Goal: Task Accomplishment & Management: Complete application form

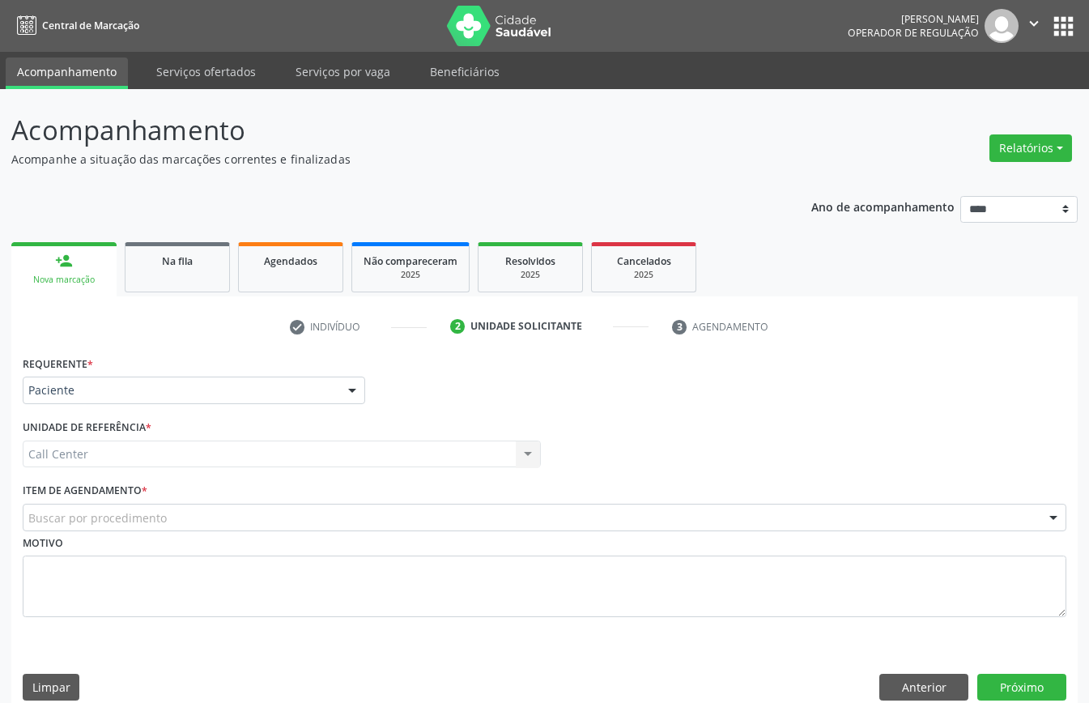
scroll to position [23, 0]
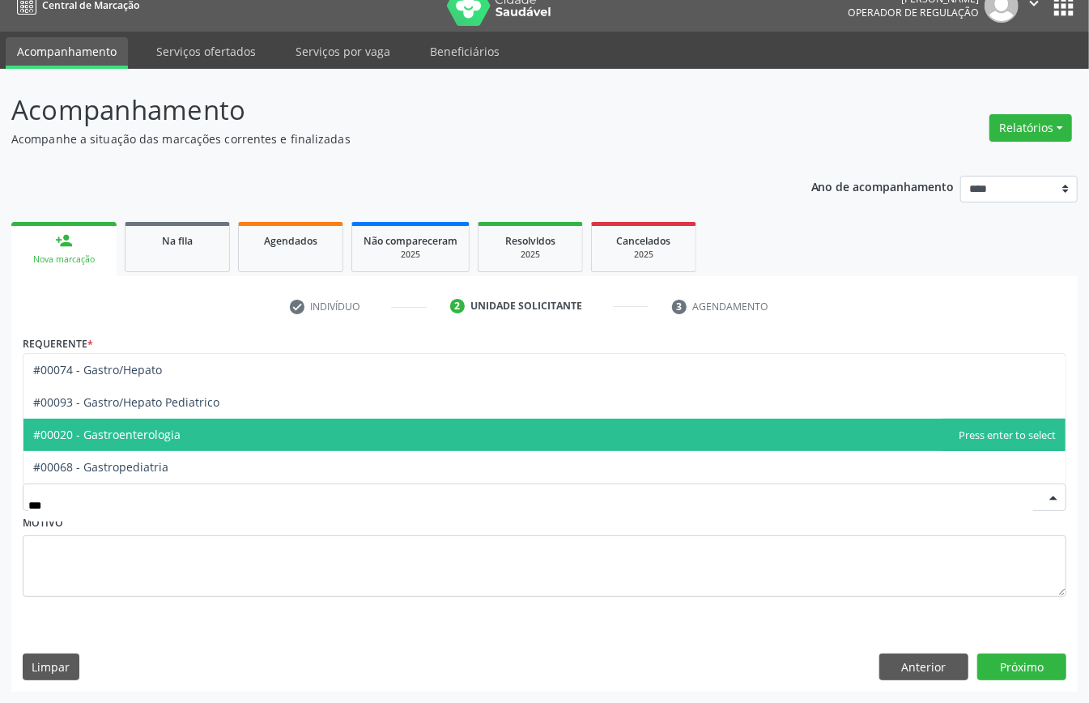
click at [164, 427] on span "#00020 - Gastroenterologia" at bounding box center [106, 434] width 147 height 15
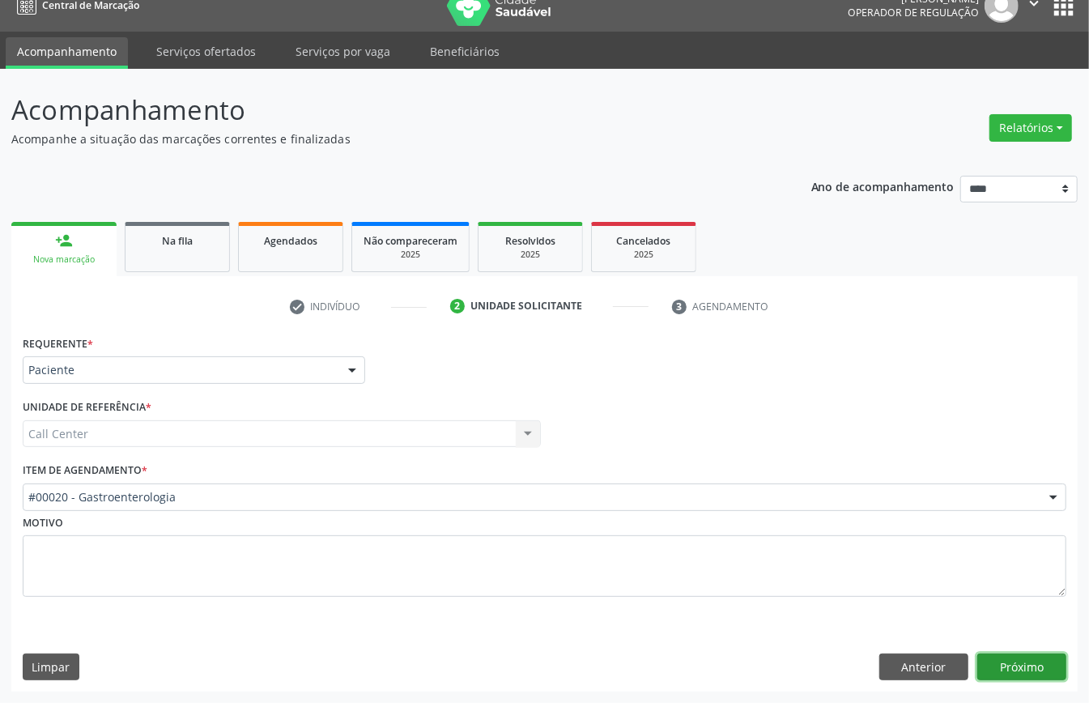
click at [1027, 674] on button "Próximo" at bounding box center [1021, 667] width 89 height 28
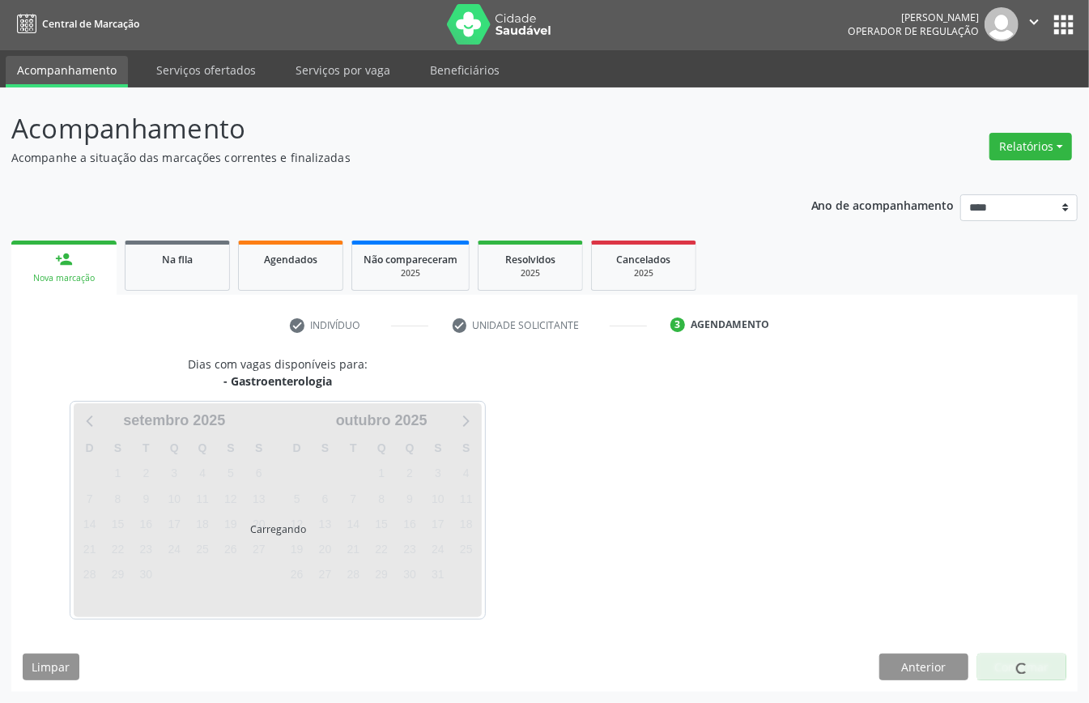
scroll to position [3, 0]
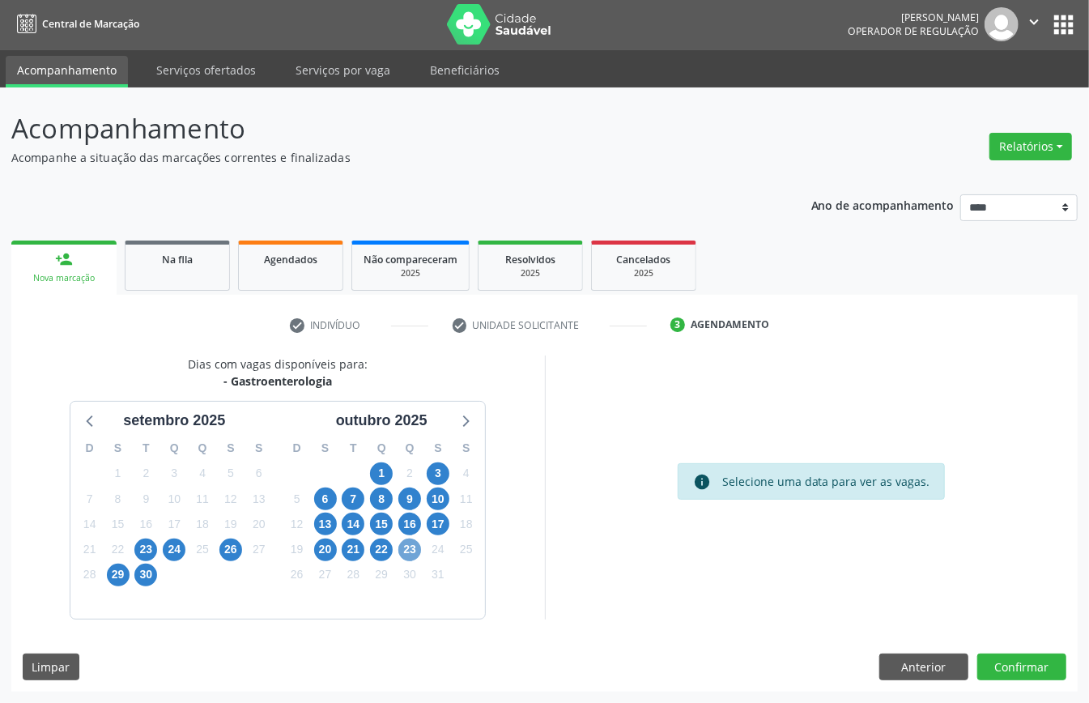
click at [413, 549] on span "23" at bounding box center [409, 549] width 23 height 23
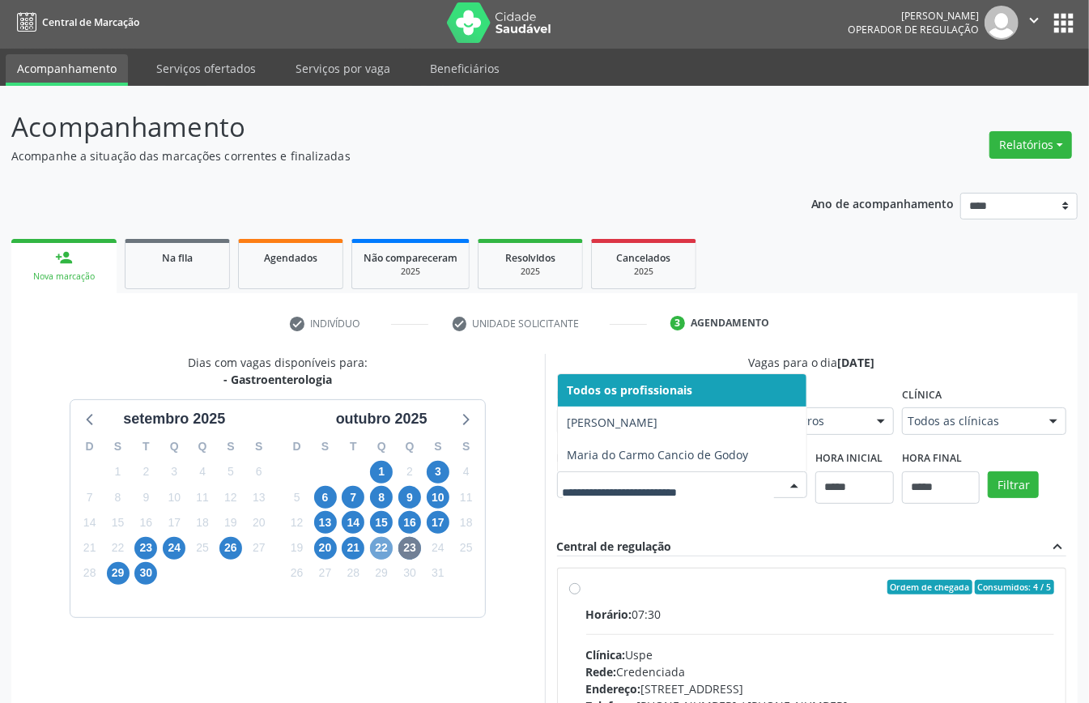
click at [379, 549] on span "22" at bounding box center [381, 548] width 23 height 23
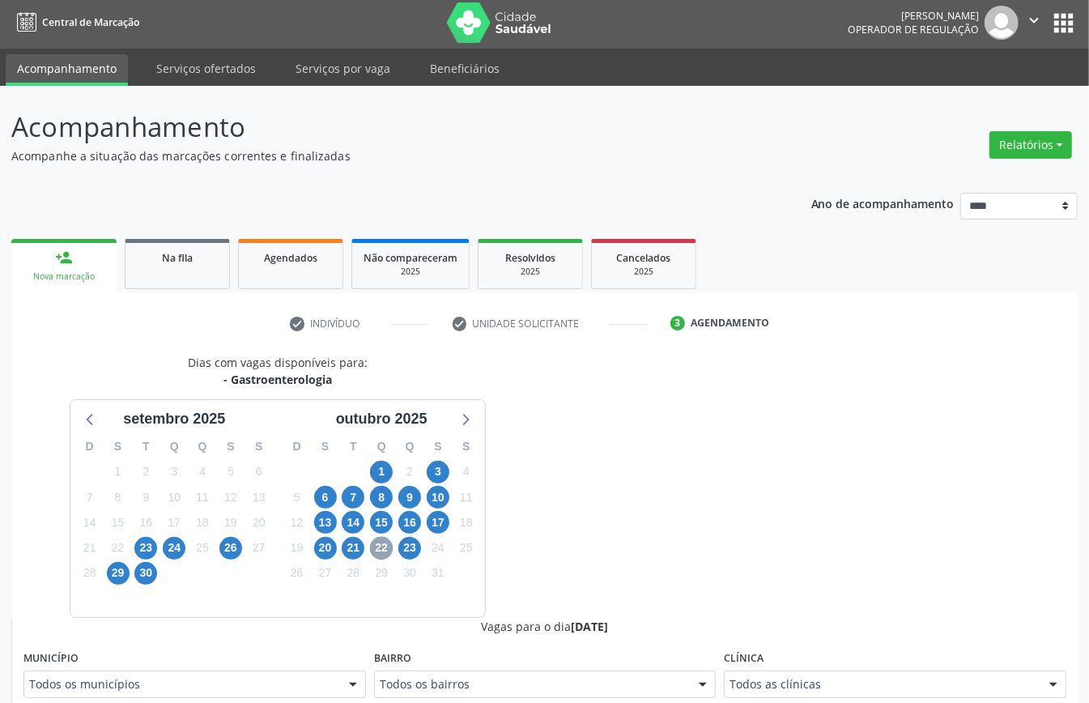
scroll to position [327, 0]
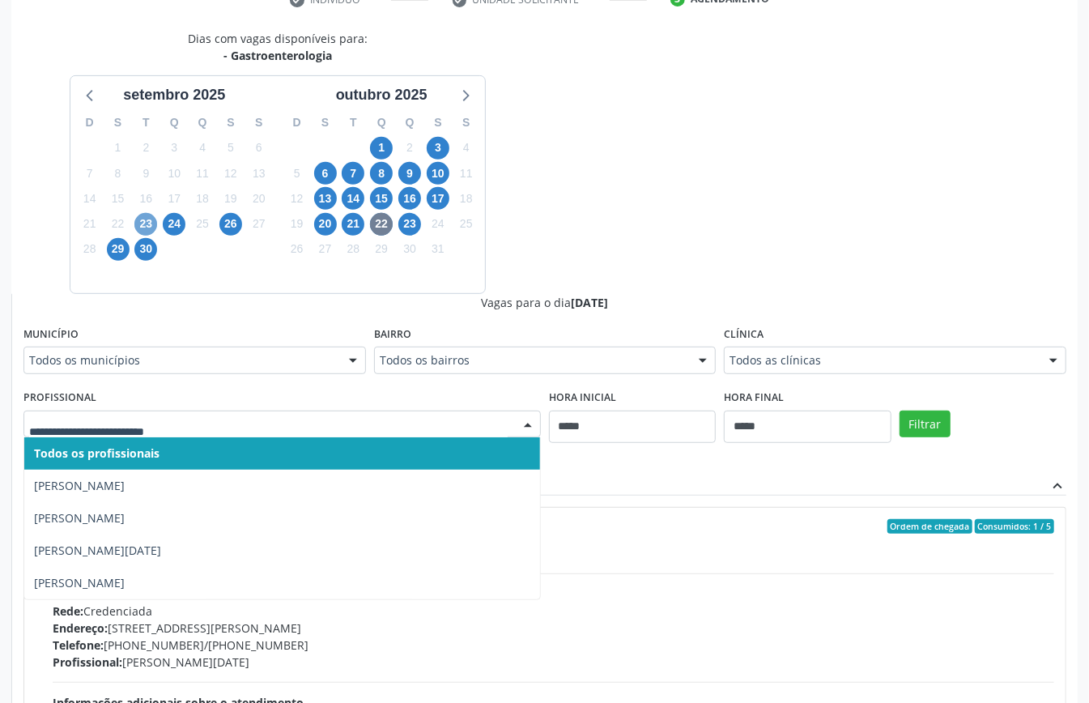
click at [146, 223] on span "23" at bounding box center [145, 224] width 23 height 23
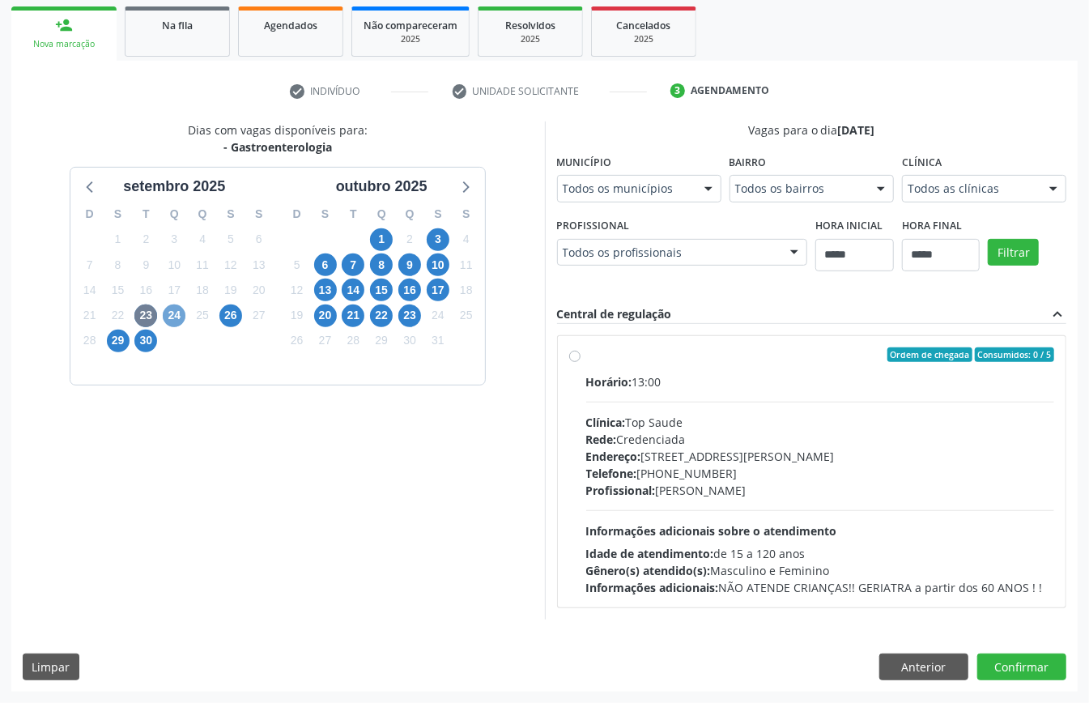
click at [169, 304] on span "24" at bounding box center [174, 315] width 23 height 23
click at [920, 672] on button "Anterior" at bounding box center [923, 667] width 89 height 28
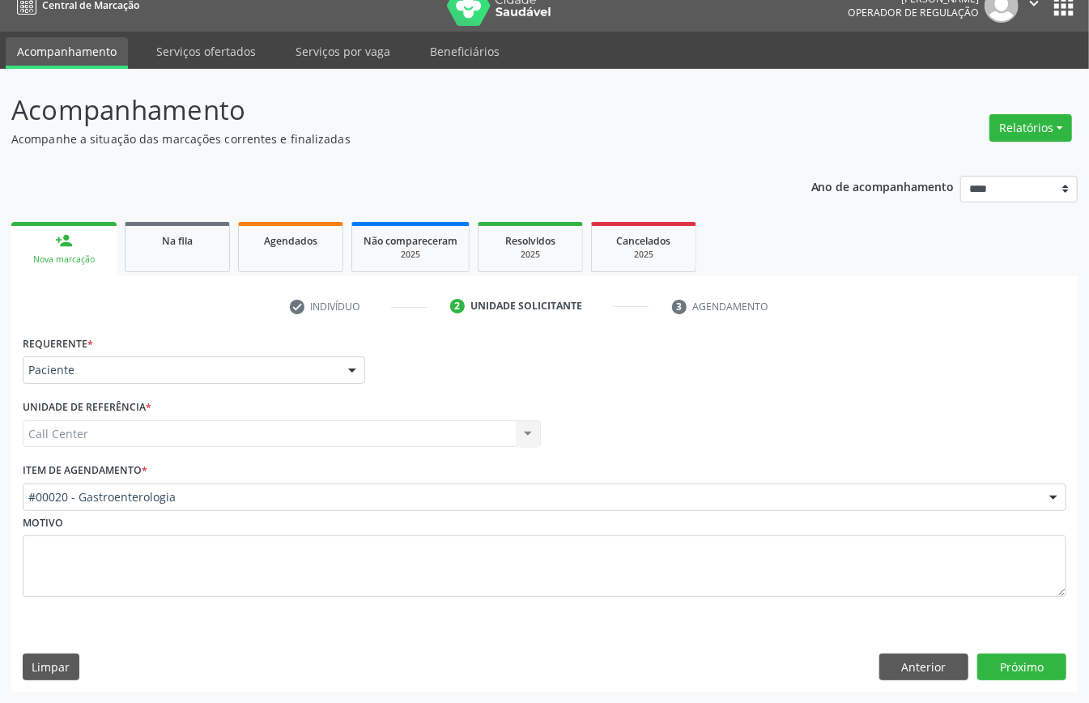
click at [282, 504] on div "#00020 - Gastroenterologia" at bounding box center [545, 497] width 1044 height 28
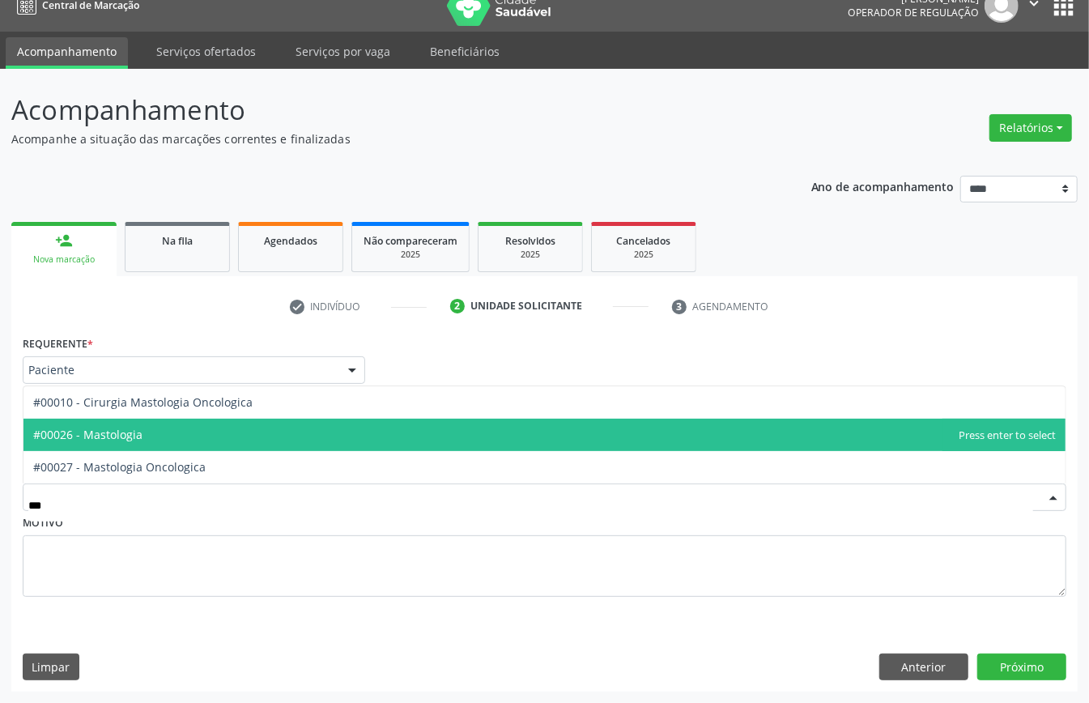
click at [198, 435] on span "#00026 - Mastologia" at bounding box center [544, 435] width 1042 height 32
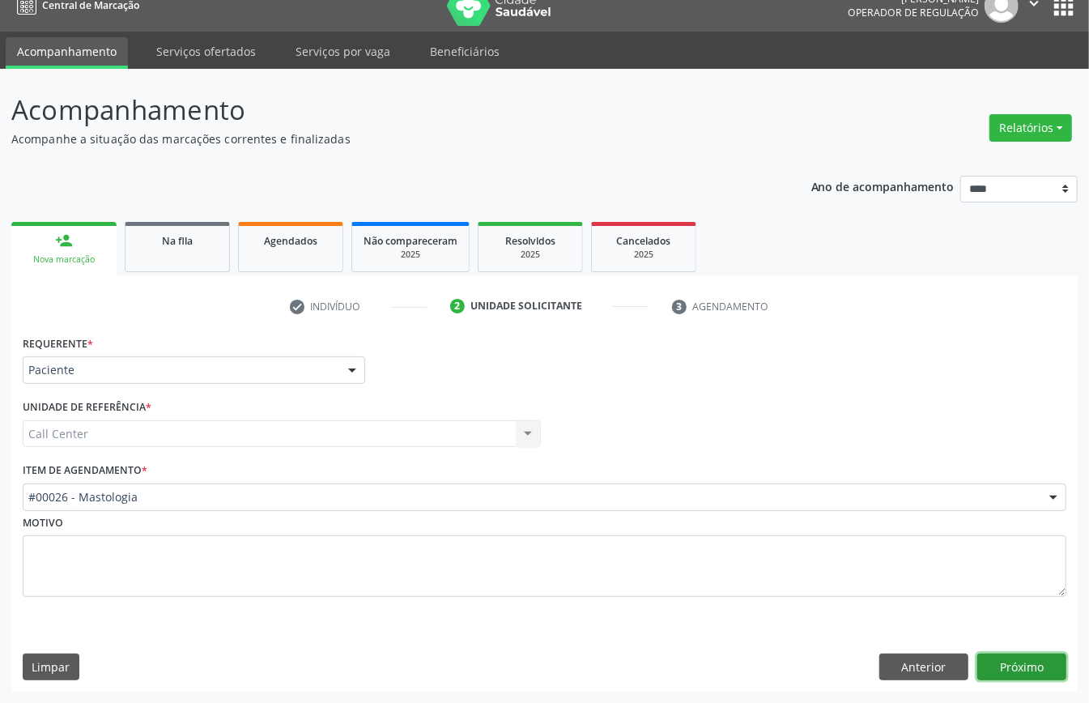
click at [1009, 667] on button "Próximo" at bounding box center [1021, 667] width 89 height 28
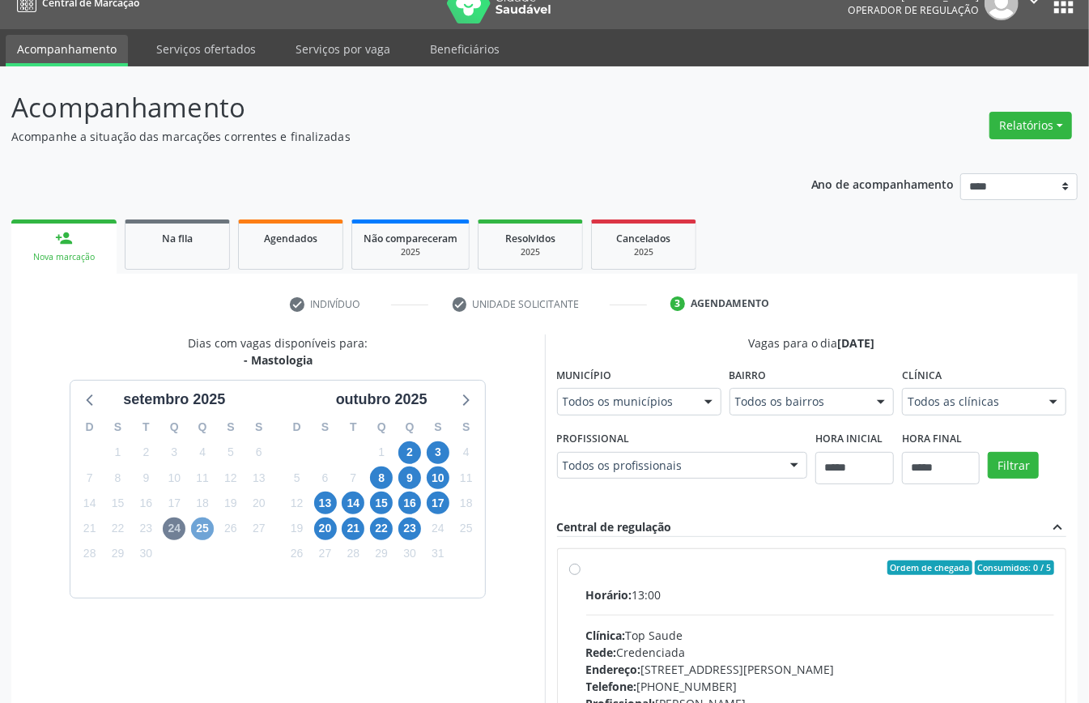
click at [198, 529] on span "25" at bounding box center [202, 528] width 23 height 23
click at [406, 453] on span "2" at bounding box center [409, 452] width 23 height 23
click at [437, 452] on span "3" at bounding box center [438, 452] width 23 height 23
drag, startPoint x: 325, startPoint y: 508, endPoint x: 344, endPoint y: 520, distance: 22.5
click at [321, 512] on span "13" at bounding box center [325, 502] width 23 height 23
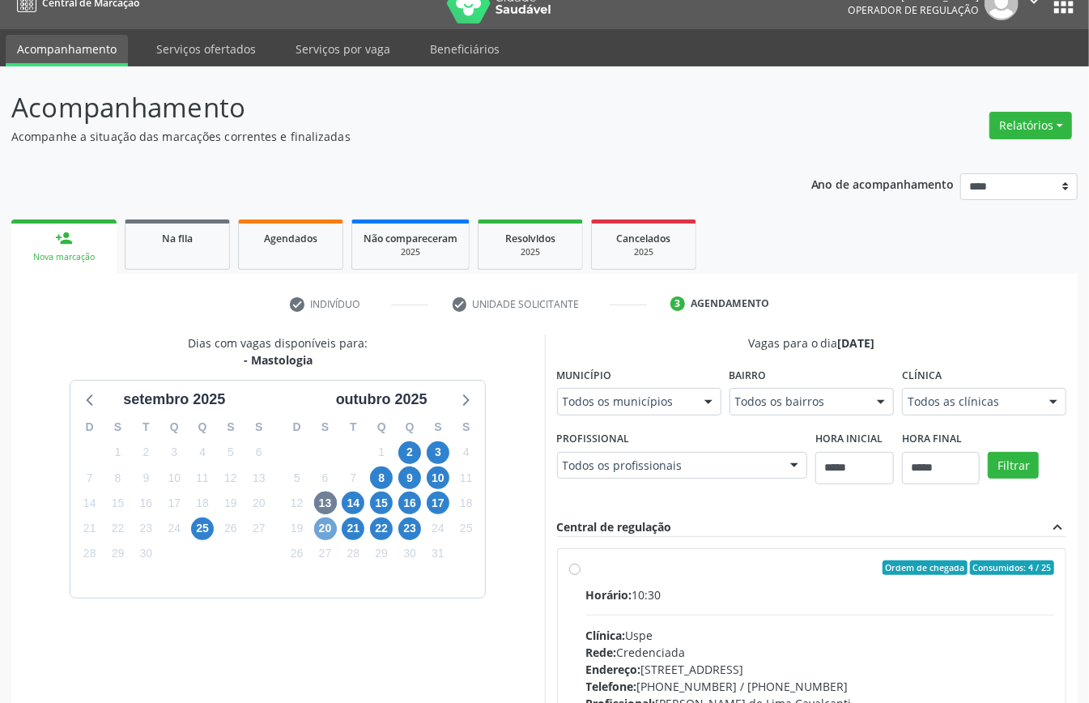
click at [328, 534] on span "20" at bounding box center [325, 528] width 23 height 23
drag, startPoint x: 359, startPoint y: 531, endPoint x: 372, endPoint y: 535, distance: 13.6
click at [359, 529] on span "21" at bounding box center [353, 528] width 23 height 23
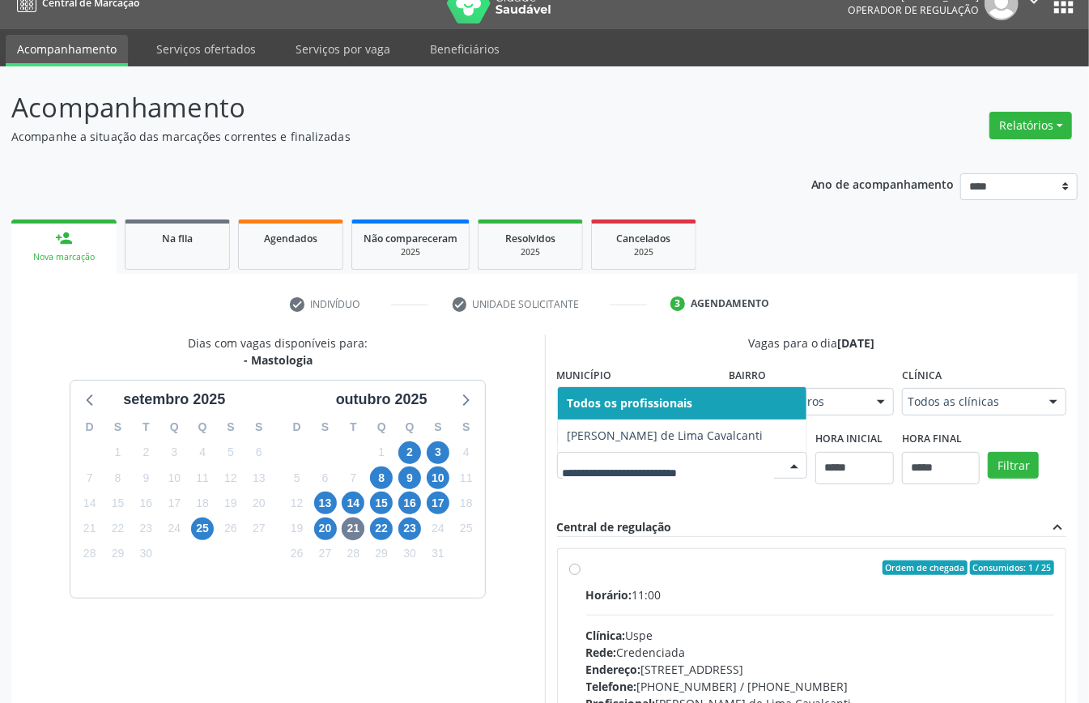
click at [652, 457] on div at bounding box center [682, 466] width 251 height 28
drag, startPoint x: 379, startPoint y: 525, endPoint x: 450, endPoint y: 528, distance: 71.3
click at [379, 525] on span "22" at bounding box center [381, 528] width 23 height 23
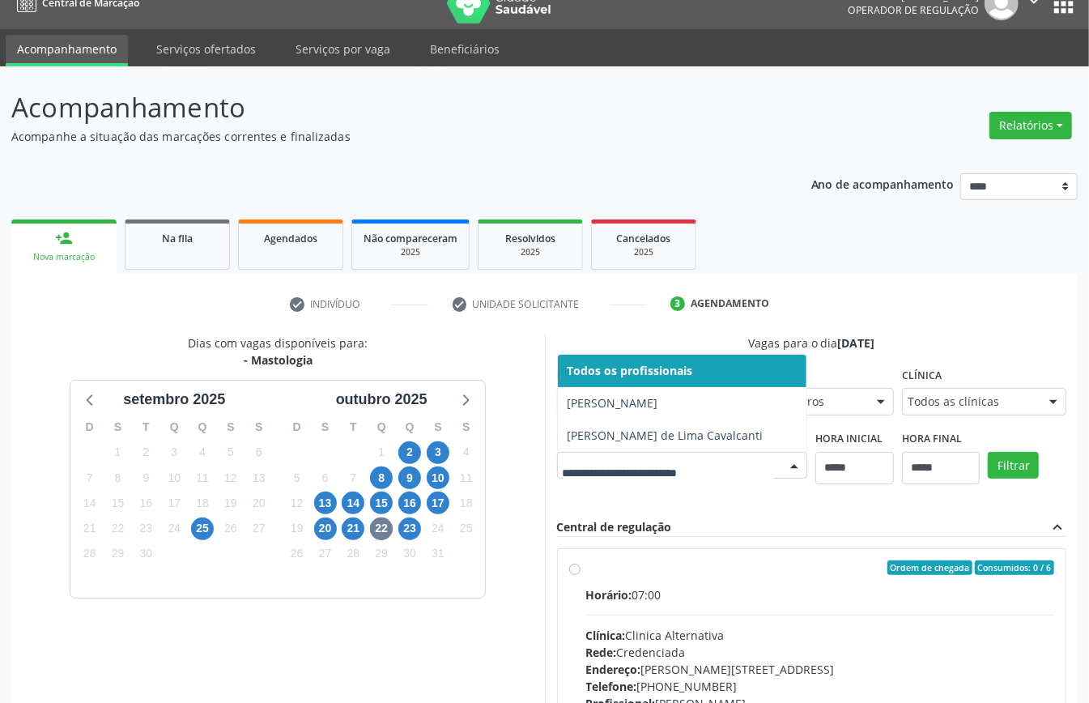
scroll to position [266, 0]
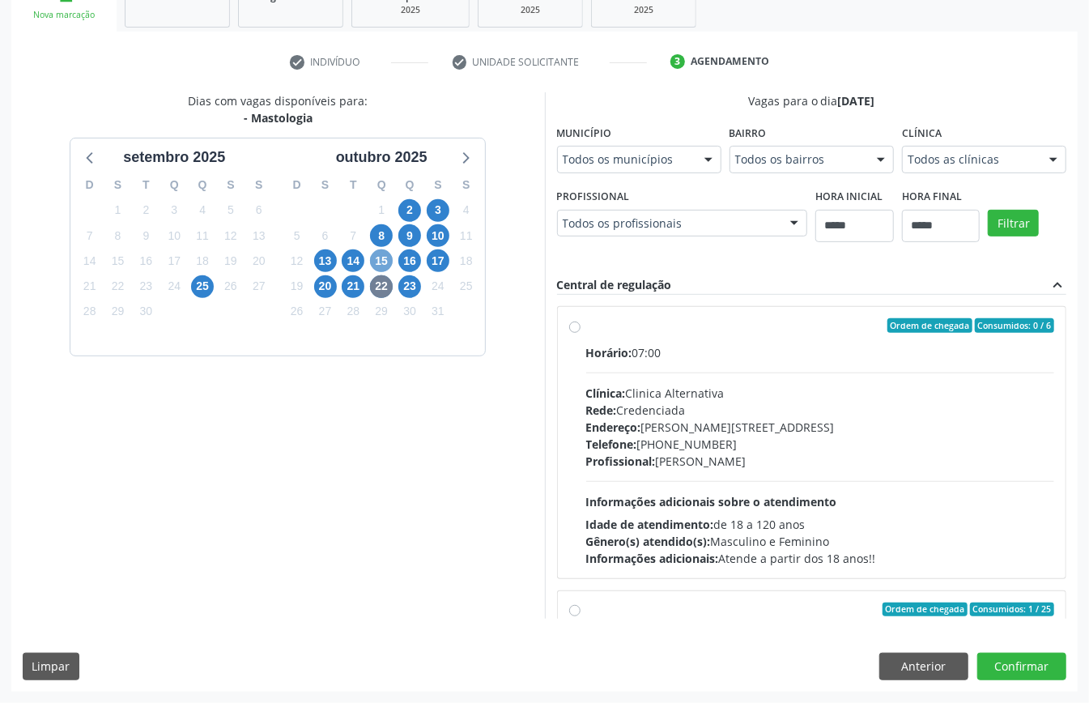
click at [377, 257] on span "15" at bounding box center [381, 260] width 23 height 23
click at [376, 236] on span "8" at bounding box center [381, 235] width 23 height 23
click at [934, 661] on button "Anterior" at bounding box center [923, 667] width 89 height 28
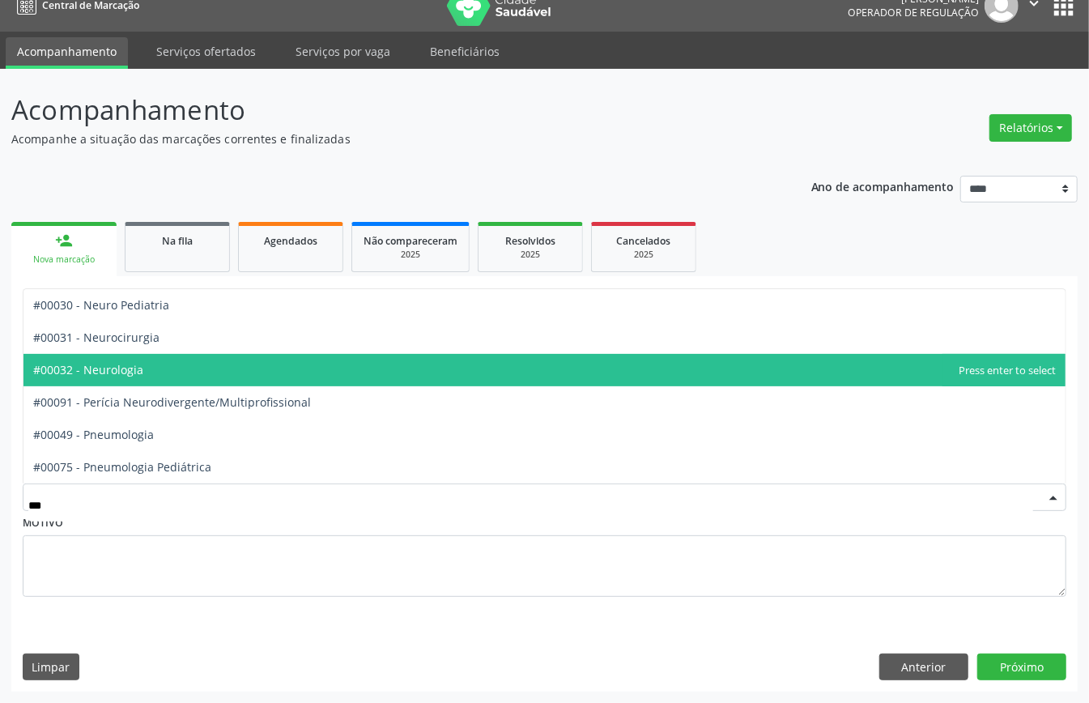
click at [195, 364] on span "#00032 - Neurologia" at bounding box center [544, 370] width 1042 height 32
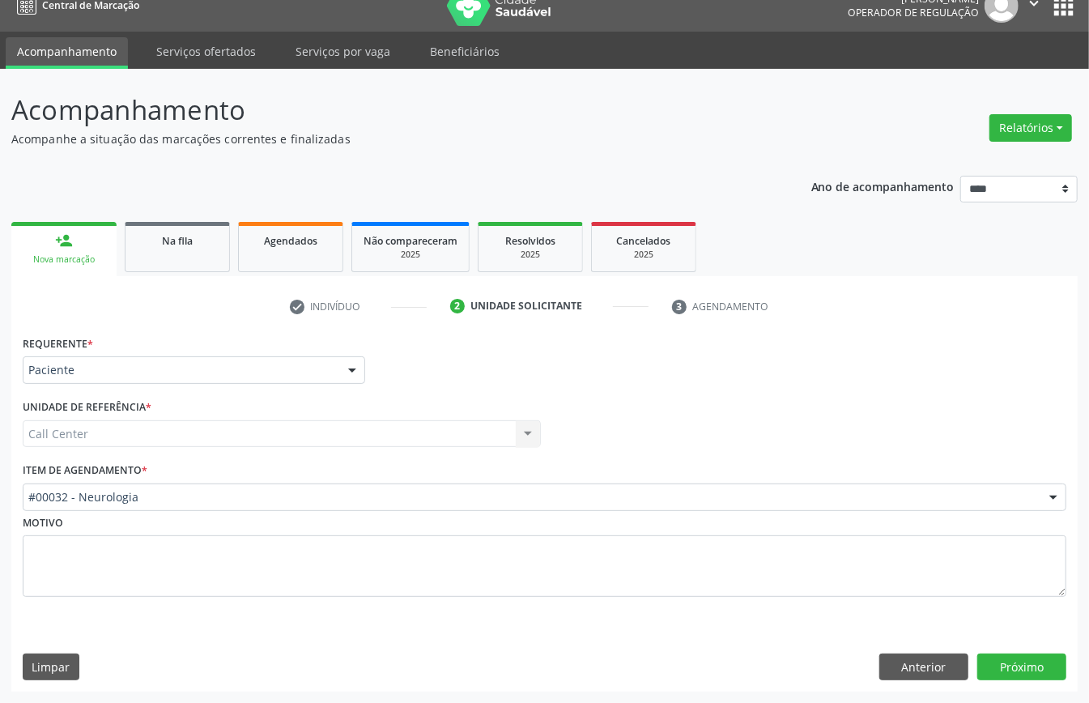
click at [1040, 643] on div "Requerente * Paciente Médico(a) Enfermeiro(a) Paciente Nenhum resultado encontr…" at bounding box center [544, 511] width 1066 height 360
click at [1030, 661] on button "Próximo" at bounding box center [1021, 667] width 89 height 28
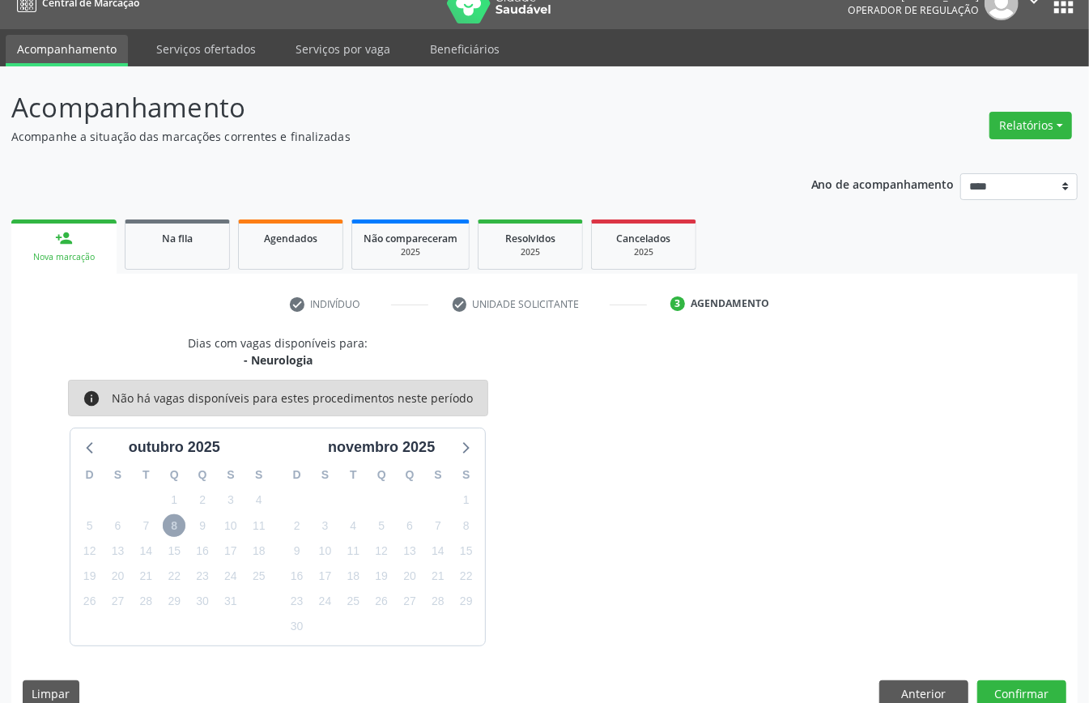
click at [178, 528] on span "8" at bounding box center [174, 525] width 23 height 23
drag, startPoint x: 83, startPoint y: 437, endPoint x: 87, endPoint y: 453, distance: 16.9
click at [83, 442] on icon at bounding box center [90, 446] width 21 height 21
click at [470, 442] on icon at bounding box center [464, 446] width 21 height 21
click at [912, 694] on button "Anterior" at bounding box center [923, 694] width 89 height 28
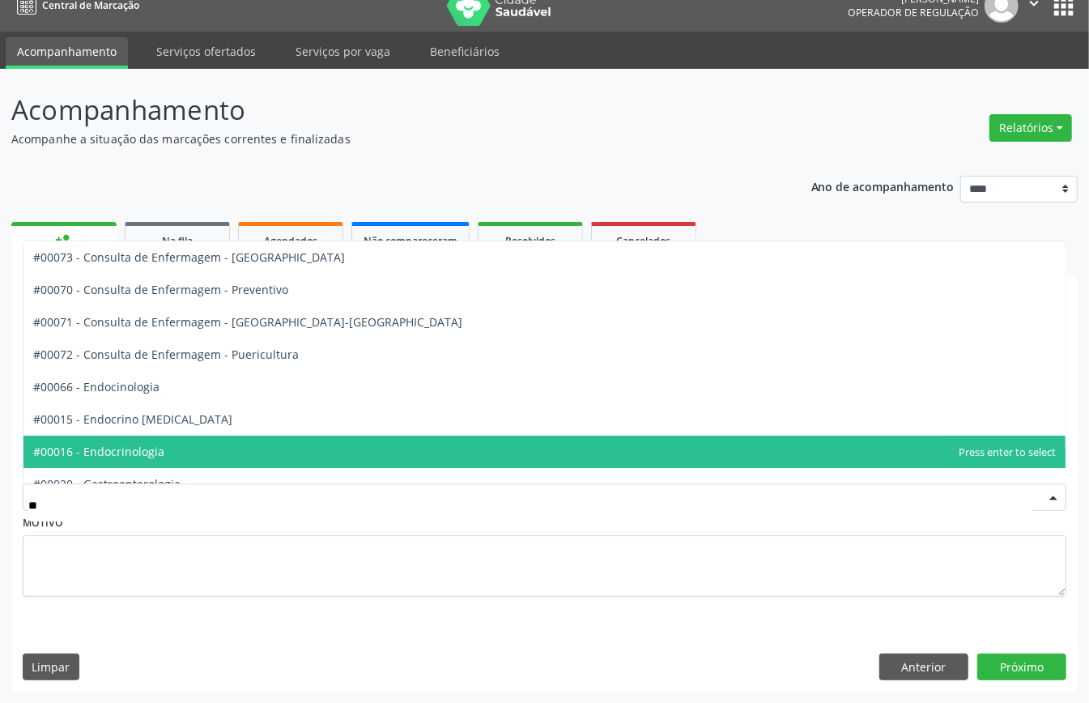
click at [150, 451] on span "#00016 - Endocrinologia" at bounding box center [98, 451] width 131 height 15
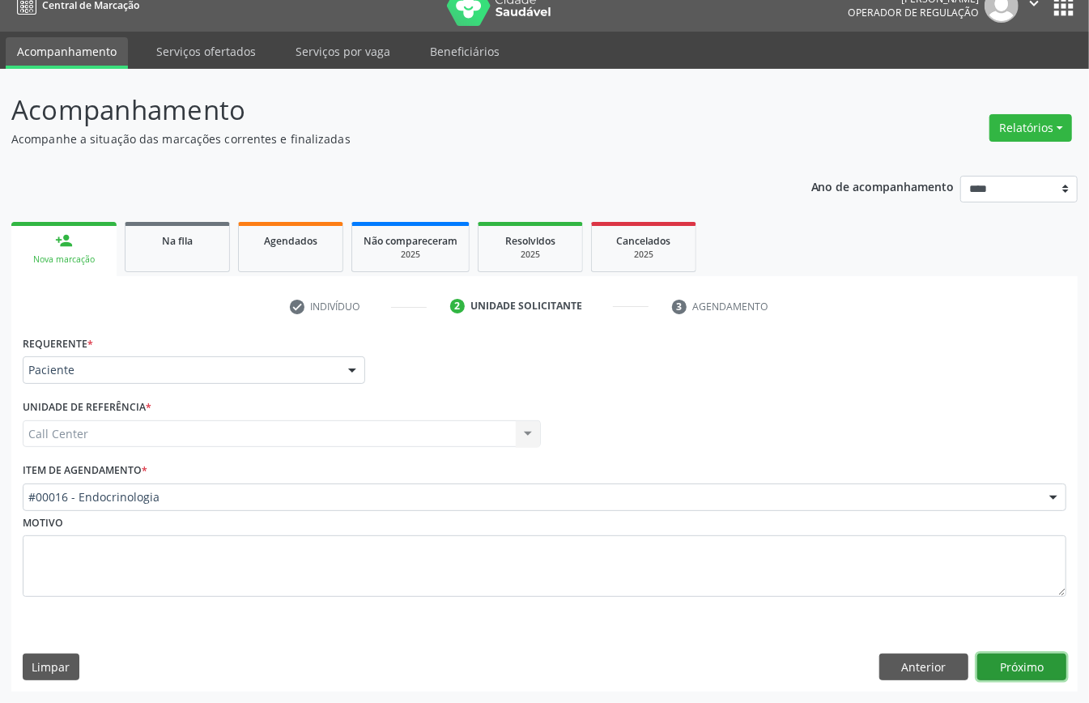
click at [1027, 664] on button "Próximo" at bounding box center [1021, 667] width 89 height 28
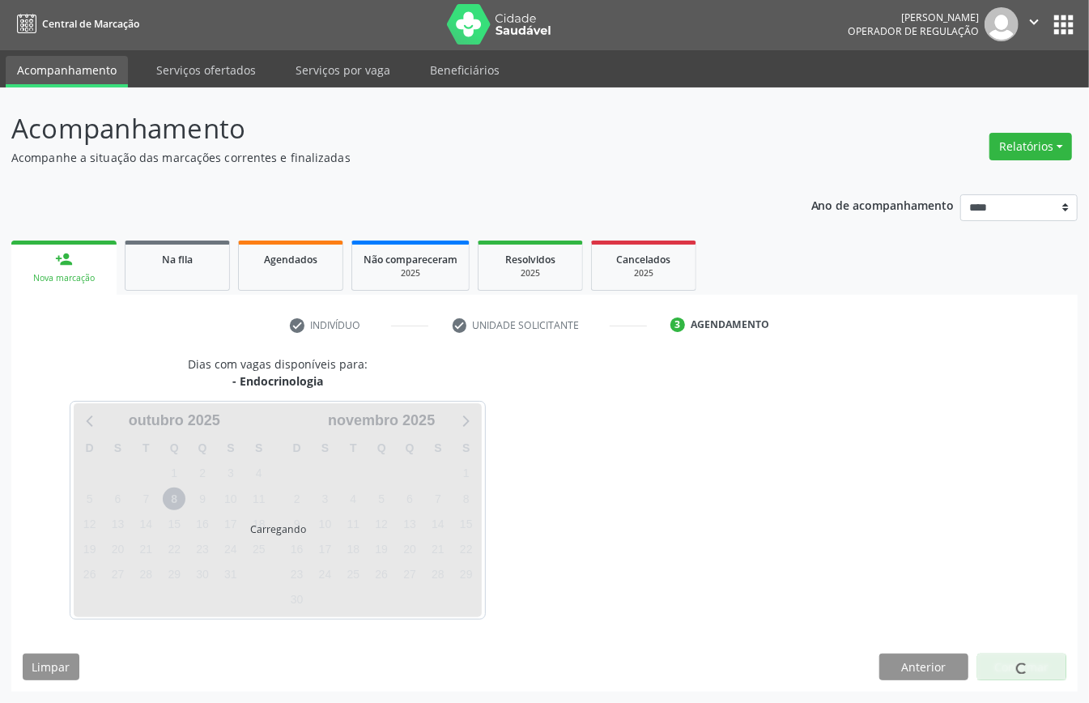
scroll to position [3, 0]
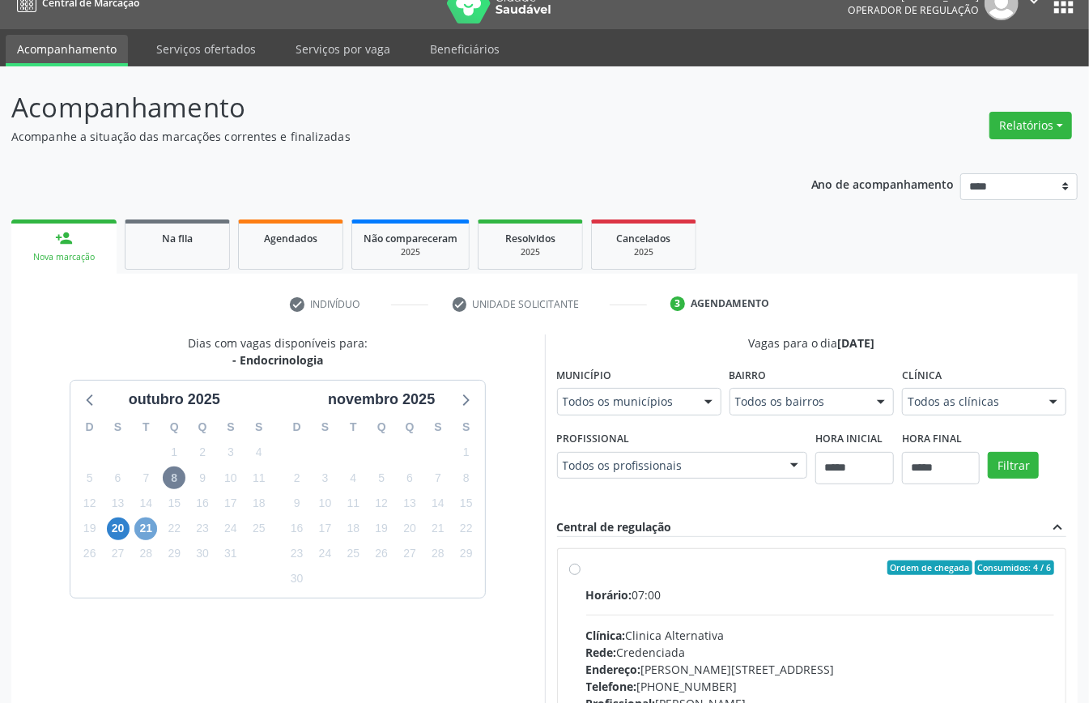
click at [146, 529] on span "21" at bounding box center [145, 528] width 23 height 23
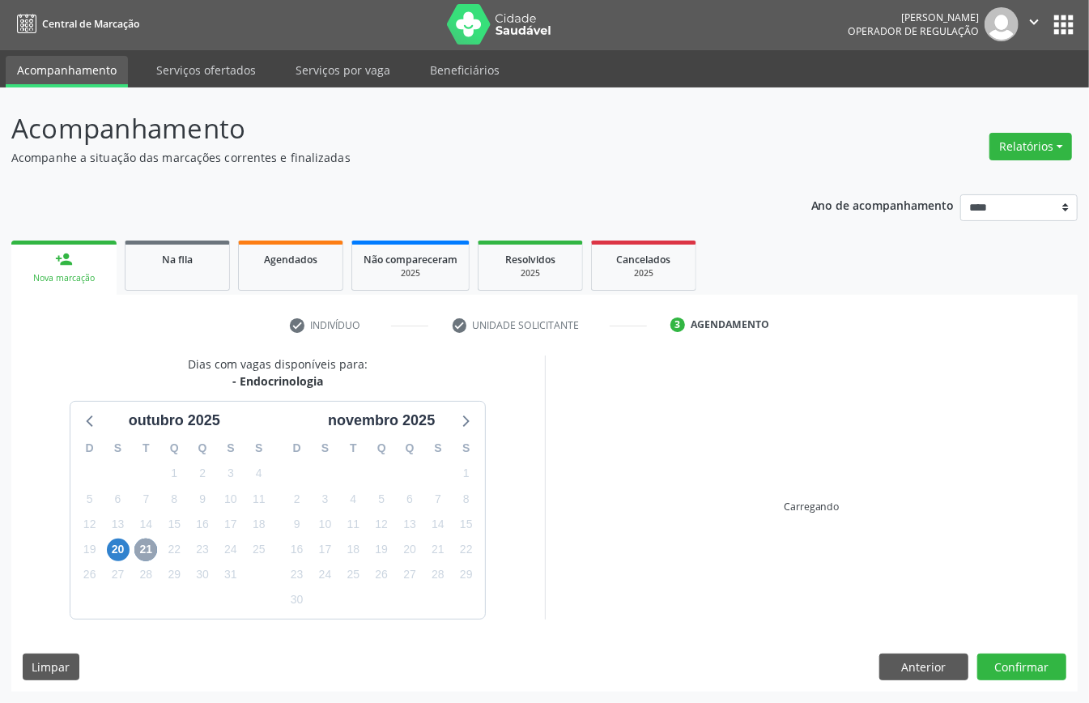
scroll to position [23, 0]
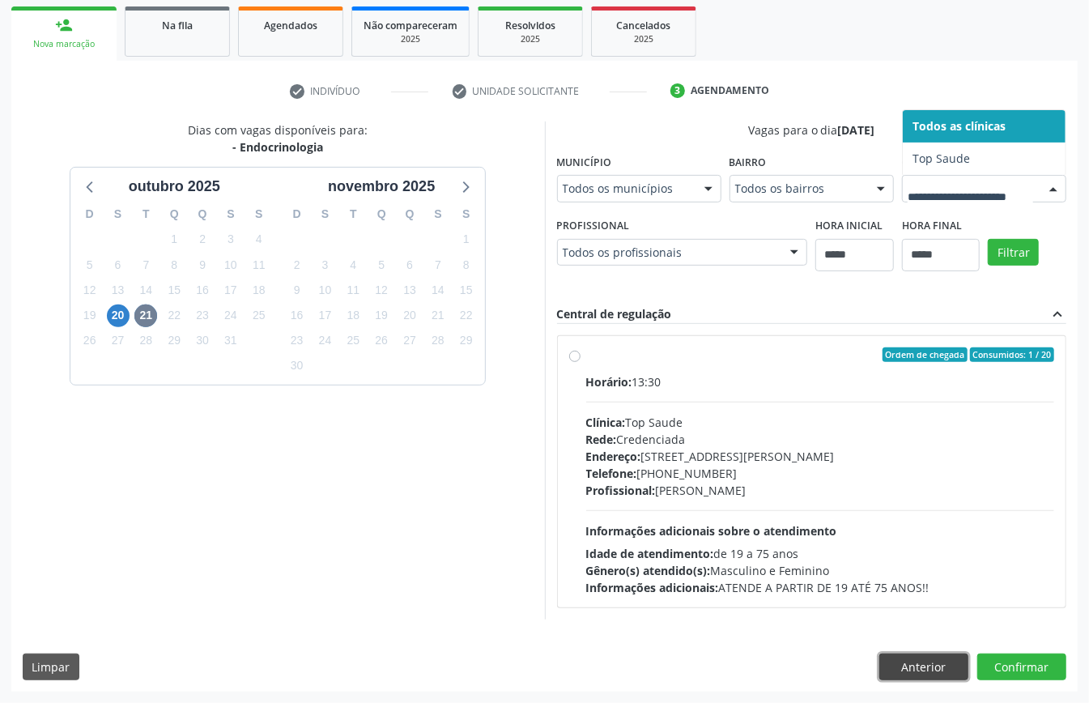
drag, startPoint x: 938, startPoint y: 665, endPoint x: 687, endPoint y: 646, distance: 250.9
click at [937, 665] on button "Anterior" at bounding box center [923, 667] width 89 height 28
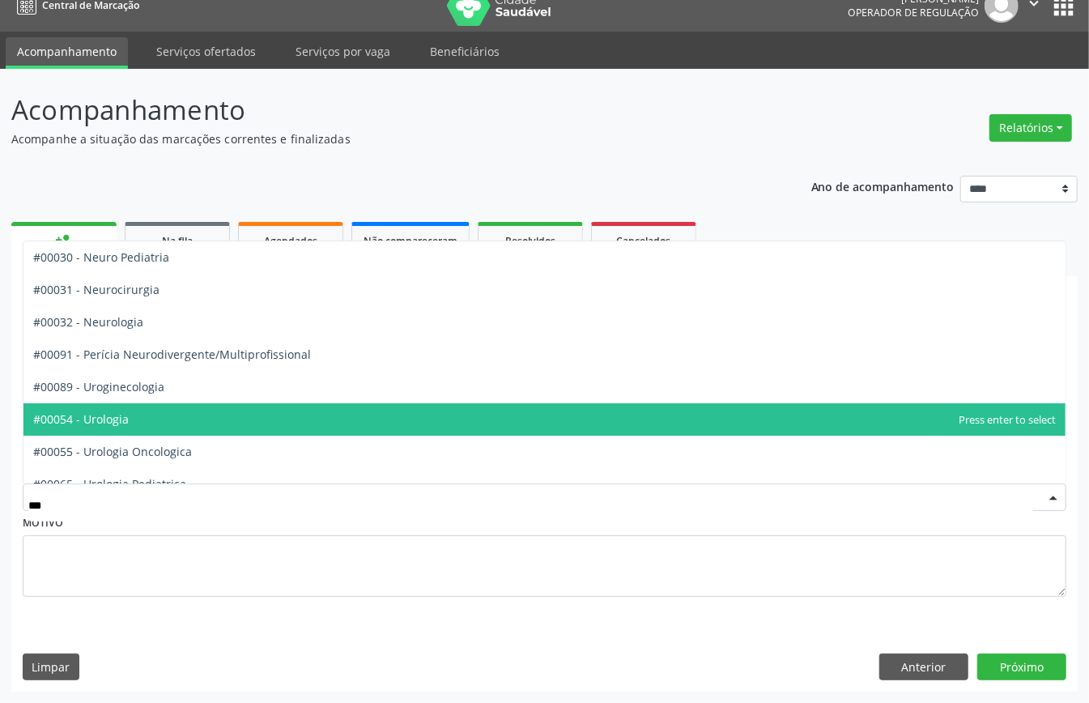
click at [117, 415] on span "#00054 - Urologia" at bounding box center [81, 418] width 96 height 15
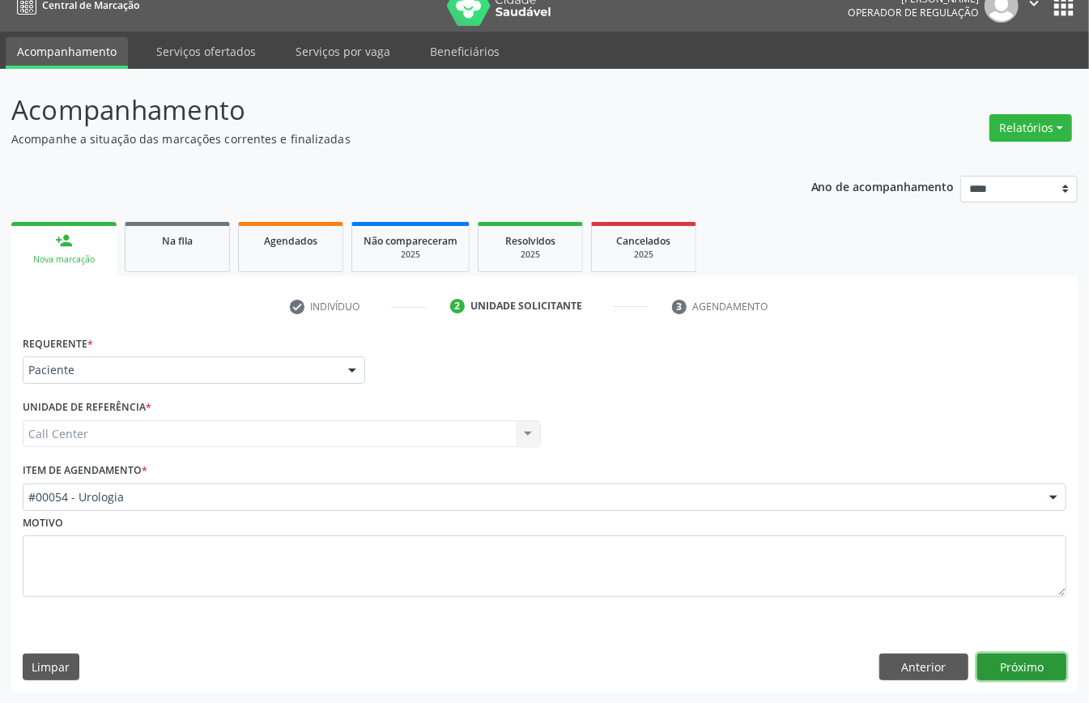
click at [1005, 666] on button "Próximo" at bounding box center [1021, 667] width 89 height 28
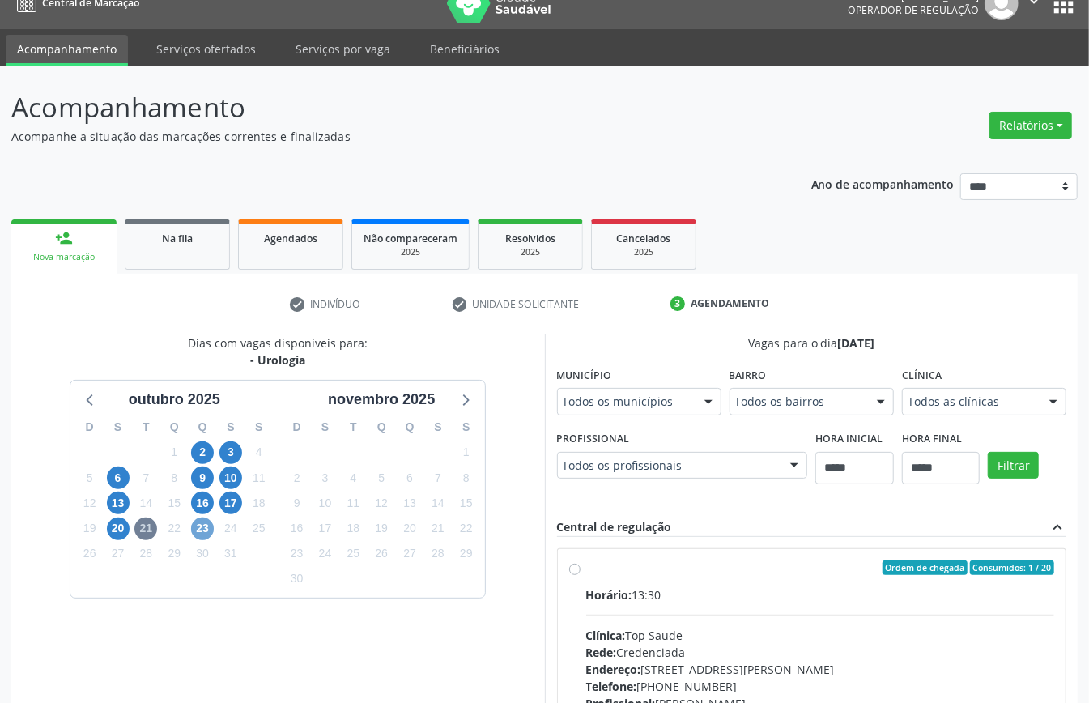
click at [202, 534] on span "23" at bounding box center [202, 528] width 23 height 23
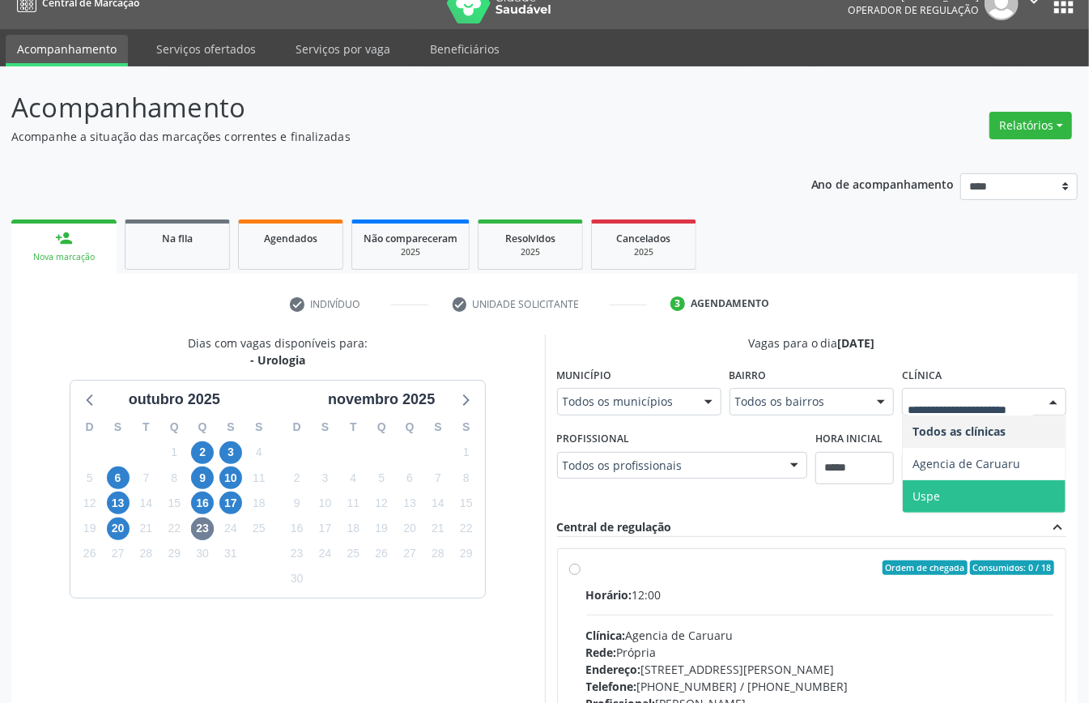
click at [926, 494] on span "Uspe" at bounding box center [926, 495] width 28 height 15
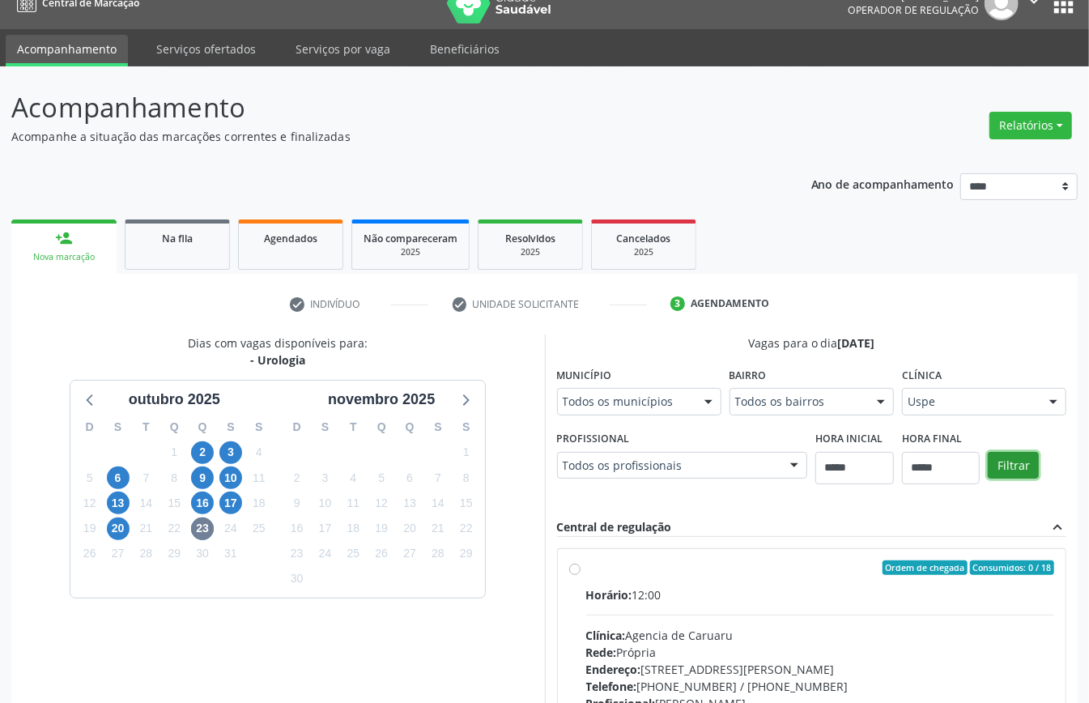
click at [1014, 463] on button "Filtrar" at bounding box center [1013, 466] width 51 height 28
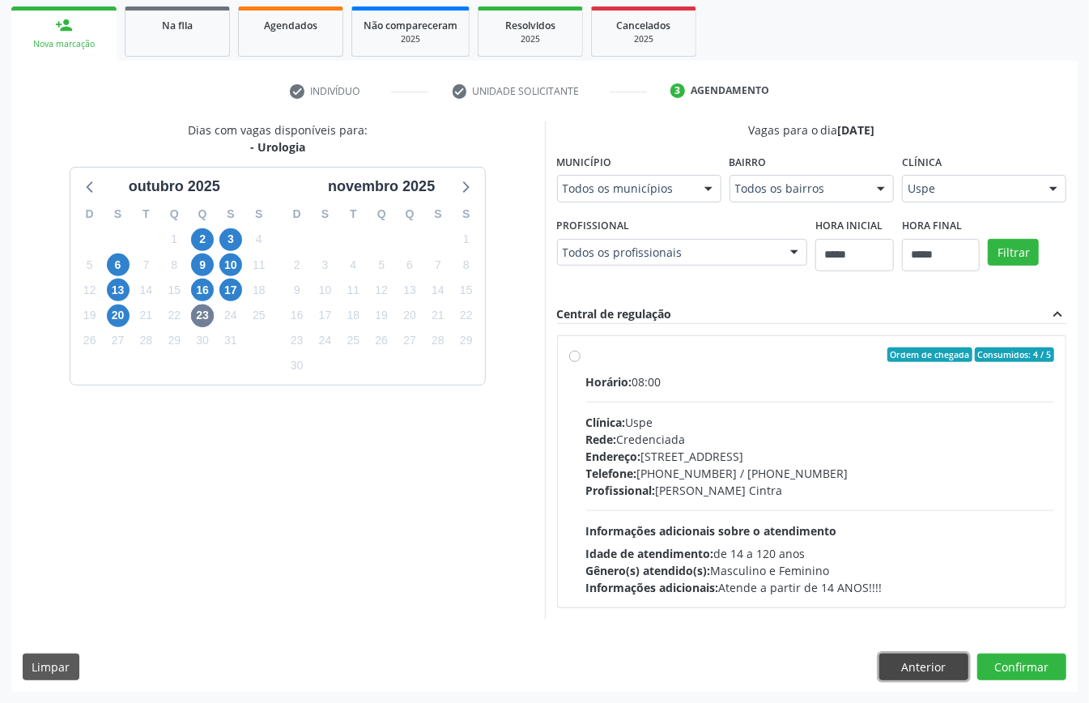
click at [914, 664] on button "Anterior" at bounding box center [923, 667] width 89 height 28
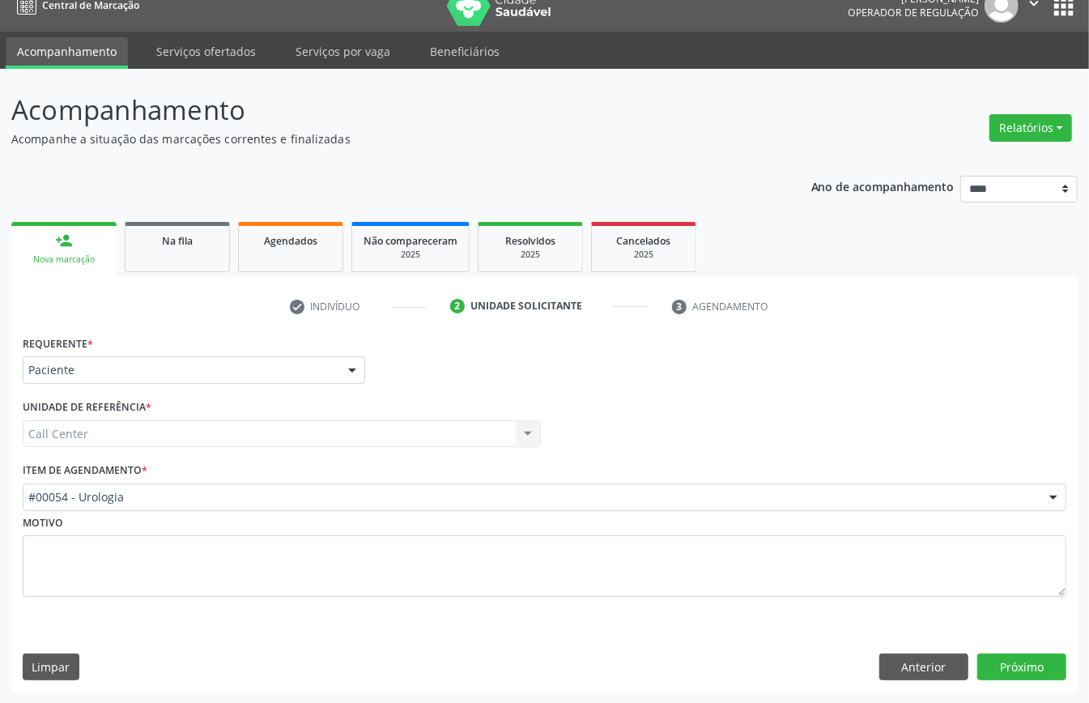
scroll to position [23, 0]
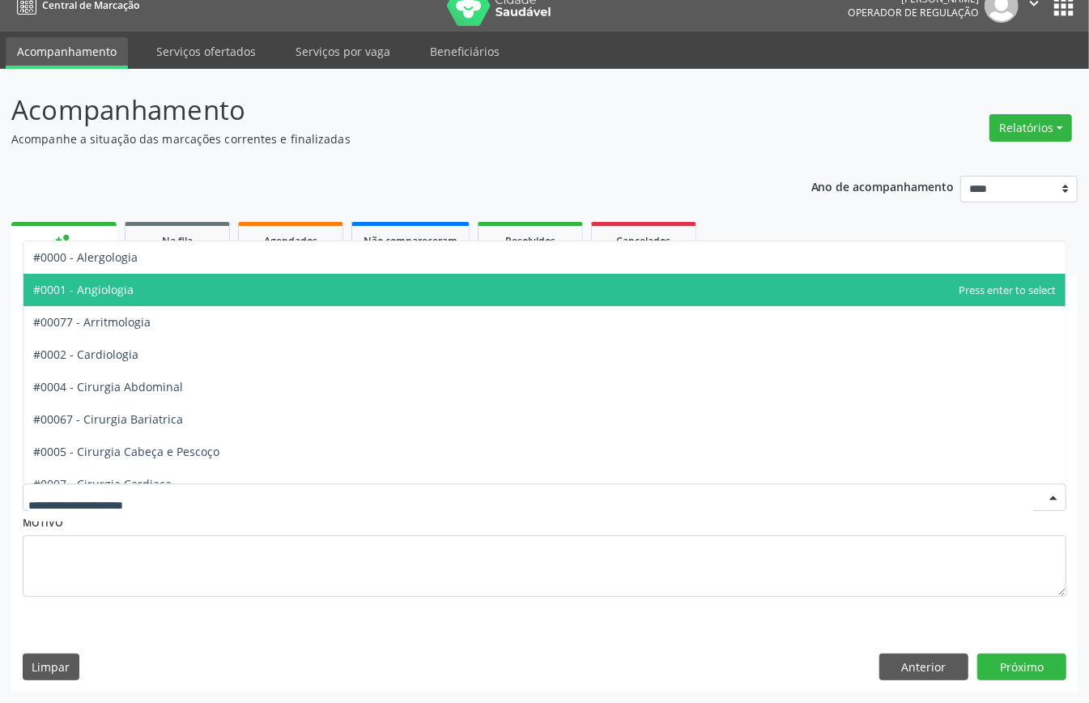
click at [146, 292] on span "#0001 - Angiologia" at bounding box center [544, 290] width 1042 height 32
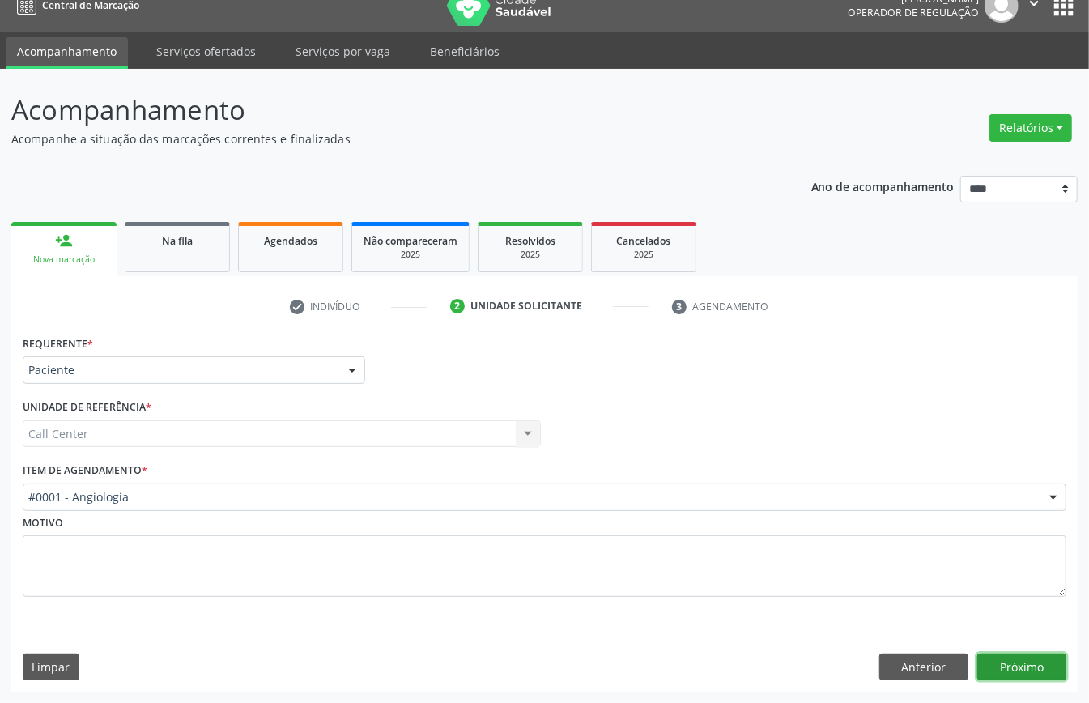
click at [1024, 661] on button "Próximo" at bounding box center [1021, 667] width 89 height 28
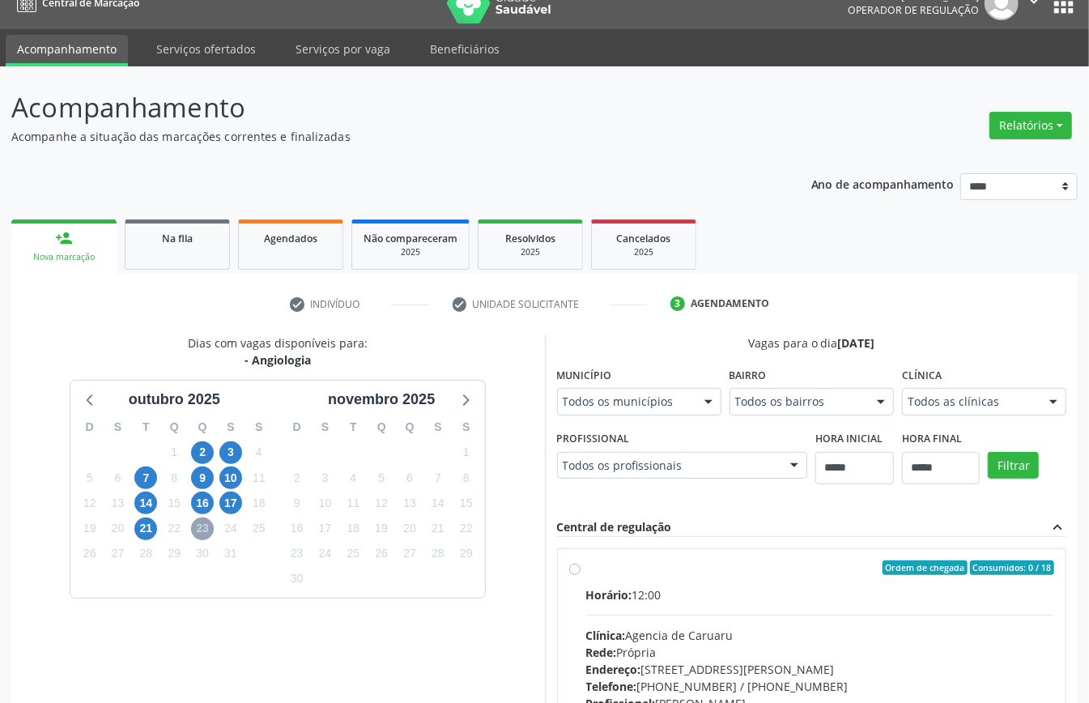
click at [202, 529] on span "23" at bounding box center [202, 528] width 23 height 23
click at [147, 534] on span "21" at bounding box center [145, 528] width 23 height 23
click at [230, 509] on span "17" at bounding box center [230, 502] width 23 height 23
click at [205, 505] on span "16" at bounding box center [202, 502] width 23 height 23
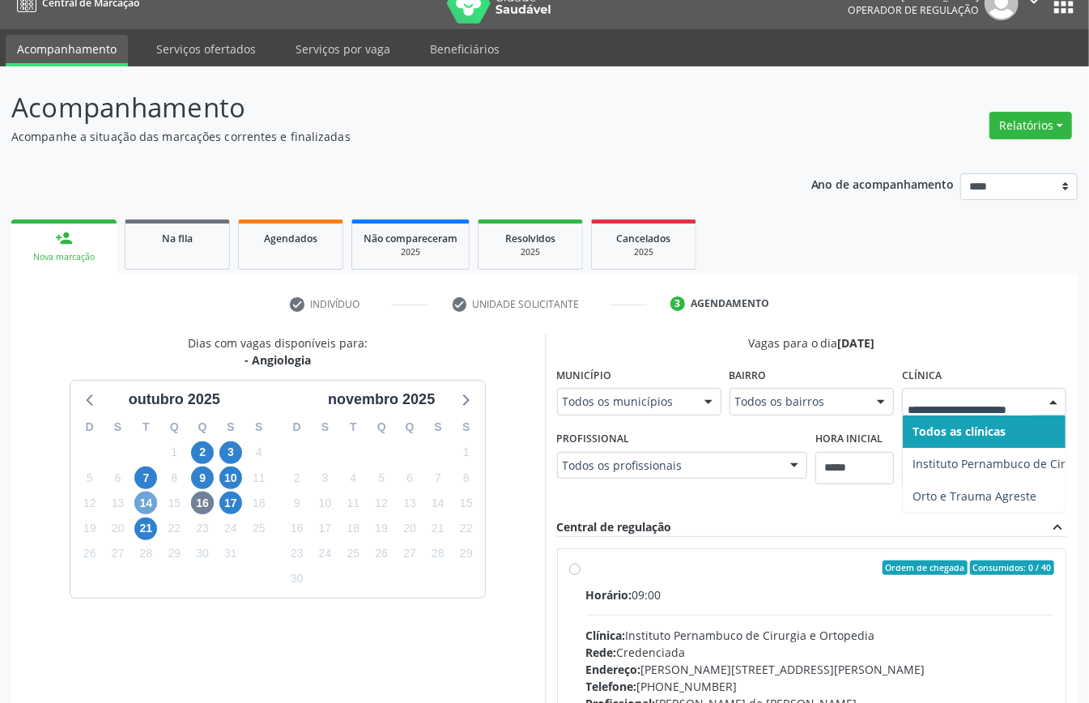
click at [144, 497] on span "14" at bounding box center [145, 502] width 23 height 23
click at [86, 403] on icon at bounding box center [90, 399] width 21 height 21
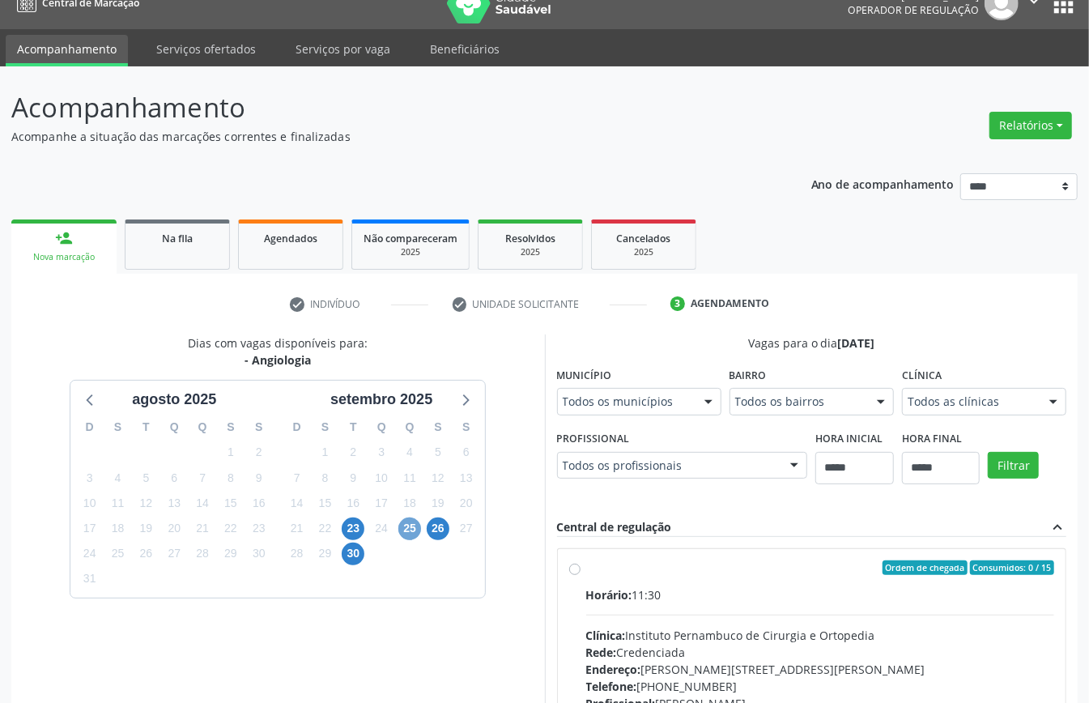
click at [408, 529] on span "25" at bounding box center [409, 528] width 23 height 23
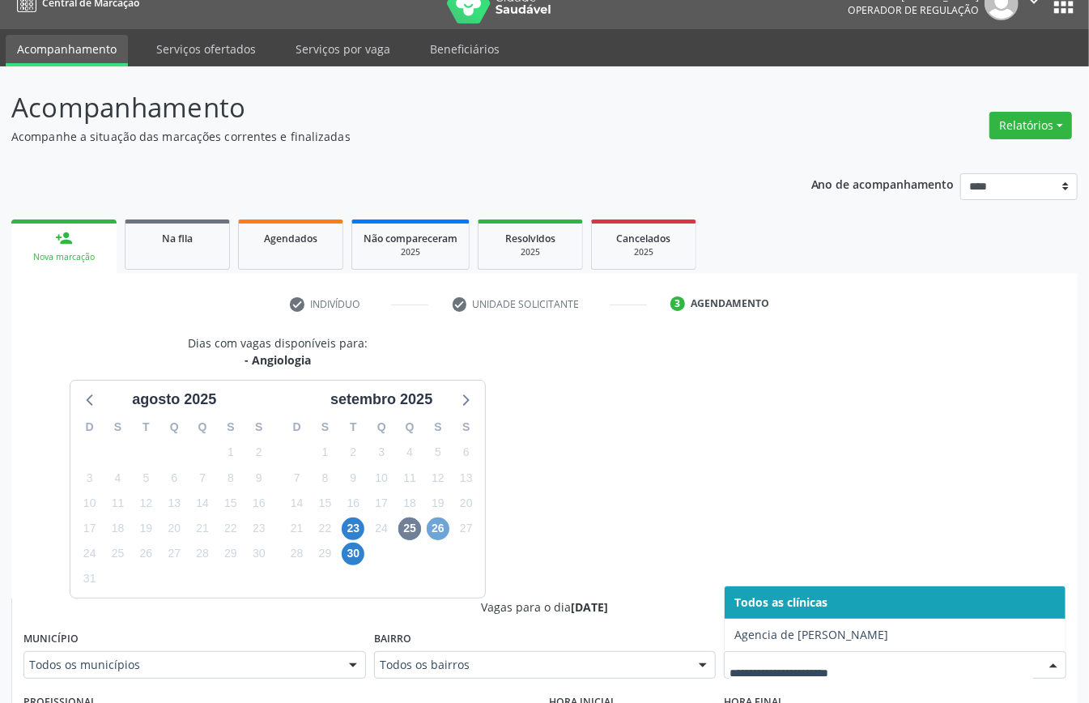
click at [444, 529] on span "26" at bounding box center [438, 528] width 23 height 23
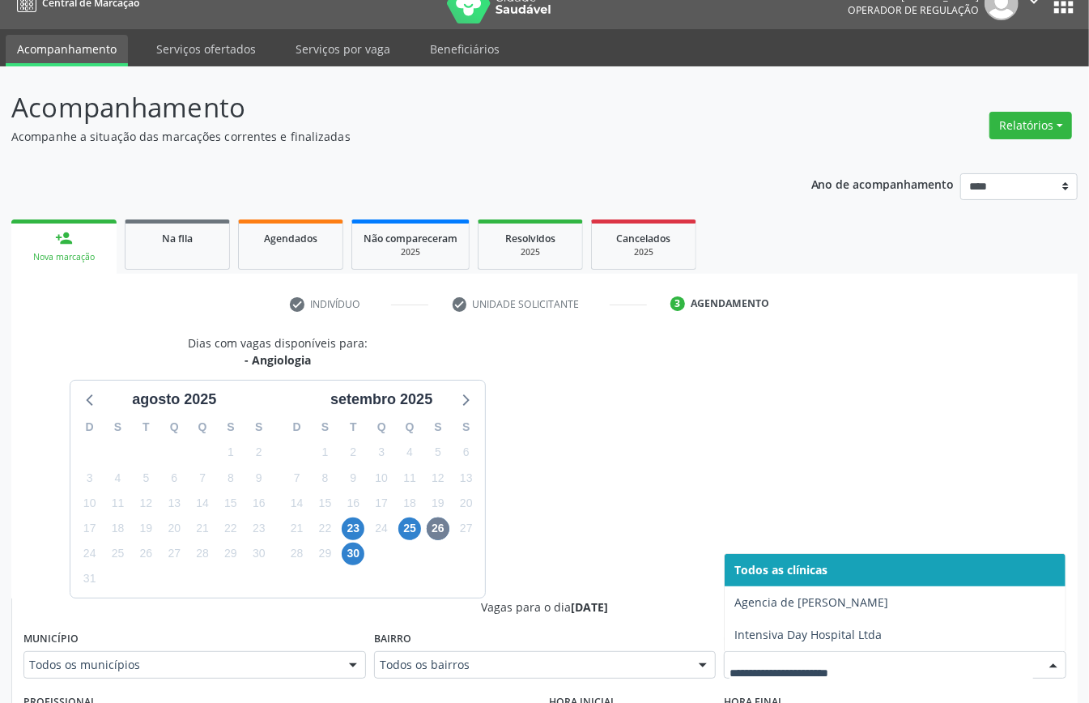
scroll to position [529, 0]
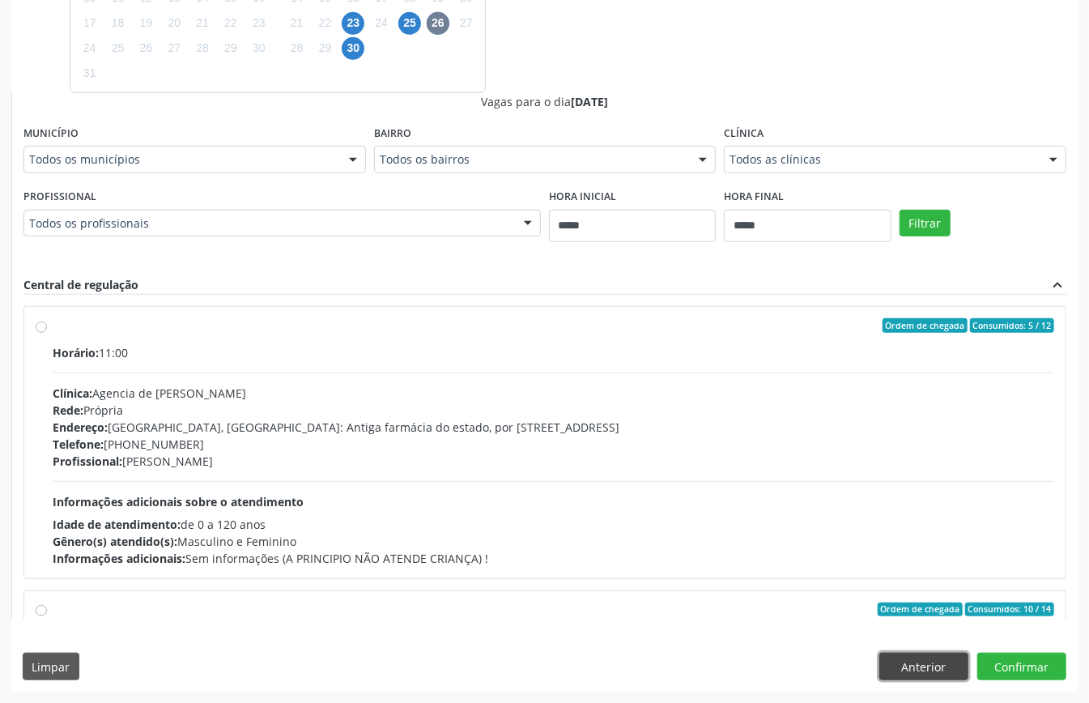
click at [924, 665] on button "Anterior" at bounding box center [923, 667] width 89 height 28
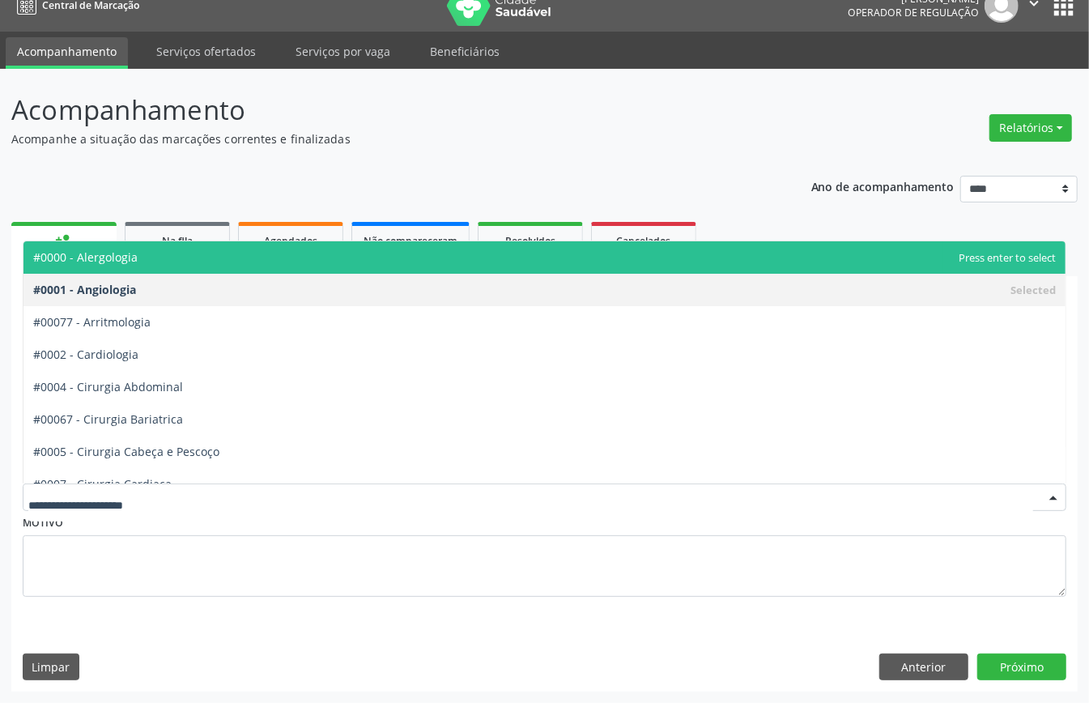
drag, startPoint x: 159, startPoint y: 483, endPoint x: 156, endPoint y: 491, distance: 8.5
click at [156, 491] on div at bounding box center [545, 497] width 1044 height 28
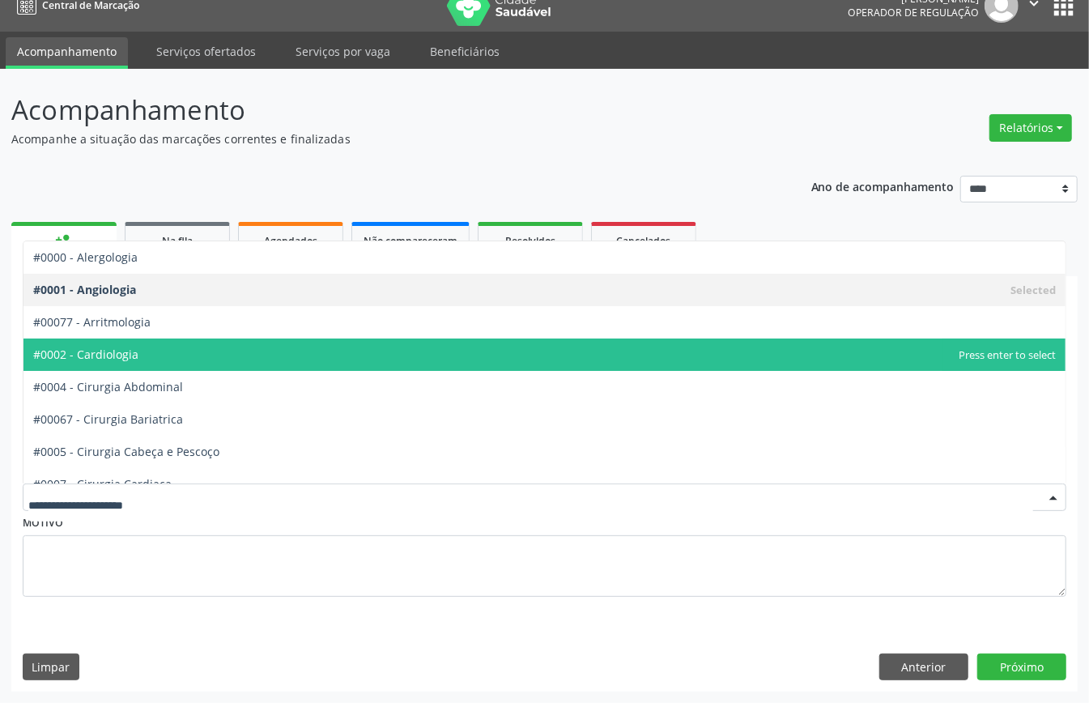
click at [189, 341] on span "#0002 - Cardiologia" at bounding box center [544, 354] width 1042 height 32
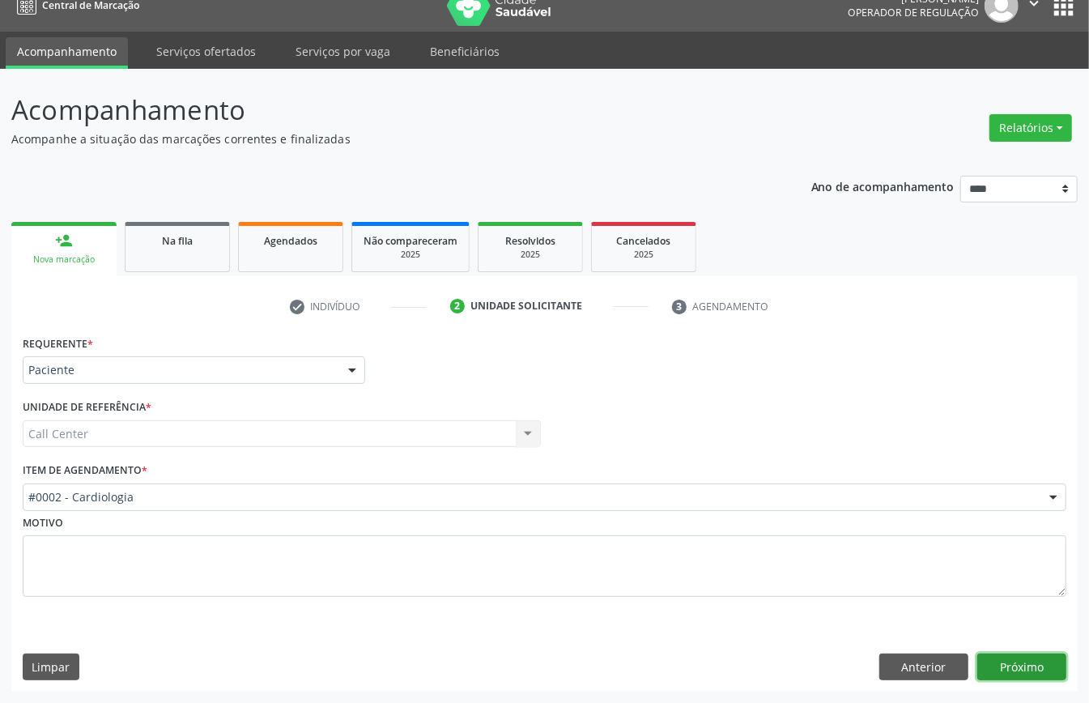
click at [1024, 669] on button "Próximo" at bounding box center [1021, 667] width 89 height 28
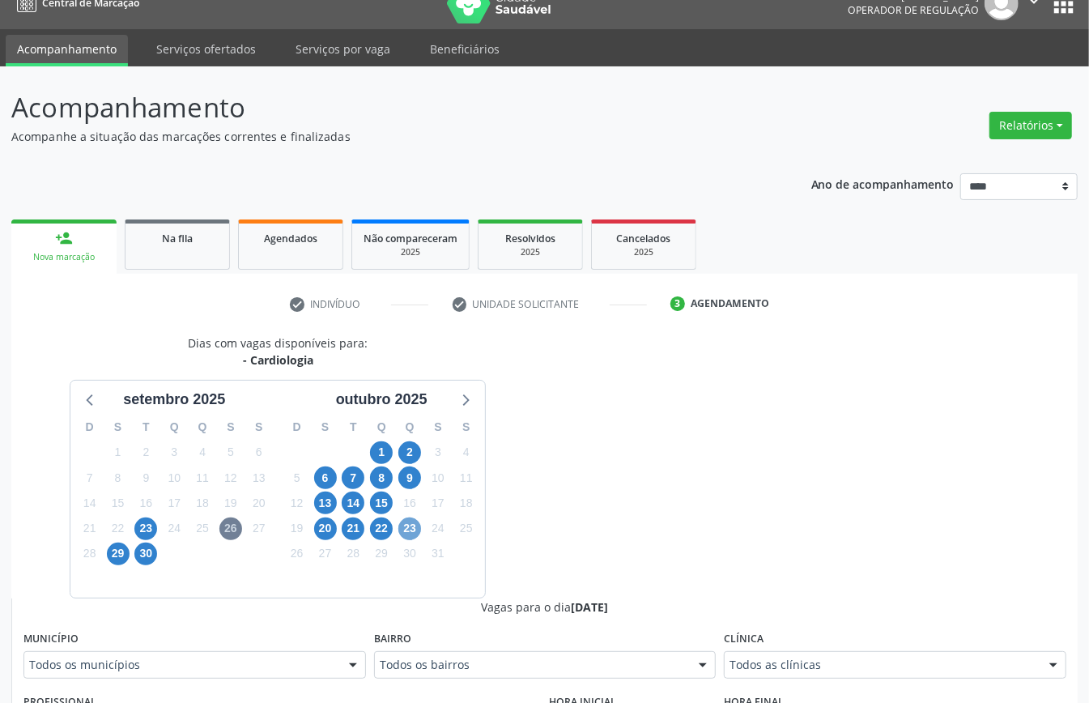
click at [419, 532] on span "23" at bounding box center [409, 528] width 23 height 23
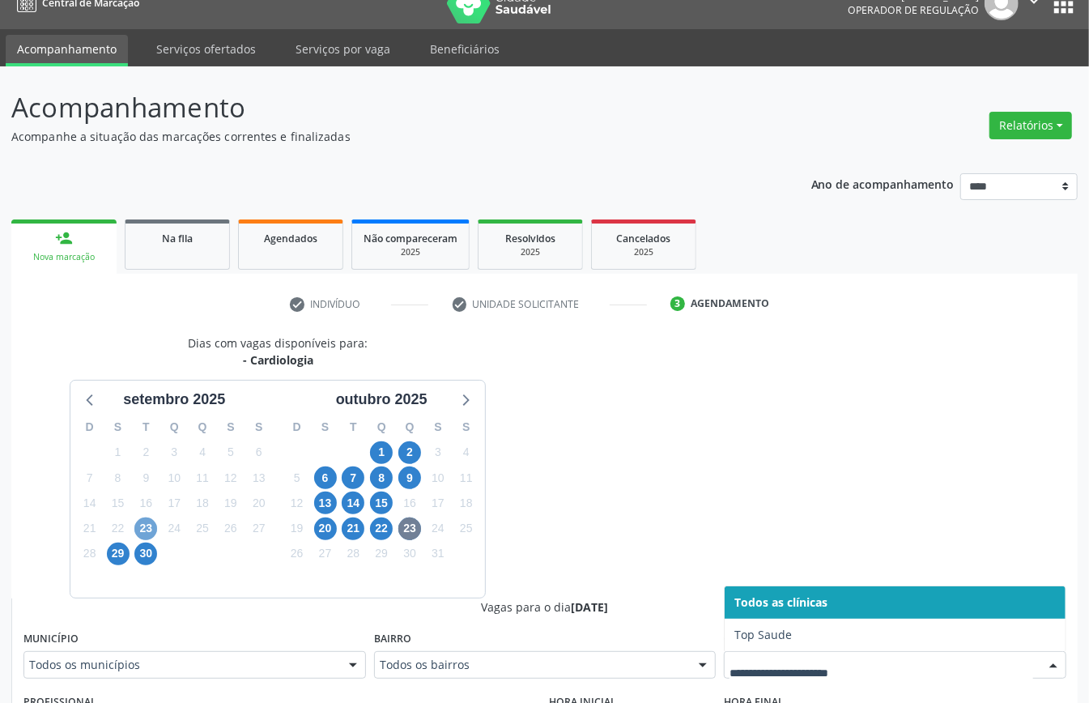
click at [150, 535] on span "23" at bounding box center [145, 528] width 23 height 23
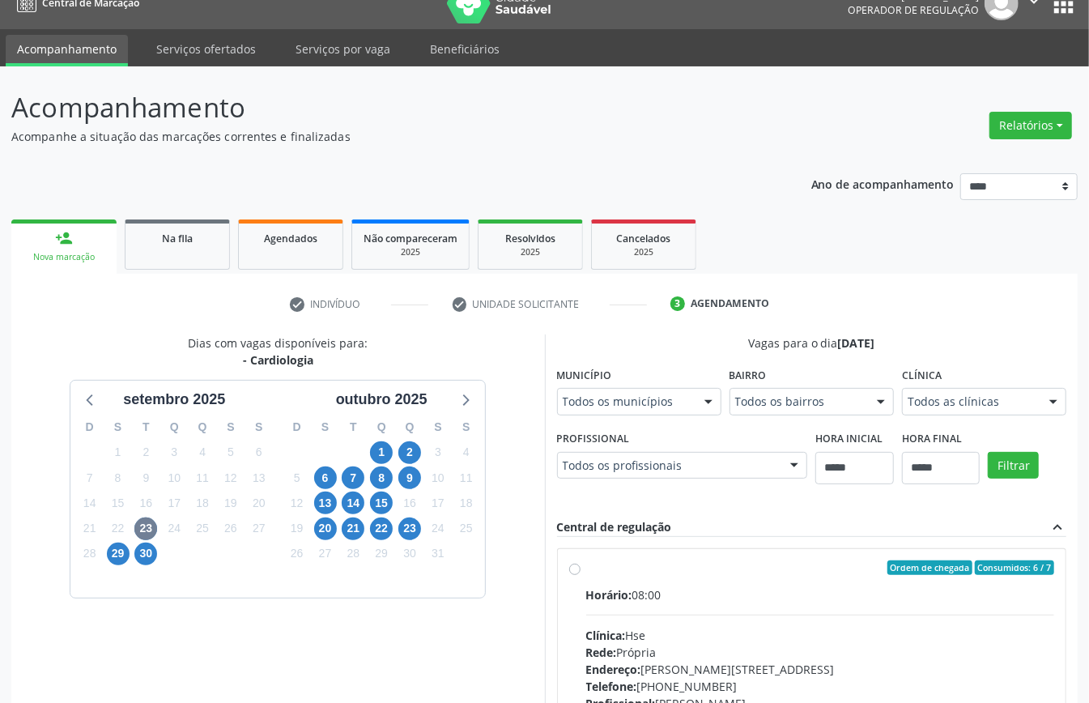
click at [902, 415] on div "Todos as clínicas" at bounding box center [984, 402] width 164 height 28
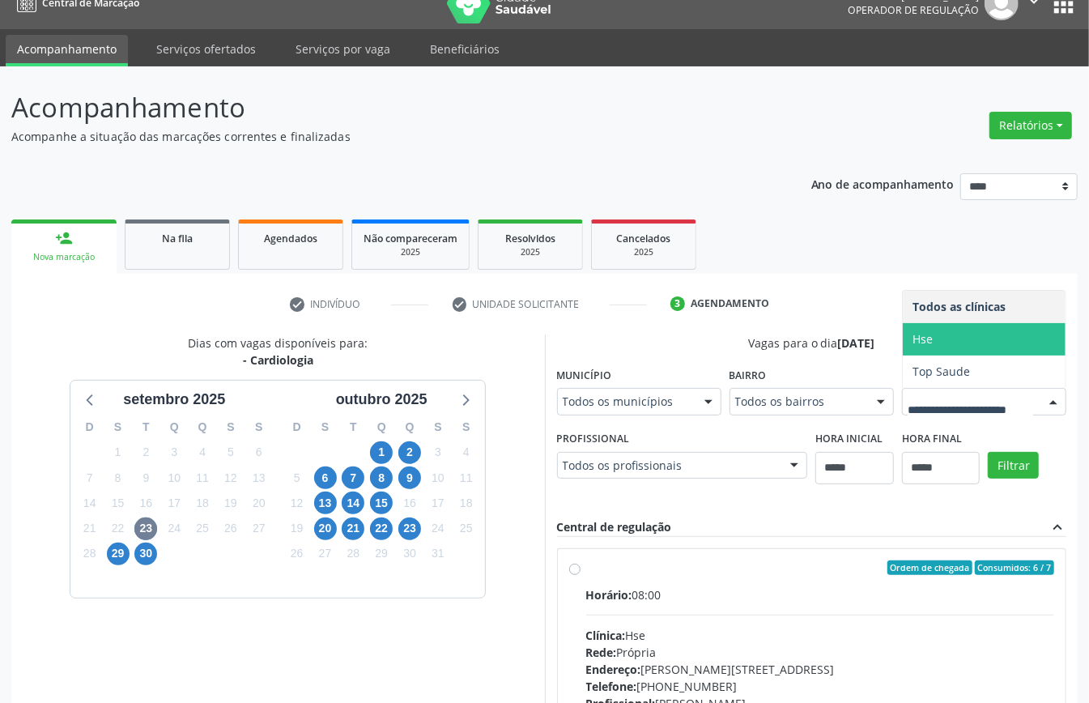
click at [912, 347] on span "Hse" at bounding box center [922, 338] width 20 height 15
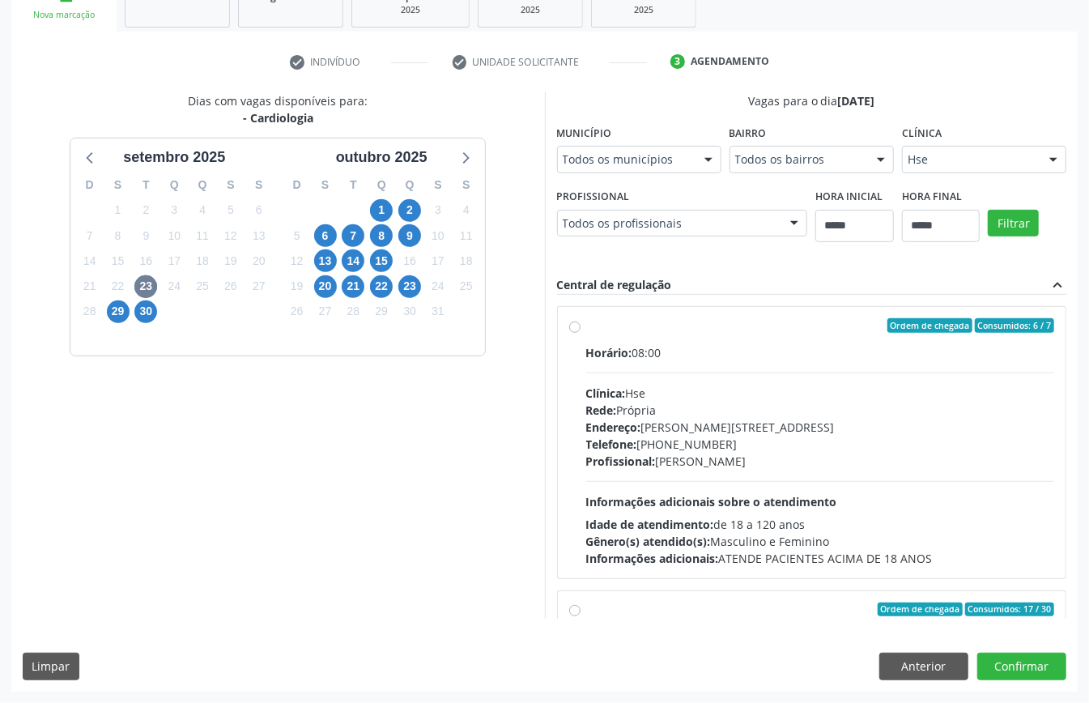
scroll to position [215, 0]
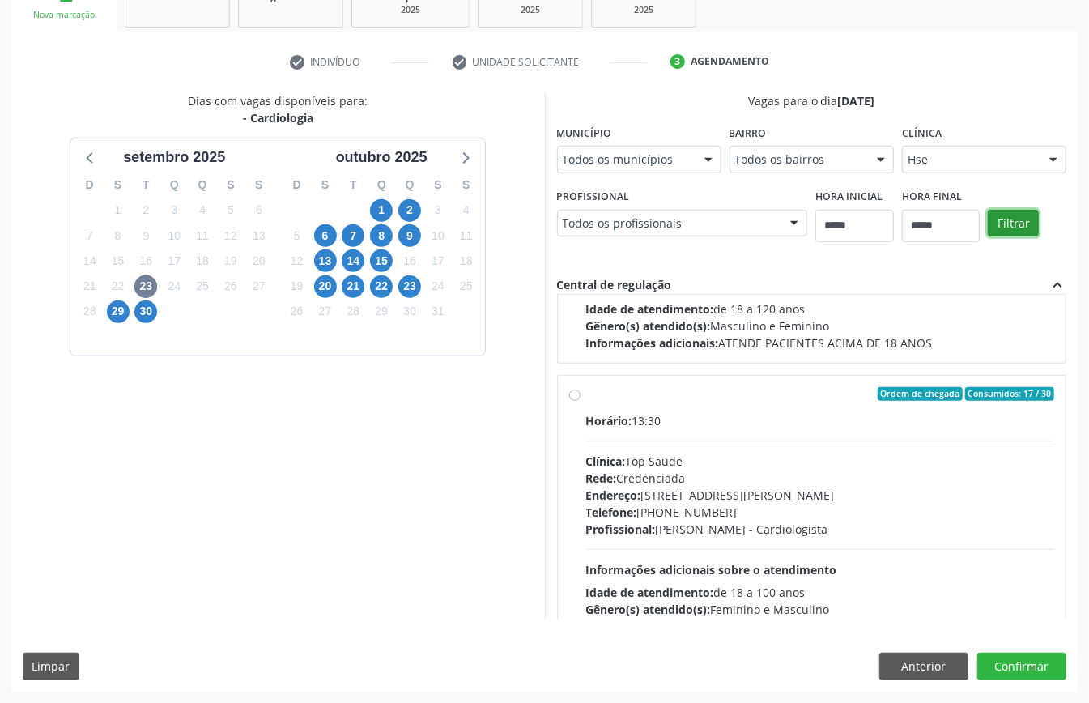
click at [988, 237] on button "Filtrar" at bounding box center [1013, 224] width 51 height 28
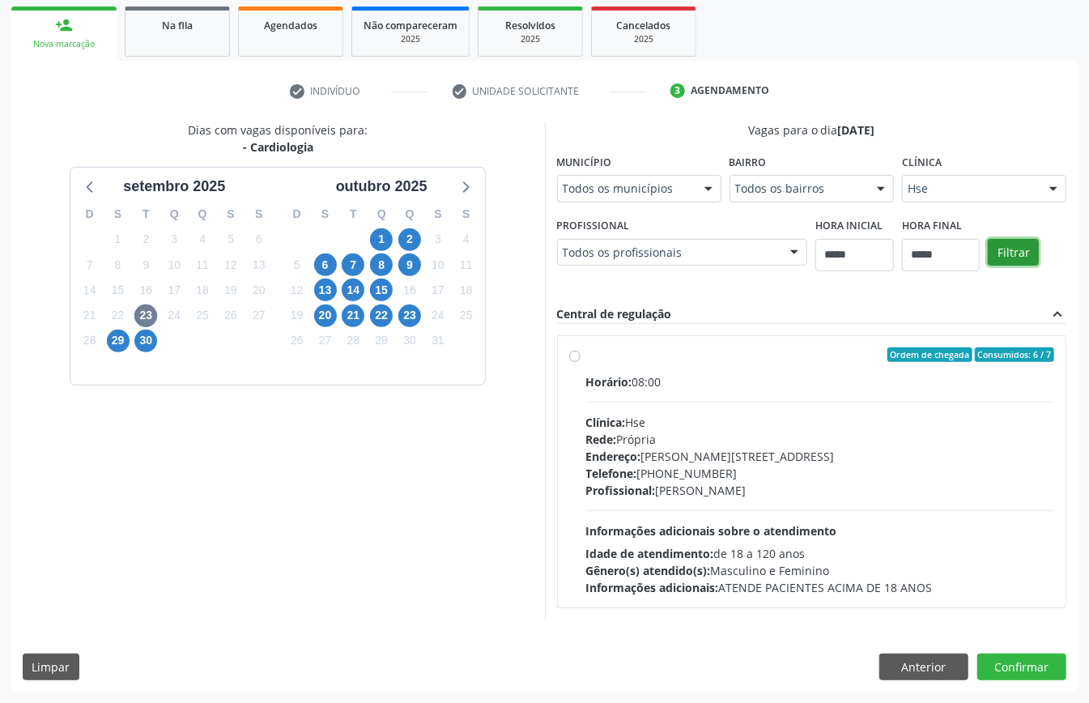
scroll to position [0, 0]
click at [115, 345] on span "29" at bounding box center [118, 341] width 23 height 23
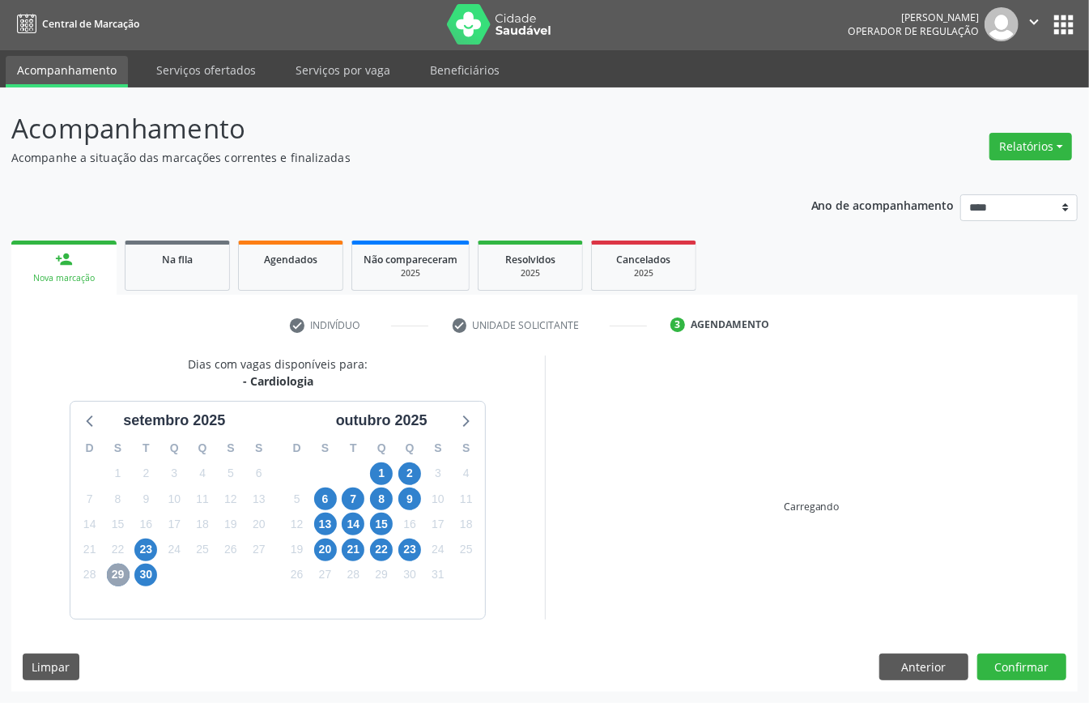
scroll to position [238, 0]
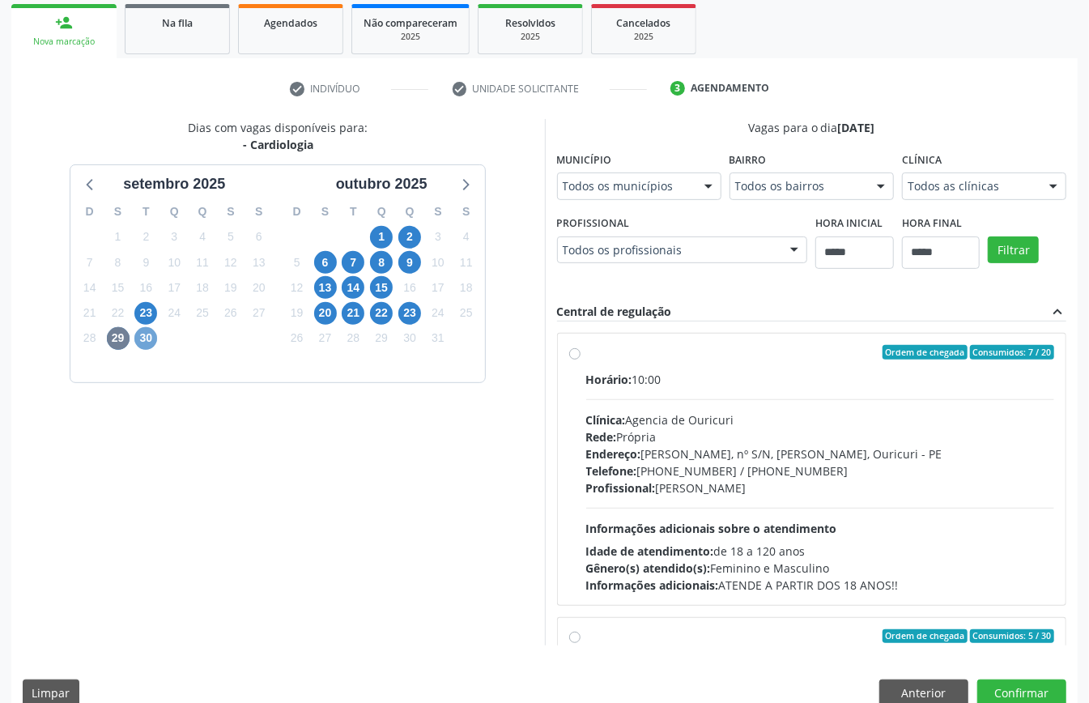
click at [149, 341] on span "30" at bounding box center [145, 338] width 23 height 23
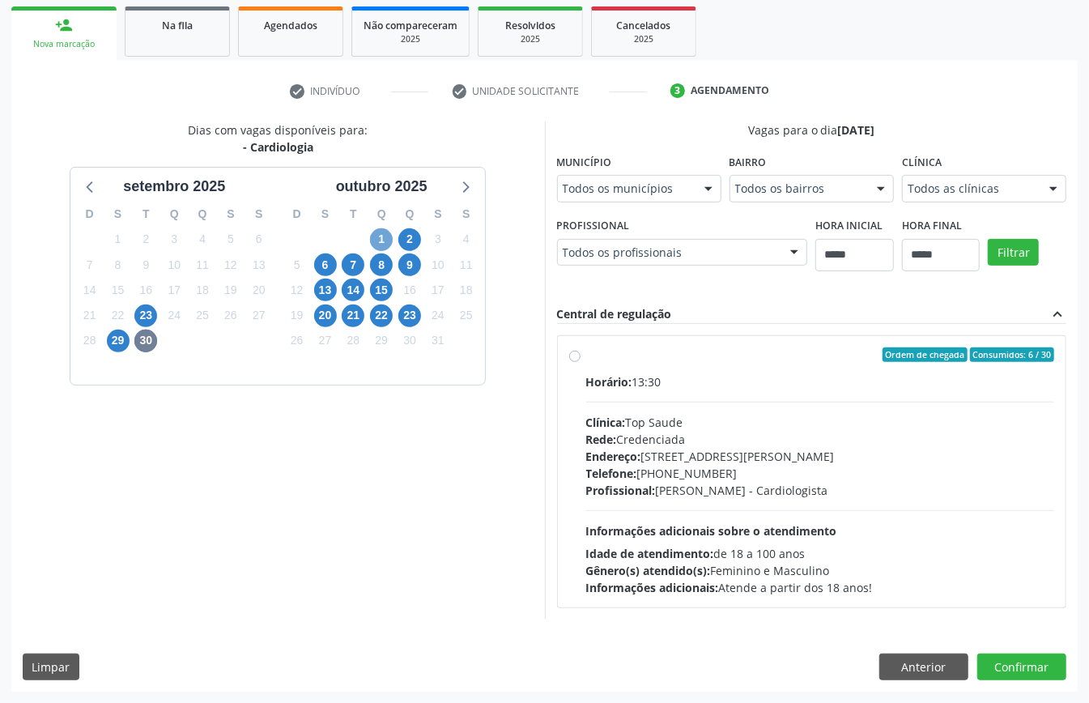
click at [379, 230] on span "1" at bounding box center [381, 239] width 23 height 23
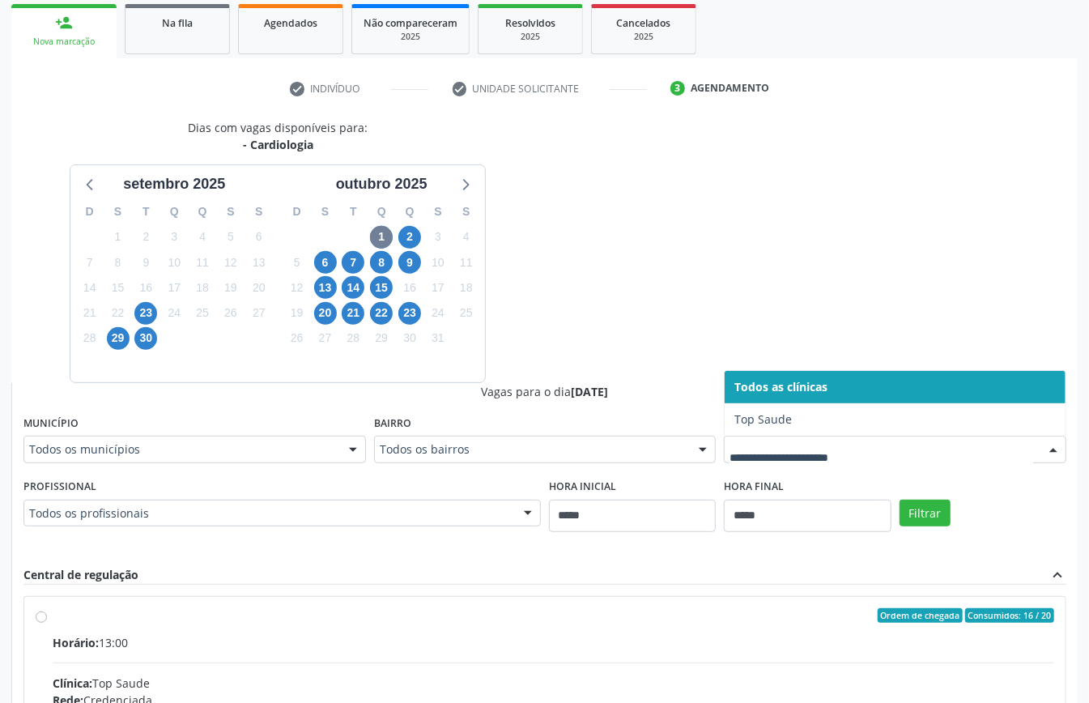
scroll to position [502, 0]
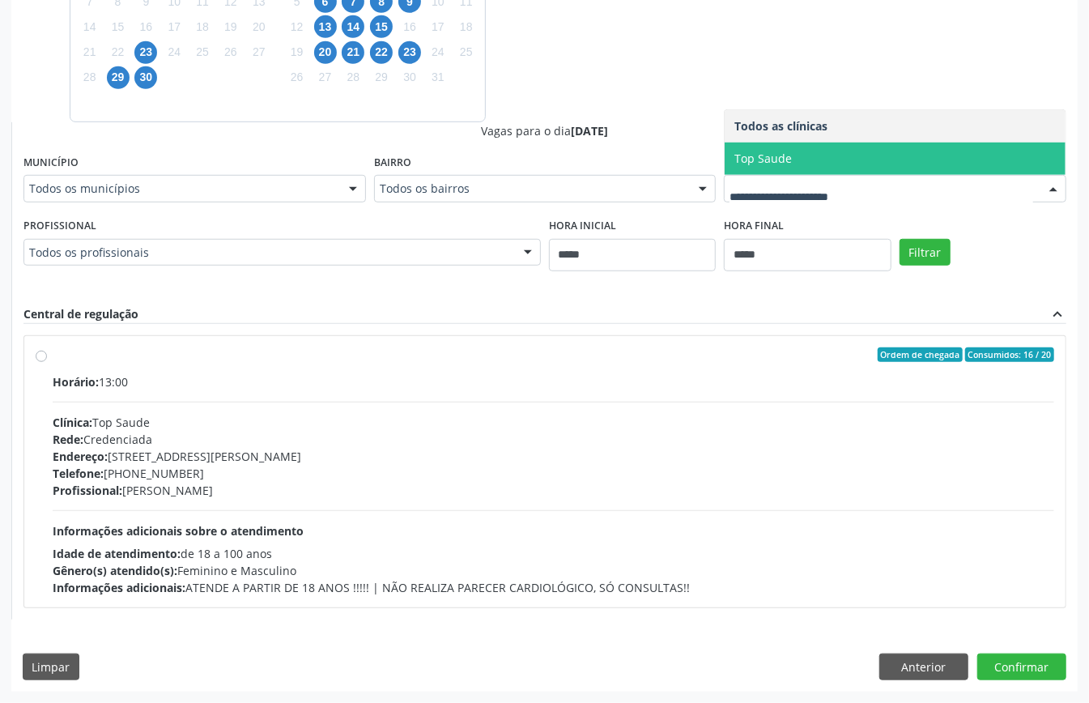
click at [644, 91] on div "Dias com vagas disponíveis para: - Cardiologia setembro 2025 D S T Q Q S S 31 1…" at bounding box center [544, 238] width 1066 height 760
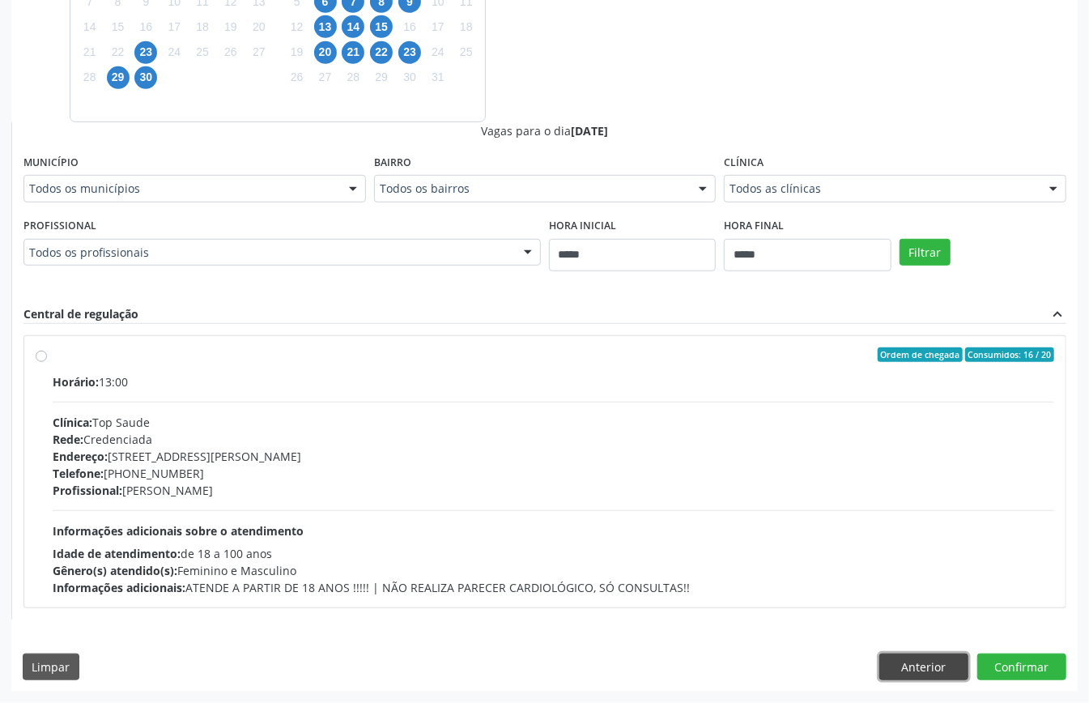
drag, startPoint x: 925, startPoint y: 668, endPoint x: 780, endPoint y: 625, distance: 150.4
click at [925, 669] on button "Anterior" at bounding box center [923, 667] width 89 height 28
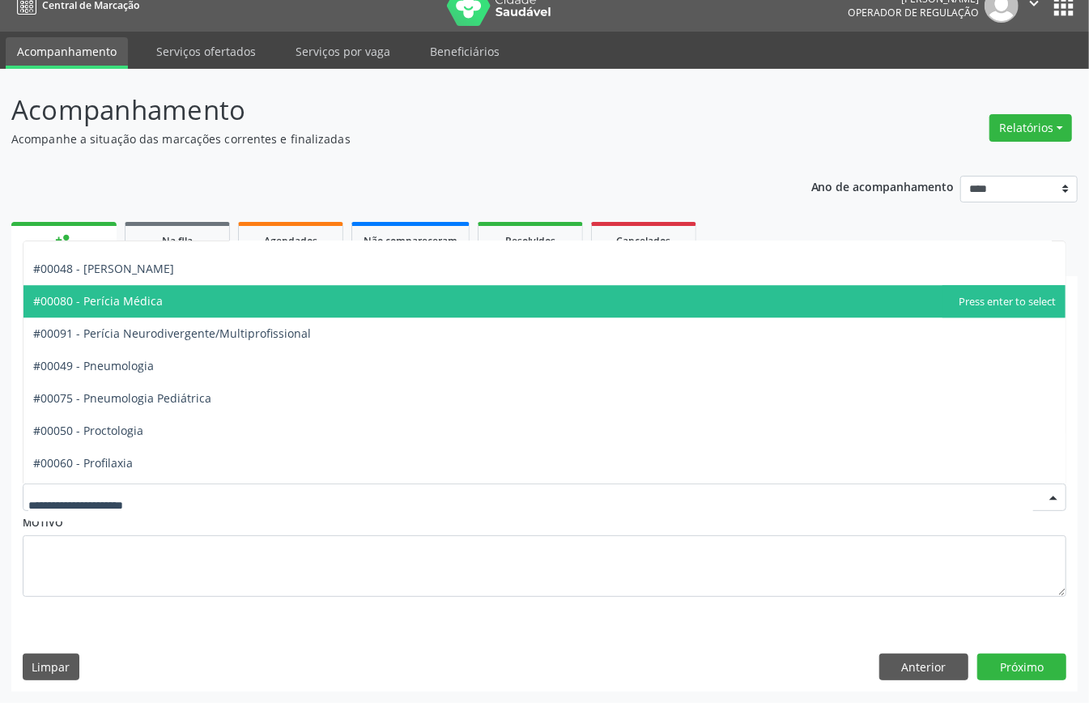
scroll to position [2375, 0]
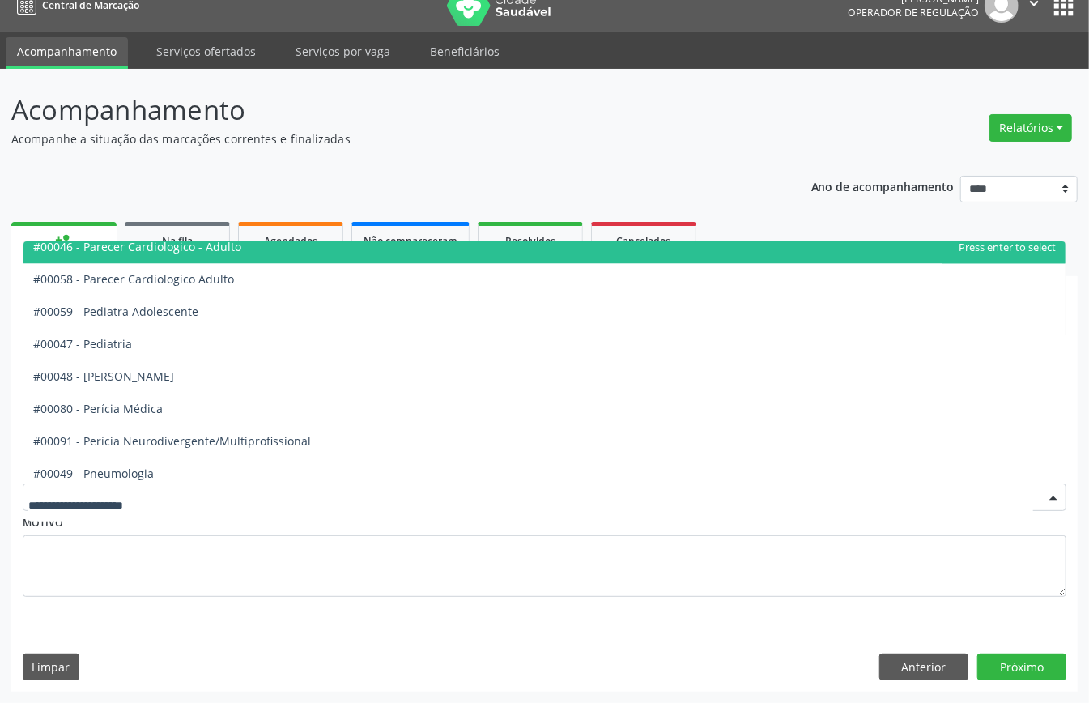
click at [189, 250] on span "#00046 - Parecer Cardiologico - Adulto" at bounding box center [137, 246] width 208 height 15
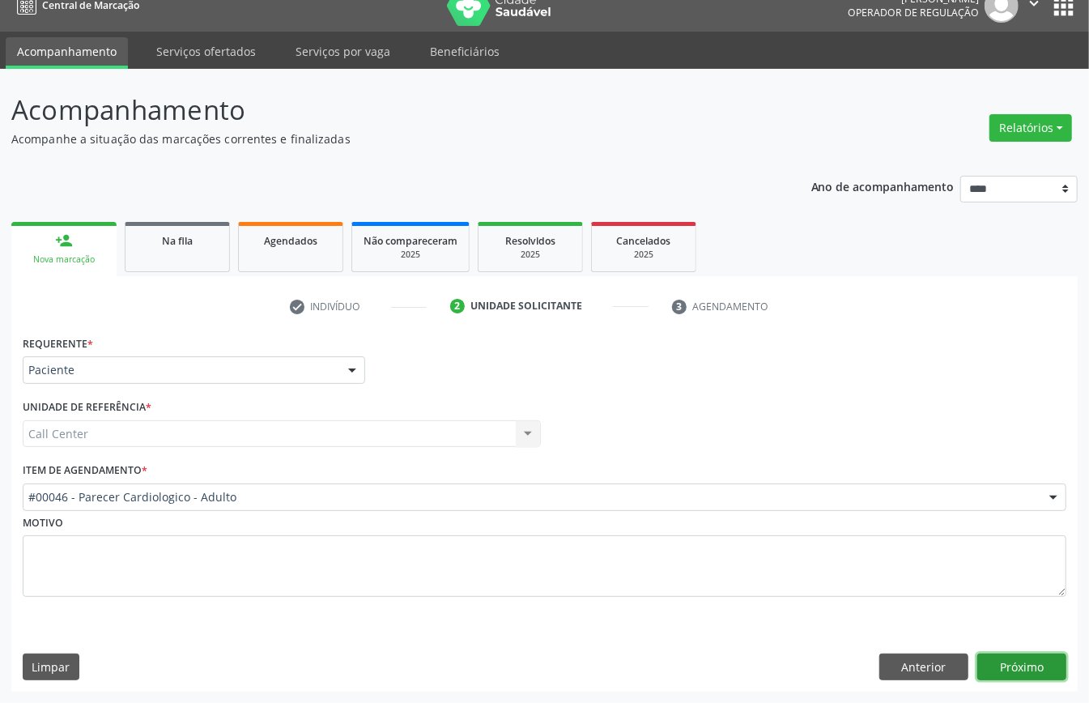
click at [999, 661] on button "Próximo" at bounding box center [1021, 667] width 89 height 28
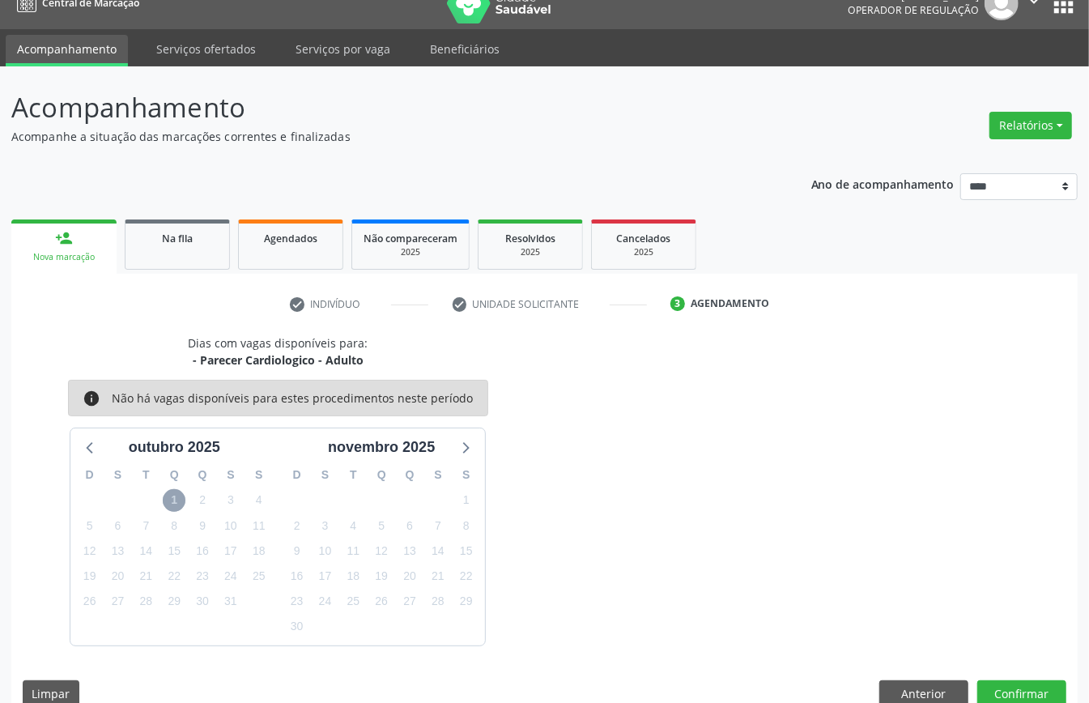
click at [172, 496] on span "1" at bounding box center [174, 500] width 23 height 23
click at [79, 440] on div at bounding box center [91, 447] width 24 height 24
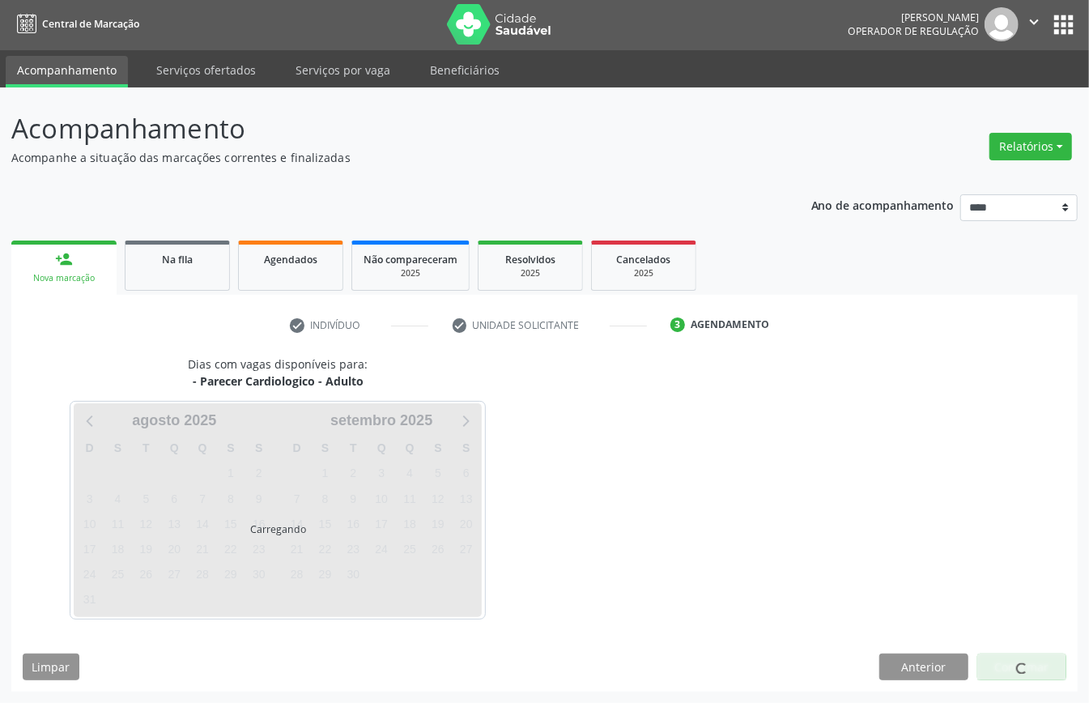
scroll to position [23, 0]
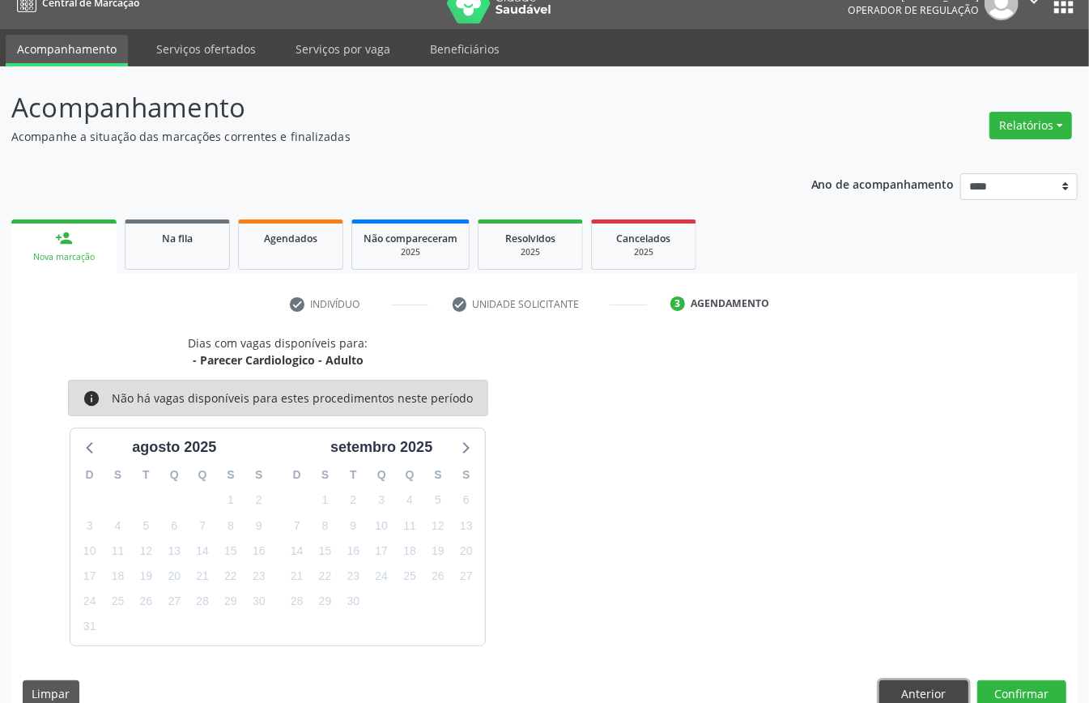
click at [930, 687] on button "Anterior" at bounding box center [923, 694] width 89 height 28
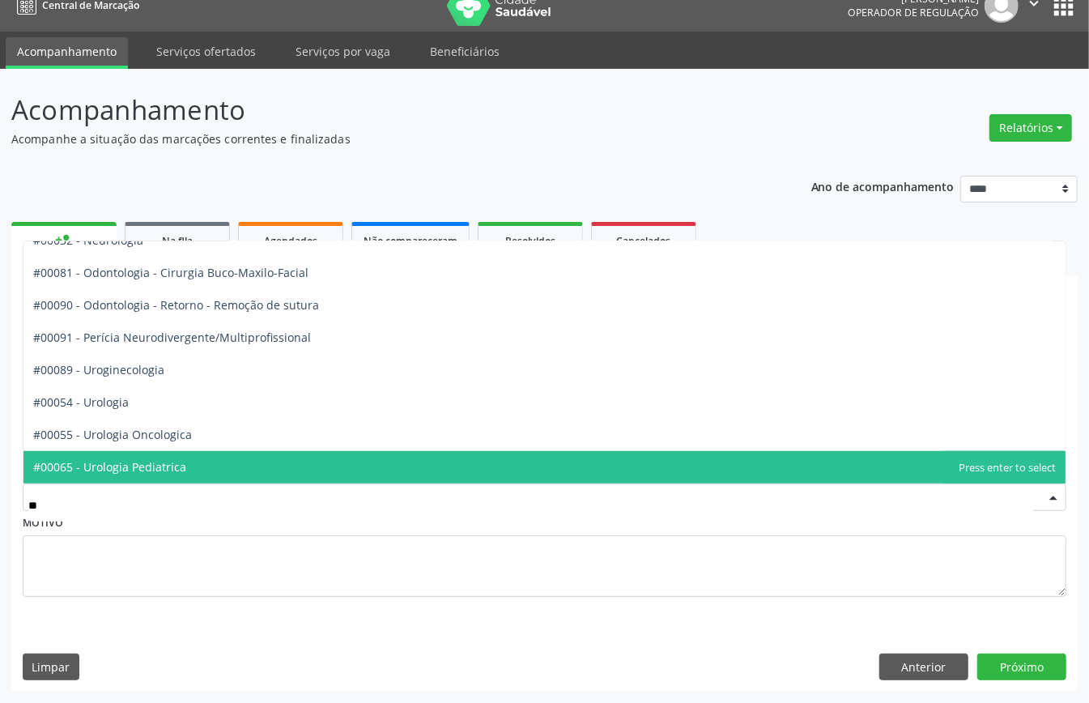
type input "***"
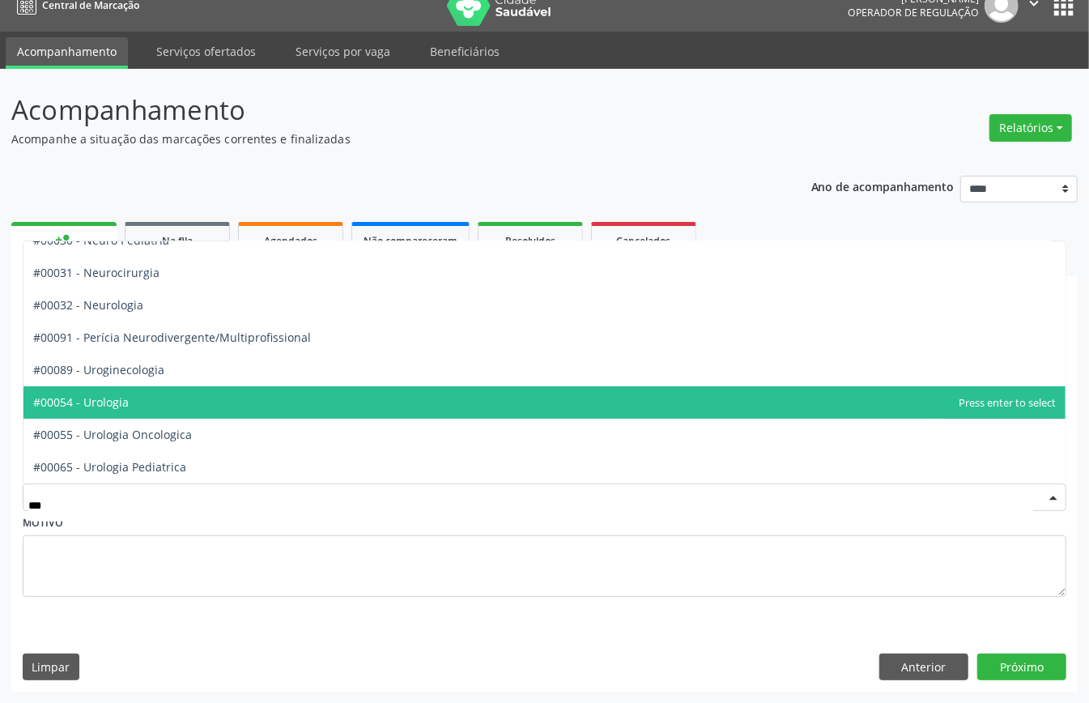
click at [140, 402] on span "#00054 - Urologia" at bounding box center [544, 402] width 1042 height 32
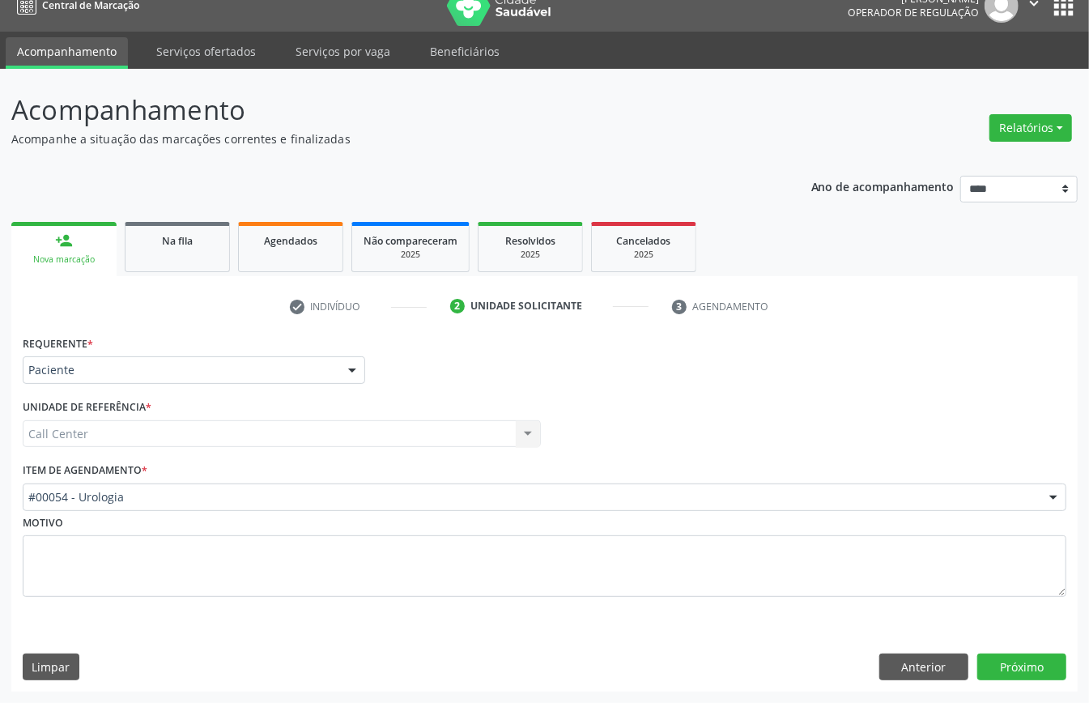
scroll to position [2375, 0]
click at [1028, 667] on button "Próximo" at bounding box center [1021, 667] width 89 height 28
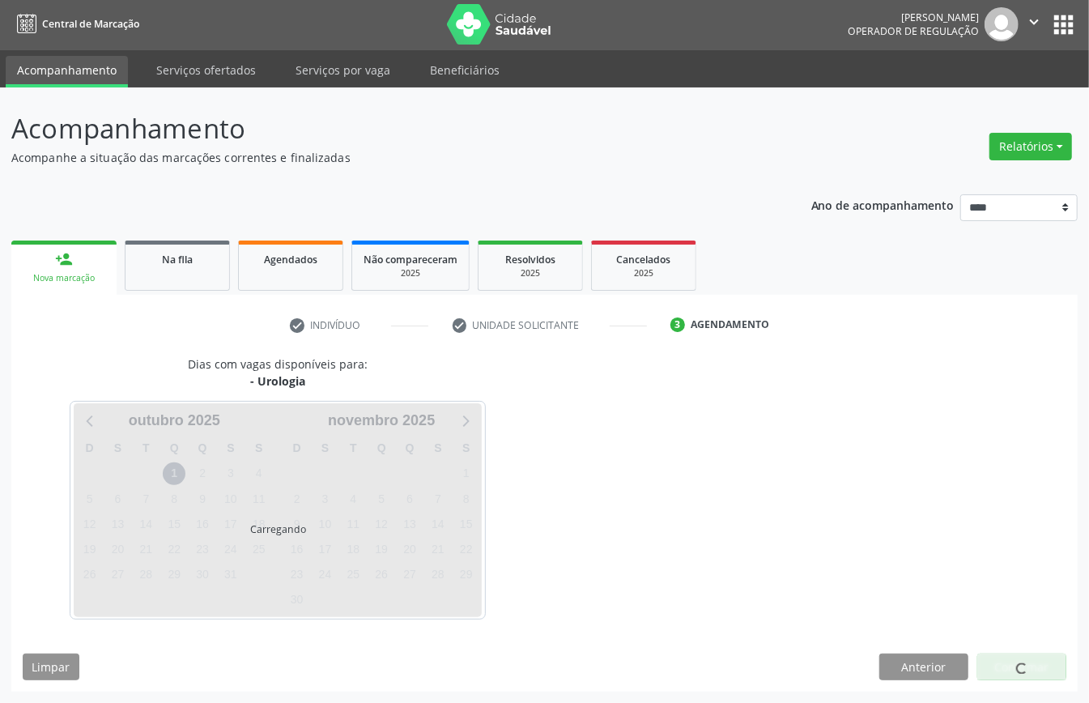
scroll to position [23, 0]
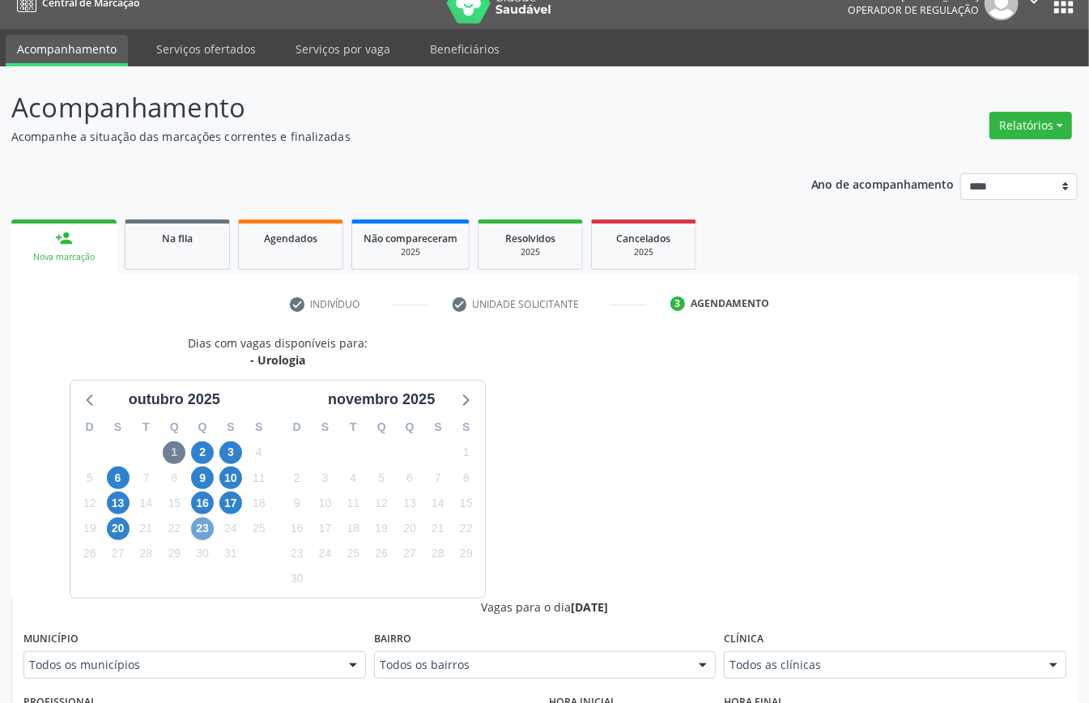
click at [206, 541] on div "D S T Q Q S S 28 29 30 1 2 3 4 5 6 7 8 9 10 11 12 13 14 15 16 17 18 19 20 21 22…" at bounding box center [173, 503] width 207 height 186
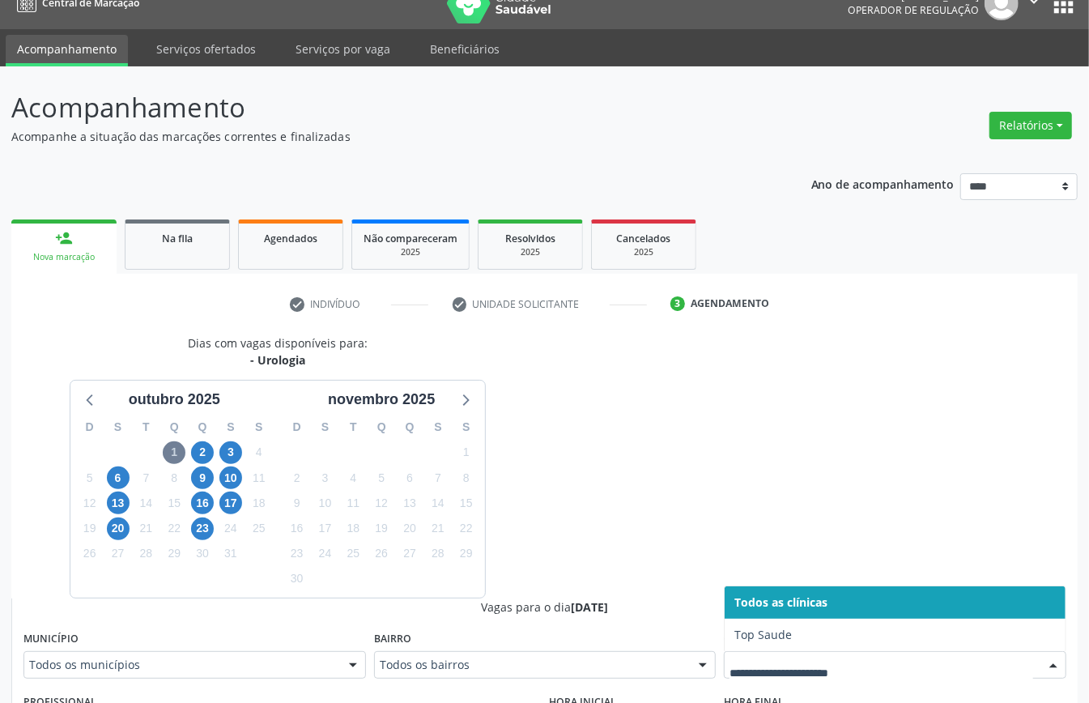
click at [742, 674] on div at bounding box center [895, 665] width 342 height 28
click at [207, 529] on span "23" at bounding box center [202, 528] width 23 height 23
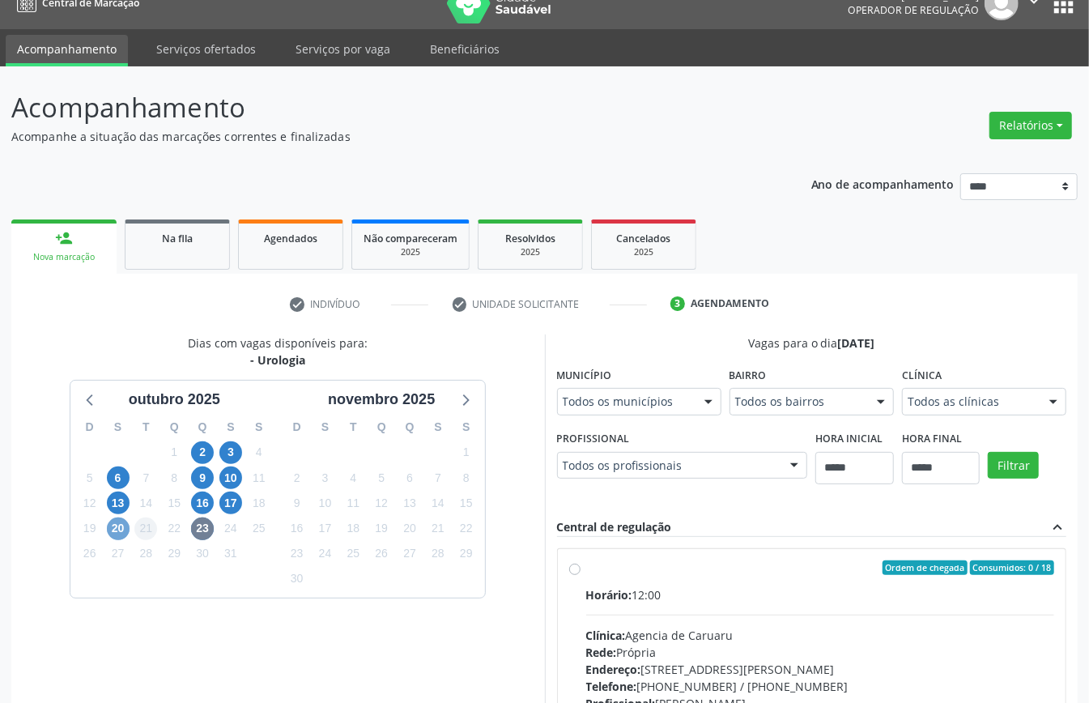
drag, startPoint x: 120, startPoint y: 526, endPoint x: 146, endPoint y: 536, distance: 27.7
click at [127, 531] on span "20" at bounding box center [118, 528] width 23 height 23
click at [208, 505] on span "16" at bounding box center [202, 502] width 23 height 23
drag, startPoint x: 232, startPoint y: 502, endPoint x: 248, endPoint y: 512, distance: 18.9
click at [233, 503] on span "17" at bounding box center [230, 502] width 23 height 23
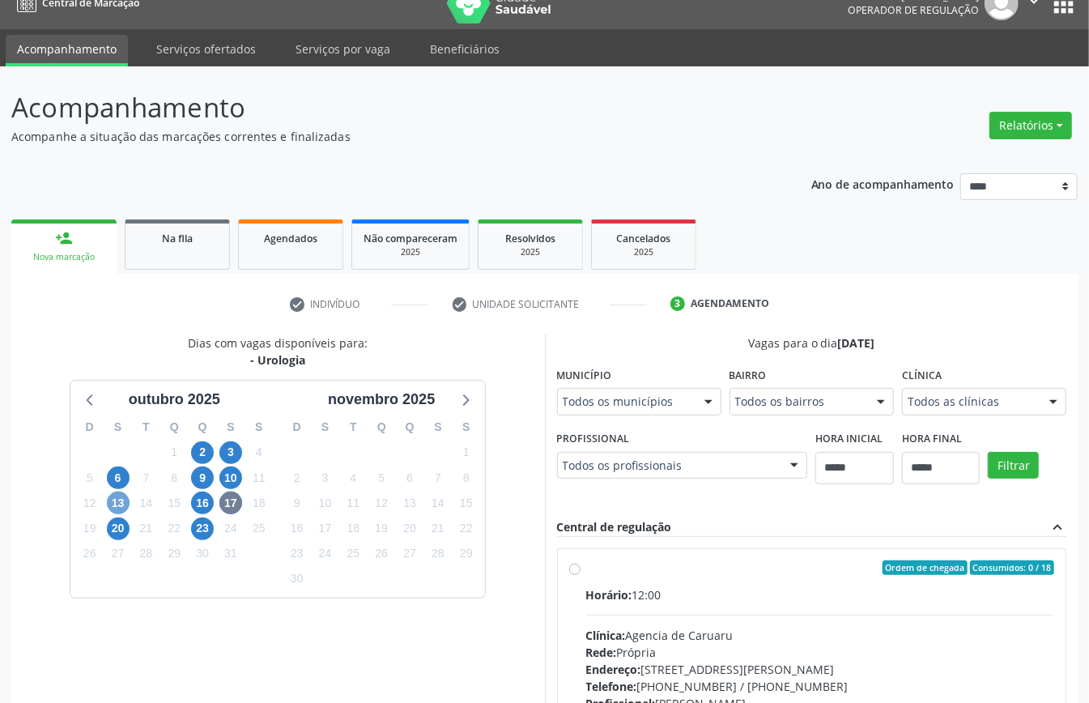
click at [117, 507] on span "13" at bounding box center [118, 502] width 23 height 23
drag, startPoint x: 981, startPoint y: 405, endPoint x: 973, endPoint y: 409, distance: 9.1
click at [494, 598] on div "Dias com vagas disponíveis para: - Urologia outubro 2025 D S T Q Q S S 28 29 30…" at bounding box center [278, 582] width 534 height 497
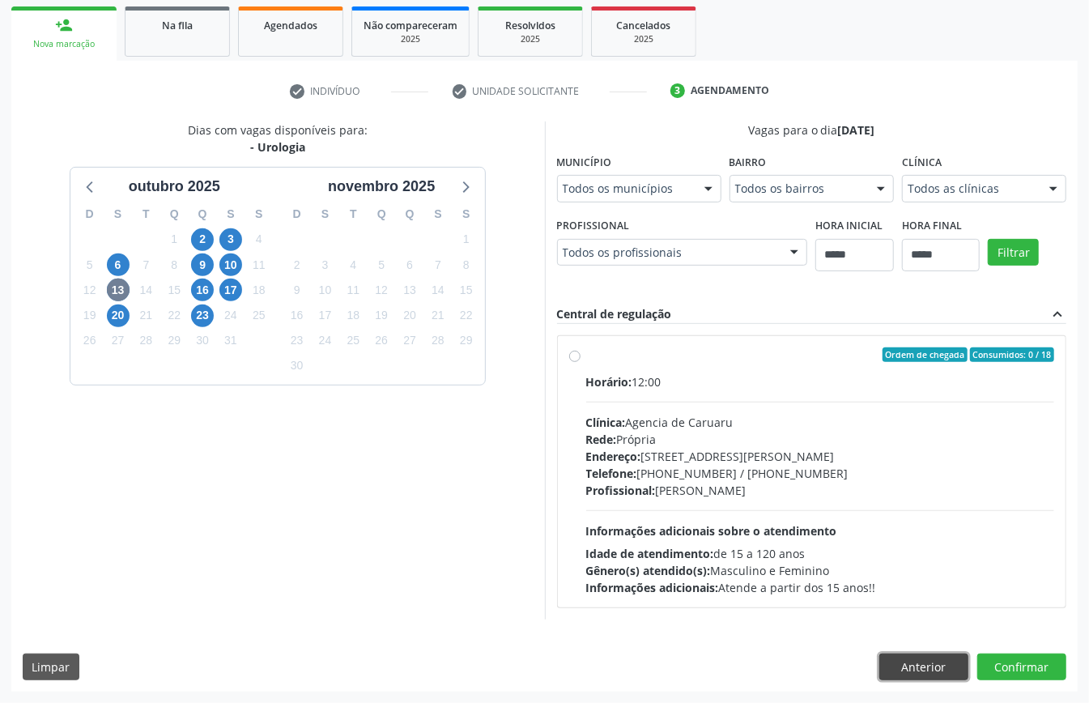
click at [923, 653] on button "Anterior" at bounding box center [923, 667] width 89 height 28
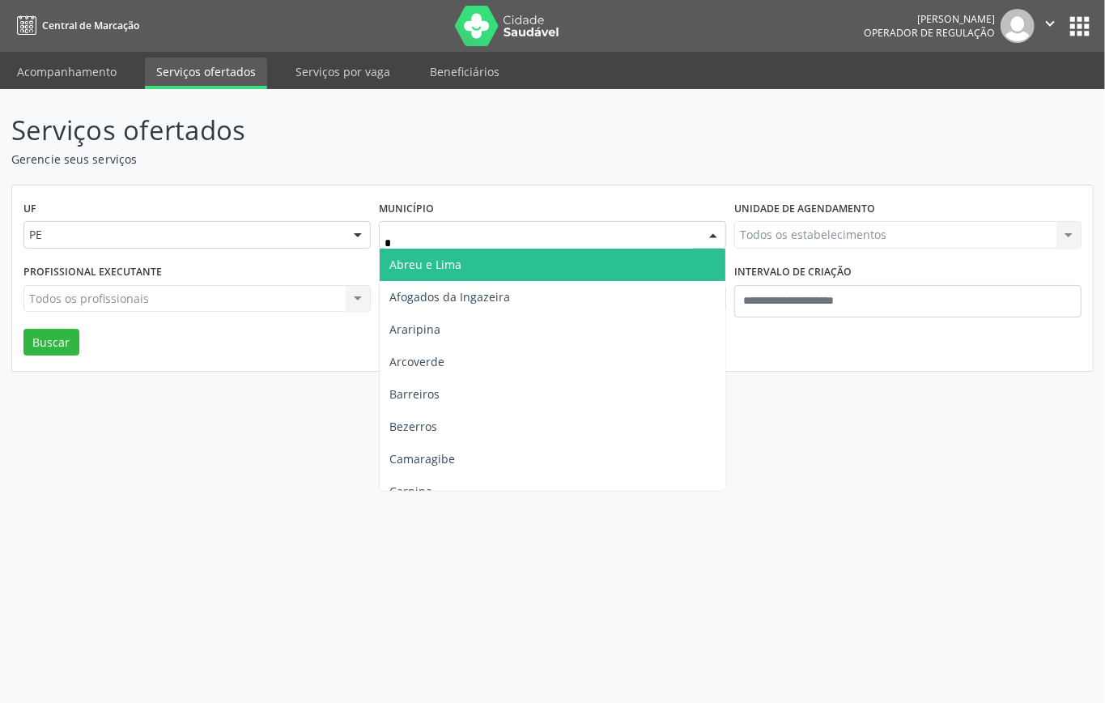
type input "**"
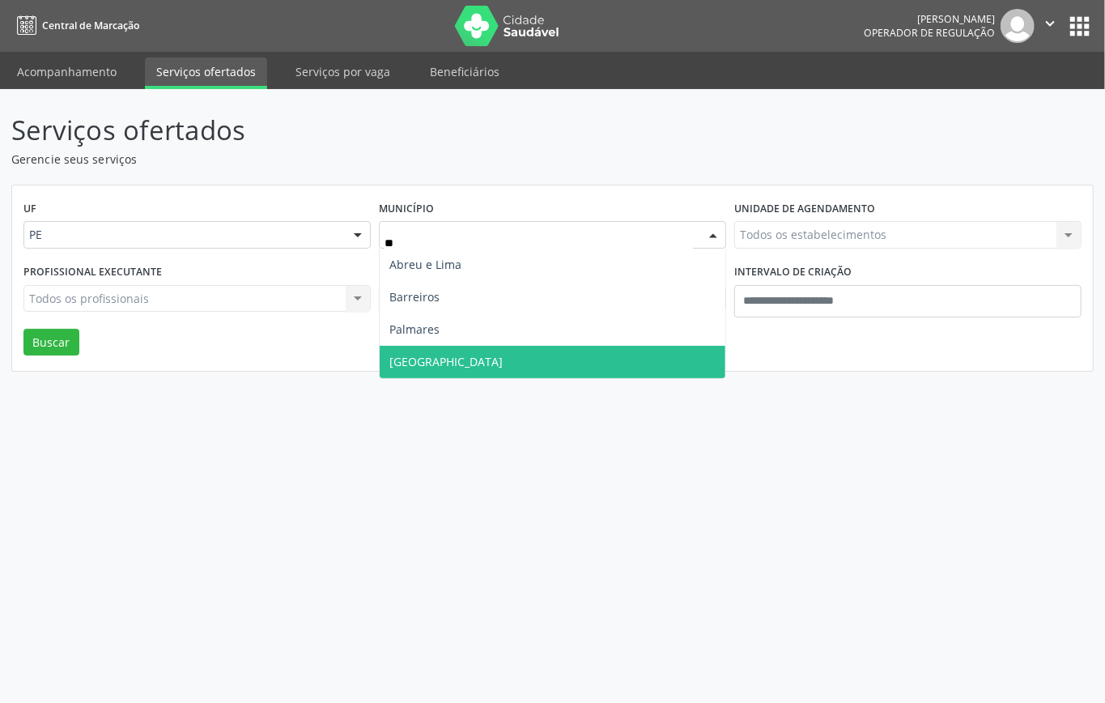
click at [441, 354] on span "Recife" at bounding box center [553, 362] width 346 height 32
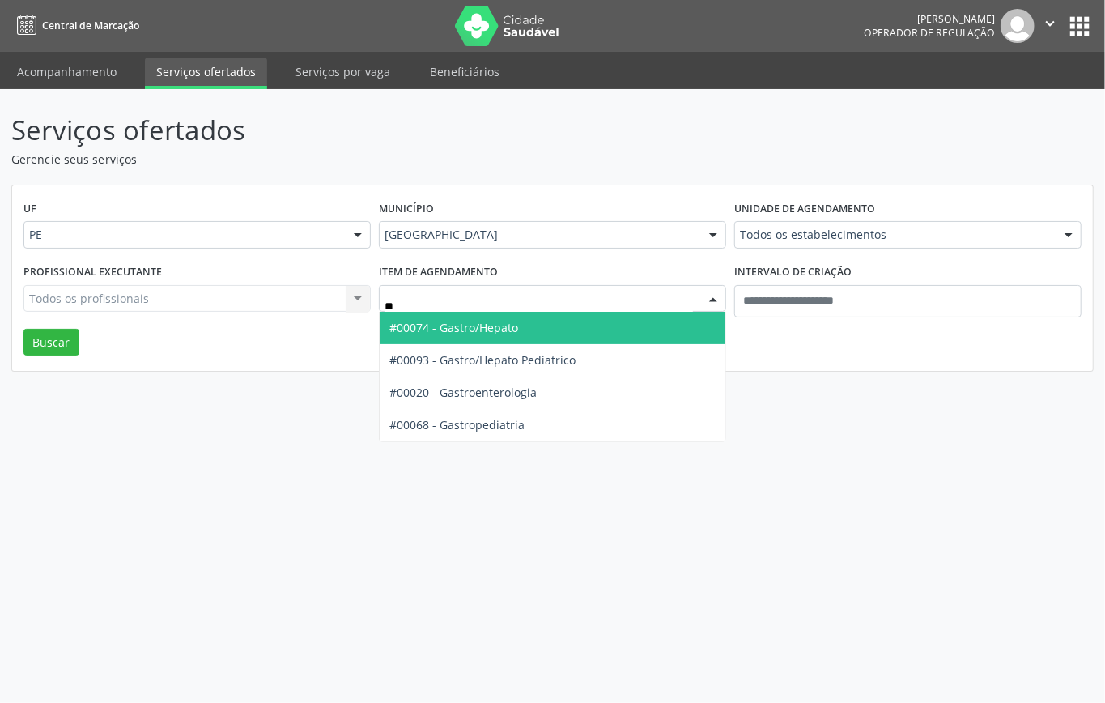
type input "***"
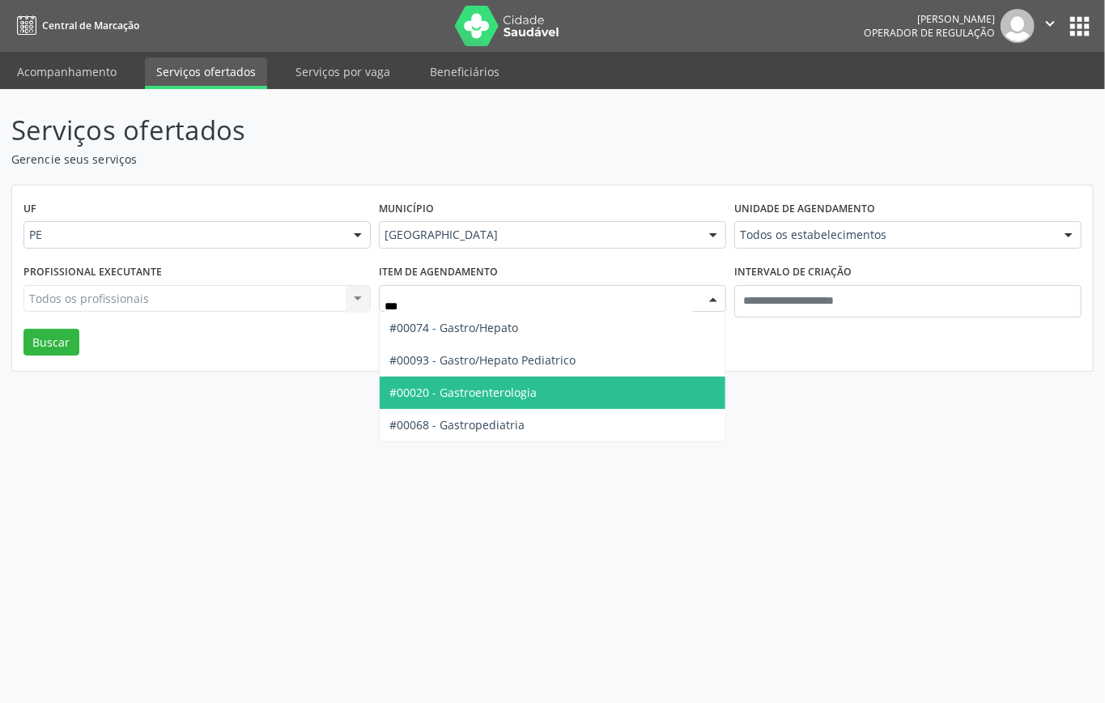
click at [471, 399] on span "#00020 - Gastroenterologia" at bounding box center [462, 392] width 147 height 15
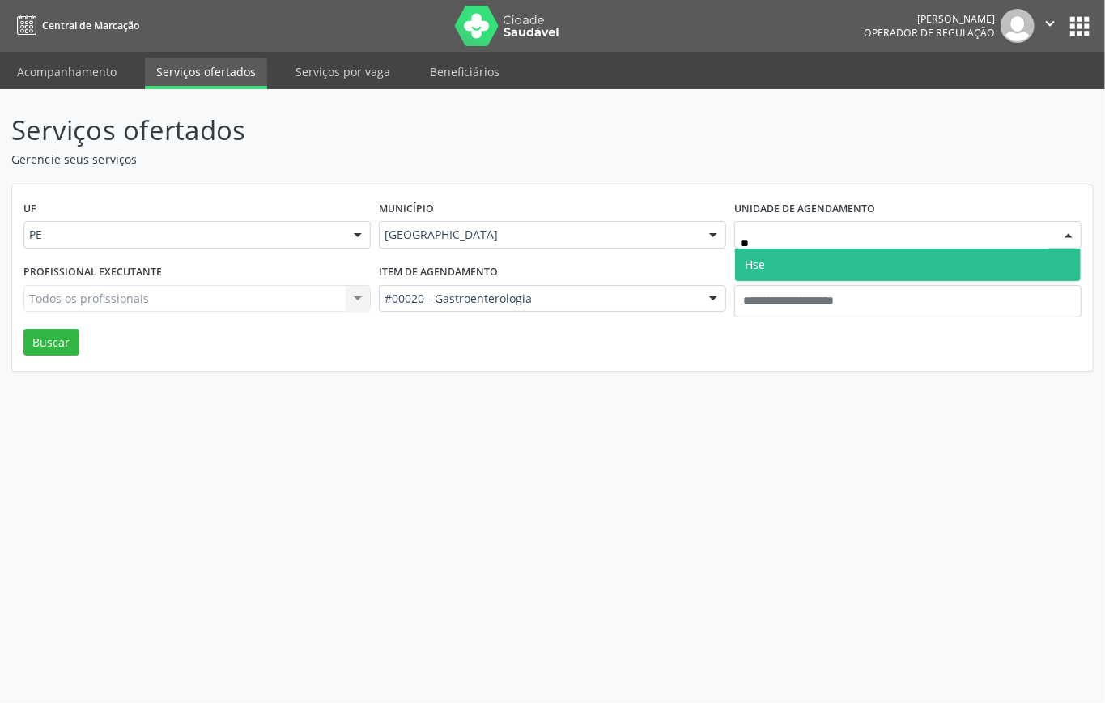
type input "***"
drag, startPoint x: 776, startPoint y: 262, endPoint x: 723, endPoint y: 308, distance: 70.0
click at [765, 295] on div "UF PE PE Nenhum resultado encontrado para: " " Não há nenhuma opção para ser ex…" at bounding box center [552, 278] width 1081 height 186
click at [758, 264] on span "Hse" at bounding box center [755, 264] width 20 height 15
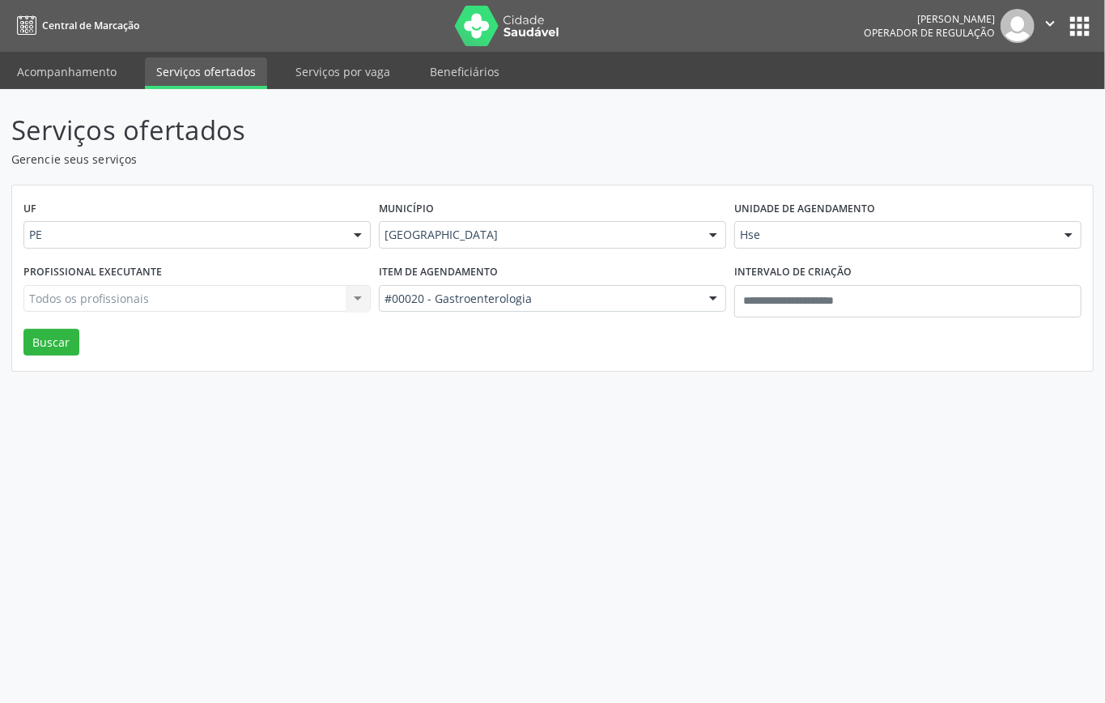
click at [305, 301] on div "Todos os profissionais Todos os profissionais Nenhum resultado encontrado para:…" at bounding box center [196, 299] width 347 height 28
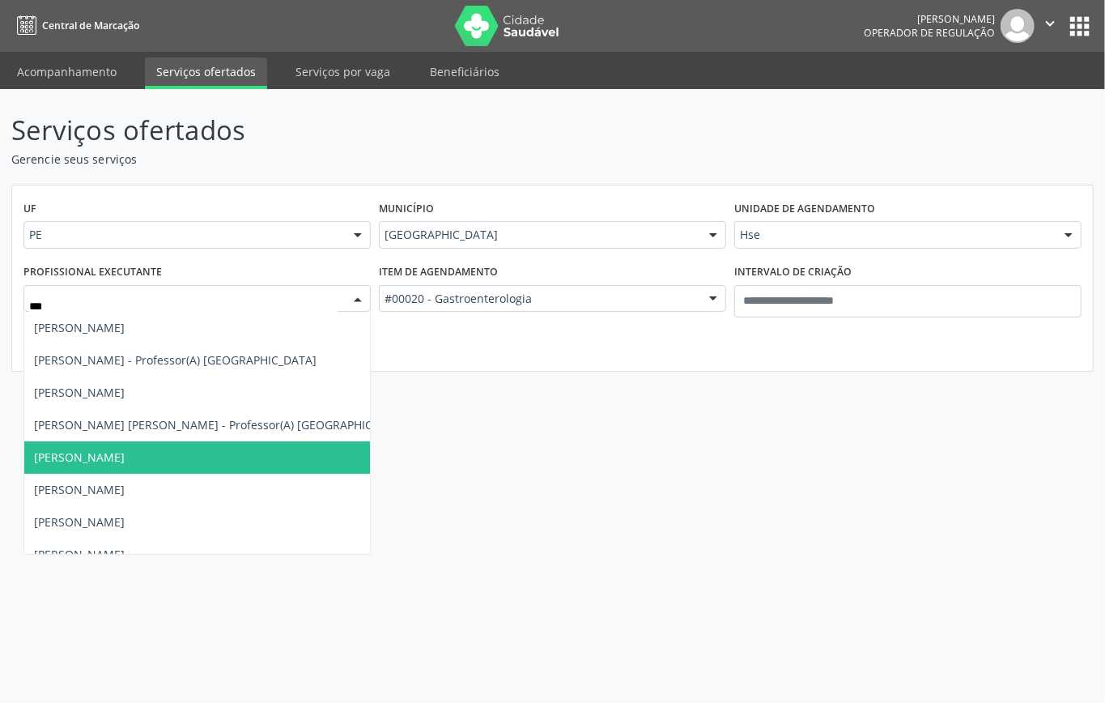
click at [125, 460] on span "Ana Catarina de Melo Rodrigues" at bounding box center [79, 456] width 91 height 15
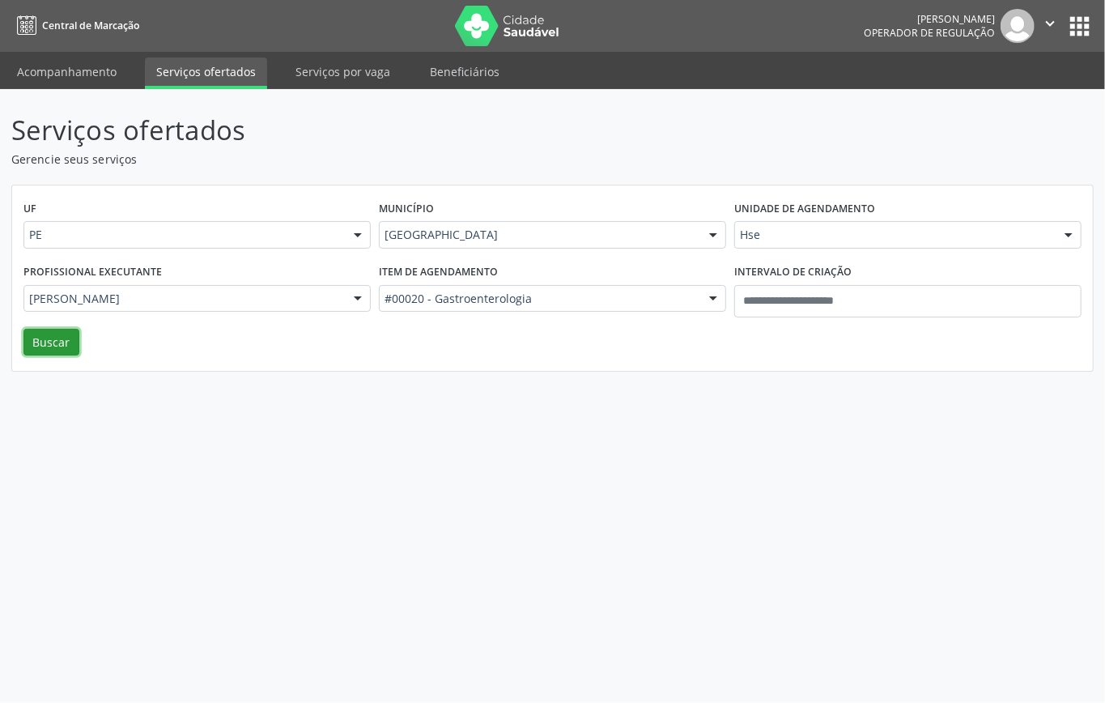
click at [62, 342] on button "Buscar" at bounding box center [51, 343] width 56 height 28
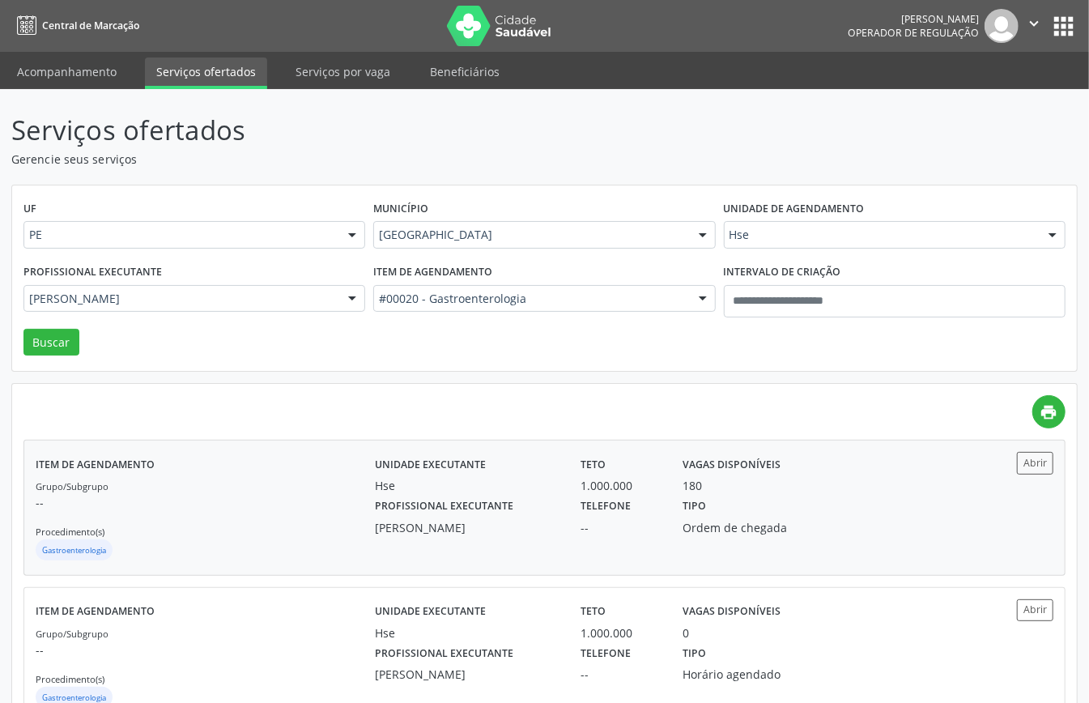
scroll to position [57, 0]
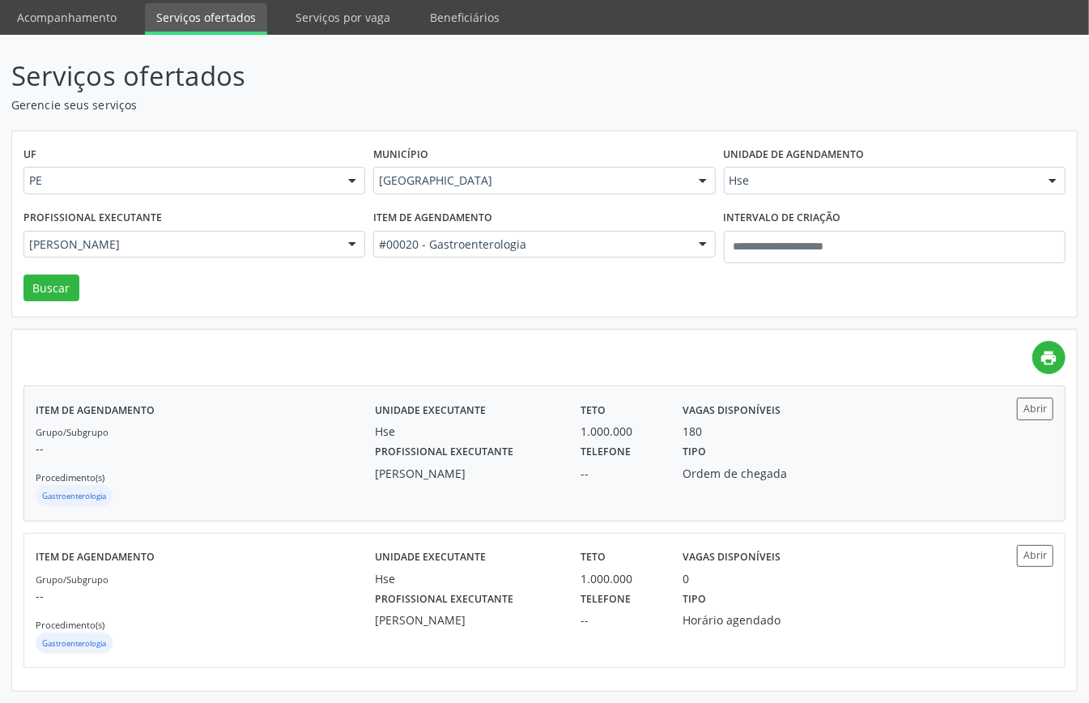
click at [343, 463] on div "Grupo/Subgrupo -- Procedimento(s) Gastroenterologia" at bounding box center [205, 466] width 339 height 87
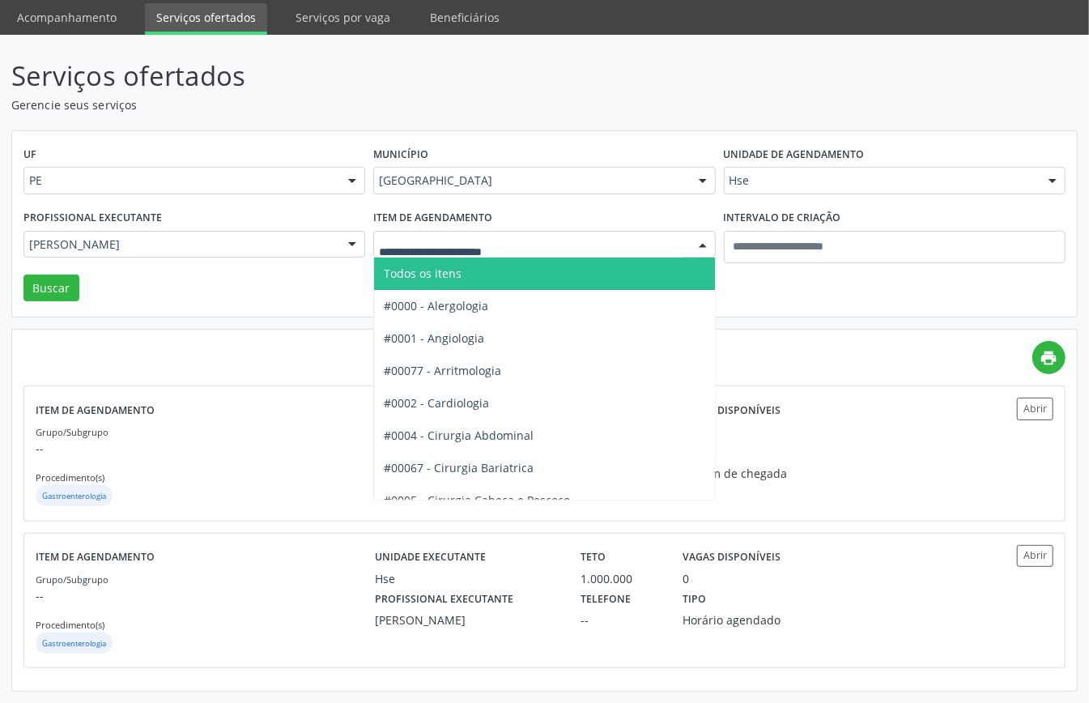
click at [441, 274] on span "Todos os itens" at bounding box center [423, 273] width 78 height 15
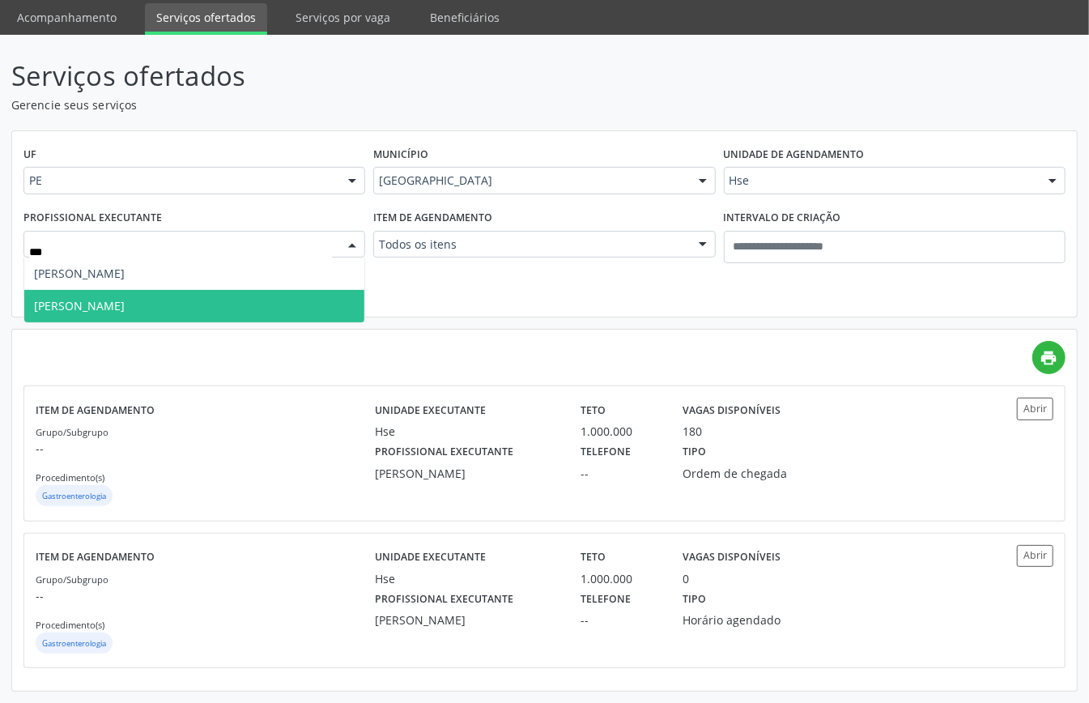
type input "****"
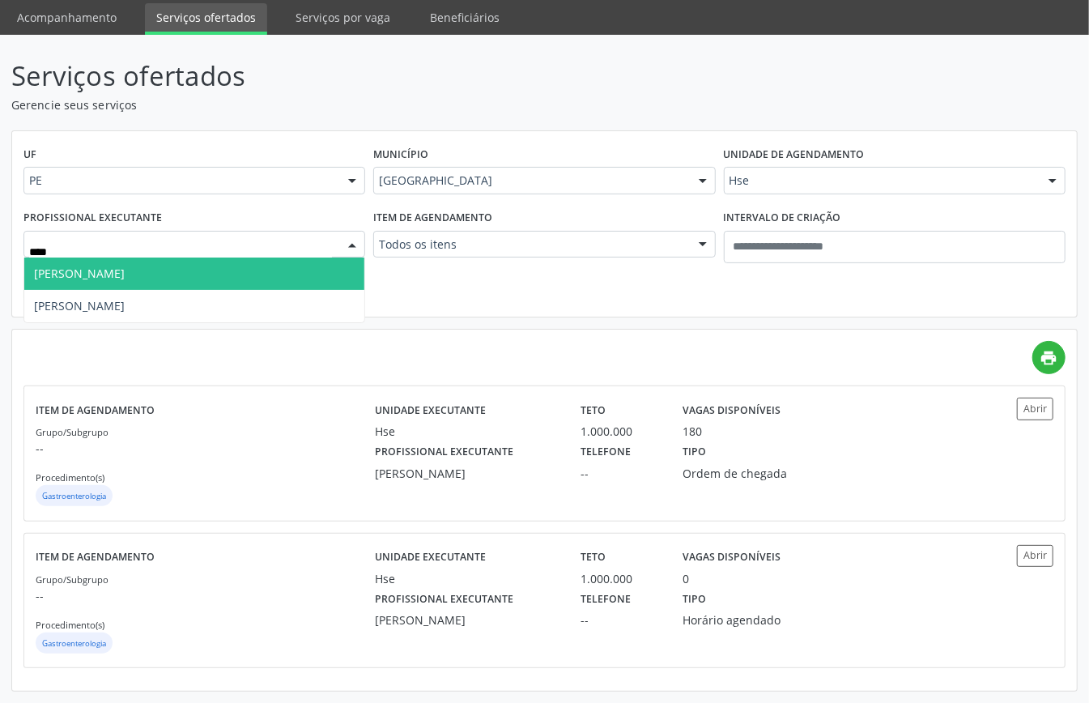
click at [125, 276] on span "Caio Correia da Silva - Arritmologia" at bounding box center [79, 273] width 91 height 15
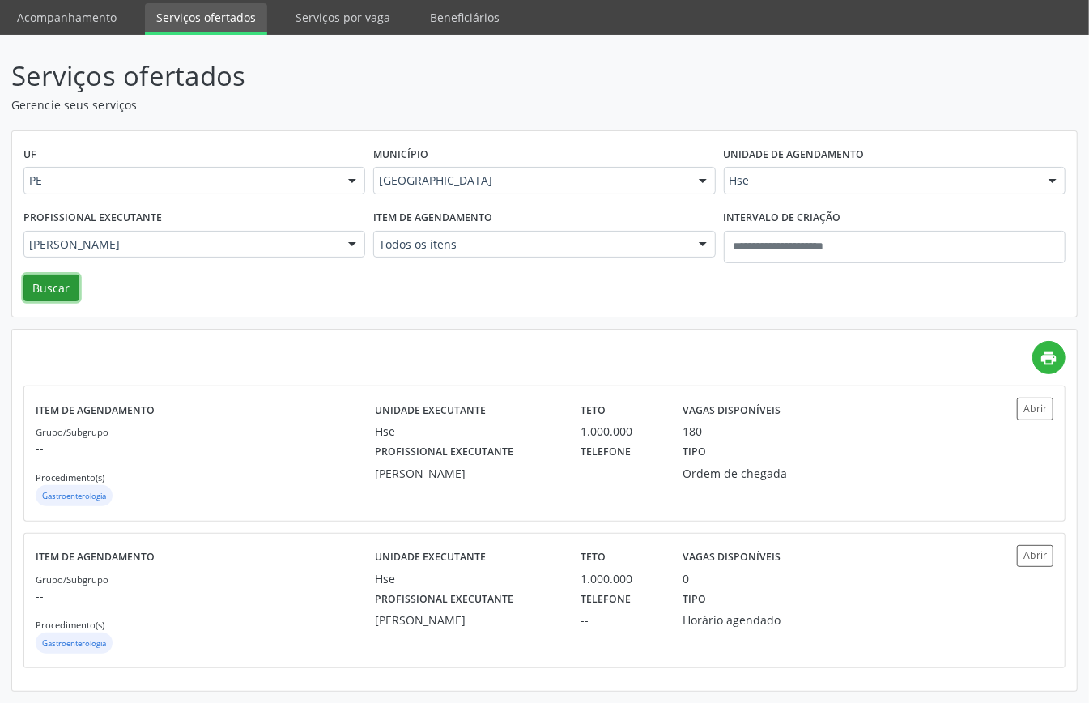
click at [55, 279] on button "Buscar" at bounding box center [51, 288] width 56 height 28
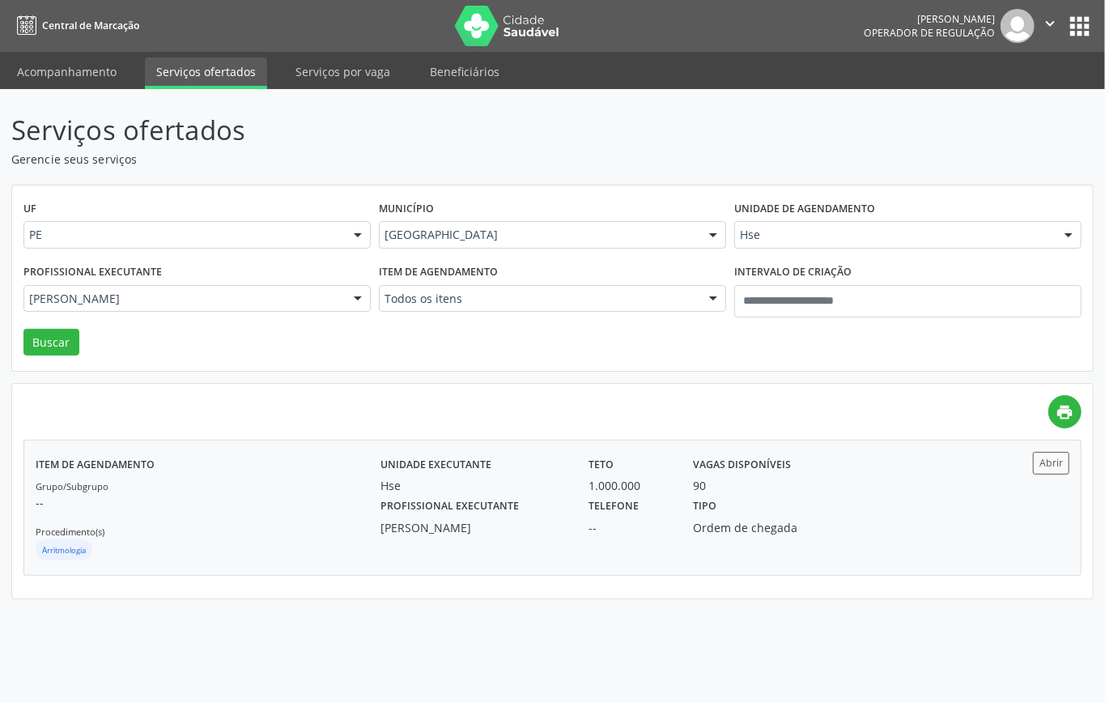
click at [232, 502] on p "--" at bounding box center [208, 502] width 345 height 17
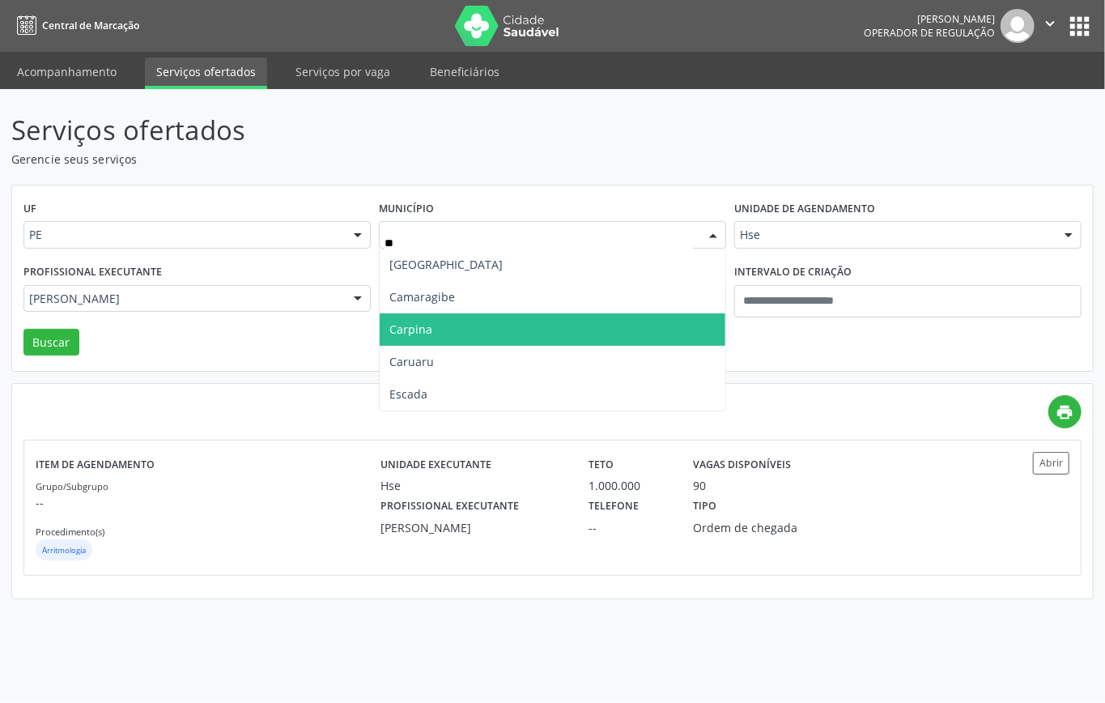
type input "***"
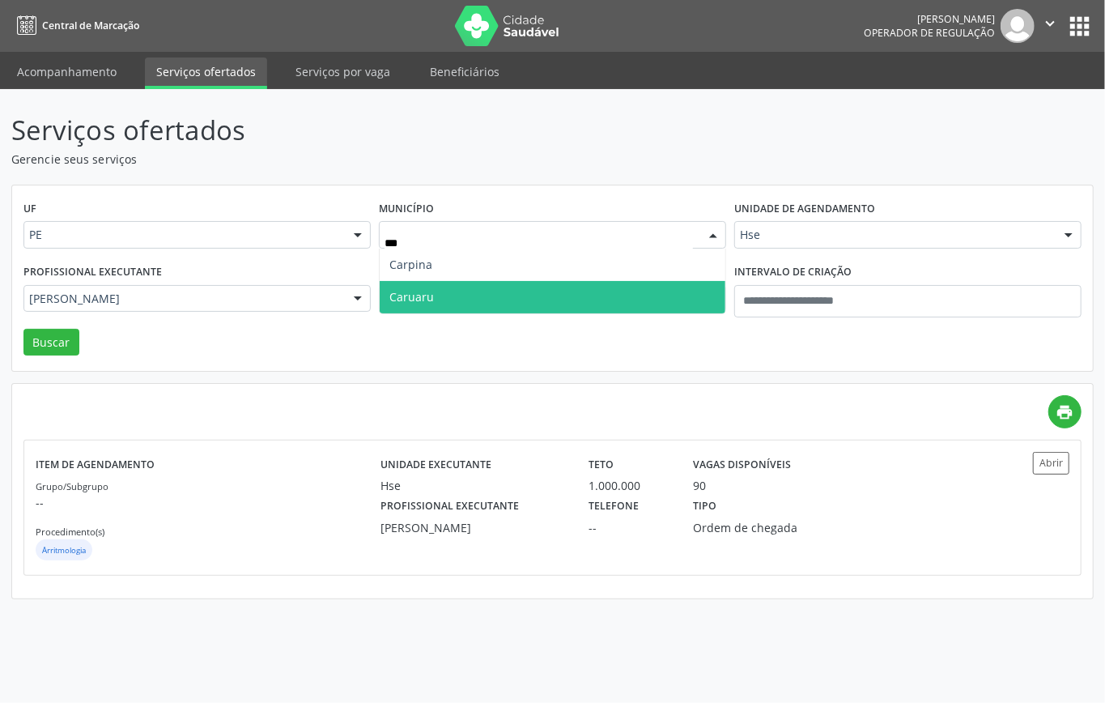
click at [470, 299] on span "Caruaru" at bounding box center [553, 297] width 346 height 32
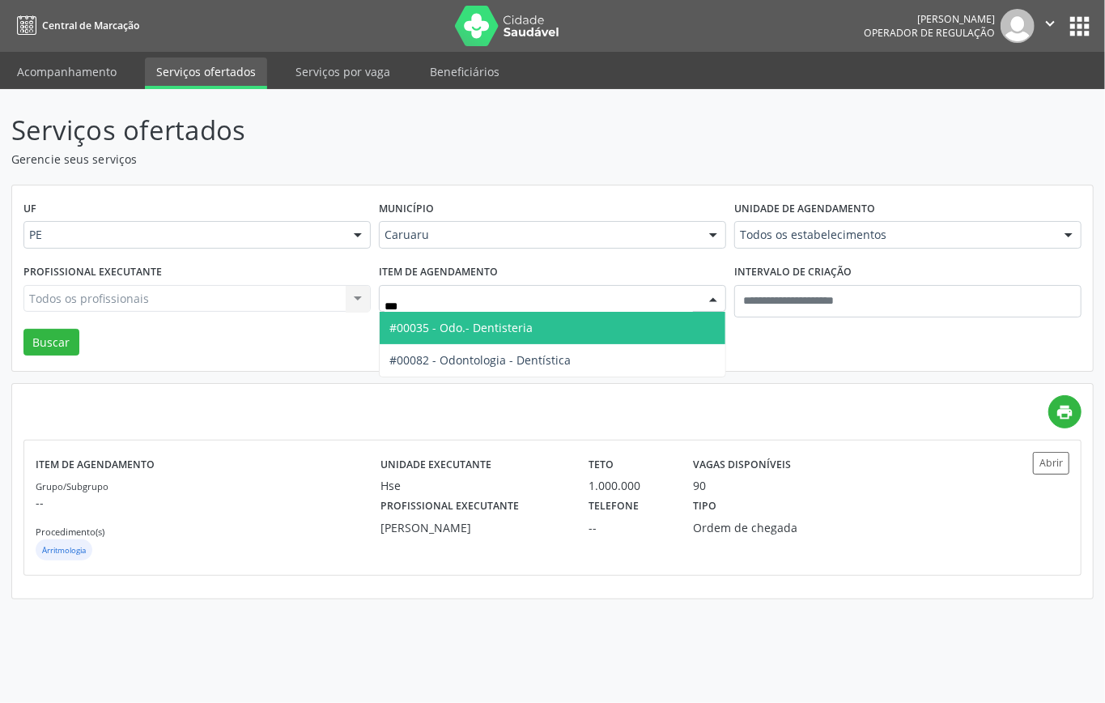
drag, startPoint x: 471, startPoint y: 334, endPoint x: 471, endPoint y: 344, distance: 9.7
click at [471, 340] on span "#00035 - Odo.- Dentisteria" at bounding box center [553, 328] width 346 height 32
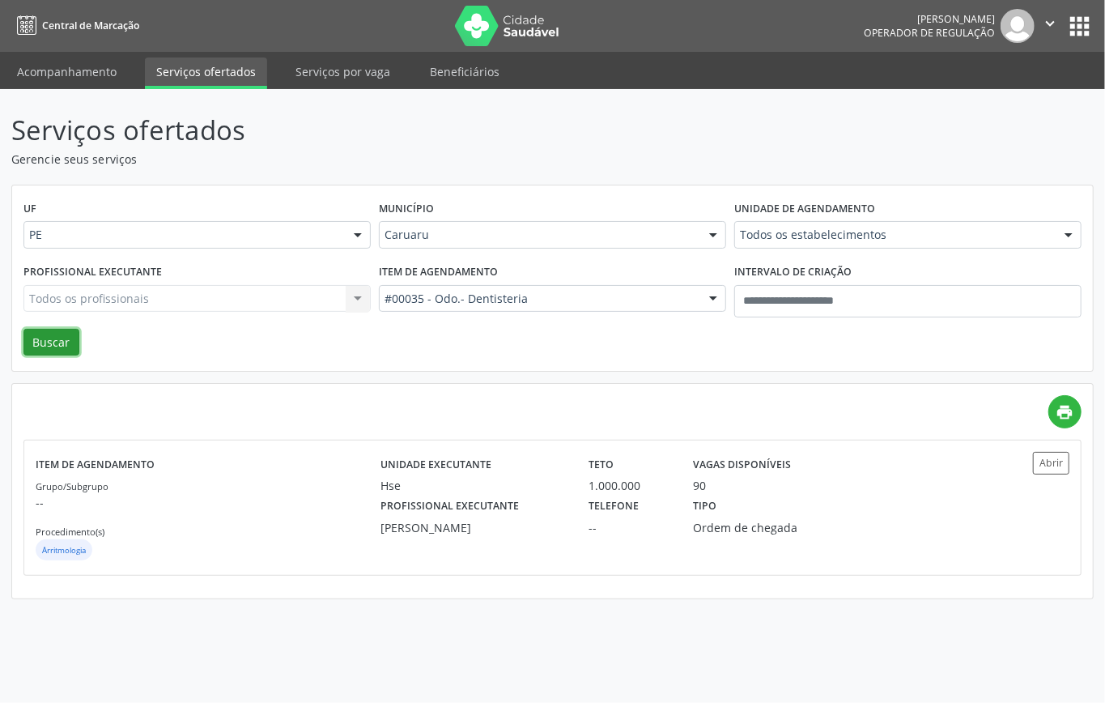
drag, startPoint x: 49, startPoint y: 342, endPoint x: 57, endPoint y: 347, distance: 9.9
click at [49, 342] on button "Buscar" at bounding box center [51, 343] width 56 height 28
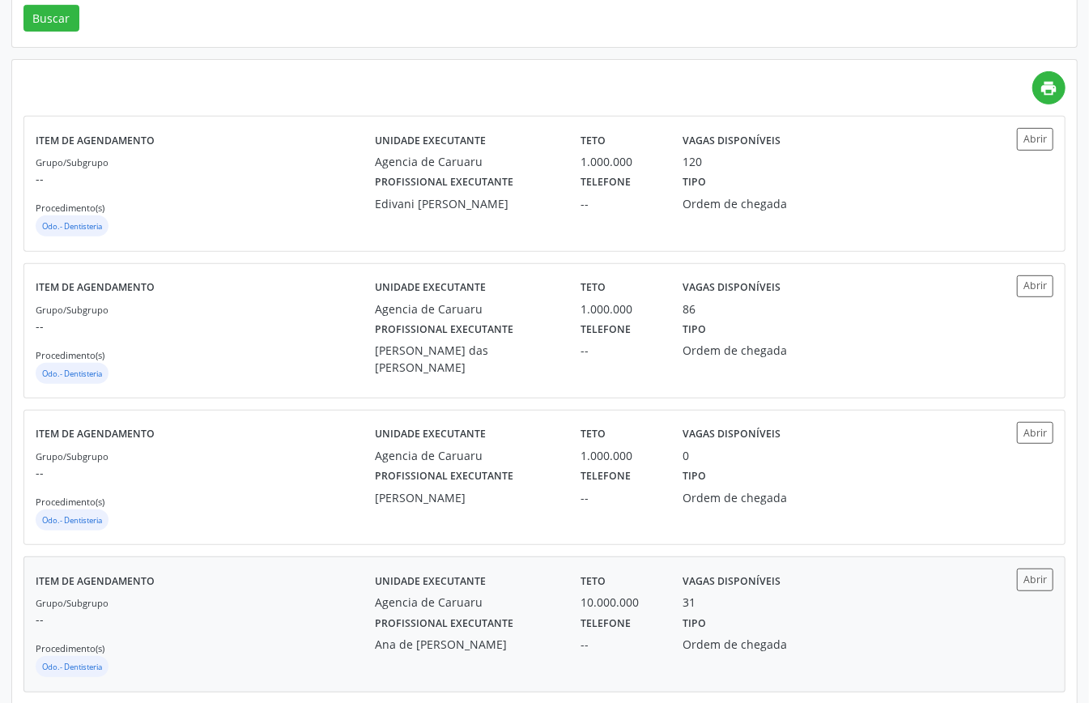
scroll to position [432, 0]
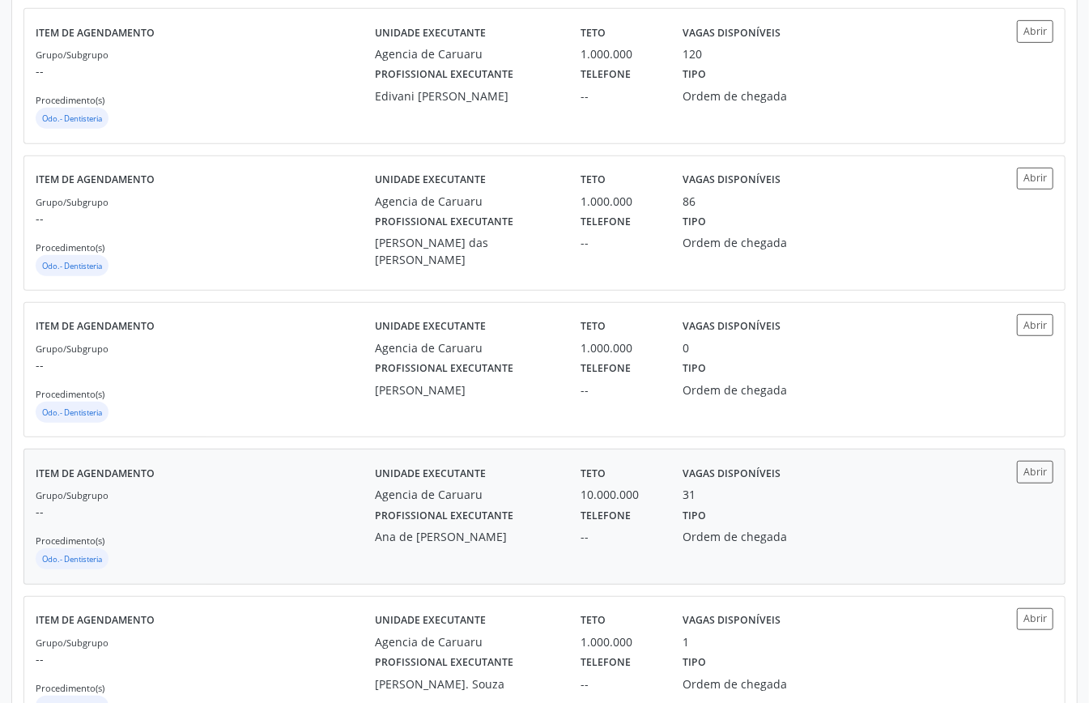
click at [324, 519] on p "--" at bounding box center [205, 511] width 339 height 17
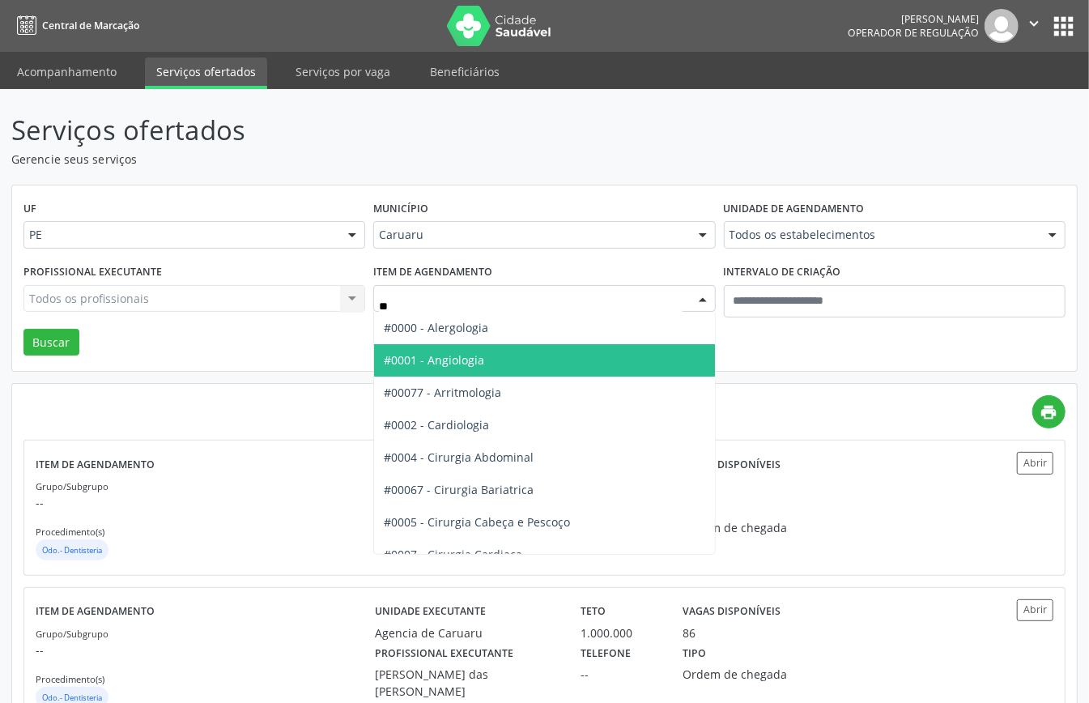
type input "***"
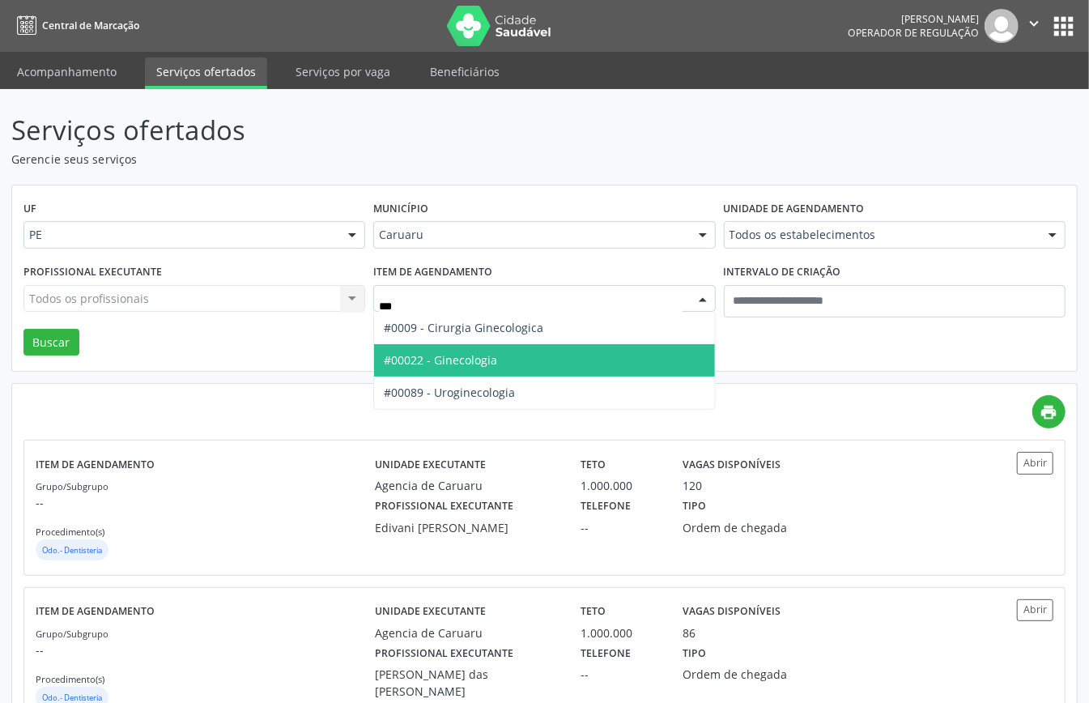
click at [538, 369] on span "#00022 - Ginecologia" at bounding box center [544, 360] width 340 height 32
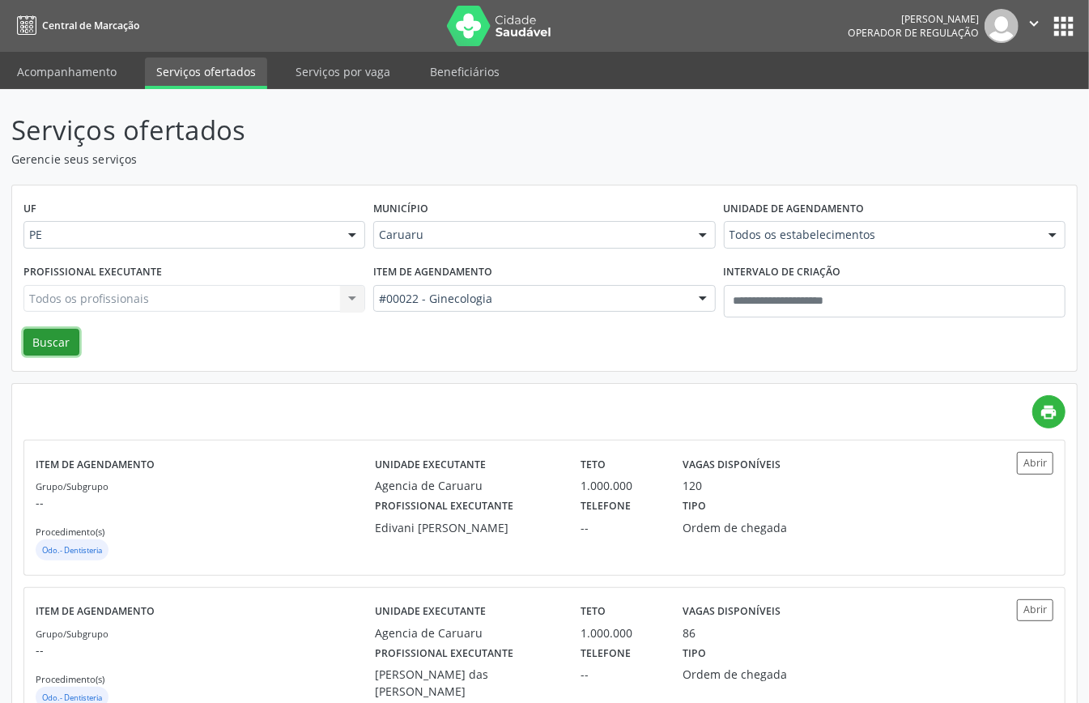
click at [52, 338] on button "Buscar" at bounding box center [51, 343] width 56 height 28
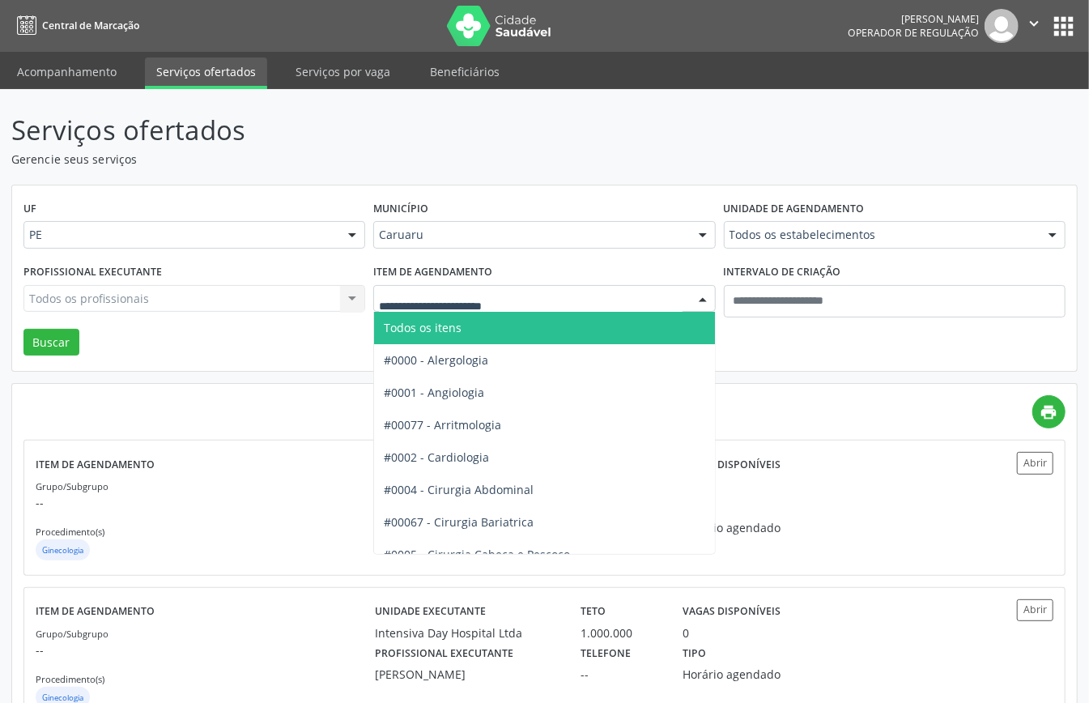
click at [476, 332] on span "Todos os itens" at bounding box center [598, 328] width 449 height 32
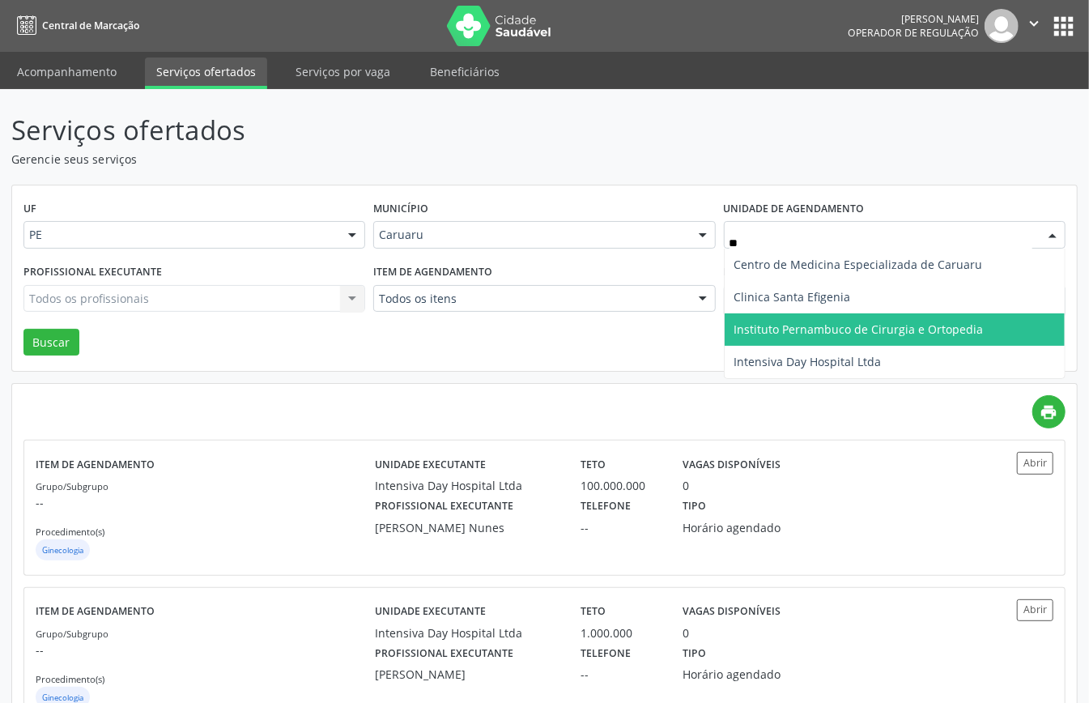
type input "***"
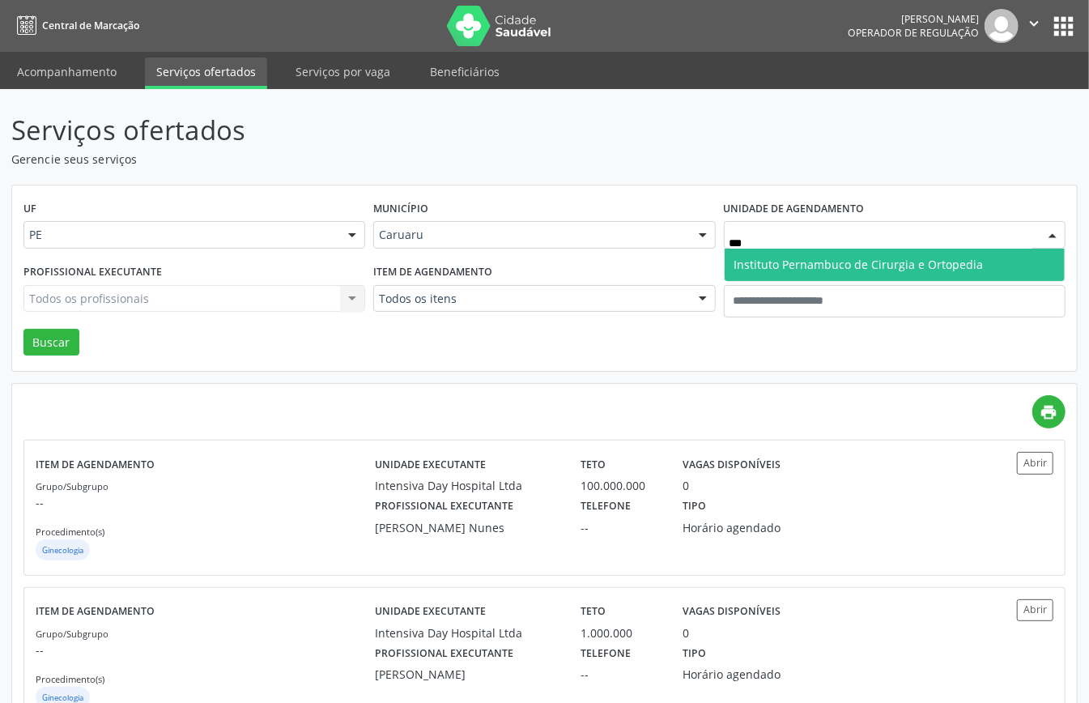
click at [775, 270] on span "Instituto Pernambuco de Cirurgia e Ortopedia" at bounding box center [858, 264] width 249 height 15
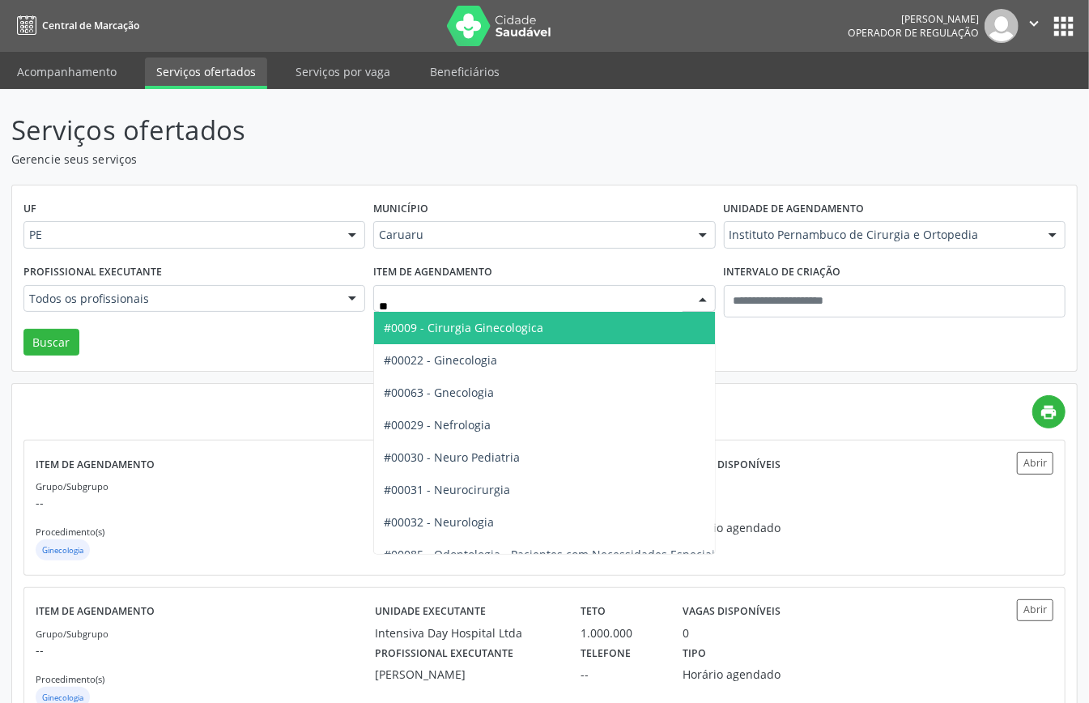
type input "***"
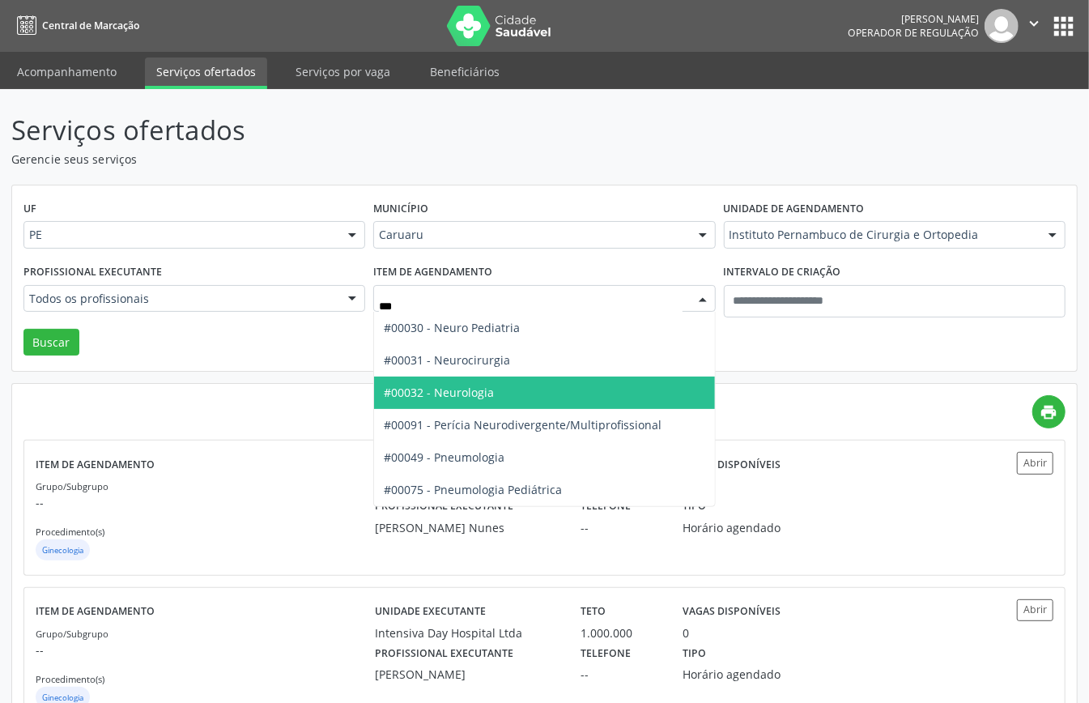
click at [481, 387] on span "#00032 - Neurologia" at bounding box center [439, 392] width 110 height 15
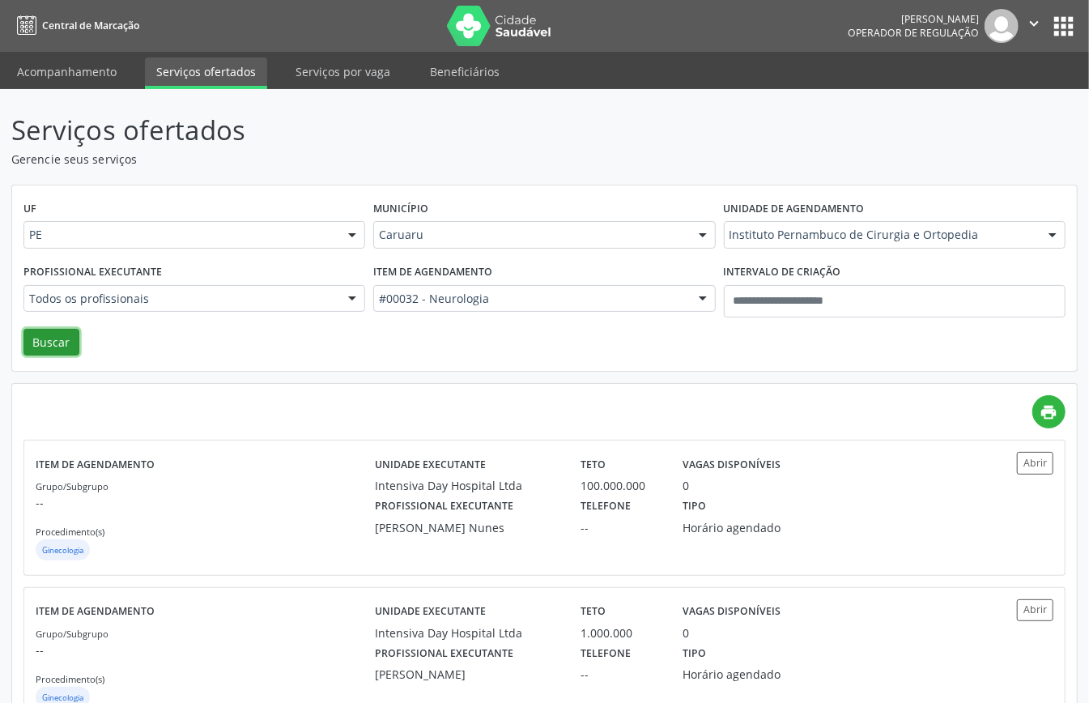
click at [75, 344] on button "Buscar" at bounding box center [51, 343] width 56 height 28
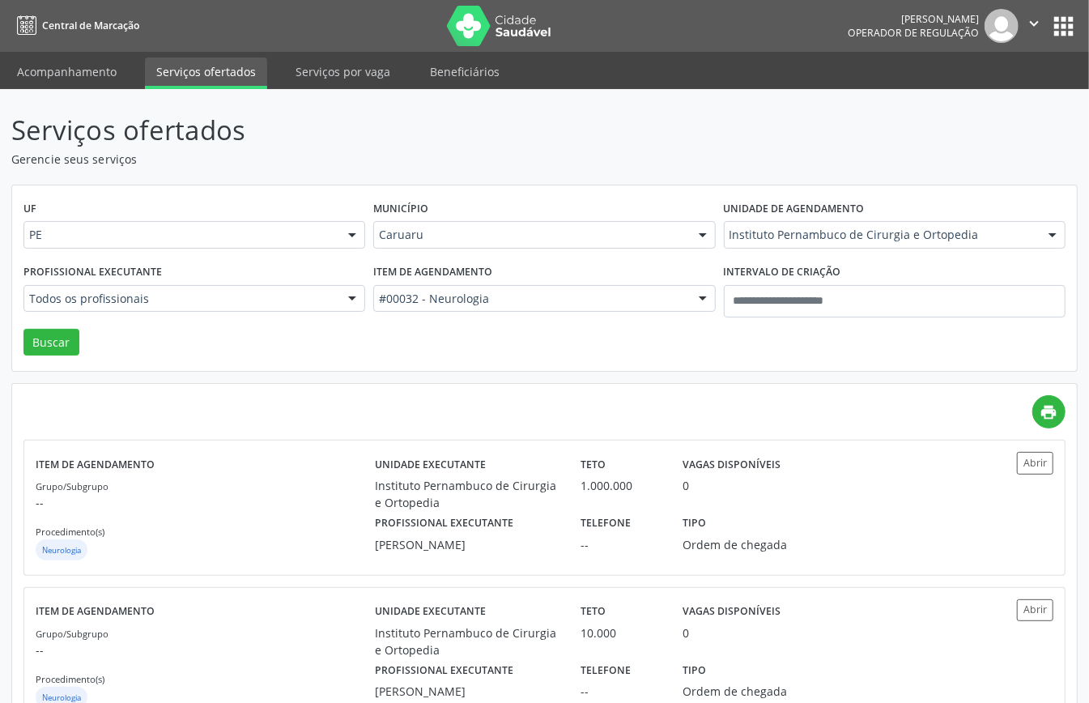
click at [538, 364] on div "UF PE PE Nenhum resultado encontrado para: " " Não há nenhuma opção para ser ex…" at bounding box center [544, 278] width 1065 height 186
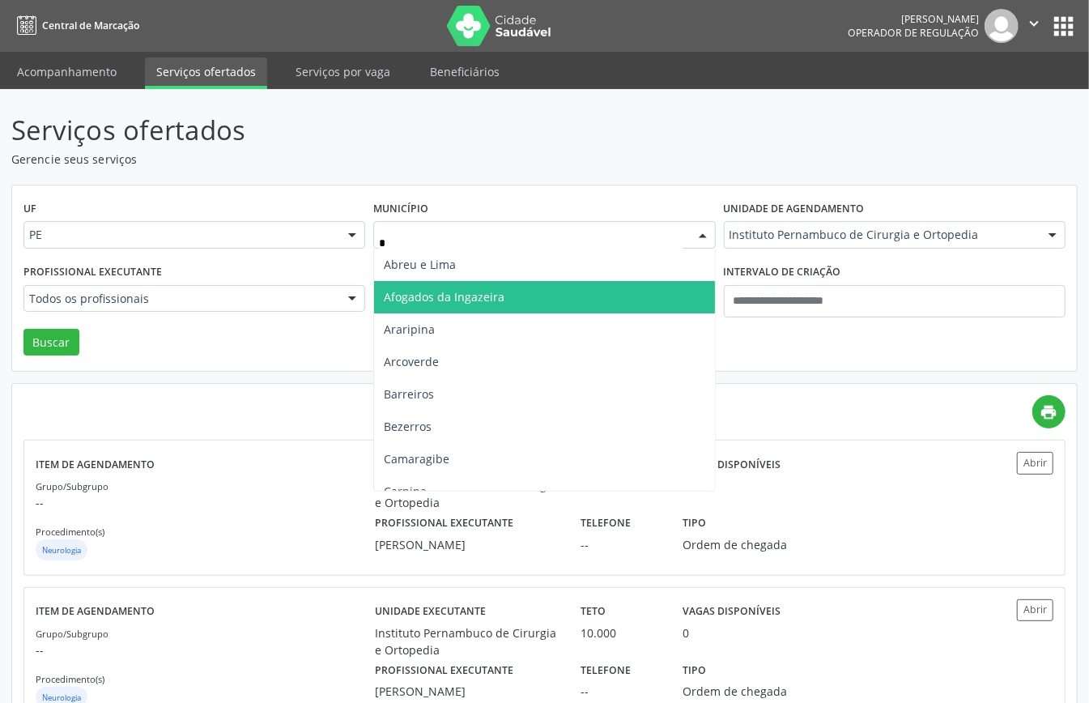
type input "**"
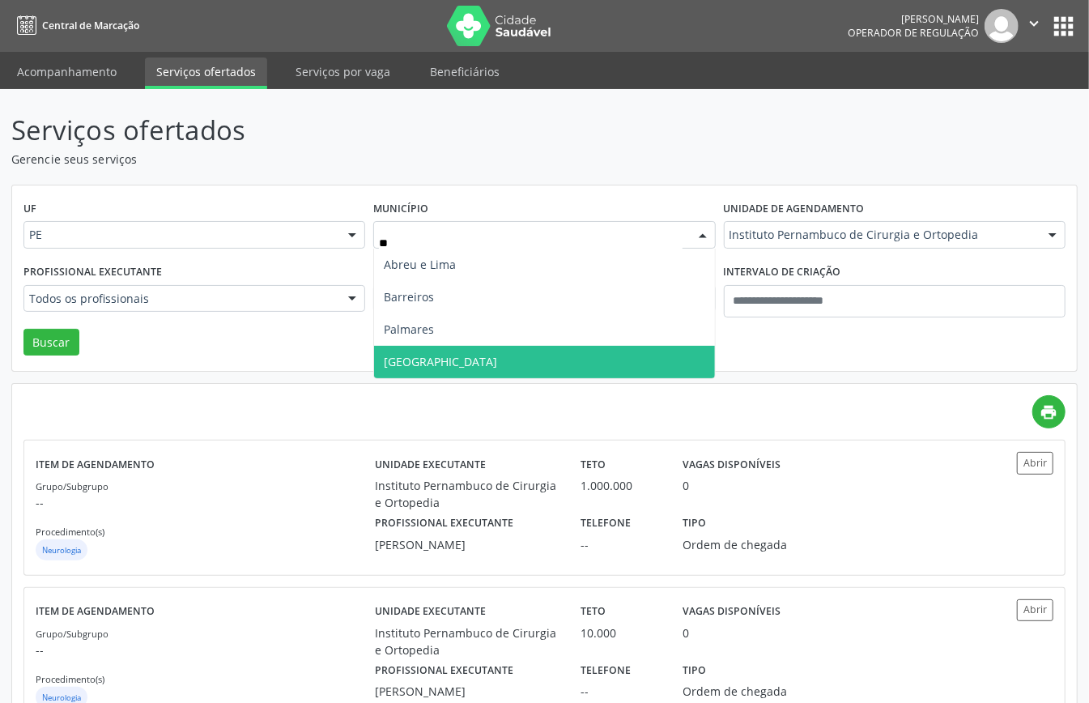
click at [424, 351] on span "Recife" at bounding box center [544, 362] width 340 height 32
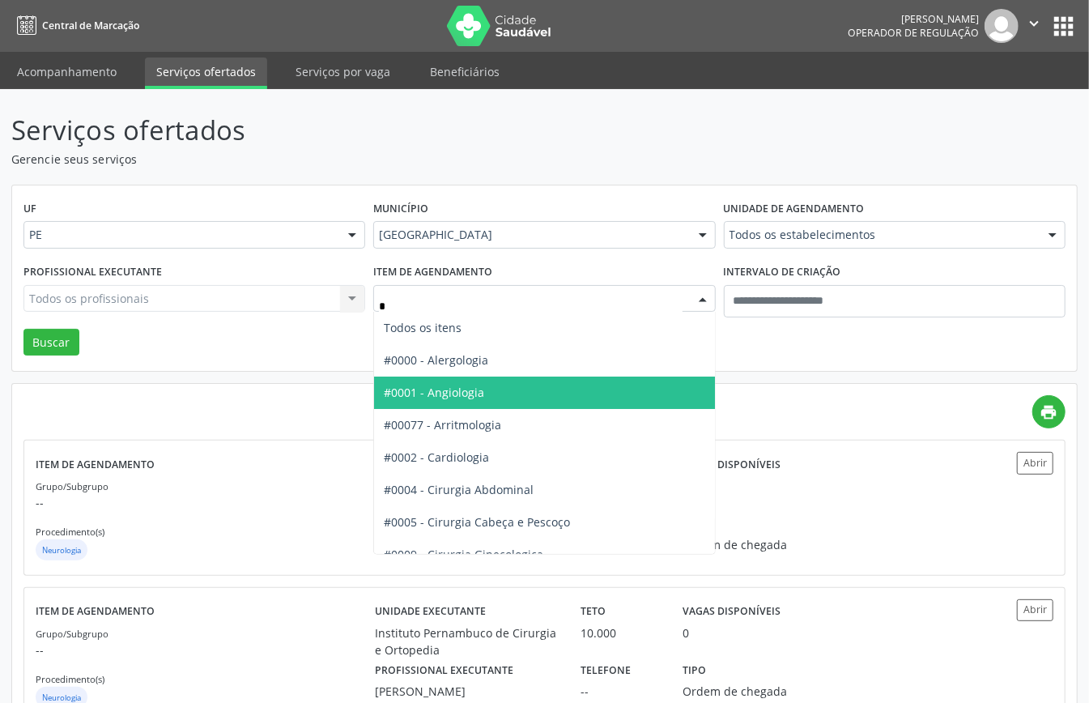
type input "**"
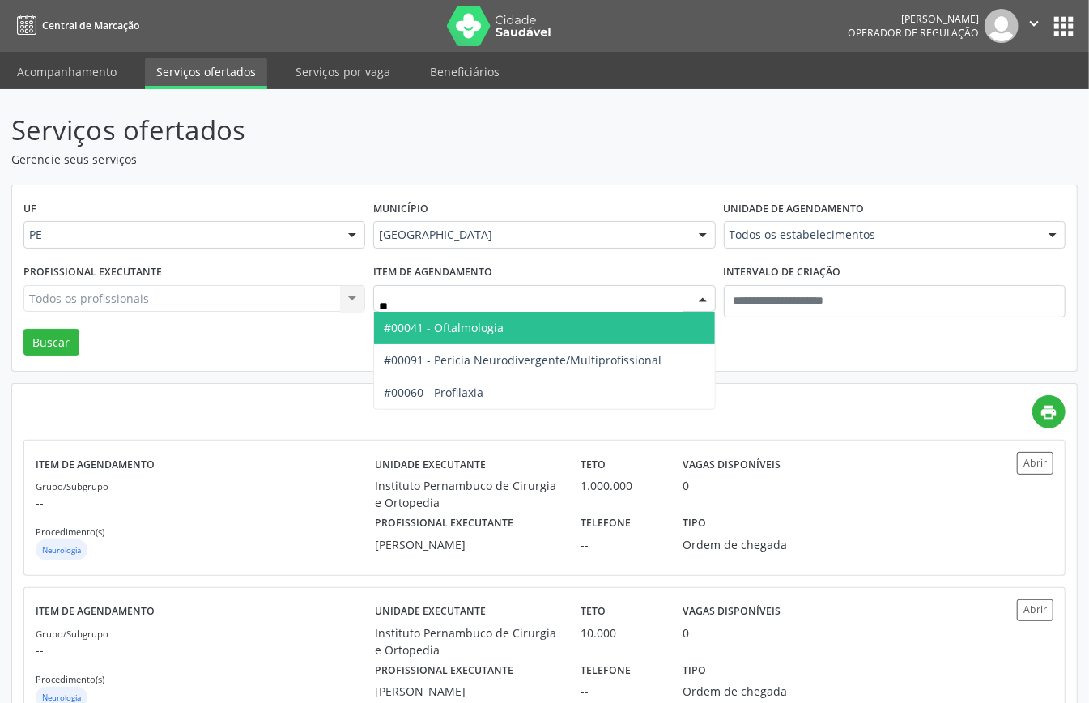
click at [477, 321] on span "#00041 - Oftalmologia" at bounding box center [444, 327] width 120 height 15
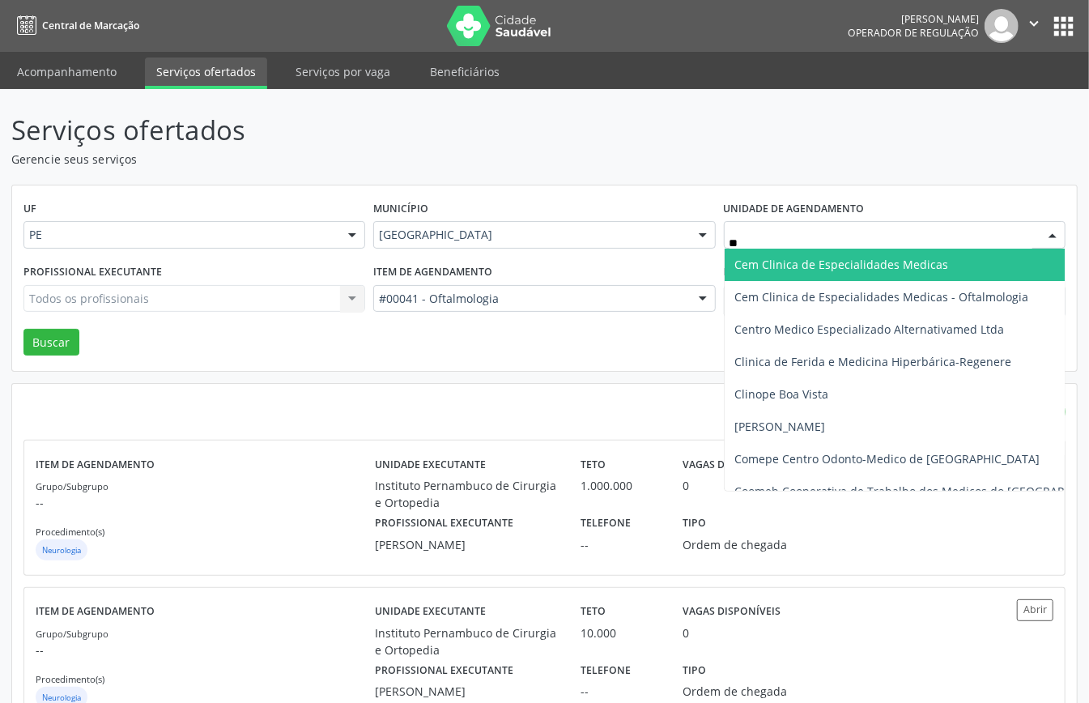
type input "*"
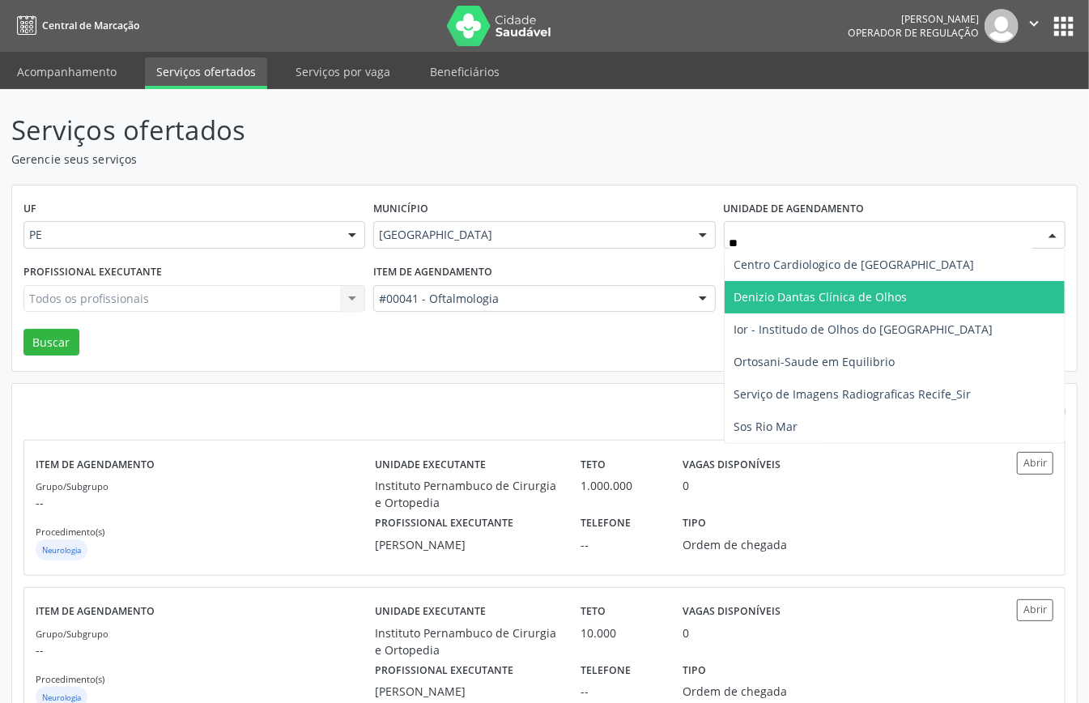
type input "***"
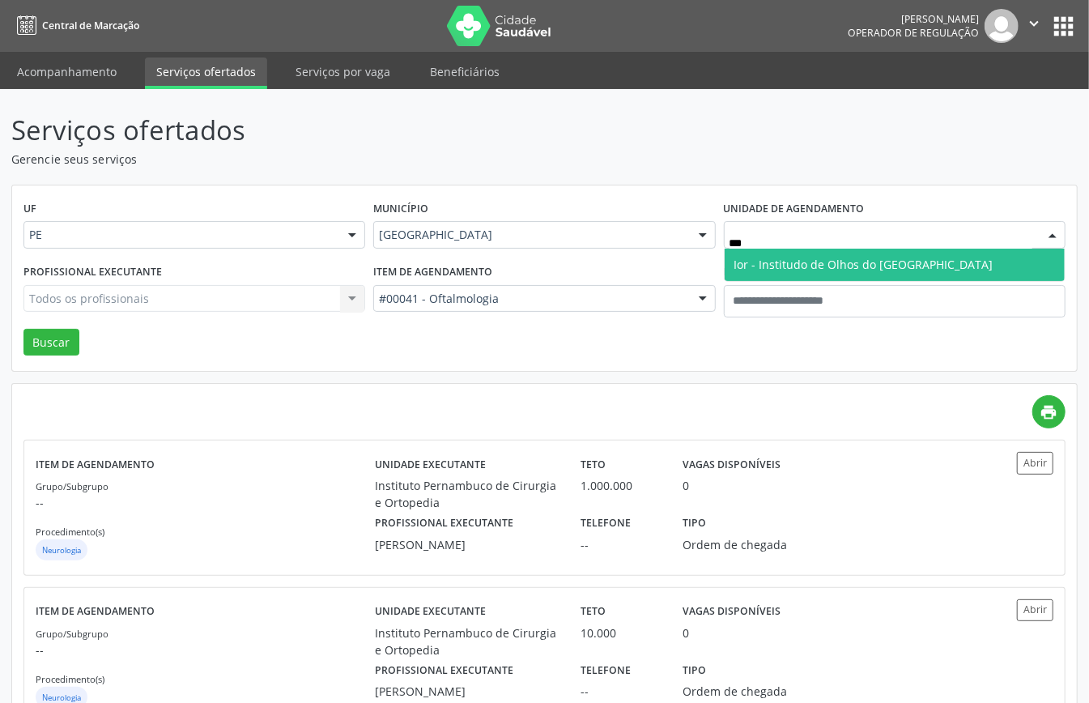
click at [761, 266] on span "Ior - Institudo de Olhos do [GEOGRAPHIC_DATA]" at bounding box center [863, 264] width 259 height 15
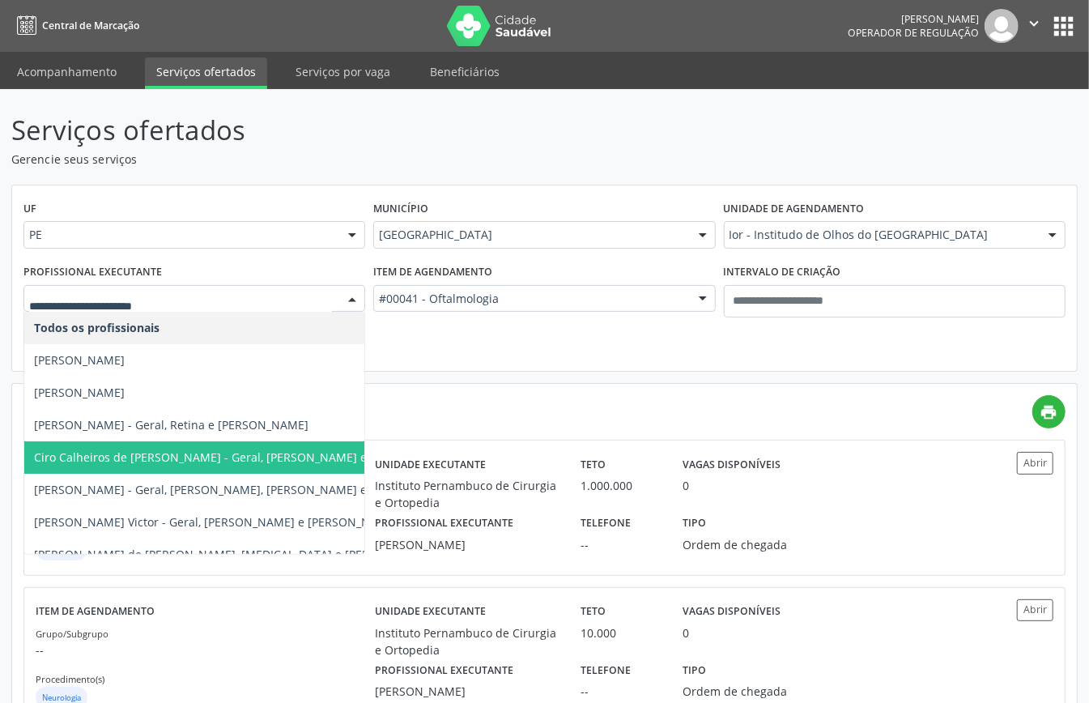
scroll to position [539, 0]
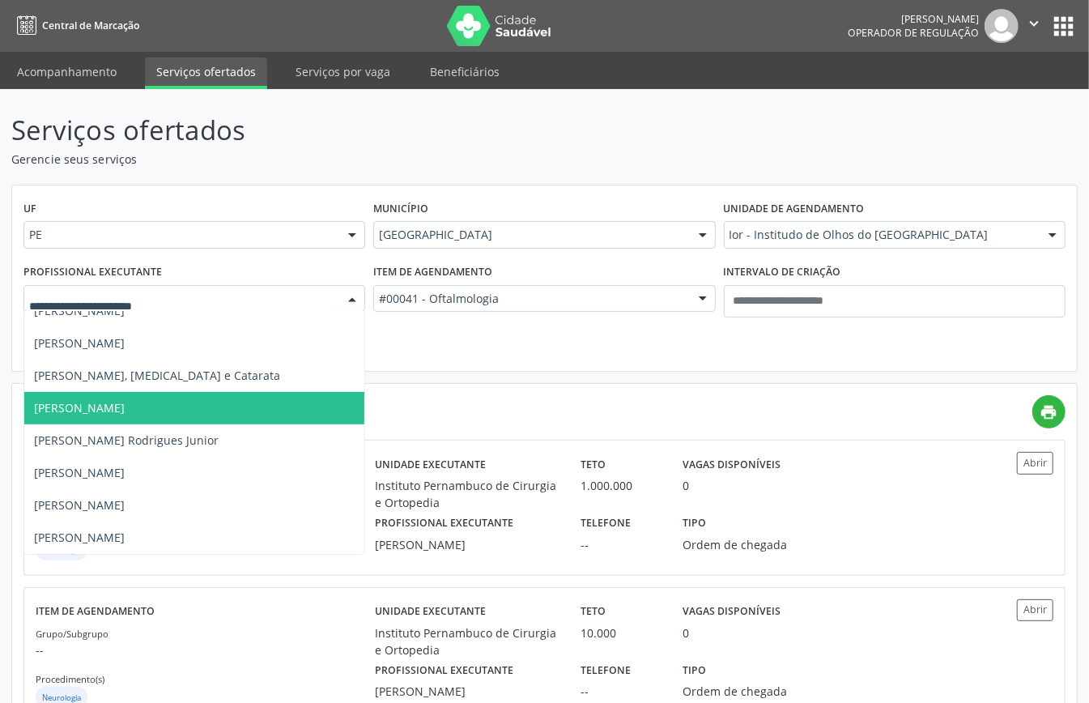
click at [172, 412] on span "[PERSON_NAME]" at bounding box center [247, 408] width 446 height 32
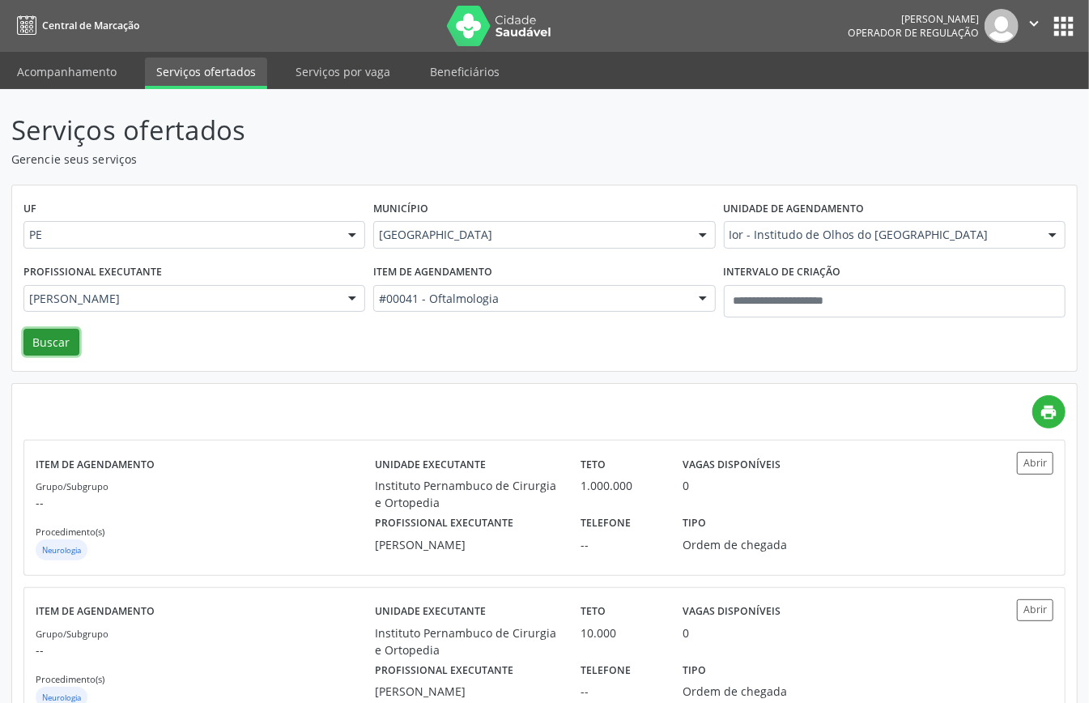
click at [49, 342] on button "Buscar" at bounding box center [51, 343] width 56 height 28
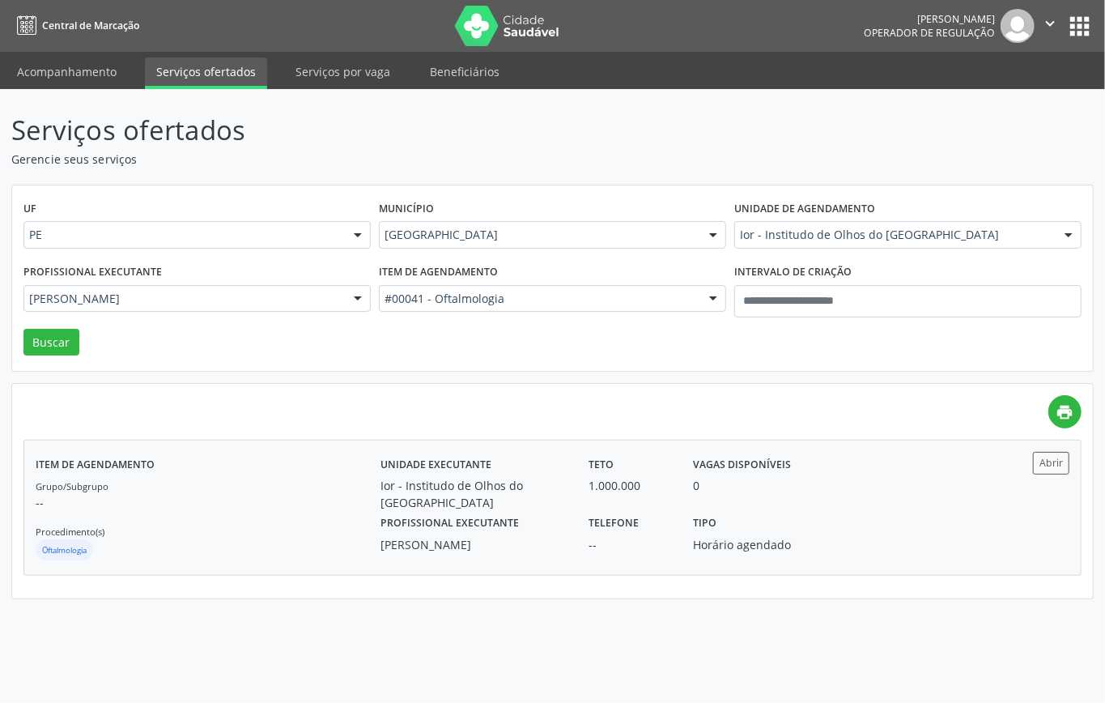
click at [291, 518] on div "Grupo/Subgrupo -- Procedimento(s) Oftalmologia" at bounding box center [208, 520] width 345 height 87
click at [257, 495] on p "--" at bounding box center [208, 502] width 345 height 17
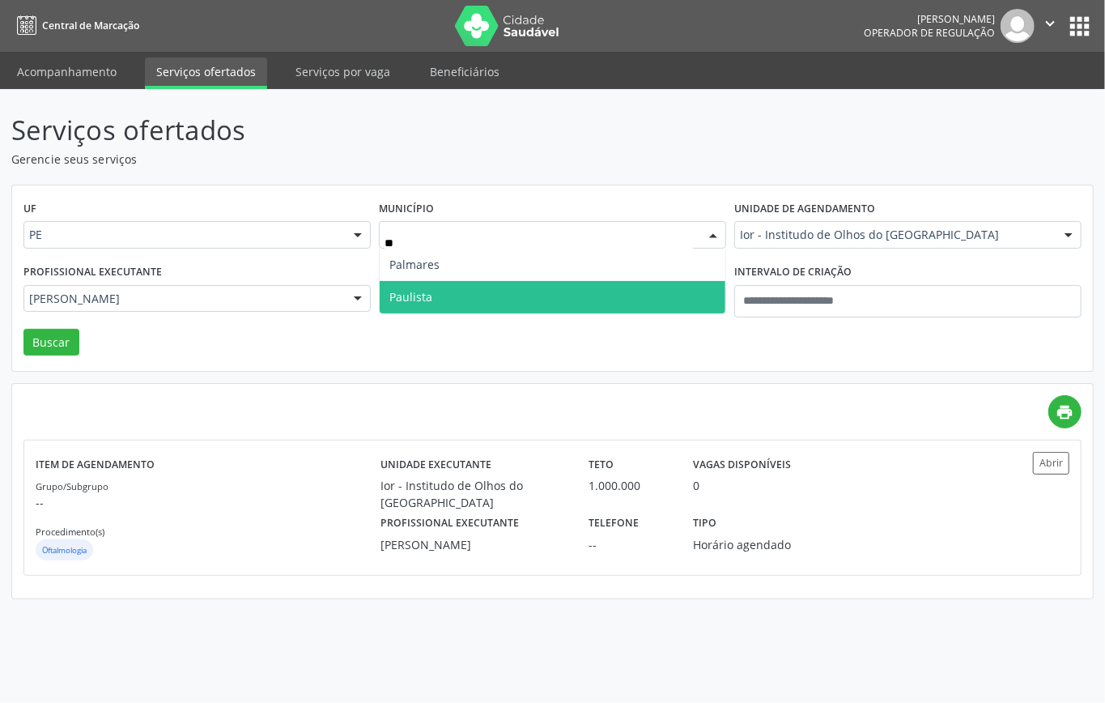
type input "***"
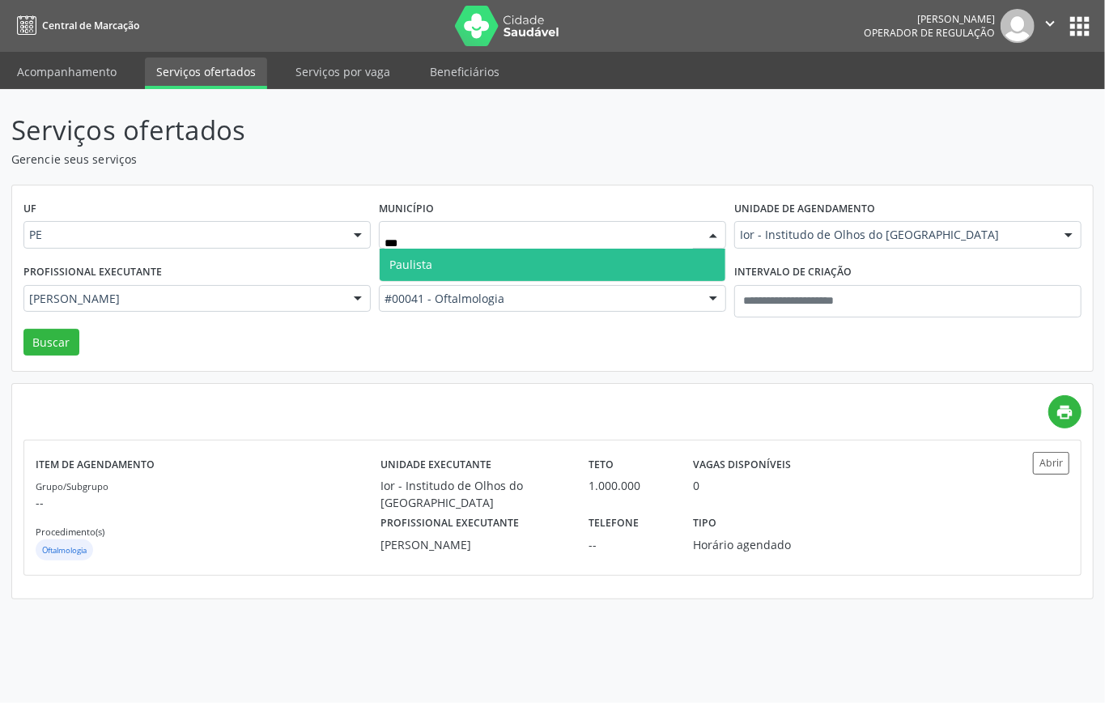
click at [526, 259] on span "Paulista" at bounding box center [553, 265] width 346 height 32
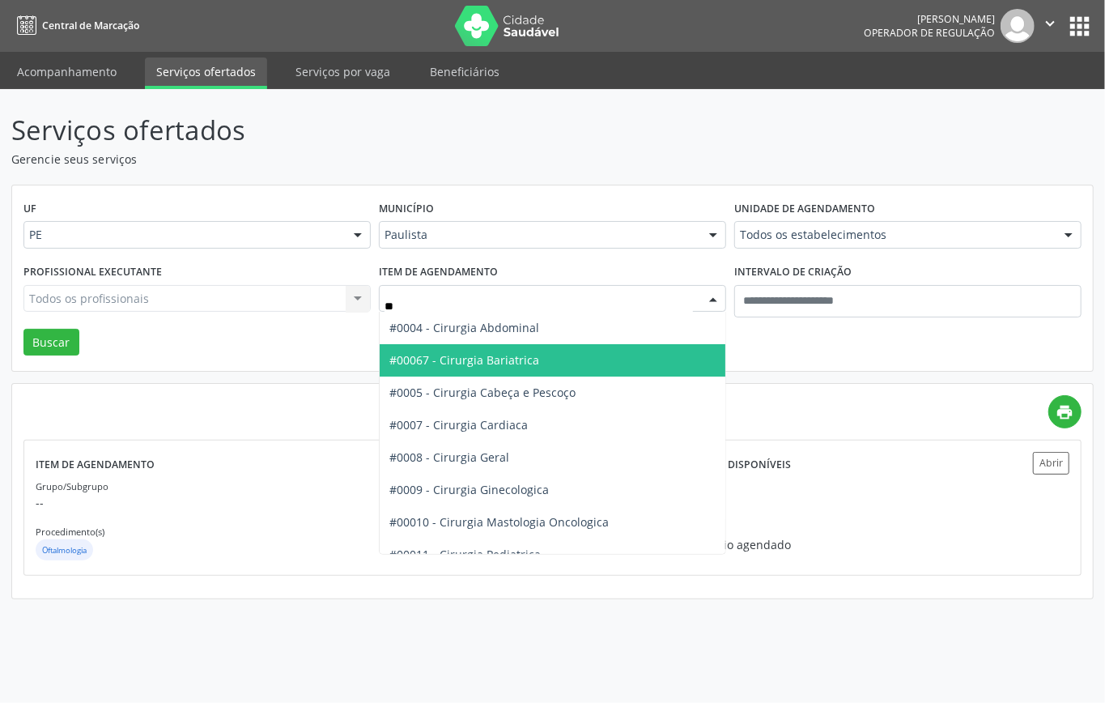
type input "***"
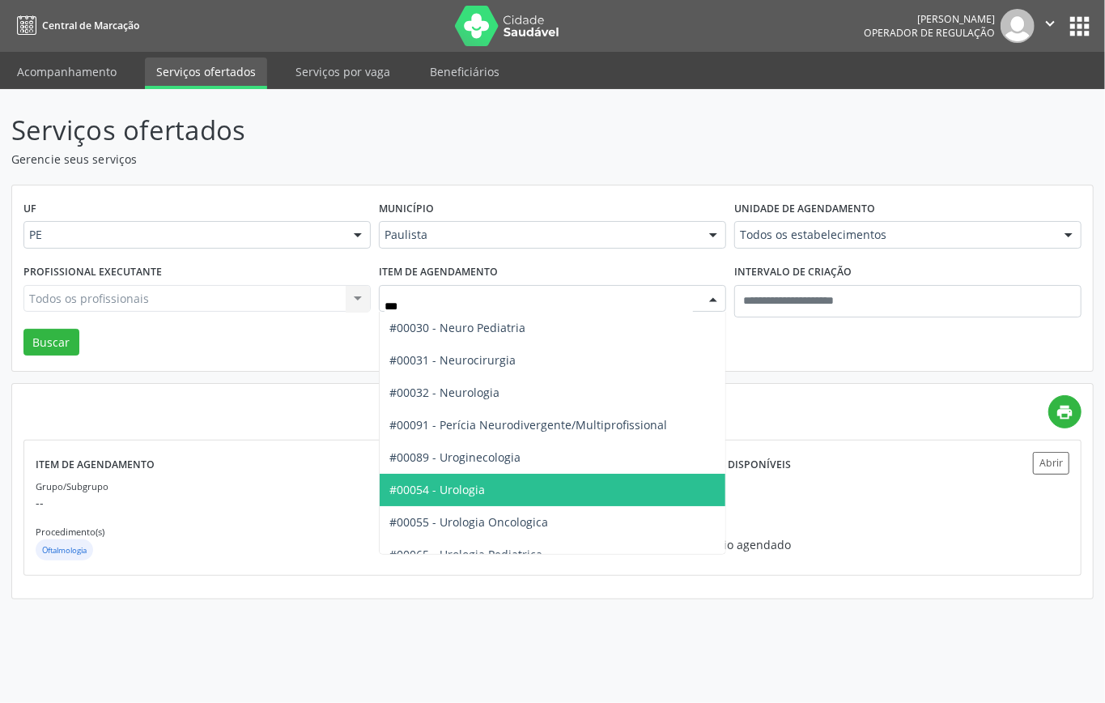
click at [478, 487] on span "#00054 - Urologia" at bounding box center [437, 489] width 96 height 15
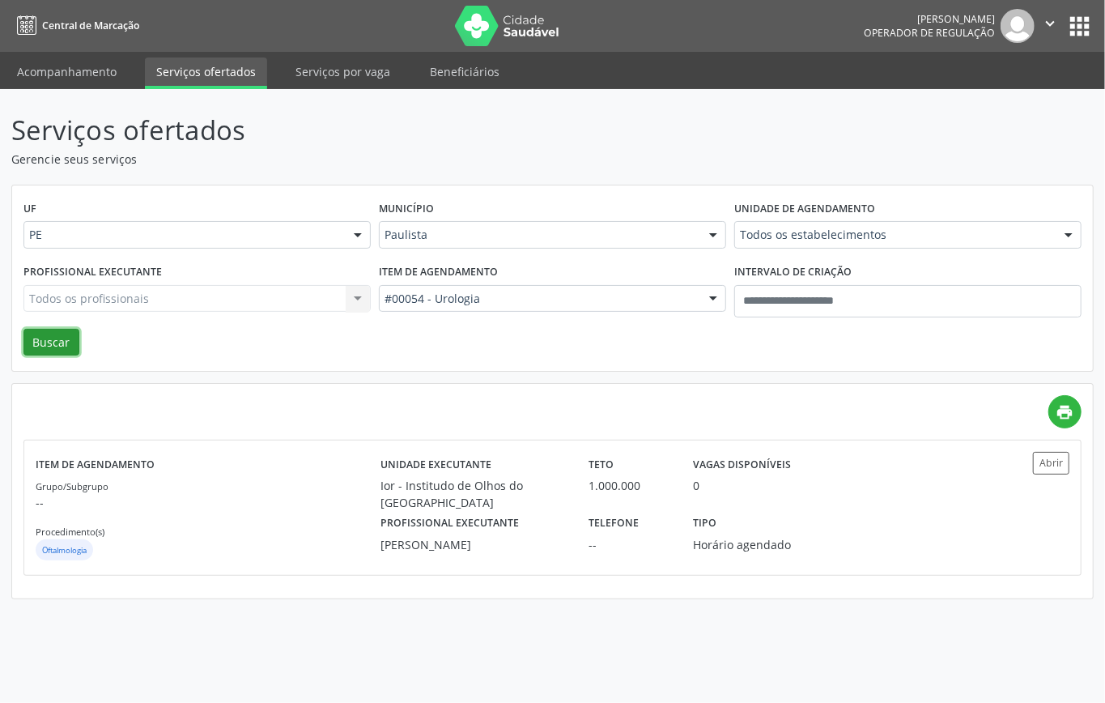
click at [65, 342] on button "Buscar" at bounding box center [51, 343] width 56 height 28
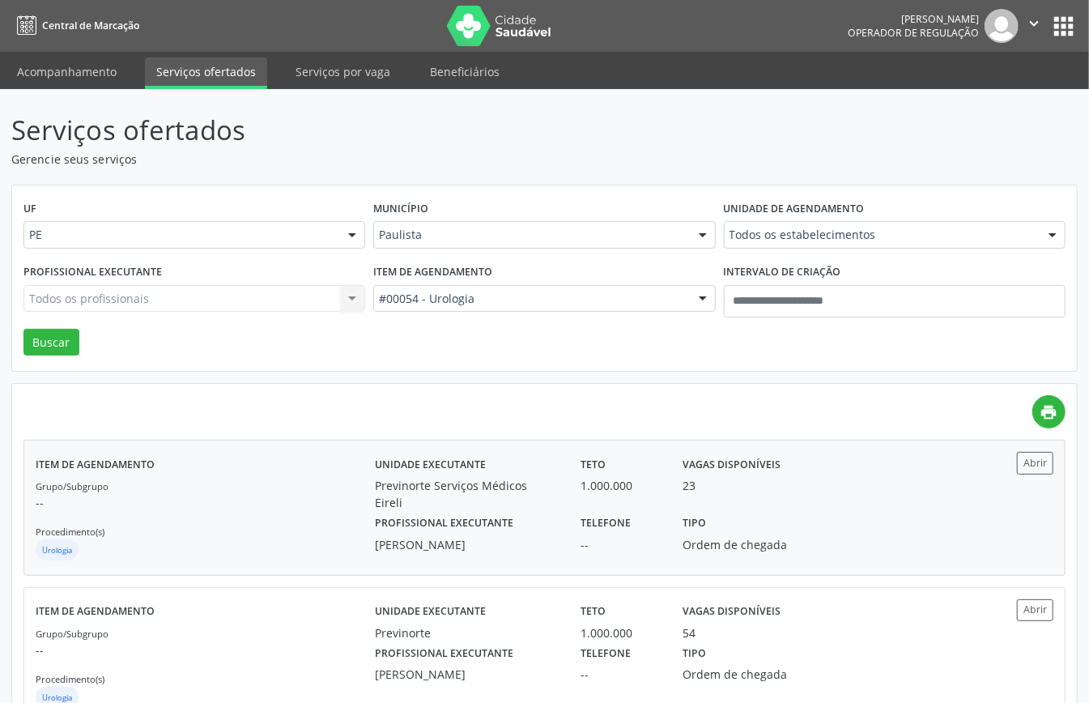
click at [240, 503] on p "--" at bounding box center [205, 502] width 339 height 17
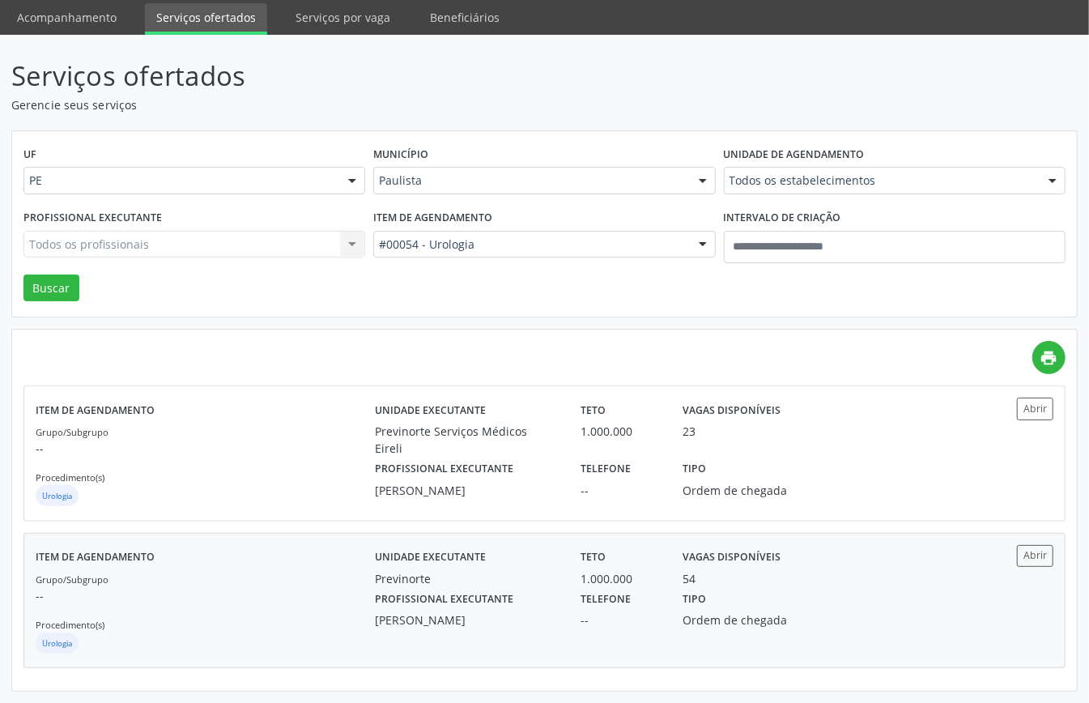
click at [231, 603] on div "Grupo/Subgrupo -- Procedimento(s) Urologia" at bounding box center [205, 613] width 339 height 87
click at [467, 159] on div "Município Paulista Todas as cidades Abreu e Lima Afogados da Ingazeira Araripin…" at bounding box center [544, 173] width 350 height 63
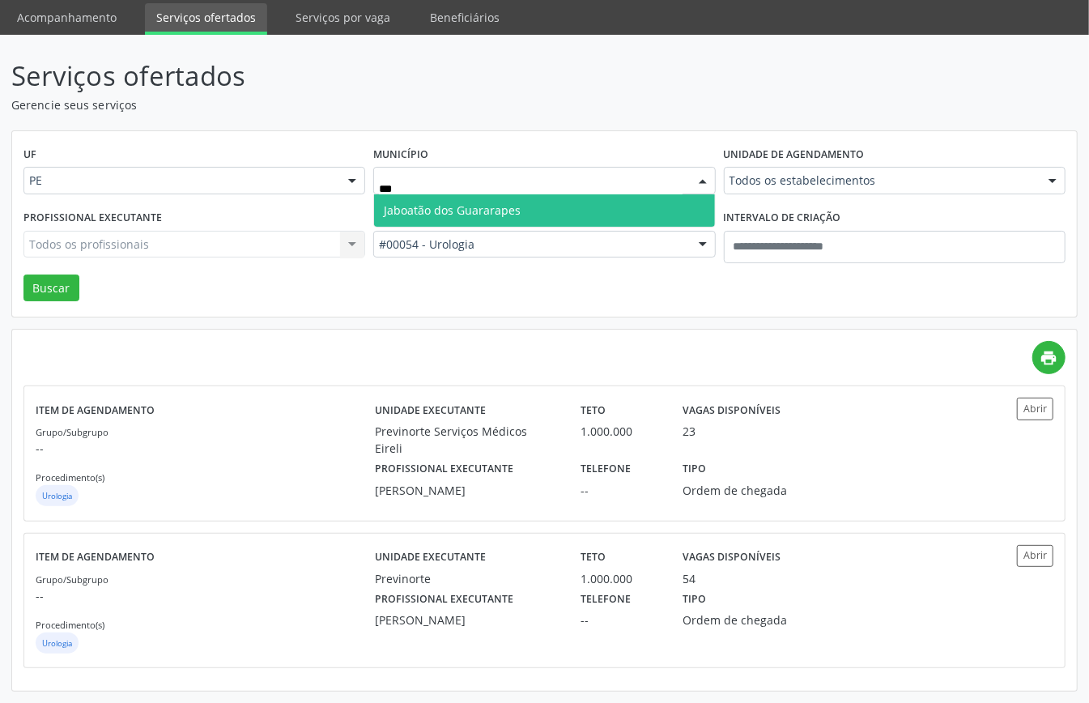
click at [429, 204] on span "Jaboatão dos Guararapes" at bounding box center [452, 209] width 137 height 15
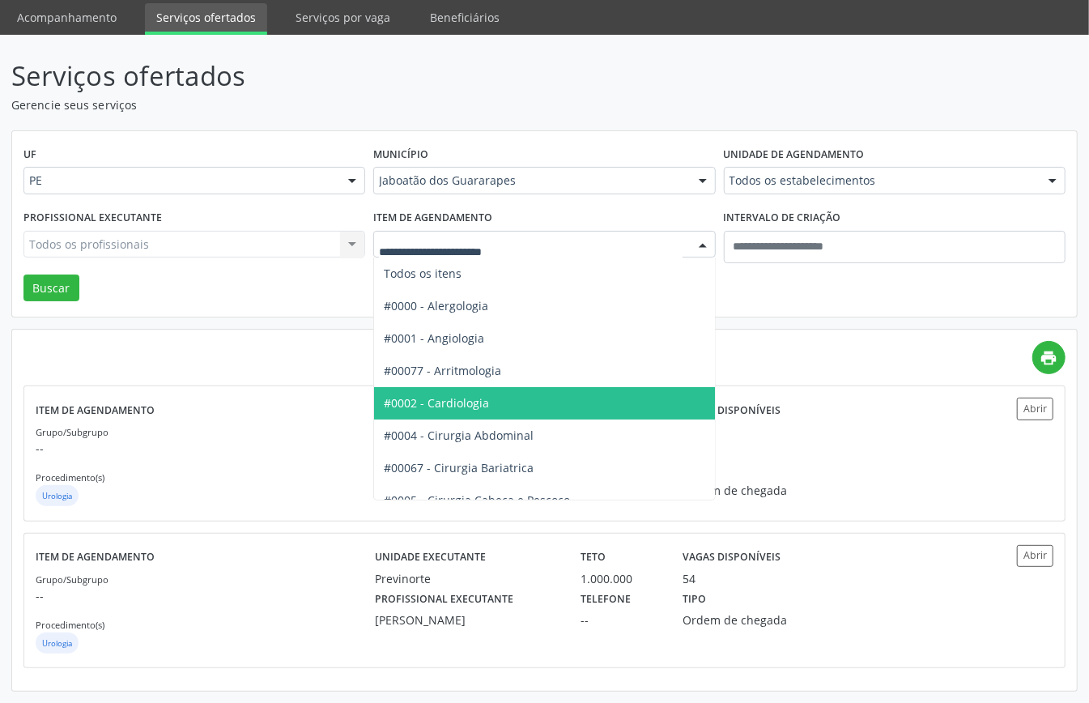
click at [470, 395] on span "#0002 - Cardiologia" at bounding box center [436, 402] width 105 height 15
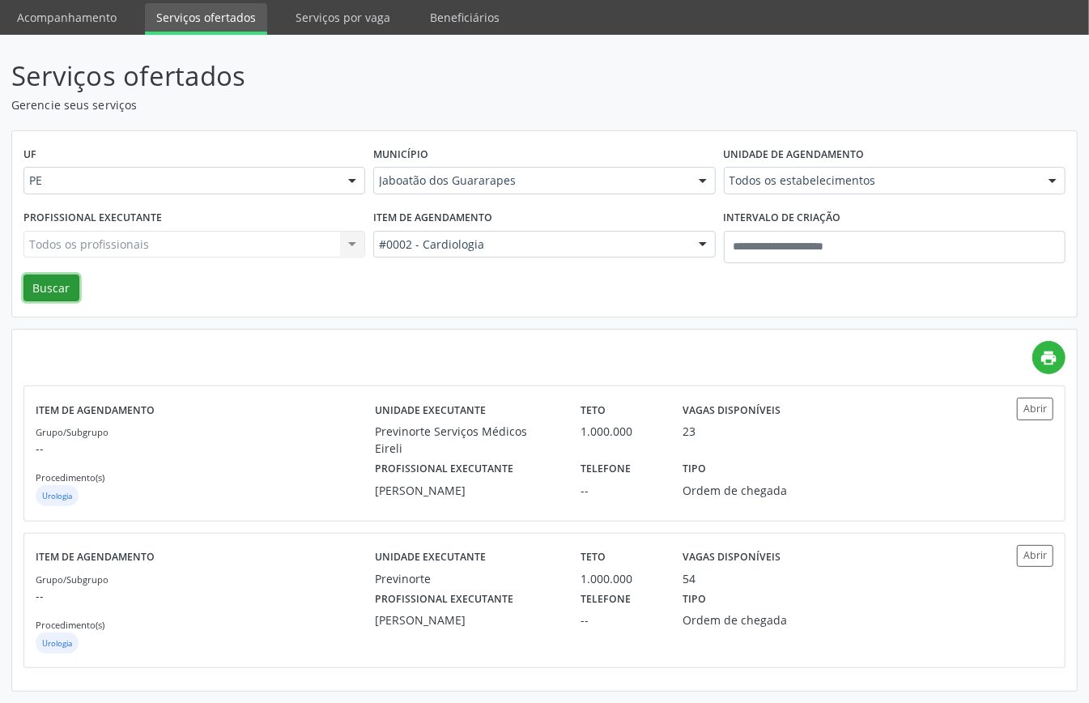
click at [63, 295] on button "Buscar" at bounding box center [51, 288] width 56 height 28
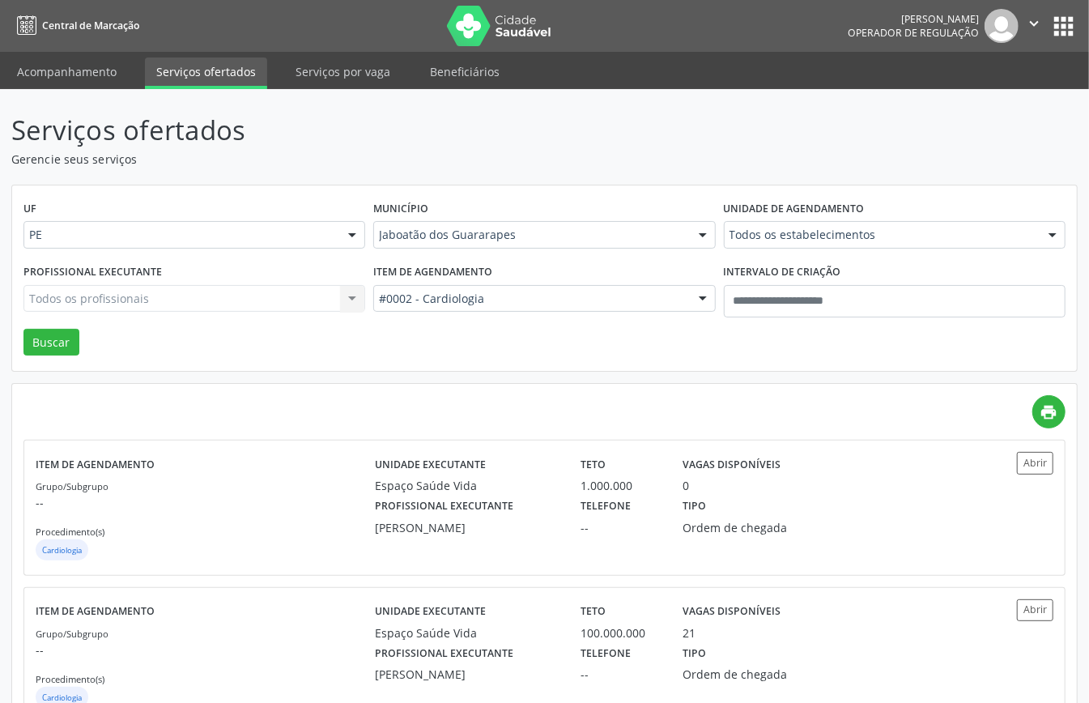
scroll to position [499, 0]
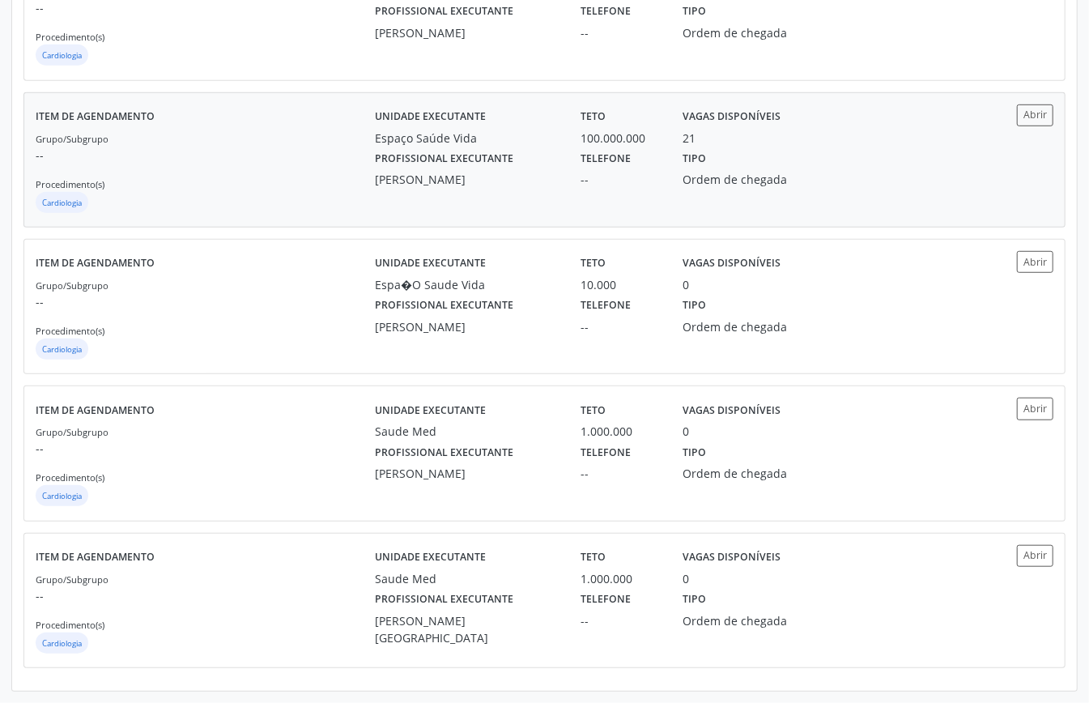
click at [276, 167] on div "Grupo/Subgrupo -- Procedimento(s) Cardiologia" at bounding box center [205, 173] width 339 height 87
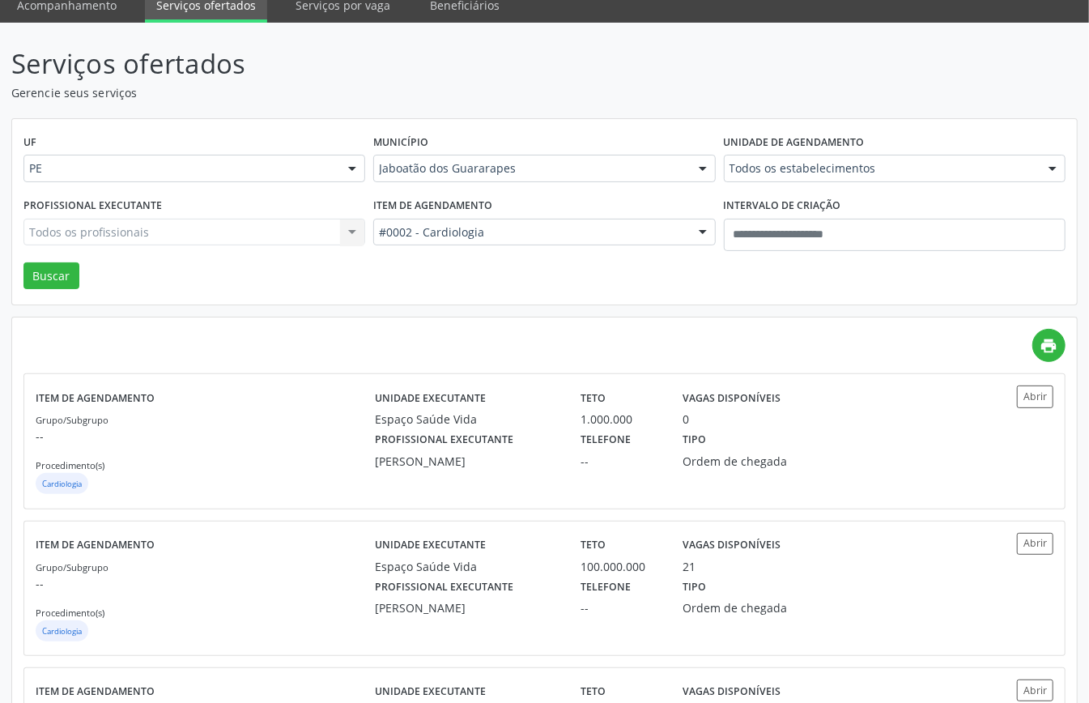
scroll to position [0, 0]
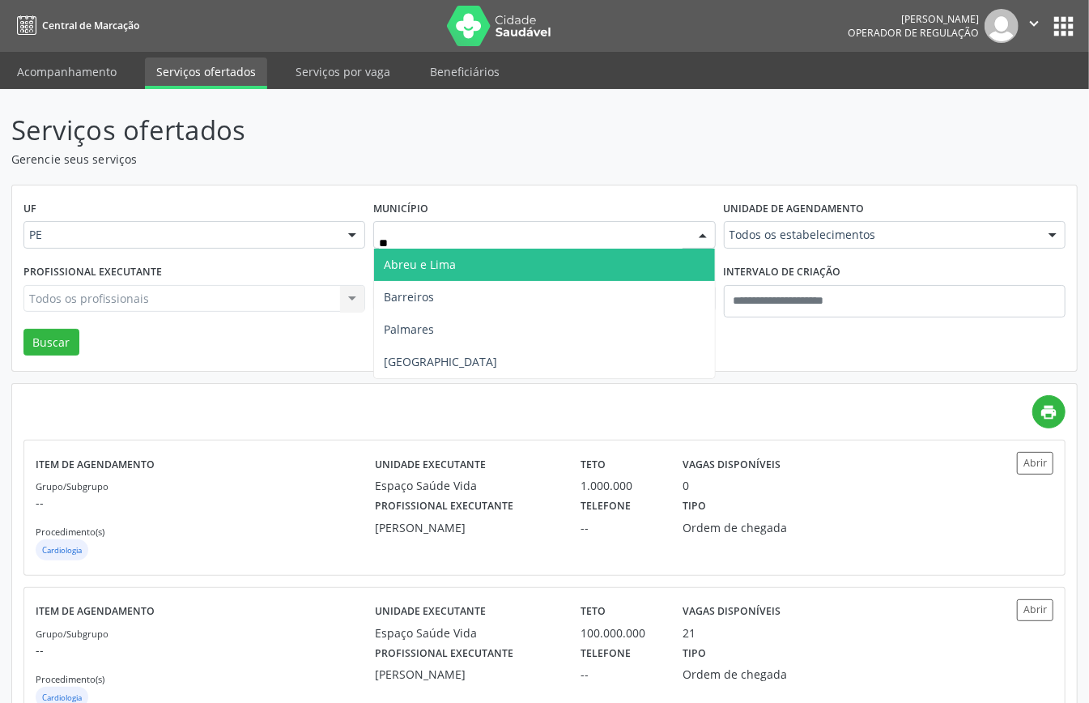
type input "***"
click at [457, 263] on span "Recife" at bounding box center [544, 265] width 340 height 32
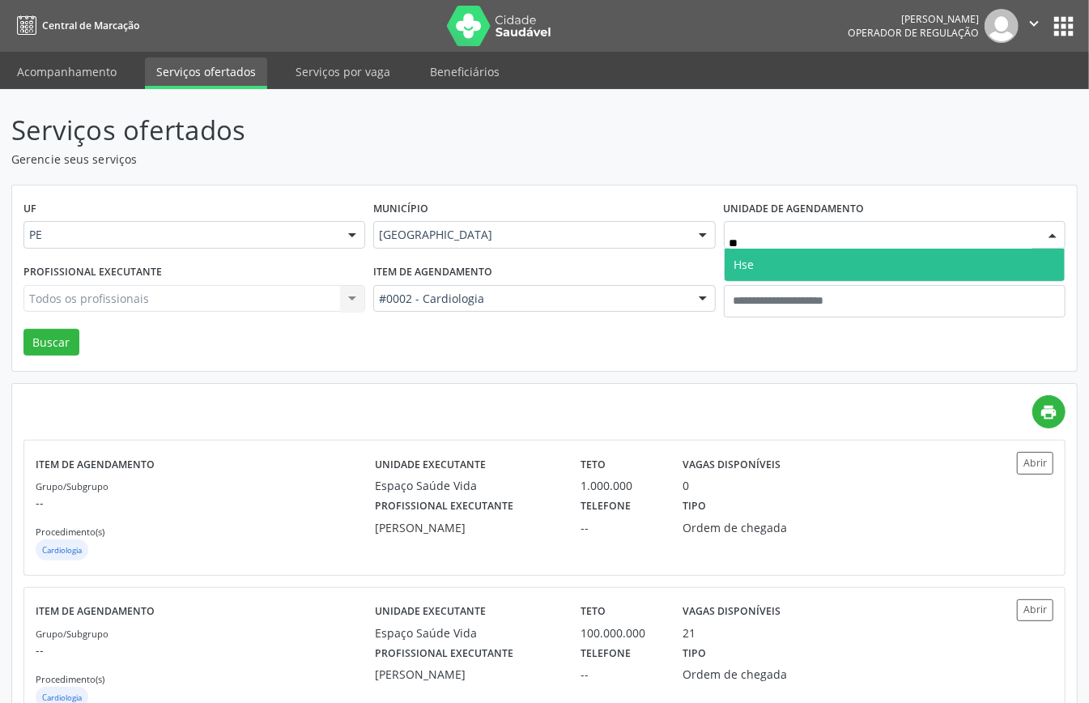
type input "***"
click at [802, 267] on span "Hse" at bounding box center [895, 265] width 340 height 32
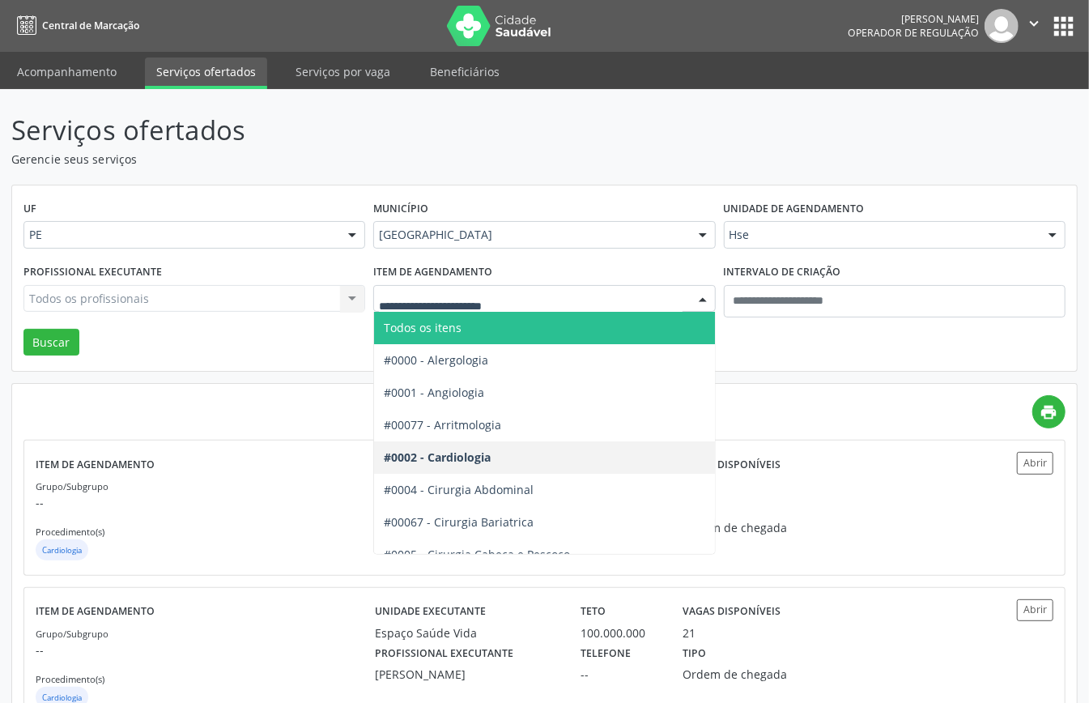
drag, startPoint x: 509, startPoint y: 300, endPoint x: 478, endPoint y: 334, distance: 46.4
drag, startPoint x: 461, startPoint y: 325, endPoint x: 324, endPoint y: 325, distance: 136.8
click at [460, 328] on span "Todos os itens" at bounding box center [423, 327] width 78 height 15
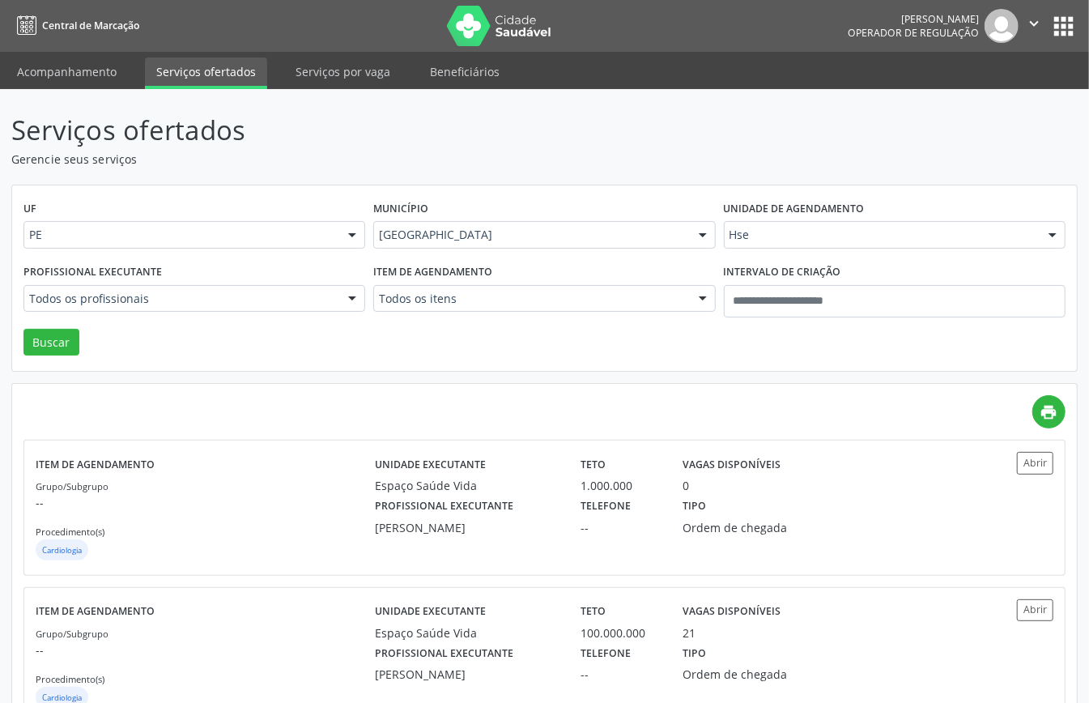
click at [288, 301] on div "Todos os profissionais Todos os profissionais Adalberto Aguiar Interaminense Ju…" at bounding box center [194, 299] width 342 height 28
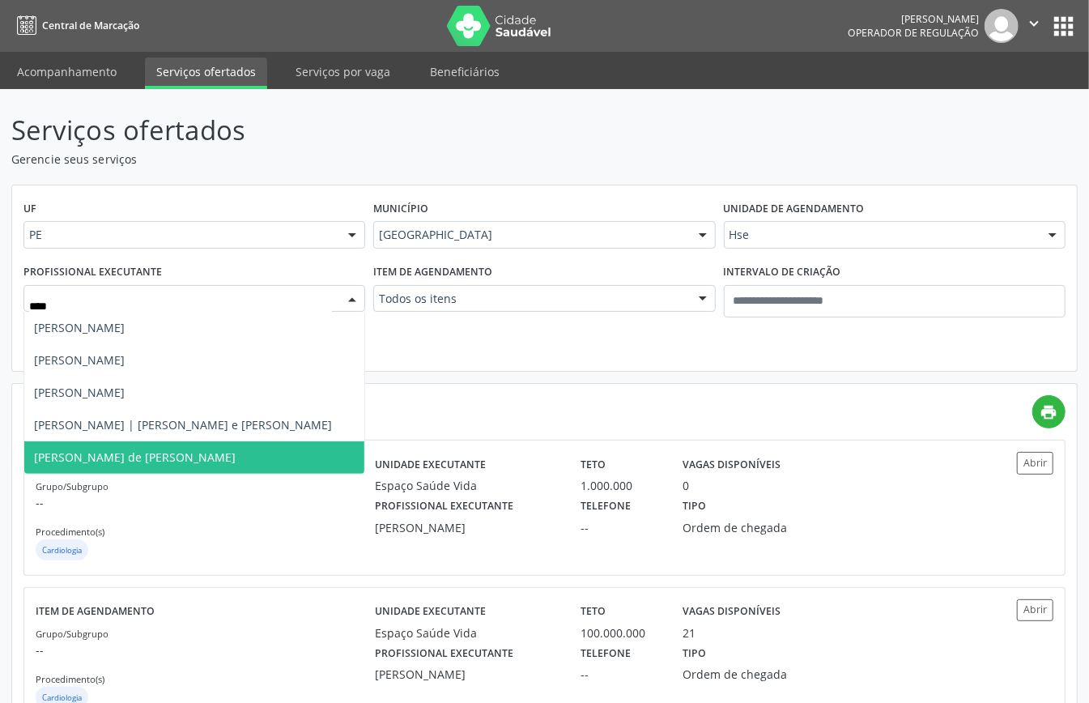
type input "*****"
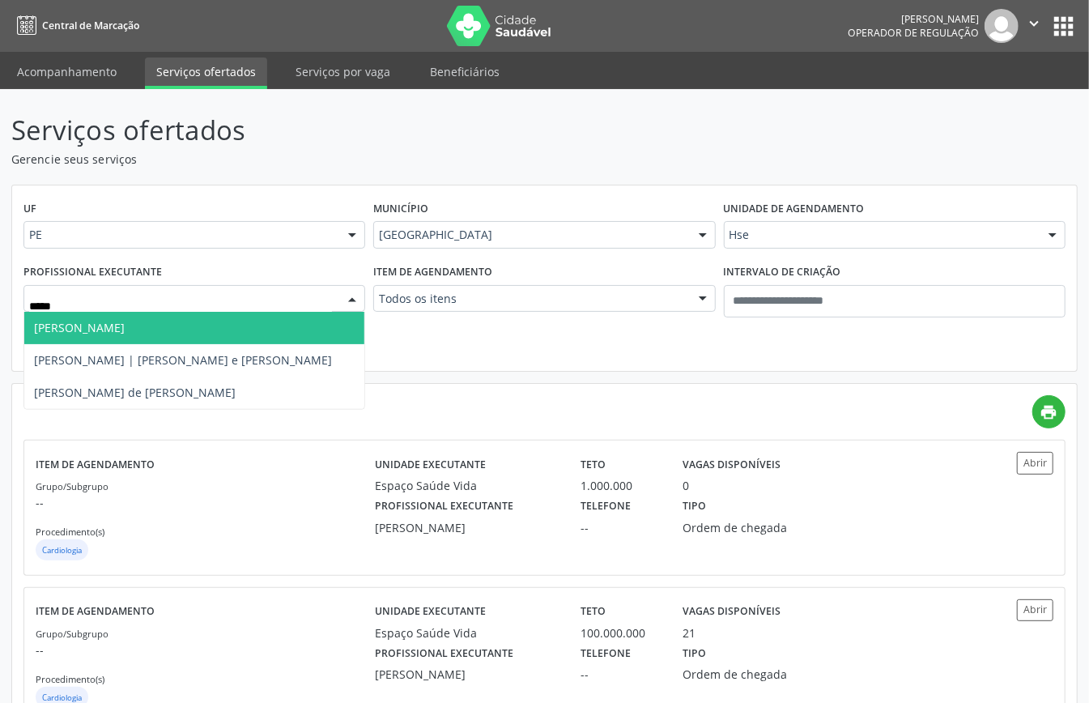
drag, startPoint x: 114, startPoint y: 335, endPoint x: 101, endPoint y: 338, distance: 13.2
click at [113, 335] on span "Jose Julio Farias de Arruda" at bounding box center [79, 327] width 91 height 15
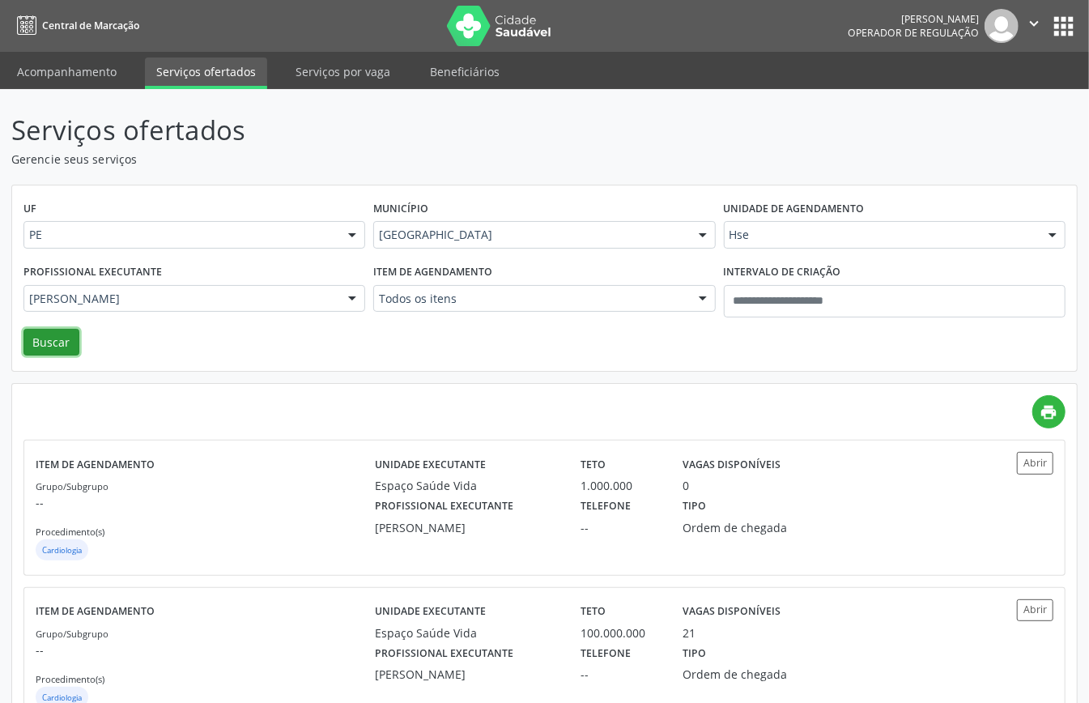
click at [39, 347] on button "Buscar" at bounding box center [51, 343] width 56 height 28
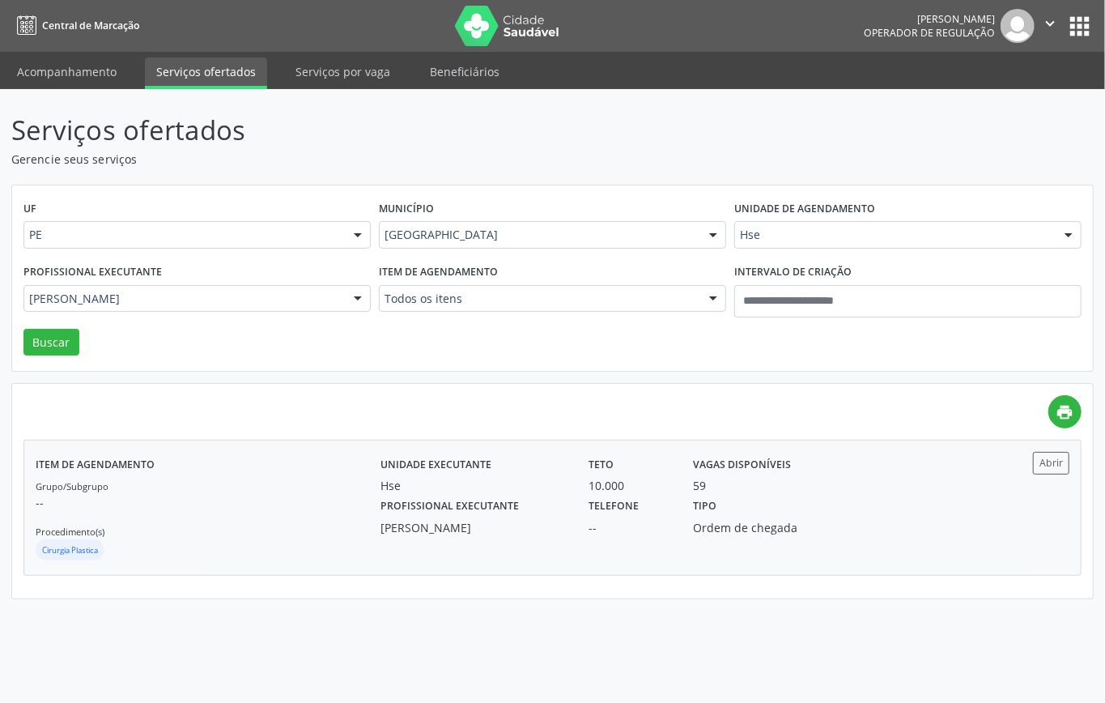
click at [503, 526] on div "Jose Julio Farias de Arruda" at bounding box center [474, 527] width 186 height 17
type input "***"
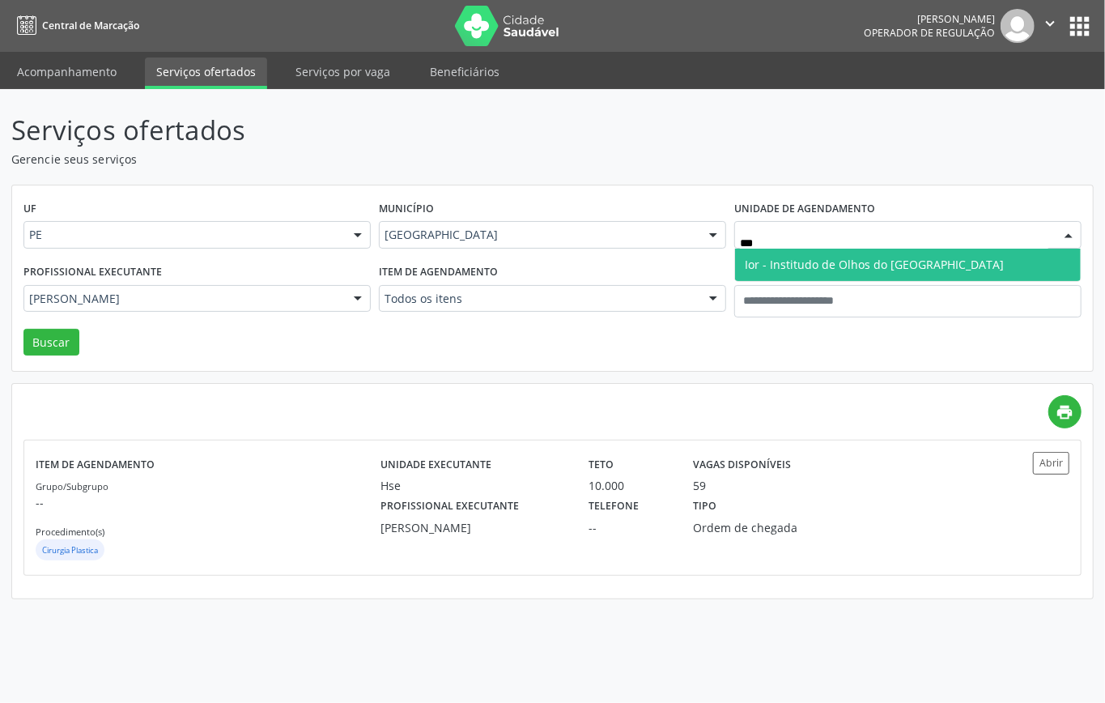
drag, startPoint x: 789, startPoint y: 263, endPoint x: 638, endPoint y: 282, distance: 151.7
click at [788, 263] on span "Ior - Institudo de Olhos do Recife" at bounding box center [874, 264] width 259 height 15
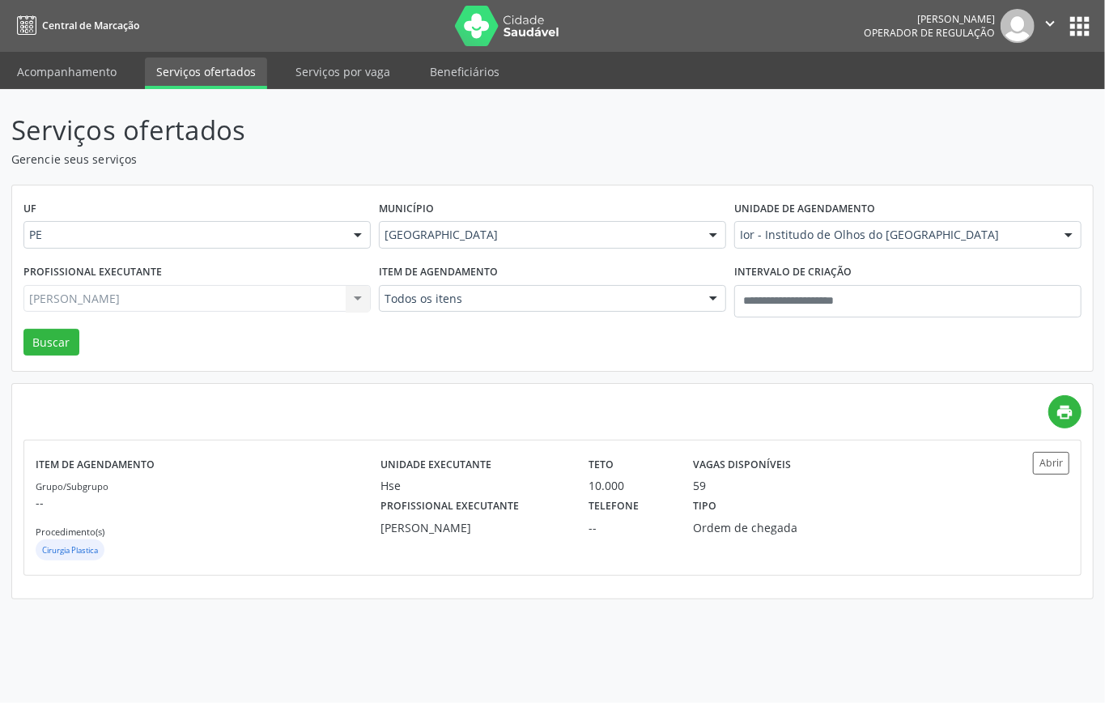
click at [208, 305] on div "Jose Julio Farias de Arruda Todos os profissionais Adalberto Aguiar Interaminen…" at bounding box center [196, 299] width 347 height 28
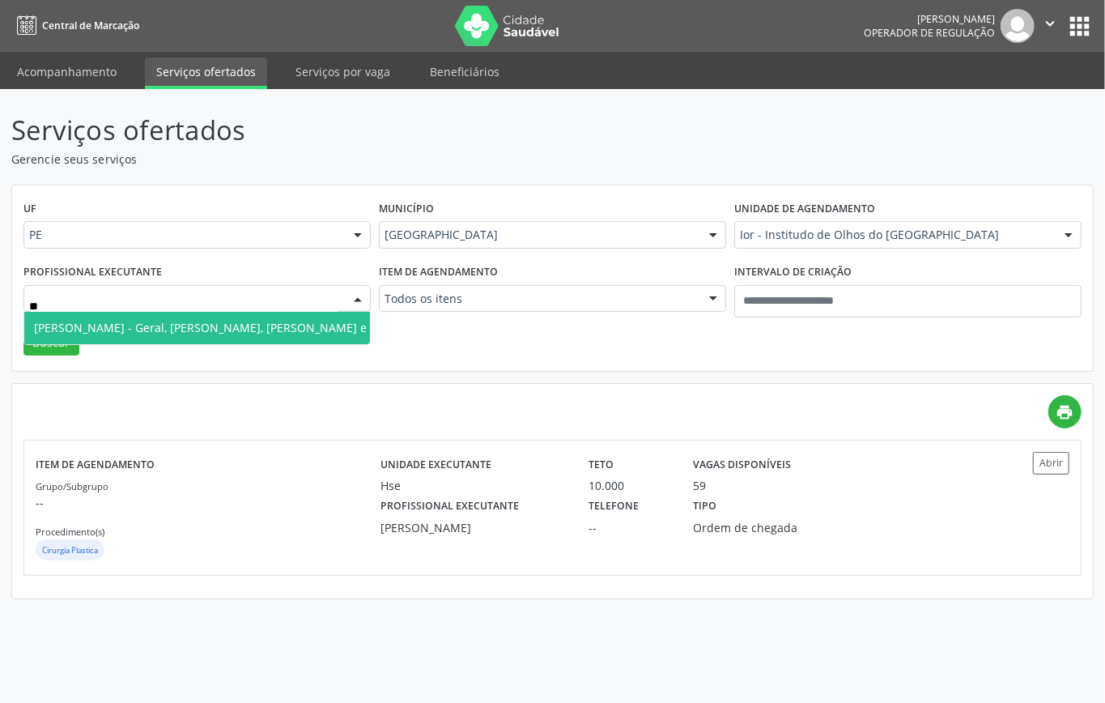
type input "***"
click at [131, 327] on span "Durval Valenca Filho - Geral, Retina, Catarata e Refrativa" at bounding box center [226, 327] width 385 height 15
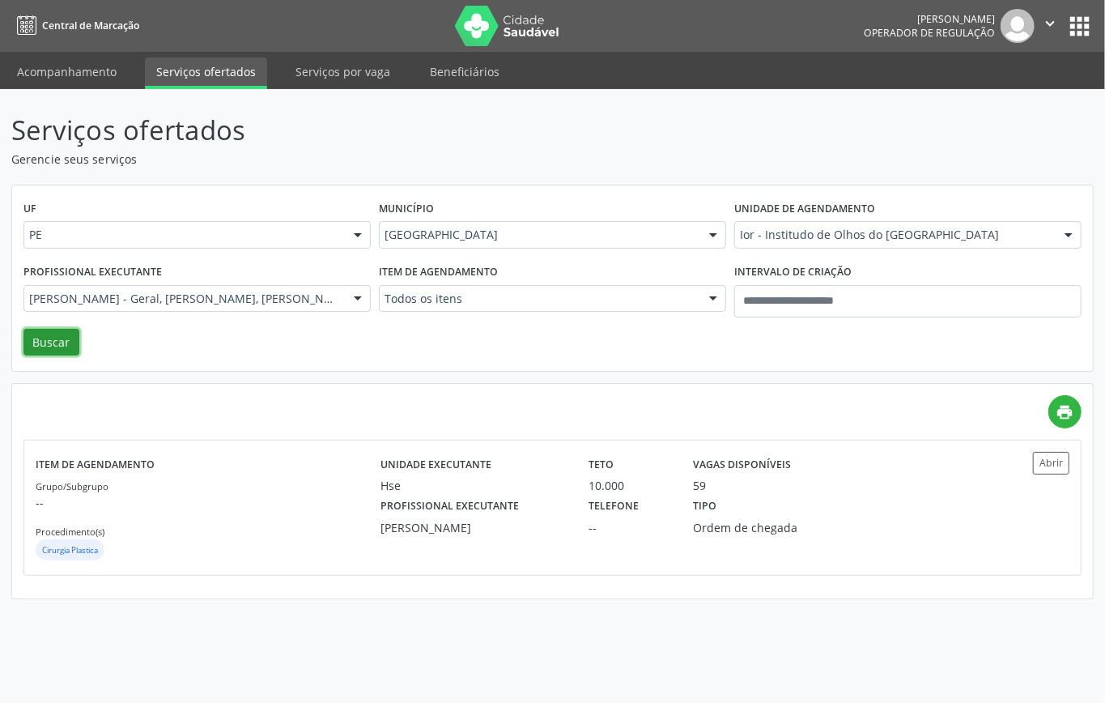
click at [62, 342] on button "Buscar" at bounding box center [51, 343] width 56 height 28
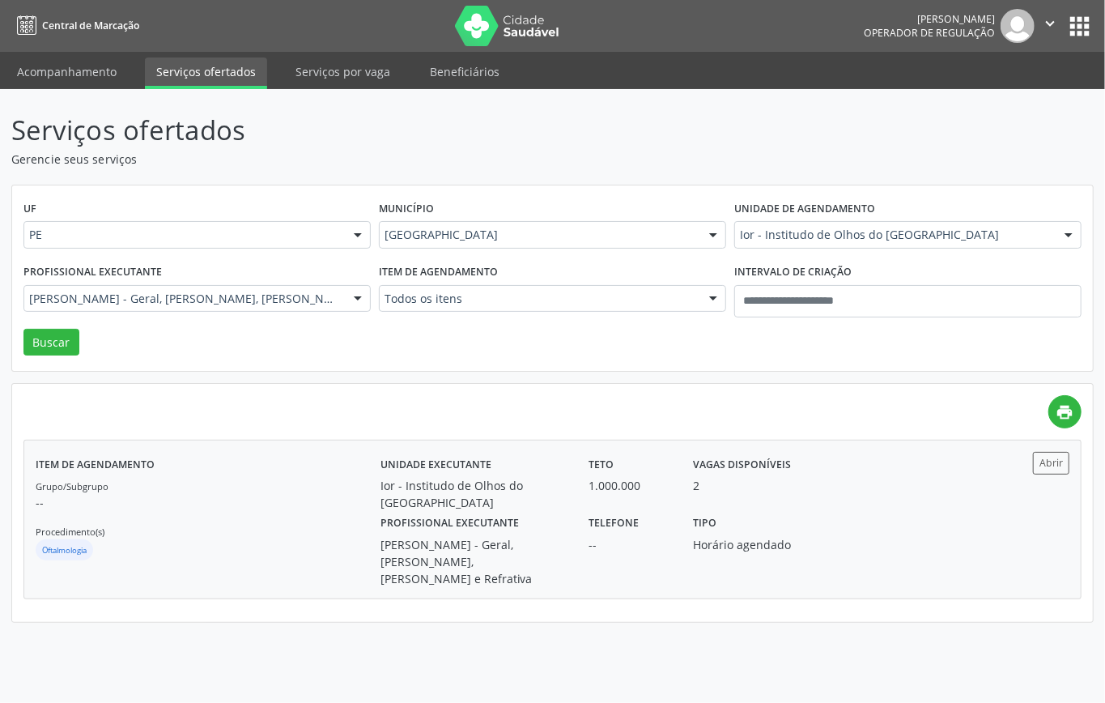
click at [302, 536] on div "Grupo/Subgrupo -- Procedimento(s) Oftalmologia" at bounding box center [208, 520] width 345 height 87
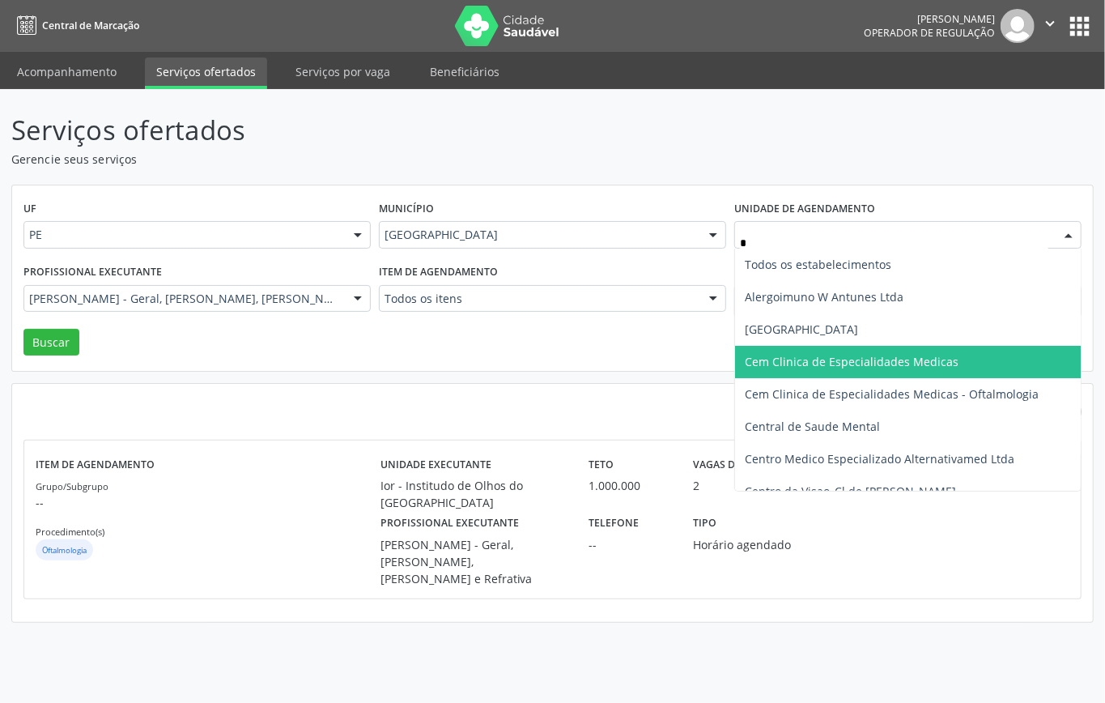
type input "**"
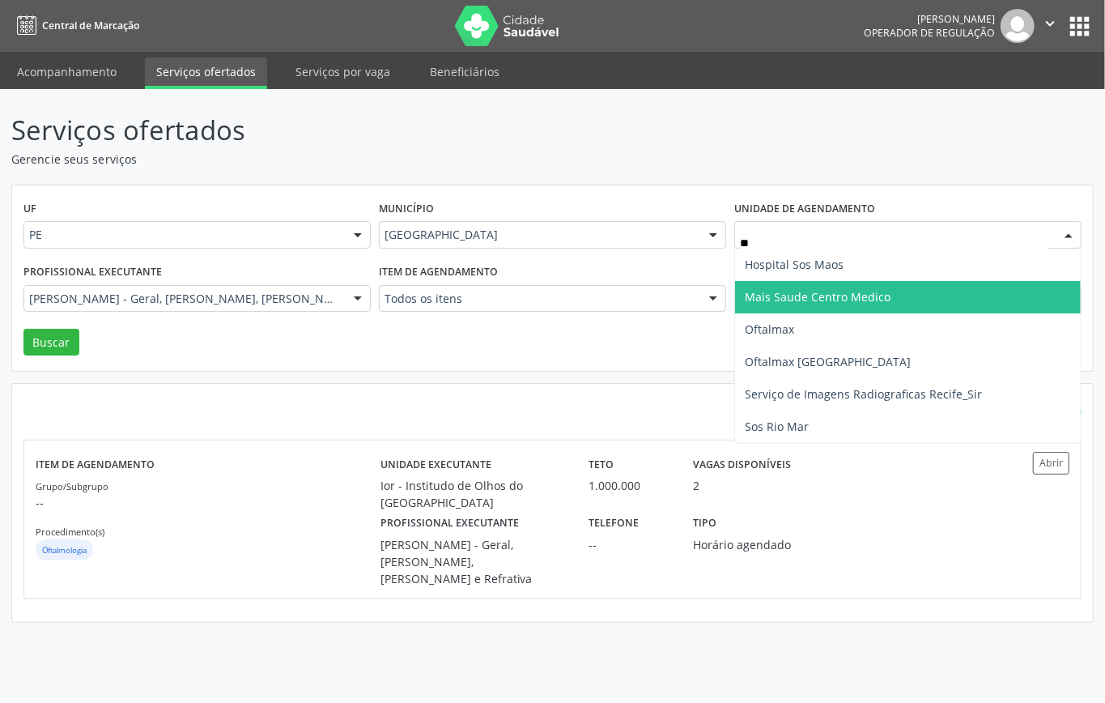
click at [787, 296] on span "Mais Saude Centro Medico" at bounding box center [818, 296] width 146 height 15
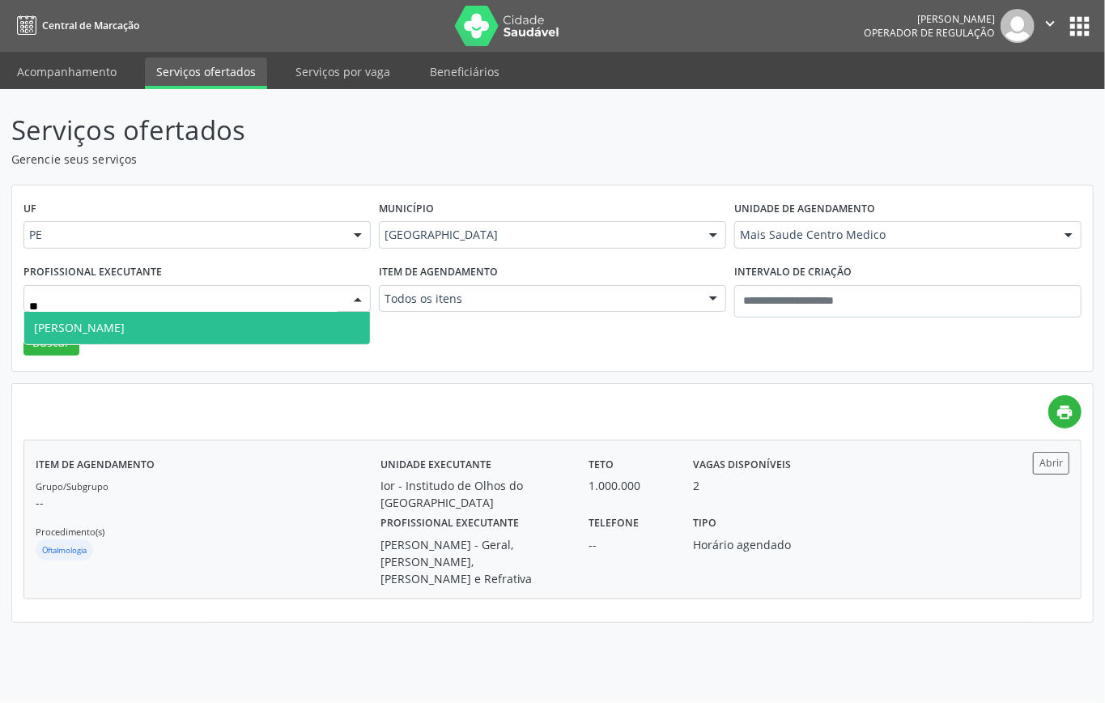
type input "***"
click at [153, 325] on span "Katia Rejane Almeida" at bounding box center [197, 328] width 346 height 32
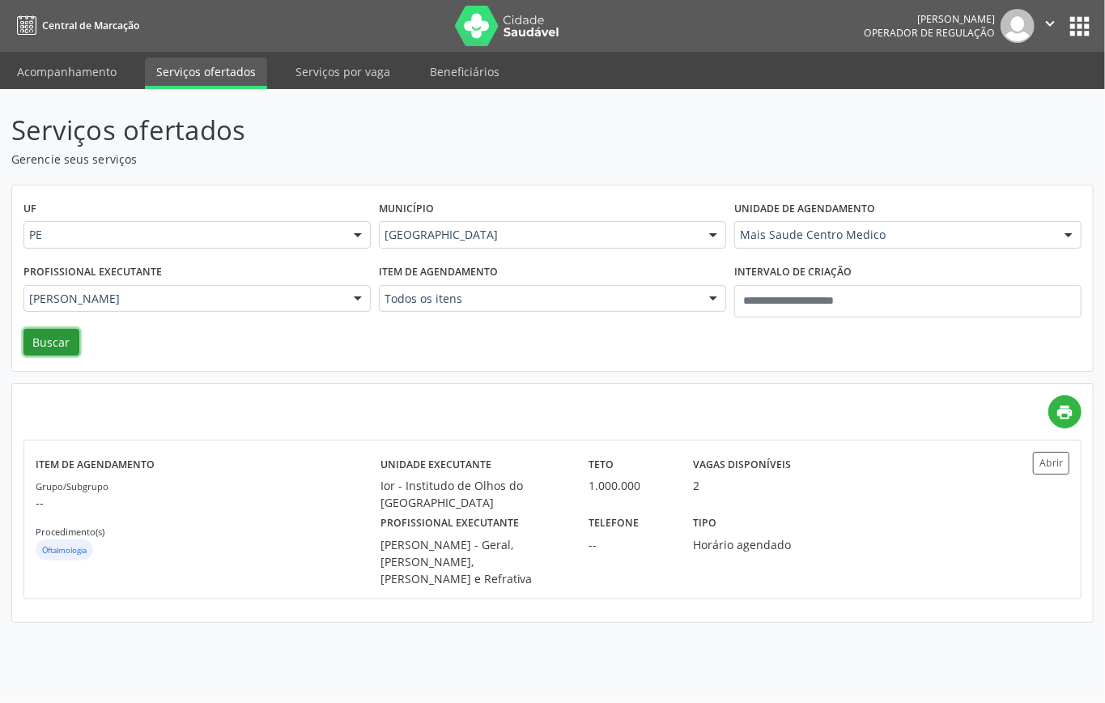
drag, startPoint x: 39, startPoint y: 334, endPoint x: 66, endPoint y: 356, distance: 35.7
click at [40, 337] on button "Buscar" at bounding box center [51, 343] width 56 height 28
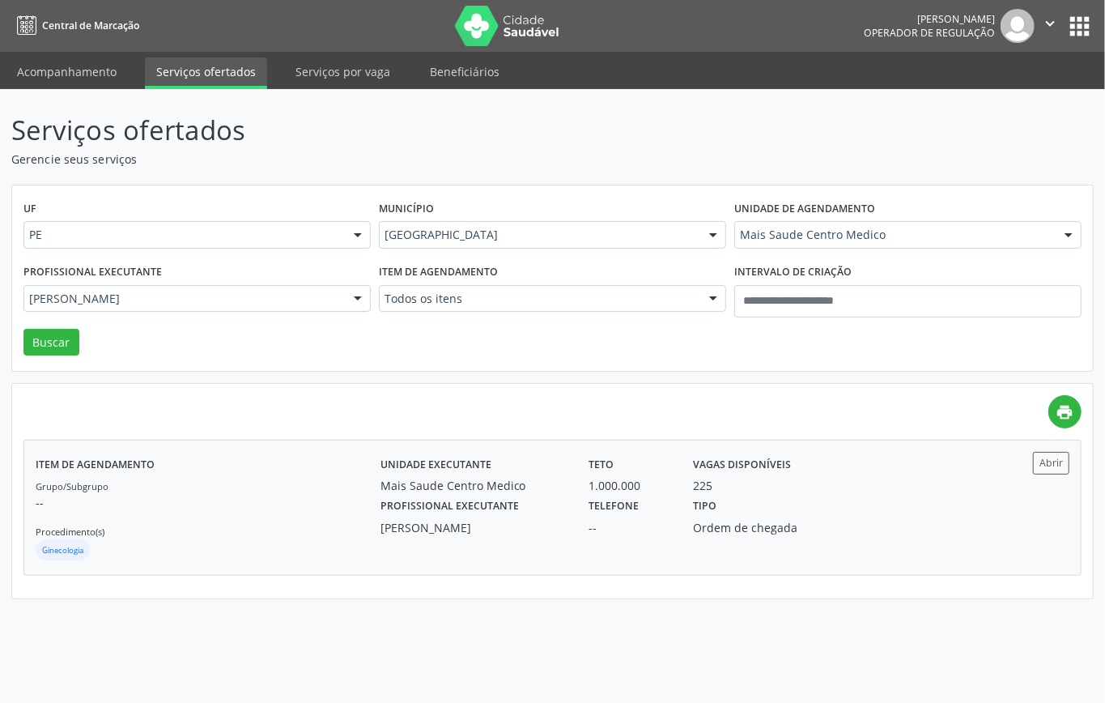
click at [228, 529] on div "Grupo/Subgrupo -- Procedimento(s) Ginecologia" at bounding box center [208, 520] width 345 height 87
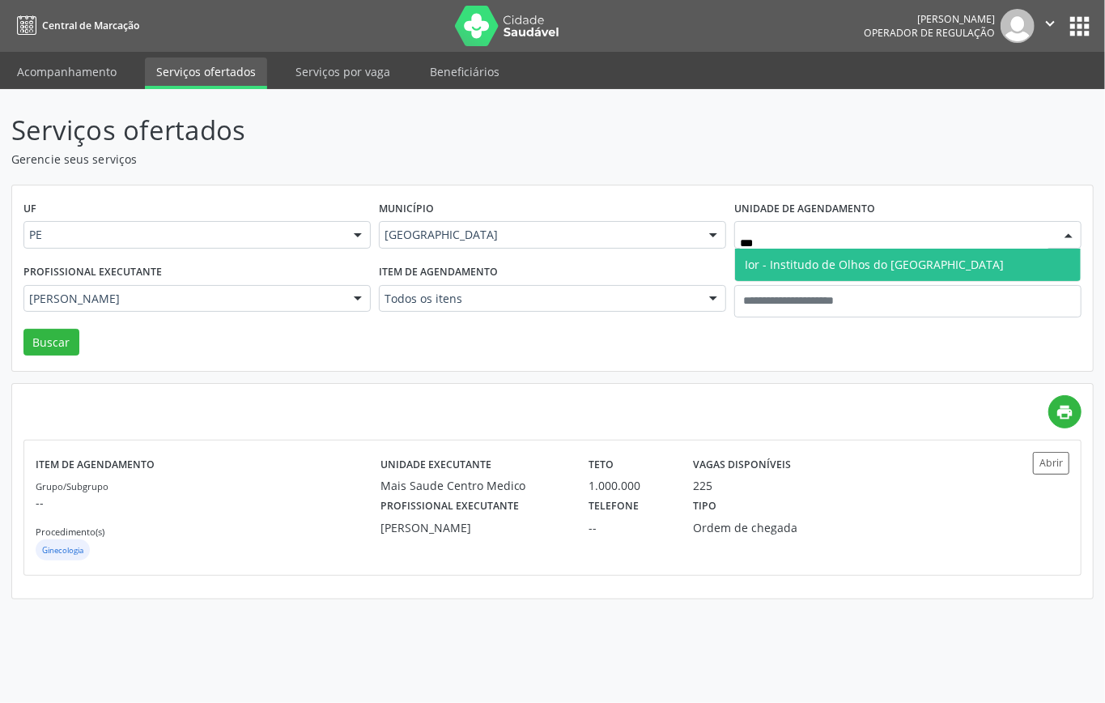
click at [763, 267] on span "Ior - Institudo de Olhos do Recife" at bounding box center [874, 264] width 259 height 15
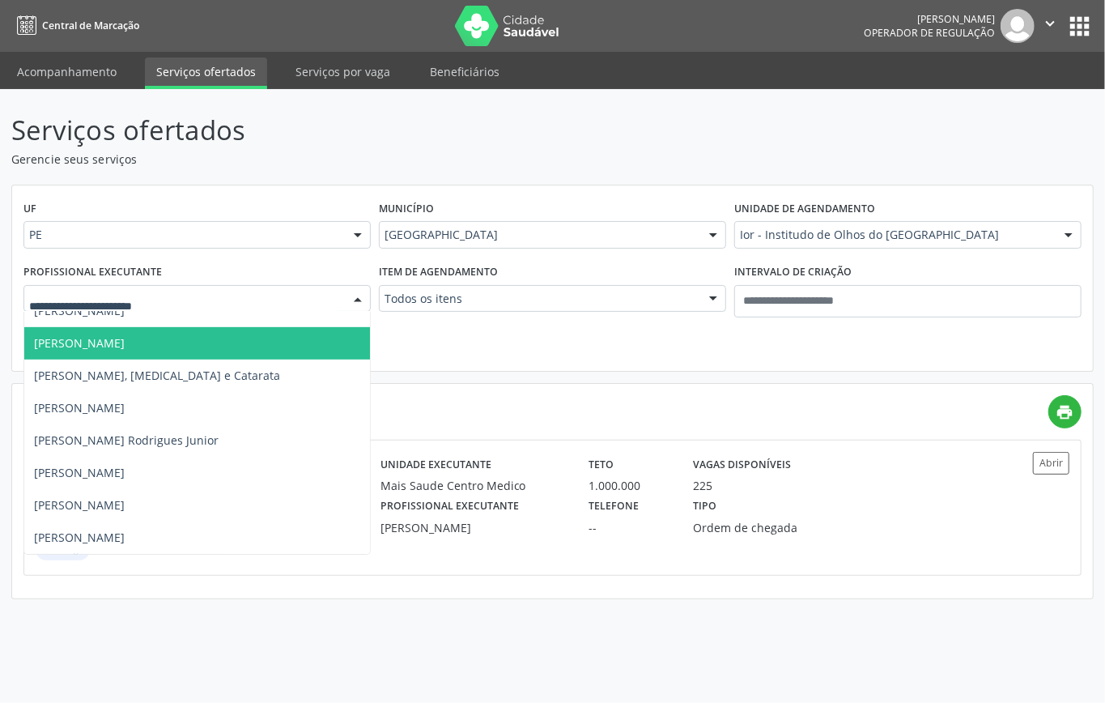
scroll to position [551, 0]
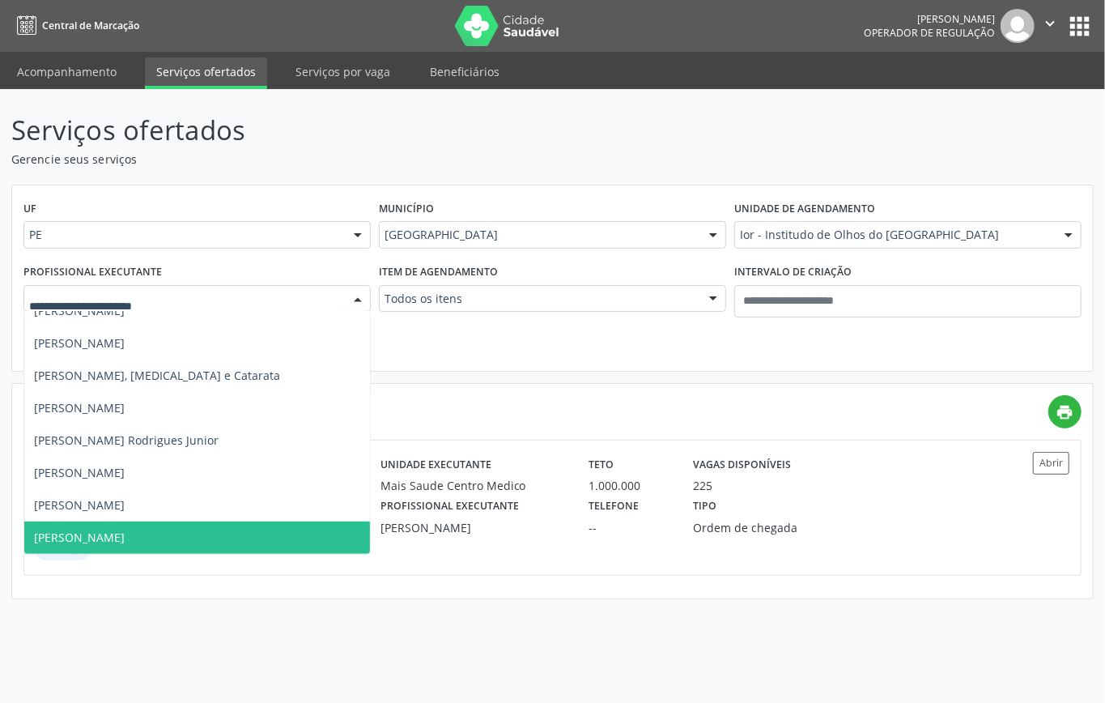
click at [164, 521] on span "Vanessa de Carvalho Teixeira" at bounding box center [247, 537] width 446 height 32
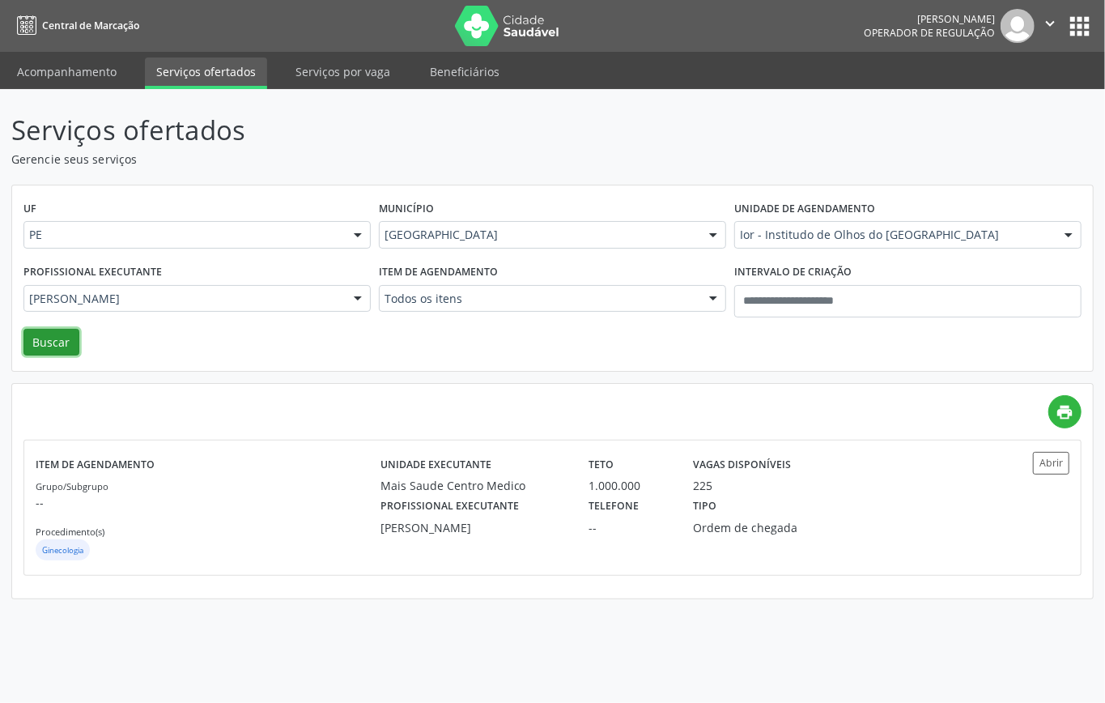
click at [53, 343] on button "Buscar" at bounding box center [51, 343] width 56 height 28
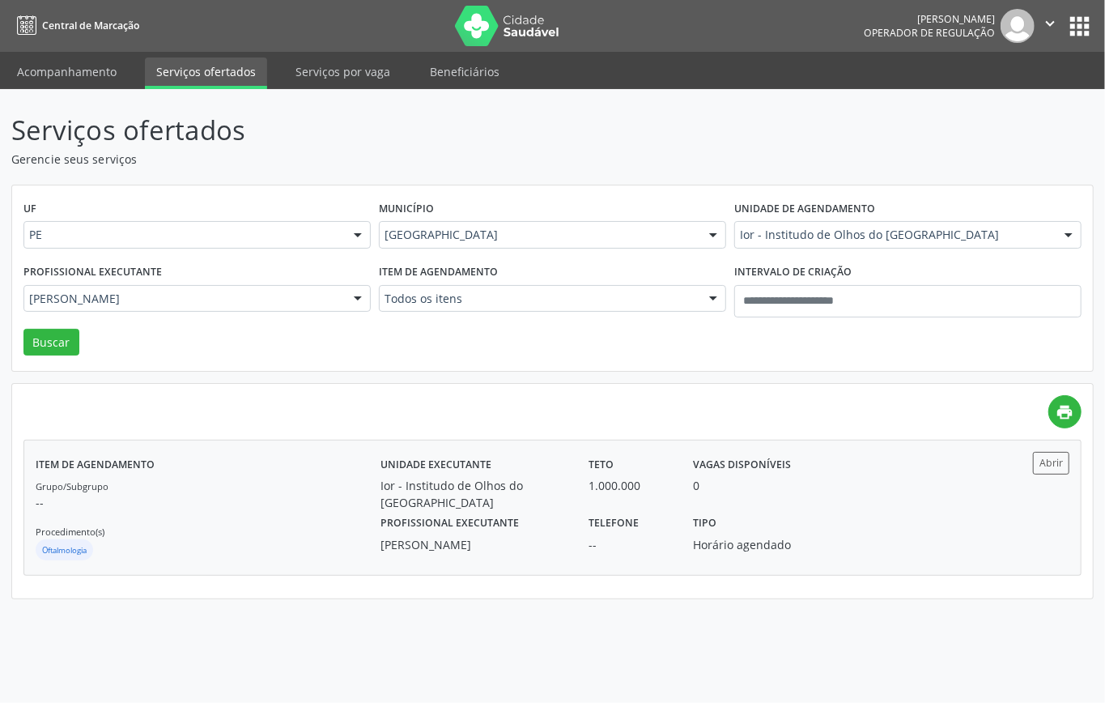
click at [301, 522] on div "Grupo/Subgrupo -- Procedimento(s) Oftalmologia" at bounding box center [208, 520] width 345 height 87
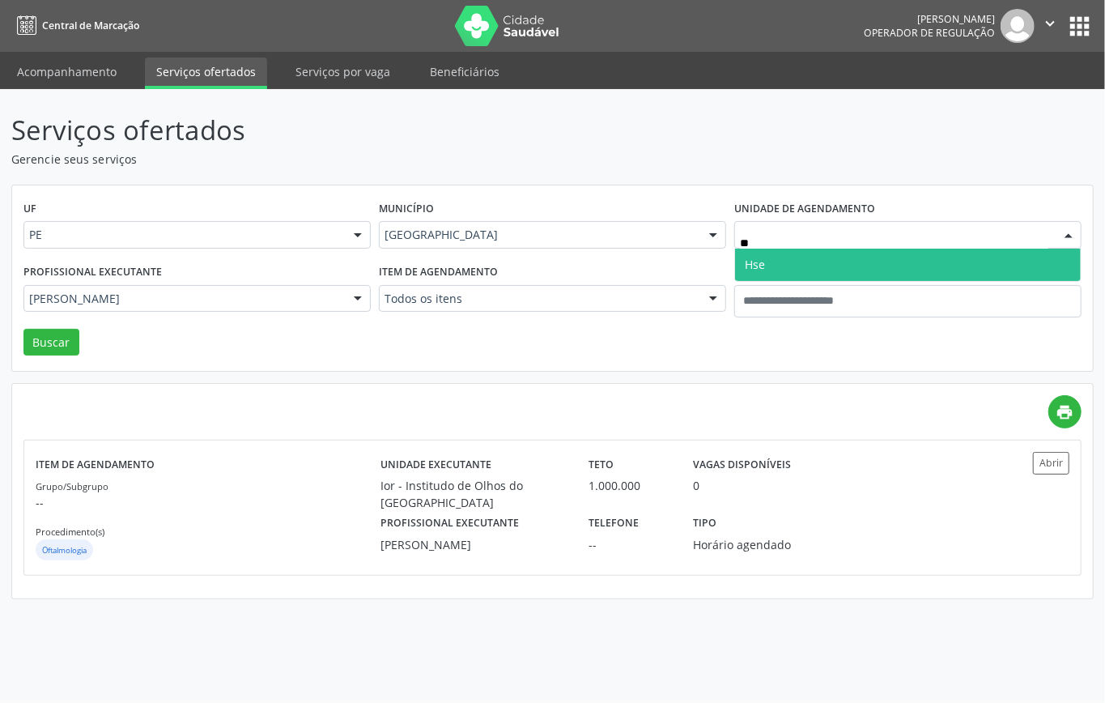
type input "***"
click at [797, 266] on span "Hse" at bounding box center [908, 265] width 346 height 32
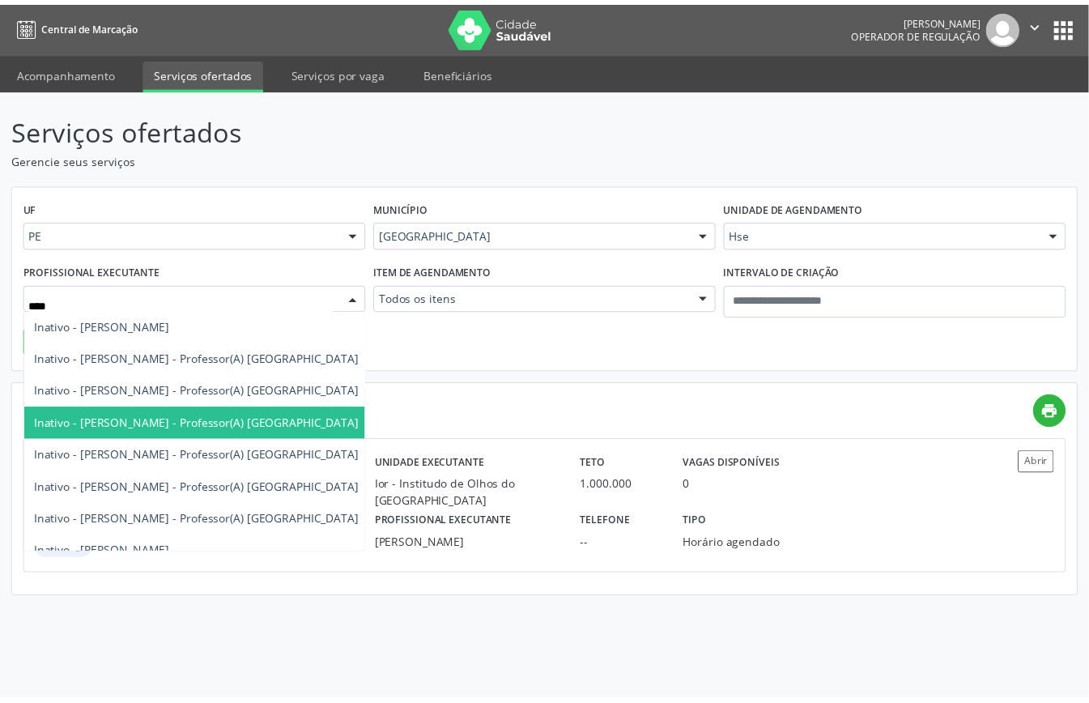
scroll to position [0, 0]
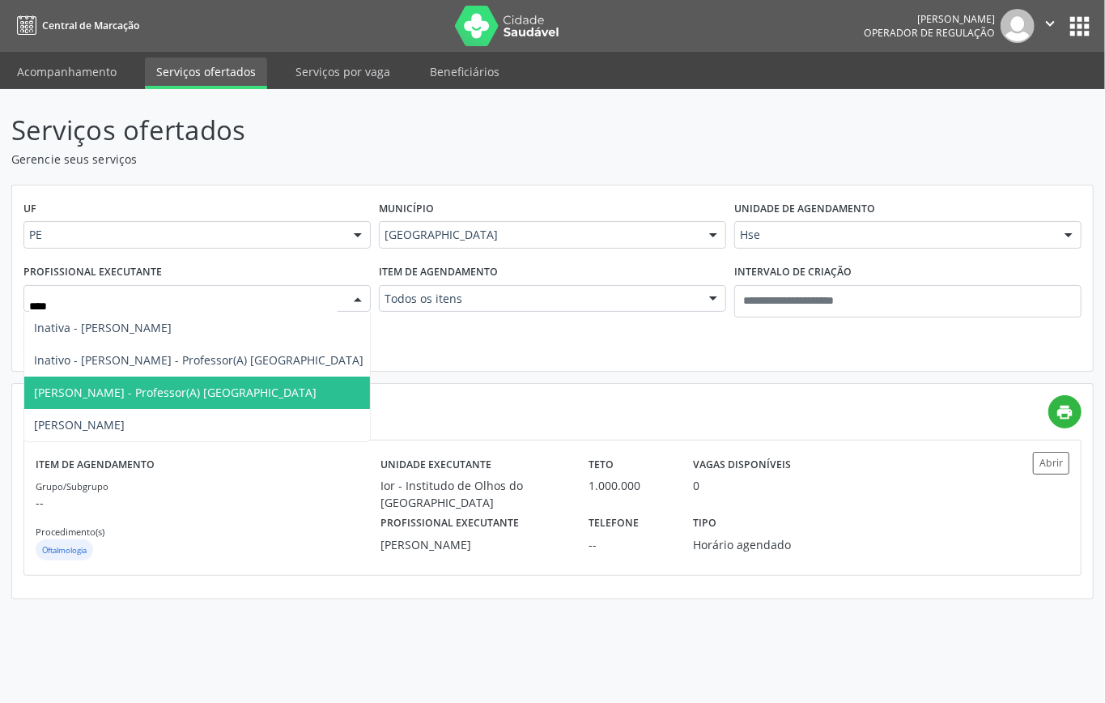
click at [172, 393] on span "Natalia Soares Antunes - Professor(A) Nassau" at bounding box center [175, 392] width 283 height 15
type input "****"
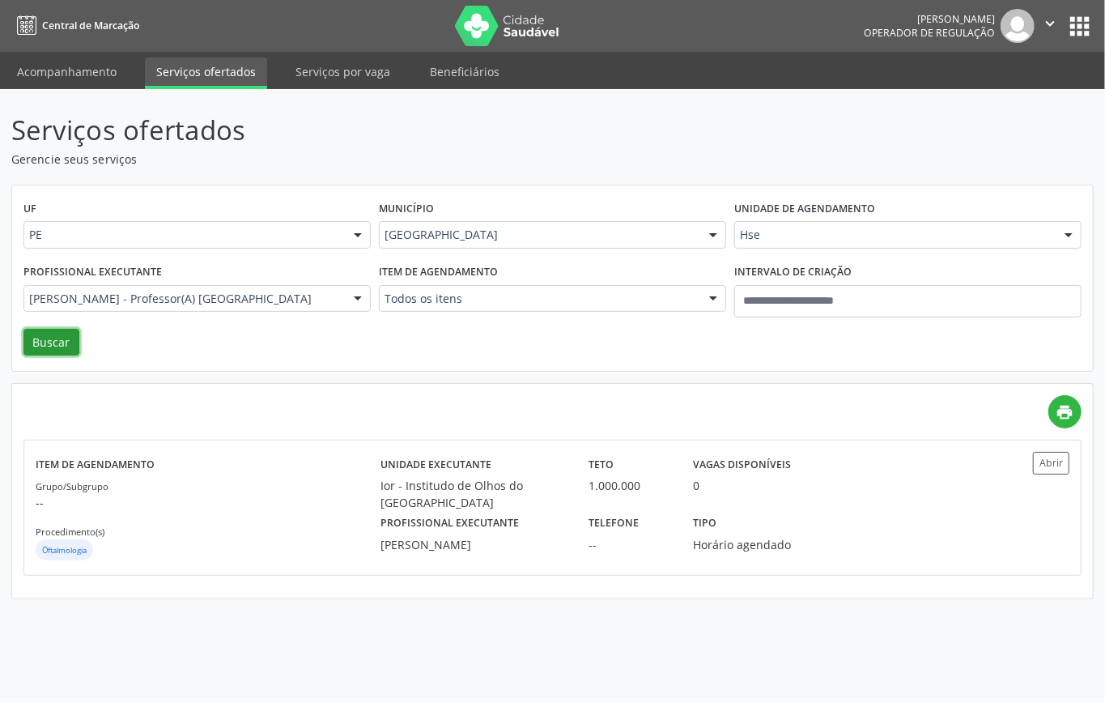
click at [47, 350] on button "Buscar" at bounding box center [51, 343] width 56 height 28
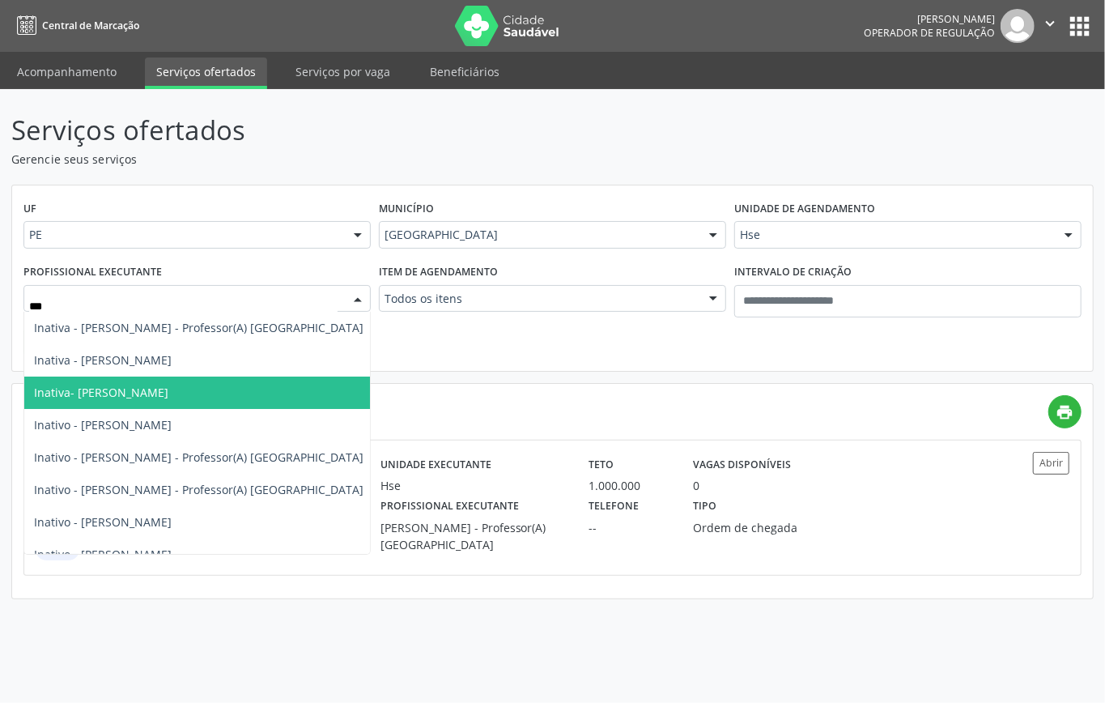
type input "****"
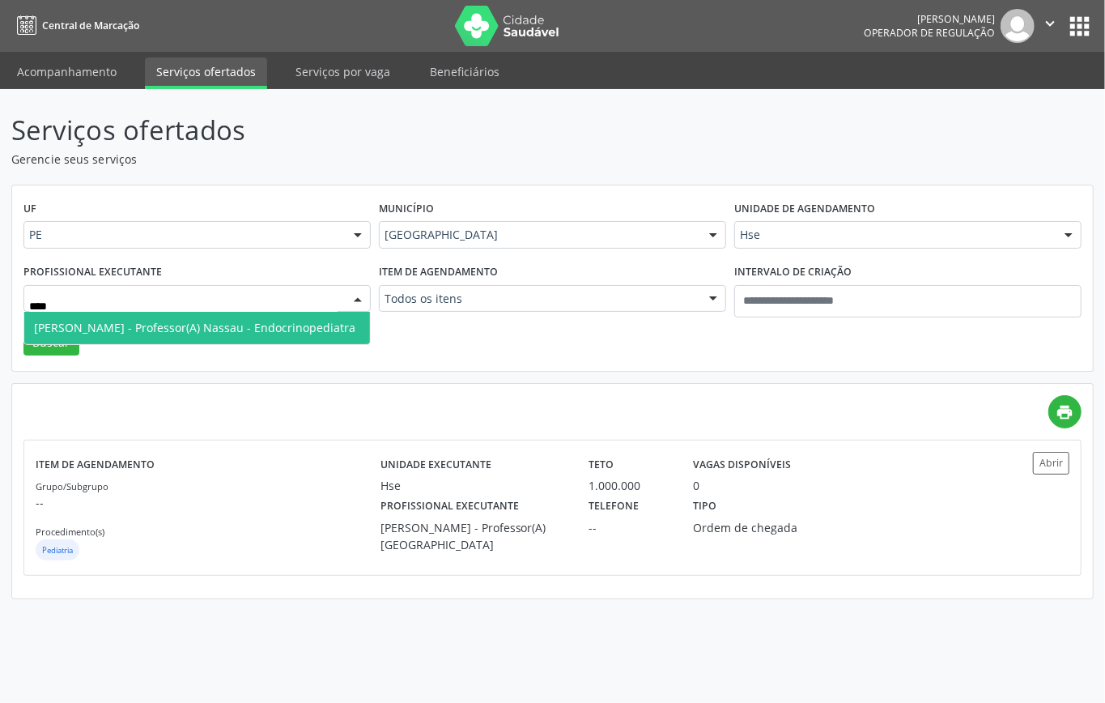
click at [253, 327] on span "Nathalya Maria de Magalhaes Teles Bringel - Professor(A) Nassau - Endocrinopedi…" at bounding box center [194, 327] width 321 height 15
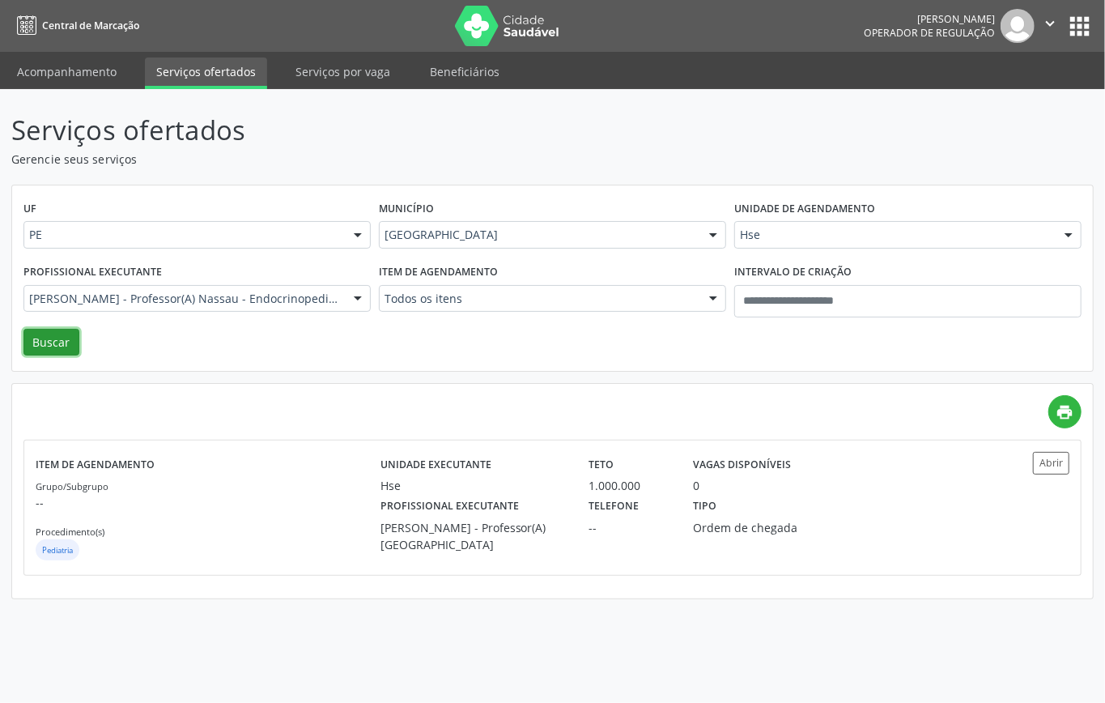
click at [53, 341] on button "Buscar" at bounding box center [51, 343] width 56 height 28
click at [266, 518] on div "Grupo/Subgrupo -- Procedimento(s) Endocrinologia" at bounding box center [208, 520] width 345 height 87
click at [766, 223] on div "Hse" at bounding box center [907, 235] width 347 height 28
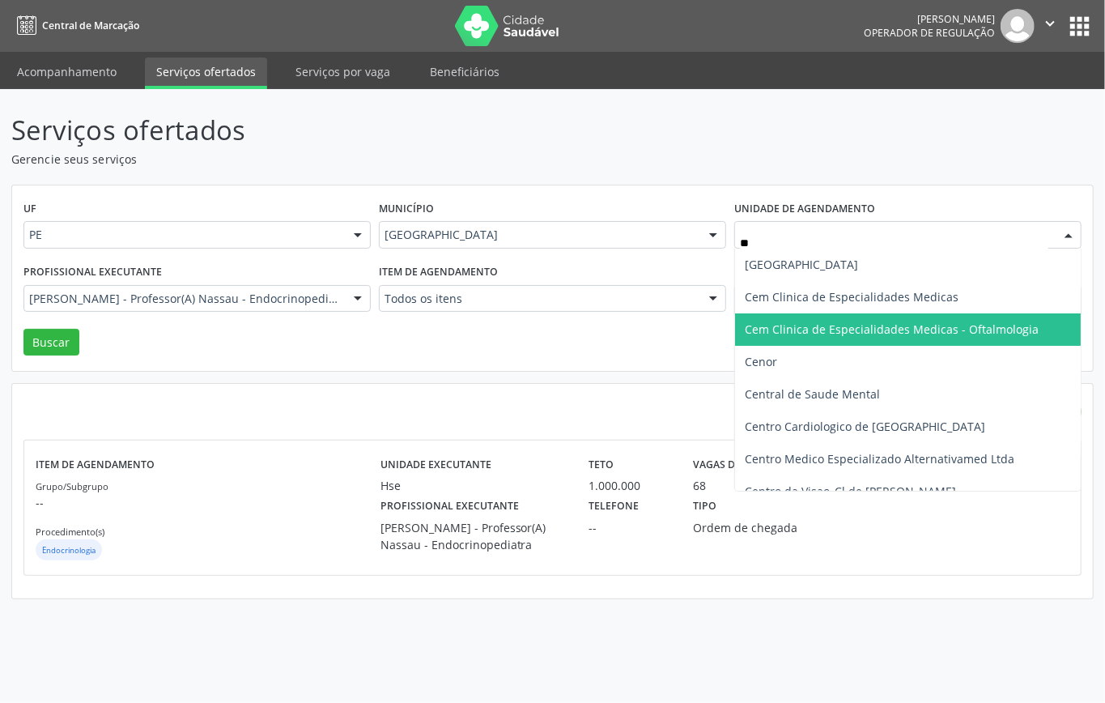
type input "***"
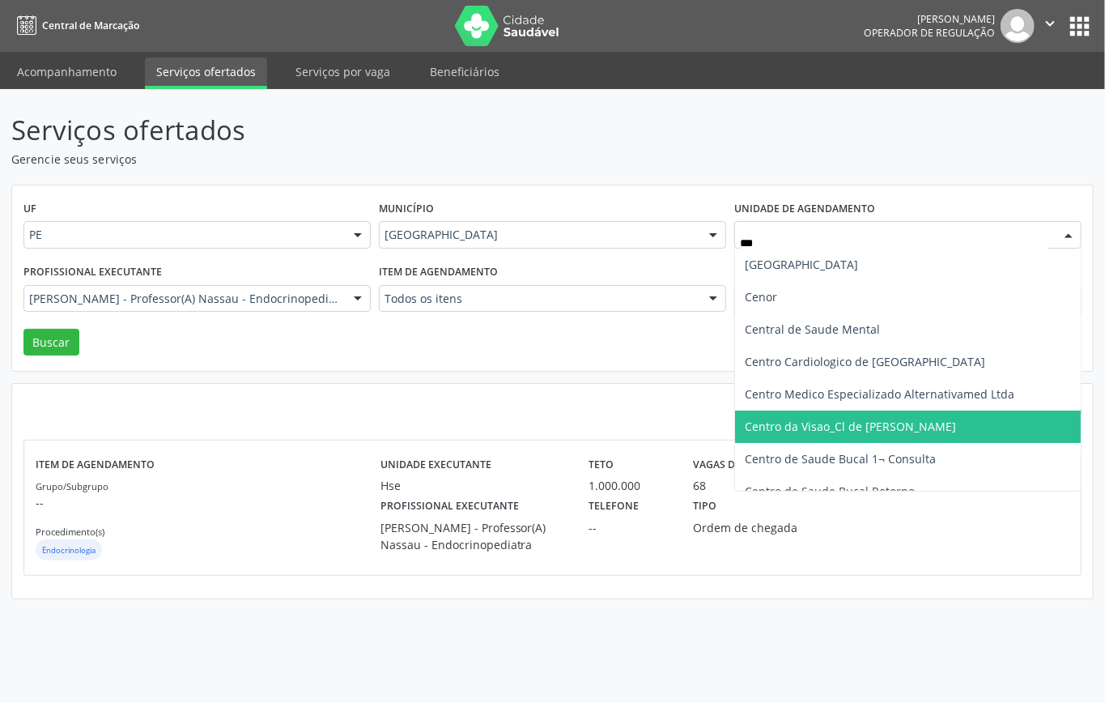
click at [840, 426] on span "Centro da Visao_Cl de Olhos Guilherme Ribeir" at bounding box center [850, 426] width 211 height 15
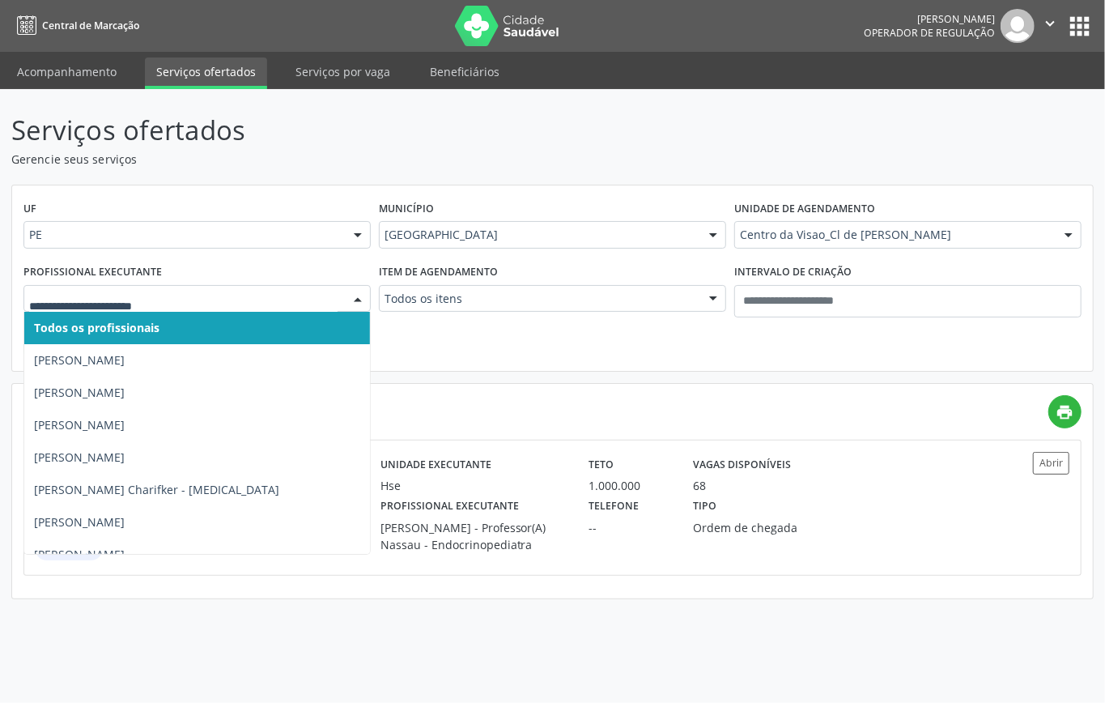
type input "*"
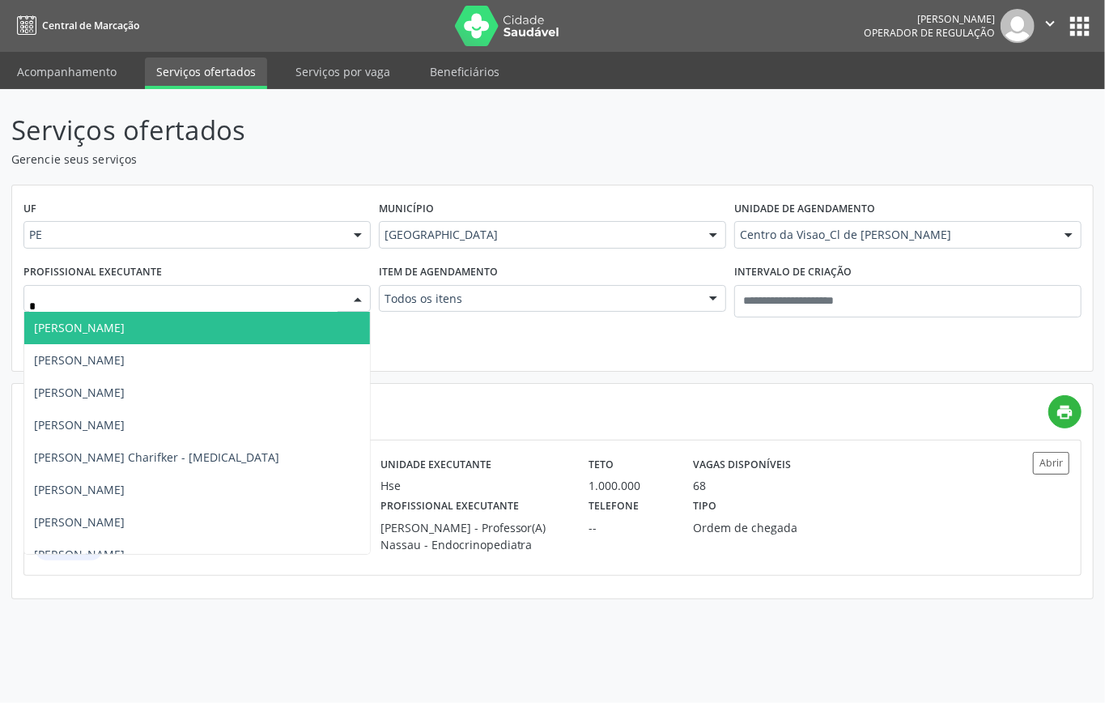
drag, startPoint x: 176, startPoint y: 327, endPoint x: 155, endPoint y: 335, distance: 22.6
click at [125, 329] on span "Eduarda Harrop Duarte Ribeiro" at bounding box center [79, 327] width 91 height 15
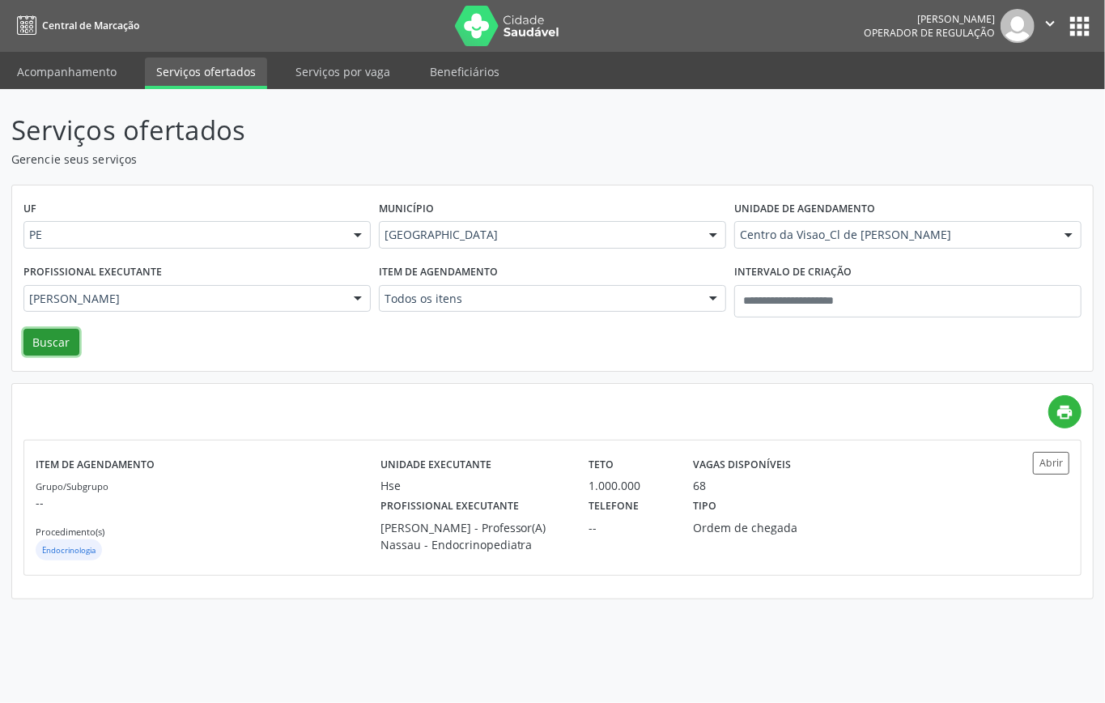
click at [60, 335] on button "Buscar" at bounding box center [51, 343] width 56 height 28
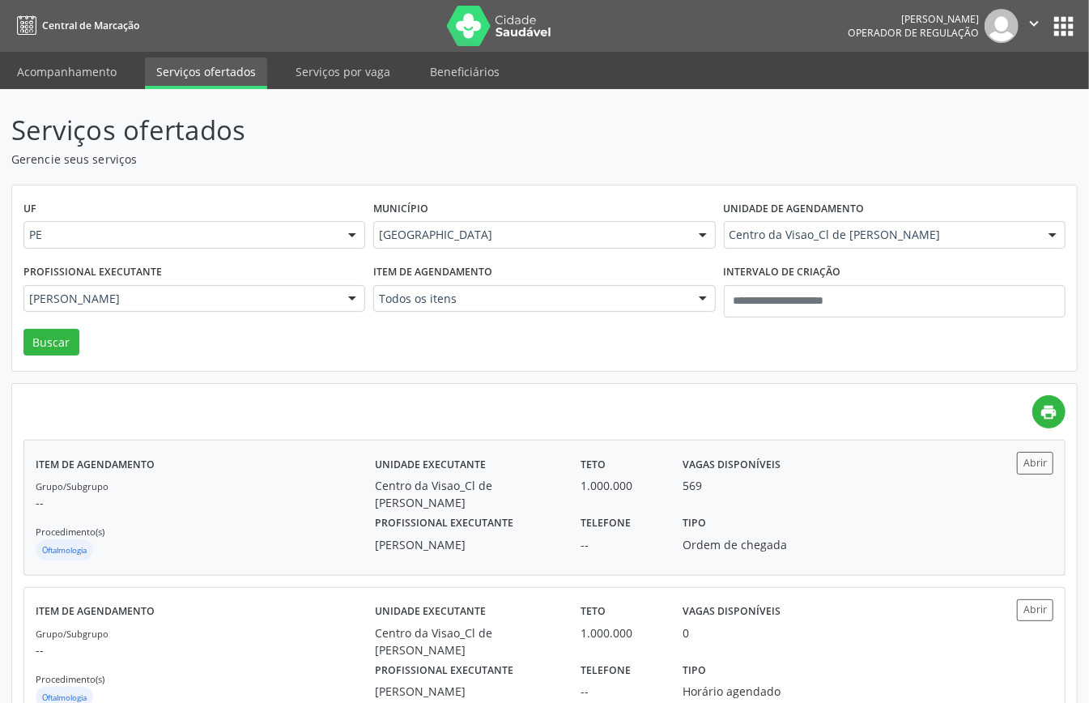
scroll to position [57, 0]
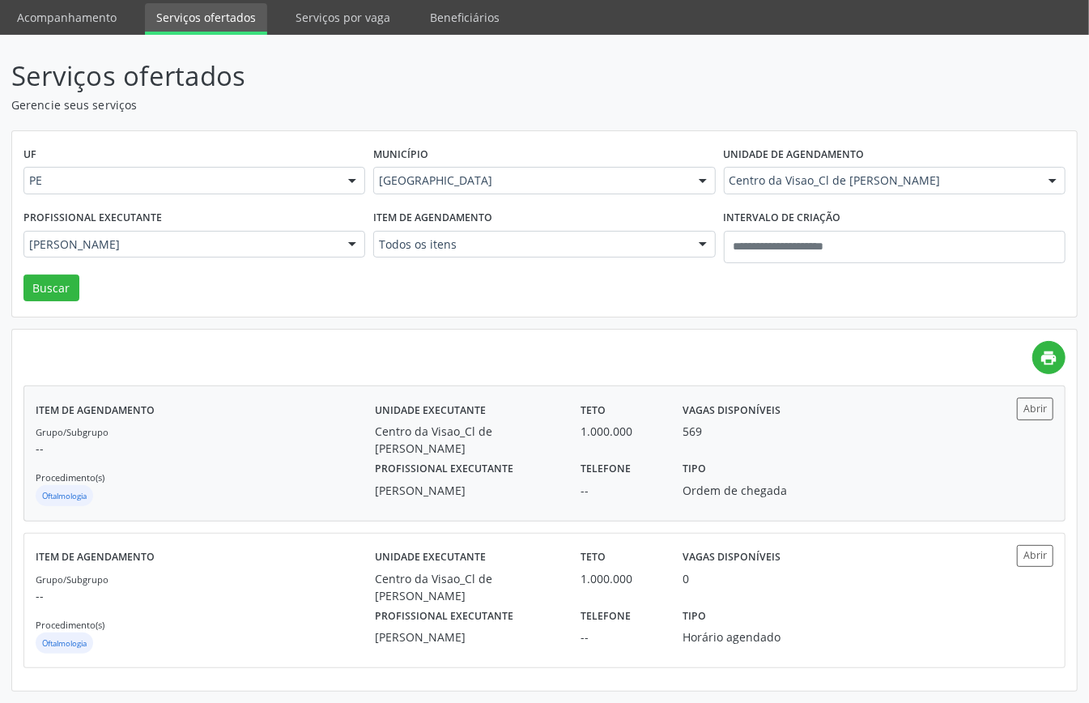
click at [250, 473] on div "Grupo/Subgrupo -- Procedimento(s) Oftalmologia" at bounding box center [205, 466] width 339 height 87
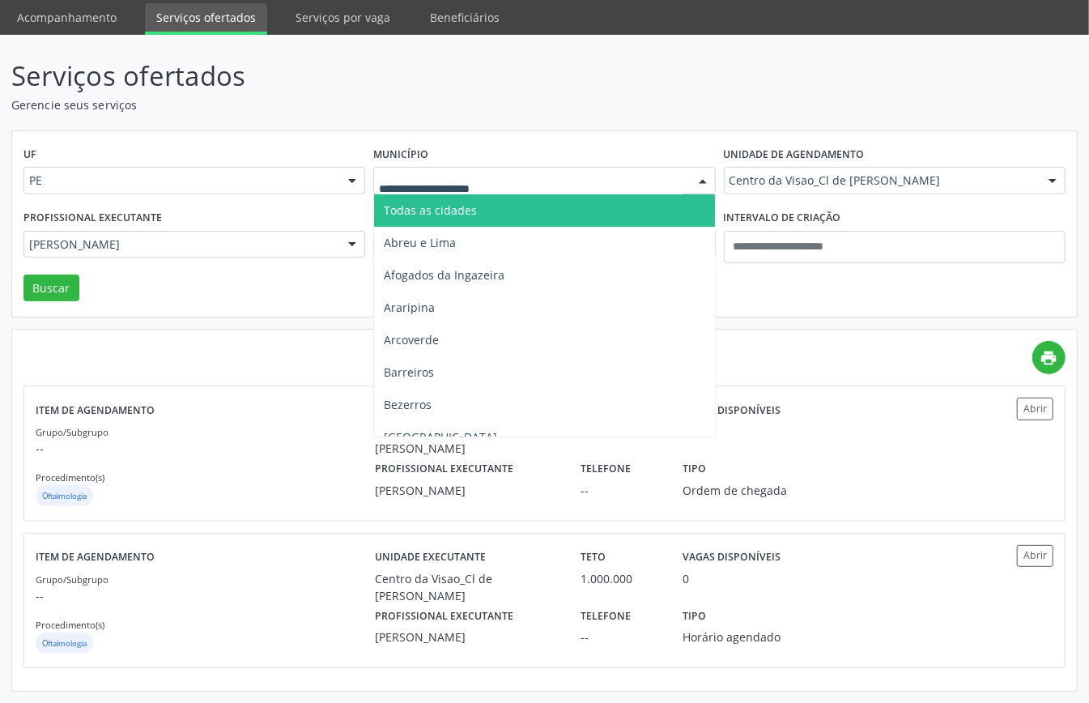
click at [612, 186] on div at bounding box center [544, 181] width 342 height 28
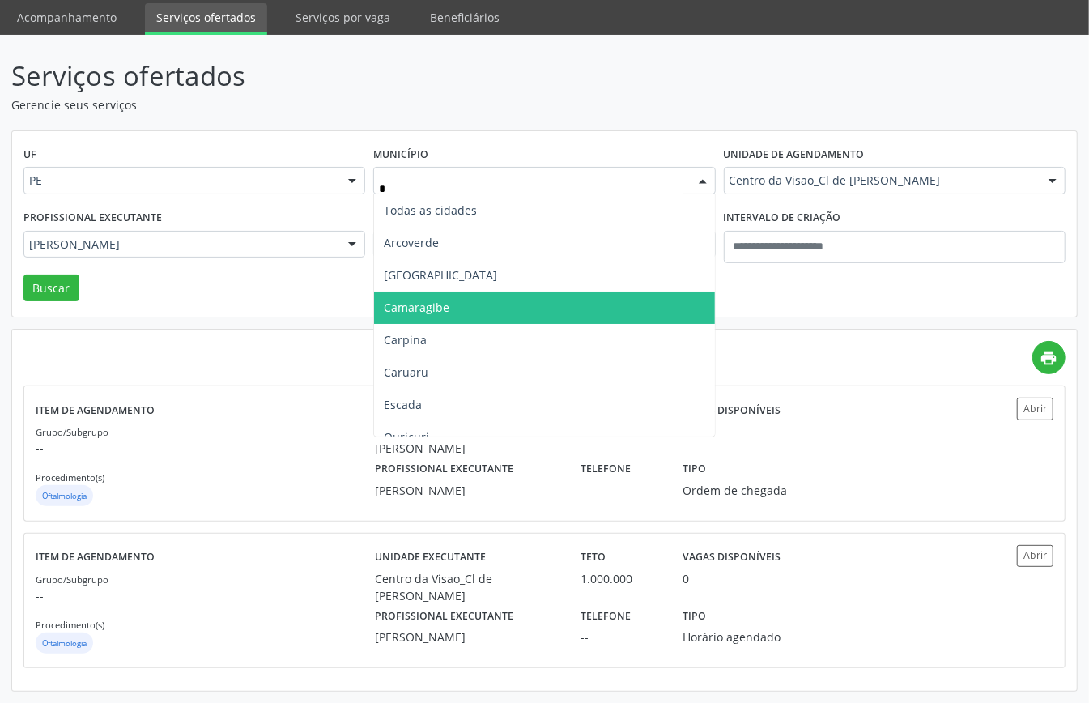
type input "**"
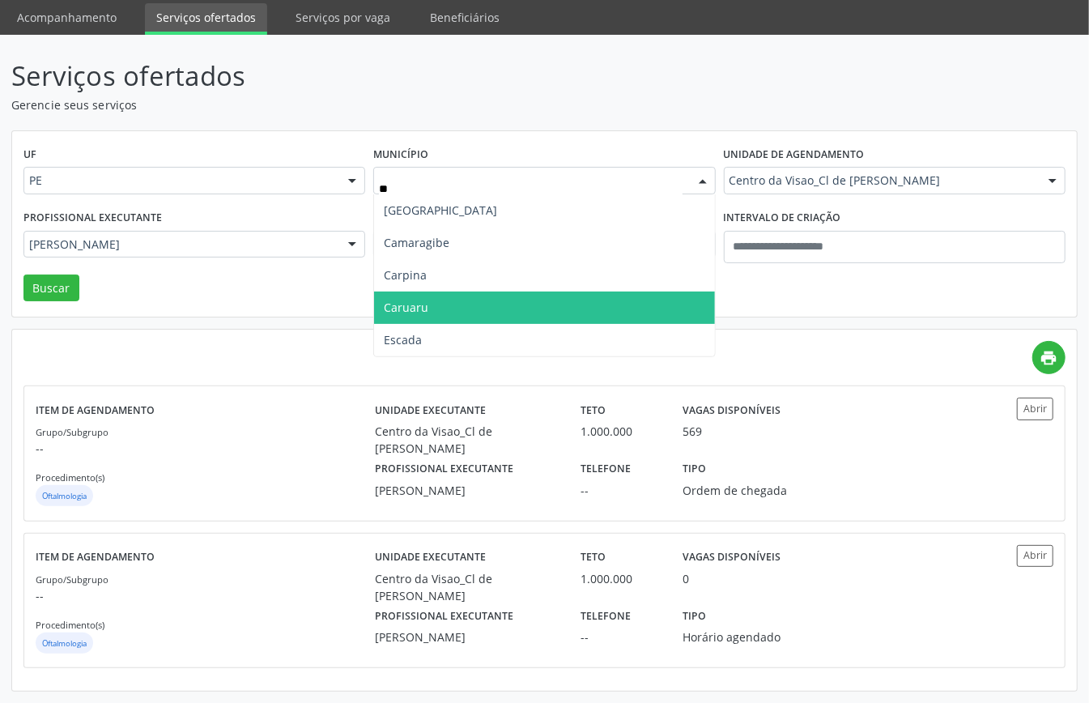
click at [465, 312] on span "Caruaru" at bounding box center [544, 307] width 340 height 32
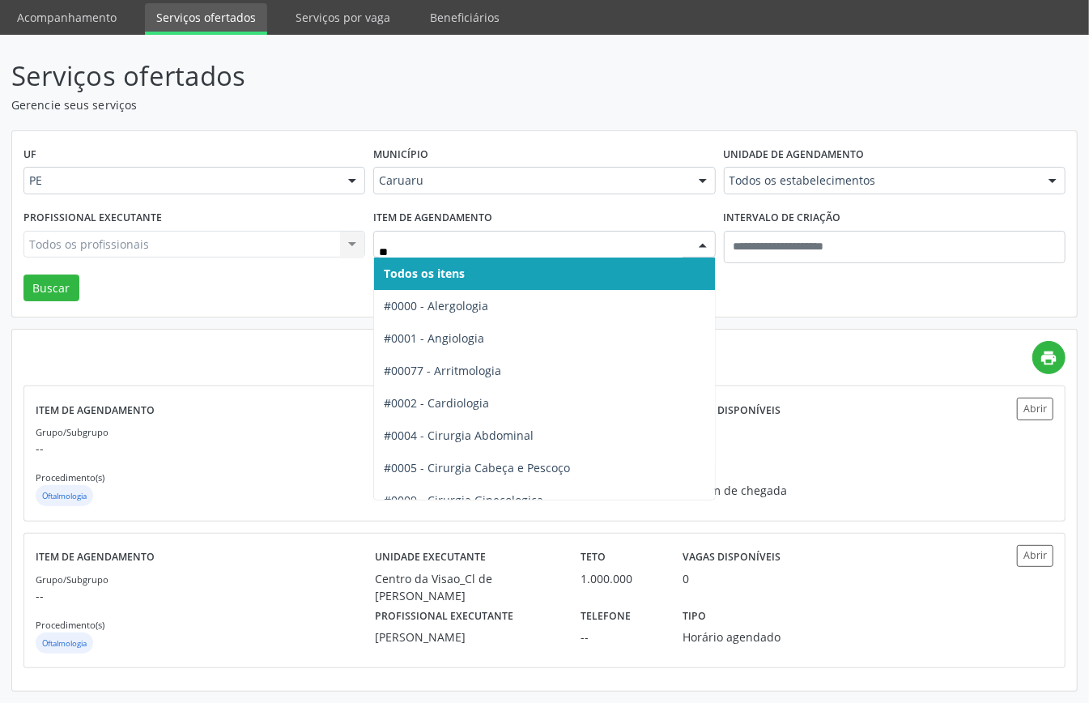
type input "***"
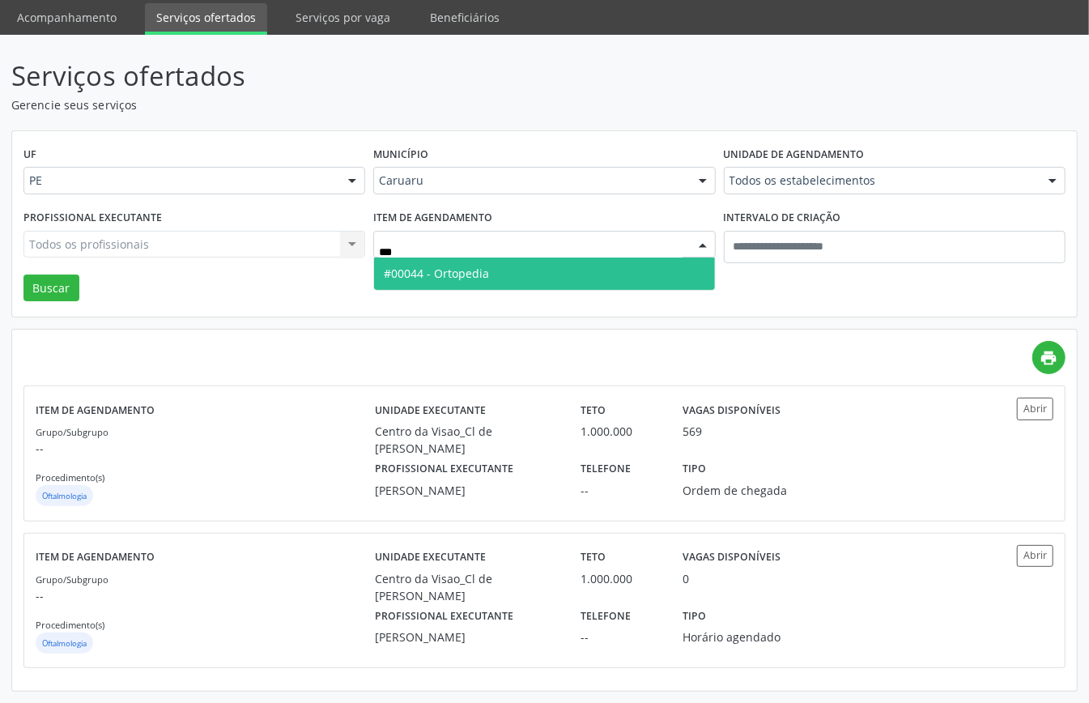
click at [508, 264] on span "#00044 - Ortopedia" at bounding box center [544, 273] width 340 height 32
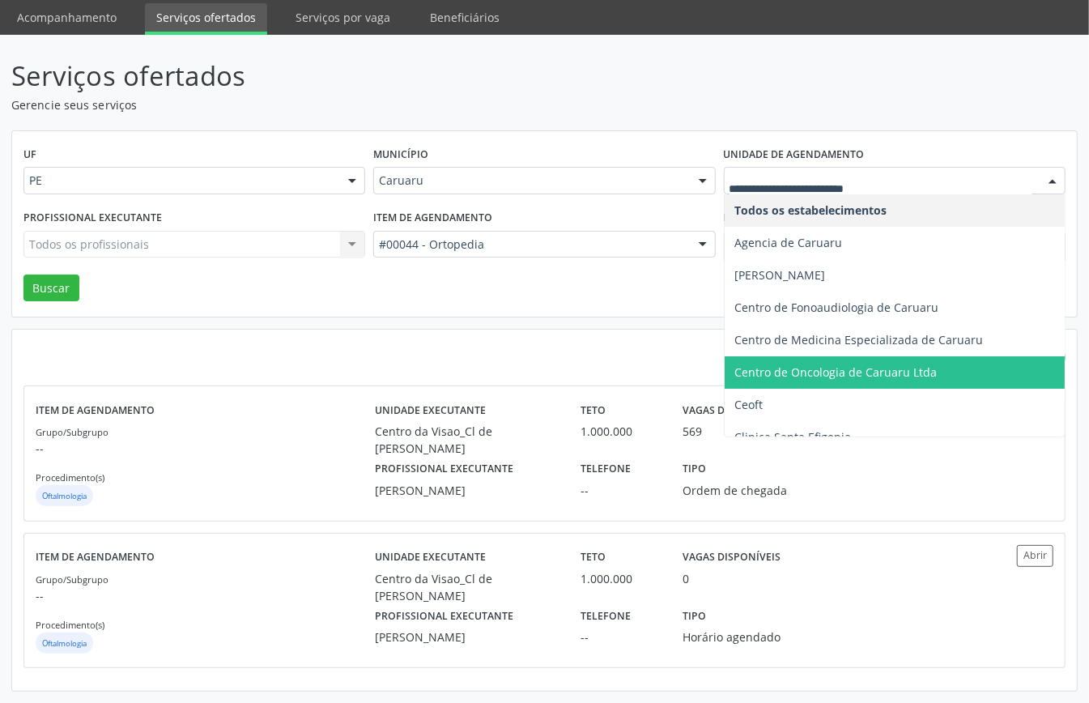
drag, startPoint x: 784, startPoint y: 176, endPoint x: 753, endPoint y: 192, distance: 34.8
type input "*"
type input "**"
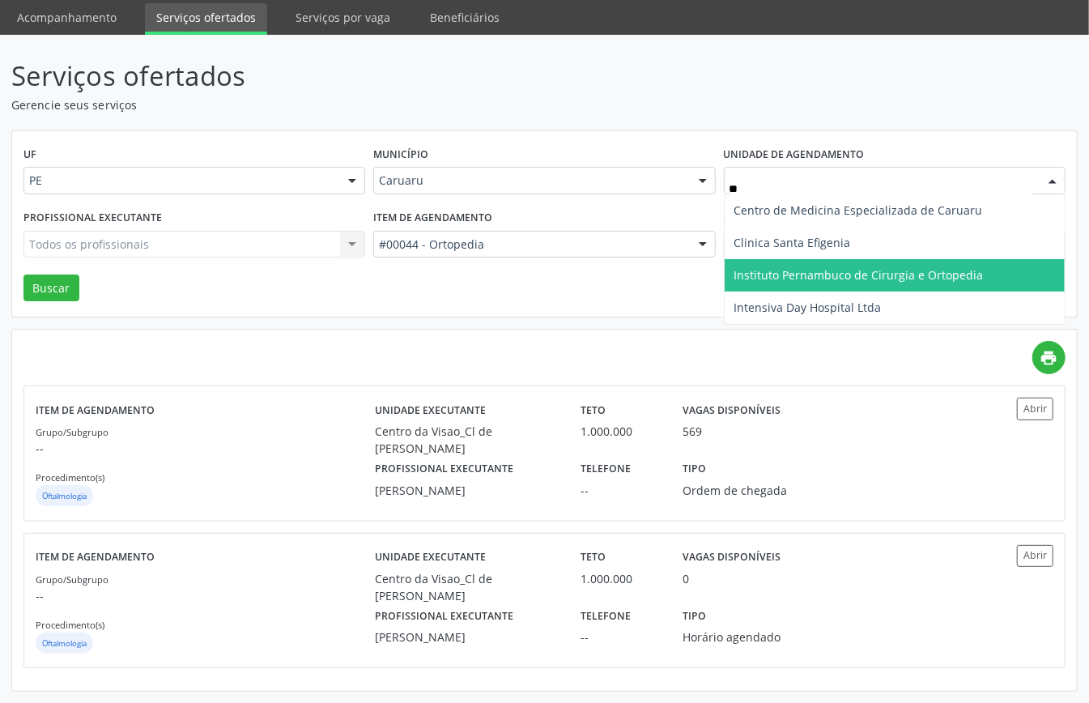
click at [792, 269] on span "Instituto Pernambuco de Cirurgia e Ortopedia" at bounding box center [858, 274] width 249 height 15
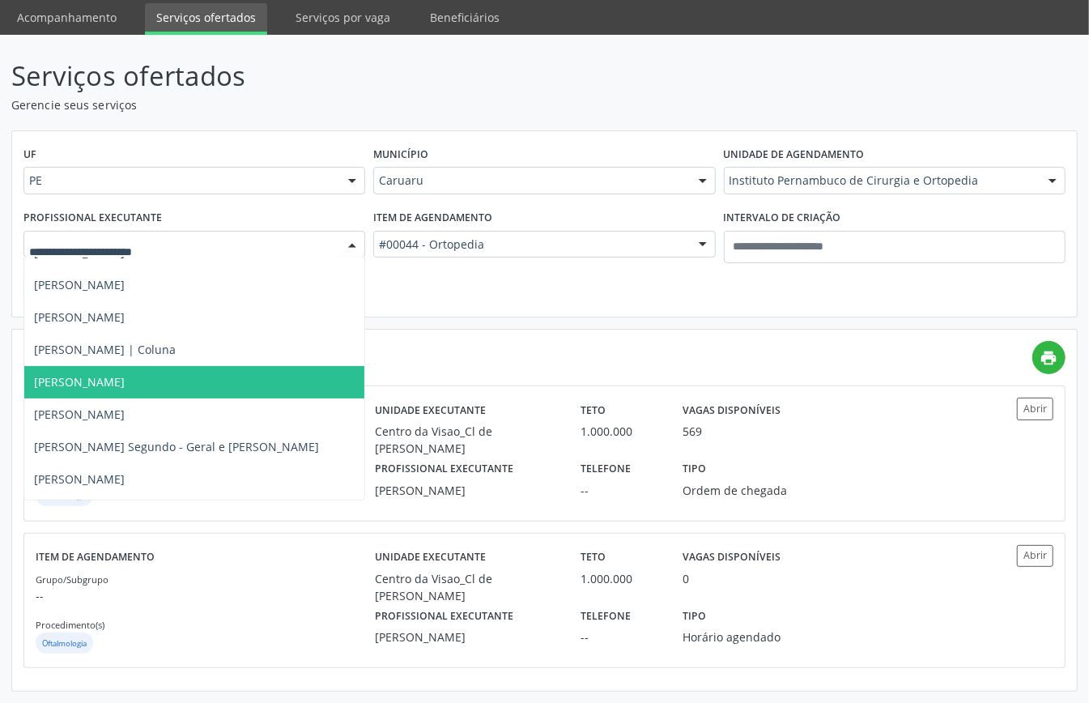
scroll to position [324, 0]
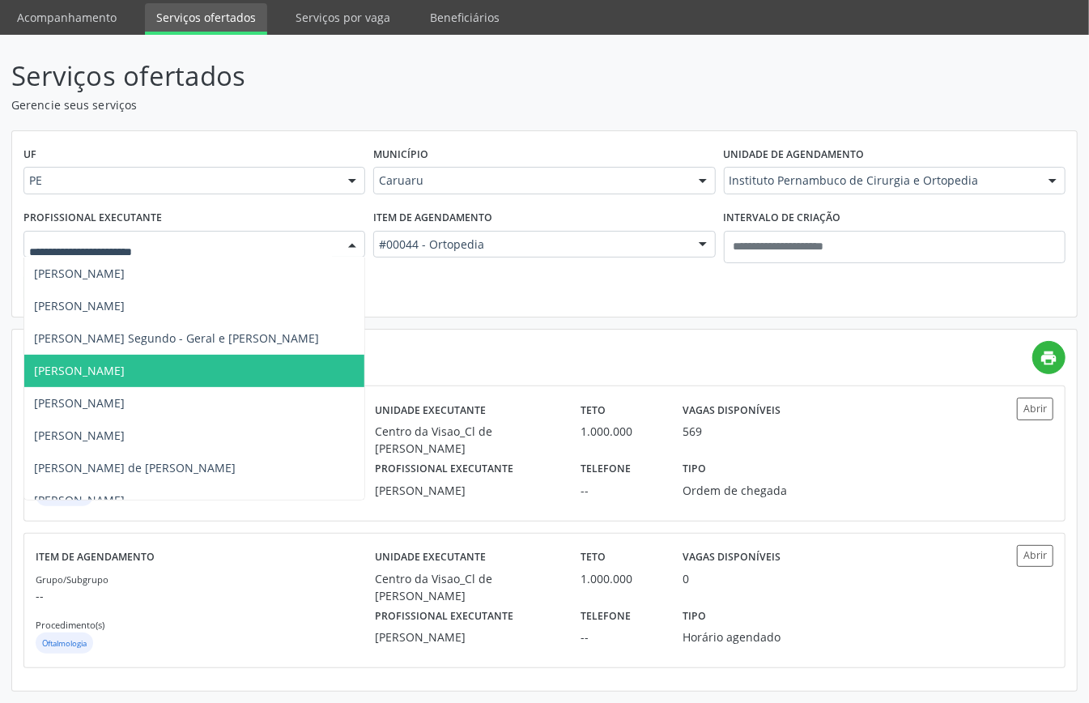
click at [71, 369] on span "Daniel Soares" at bounding box center [79, 370] width 91 height 15
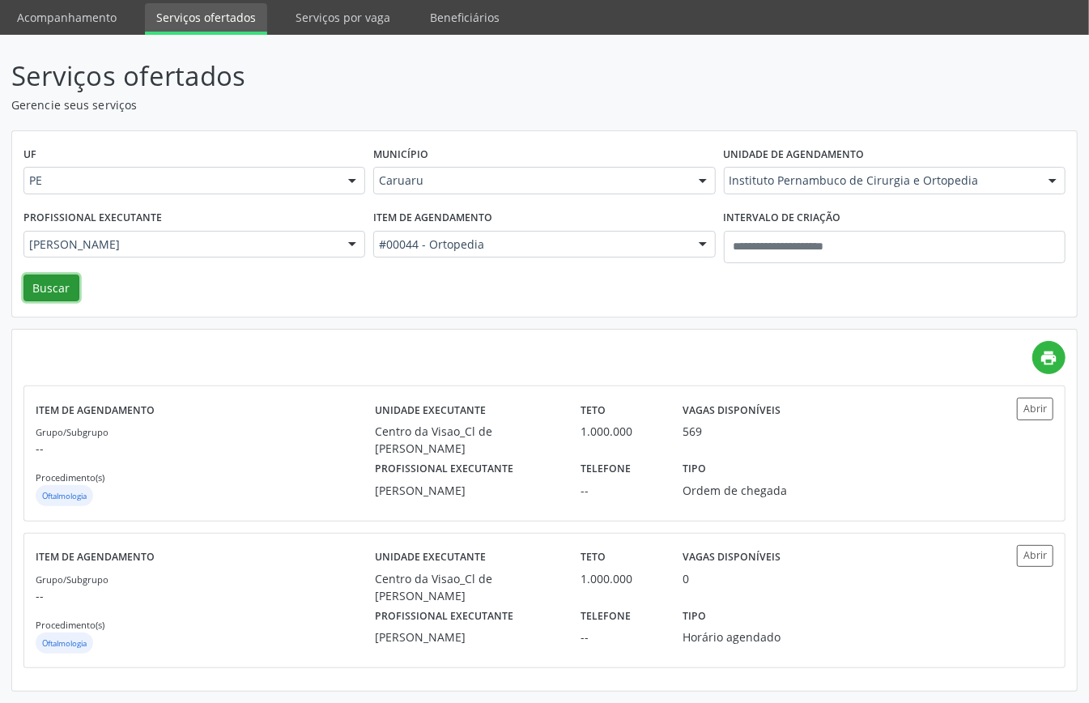
click at [49, 279] on button "Buscar" at bounding box center [51, 288] width 56 height 28
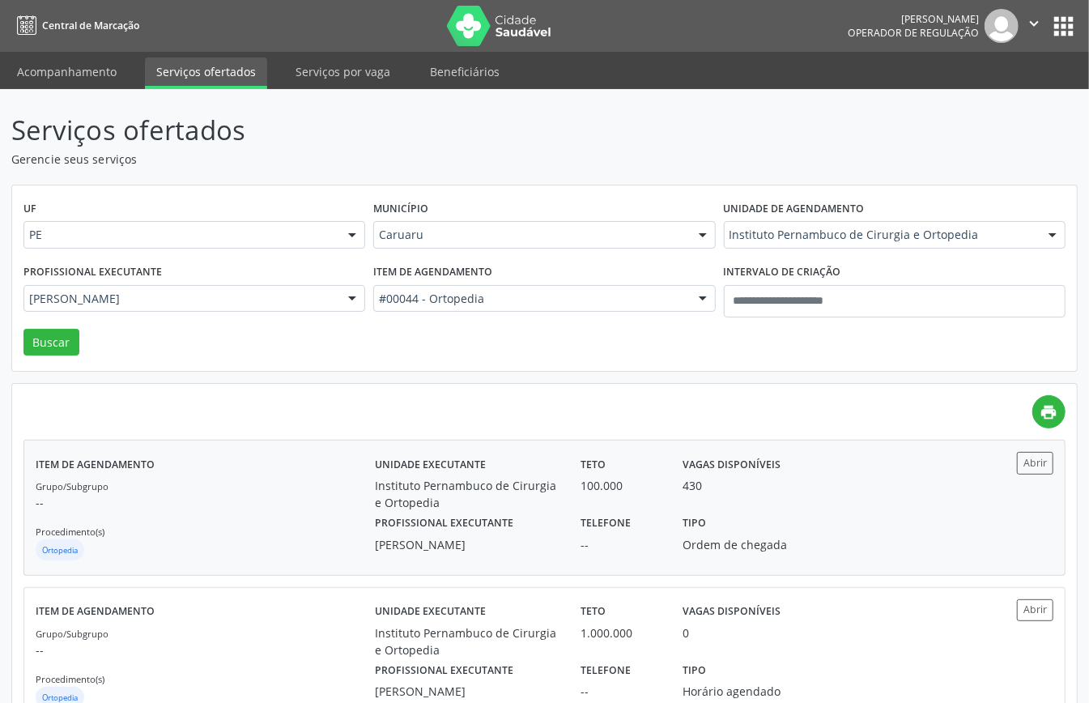
scroll to position [57, 0]
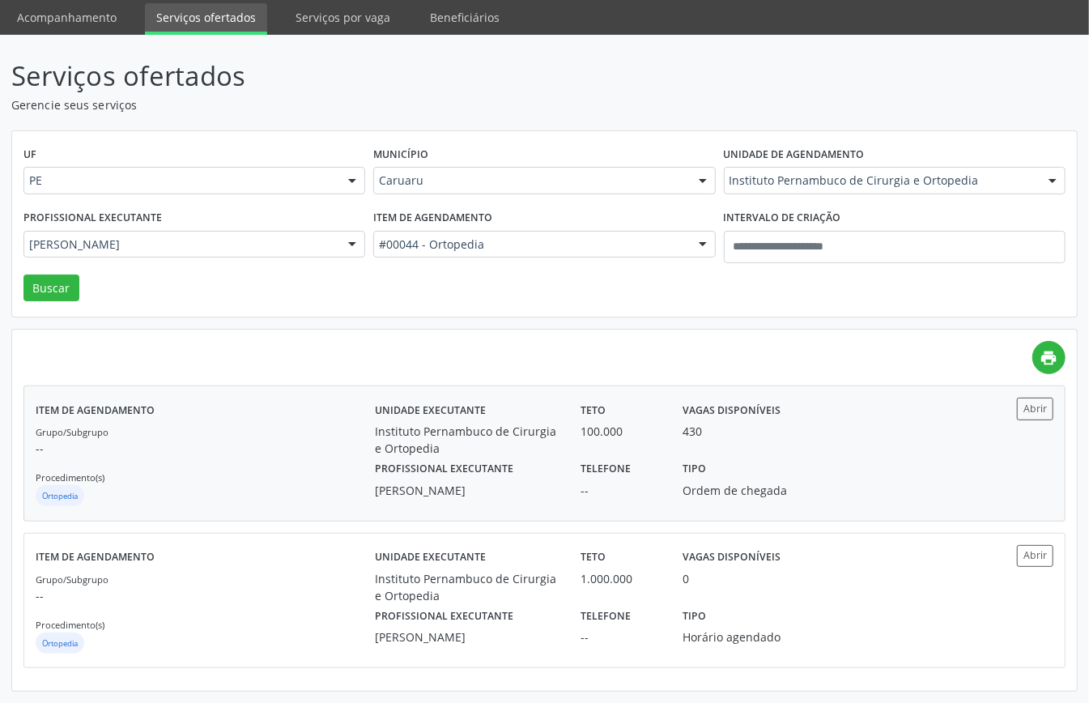
click at [207, 457] on div "Grupo/Subgrupo -- Procedimento(s) Ortopedia" at bounding box center [205, 466] width 339 height 87
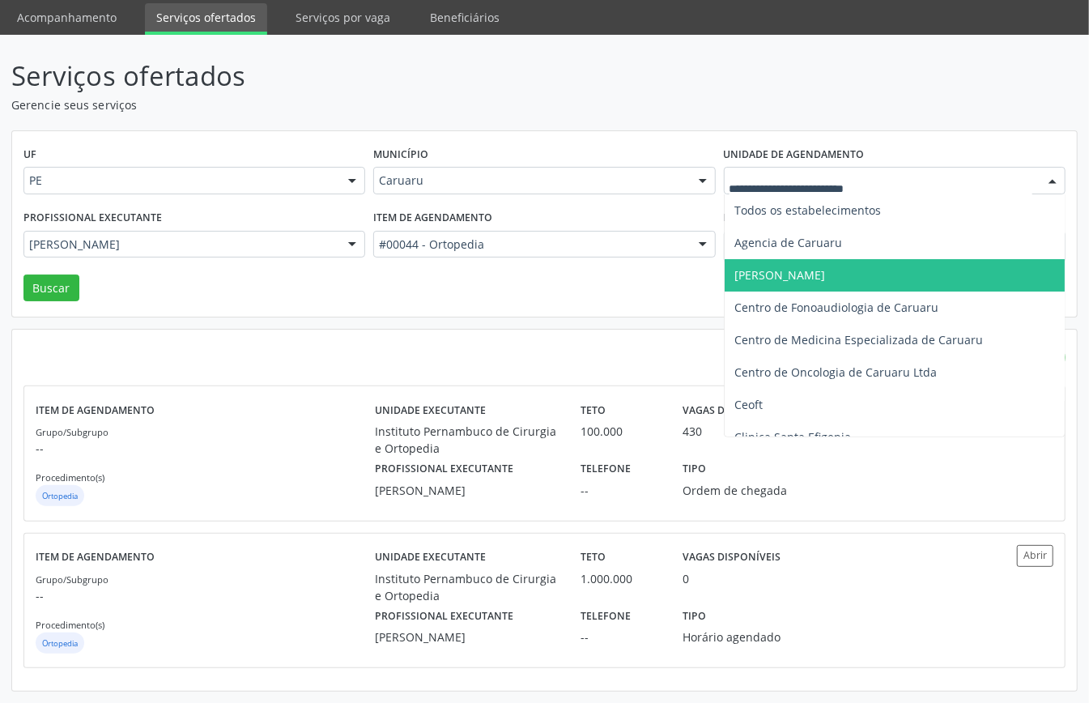
drag, startPoint x: 807, startPoint y: 173, endPoint x: 813, endPoint y: 238, distance: 65.0
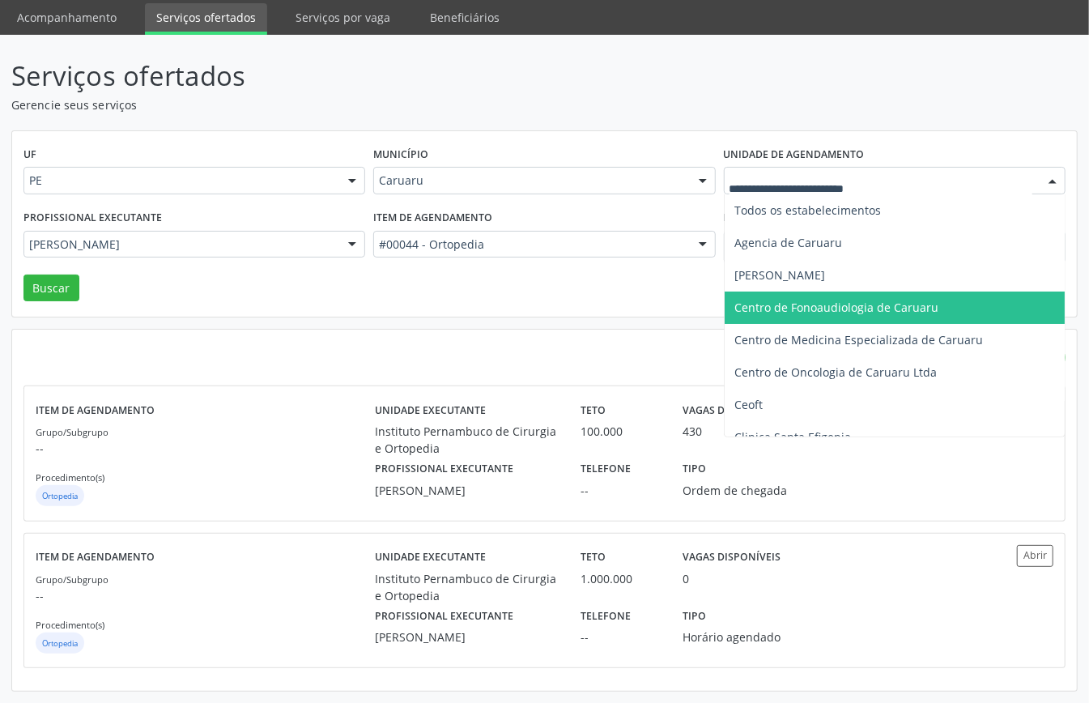
scroll to position [215, 0]
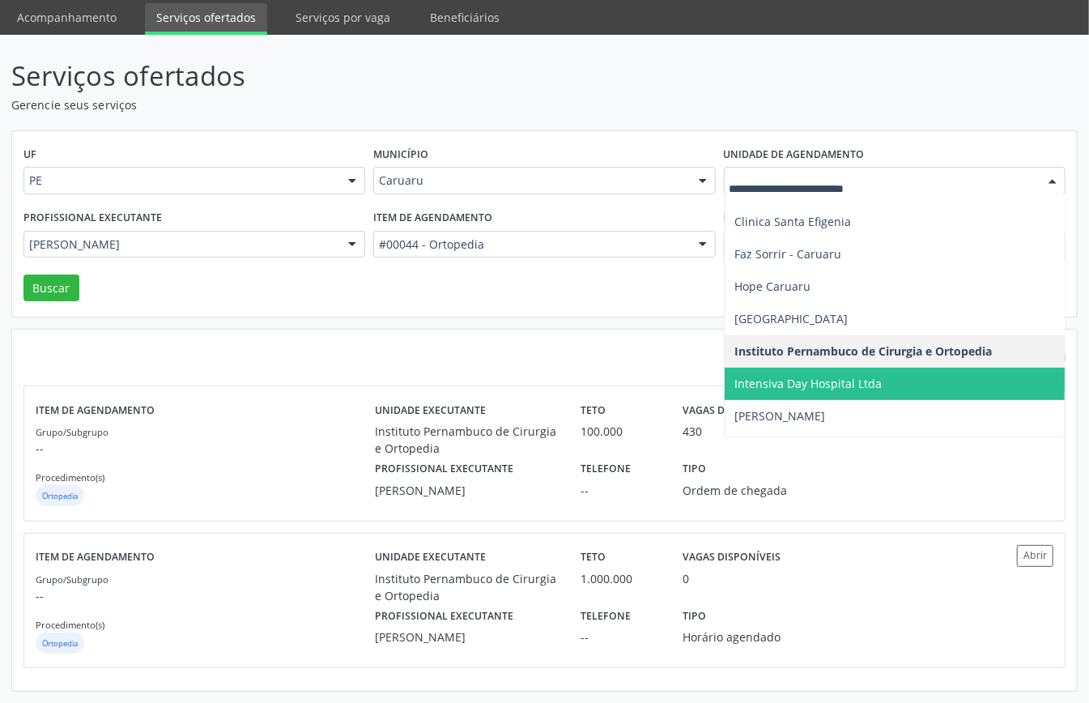
click at [804, 380] on span "Intensiva Day Hospital Ltda" at bounding box center [807, 383] width 147 height 15
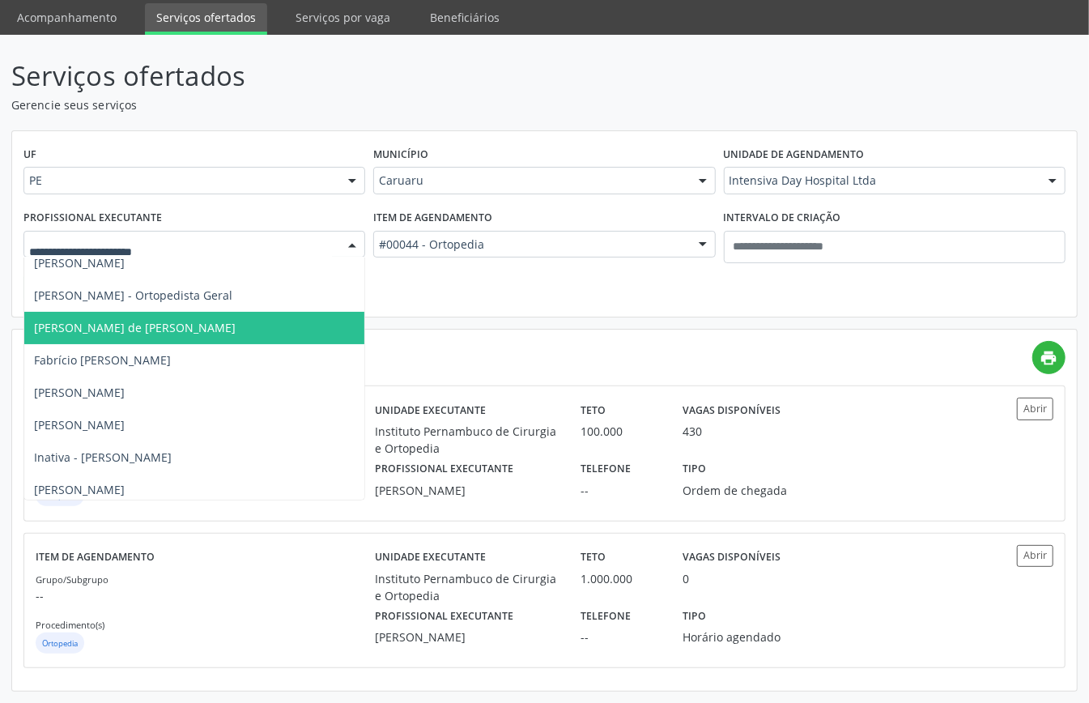
scroll to position [0, 0]
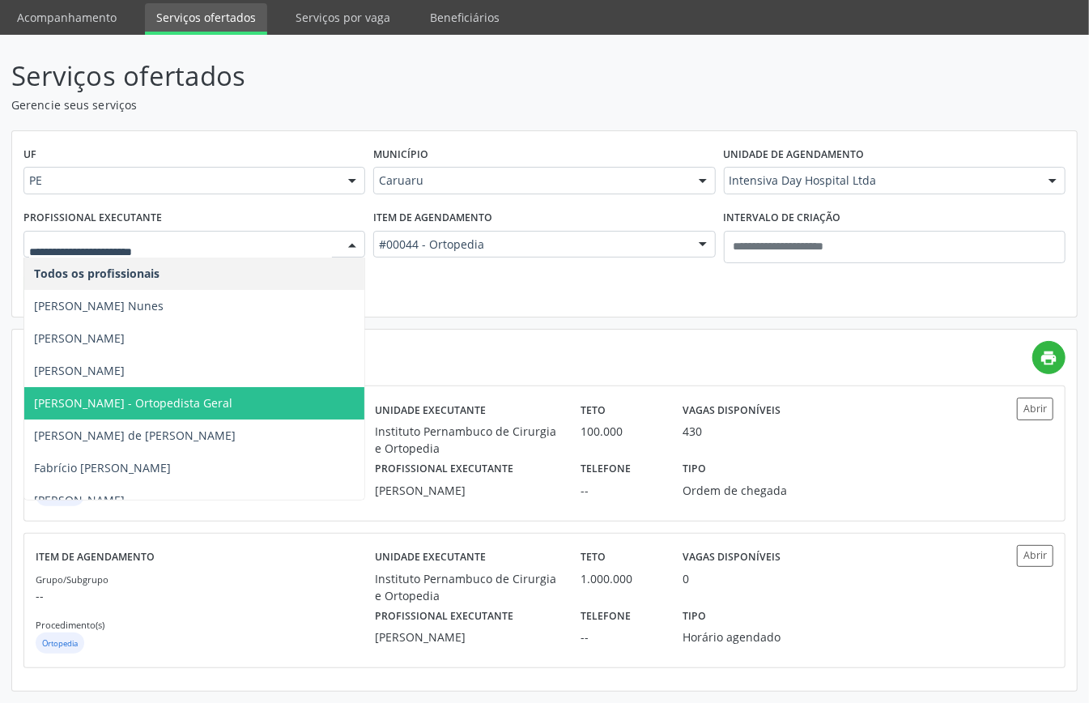
click at [125, 402] on span "Daniel Soares - Ortopedista Geral" at bounding box center [133, 402] width 198 height 15
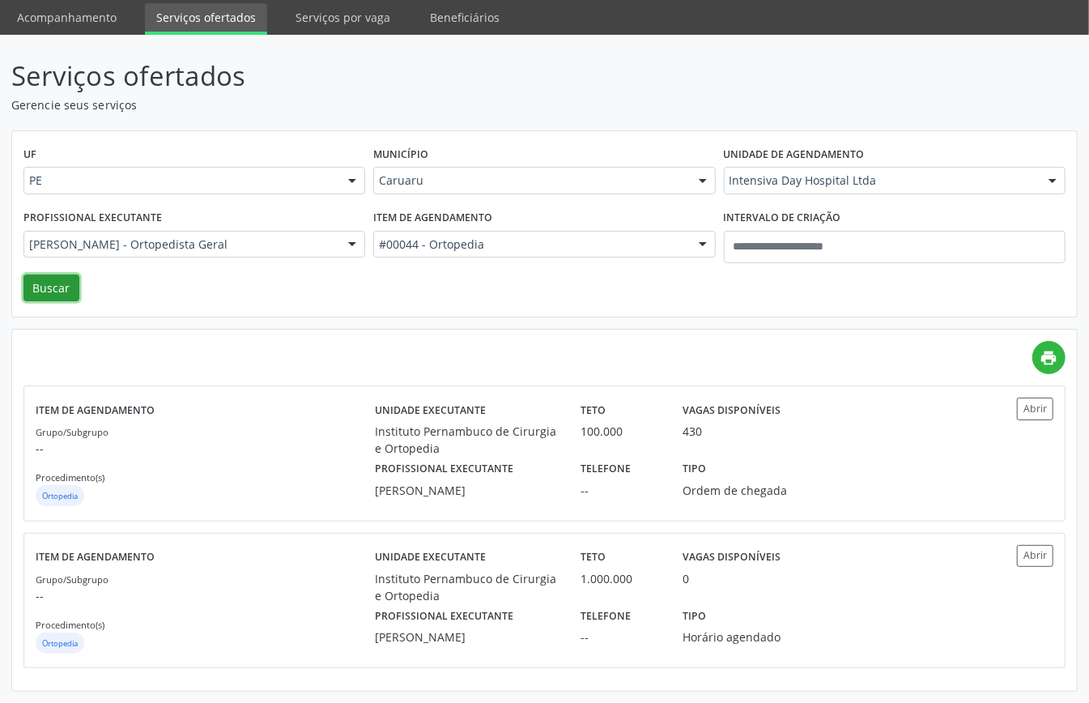
click at [49, 287] on button "Buscar" at bounding box center [51, 288] width 56 height 28
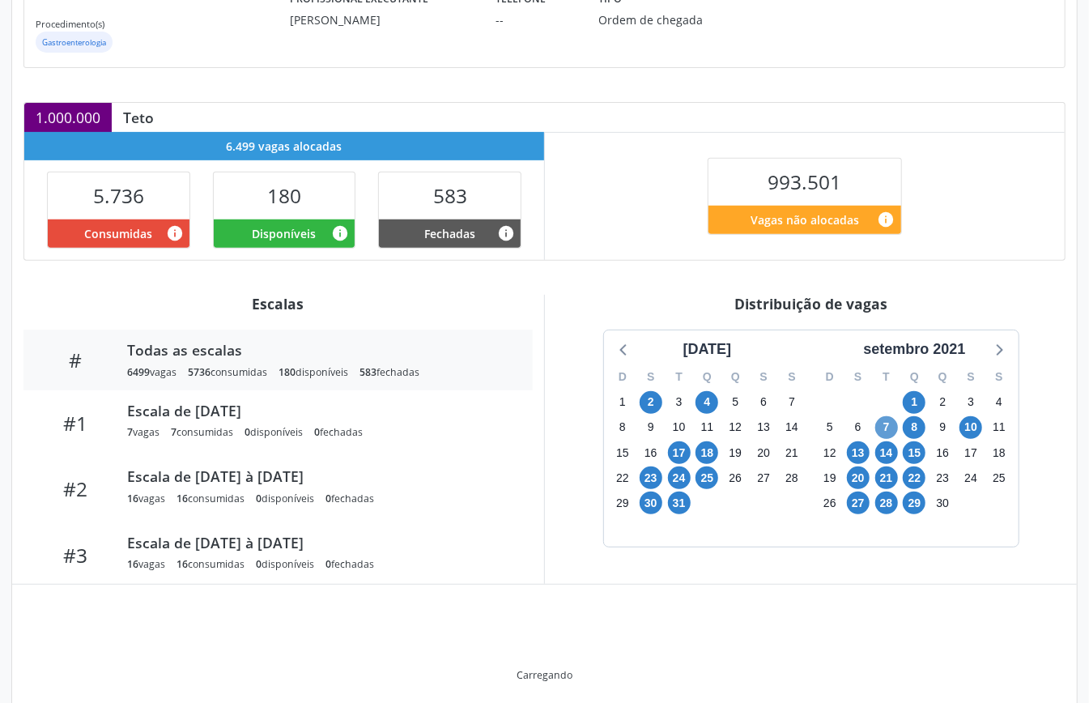
scroll to position [325, 0]
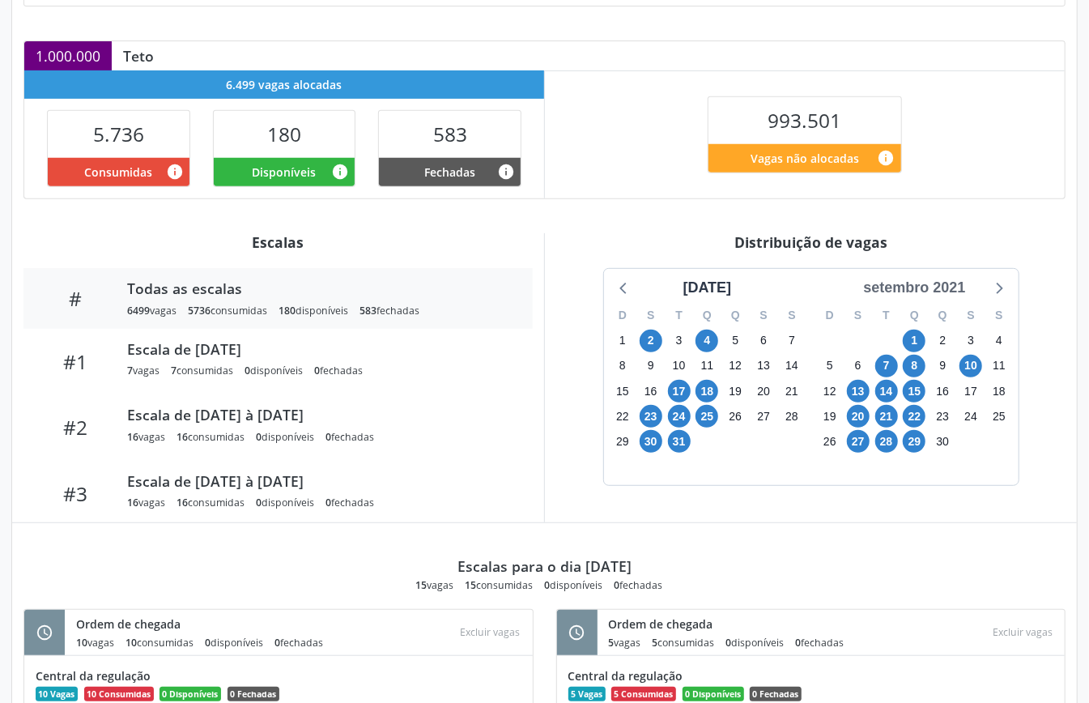
click at [947, 285] on div "setembro 2021" at bounding box center [914, 288] width 115 height 22
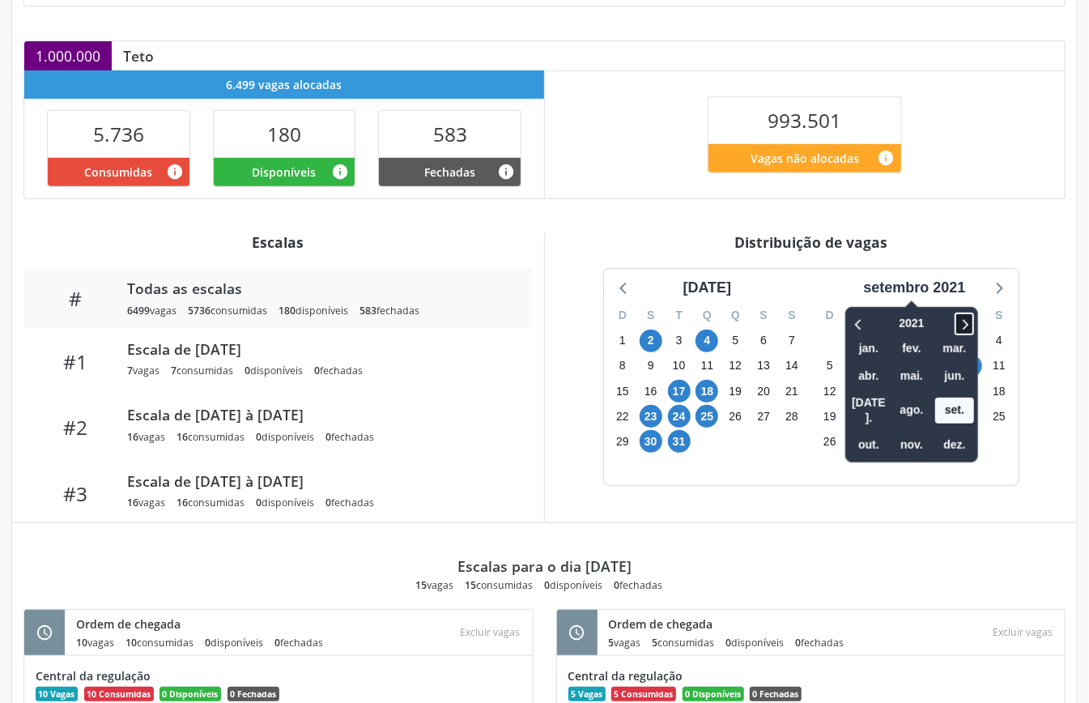
click at [968, 325] on icon at bounding box center [966, 324] width 6 height 11
click at [868, 432] on span "out." at bounding box center [868, 444] width 39 height 25
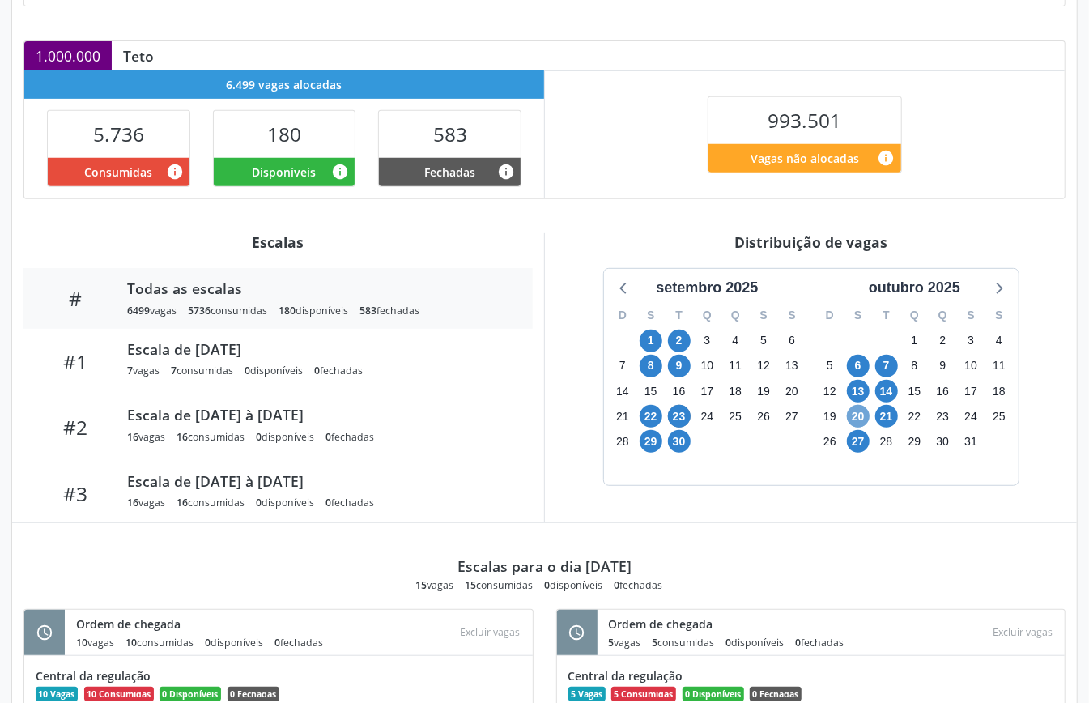
click at [861, 419] on span "20" at bounding box center [858, 416] width 23 height 23
drag, startPoint x: 889, startPoint y: 422, endPoint x: 868, endPoint y: 440, distance: 28.1
click at [891, 422] on span "21" at bounding box center [886, 416] width 23 height 23
click at [858, 448] on span "27" at bounding box center [858, 441] width 23 height 23
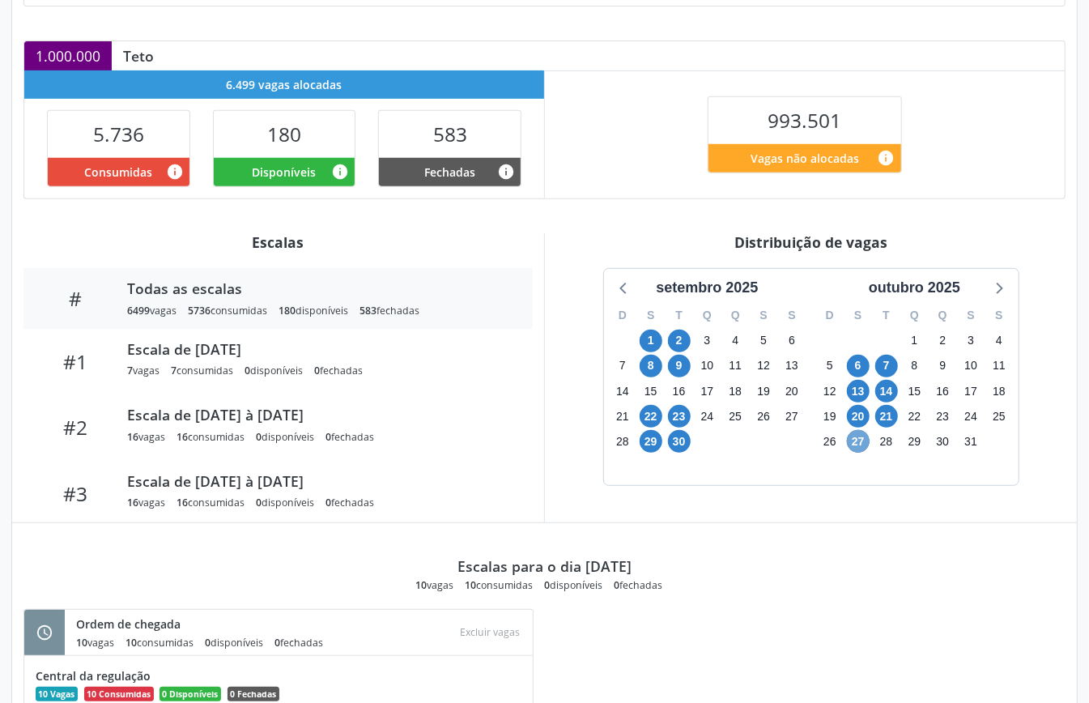
scroll to position [434, 0]
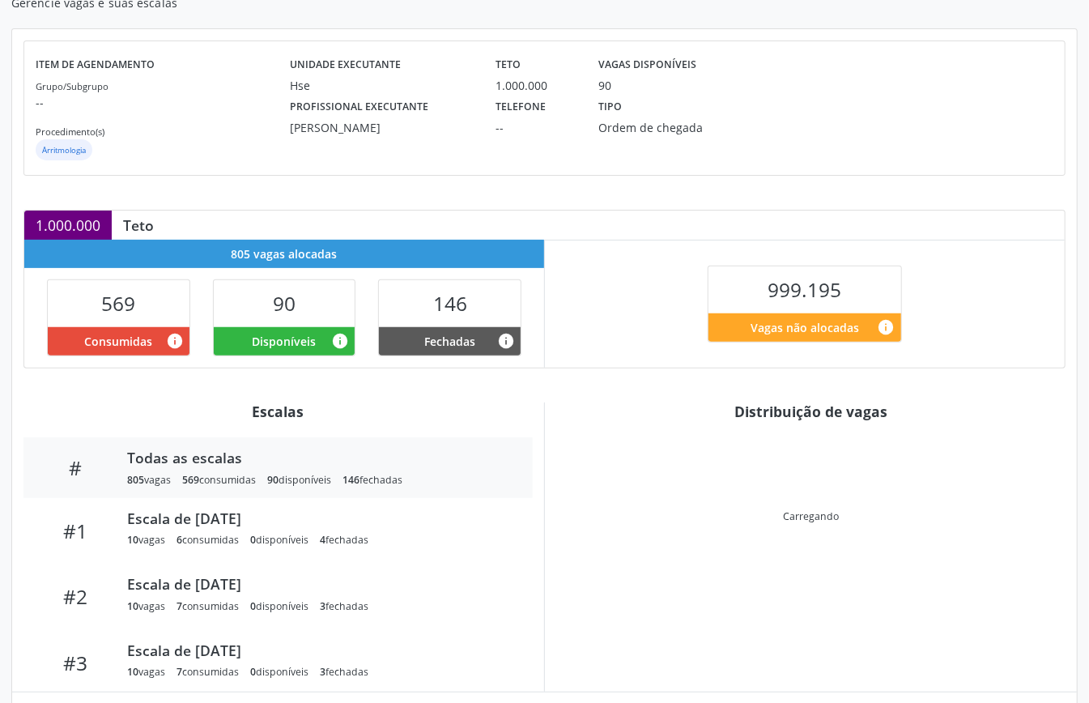
scroll to position [325, 0]
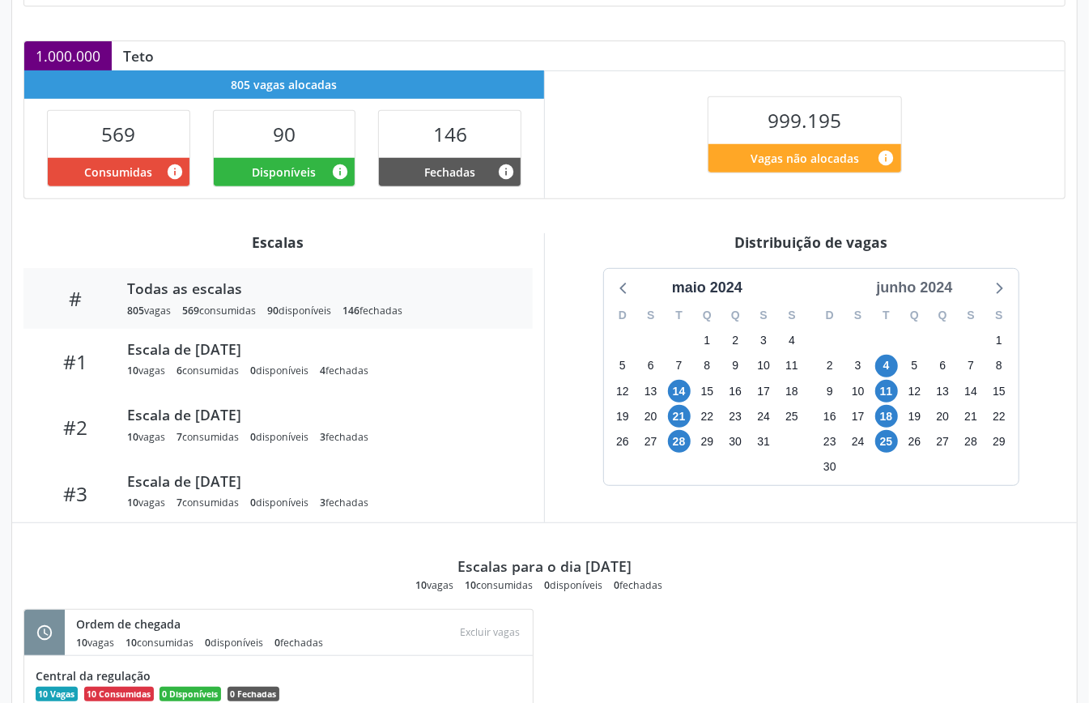
click at [940, 295] on div "junho 2024" at bounding box center [914, 288] width 89 height 22
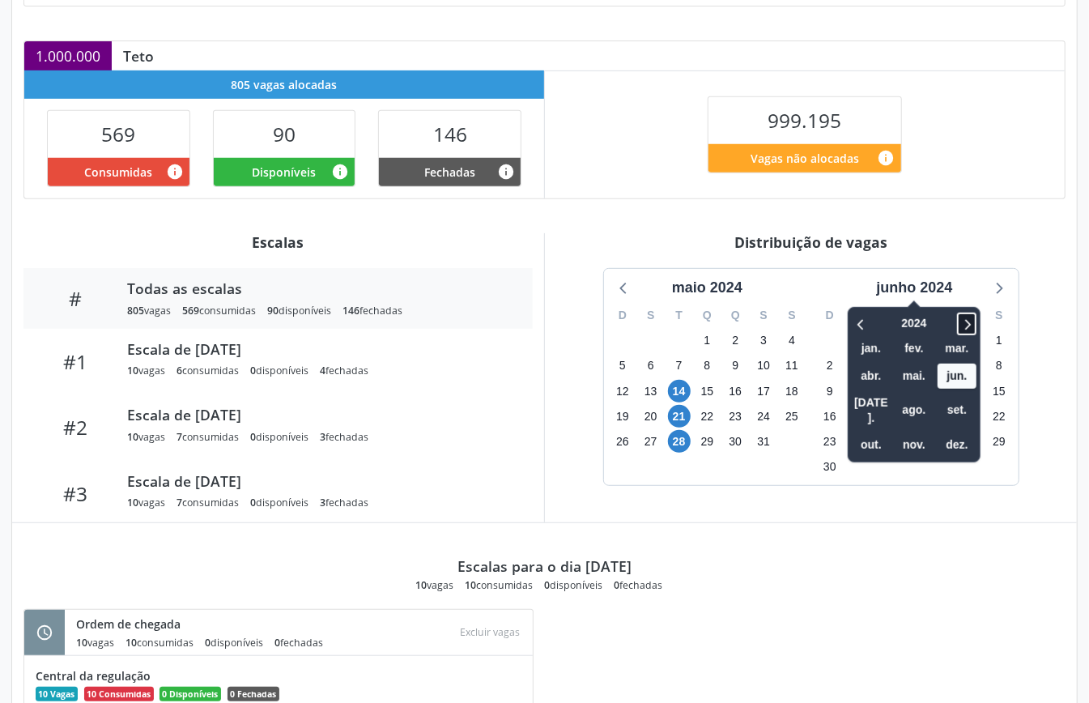
click at [962, 325] on icon at bounding box center [967, 323] width 16 height 19
click at [861, 432] on span "out." at bounding box center [871, 444] width 39 height 25
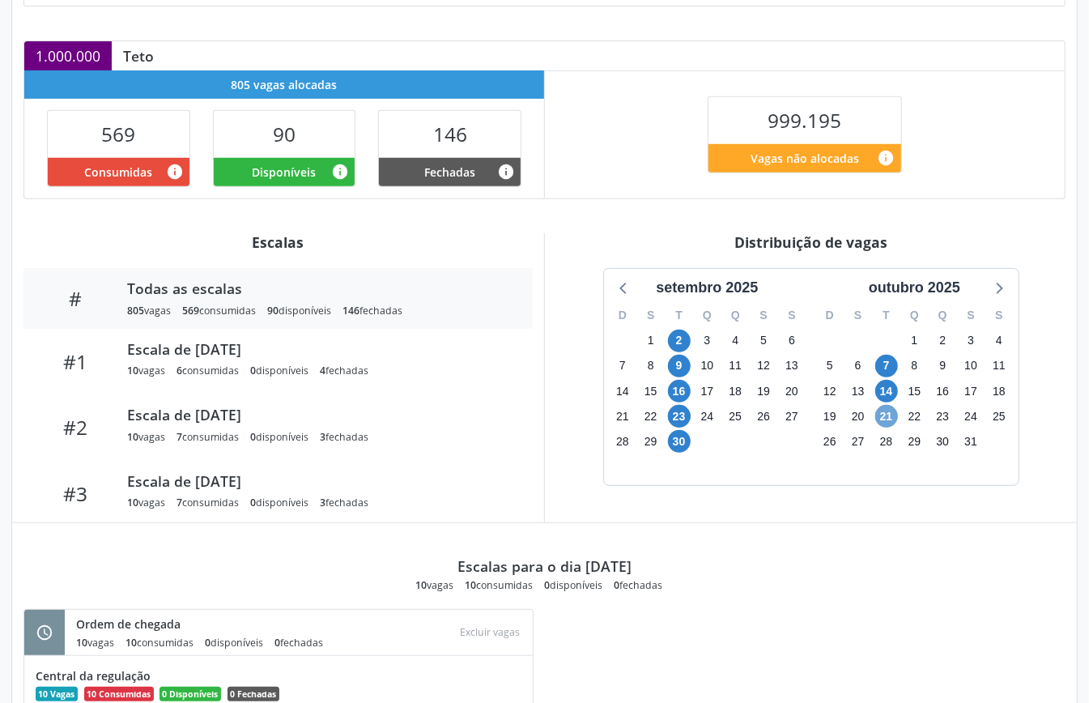
click at [897, 416] on span "21" at bounding box center [886, 416] width 23 height 23
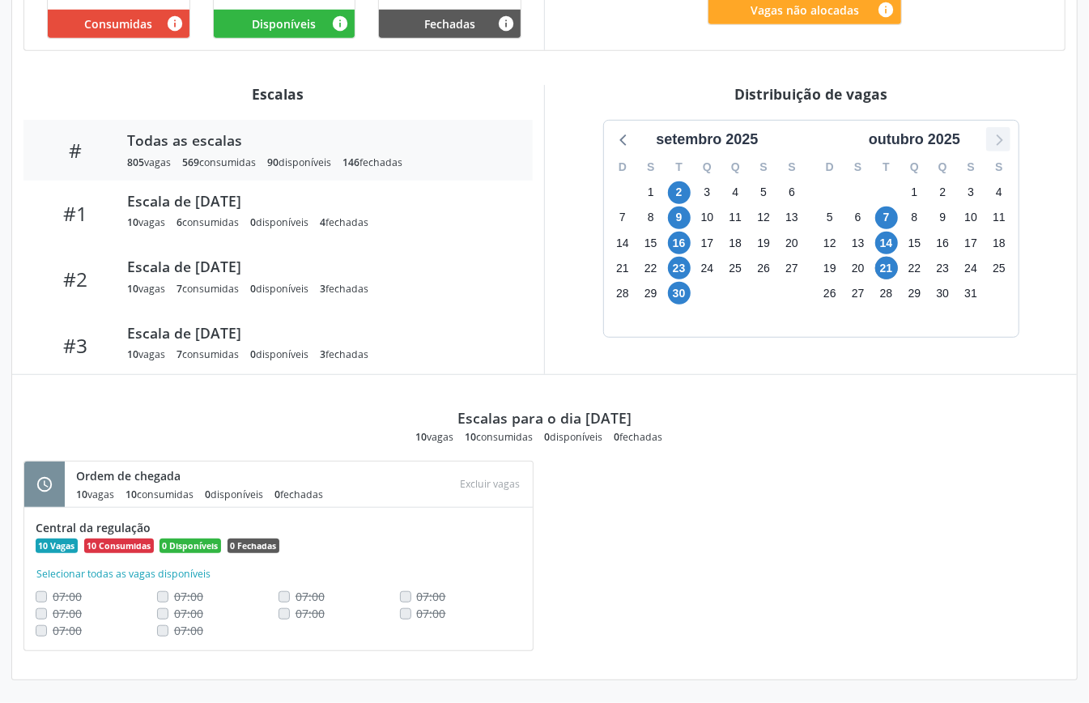
click at [1001, 131] on icon at bounding box center [998, 139] width 21 height 21
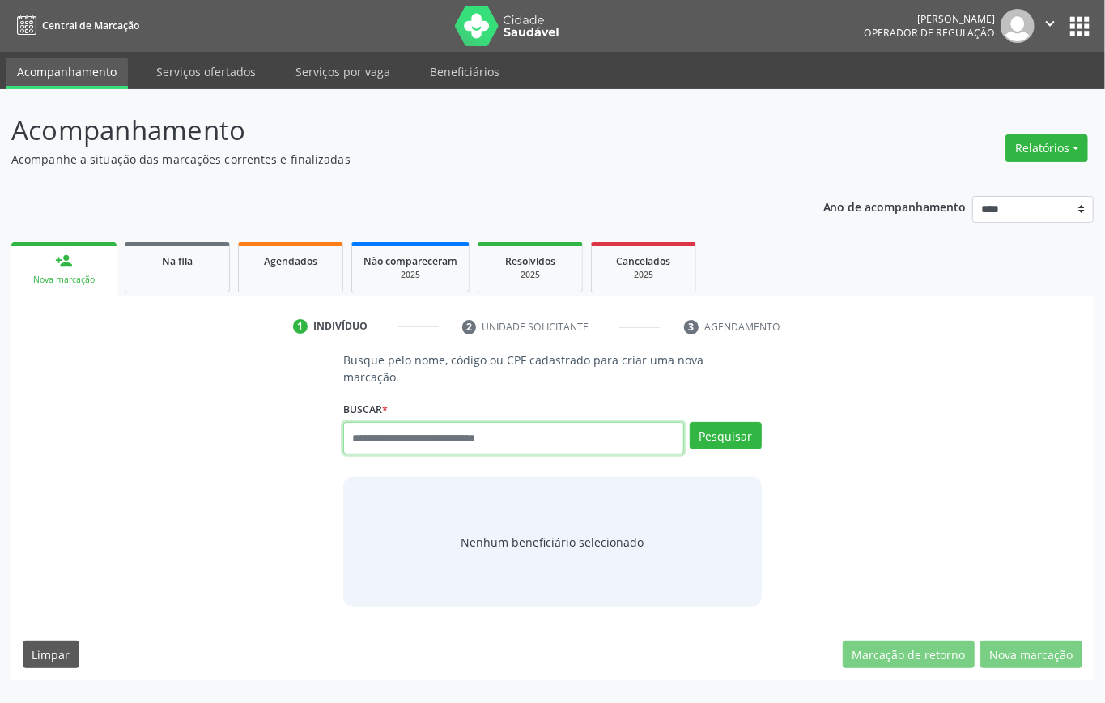
click at [496, 448] on input "text" at bounding box center [513, 438] width 341 height 32
type input "**********"
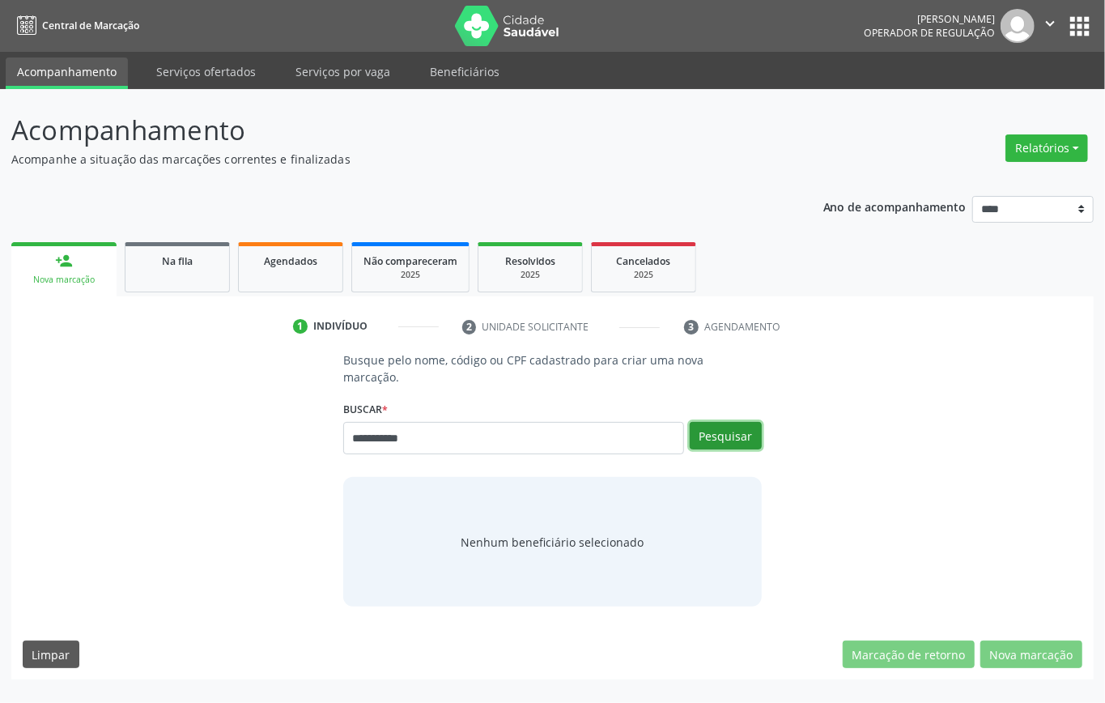
click at [722, 440] on button "Pesquisar" at bounding box center [726, 436] width 72 height 28
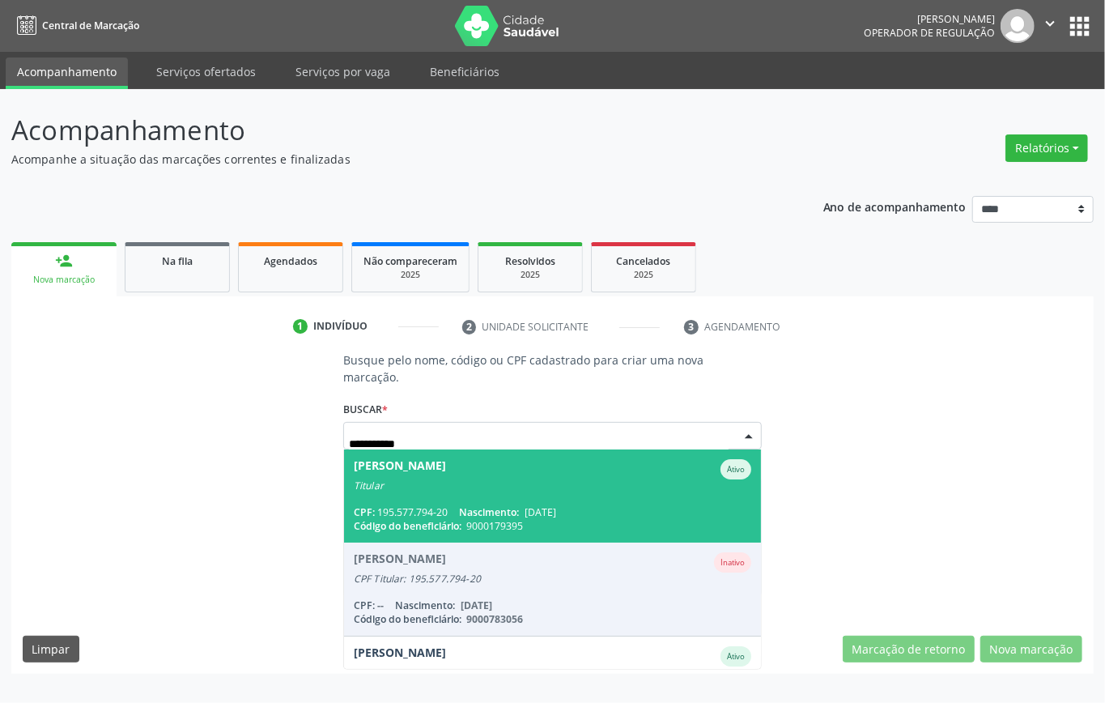
click at [600, 509] on div "CPF: 195.577.794-20 Nascimento: [DATE]" at bounding box center [553, 512] width 398 height 14
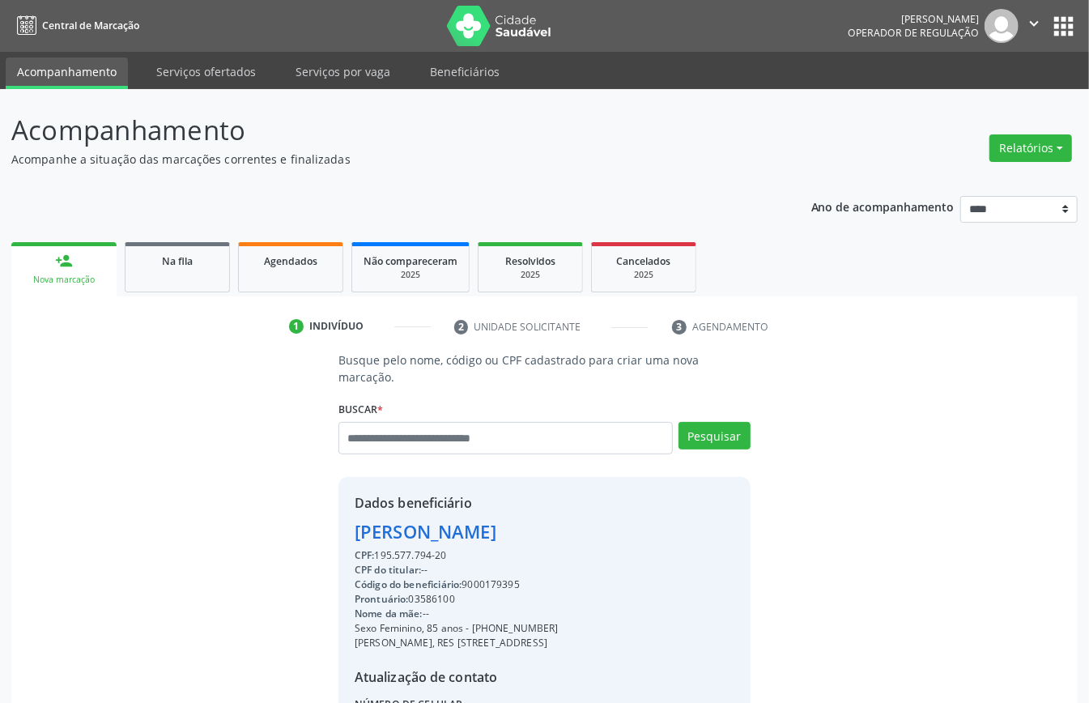
scroll to position [170, 0]
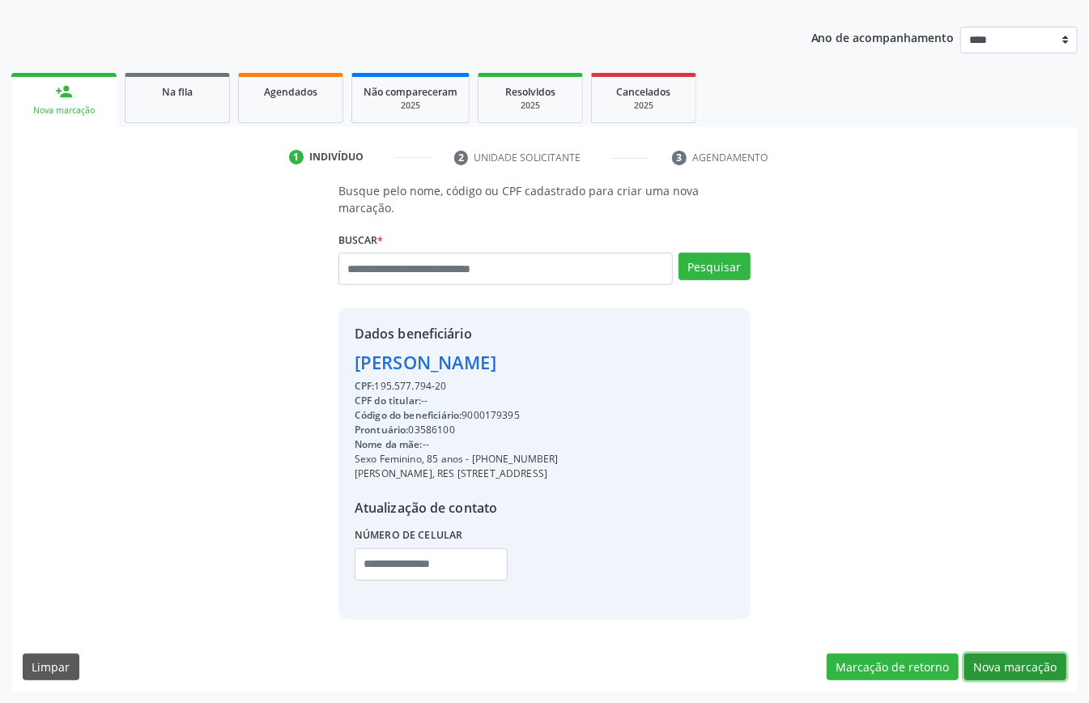
click at [1022, 667] on button "Nova marcação" at bounding box center [1015, 667] width 102 height 28
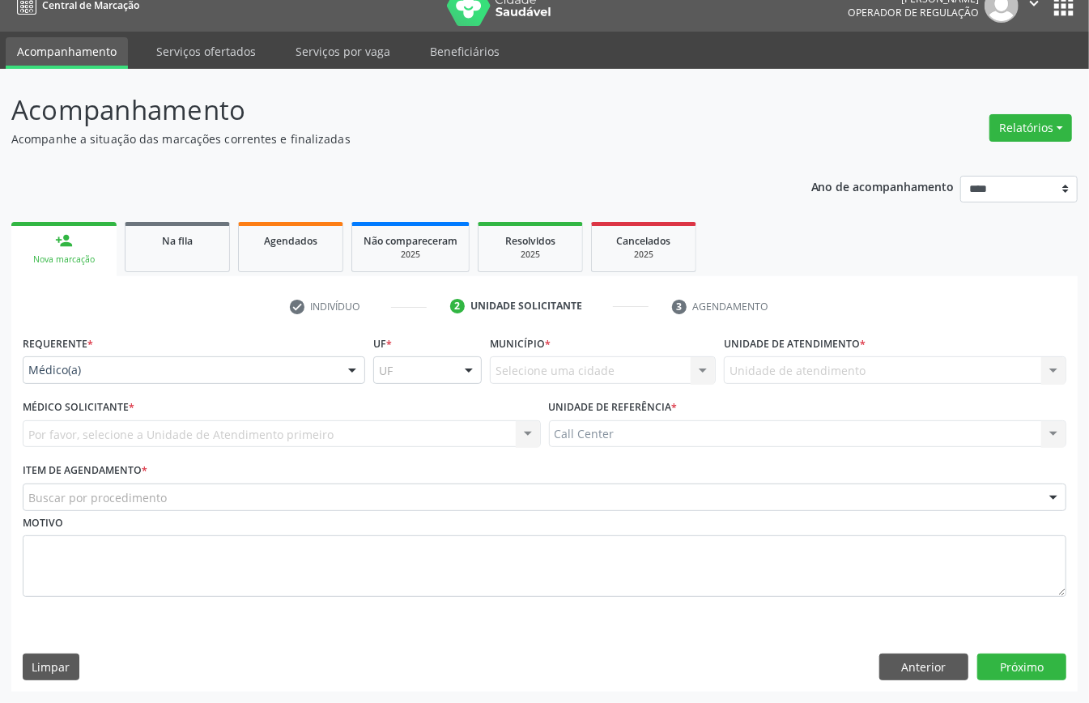
scroll to position [23, 0]
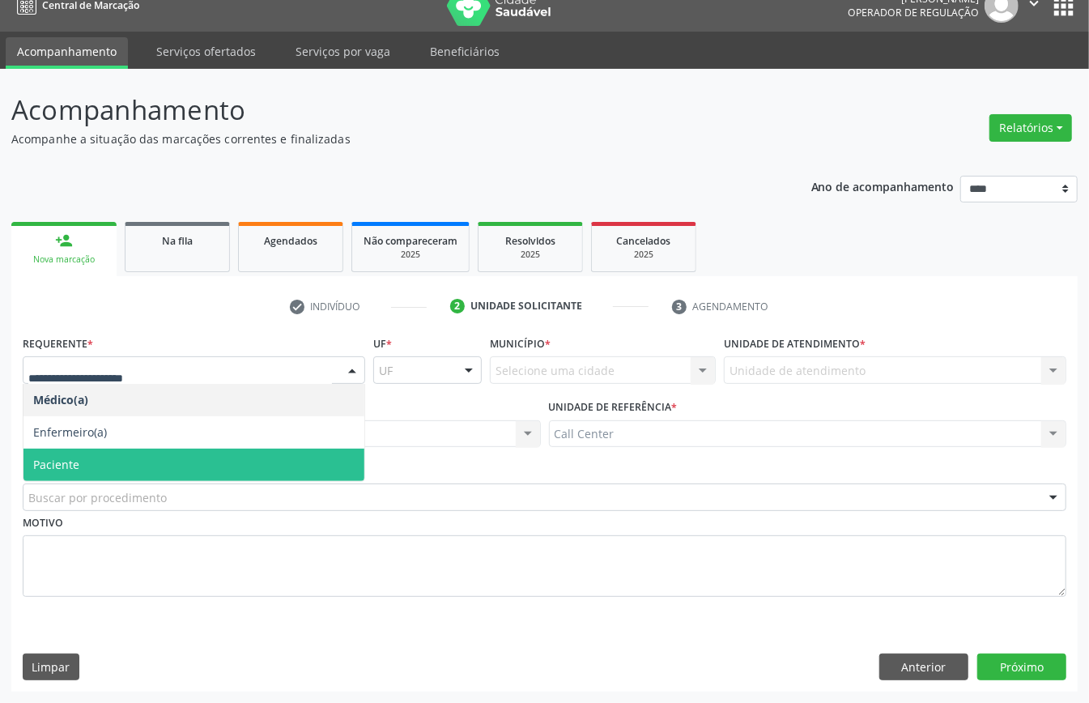
click at [130, 467] on span "Paciente" at bounding box center [193, 465] width 341 height 32
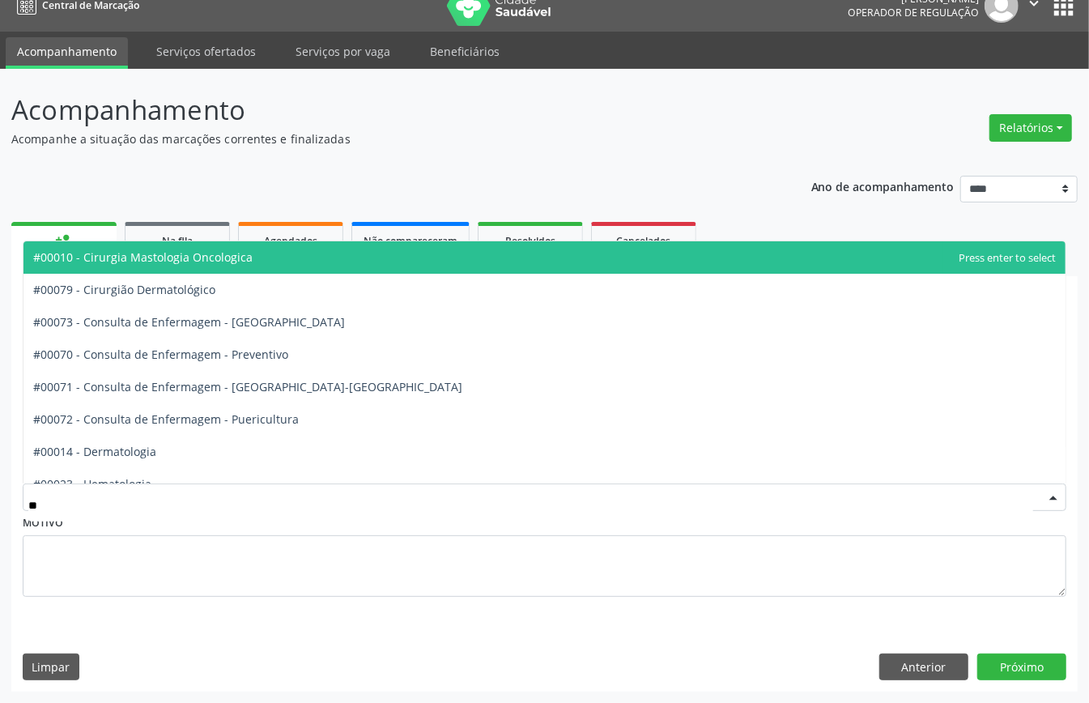
type input "***"
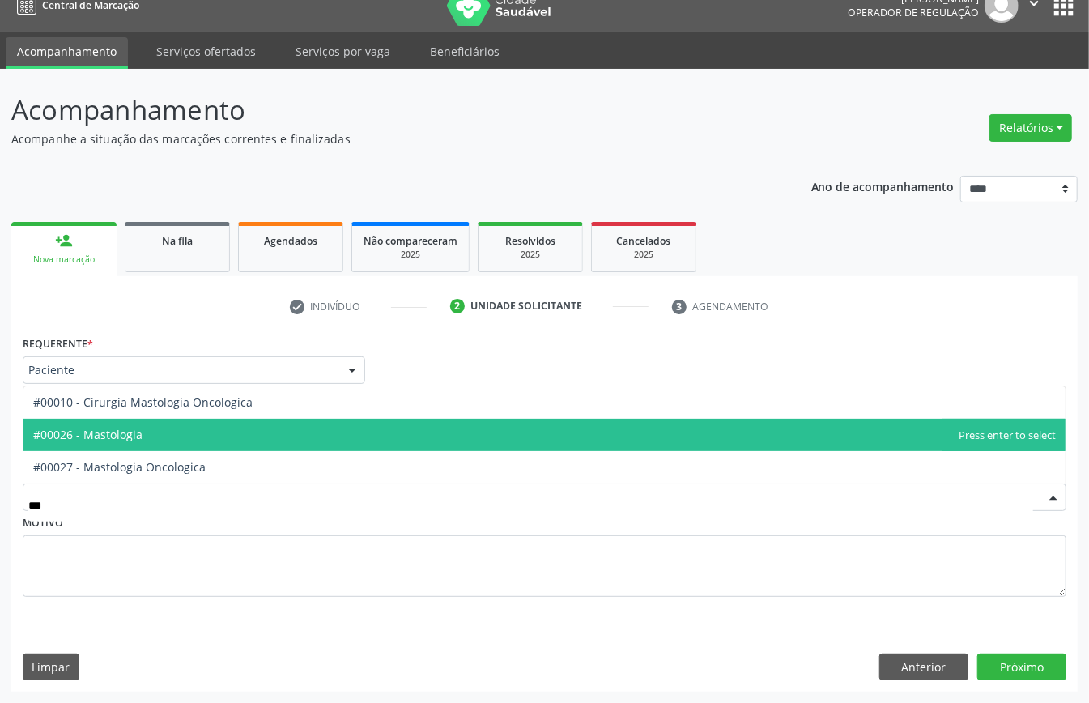
click at [114, 435] on span "#00026 - Mastologia" at bounding box center [87, 434] width 109 height 15
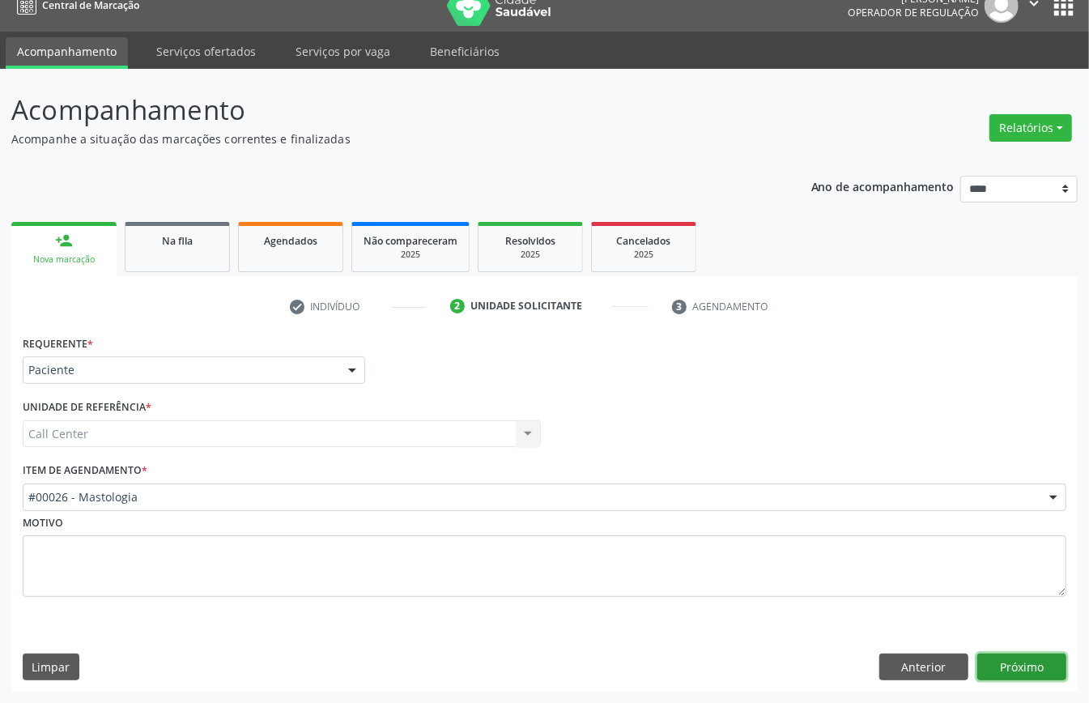
click at [1015, 655] on button "Próximo" at bounding box center [1021, 667] width 89 height 28
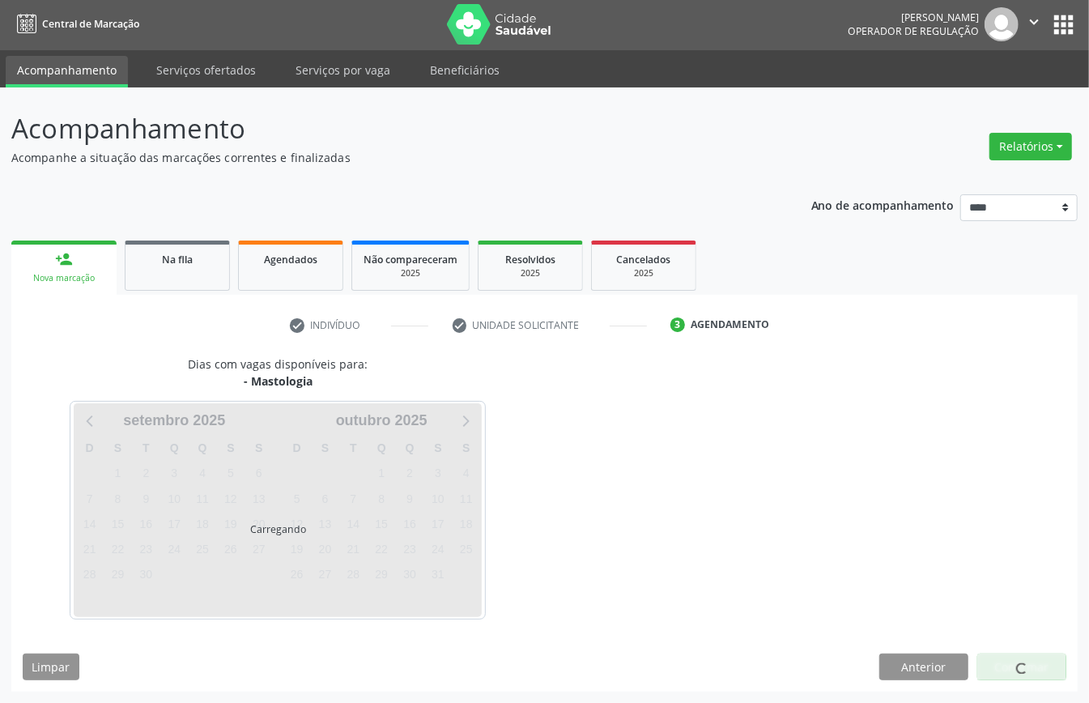
scroll to position [3, 0]
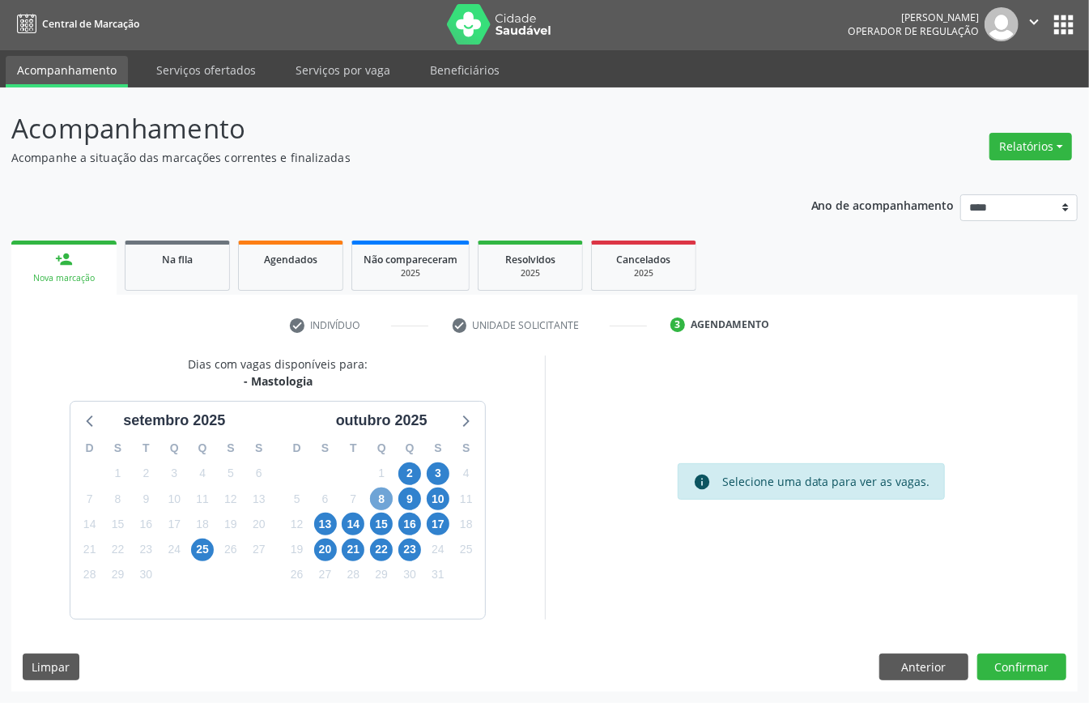
click at [379, 504] on span "8" at bounding box center [381, 498] width 23 height 23
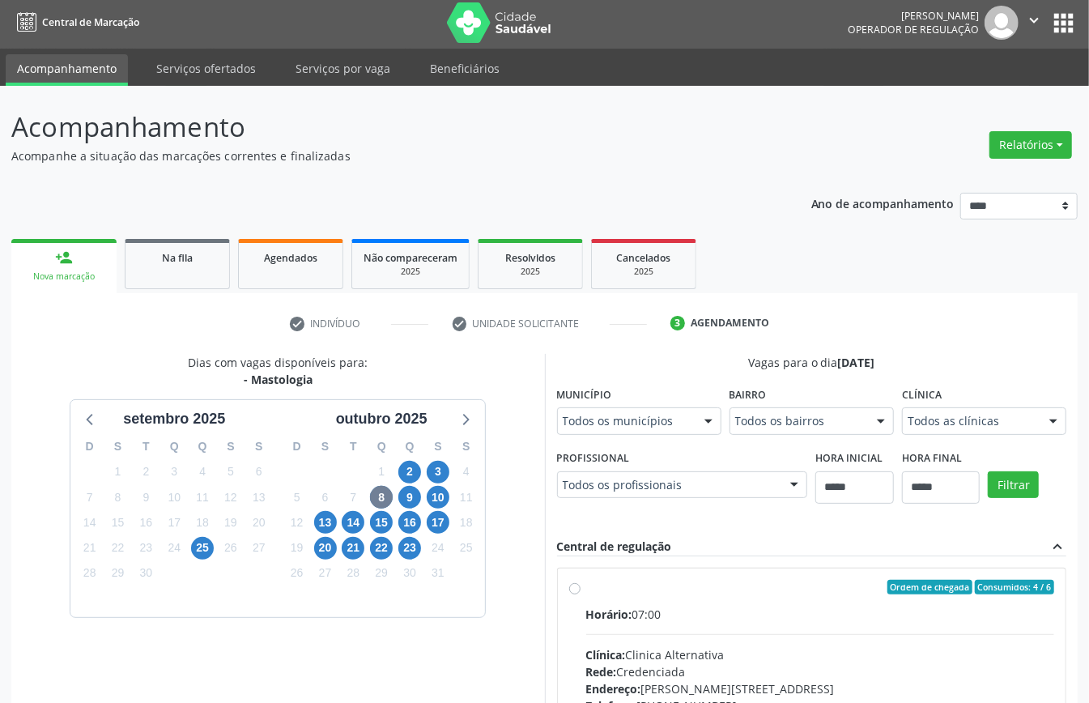
click at [577, 594] on div "Ordem de chegada Consumidos: 4 / 6 Horário: 07:00 Clínica: Clinica Alternativa …" at bounding box center [812, 704] width 486 height 249
click at [512, 520] on div "Dias com vagas disponíveis para: - Mastologia [DATE] D S T Q Q S S 31 1 2 3 4 5…" at bounding box center [278, 617] width 534 height 526
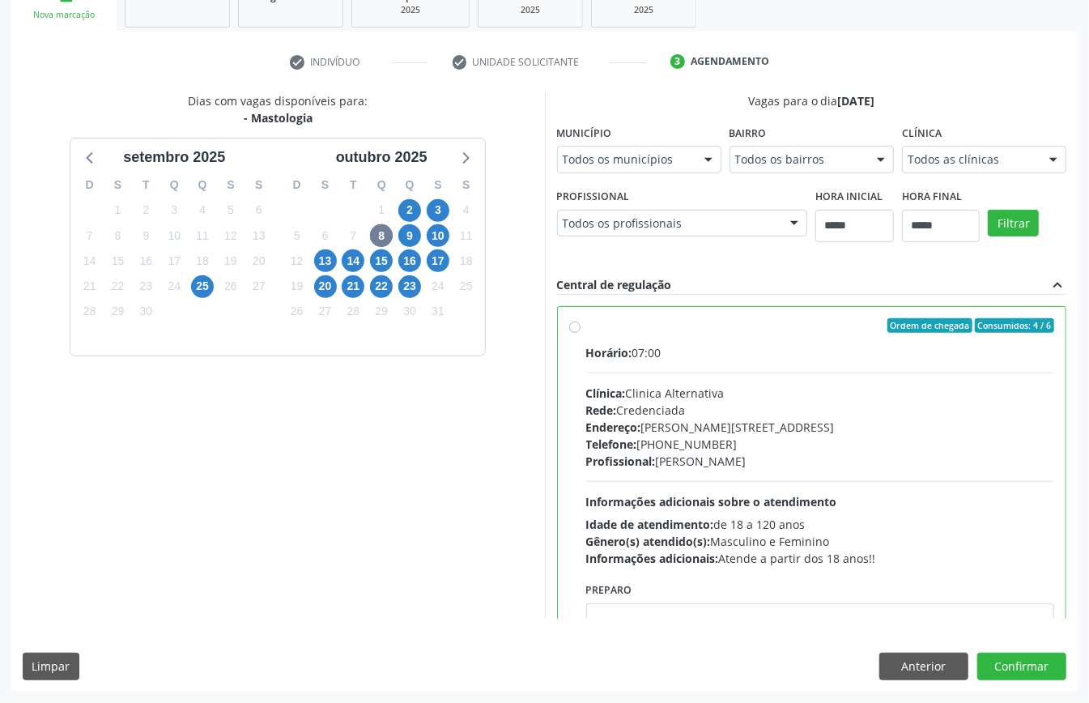
scroll to position [108, 0]
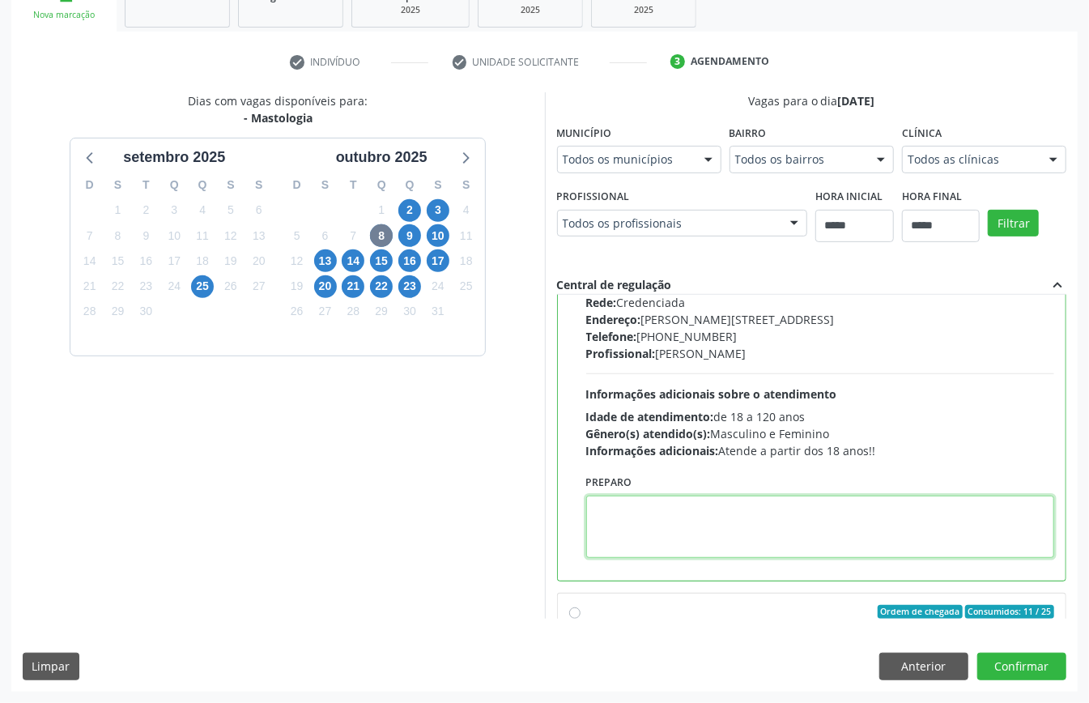
paste textarea "**********"
type textarea "**********"
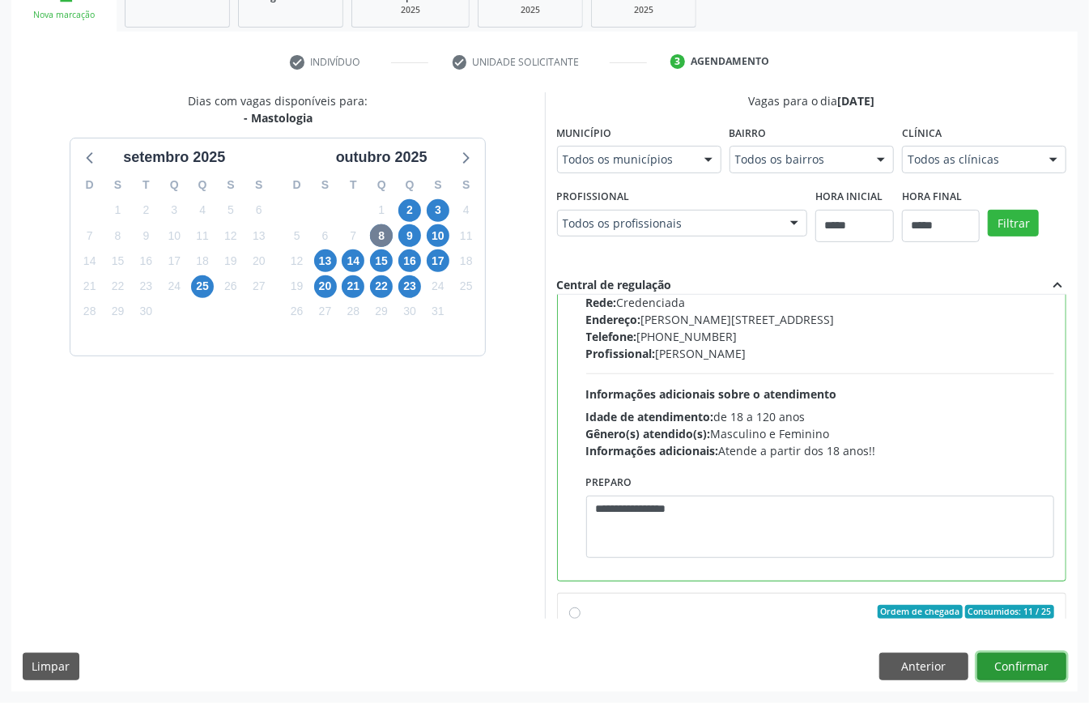
click at [1037, 670] on button "Confirmar" at bounding box center [1021, 667] width 89 height 28
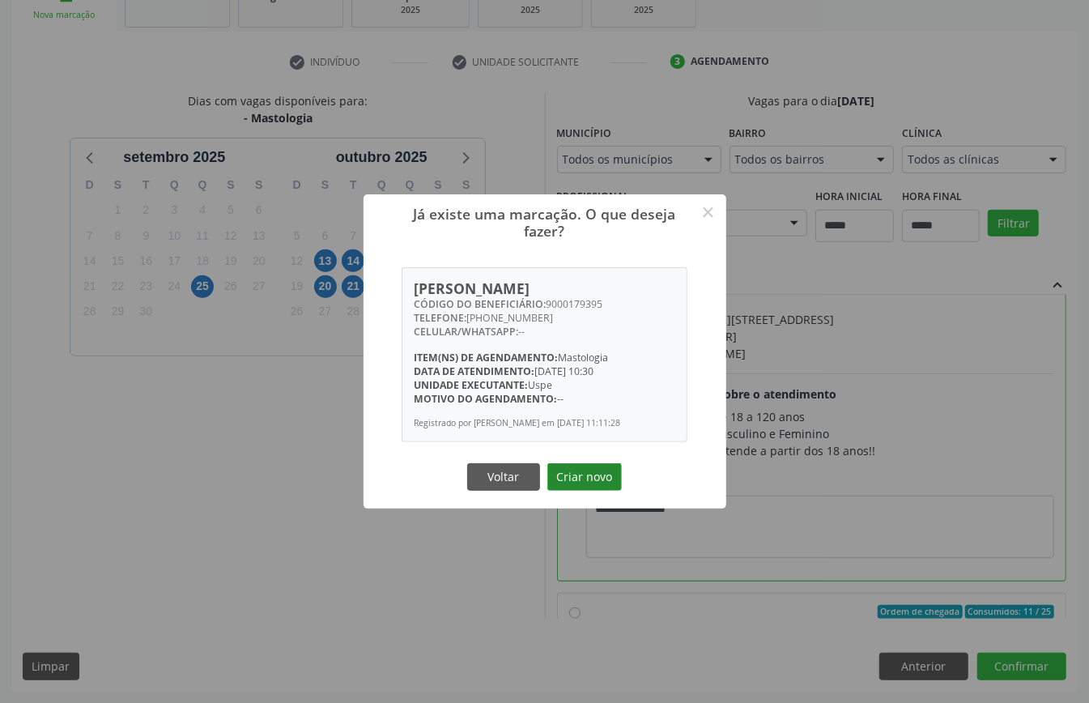
click at [586, 479] on button "Criar novo" at bounding box center [584, 477] width 74 height 28
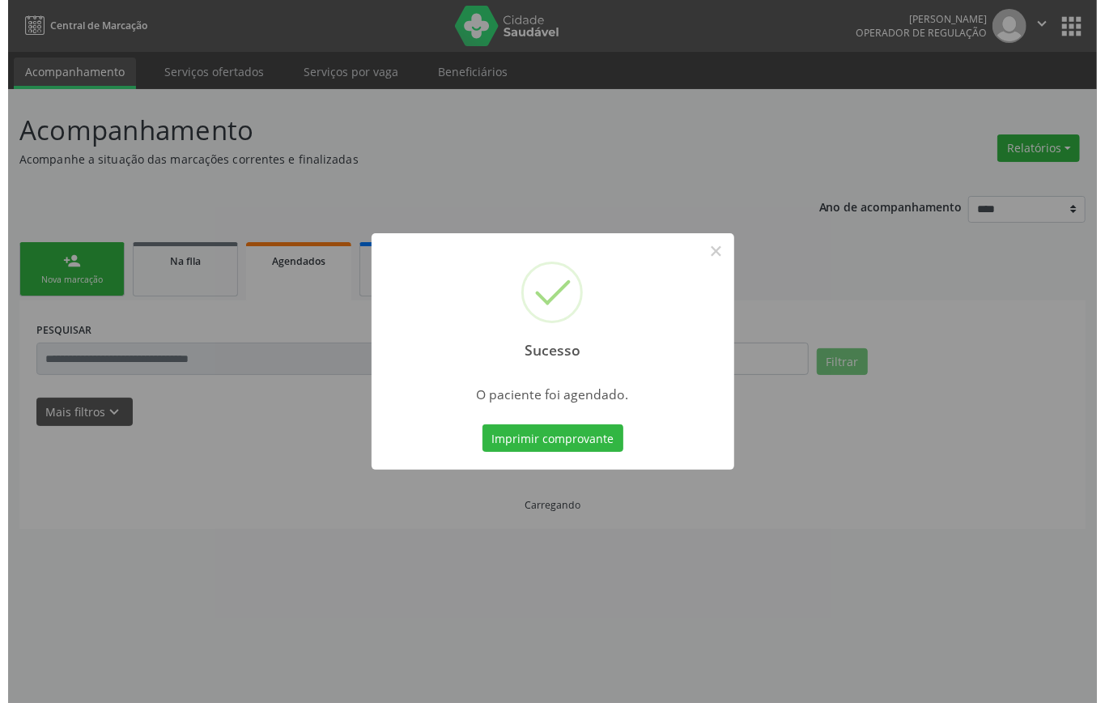
scroll to position [0, 0]
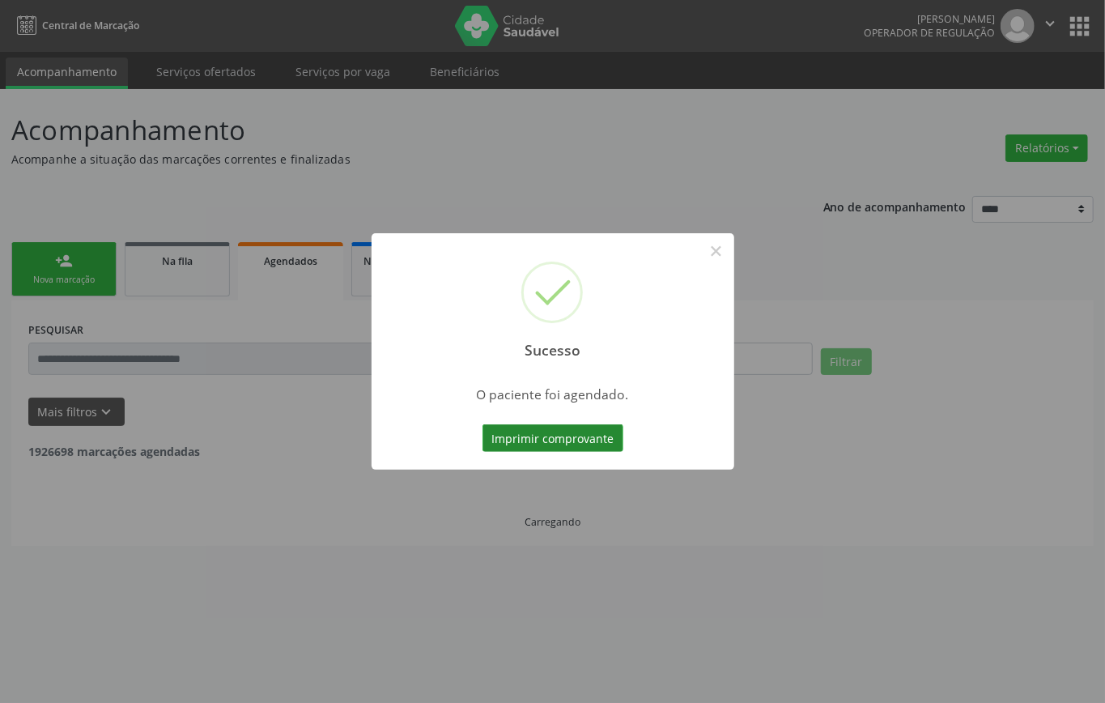
click at [587, 436] on button "Imprimir comprovante" at bounding box center [553, 438] width 141 height 28
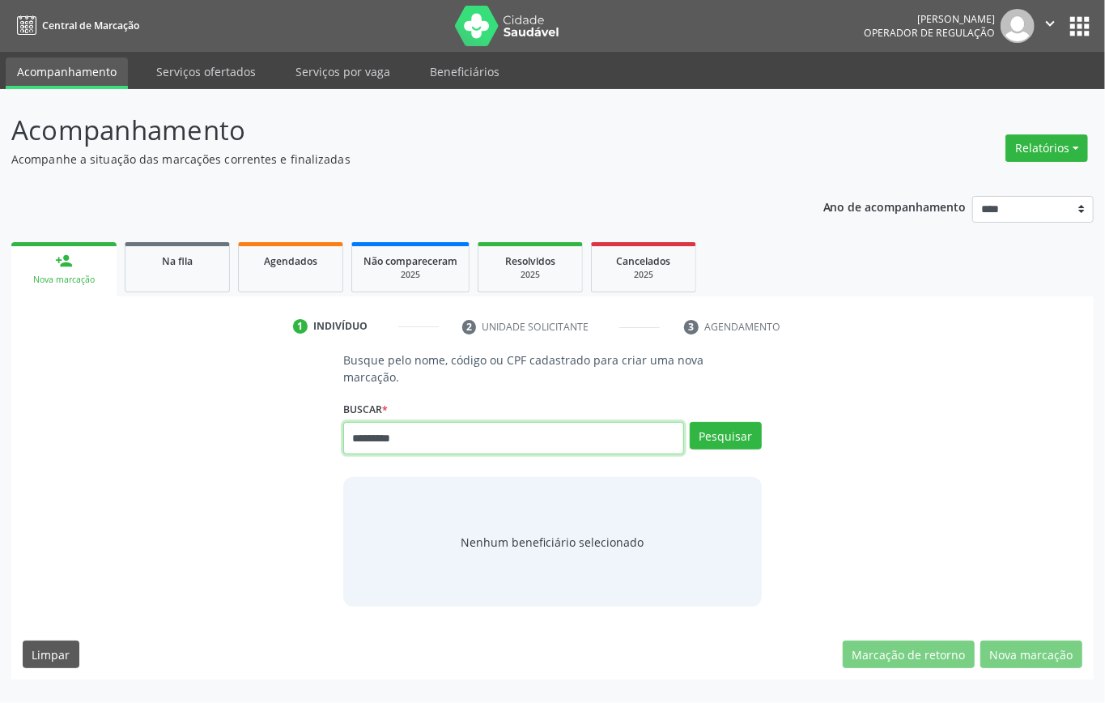
type input "*********"
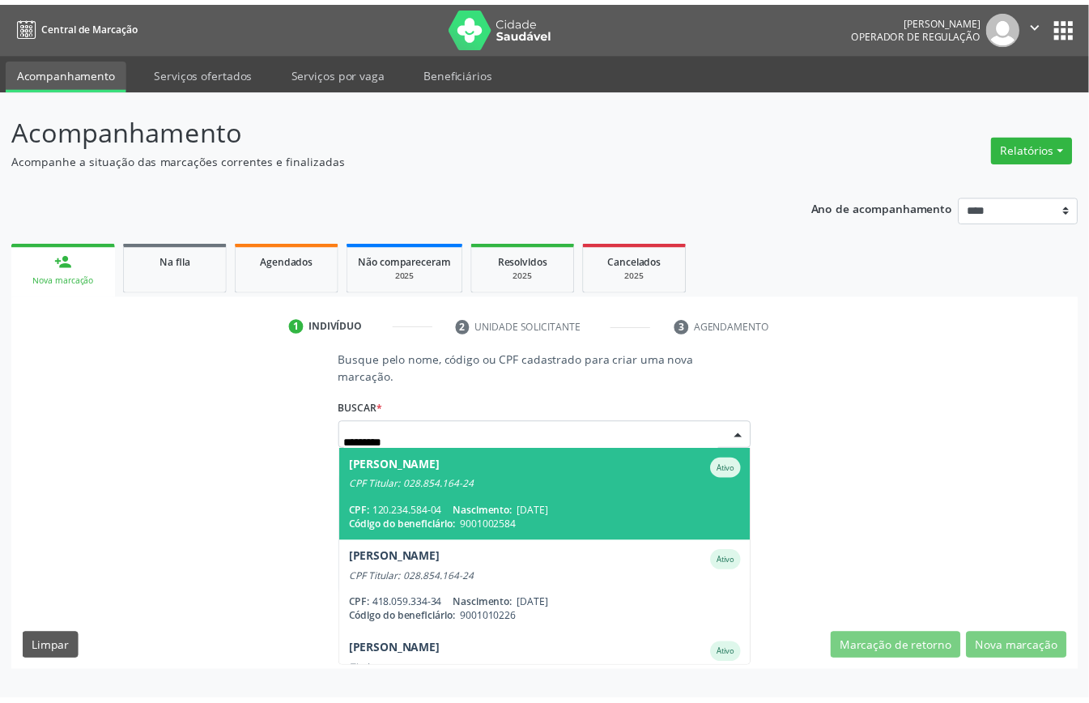
scroll to position [58, 0]
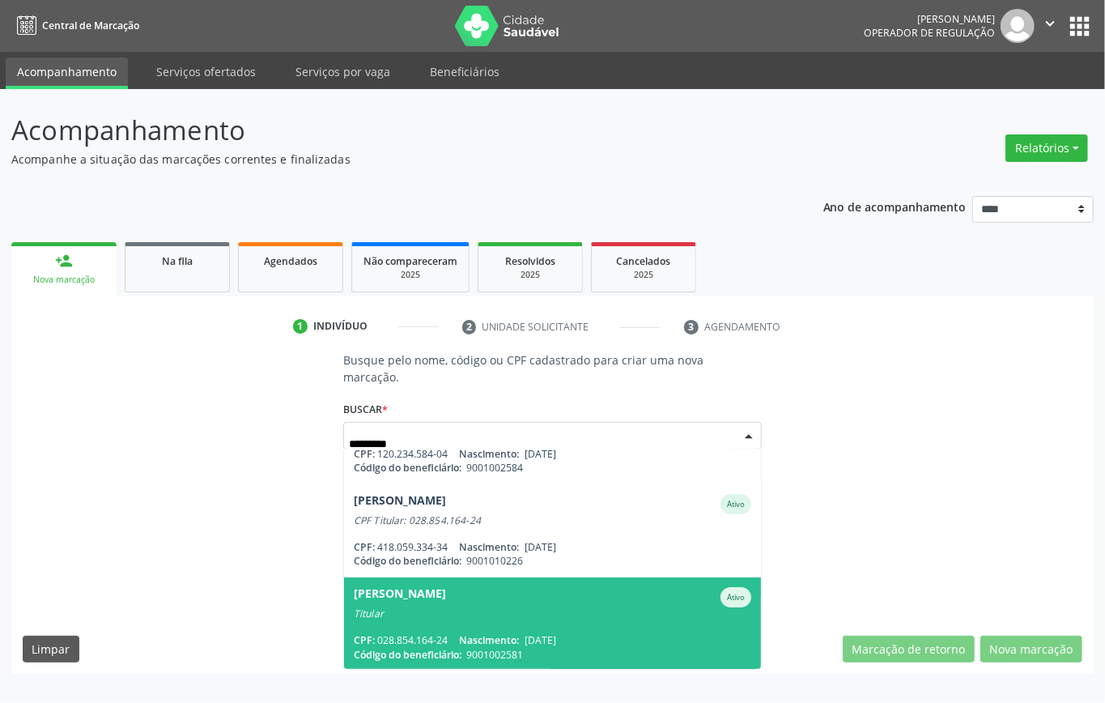
click at [423, 619] on span "[PERSON_NAME] Ativo Titular CPF: 028.854.164-24 Nascimento: [DATE] Código do be…" at bounding box center [552, 623] width 417 height 93
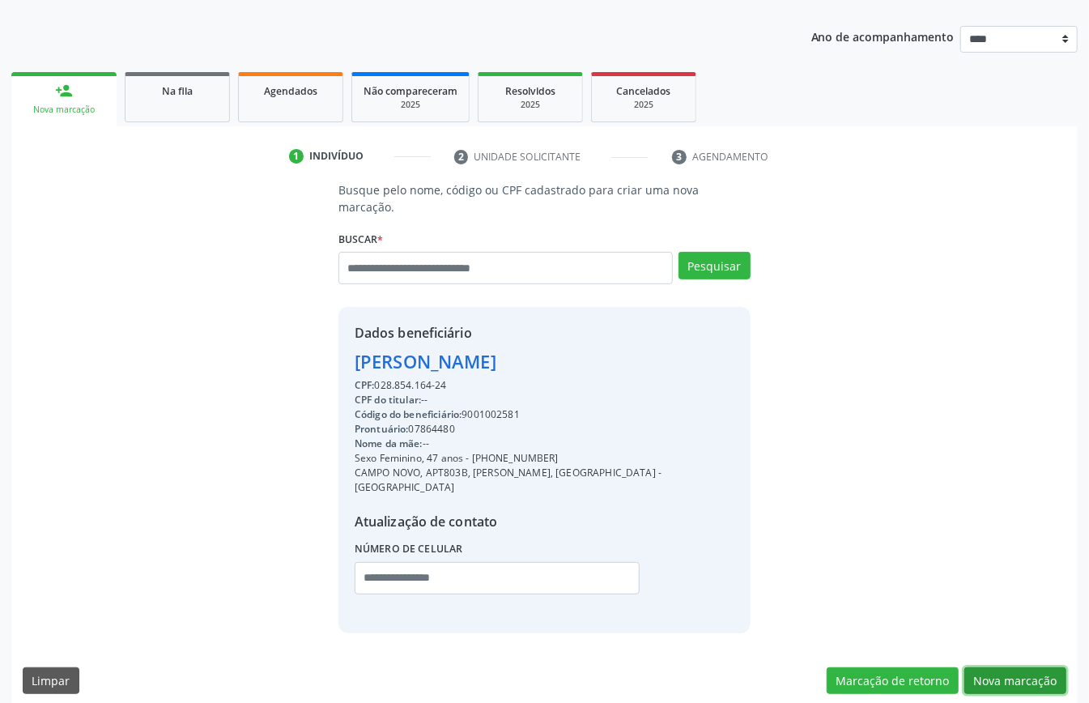
click at [992, 667] on button "Nova marcação" at bounding box center [1015, 681] width 102 height 28
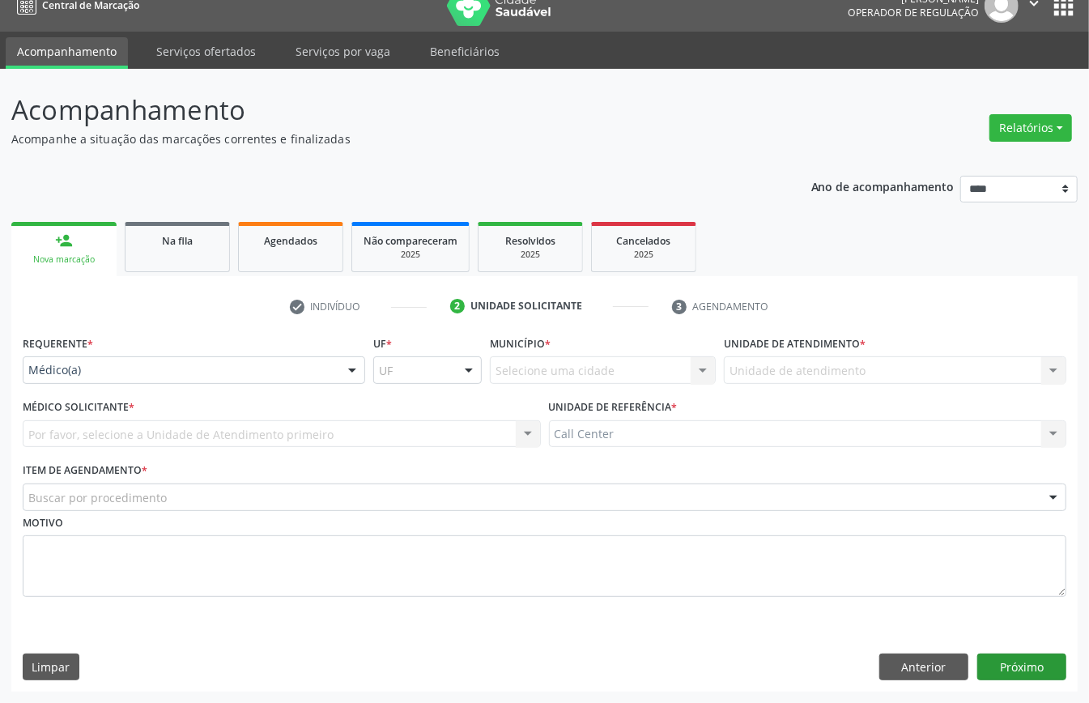
scroll to position [23, 0]
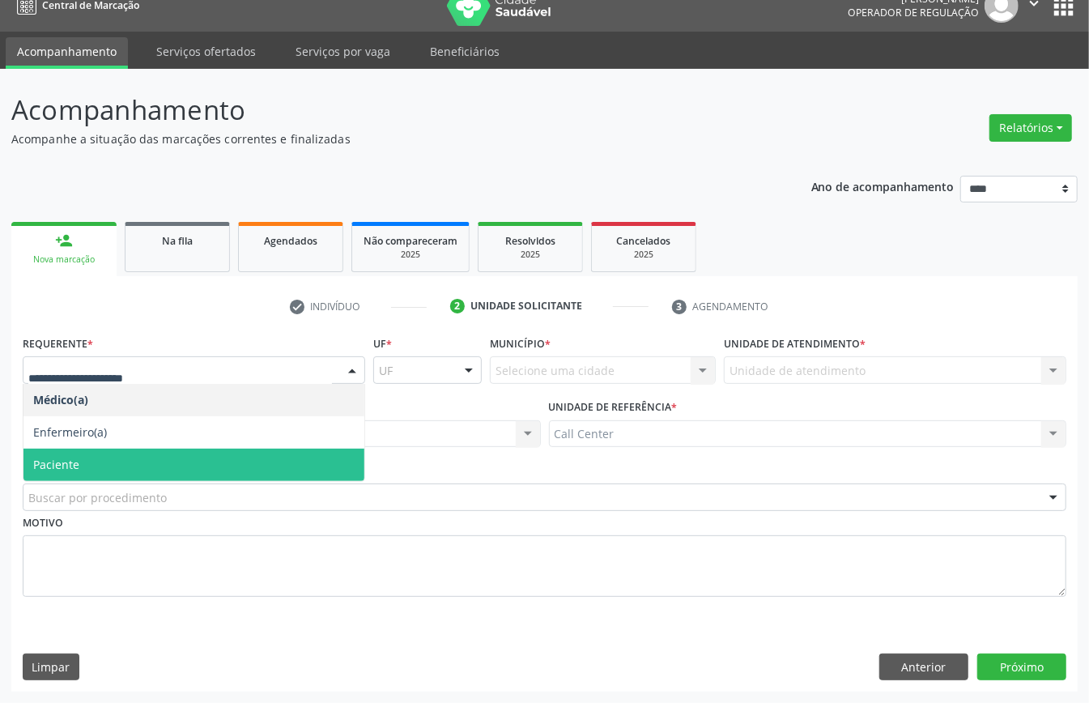
drag, startPoint x: 98, startPoint y: 457, endPoint x: 91, endPoint y: 500, distance: 43.5
click at [99, 457] on span "Paciente" at bounding box center [193, 465] width 341 height 32
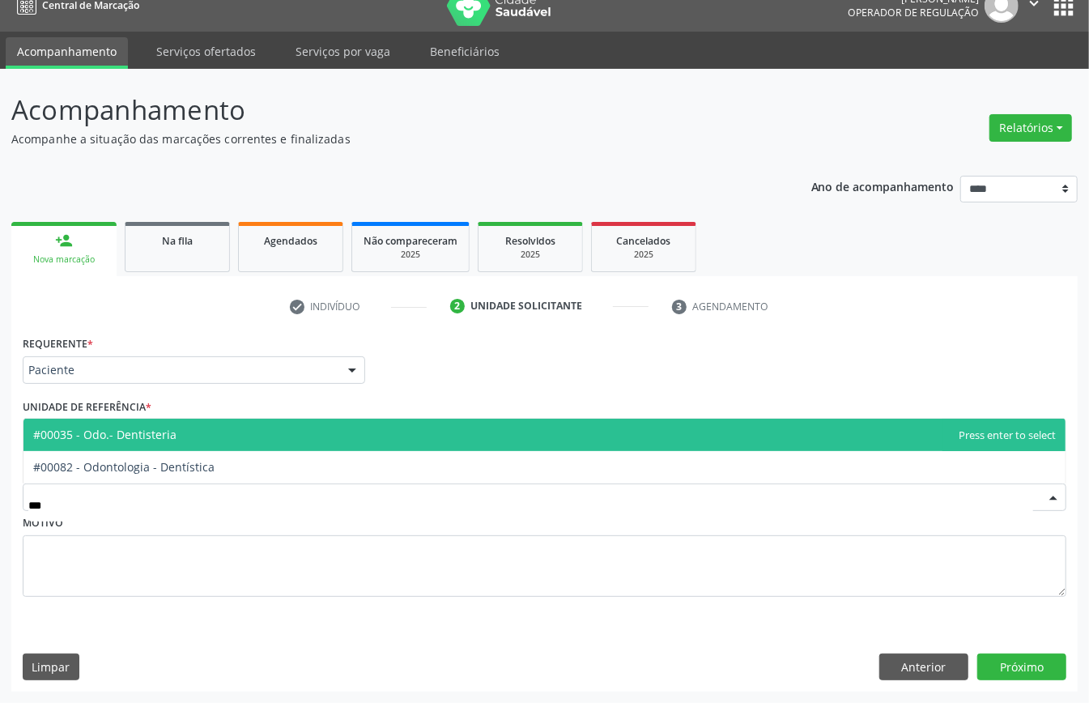
type input "****"
click at [215, 436] on span "#00035 - Odo.- Dentisteria" at bounding box center [544, 435] width 1042 height 32
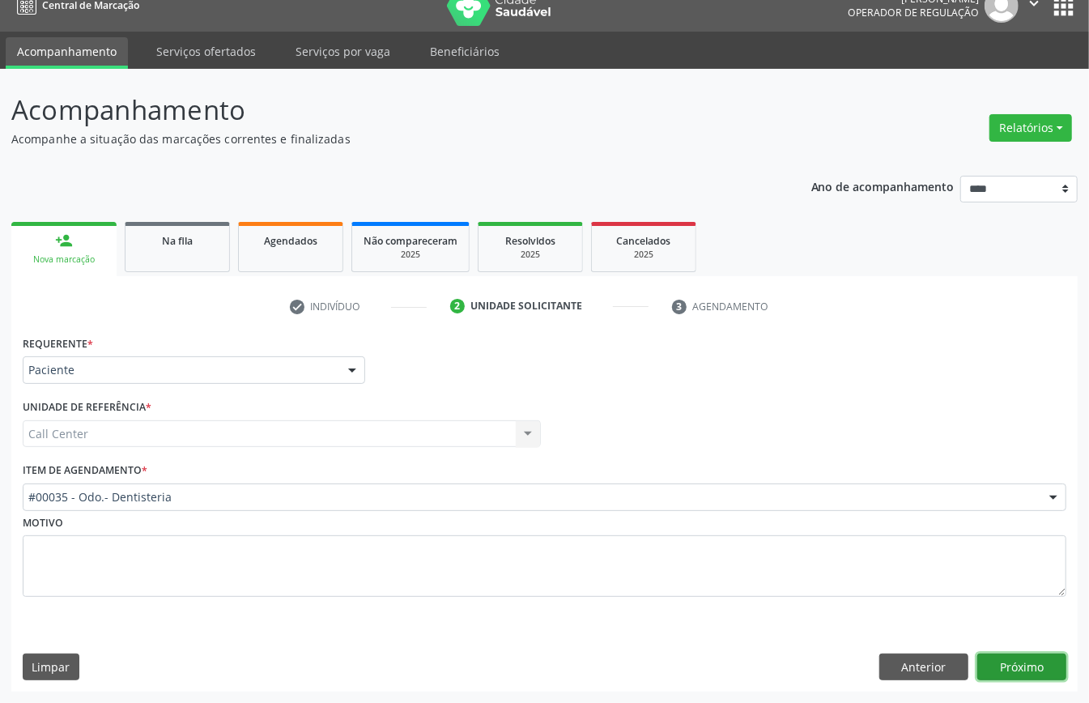
click at [1020, 662] on button "Próximo" at bounding box center [1021, 667] width 89 height 28
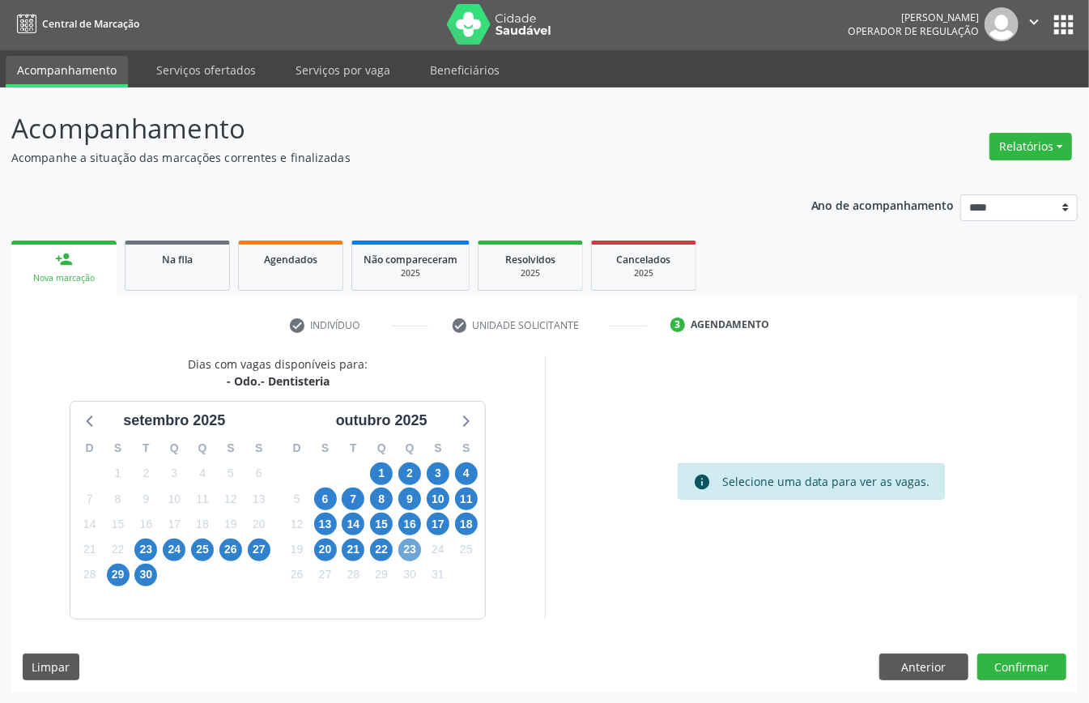
click at [408, 552] on span "23" at bounding box center [409, 549] width 23 height 23
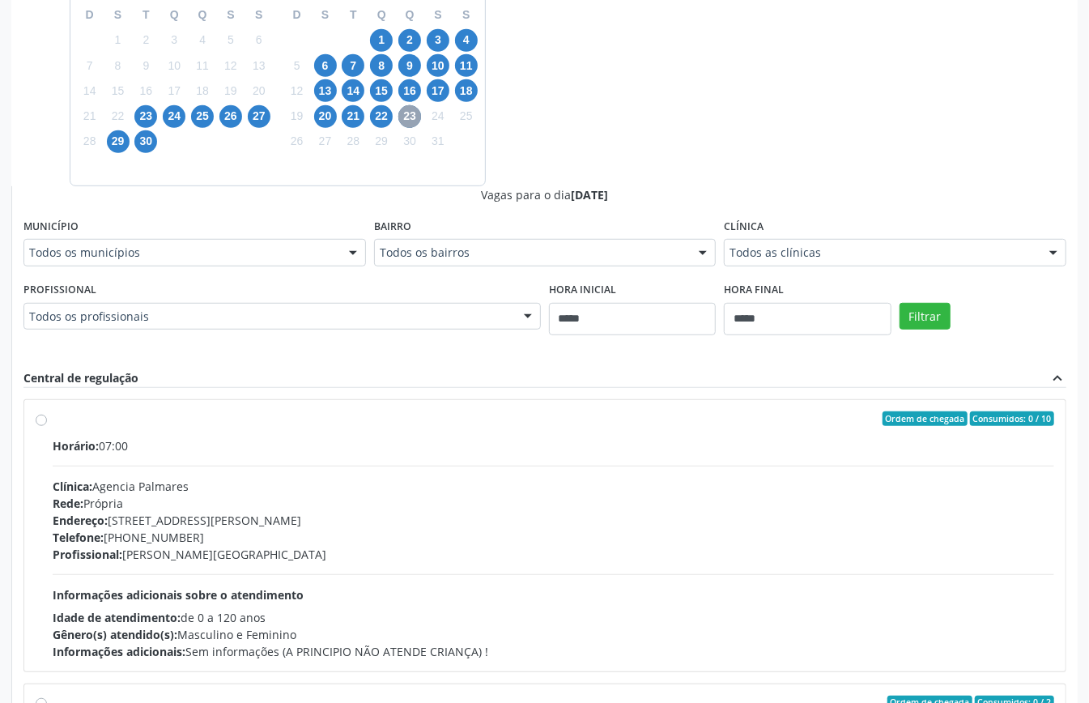
scroll to position [108, 0]
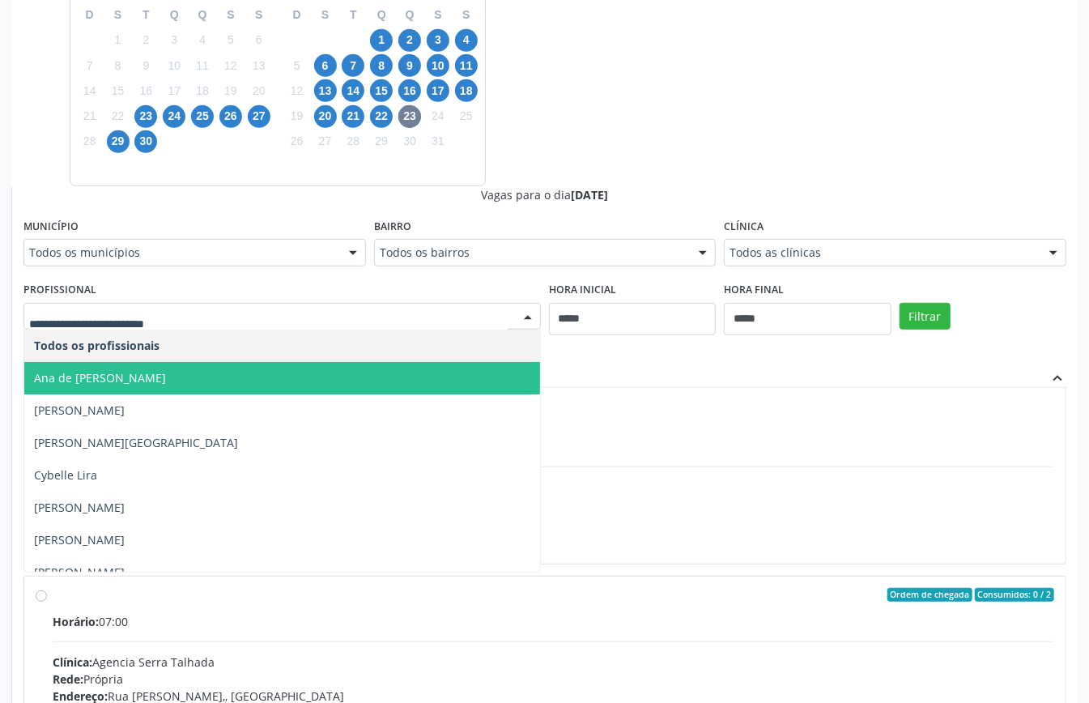
click at [259, 366] on span "Ana de [PERSON_NAME]" at bounding box center [282, 378] width 516 height 32
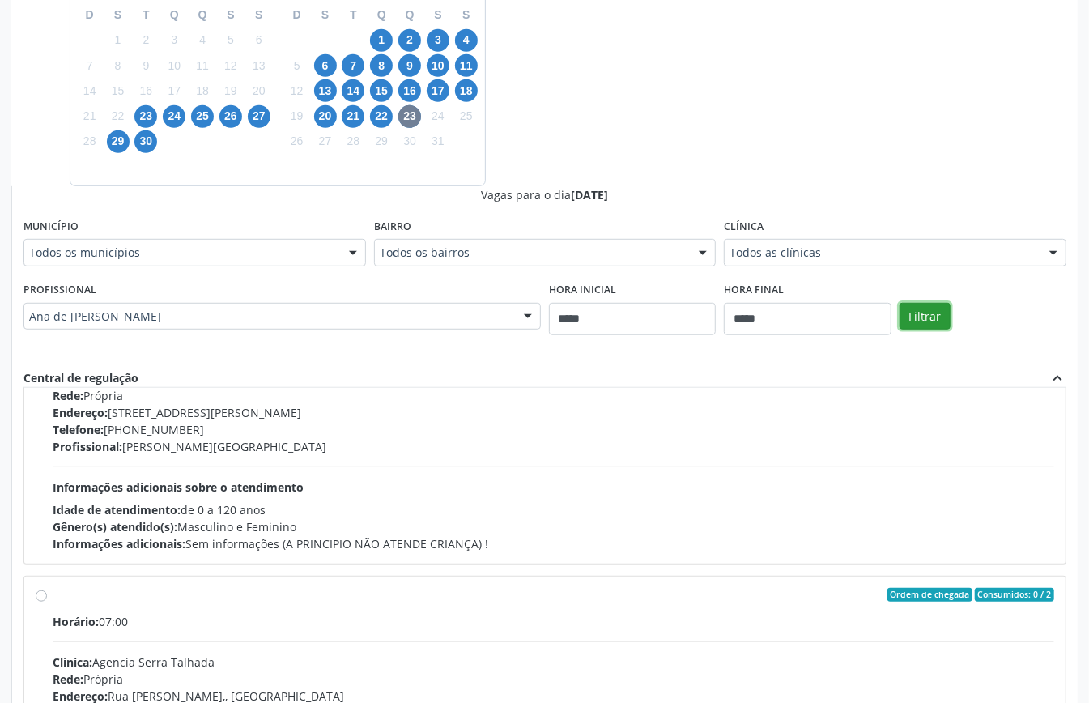
click at [915, 324] on button "Filtrar" at bounding box center [924, 317] width 51 height 28
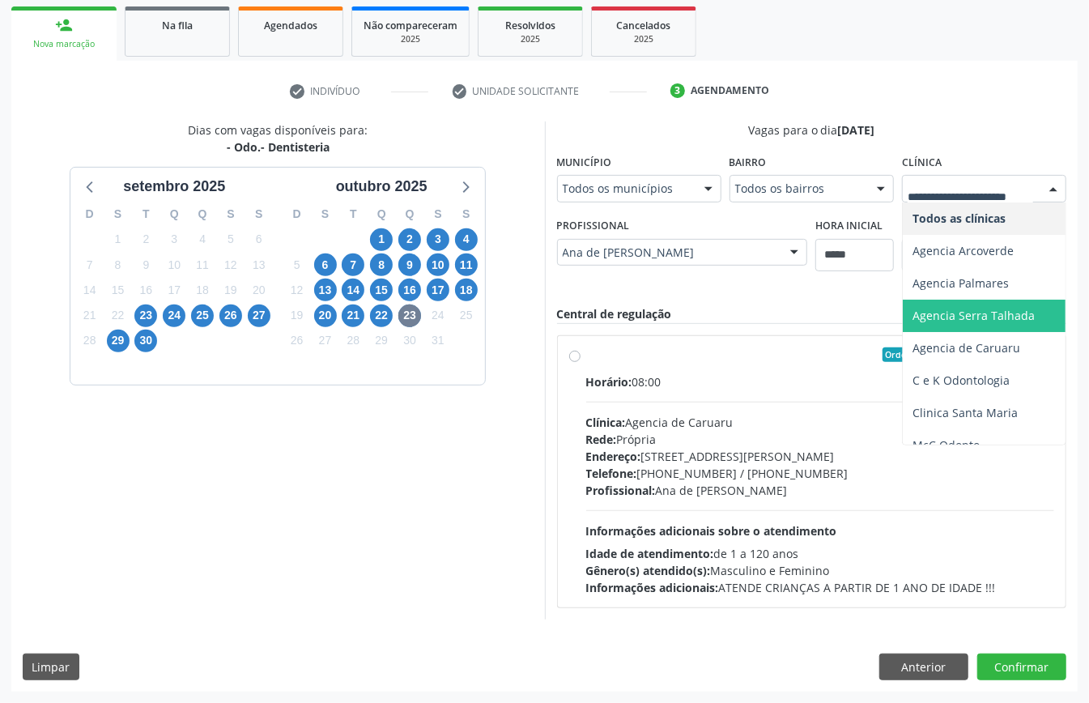
scroll to position [49, 0]
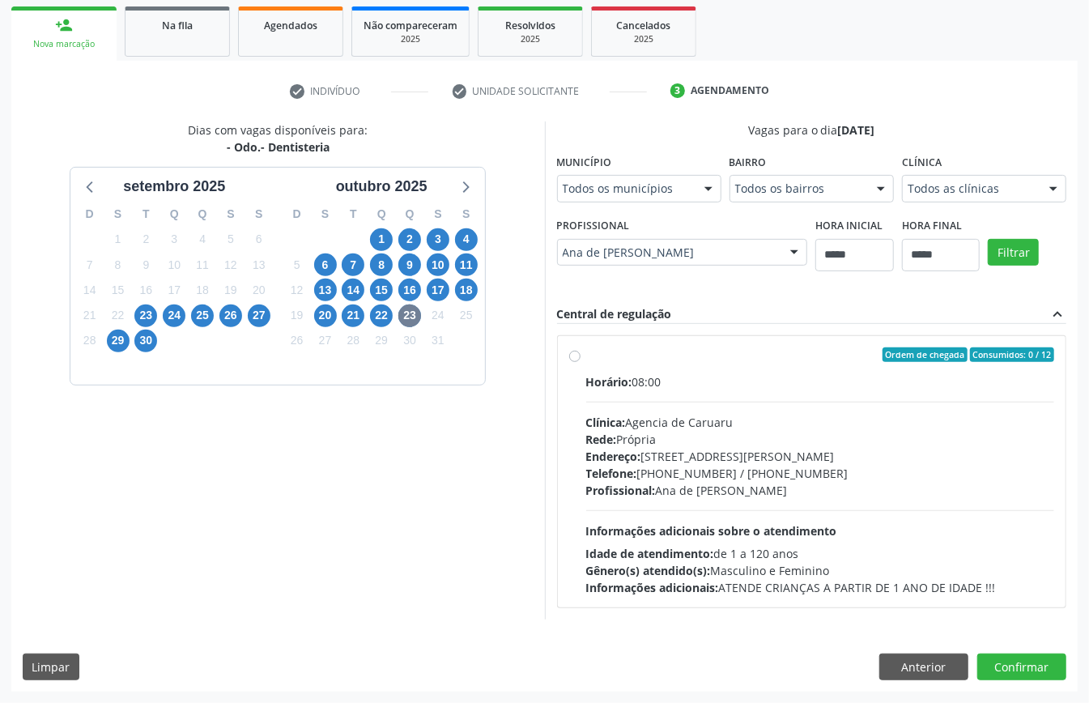
click at [674, 414] on div "Clínica: Agencia de Caruaru" at bounding box center [820, 422] width 469 height 17
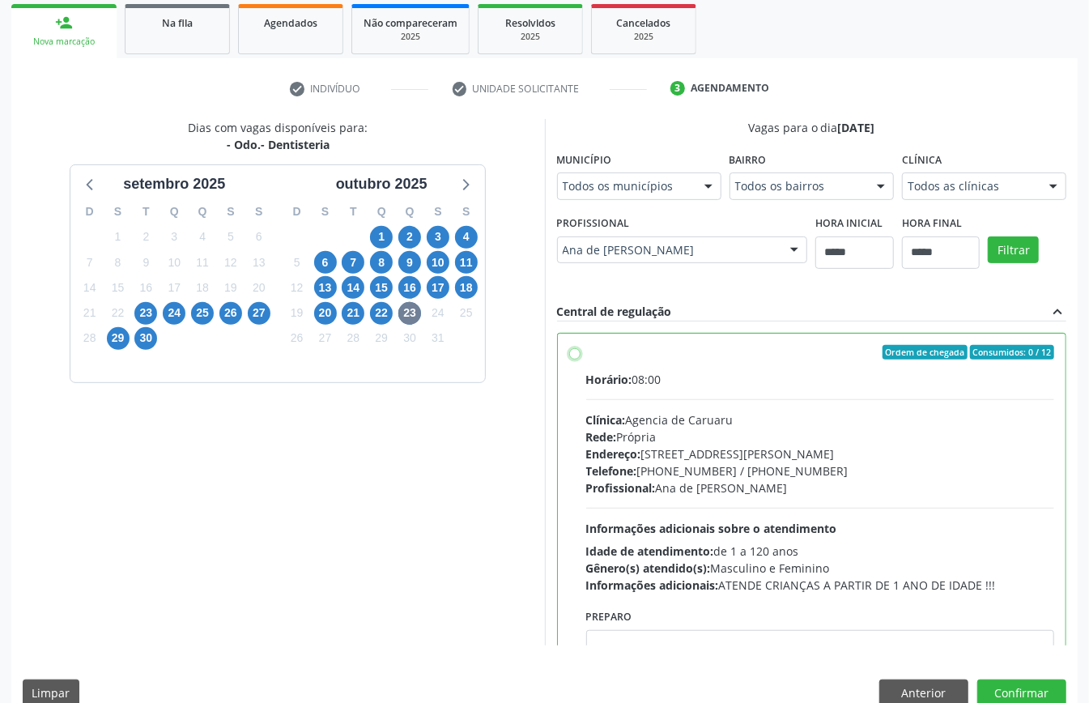
scroll to position [82, 0]
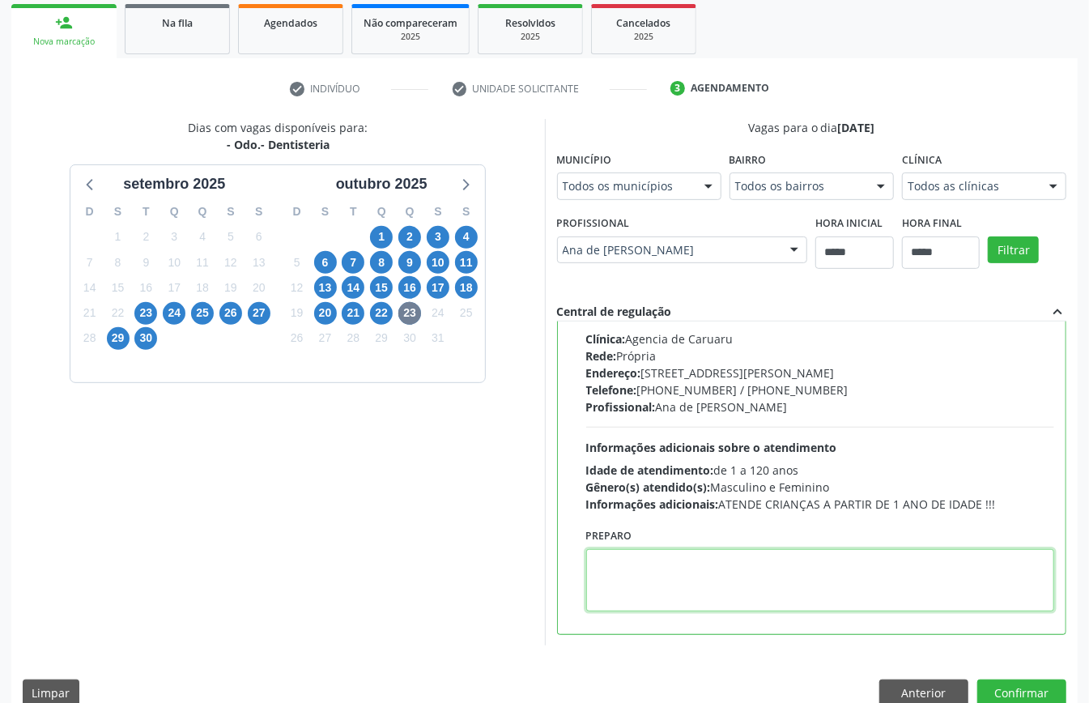
paste textarea "**********"
type textarea "**********"
click at [1010, 687] on button "Confirmar" at bounding box center [1021, 693] width 89 height 28
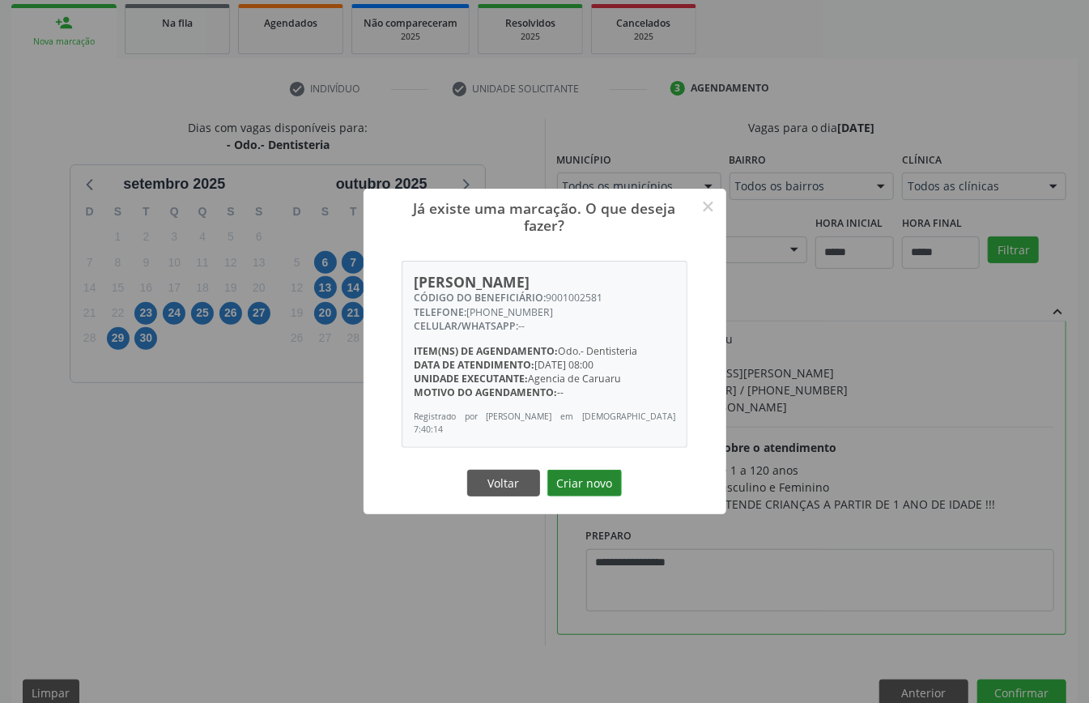
click at [593, 480] on button "Criar novo" at bounding box center [584, 484] width 74 height 28
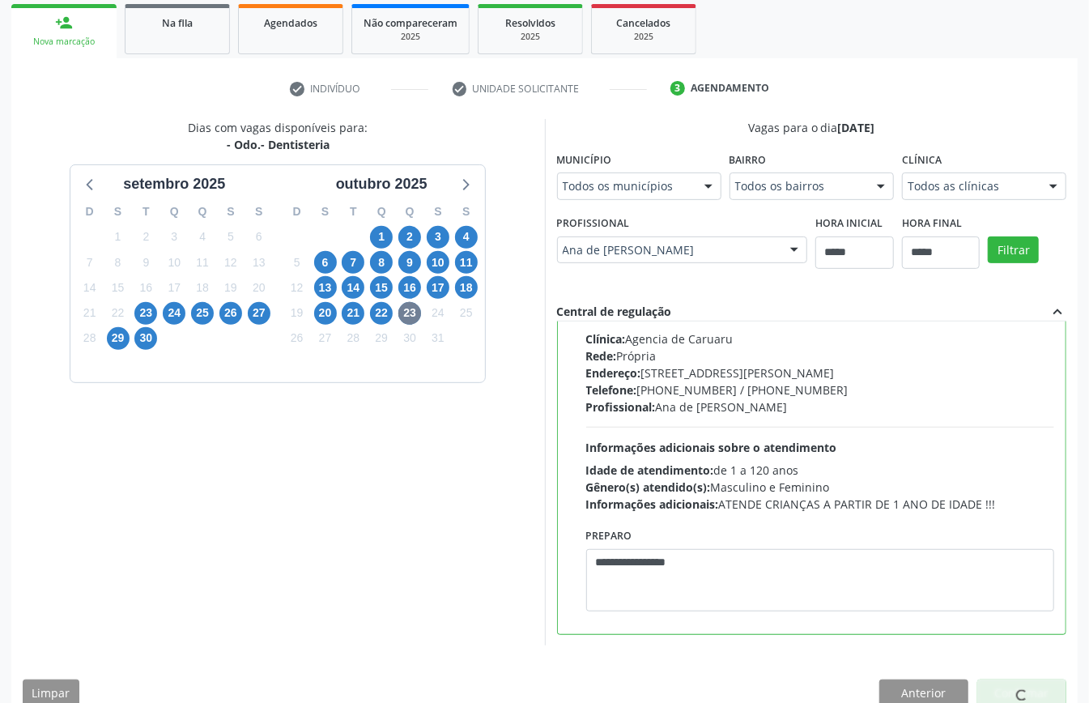
scroll to position [0, 0]
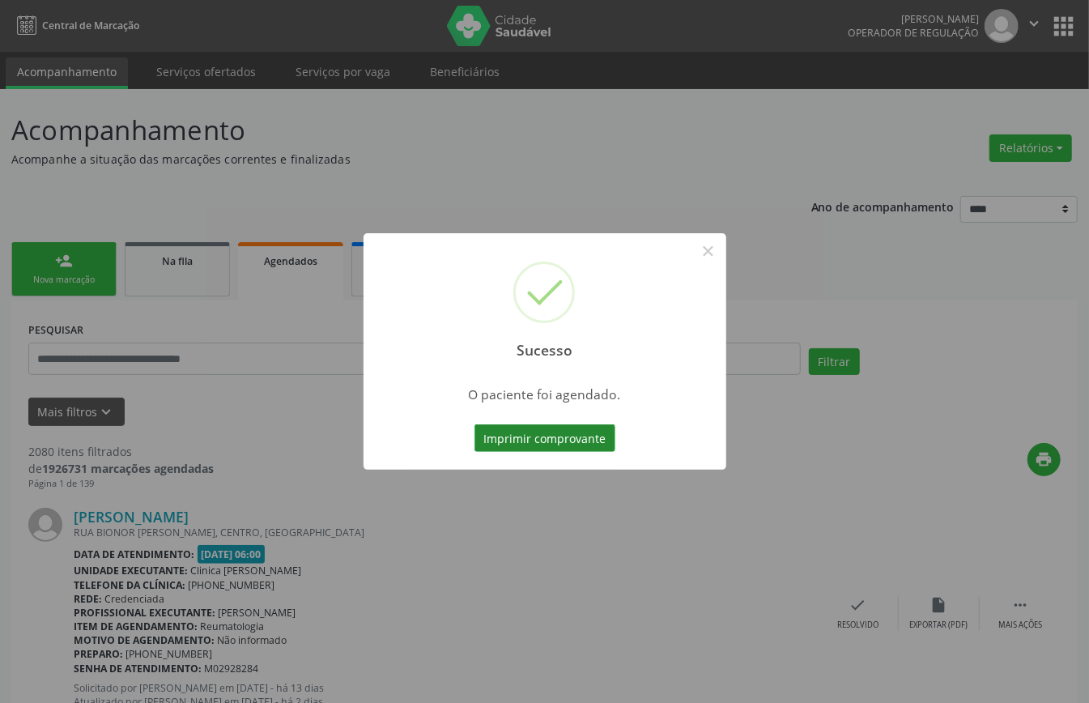
click at [562, 429] on button "Imprimir comprovante" at bounding box center [544, 438] width 141 height 28
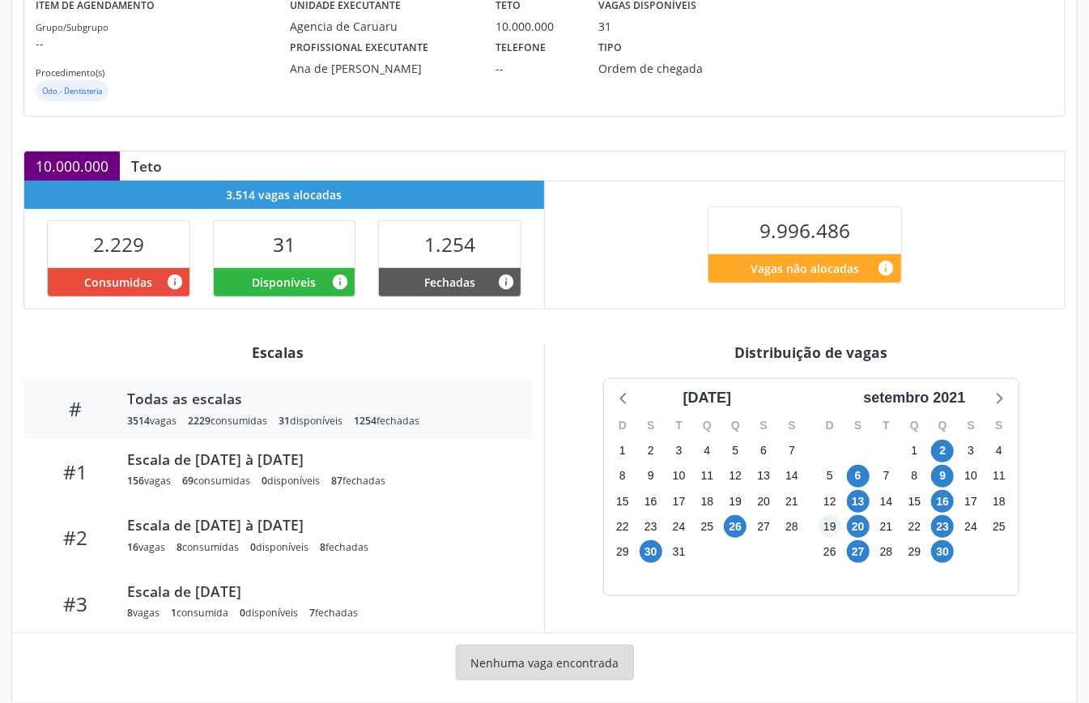
scroll to position [243, 0]
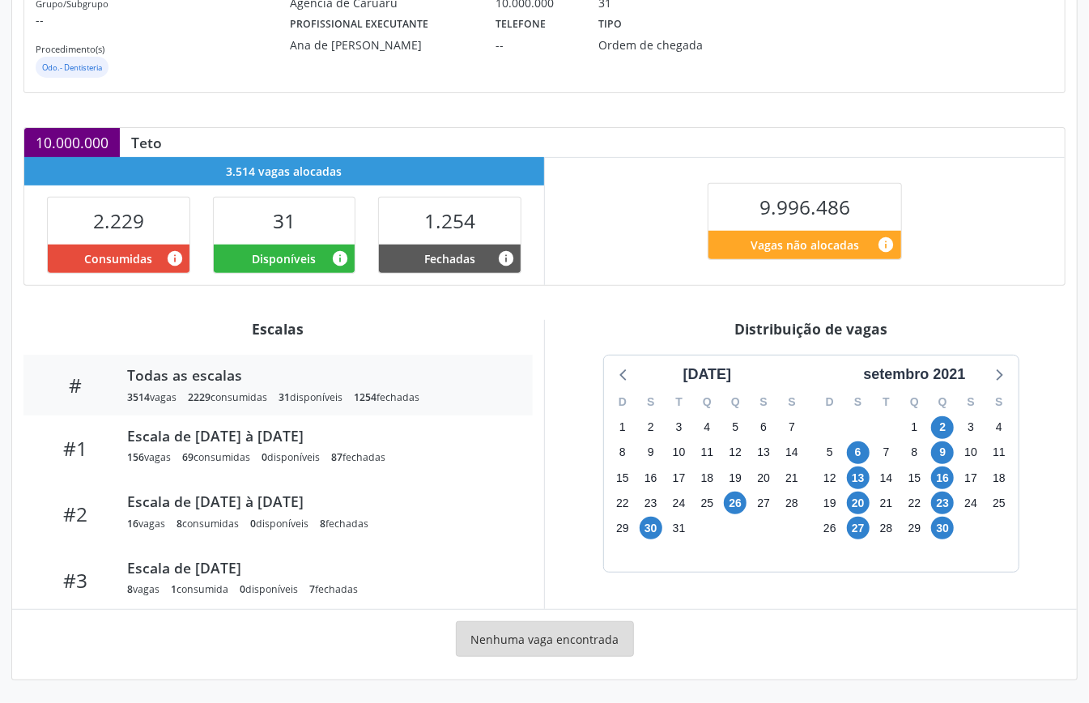
drag, startPoint x: 941, startPoint y: 371, endPoint x: 972, endPoint y: 387, distance: 34.8
click at [942, 371] on div "setembro 2021" at bounding box center [914, 375] width 115 height 22
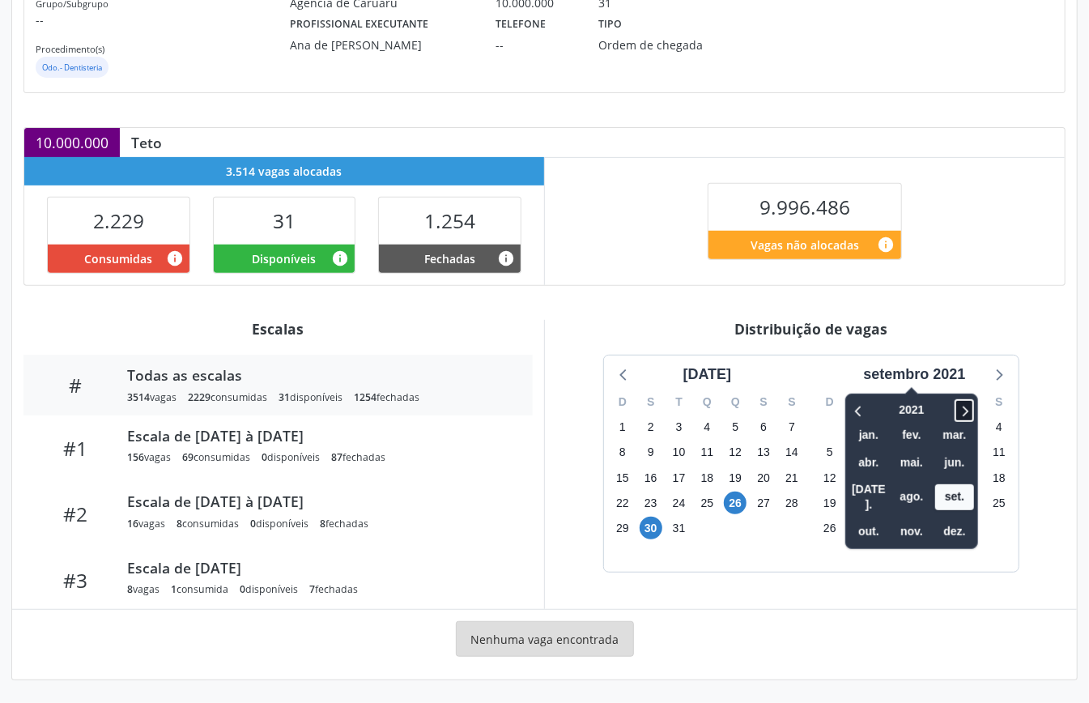
click at [972, 406] on icon at bounding box center [964, 410] width 16 height 19
click at [875, 519] on span "out." at bounding box center [868, 531] width 39 height 25
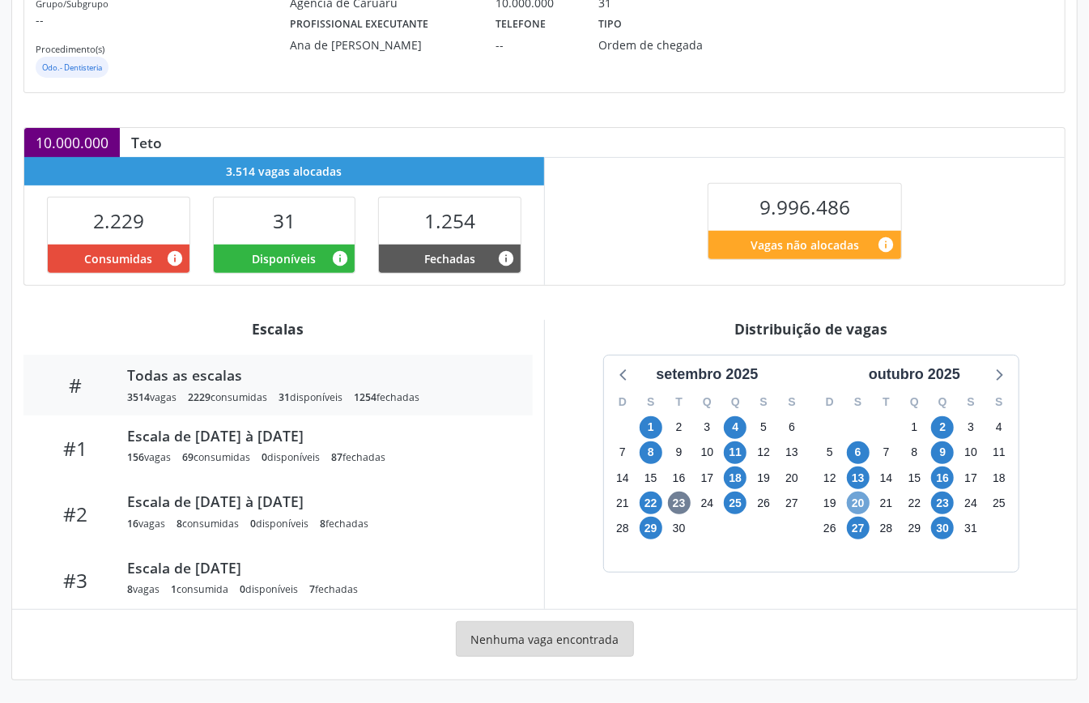
click at [858, 502] on span "20" at bounding box center [858, 502] width 23 height 23
click at [940, 502] on span "23" at bounding box center [942, 502] width 23 height 23
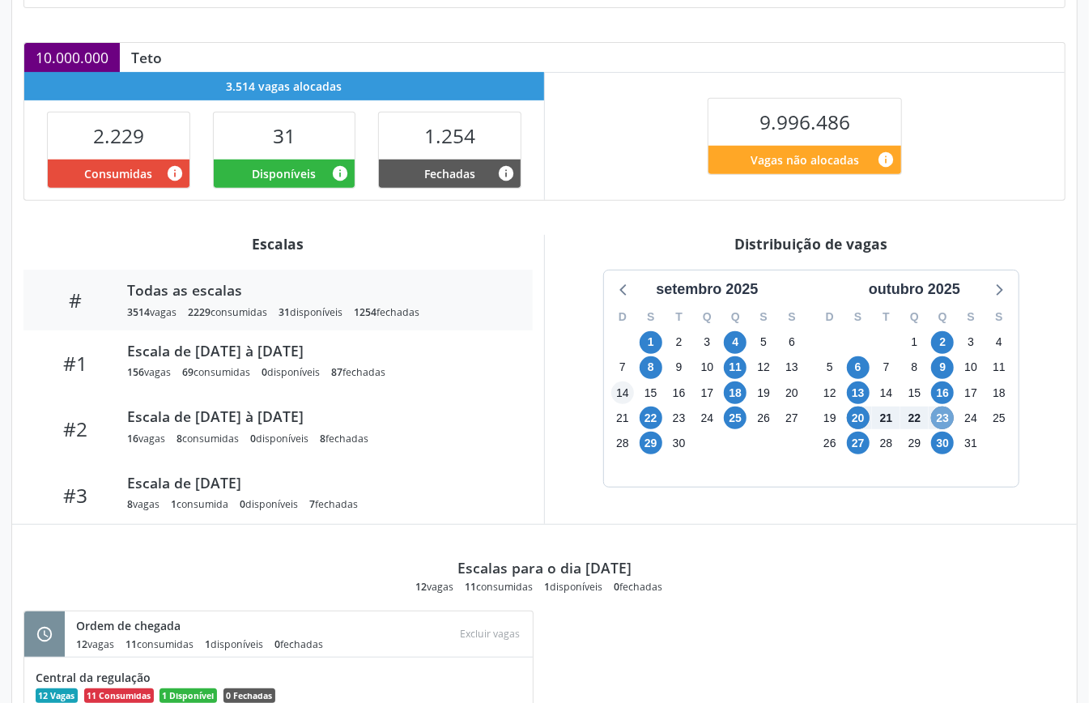
scroll to position [108, 0]
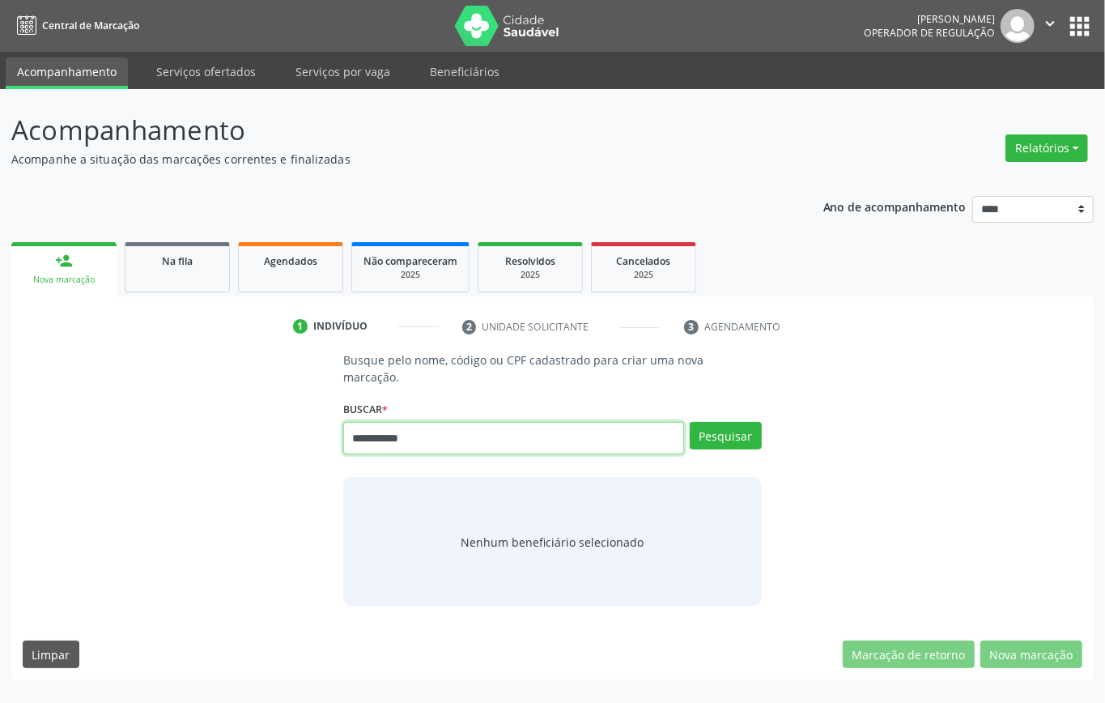
type input "**********"
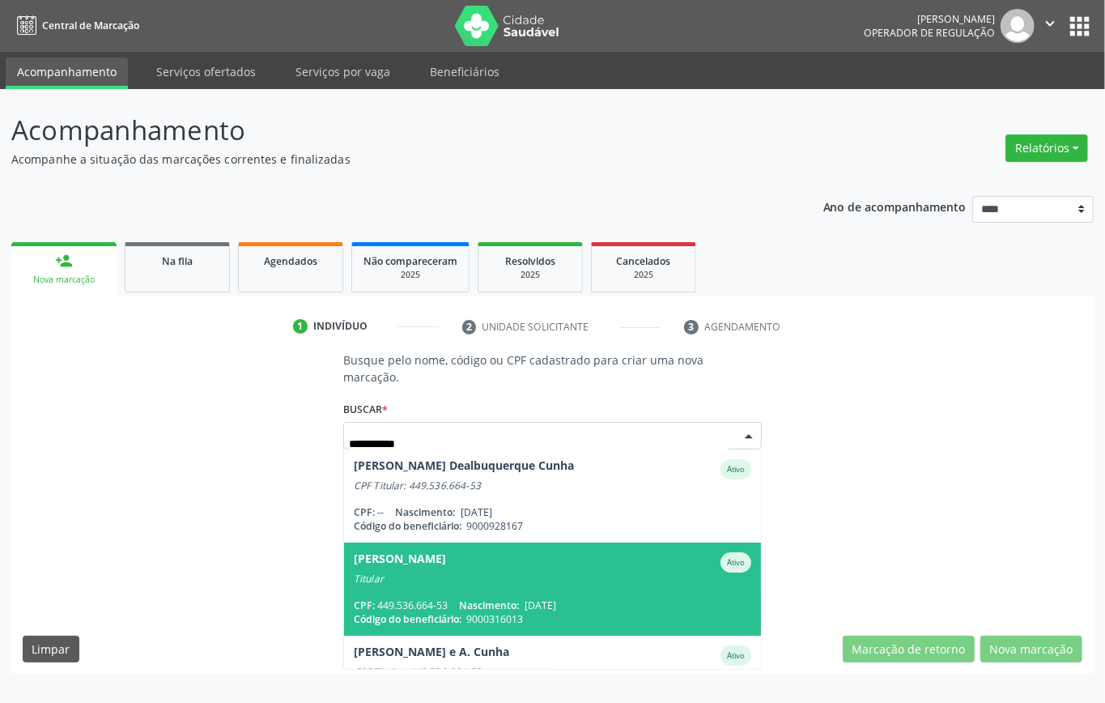
click at [460, 613] on span "Código do beneficiário:" at bounding box center [408, 619] width 108 height 14
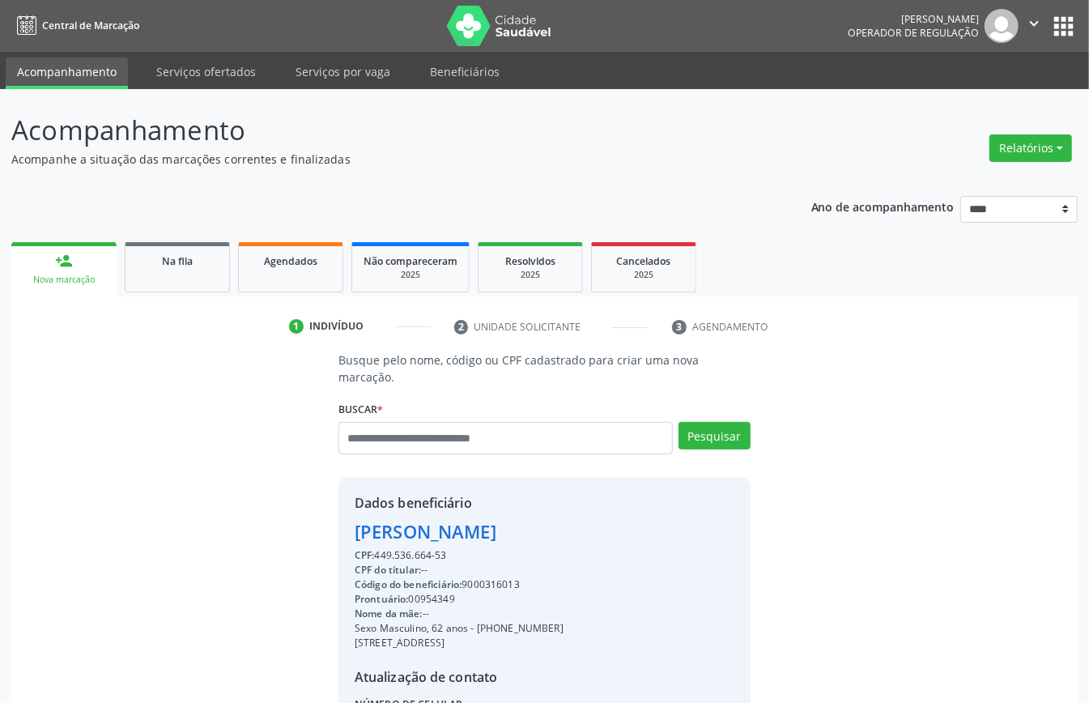
scroll to position [170, 0]
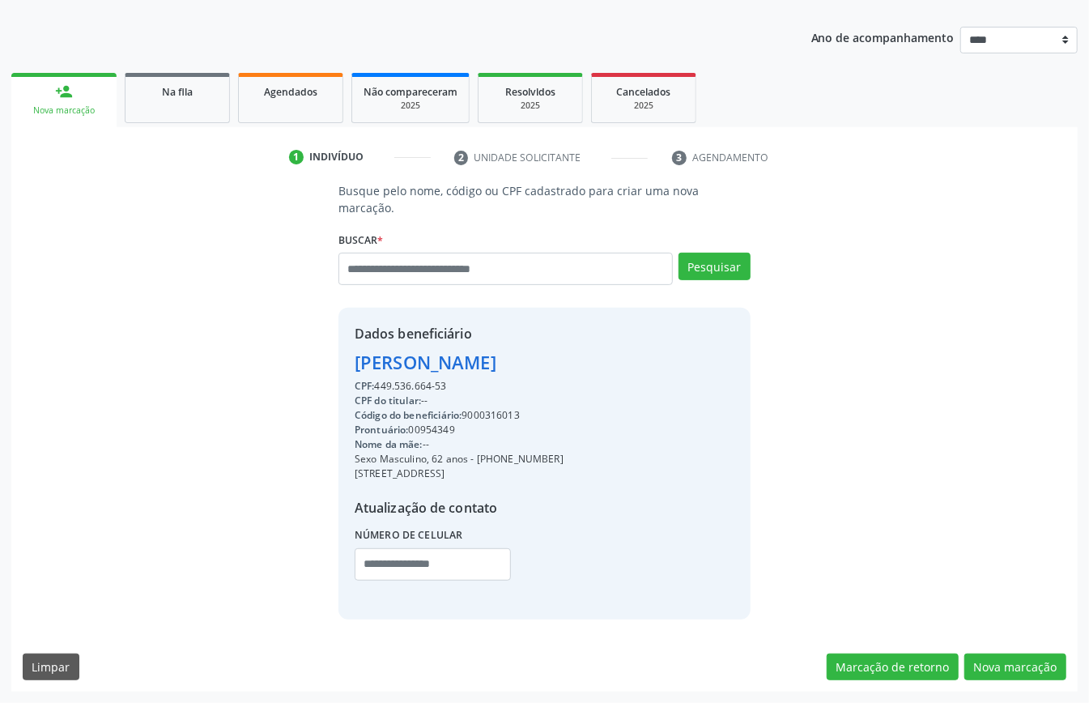
drag, startPoint x: 975, startPoint y: 651, endPoint x: 863, endPoint y: 633, distance: 113.1
click at [972, 651] on div "Busque pelo nome, código ou CPF cadastrado para criar uma nova marcação. [GEOGR…" at bounding box center [544, 436] width 1066 height 509
click at [1030, 661] on button "Nova marcação" at bounding box center [1015, 667] width 102 height 28
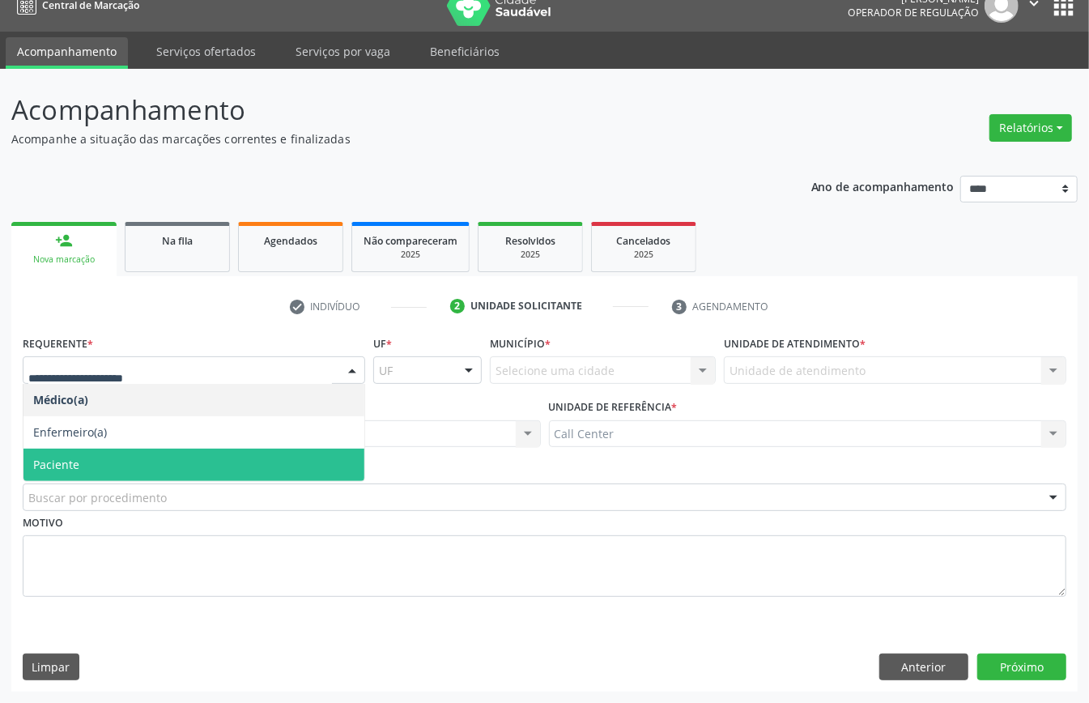
click at [121, 460] on span "Paciente" at bounding box center [193, 465] width 341 height 32
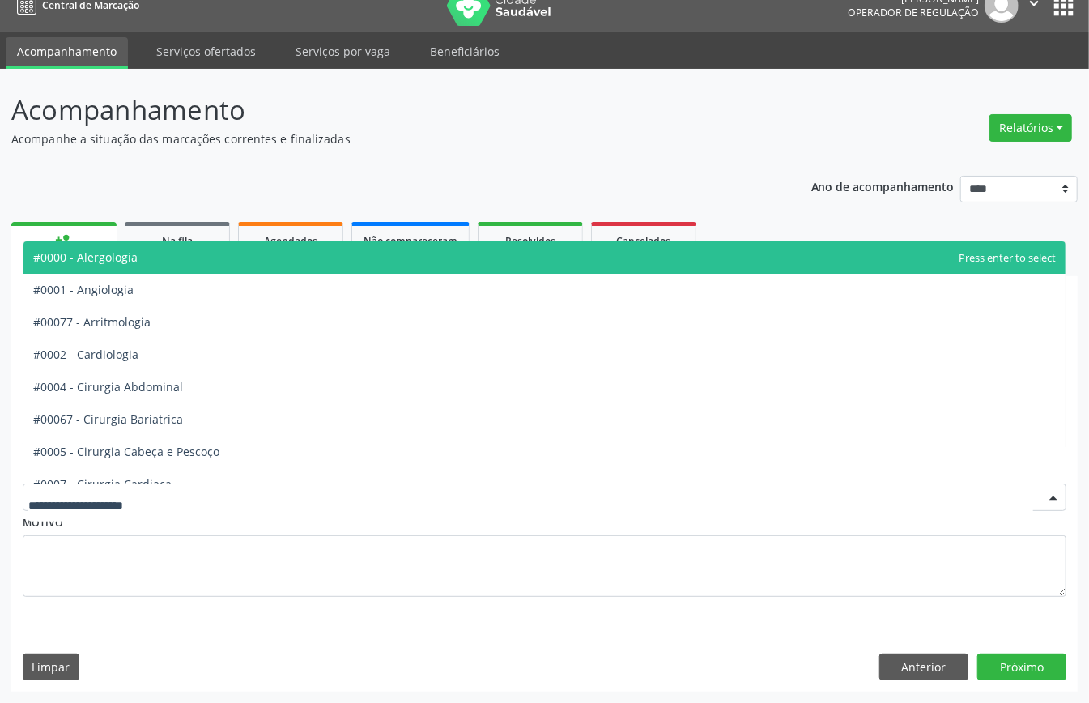
click at [130, 486] on div at bounding box center [545, 497] width 1044 height 28
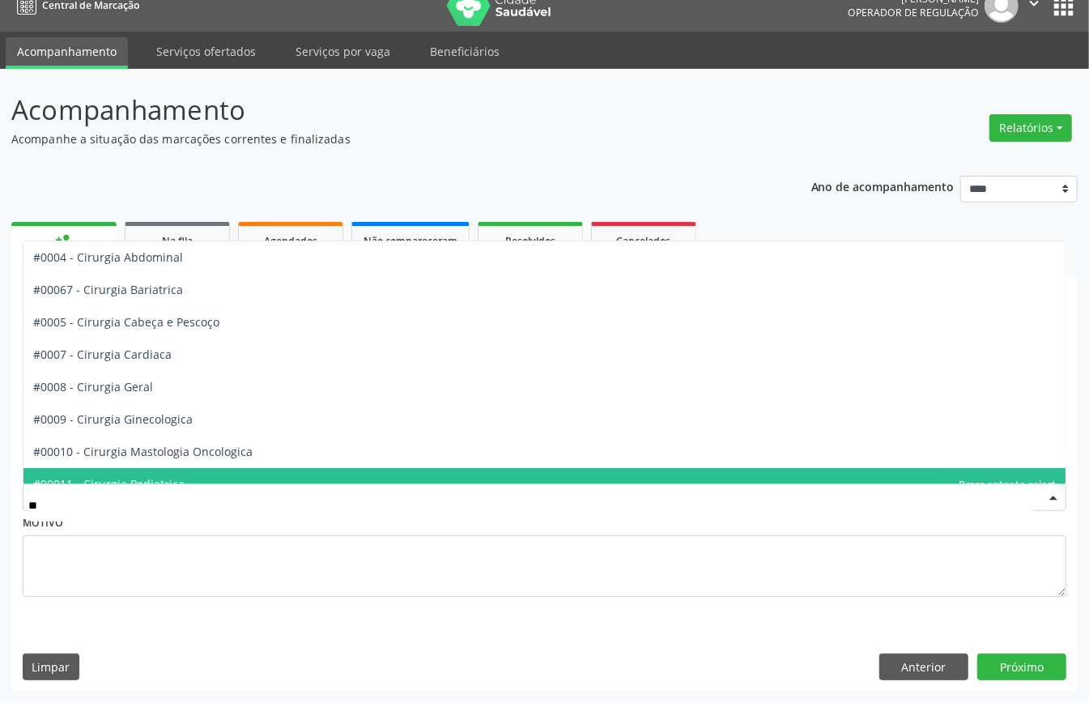
type input "***"
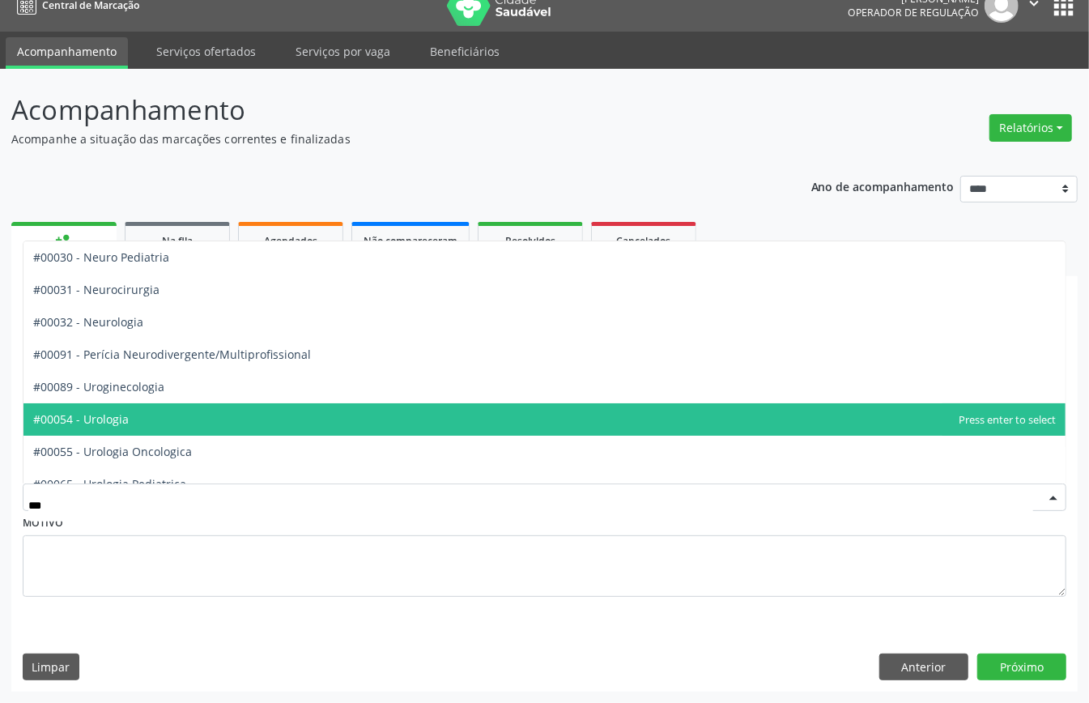
click at [111, 416] on span "#00054 - Urologia" at bounding box center [81, 418] width 96 height 15
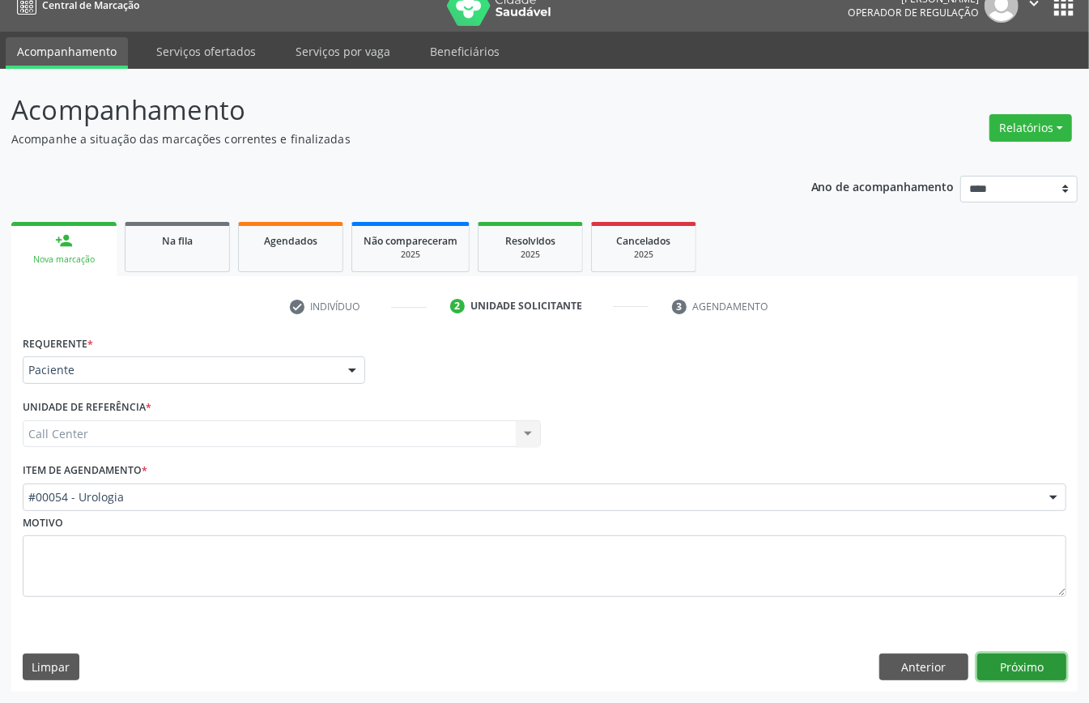
click at [1001, 657] on button "Próximo" at bounding box center [1021, 667] width 89 height 28
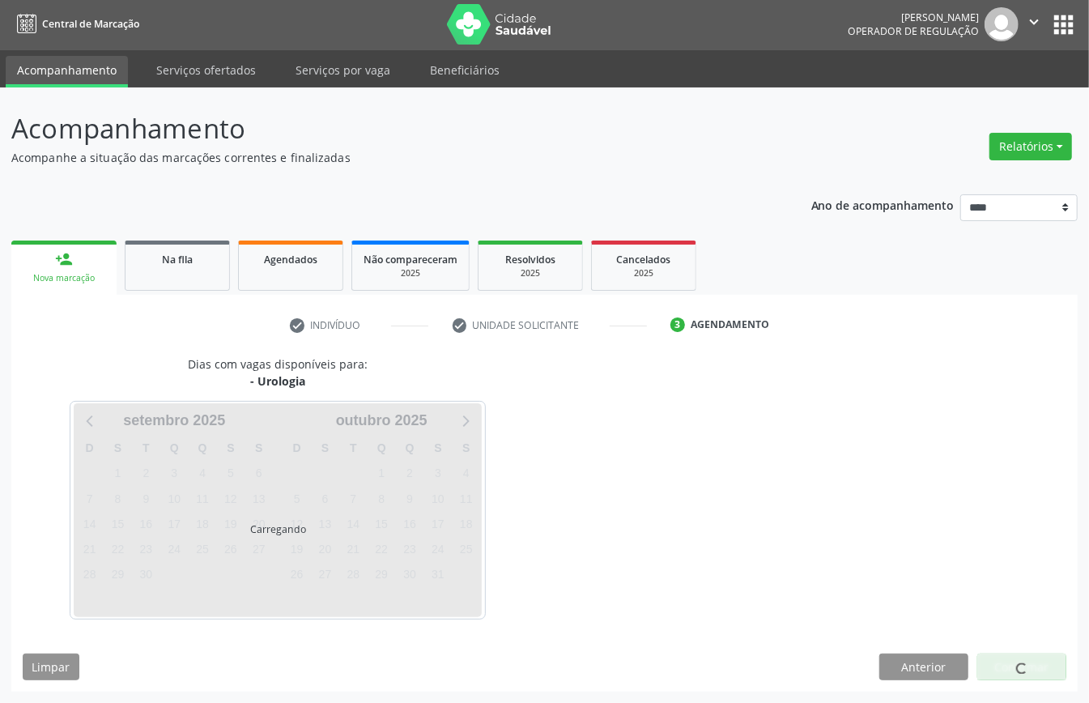
scroll to position [3, 0]
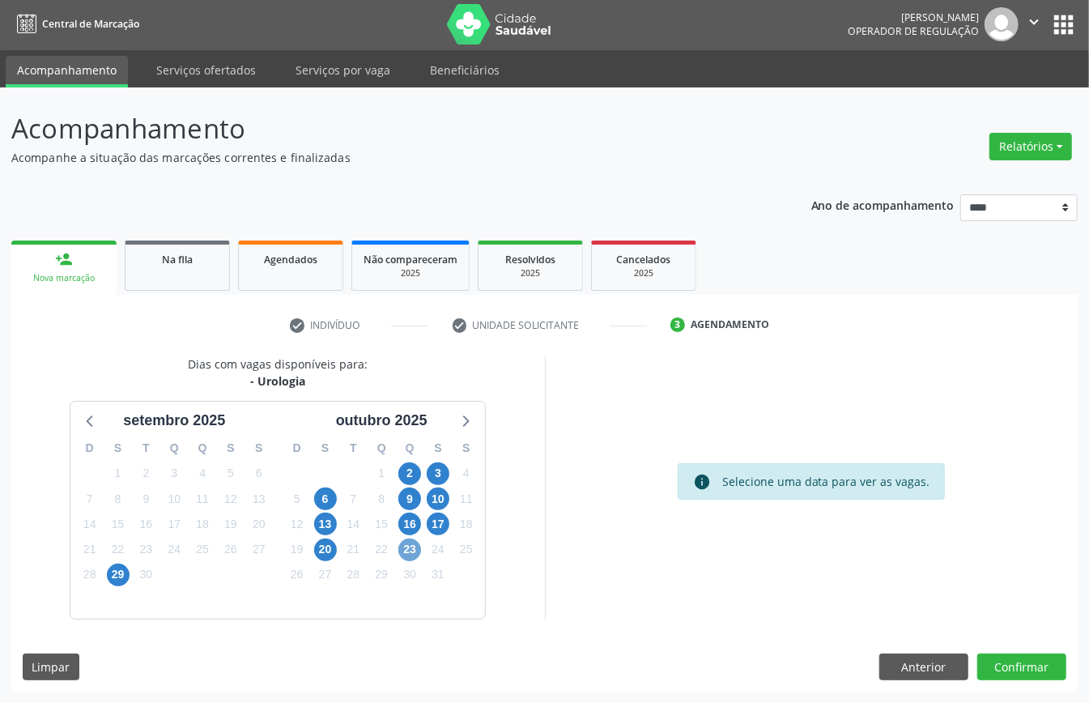
click at [403, 549] on span "23" at bounding box center [409, 549] width 23 height 23
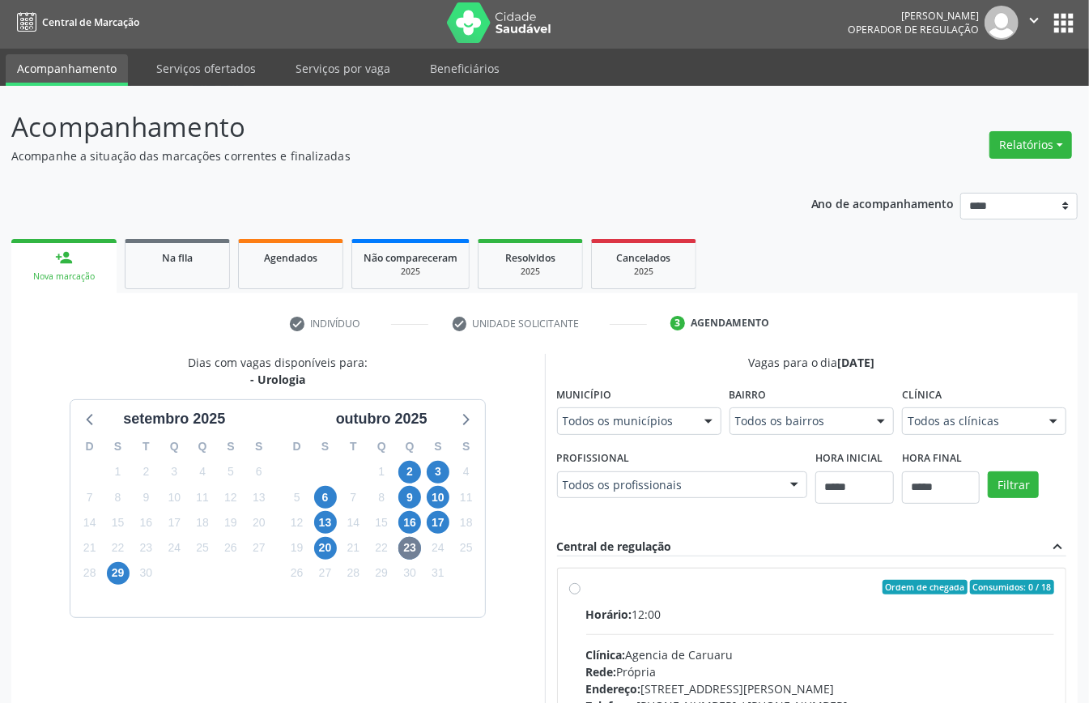
drag, startPoint x: 778, startPoint y: 483, endPoint x: 753, endPoint y: 491, distance: 26.4
click at [776, 481] on div "Todos os profissionais" at bounding box center [682, 485] width 251 height 28
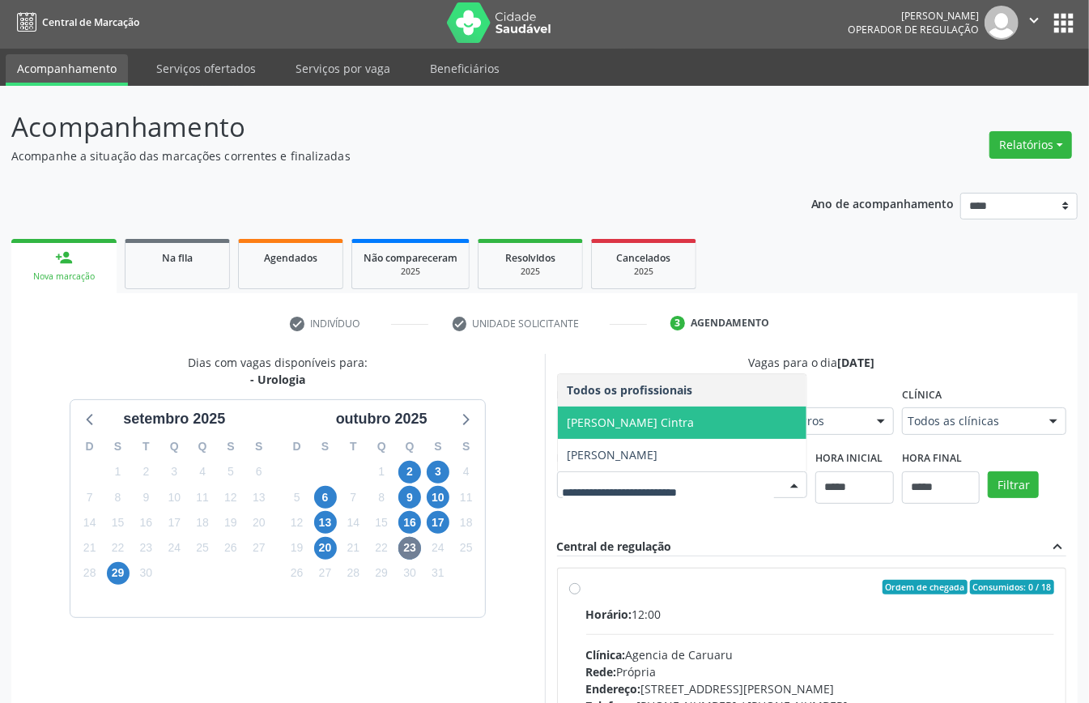
click at [678, 423] on span "Gil Mauricio Ferraz Cintra" at bounding box center [631, 422] width 127 height 15
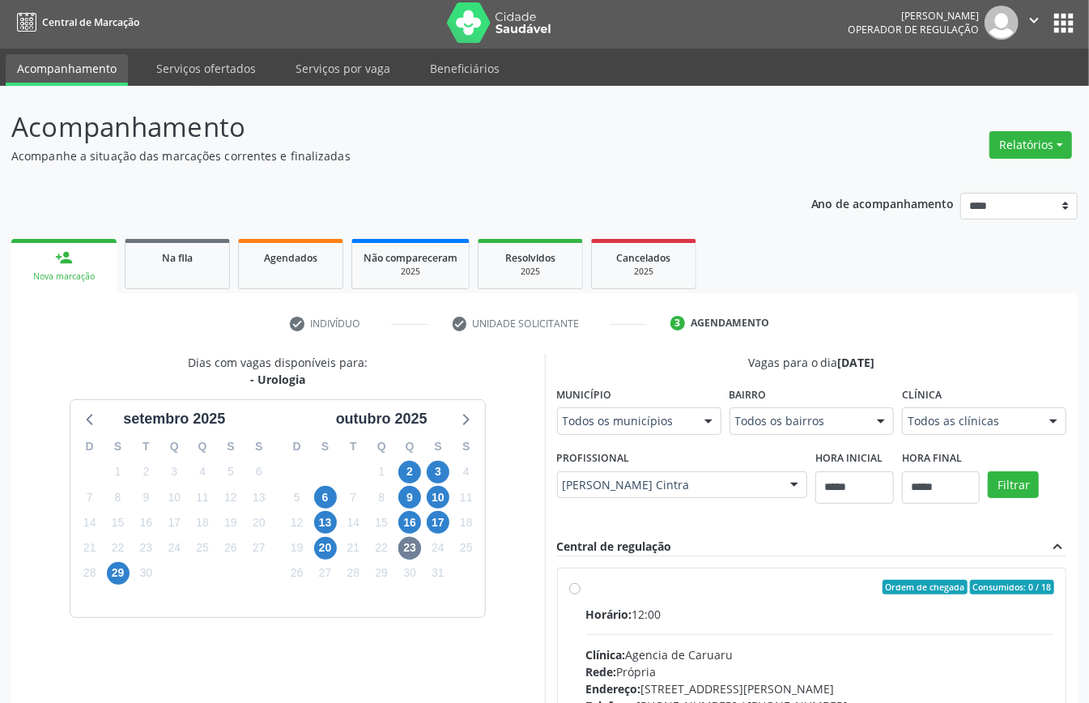
click at [1033, 470] on div "Filtrar" at bounding box center [1027, 483] width 87 height 74
click at [1018, 491] on button "Filtrar" at bounding box center [1013, 485] width 51 height 28
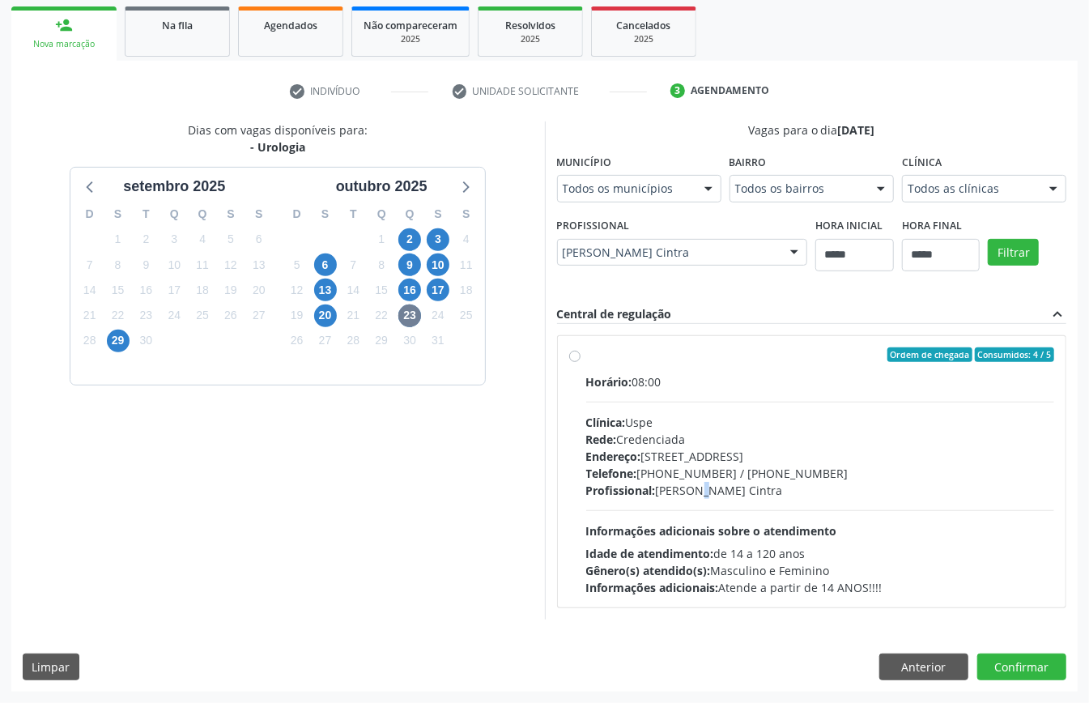
click at [670, 489] on div "Profissional: Gil Mauricio Ferraz Cintra" at bounding box center [820, 490] width 469 height 17
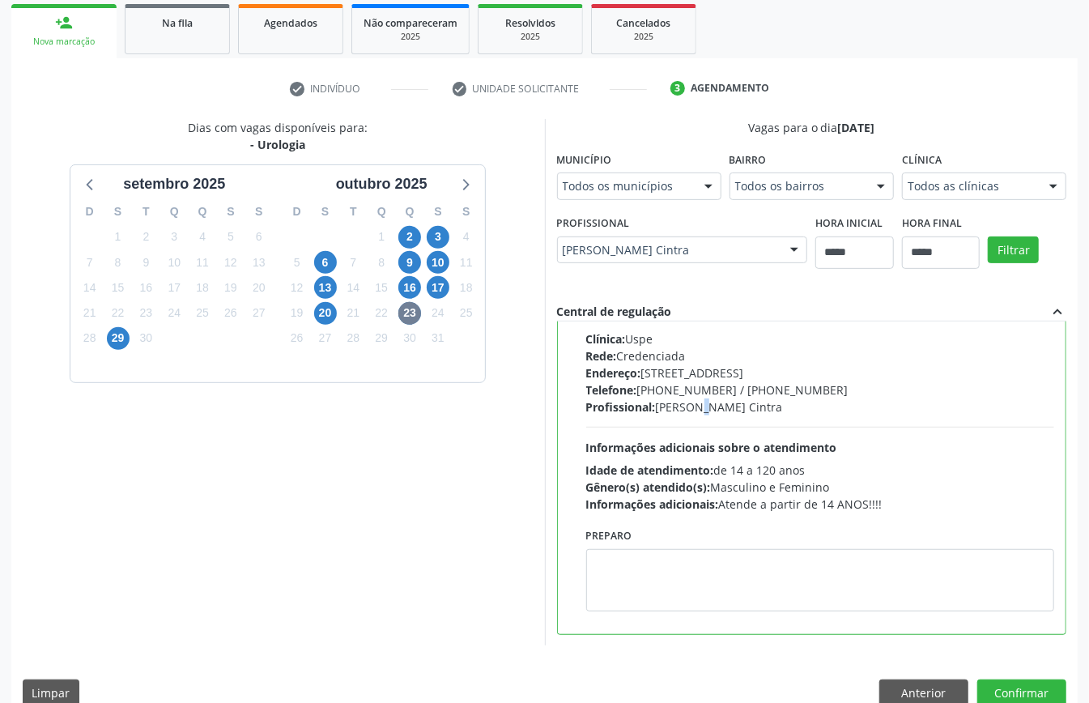
scroll to position [266, 0]
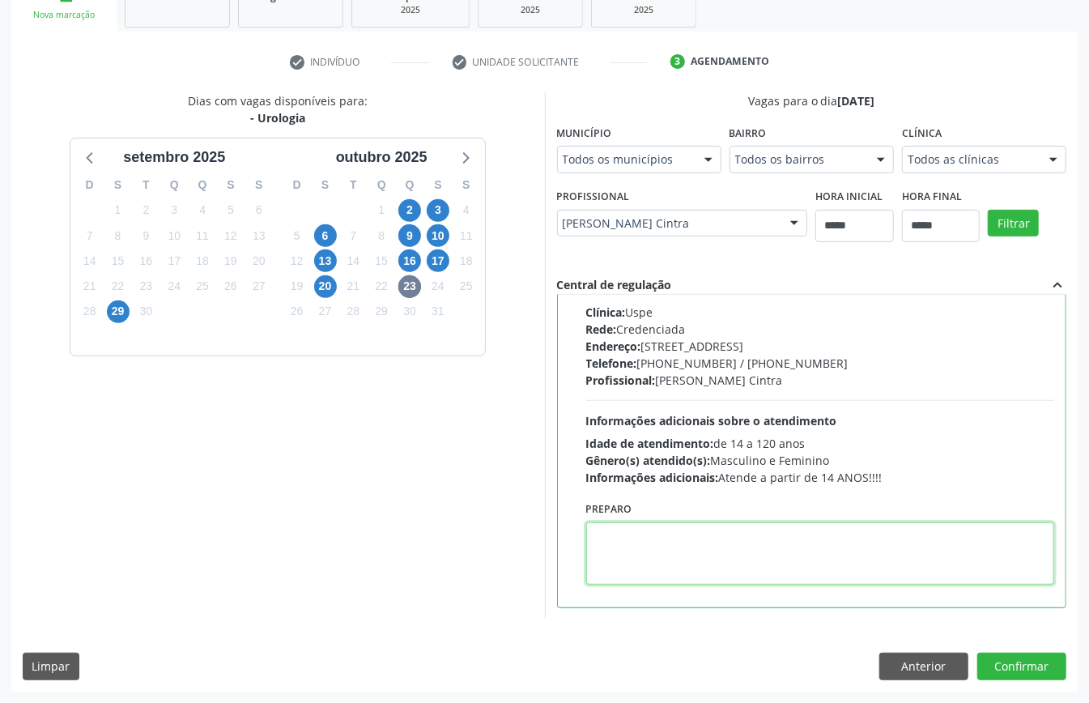
paste textarea "**********"
type textarea "**********"
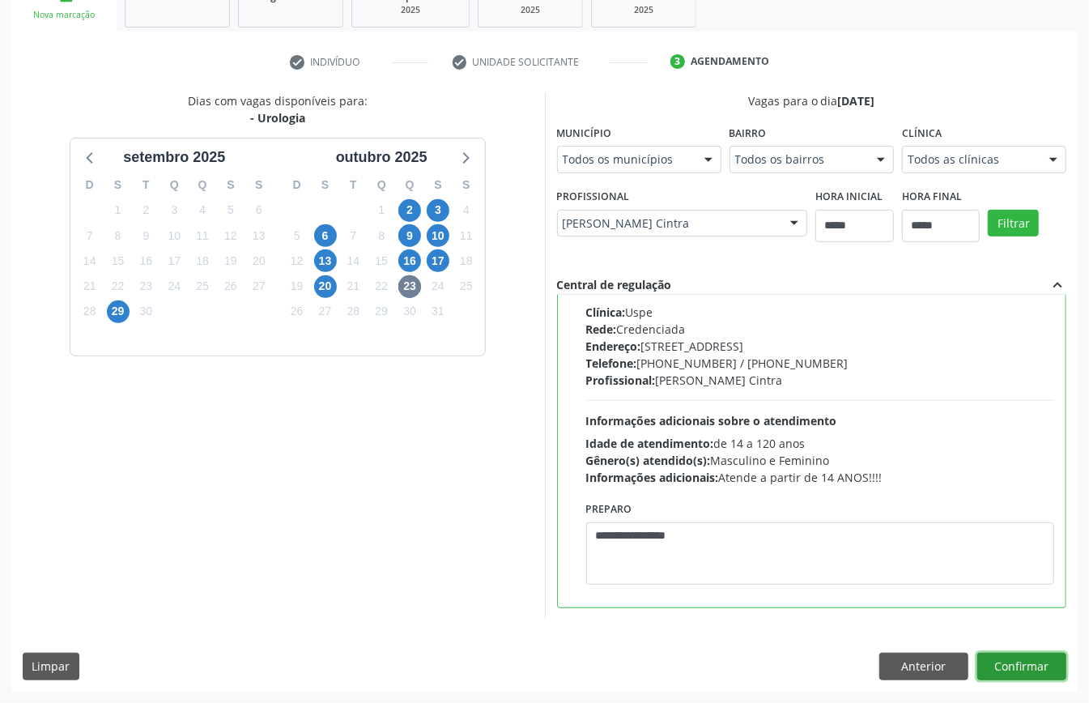
click at [1017, 658] on button "Confirmar" at bounding box center [1021, 667] width 89 height 28
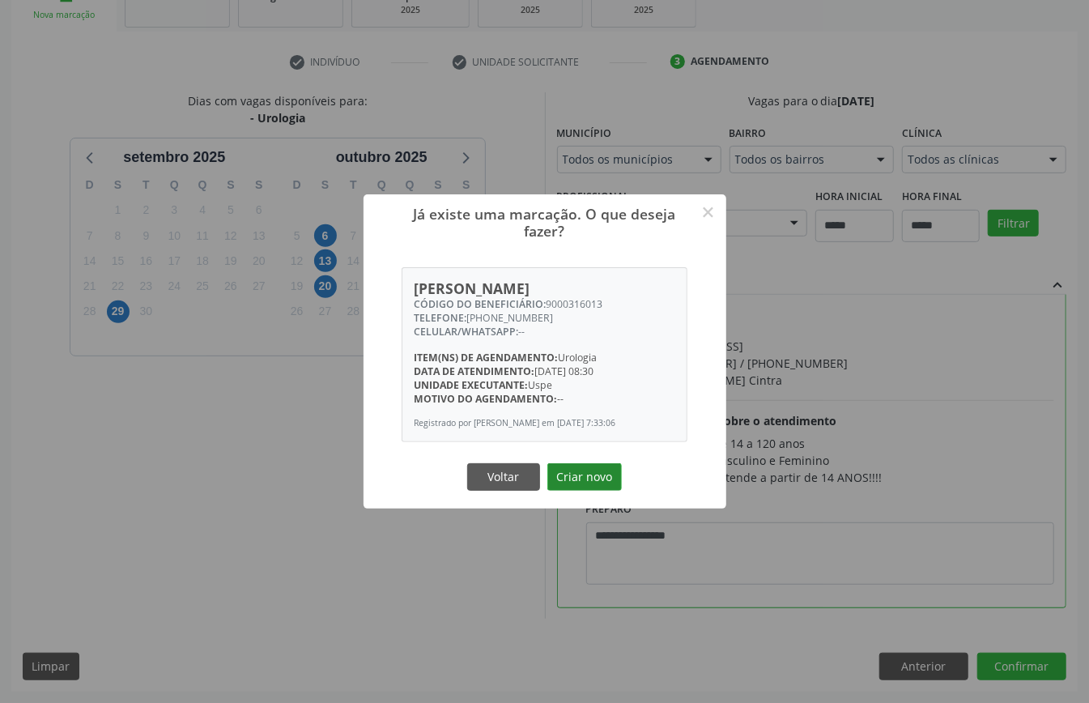
click at [581, 474] on button "Criar novo" at bounding box center [584, 477] width 74 height 28
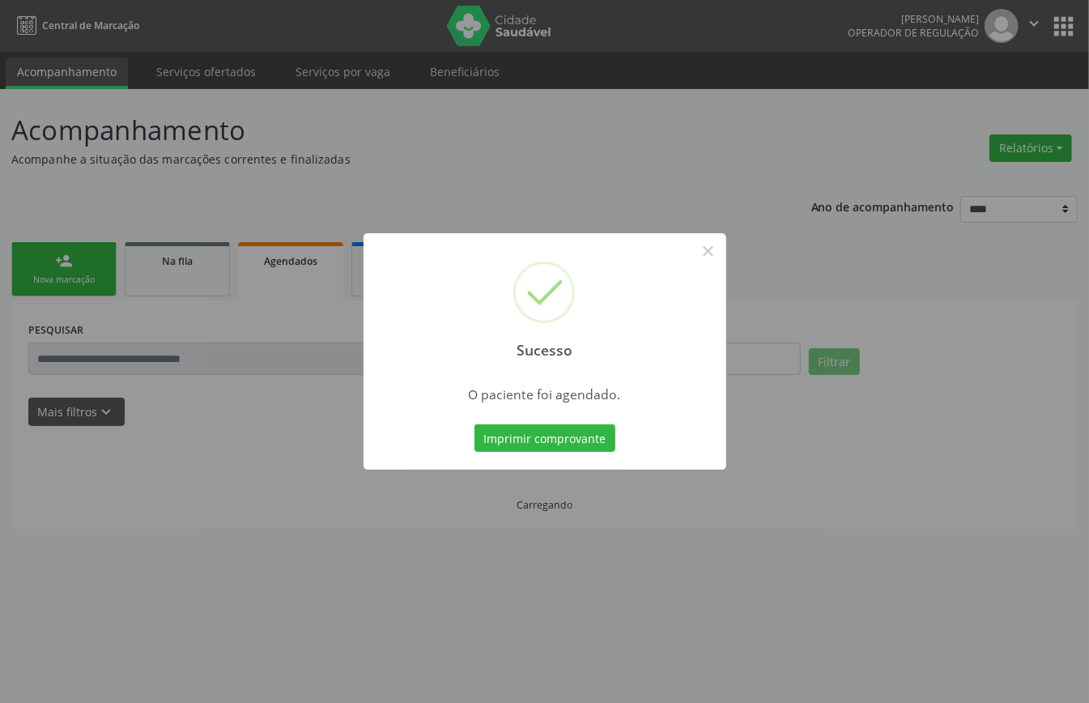
scroll to position [0, 0]
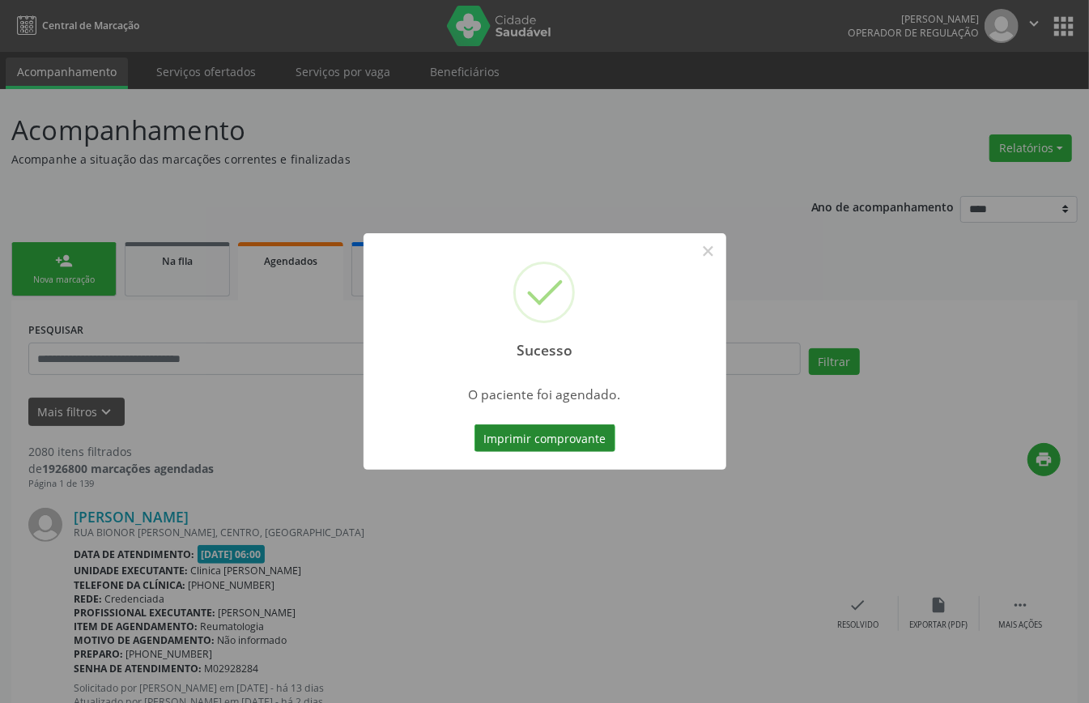
click at [575, 447] on button "Imprimir comprovante" at bounding box center [544, 438] width 141 height 28
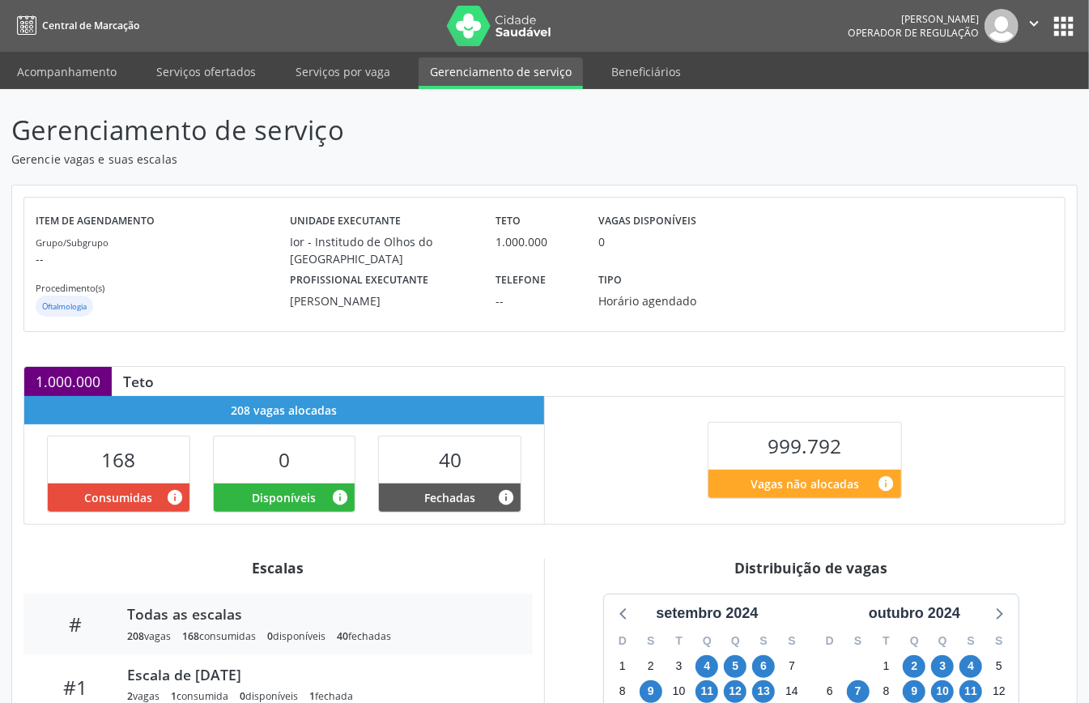
scroll to position [243, 0]
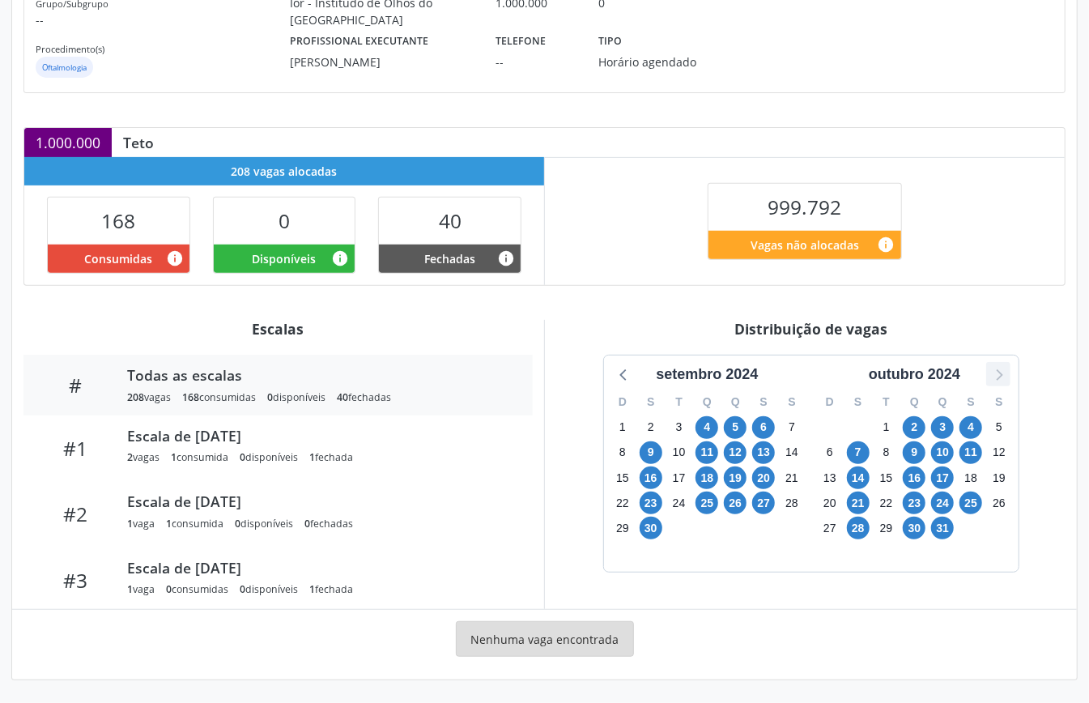
click at [997, 372] on icon at bounding box center [998, 374] width 21 height 21
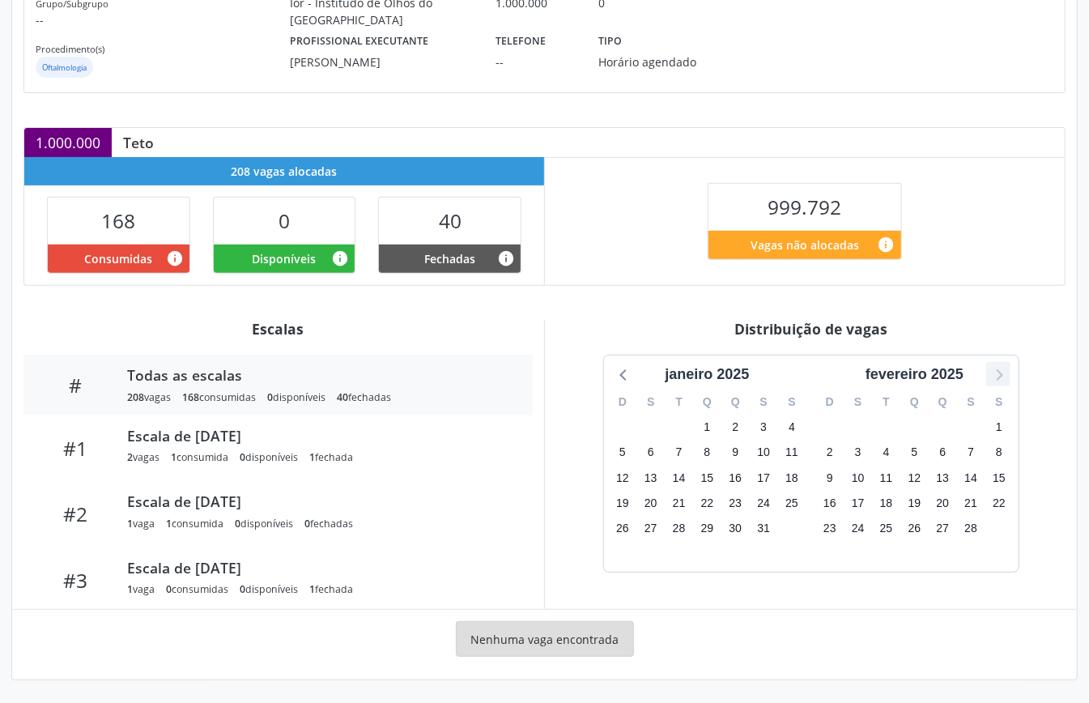
click at [997, 372] on icon at bounding box center [998, 374] width 21 height 21
click at [915, 505] on span "22" at bounding box center [914, 502] width 23 height 23
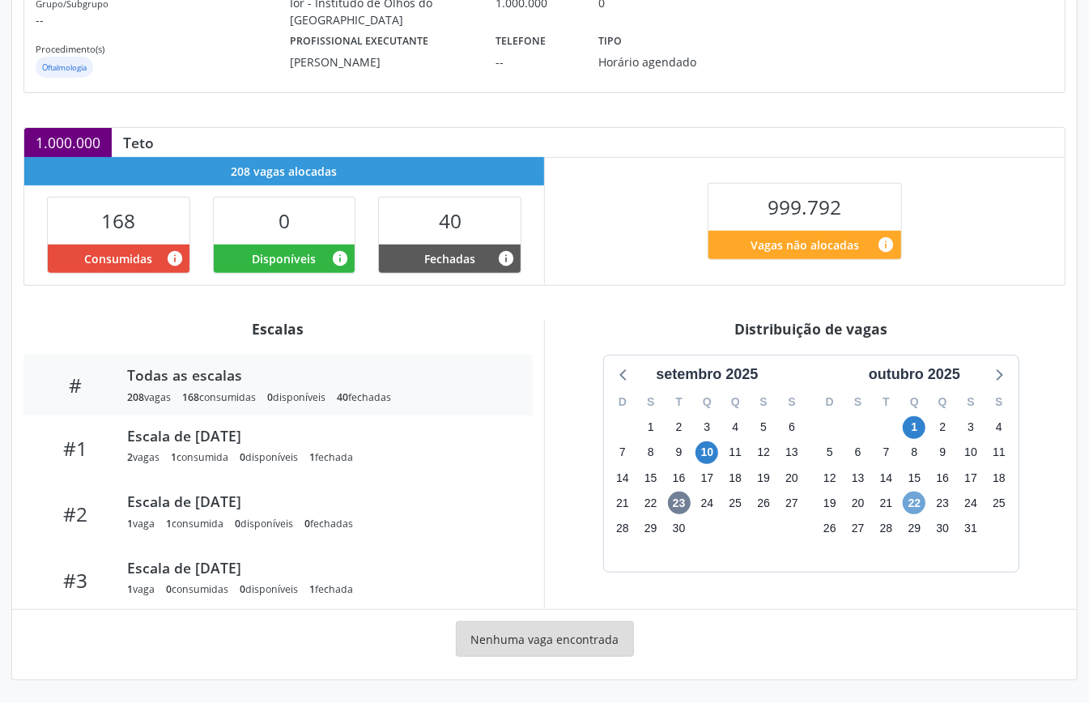
click at [915, 505] on span "22" at bounding box center [914, 502] width 23 height 23
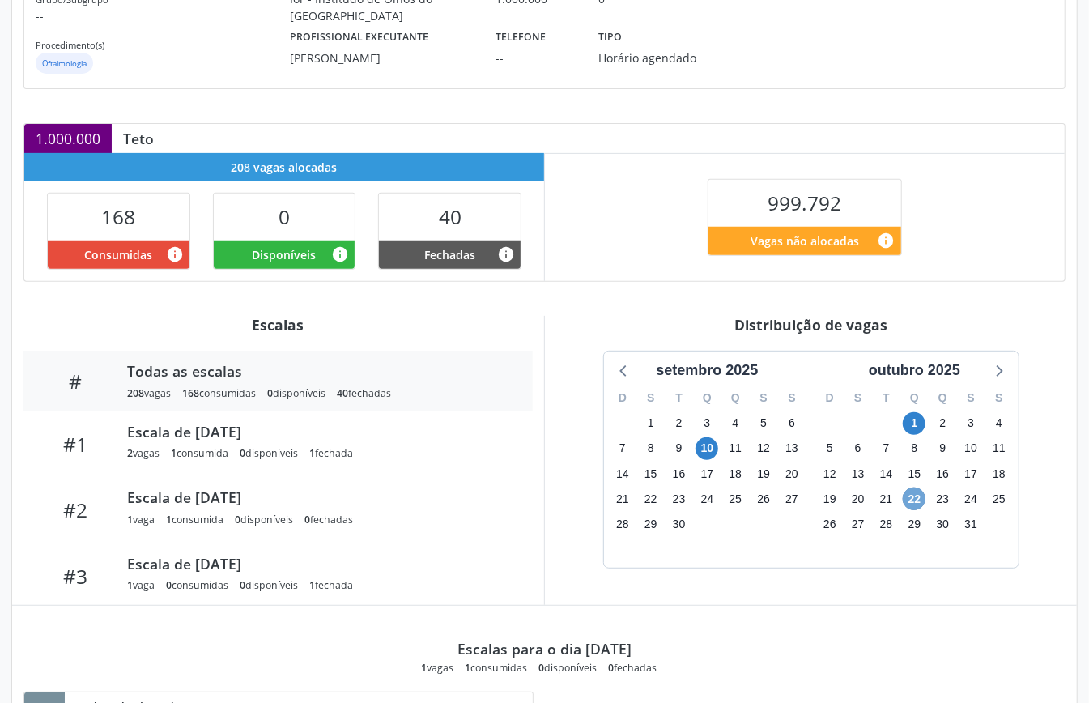
scroll to position [442, 0]
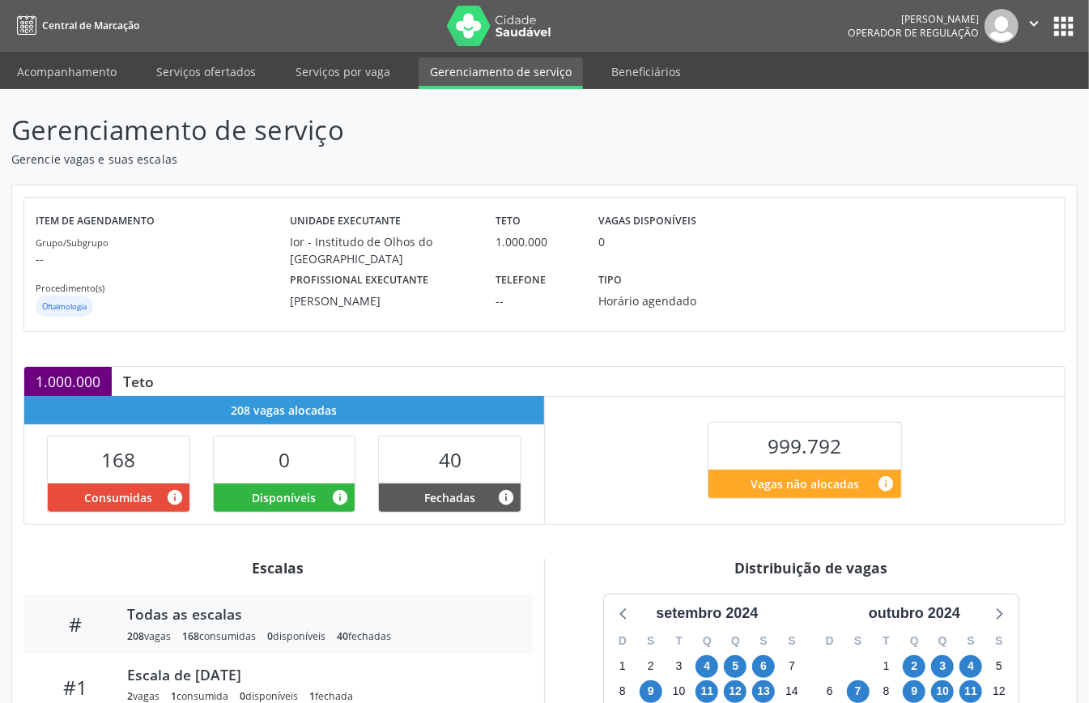
scroll to position [243, 0]
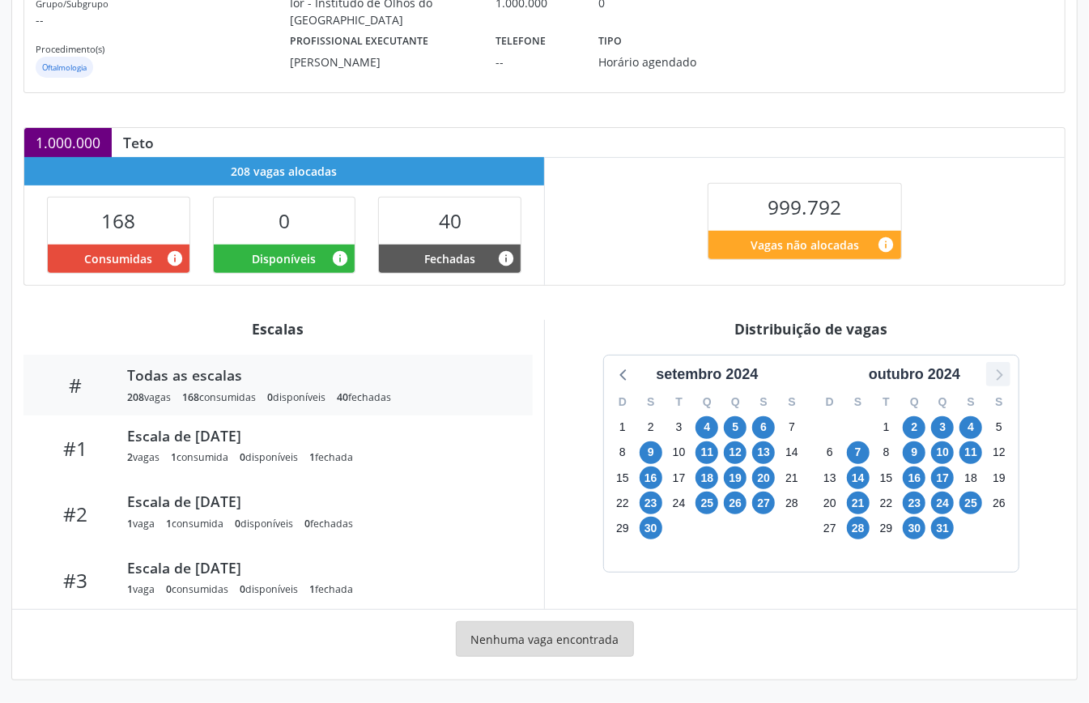
click at [998, 376] on icon at bounding box center [998, 374] width 21 height 21
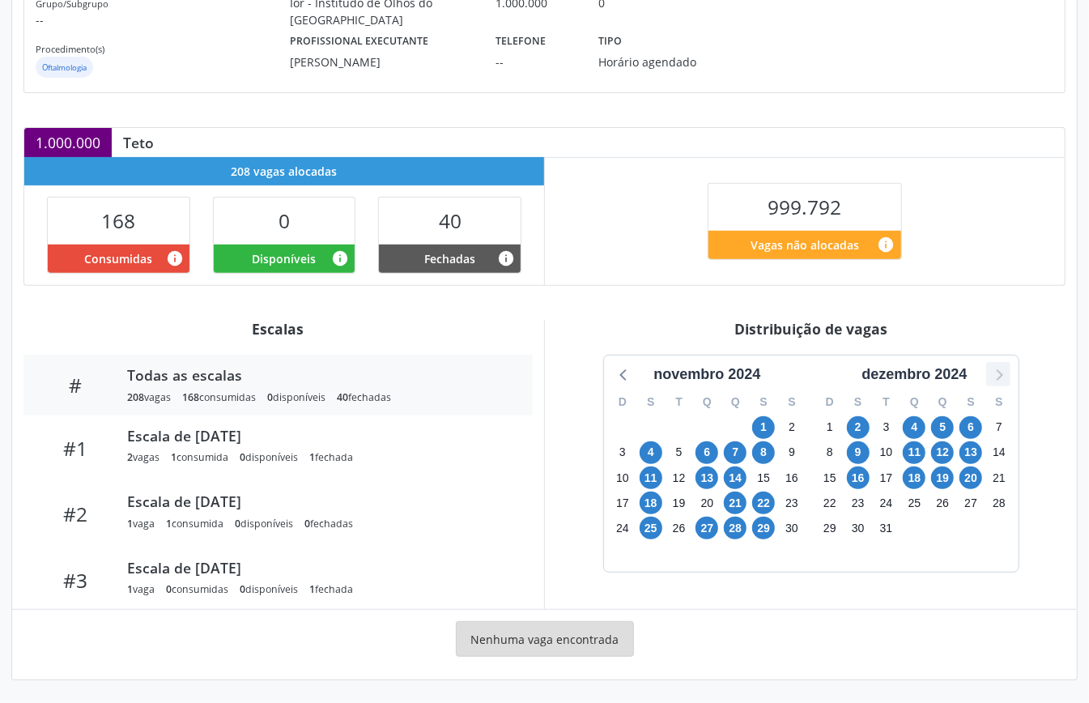
click at [998, 376] on icon at bounding box center [998, 374] width 21 height 21
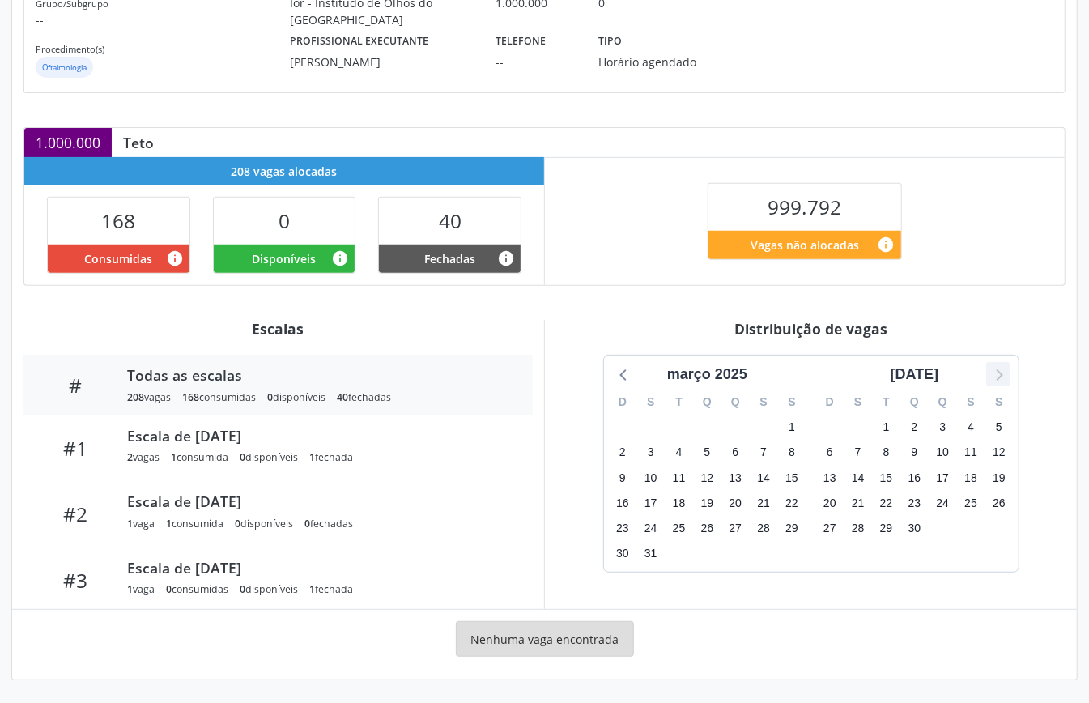
click at [998, 376] on icon at bounding box center [998, 374] width 21 height 21
click at [619, 373] on icon at bounding box center [624, 374] width 21 height 21
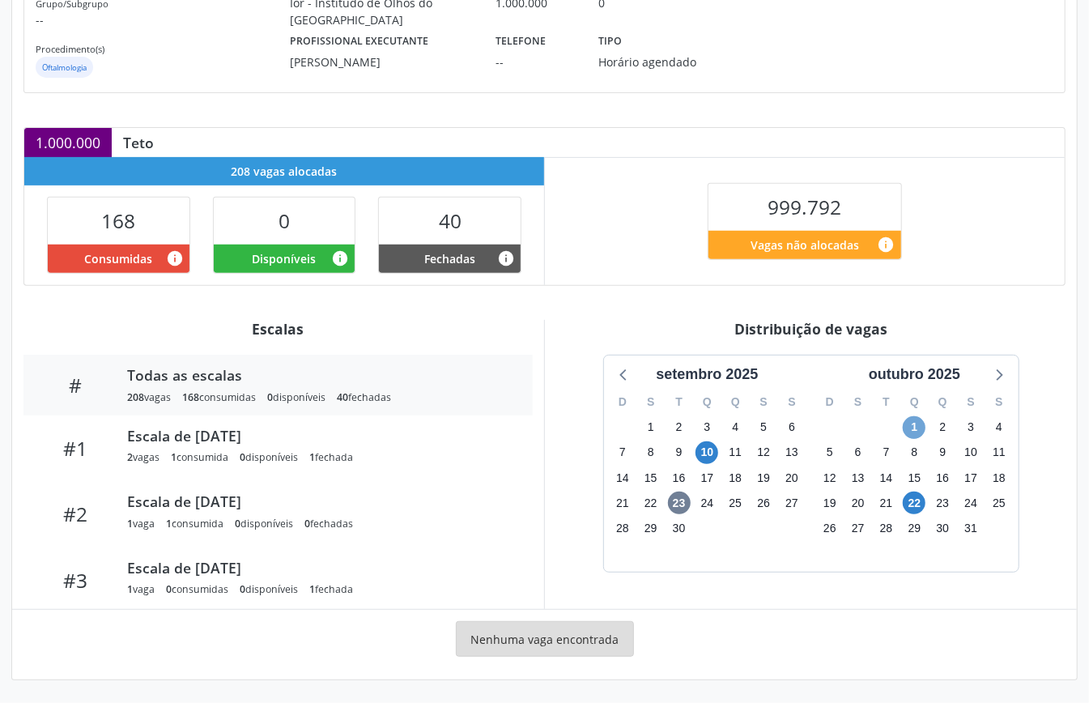
click at [907, 426] on span "1" at bounding box center [914, 427] width 23 height 23
click at [907, 424] on span "1" at bounding box center [914, 427] width 23 height 23
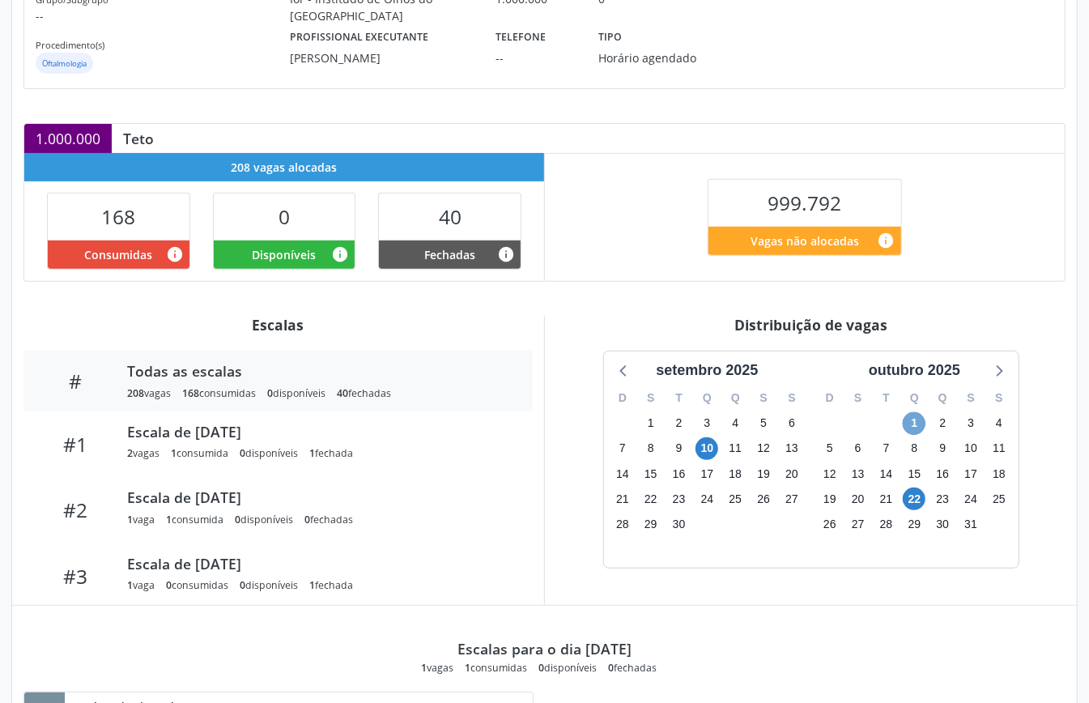
scroll to position [442, 0]
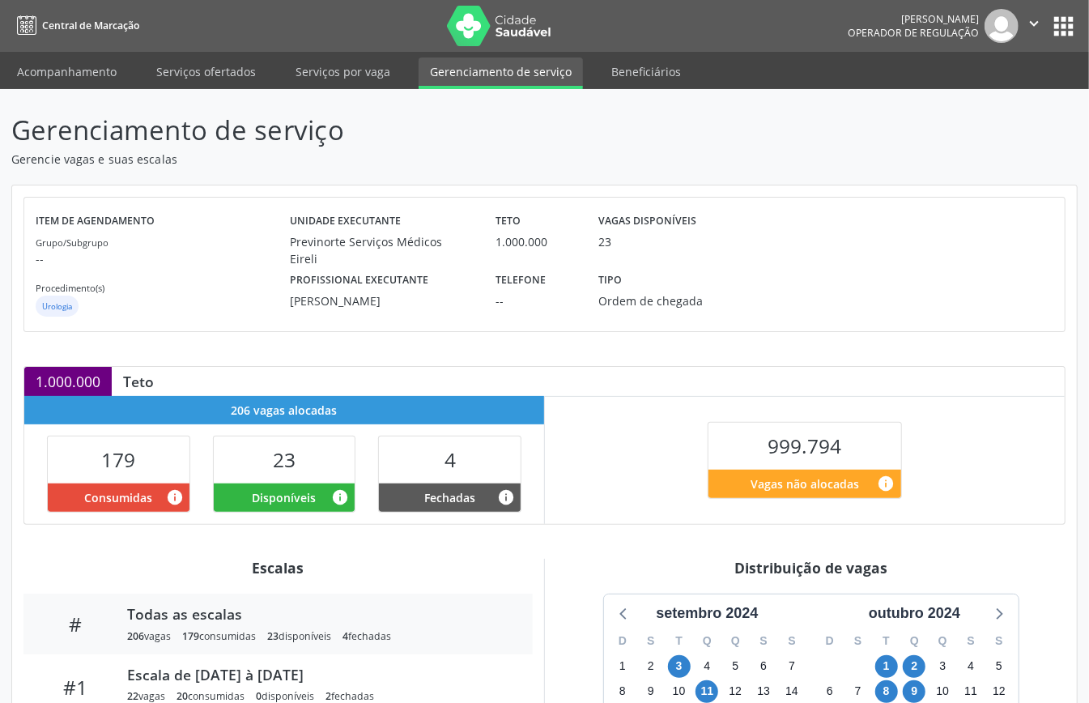
scroll to position [243, 0]
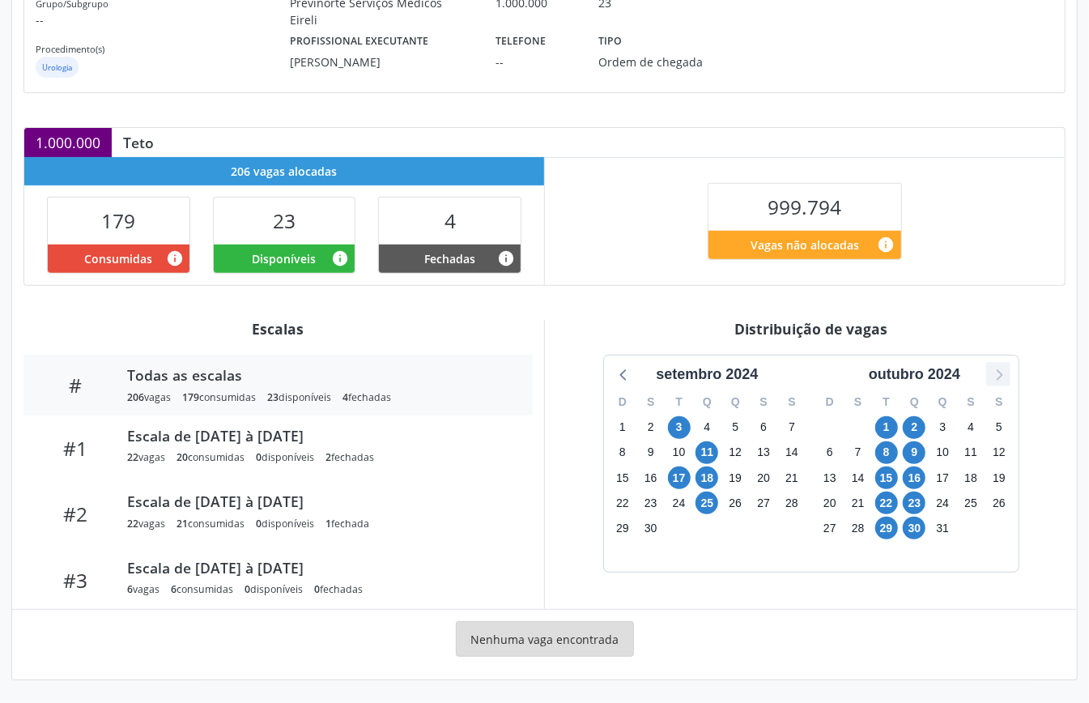
click at [1001, 367] on icon at bounding box center [998, 374] width 21 height 21
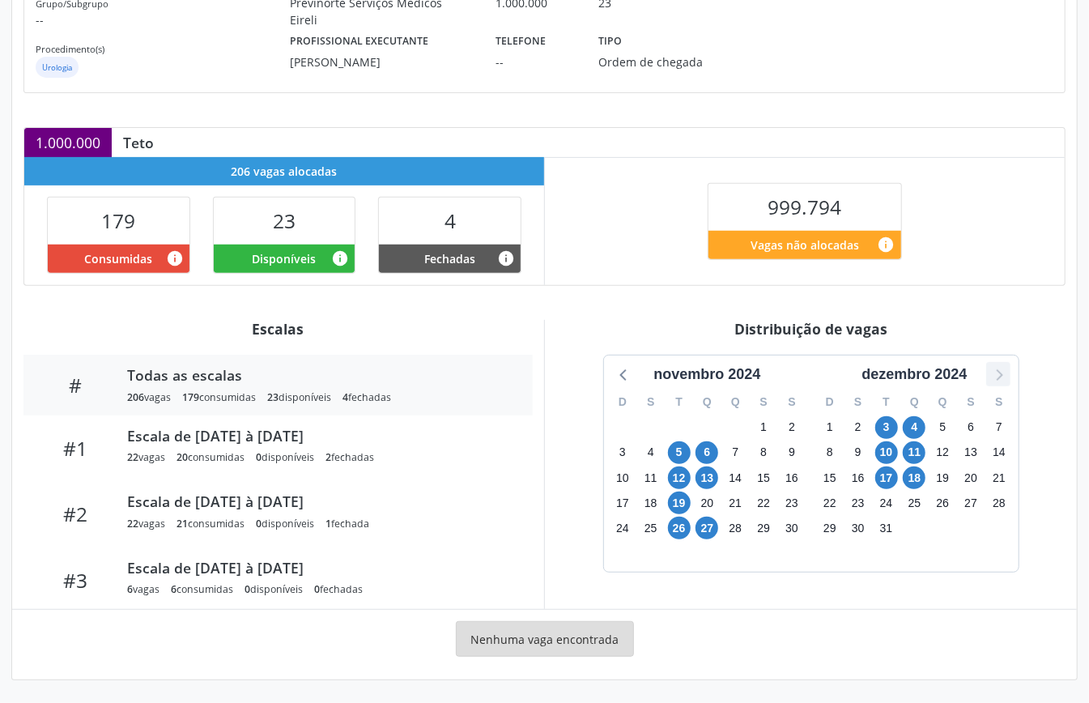
click at [1001, 367] on icon at bounding box center [998, 374] width 21 height 21
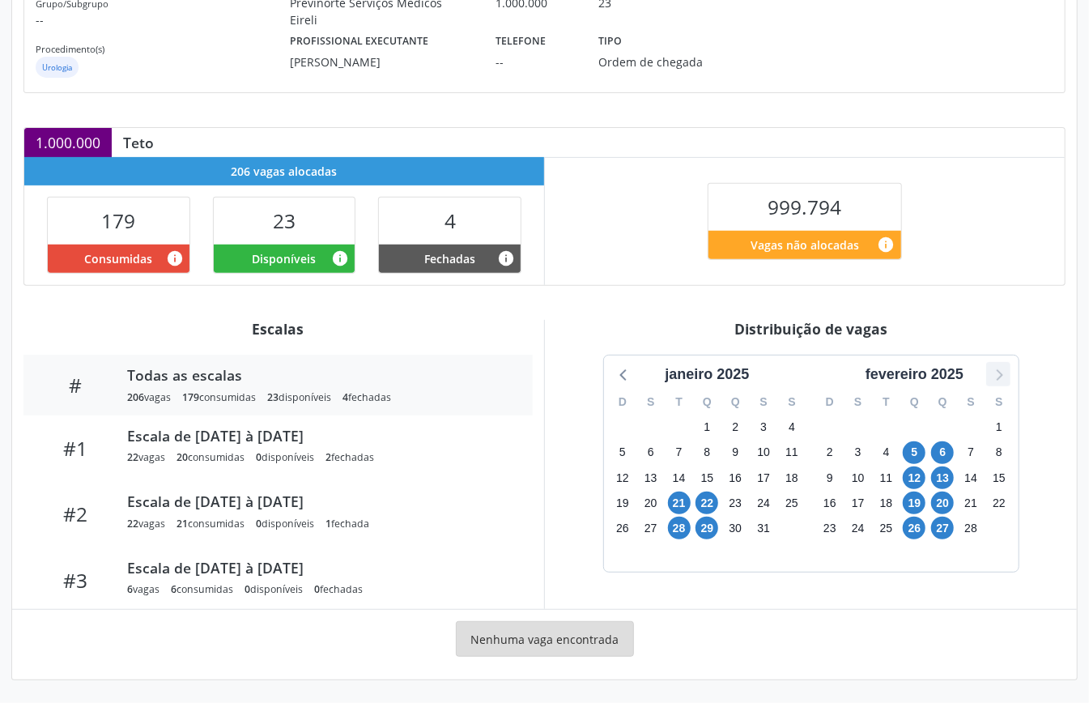
click at [1002, 368] on icon at bounding box center [998, 374] width 21 height 21
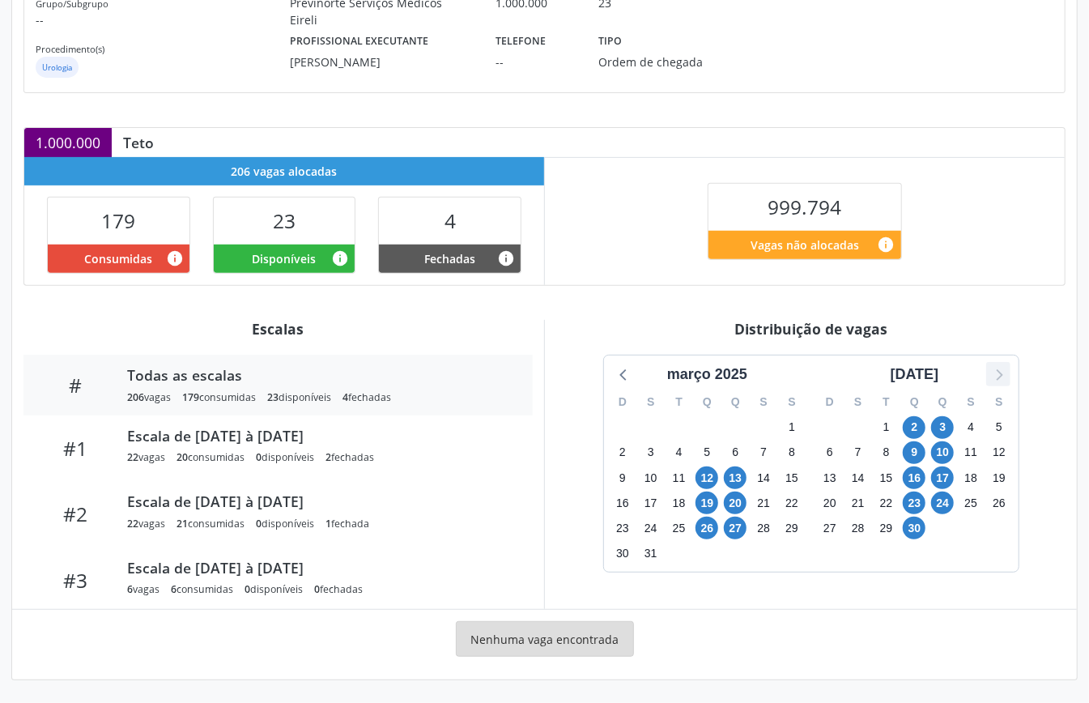
click at [1004, 370] on icon at bounding box center [998, 374] width 21 height 21
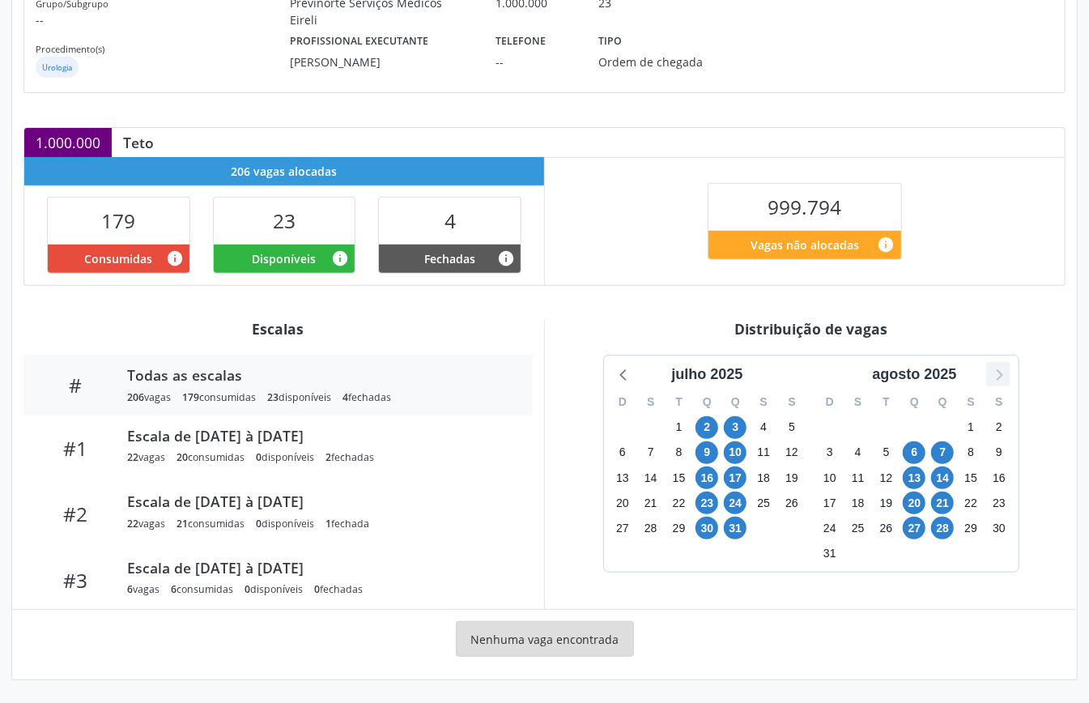
click at [1004, 370] on icon at bounding box center [998, 374] width 21 height 21
click at [908, 502] on span "22" at bounding box center [914, 502] width 23 height 23
click at [946, 503] on span "23" at bounding box center [942, 502] width 23 height 23
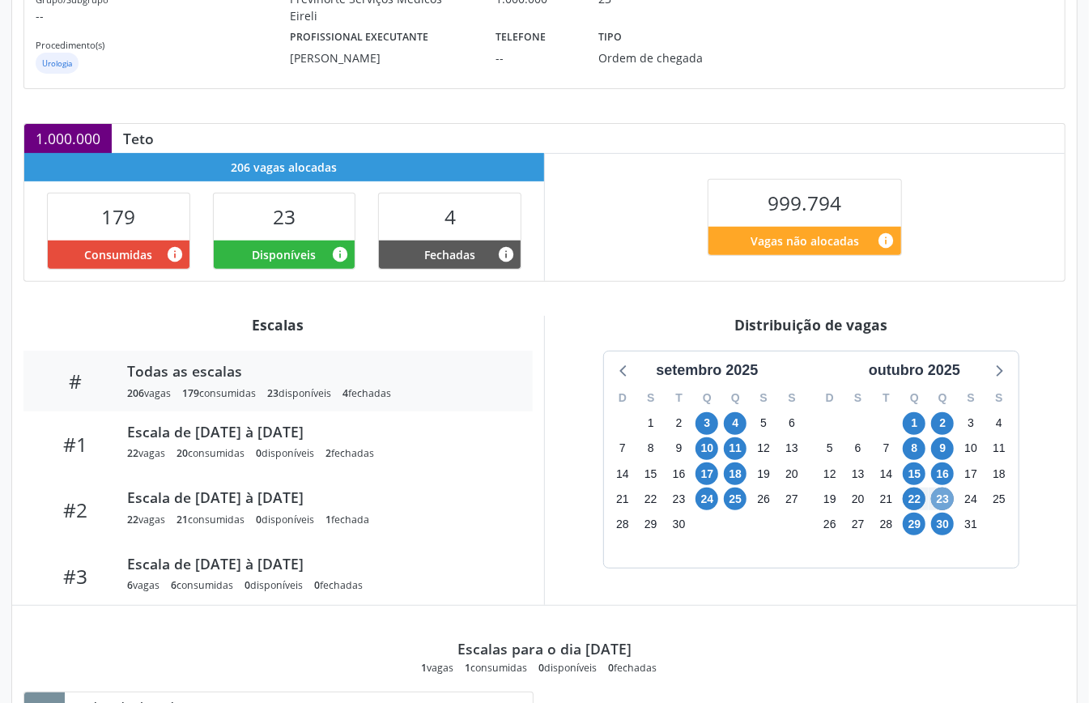
scroll to position [701, 0]
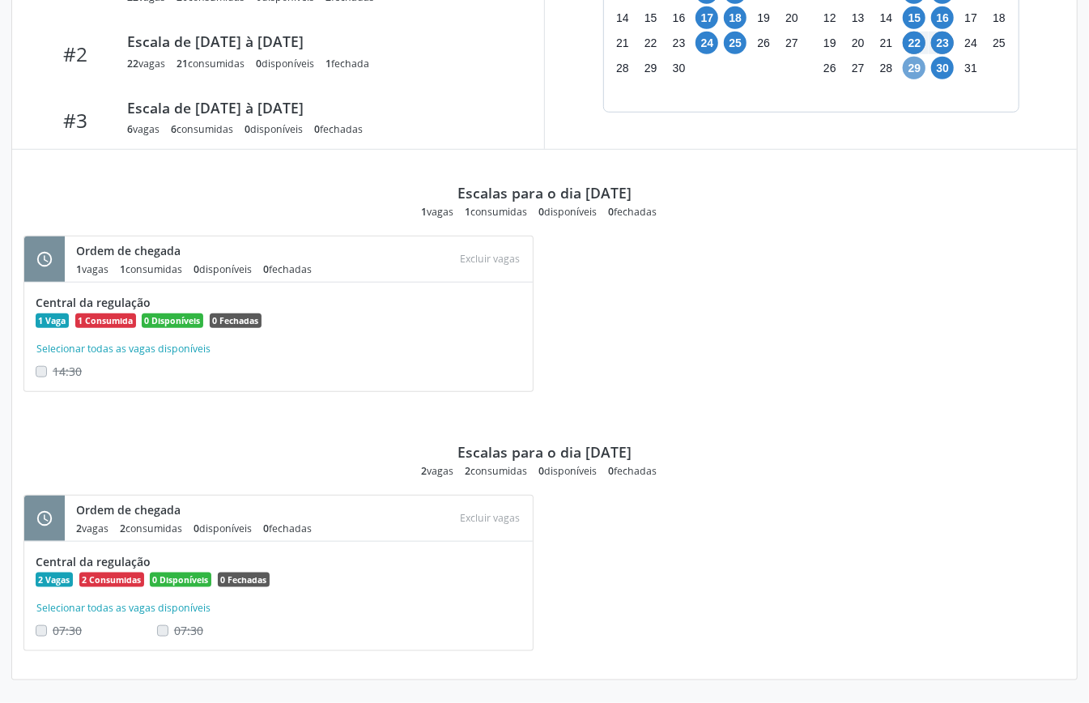
click at [916, 75] on span "29" at bounding box center [914, 68] width 23 height 23
click at [946, 74] on span "30" at bounding box center [942, 68] width 23 height 23
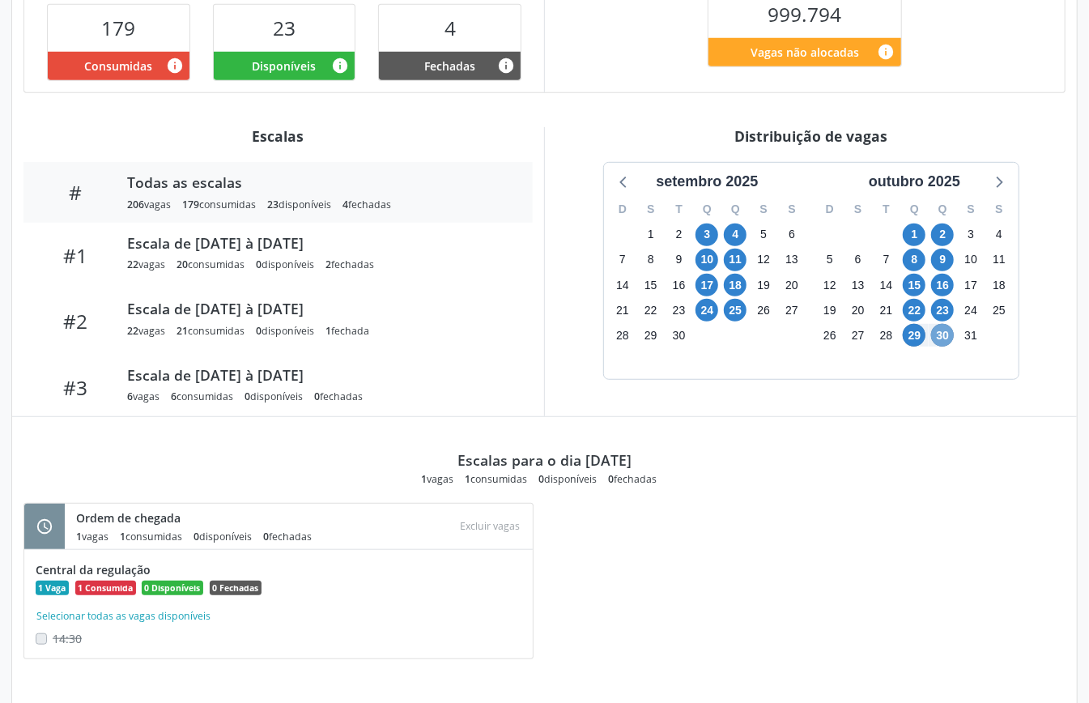
scroll to position [539, 0]
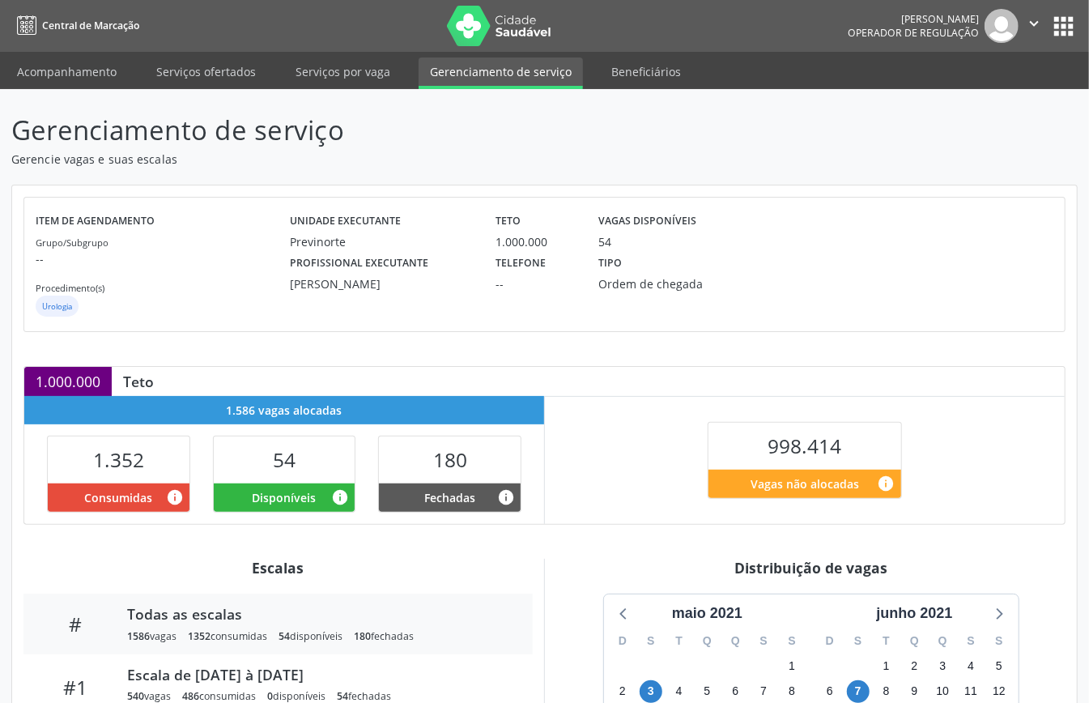
scroll to position [243, 0]
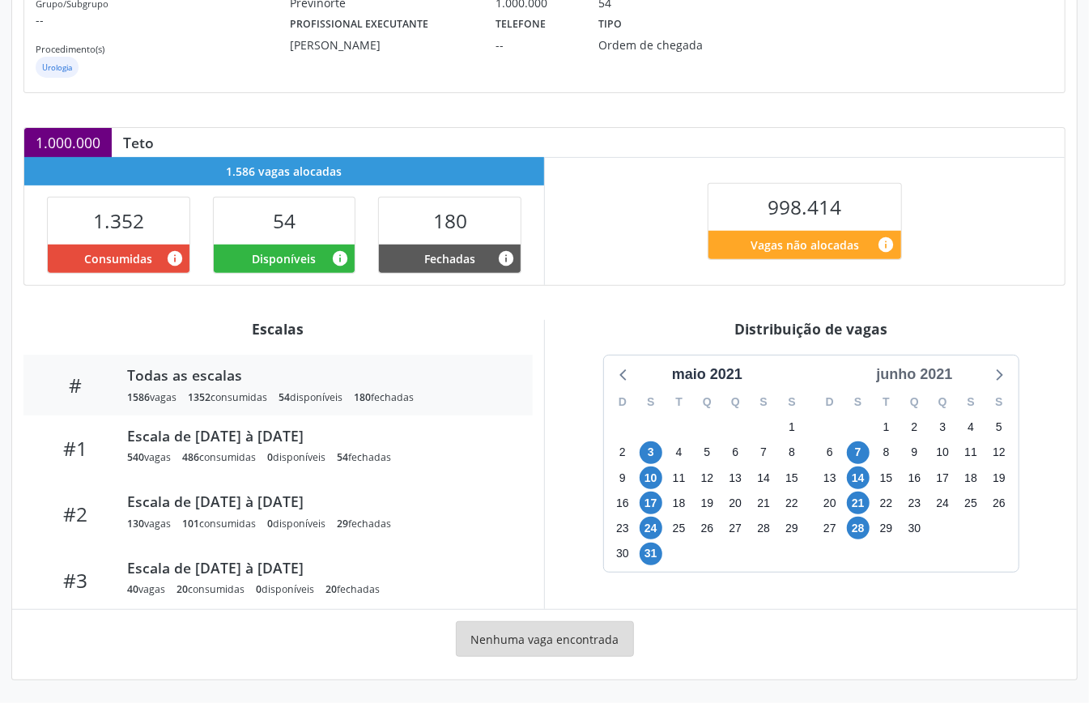
click at [926, 370] on div "junho 2021" at bounding box center [914, 375] width 89 height 22
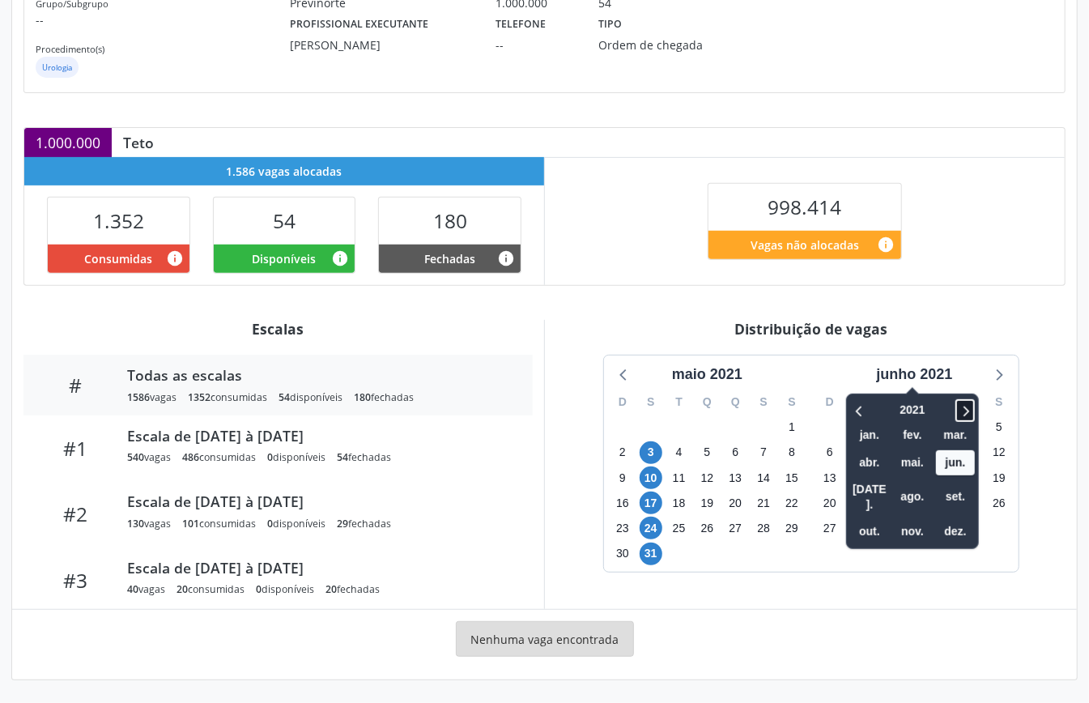
click at [968, 403] on icon at bounding box center [965, 410] width 16 height 19
click at [868, 519] on span "out." at bounding box center [869, 531] width 39 height 25
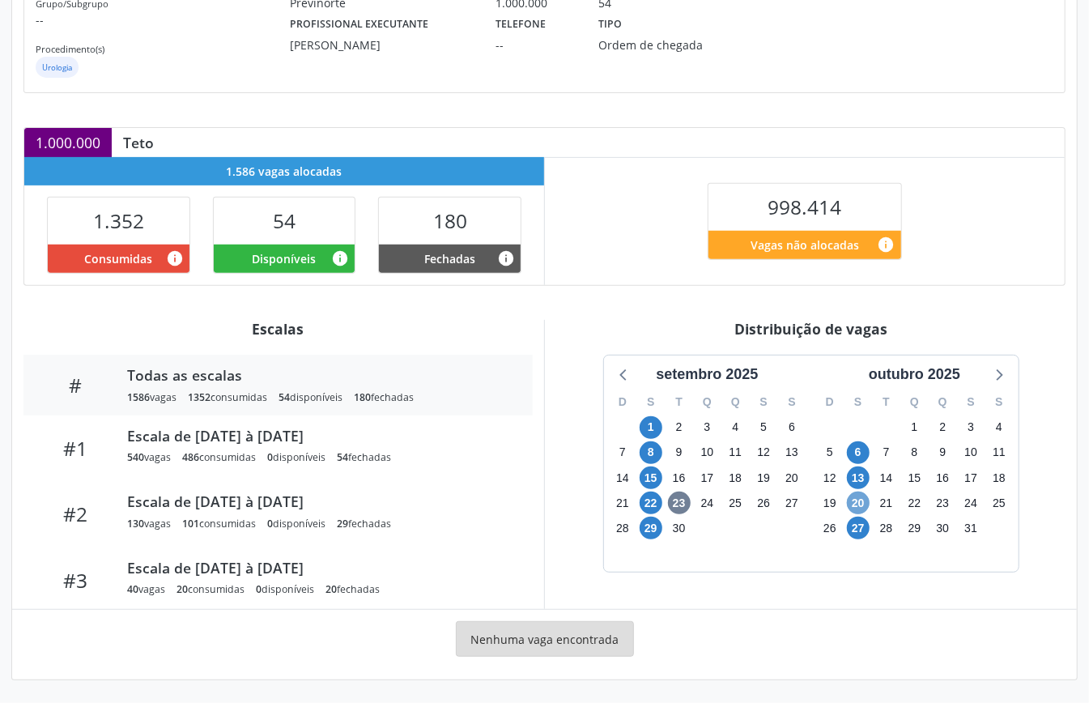
click at [855, 502] on span "20" at bounding box center [858, 502] width 23 height 23
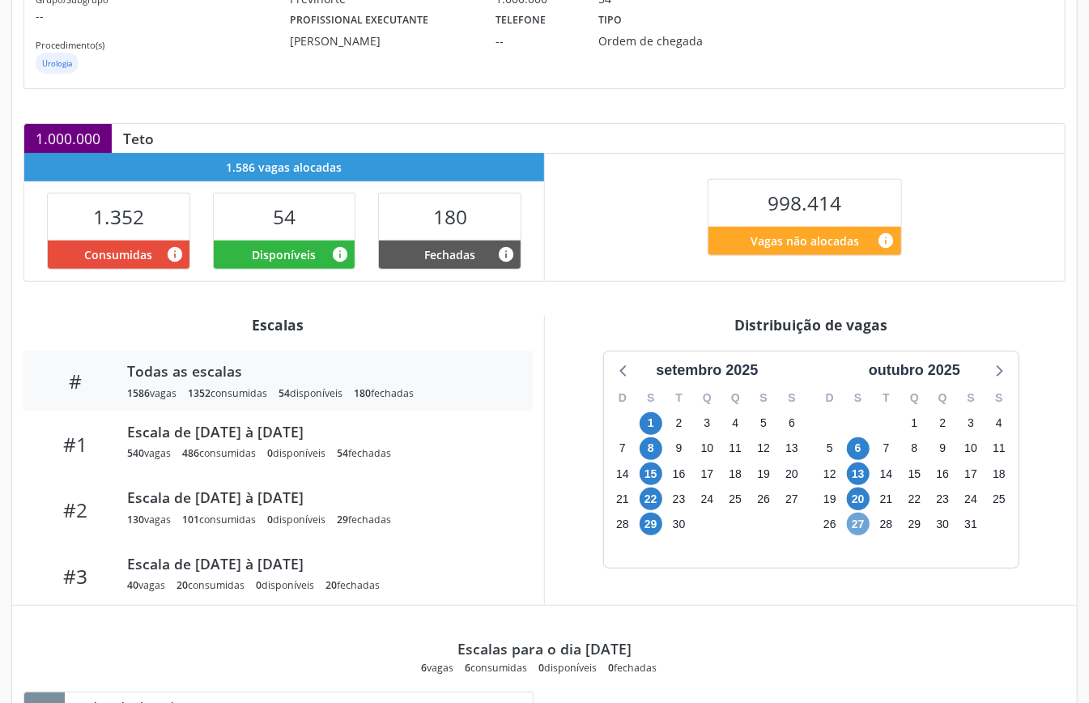
click at [861, 531] on span "27" at bounding box center [858, 523] width 23 height 23
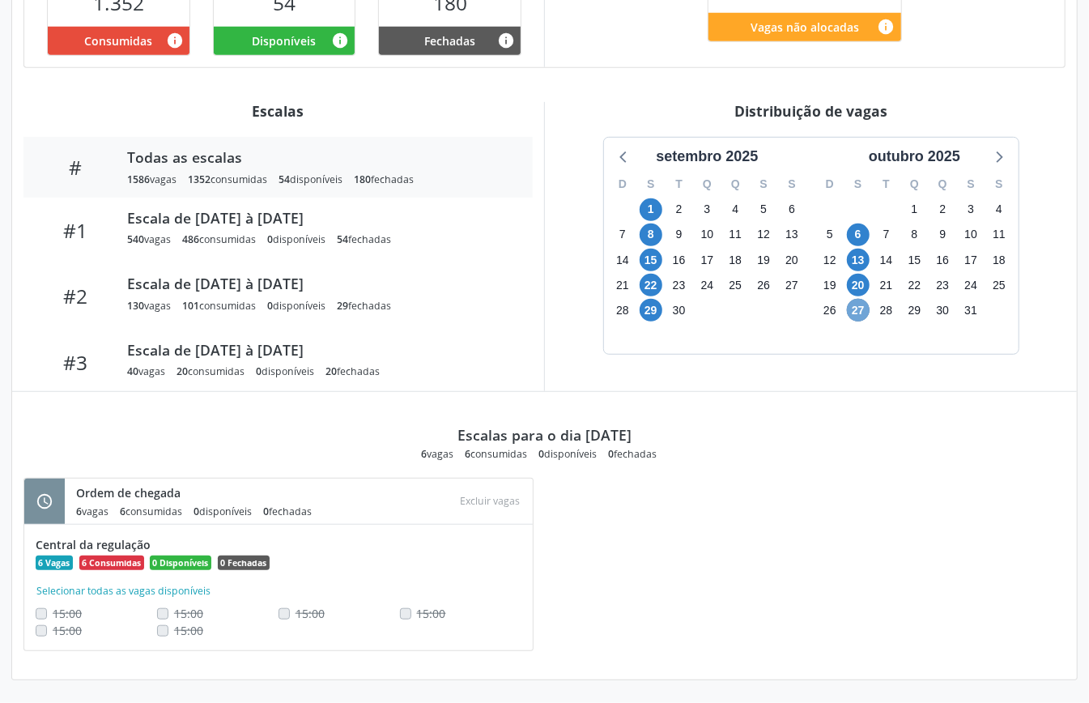
scroll to position [460, 0]
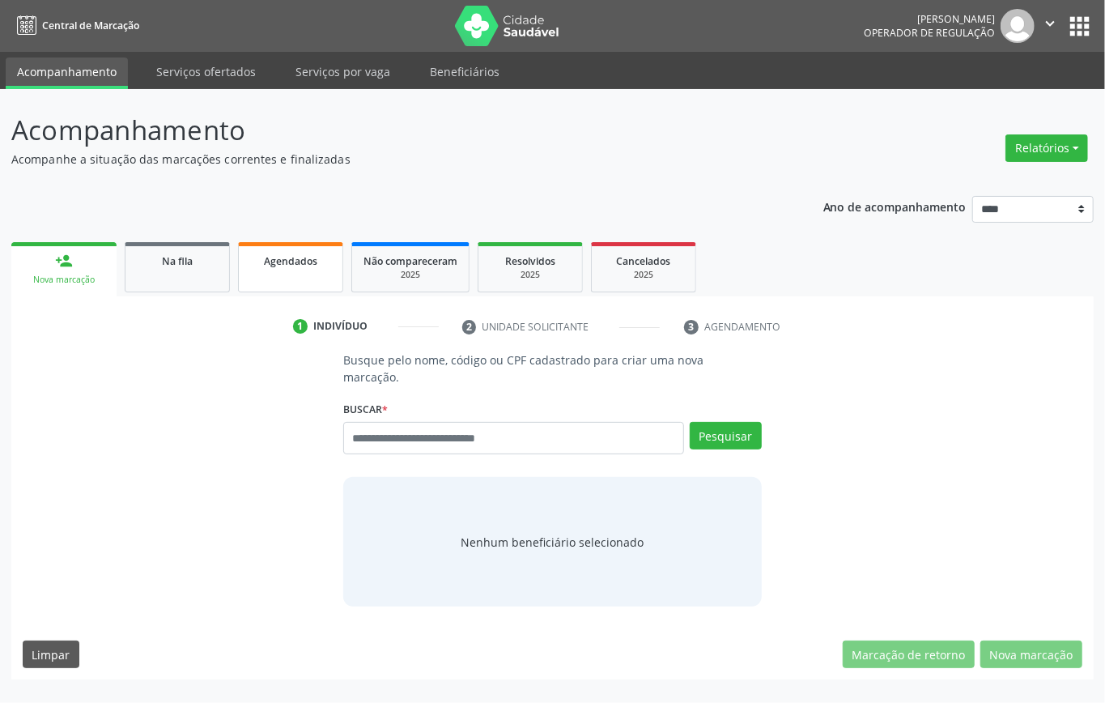
click at [319, 274] on link "Agendados" at bounding box center [290, 267] width 105 height 50
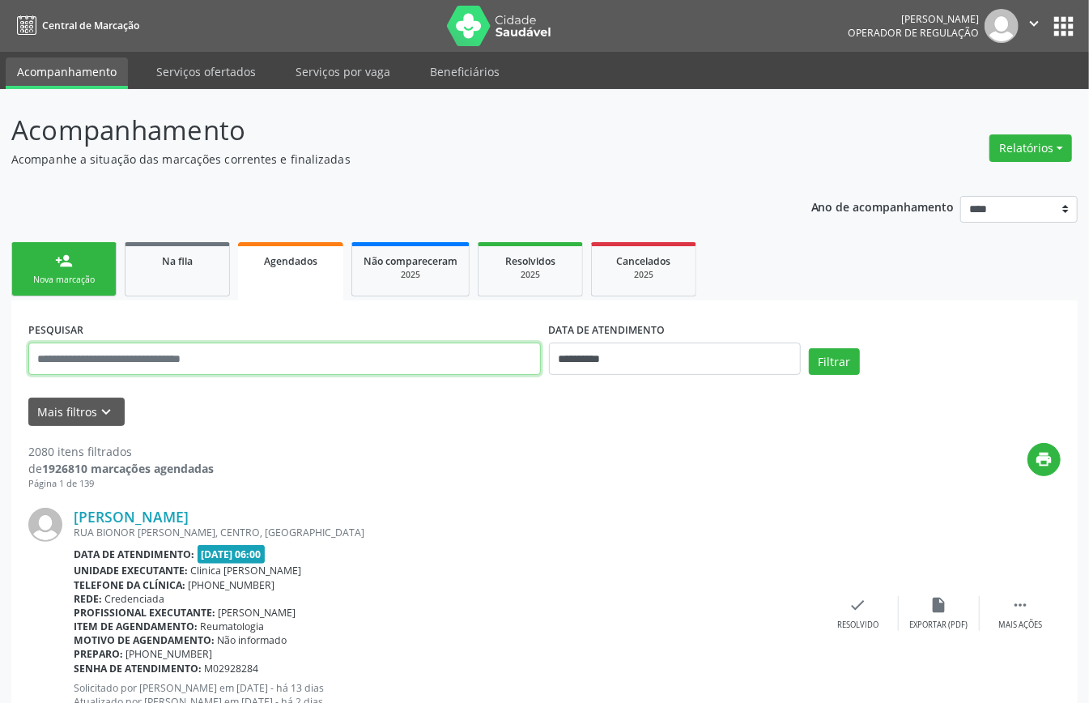
drag, startPoint x: 387, startPoint y: 356, endPoint x: 332, endPoint y: 361, distance: 55.3
paste input "**********"
type input "**********"
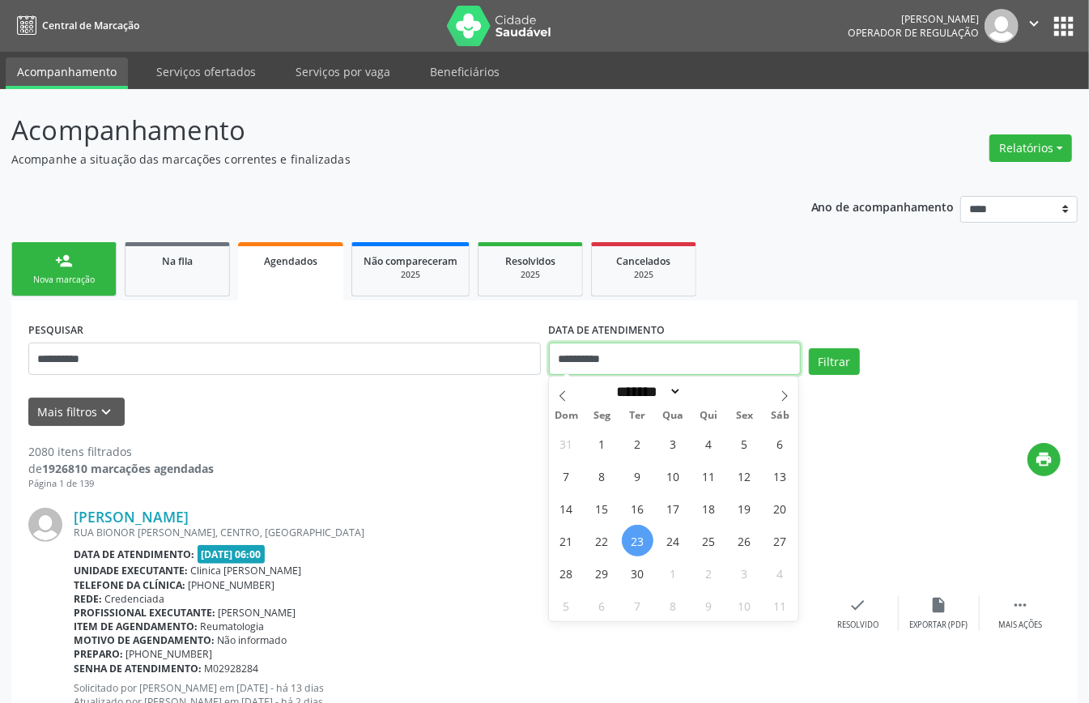
click at [668, 357] on input "**********" at bounding box center [675, 358] width 252 height 32
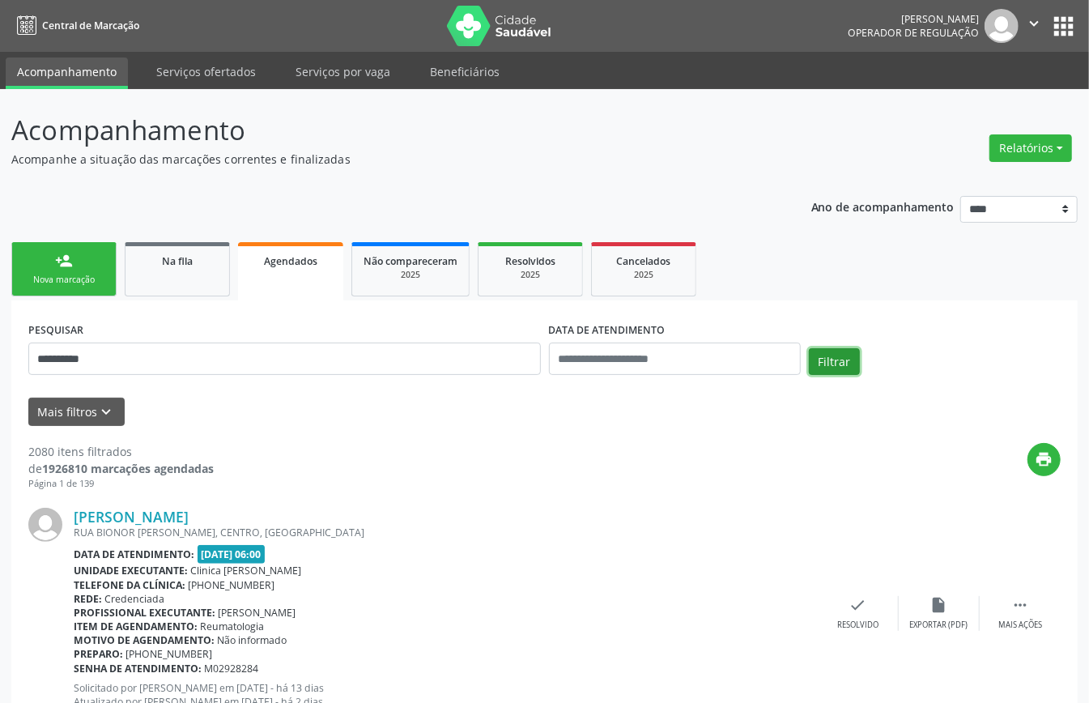
click at [837, 367] on button "Filtrar" at bounding box center [834, 362] width 51 height 28
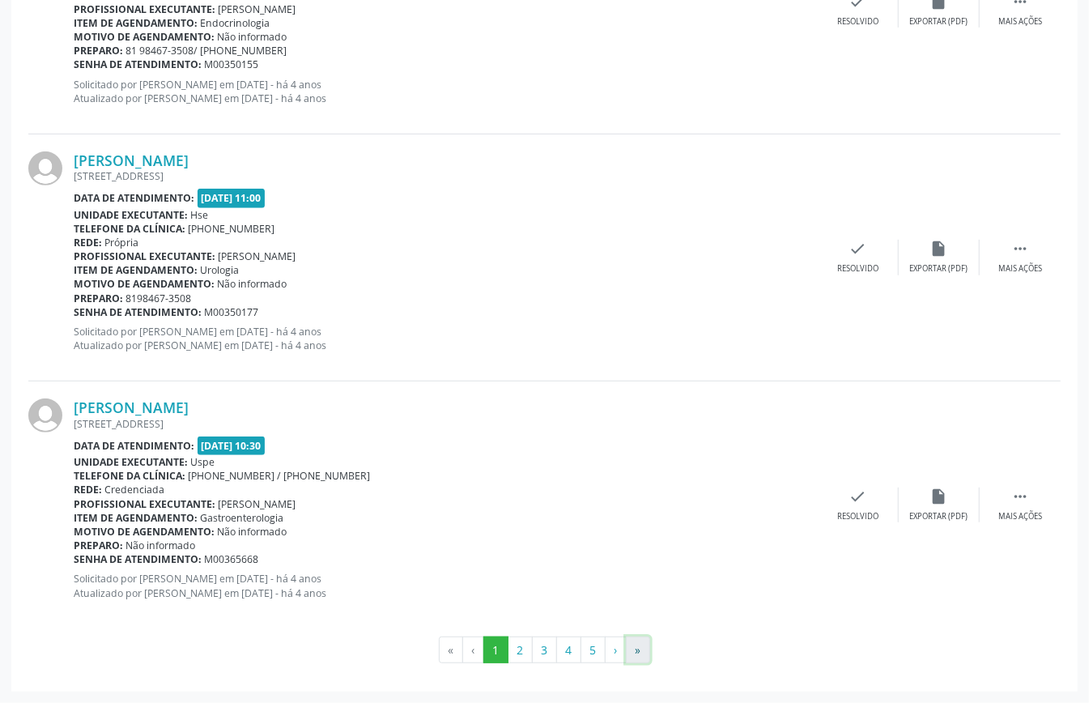
click at [643, 640] on button "»" at bounding box center [638, 650] width 24 height 28
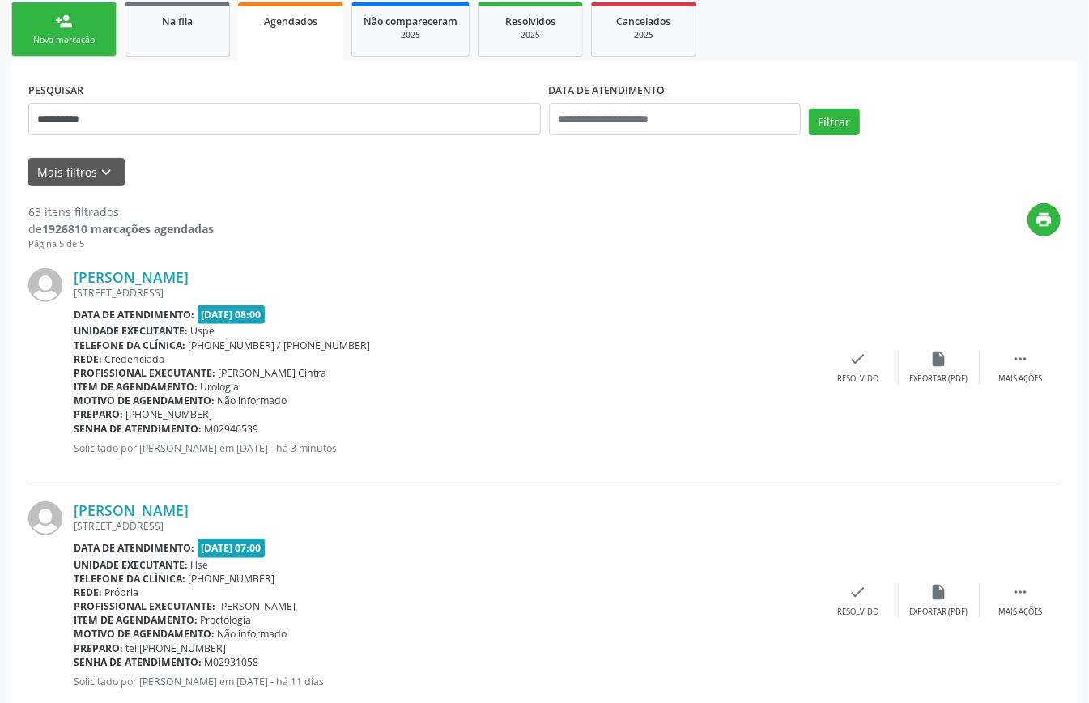
scroll to position [564, 0]
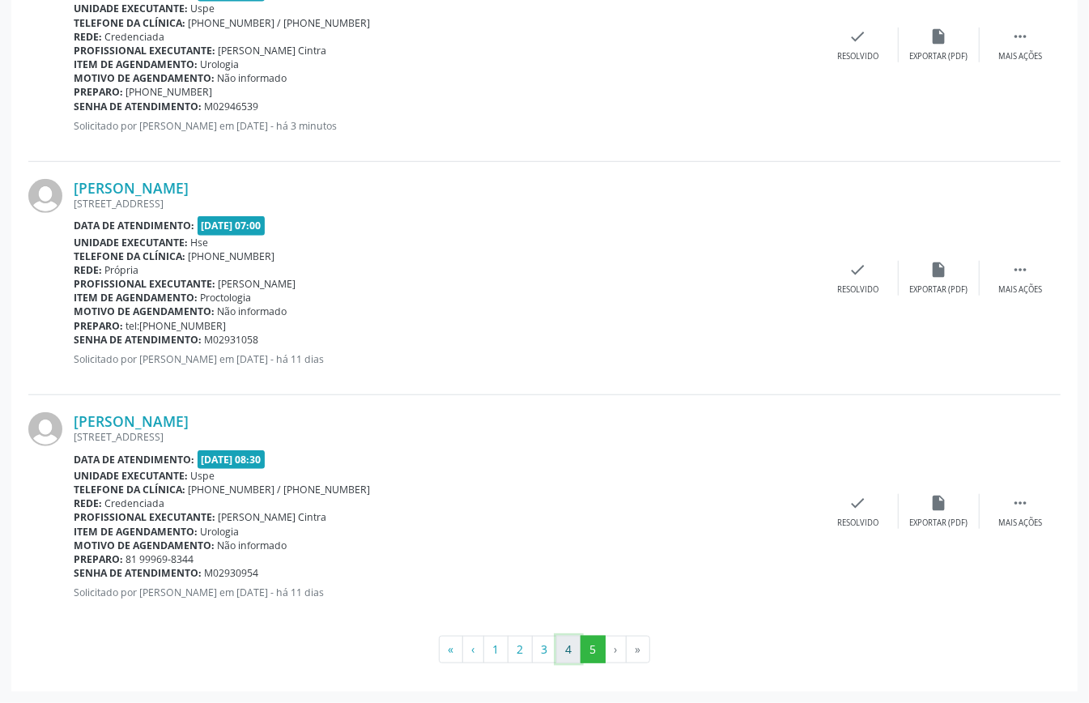
click at [576, 651] on button "4" at bounding box center [568, 650] width 25 height 28
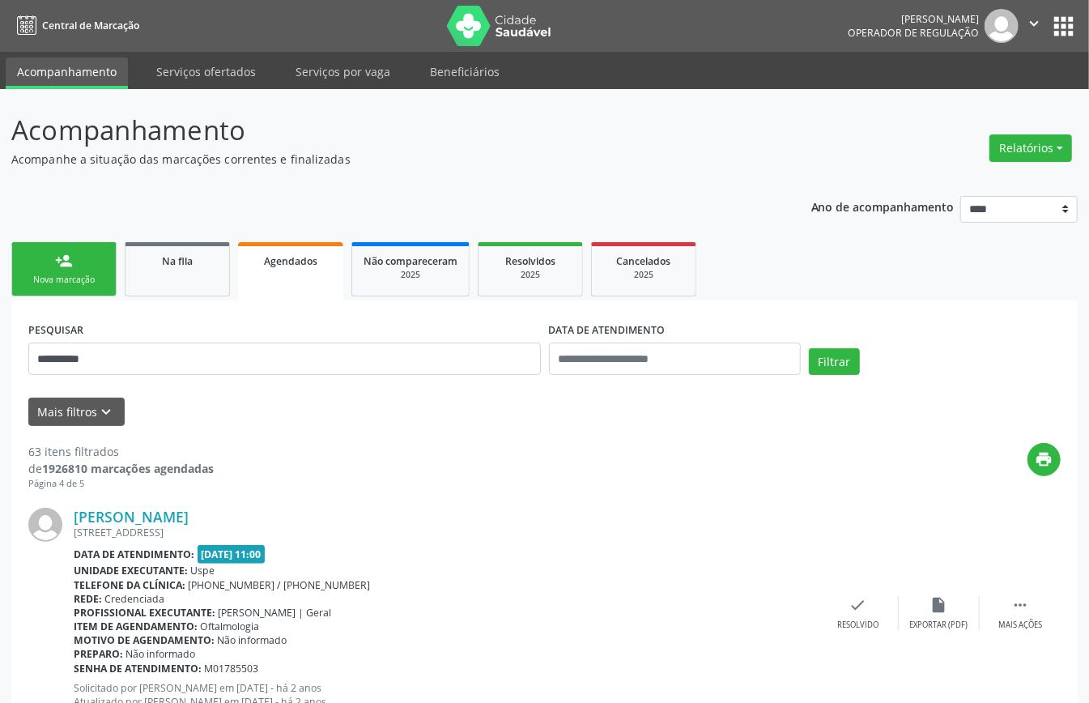
scroll to position [3560, 0]
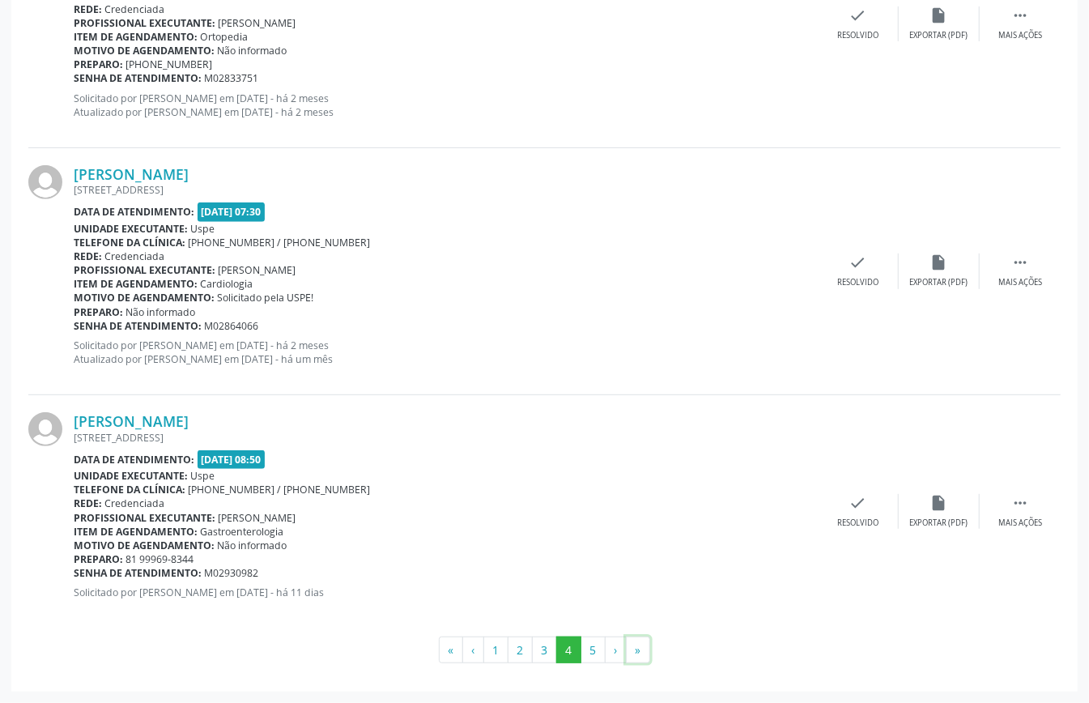
click at [644, 653] on button "»" at bounding box center [638, 650] width 24 height 28
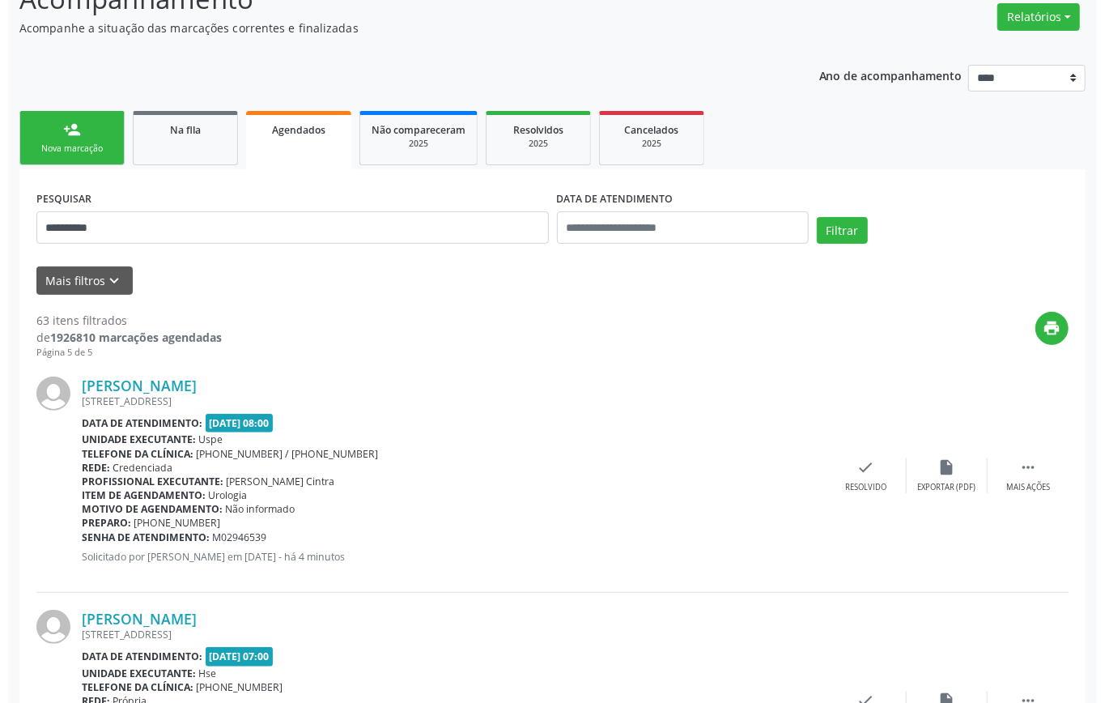
scroll to position [564, 0]
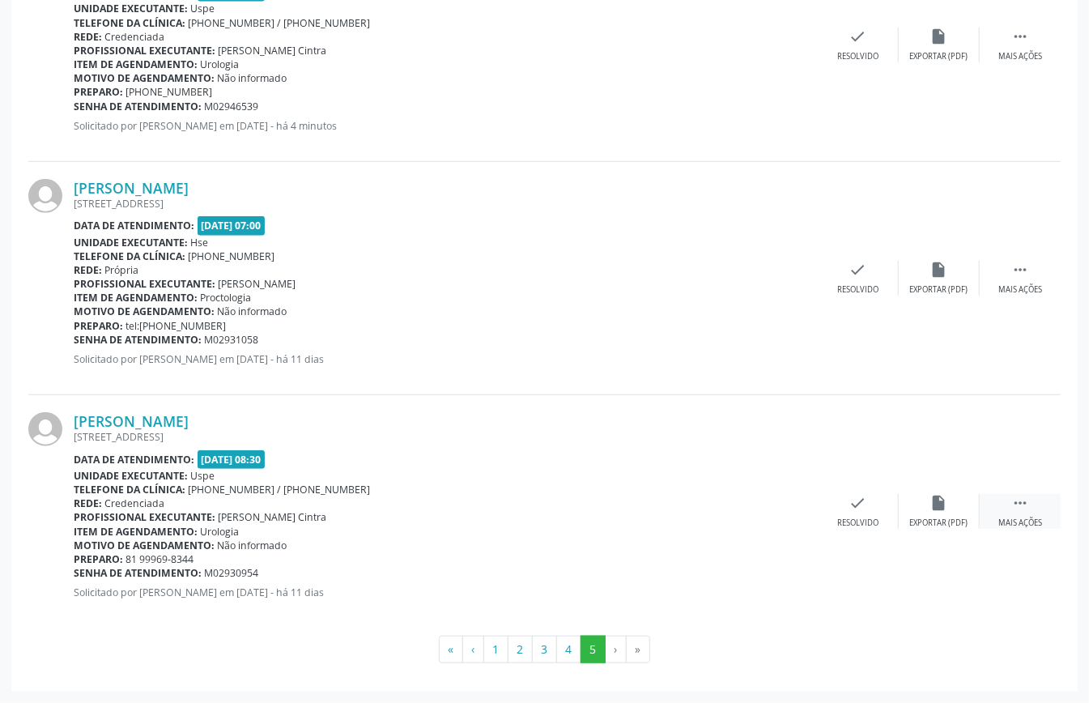
click at [1022, 500] on icon "" at bounding box center [1020, 503] width 18 height 18
click at [769, 504] on icon "cancel" at bounding box center [777, 503] width 18 height 18
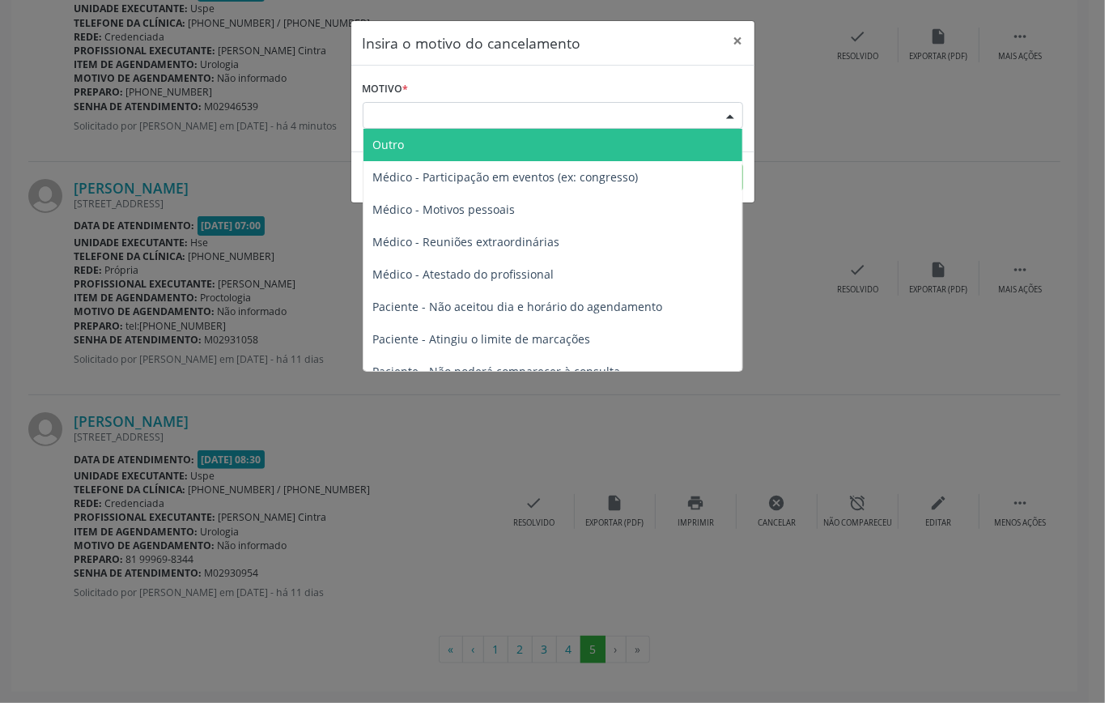
click at [574, 112] on div "Escolha o motivo" at bounding box center [553, 116] width 381 height 28
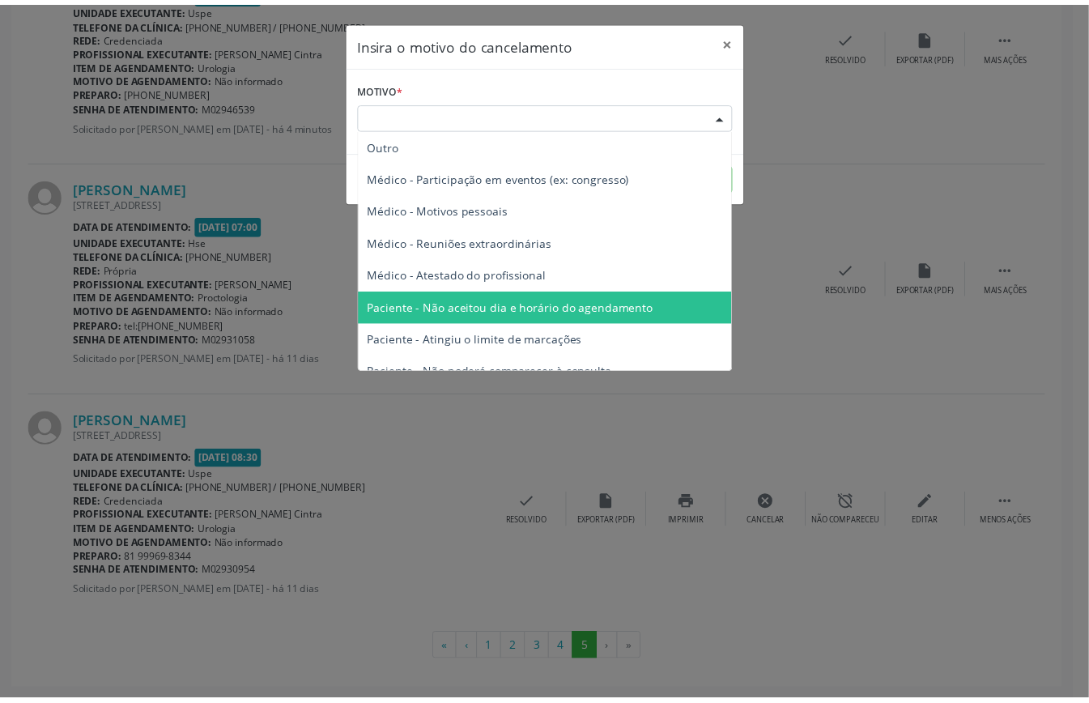
scroll to position [82, 0]
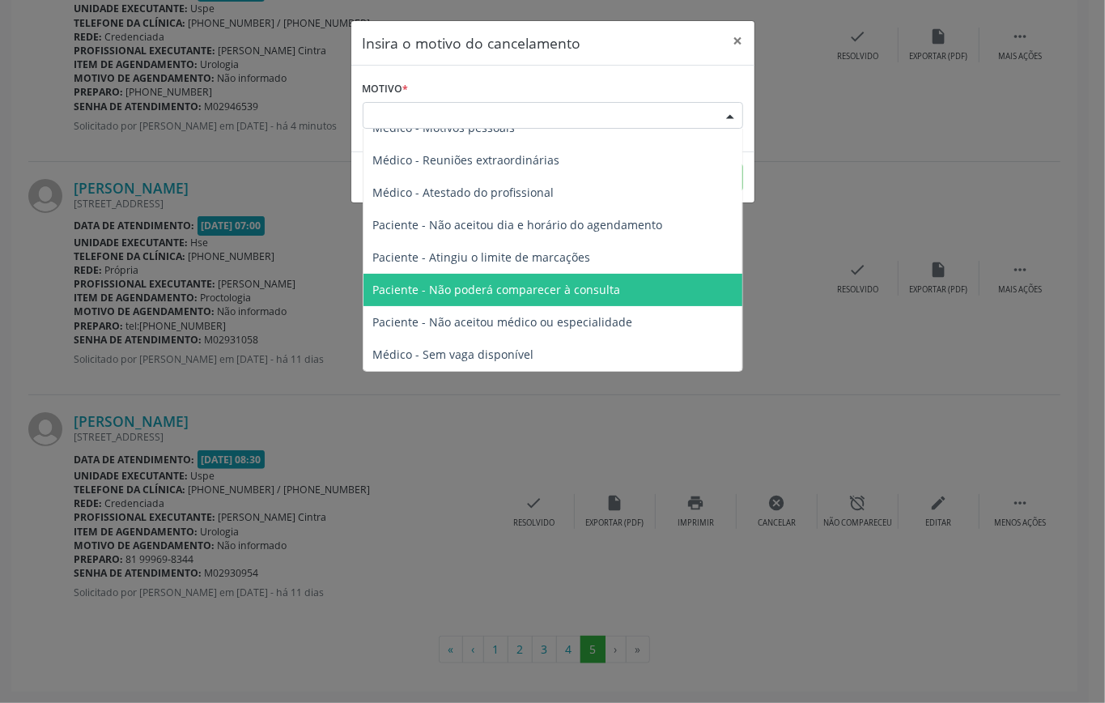
click at [573, 289] on span "Paciente - Não poderá comparecer à consulta" at bounding box center [497, 289] width 248 height 15
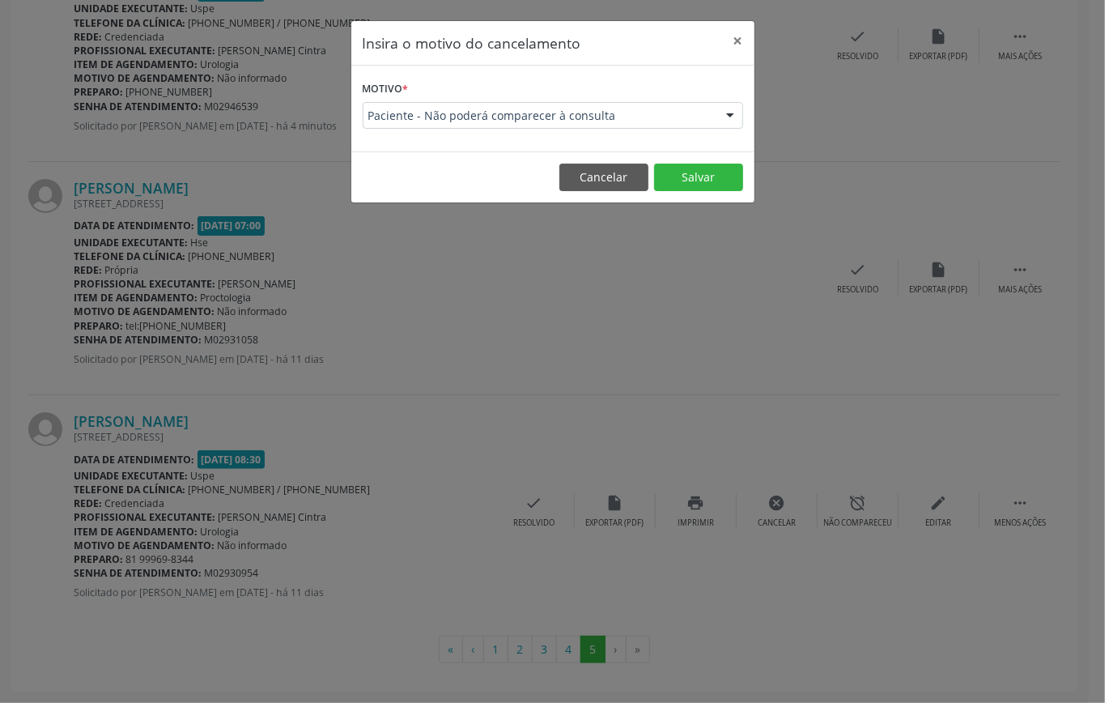
click at [669, 102] on div "Paciente - Não poderá comparecer à consulta" at bounding box center [553, 116] width 381 height 28
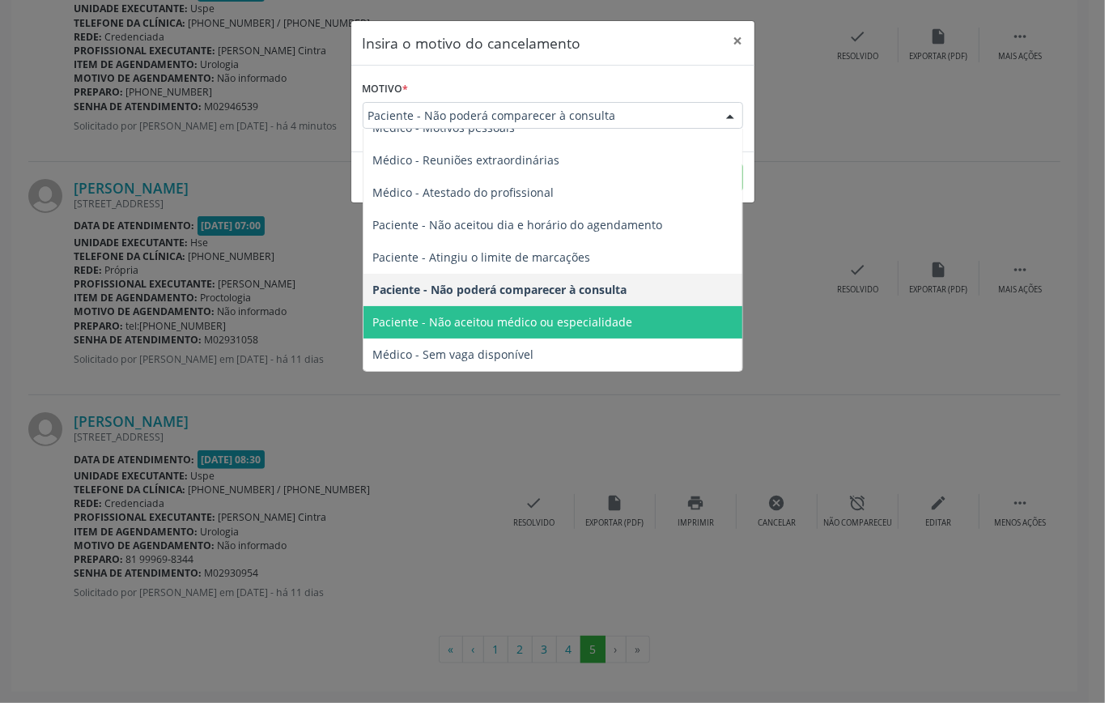
click at [529, 327] on span "Paciente - Não aceitou médico ou especialidade" at bounding box center [503, 321] width 260 height 15
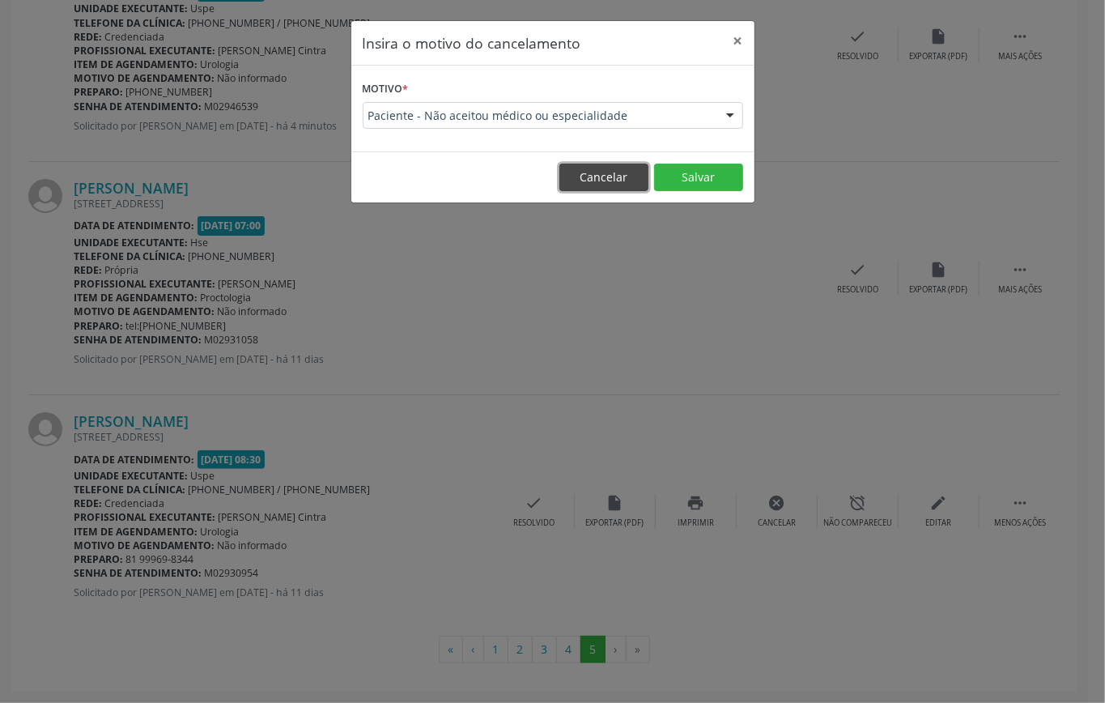
click at [612, 173] on button "Cancelar" at bounding box center [603, 178] width 89 height 28
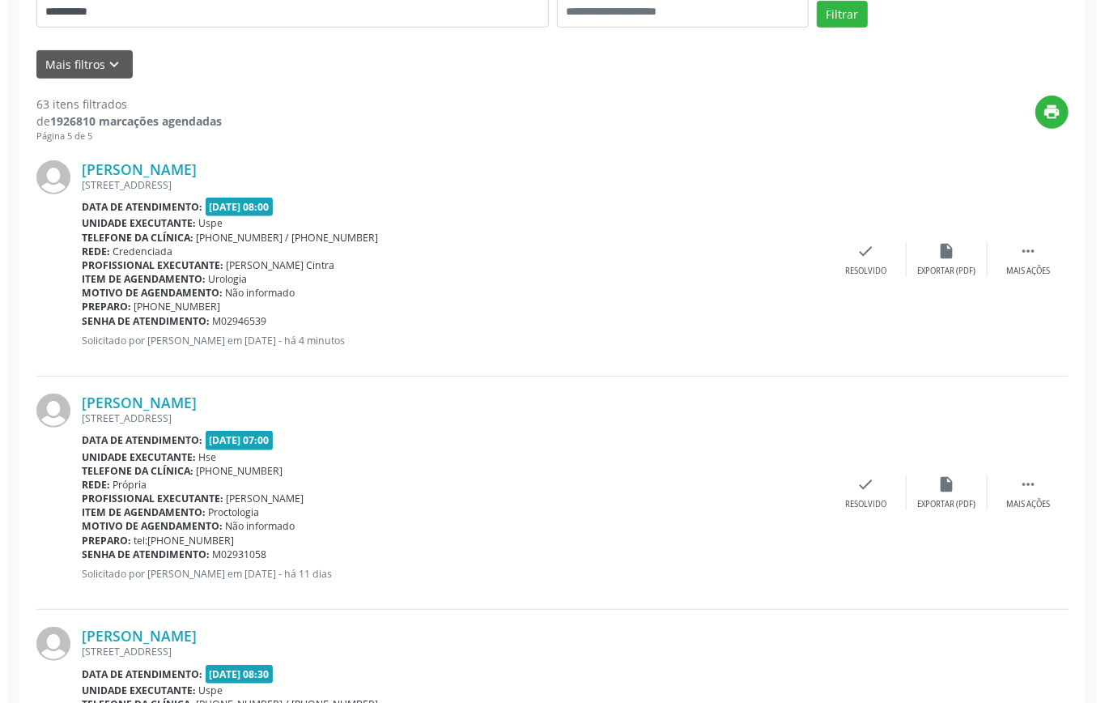
scroll to position [564, 0]
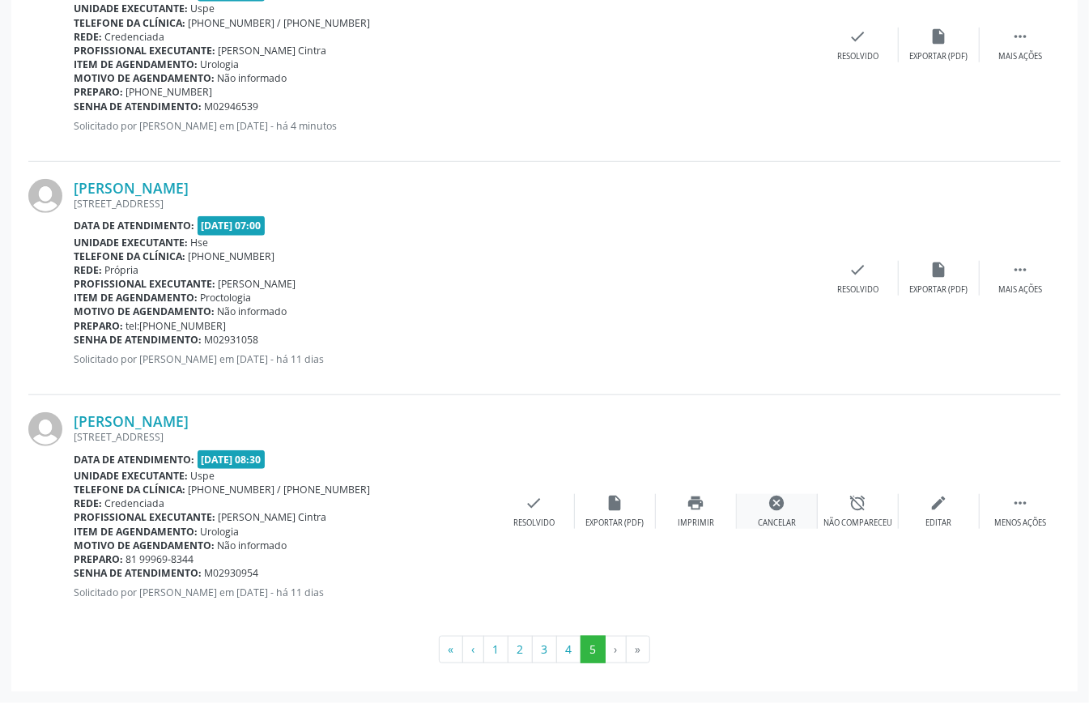
click at [782, 496] on icon "cancel" at bounding box center [777, 503] width 18 height 18
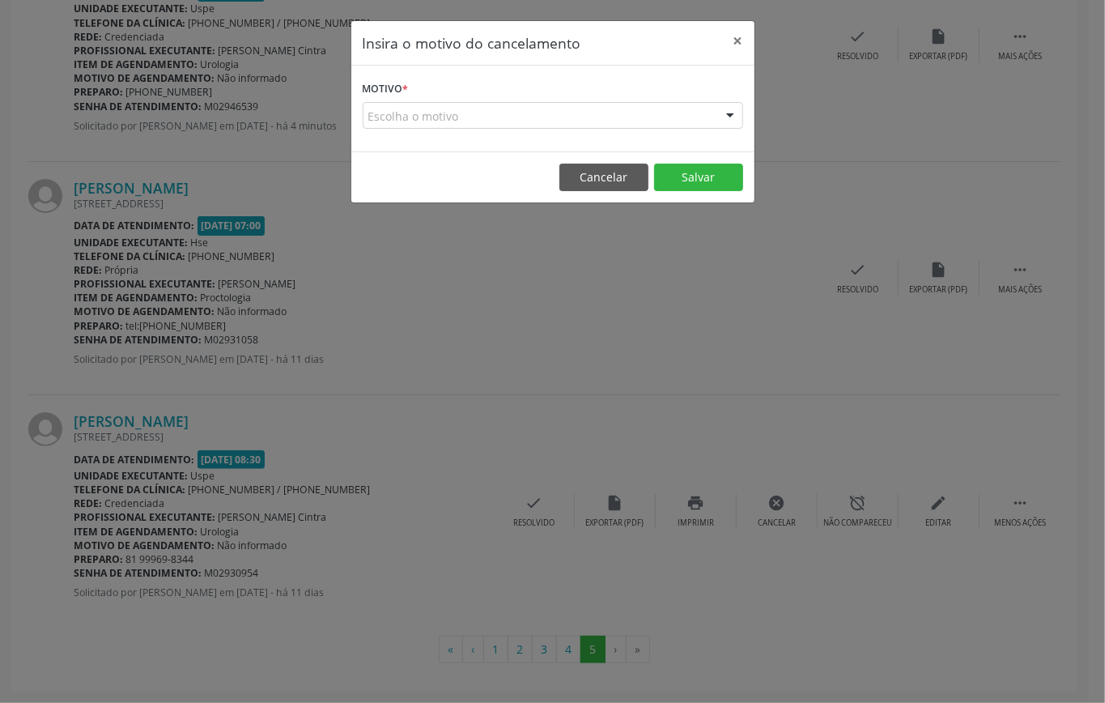
click at [517, 117] on div "Escolha o motivo" at bounding box center [553, 116] width 381 height 28
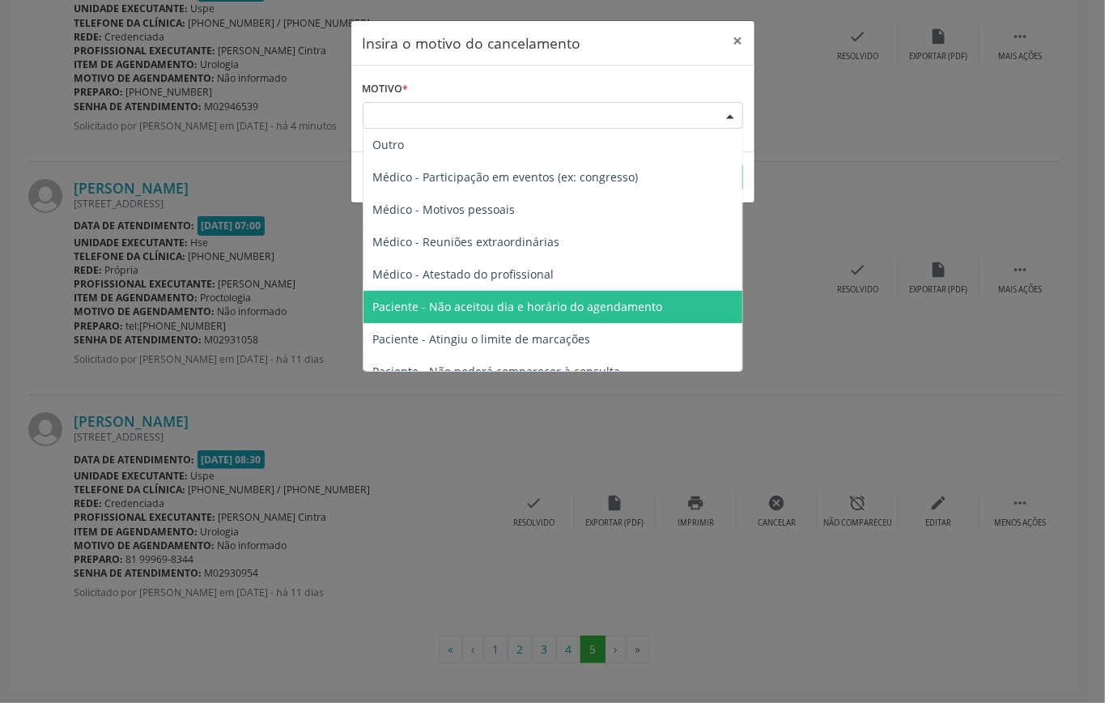
scroll to position [82, 0]
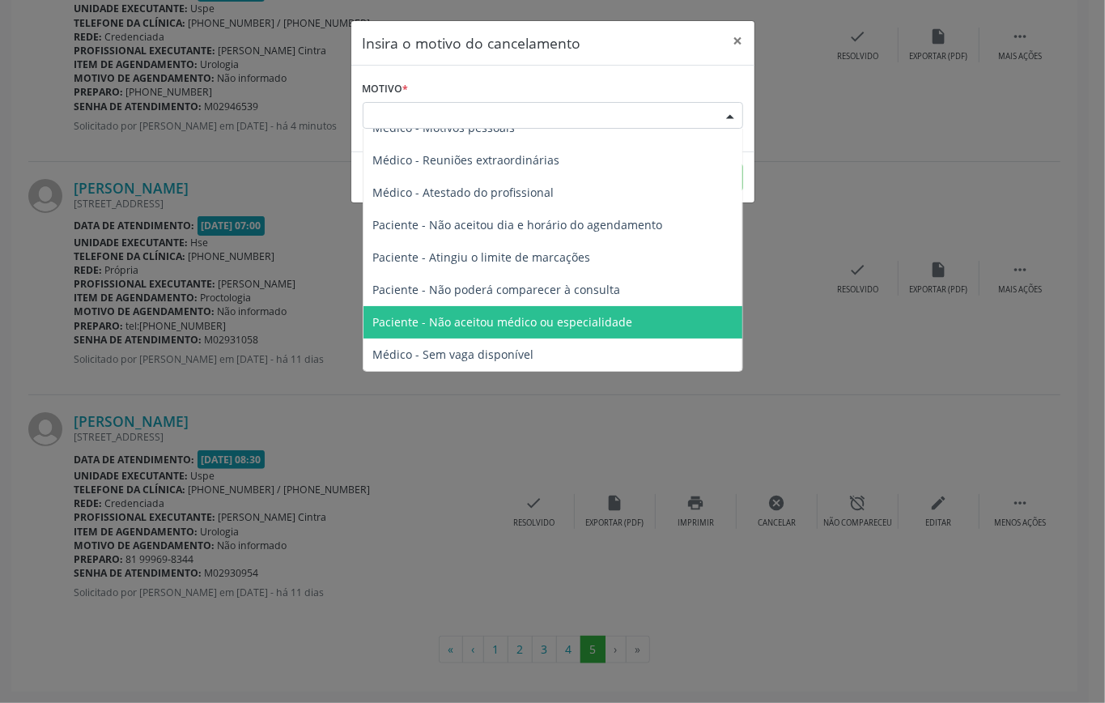
drag, startPoint x: 568, startPoint y: 327, endPoint x: 587, endPoint y: 322, distance: 20.0
click at [567, 327] on span "Paciente - Não aceitou médico ou especialidade" at bounding box center [503, 321] width 260 height 15
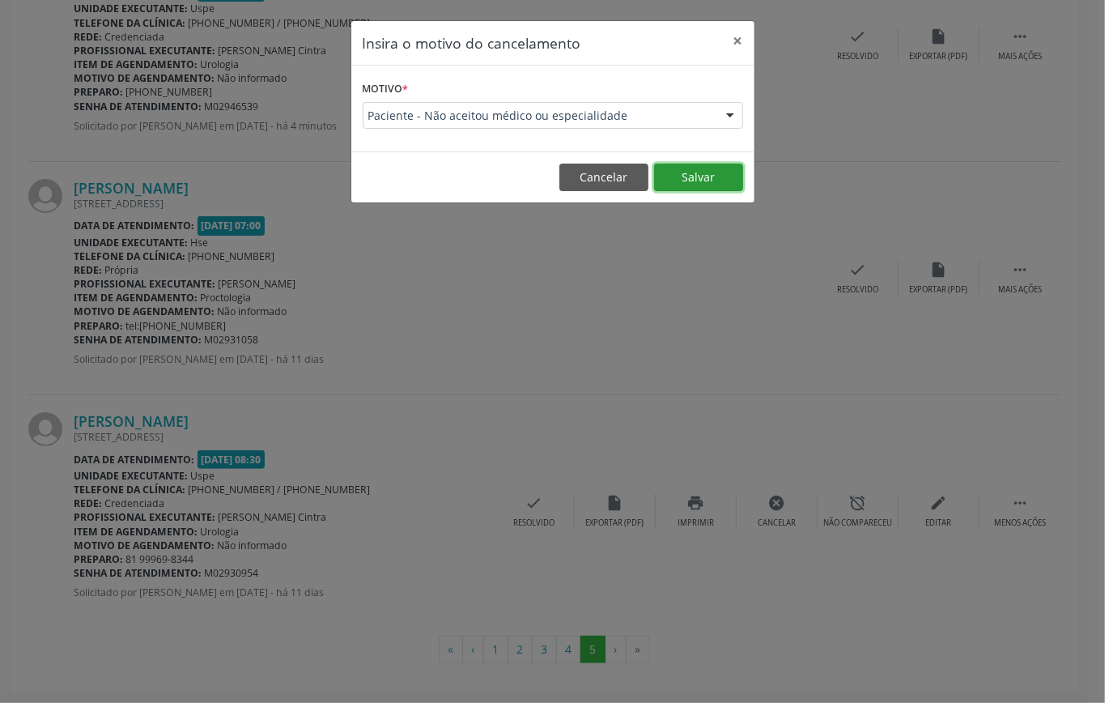
click at [691, 166] on button "Salvar" at bounding box center [698, 178] width 89 height 28
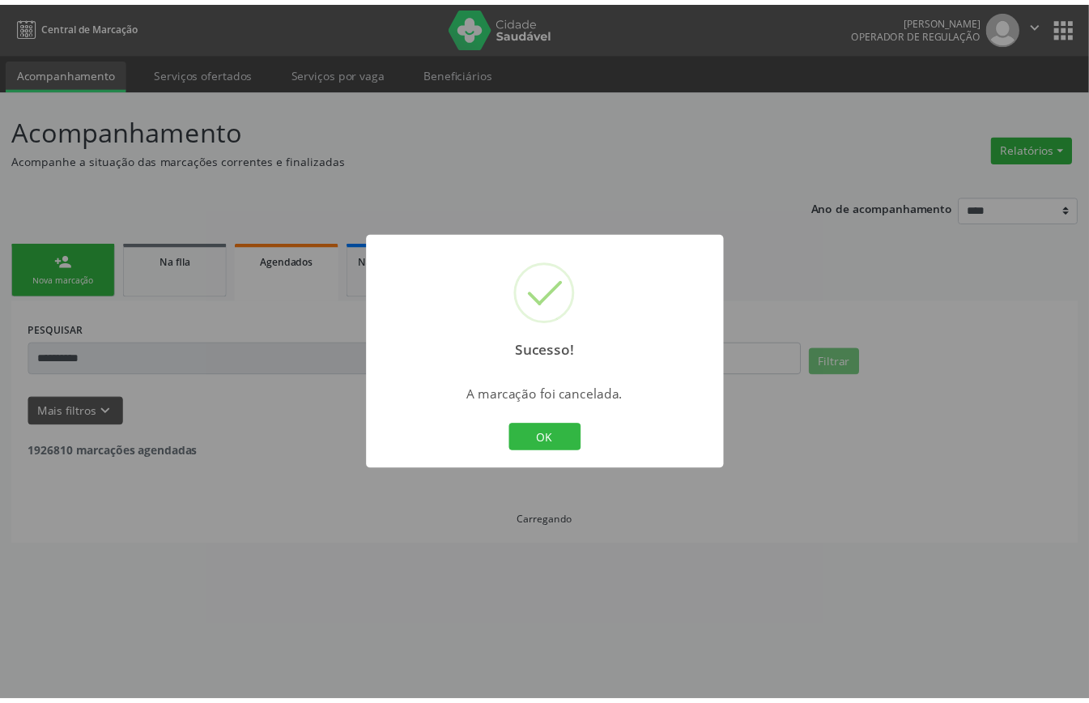
scroll to position [0, 0]
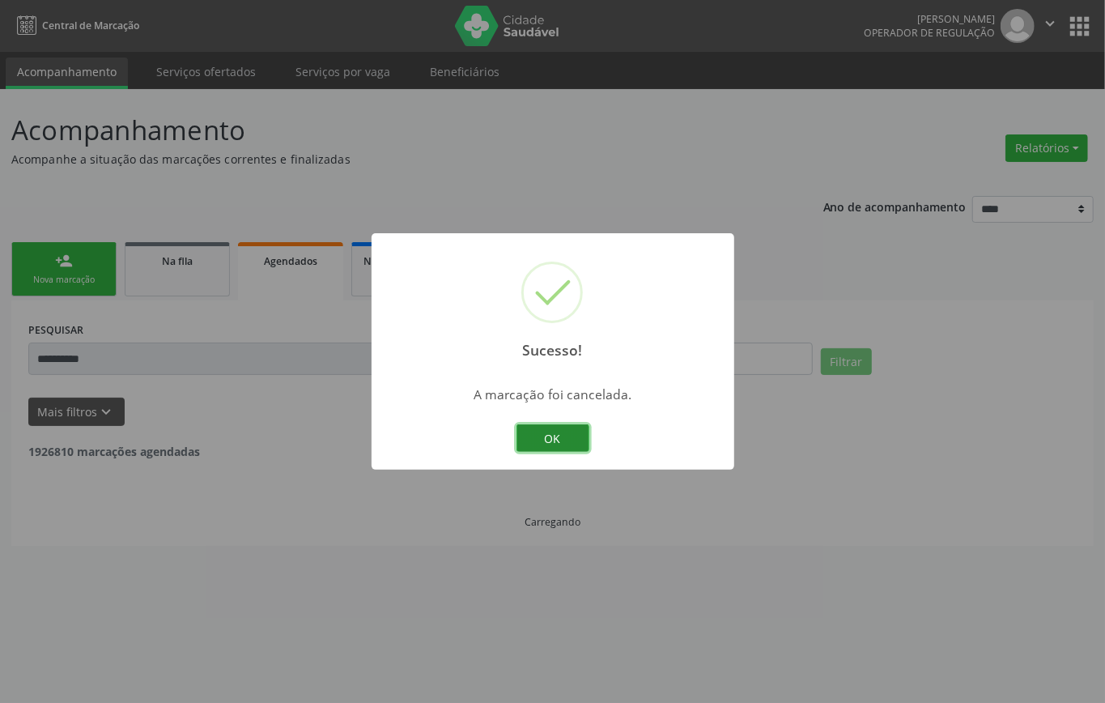
click at [561, 431] on button "OK" at bounding box center [553, 438] width 73 height 28
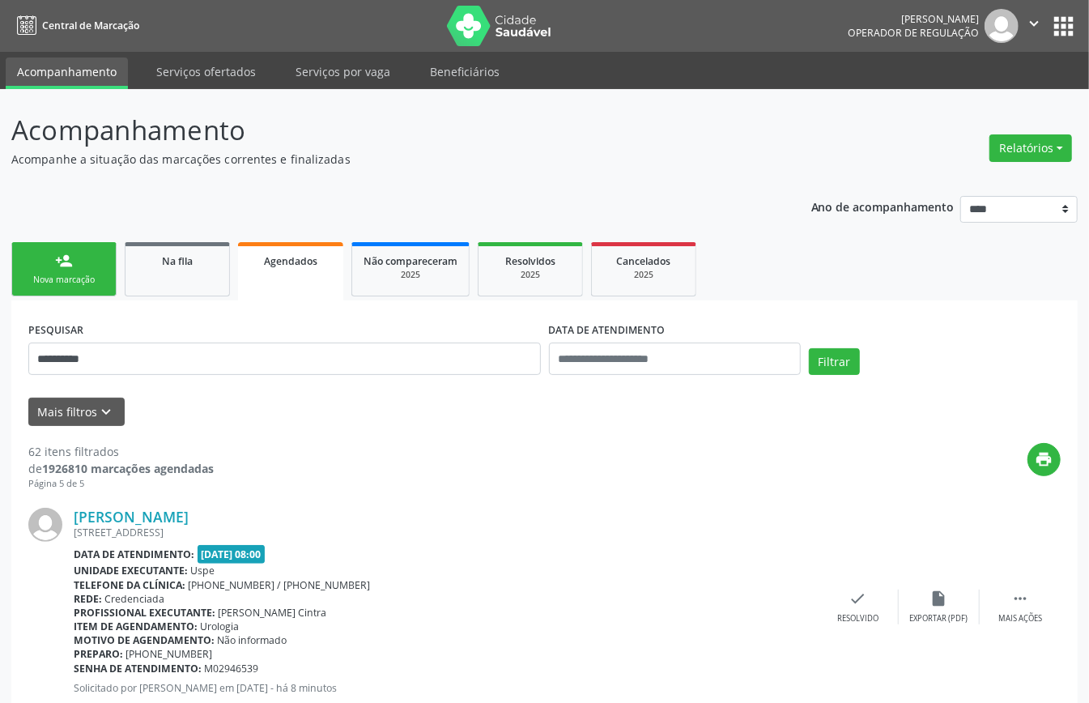
click at [88, 279] on div "Nova marcação" at bounding box center [63, 280] width 81 height 12
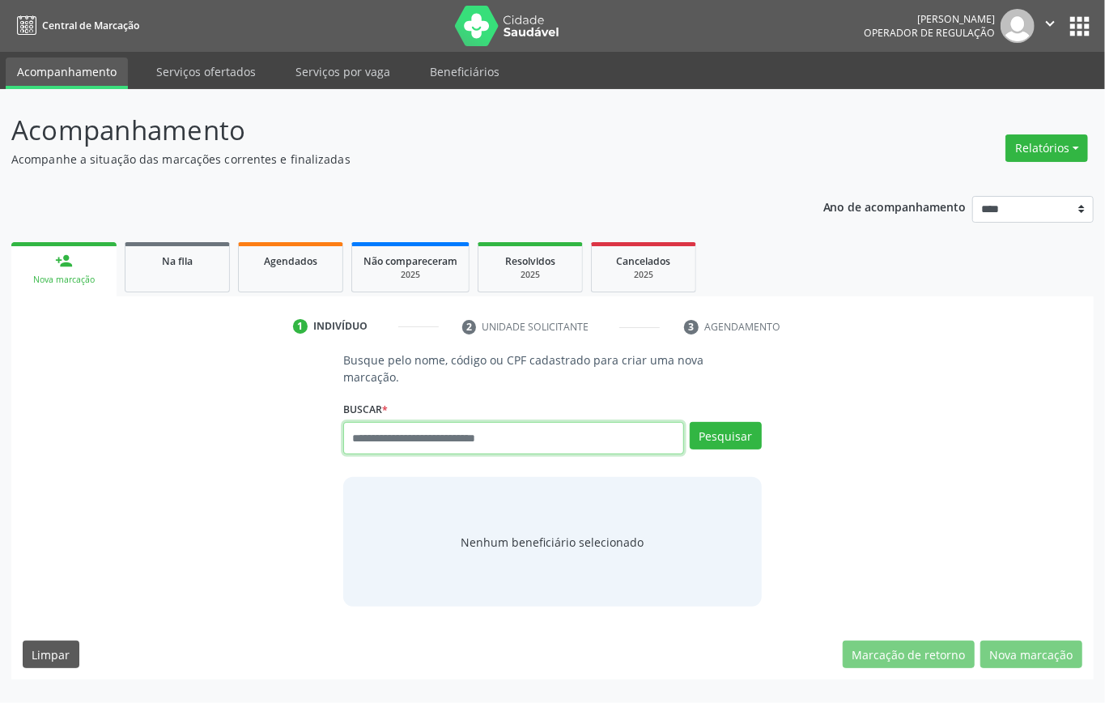
drag, startPoint x: 389, startPoint y: 444, endPoint x: 392, endPoint y: 436, distance: 8.5
click at [390, 444] on input "text" at bounding box center [513, 438] width 341 height 32
type input "******"
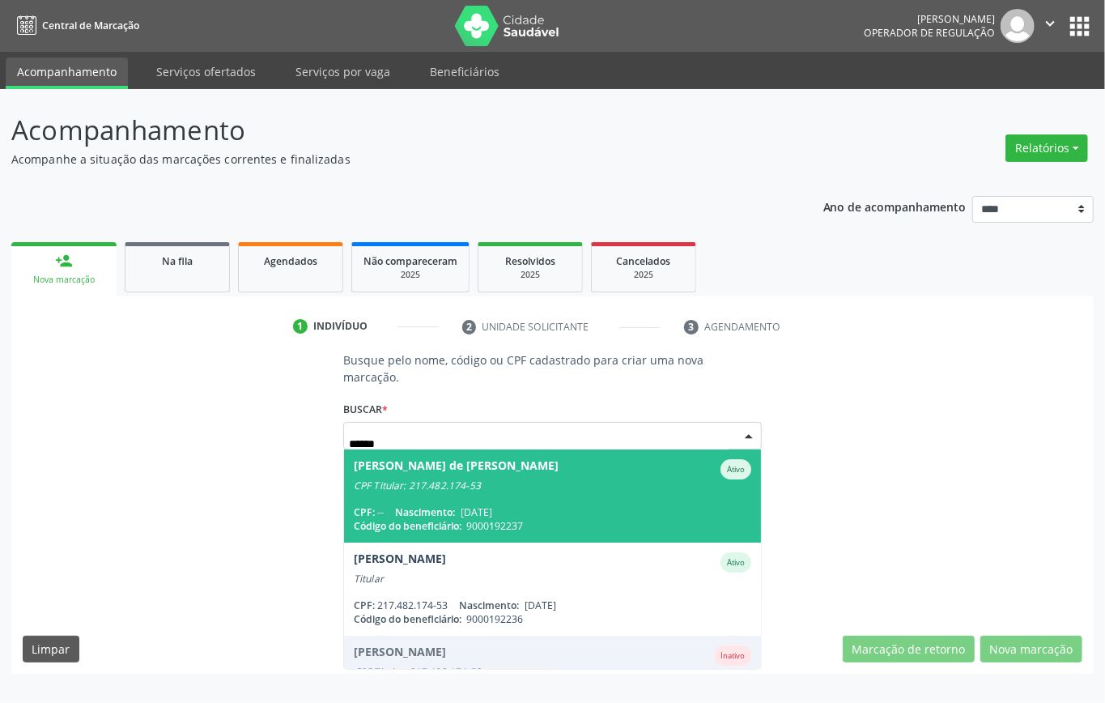
click at [581, 507] on div "CPF: -- Nascimento: 12/05/1961" at bounding box center [553, 512] width 398 height 14
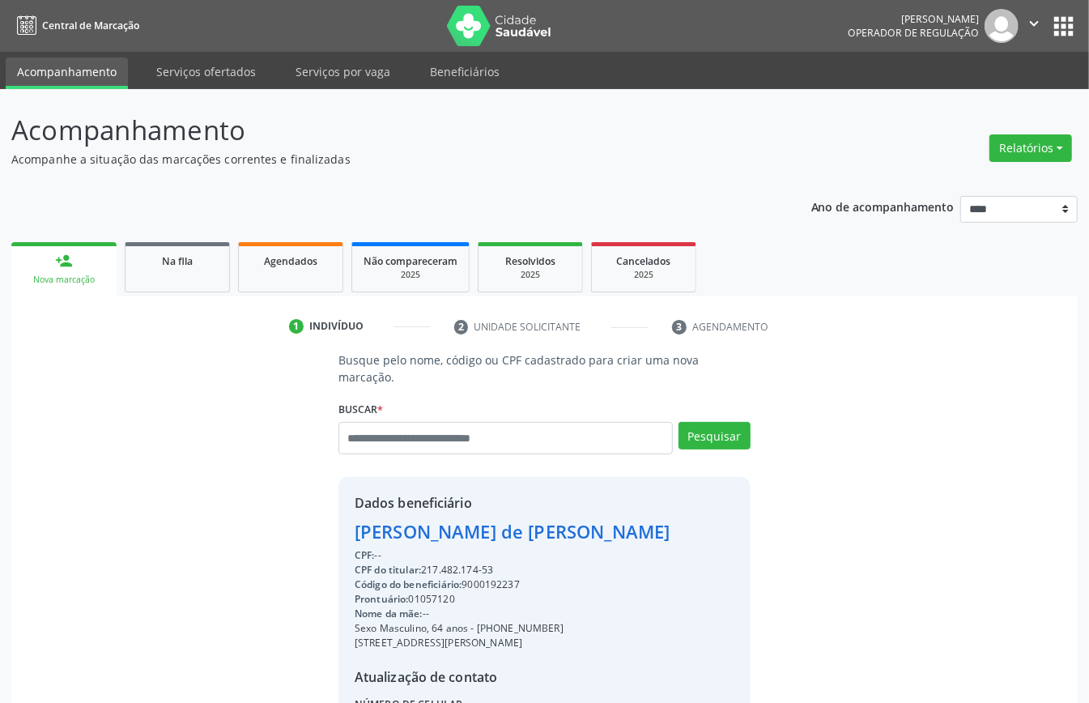
scroll to position [170, 0]
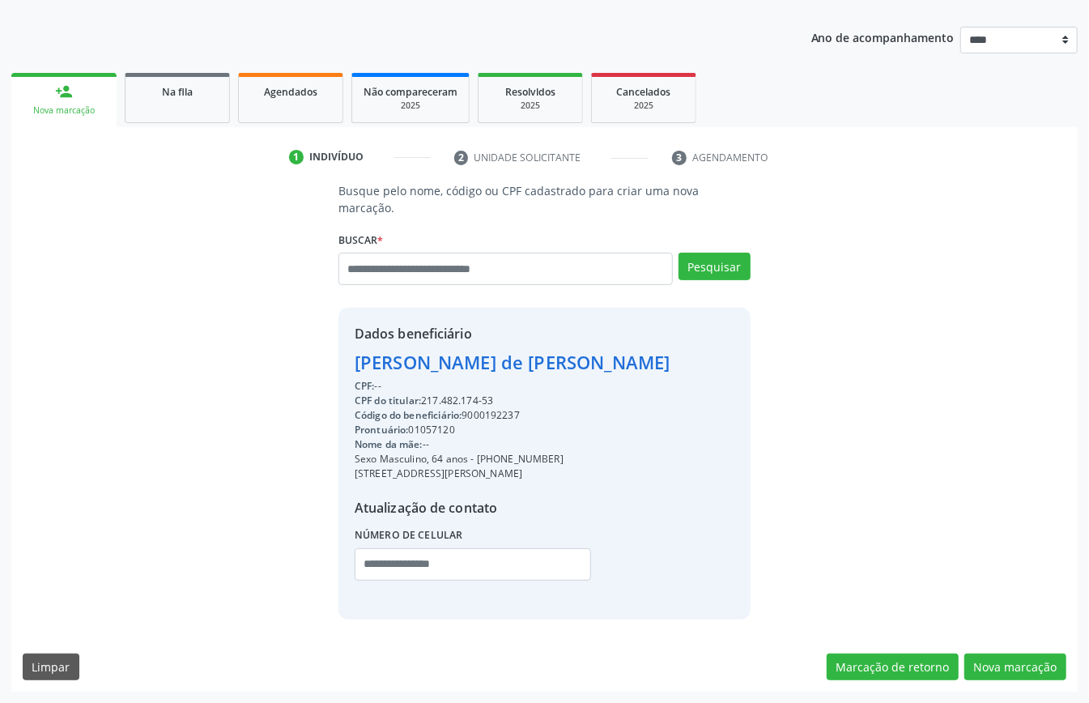
click at [507, 418] on div "Código do beneficiário: 9000192237" at bounding box center [513, 415] width 316 height 15
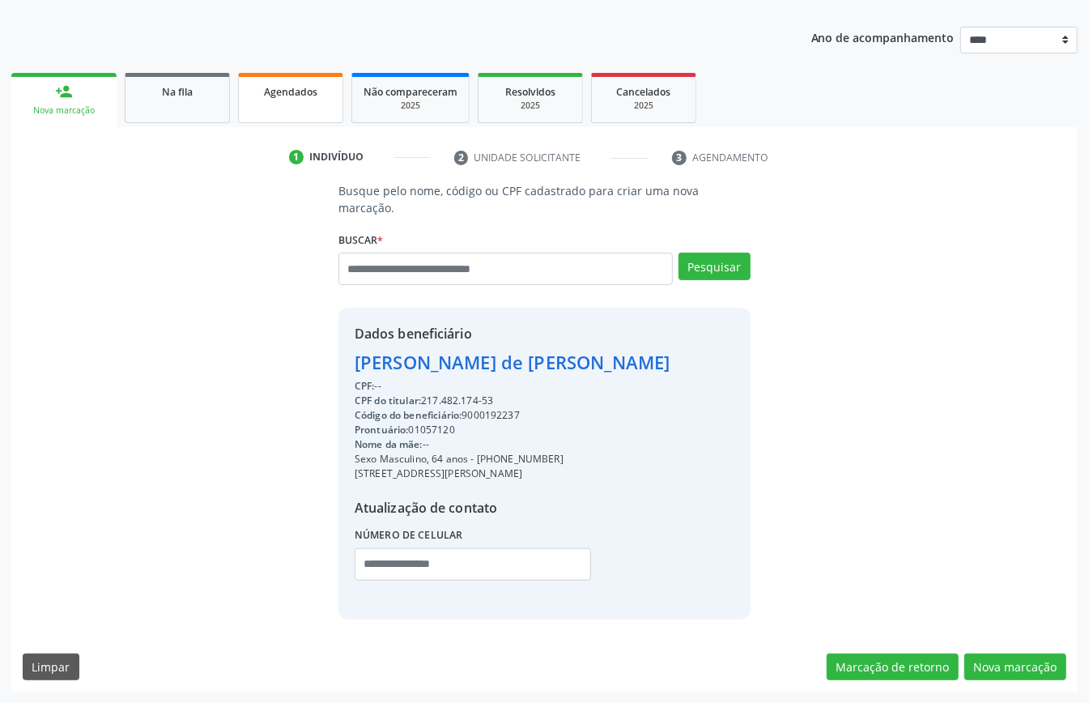
click at [315, 100] on link "Agendados" at bounding box center [290, 98] width 105 height 50
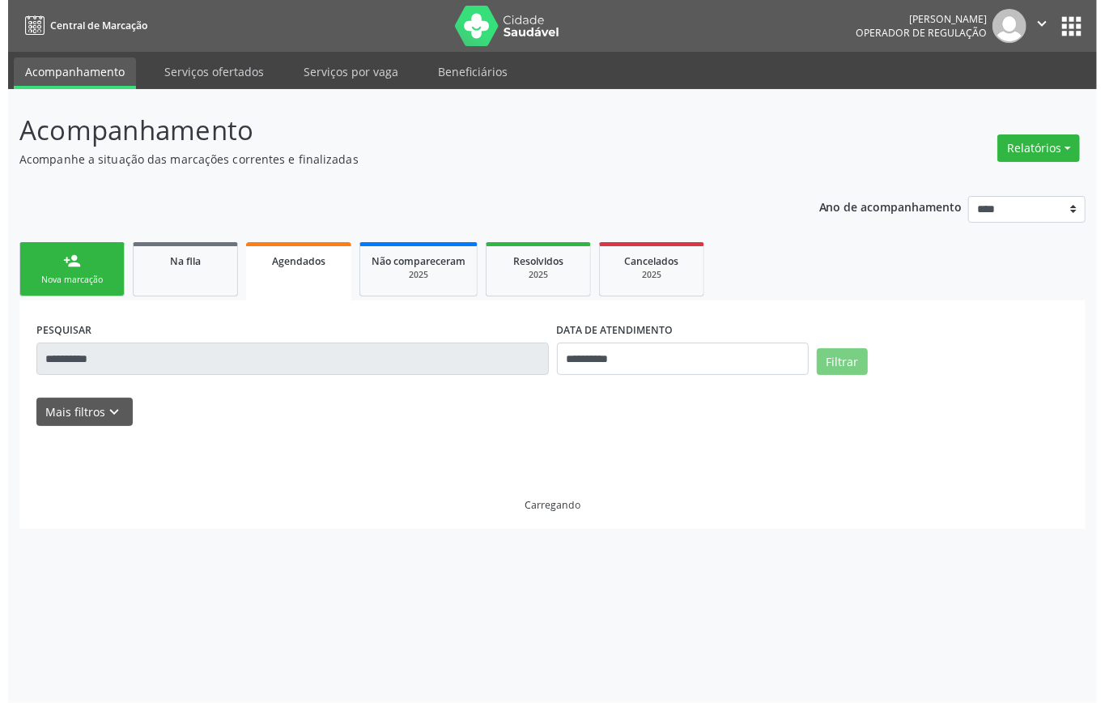
scroll to position [0, 0]
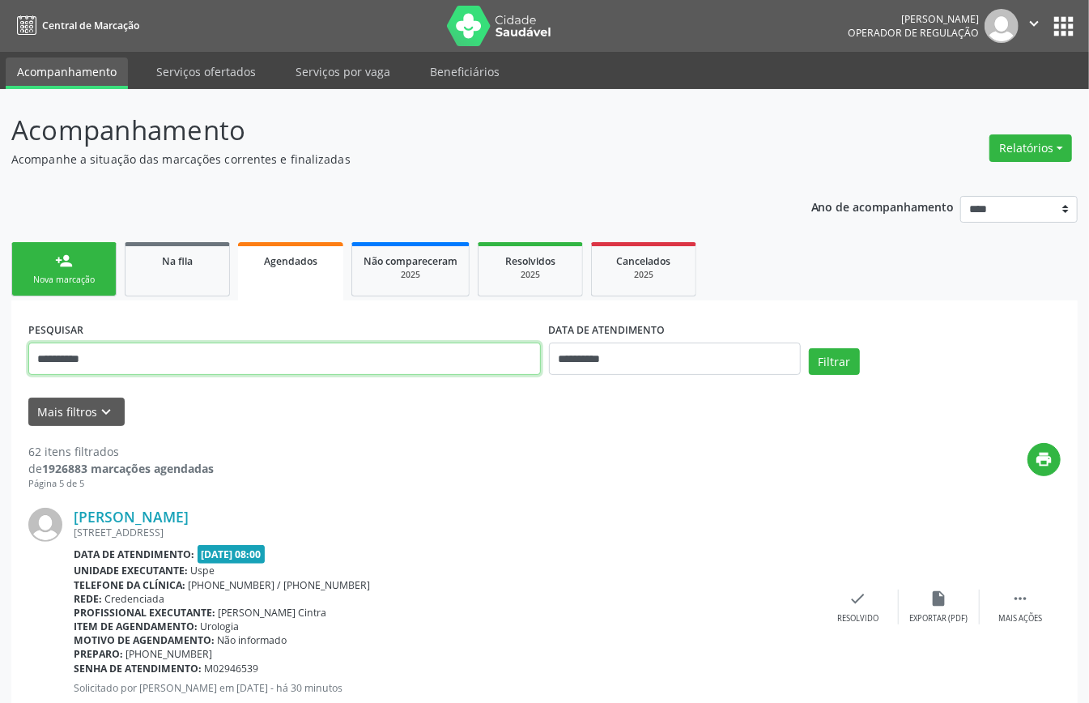
click at [470, 357] on input "**********" at bounding box center [284, 358] width 512 height 32
paste input "text"
type input "**********"
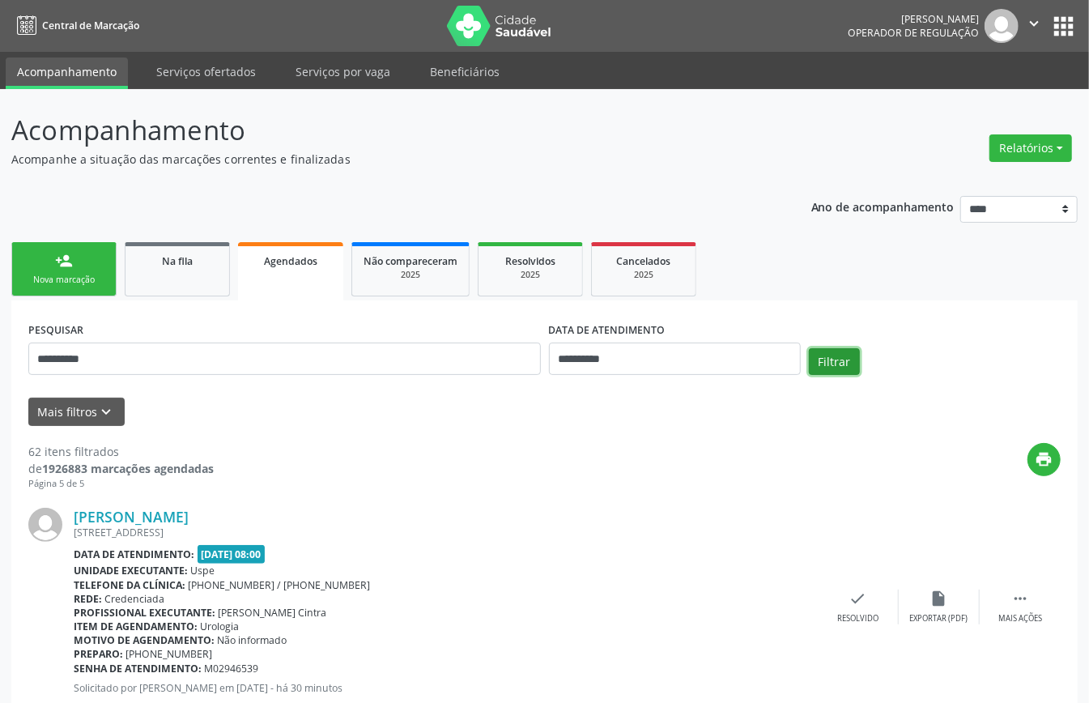
click at [830, 368] on button "Filtrar" at bounding box center [834, 362] width 51 height 28
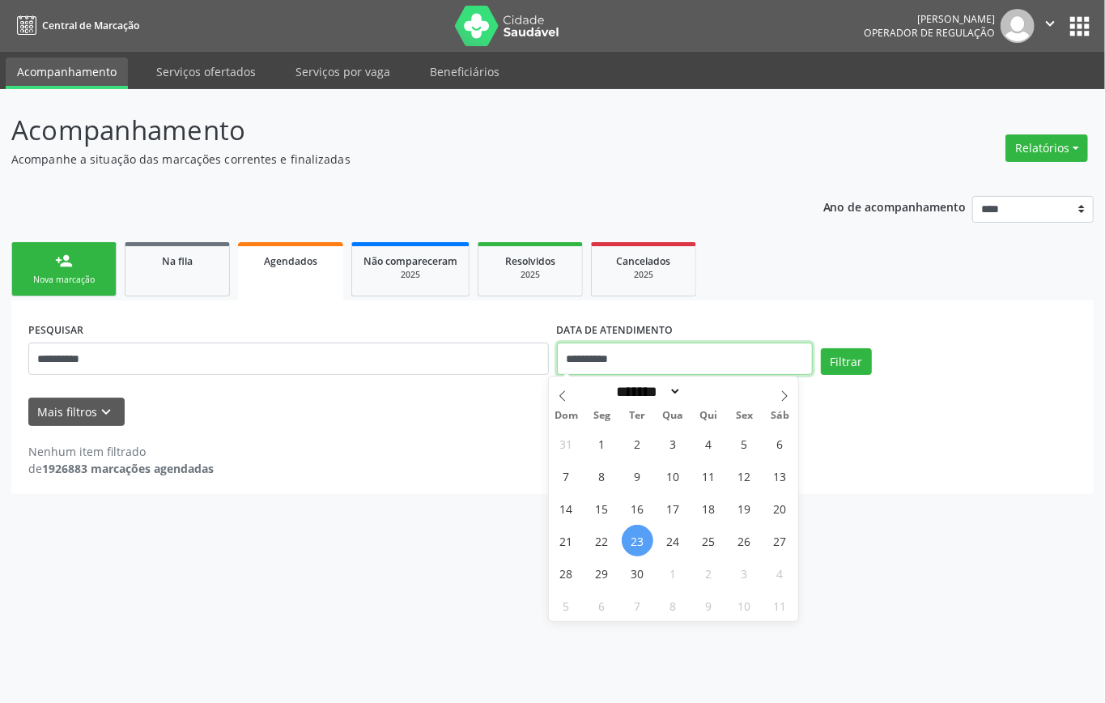
click at [681, 350] on input "**********" at bounding box center [685, 358] width 256 height 32
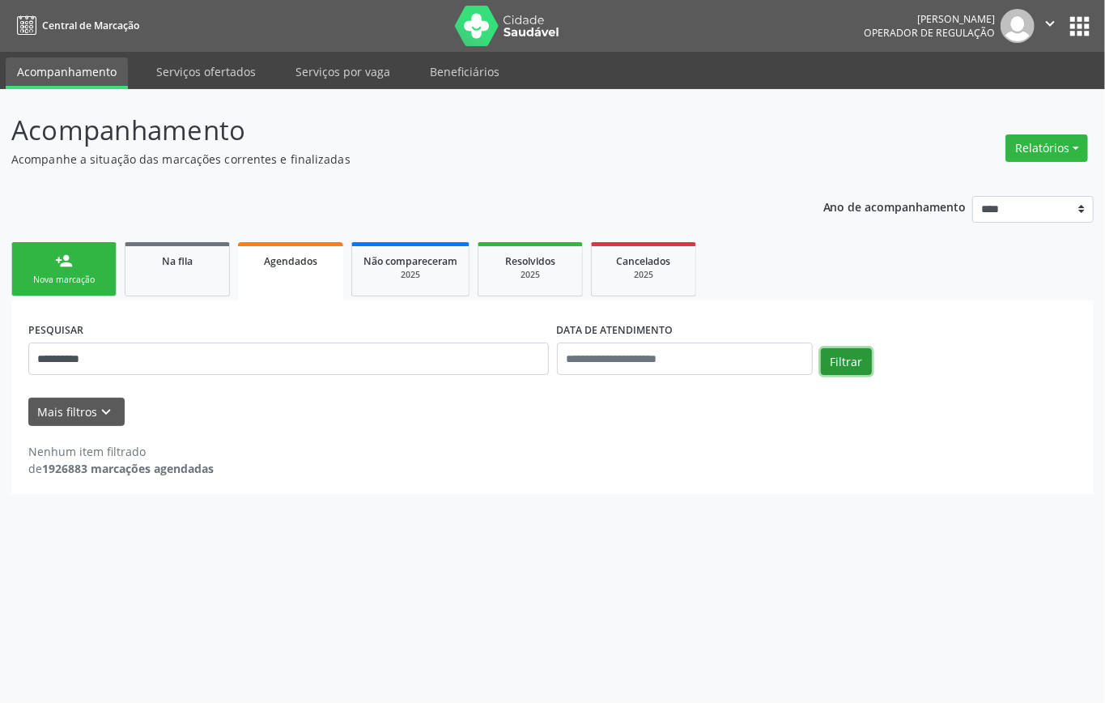
click at [837, 359] on button "Filtrar" at bounding box center [846, 362] width 51 height 28
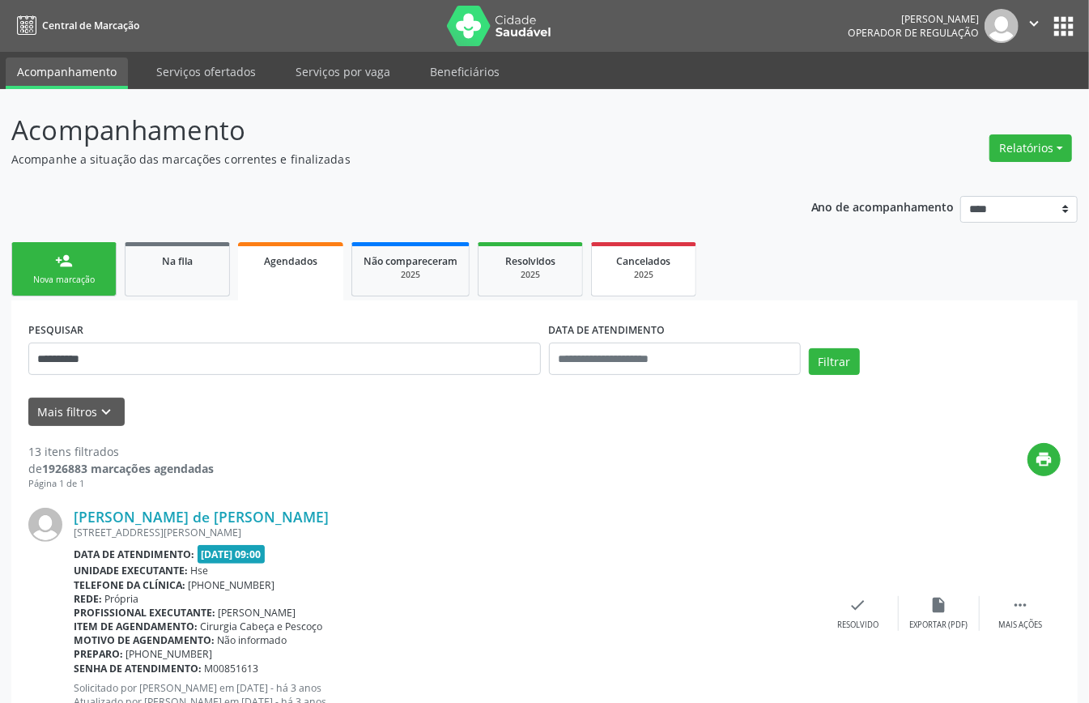
click at [648, 266] on span "Cancelados" at bounding box center [644, 261] width 54 height 14
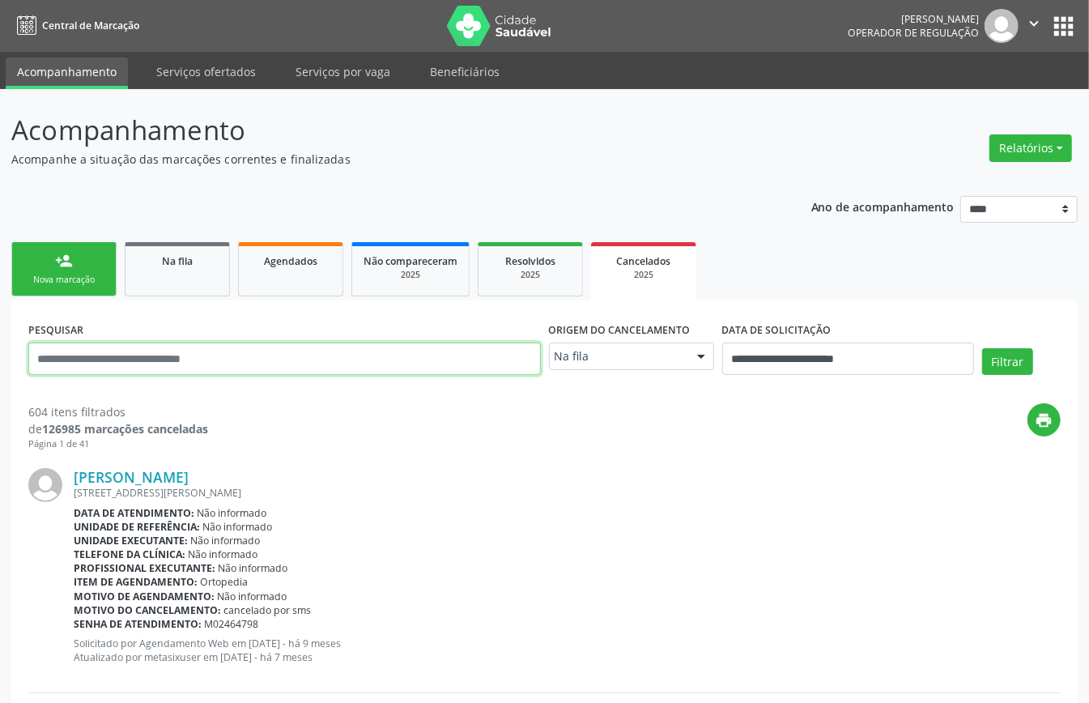
paste input "**********"
type input "**********"
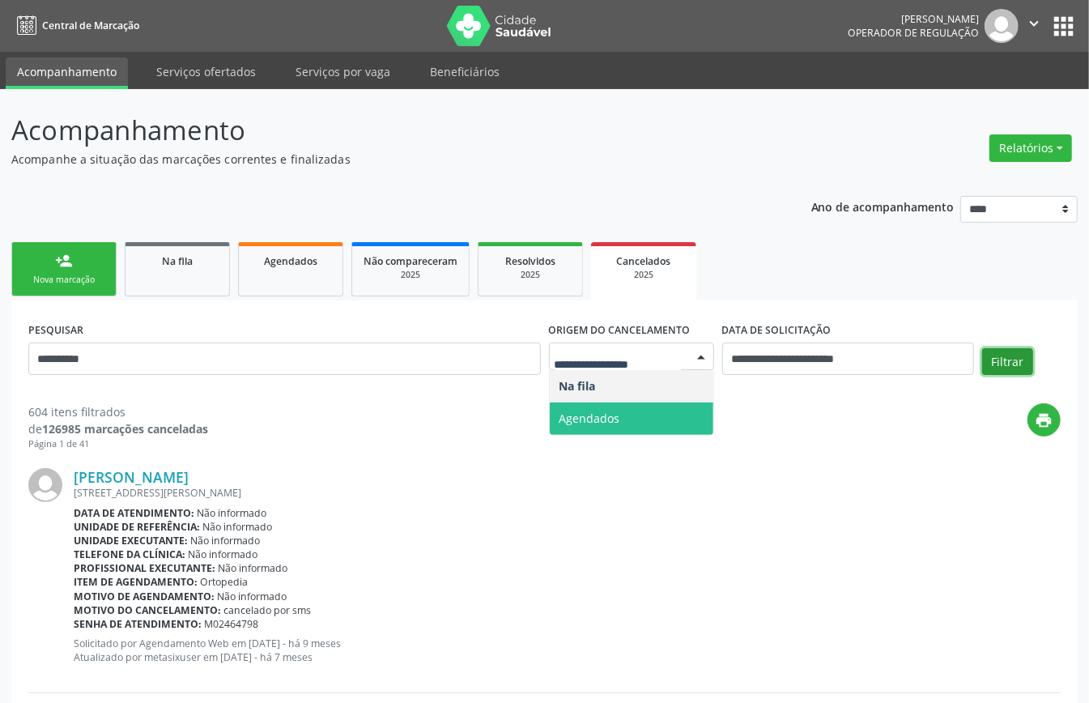
click at [1002, 361] on button "Filtrar" at bounding box center [1007, 362] width 51 height 28
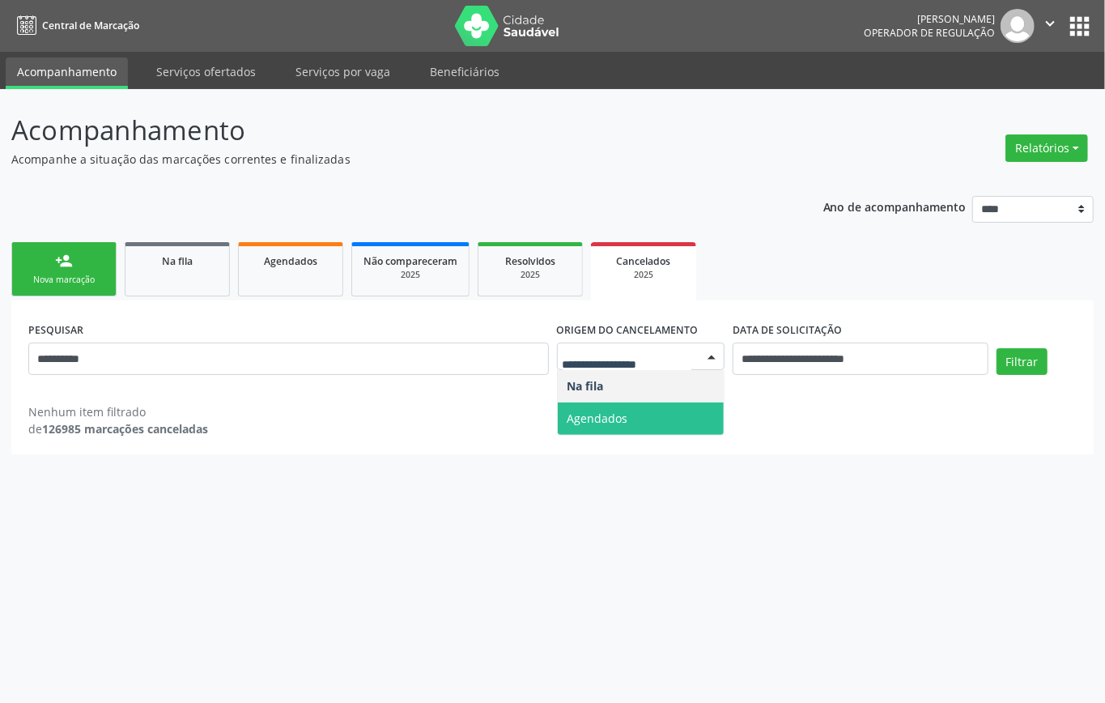
click at [632, 419] on span "Agendados" at bounding box center [641, 418] width 167 height 32
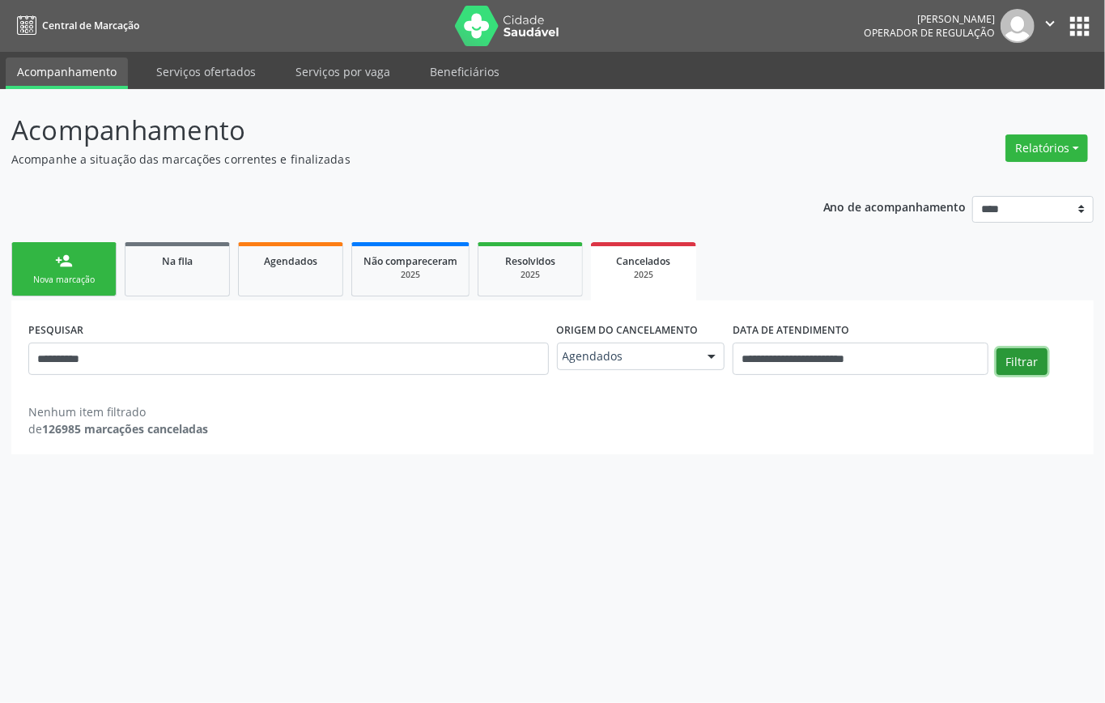
click at [1025, 366] on button "Filtrar" at bounding box center [1022, 362] width 51 height 28
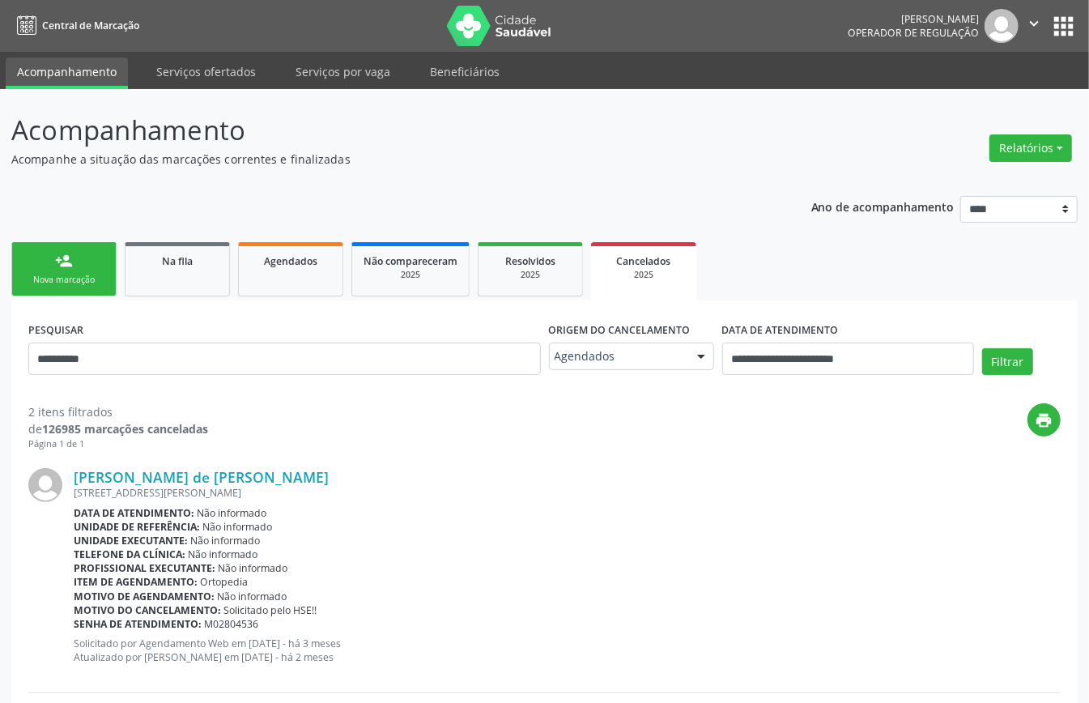
click at [81, 276] on div "Nova marcação" at bounding box center [63, 280] width 81 height 12
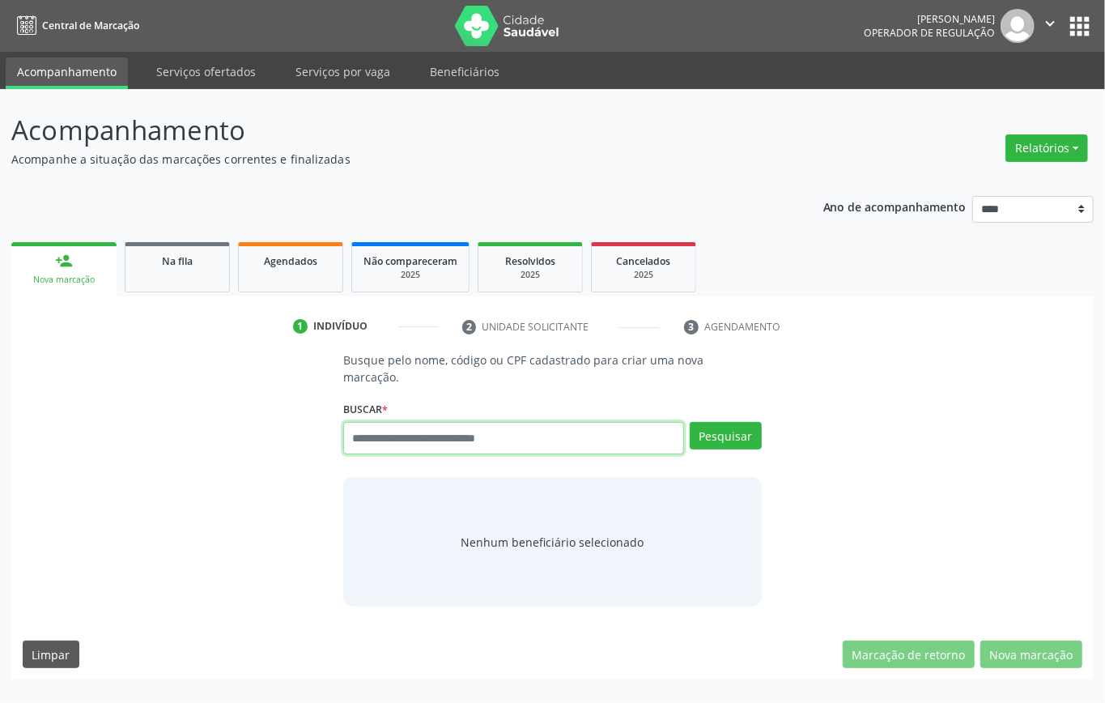
click at [427, 438] on input "text" at bounding box center [513, 438] width 341 height 32
paste input "**********"
type input "**********"
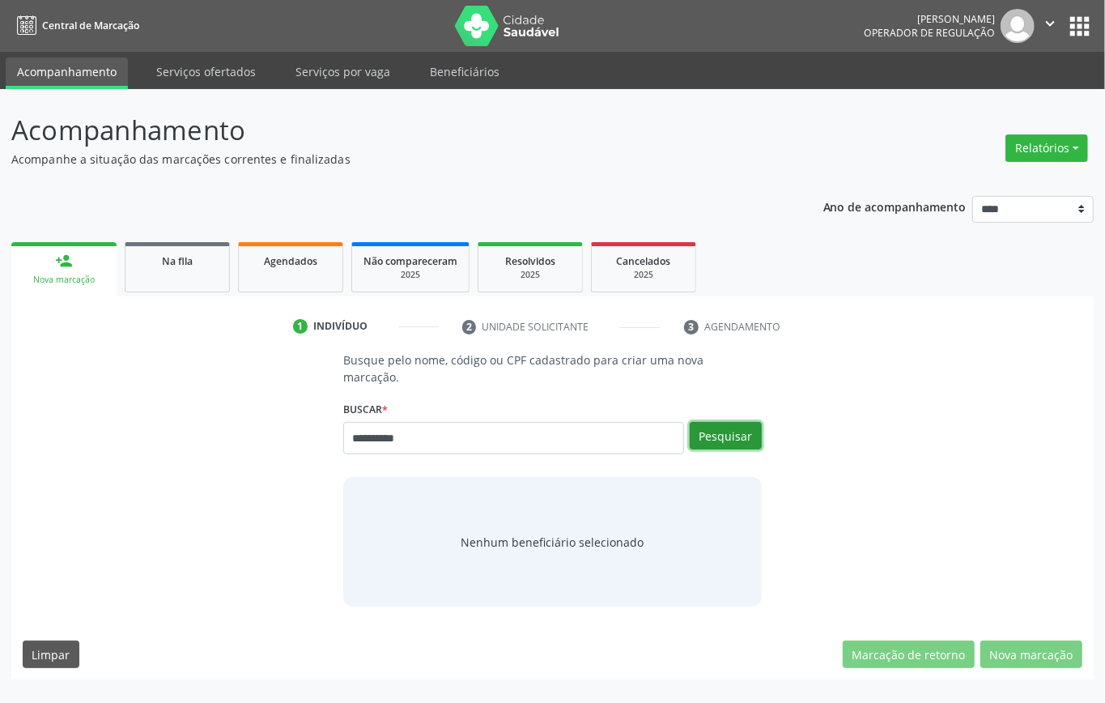
click at [717, 429] on button "Pesquisar" at bounding box center [726, 436] width 72 height 28
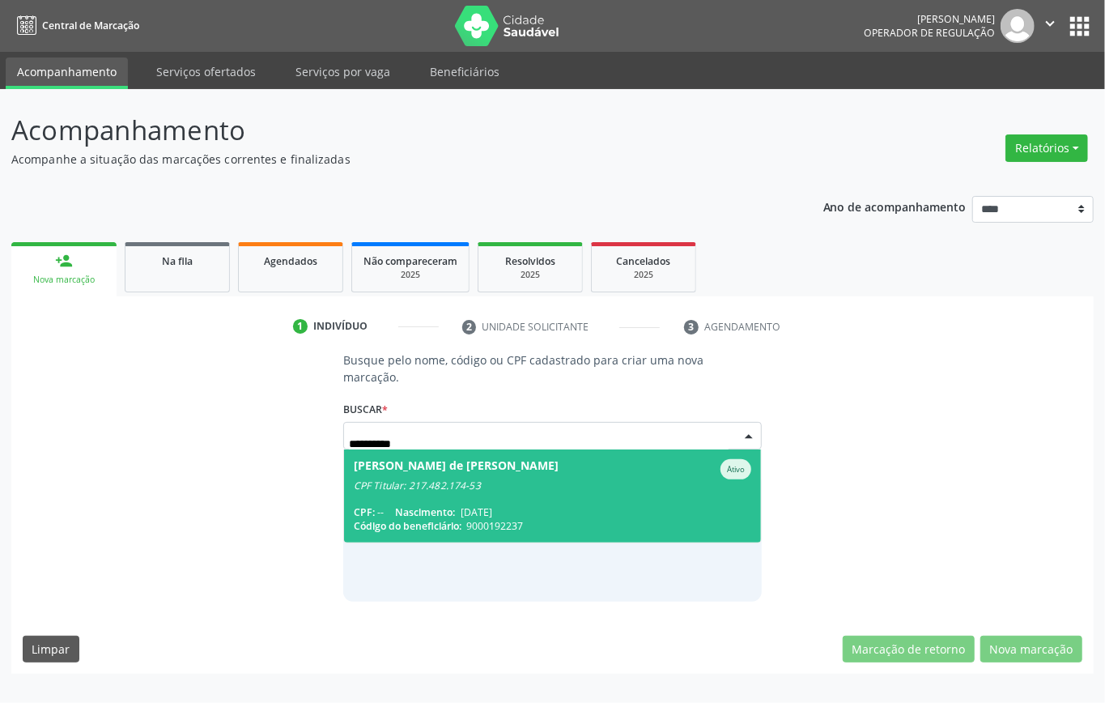
click at [478, 522] on span "9000192237" at bounding box center [494, 526] width 57 height 14
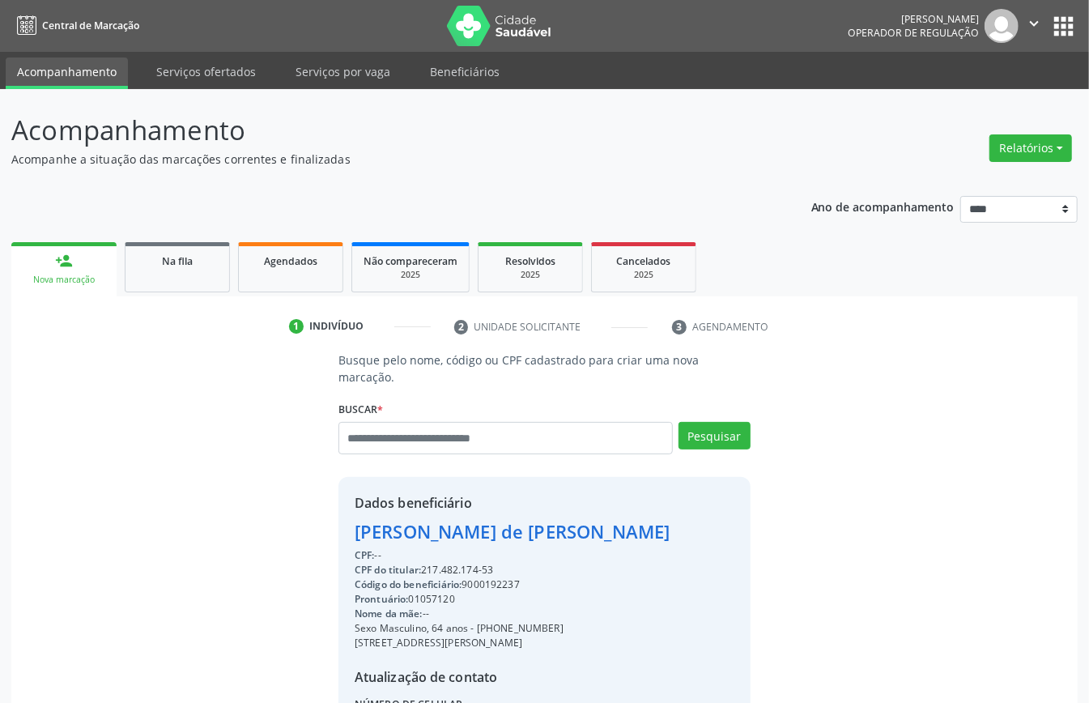
scroll to position [170, 0]
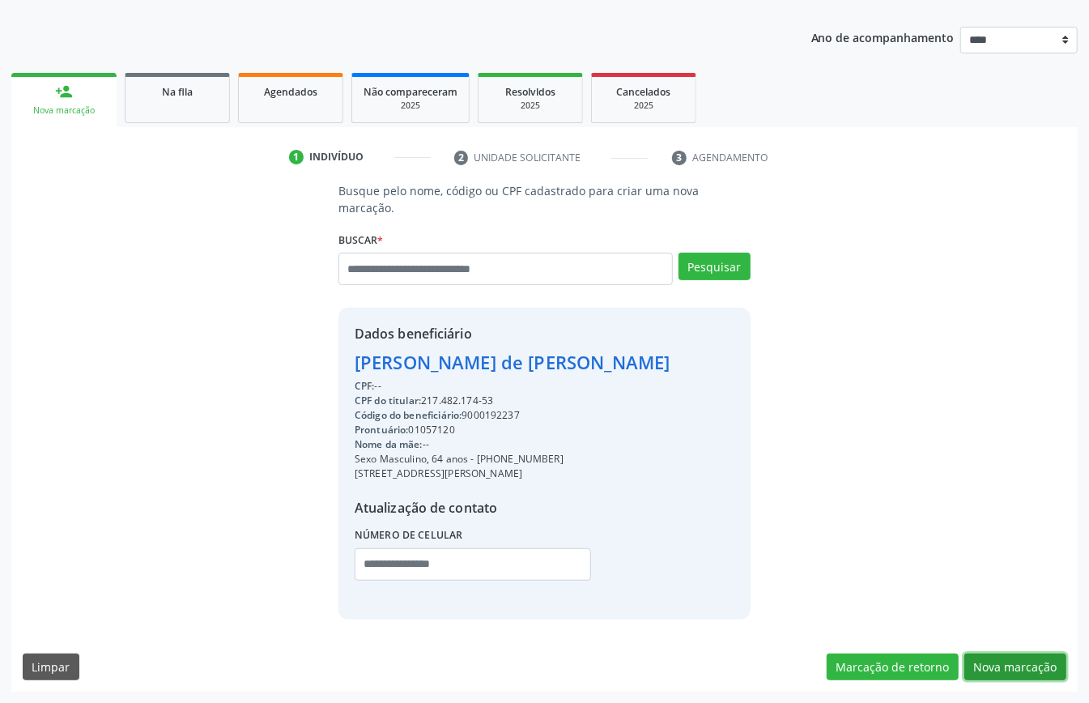
click at [1006, 659] on button "Nova marcação" at bounding box center [1015, 667] width 102 height 28
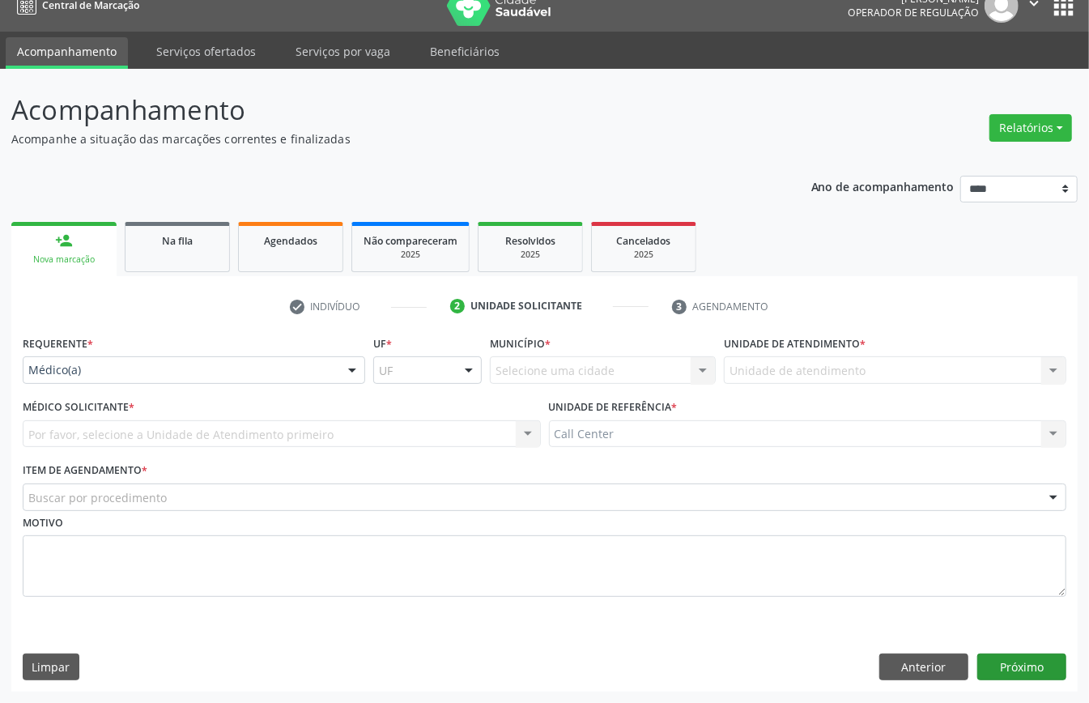
scroll to position [23, 0]
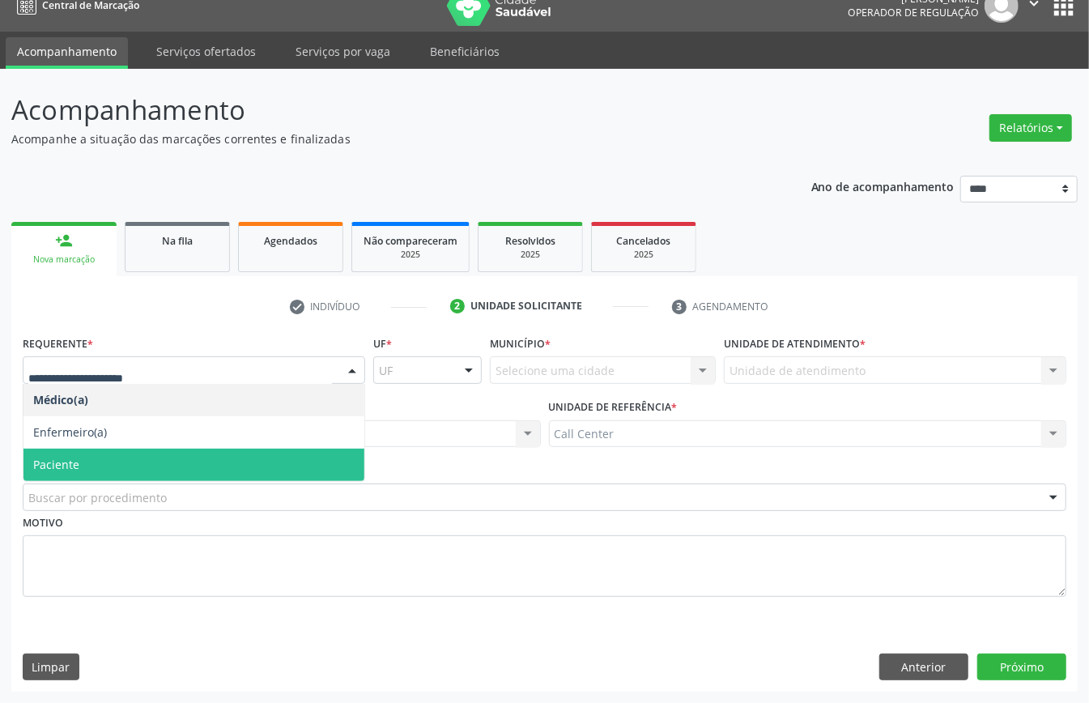
drag, startPoint x: 89, startPoint y: 451, endPoint x: 100, endPoint y: 468, distance: 20.4
click at [91, 452] on span "Paciente" at bounding box center [193, 465] width 341 height 32
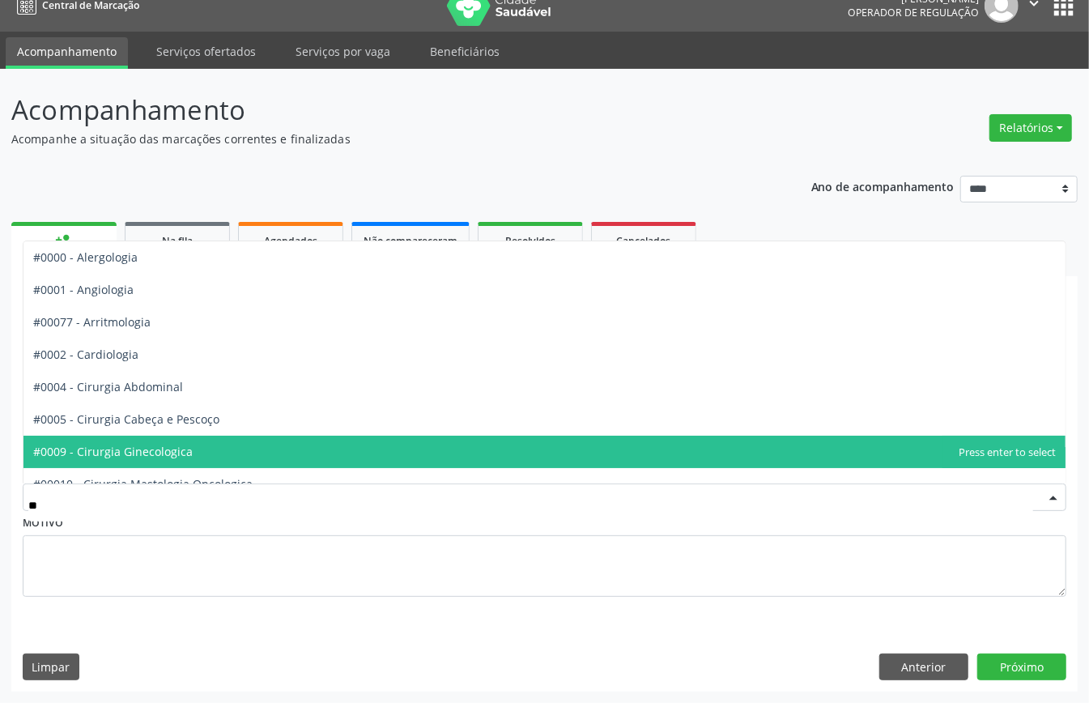
type input "***"
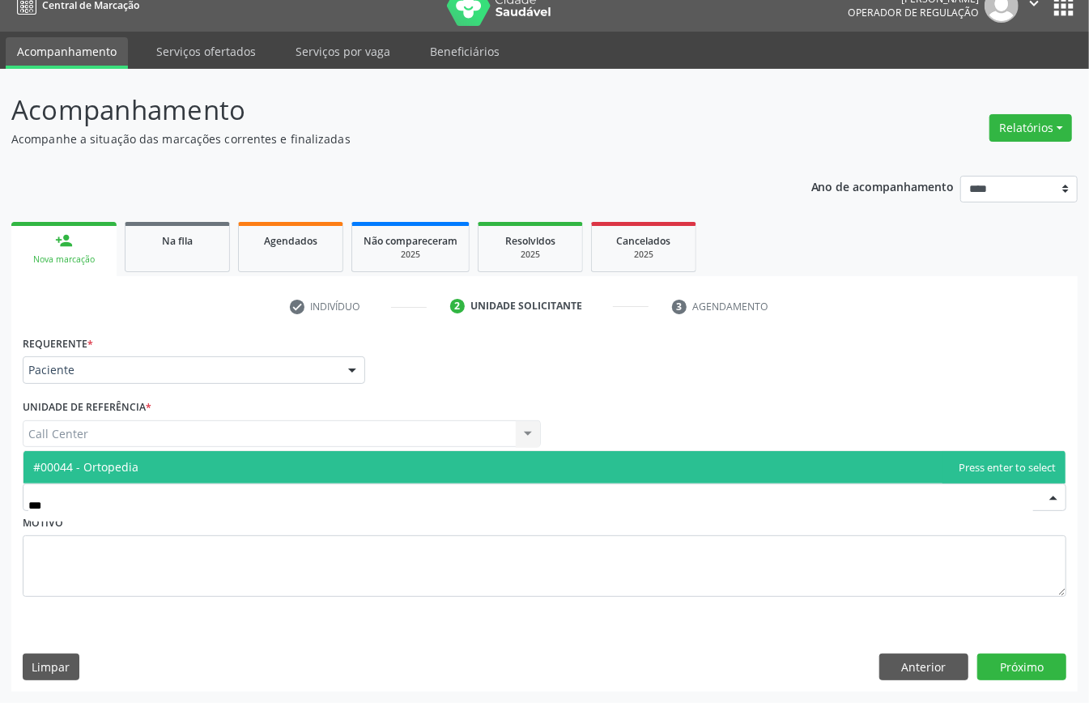
click at [147, 461] on span "#00044 - Ortopedia" at bounding box center [544, 467] width 1042 height 32
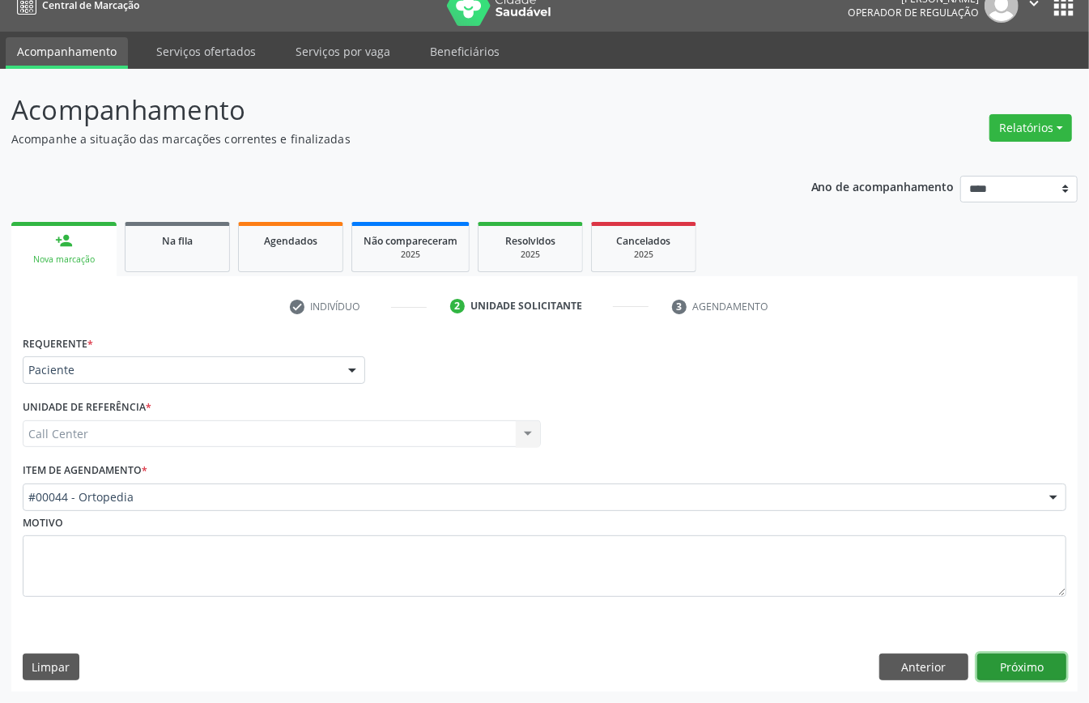
click at [1031, 661] on button "Próximo" at bounding box center [1021, 667] width 89 height 28
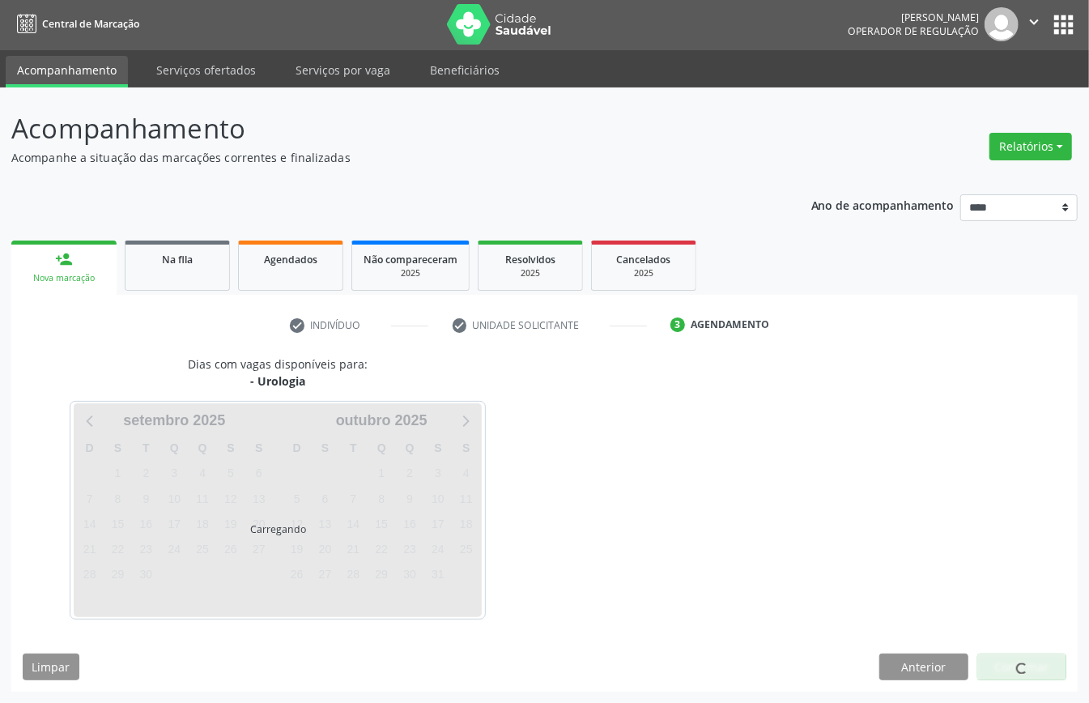
scroll to position [3, 0]
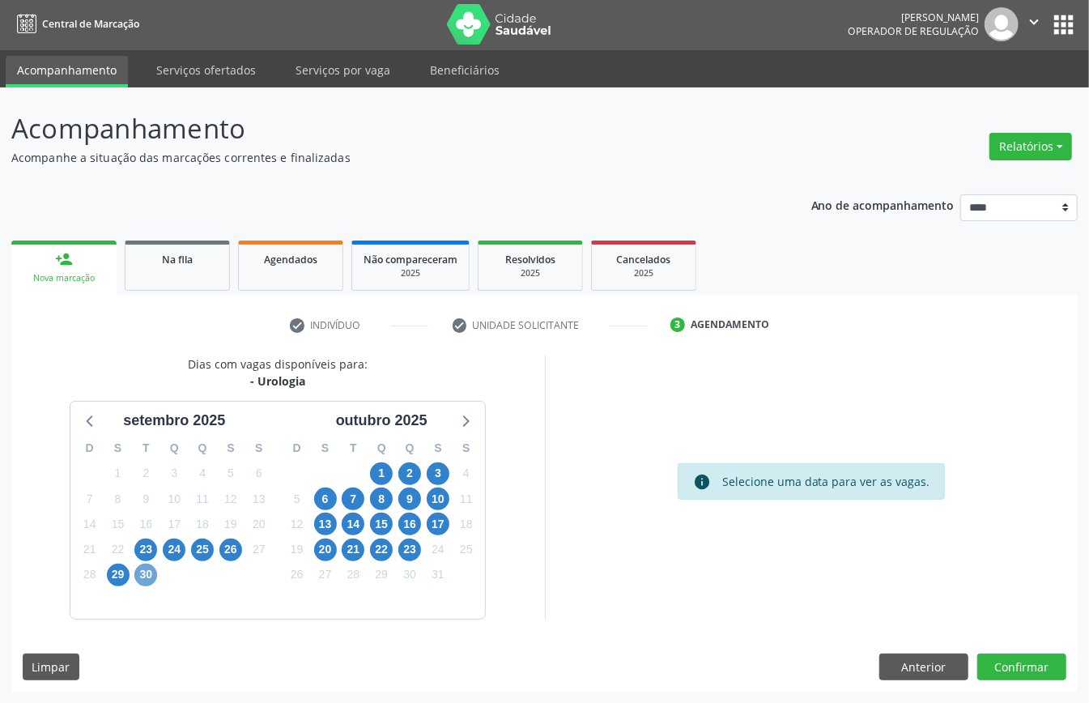
click at [150, 568] on span "30" at bounding box center [145, 575] width 23 height 23
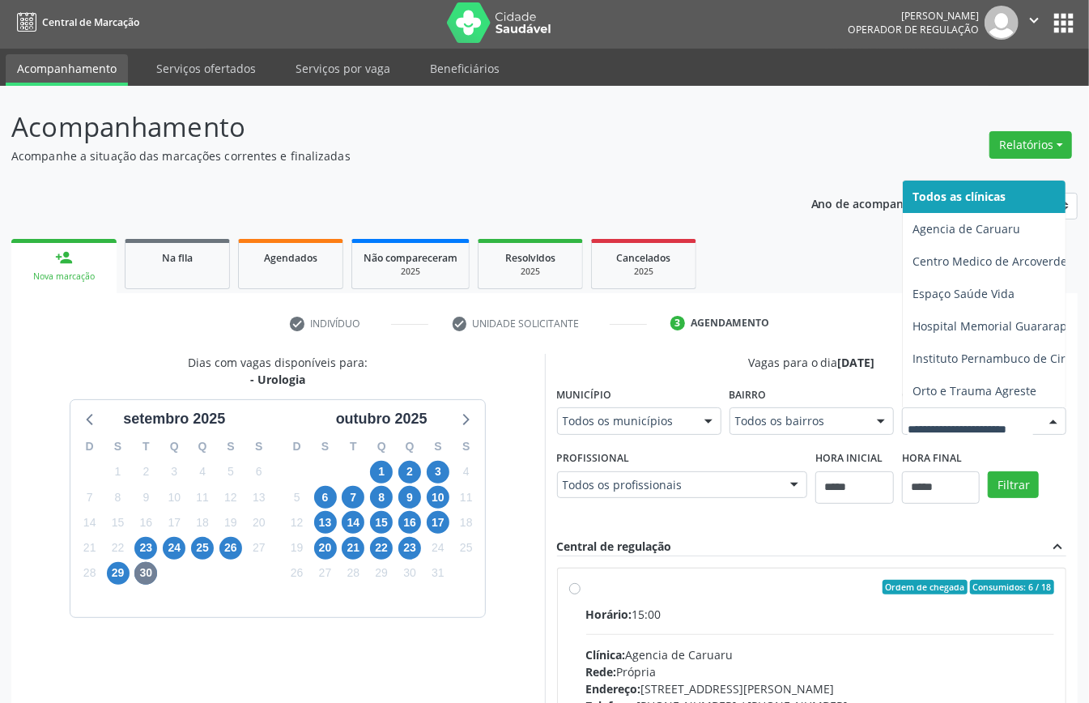
scroll to position [11, 0]
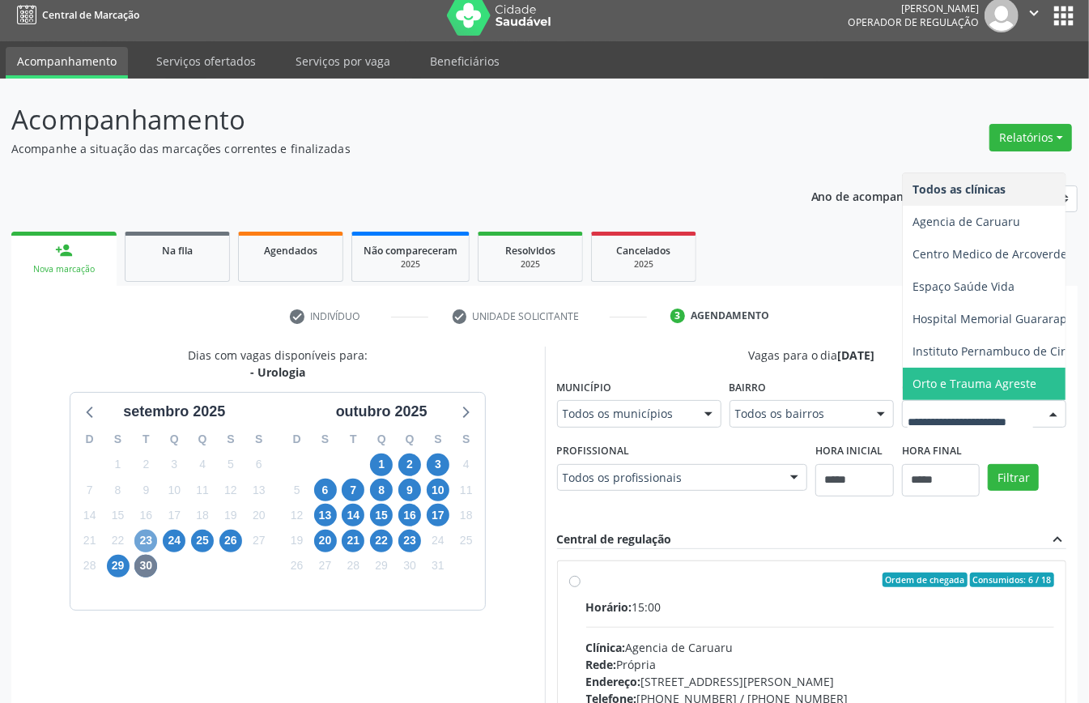
click at [147, 545] on span "23" at bounding box center [145, 540] width 23 height 23
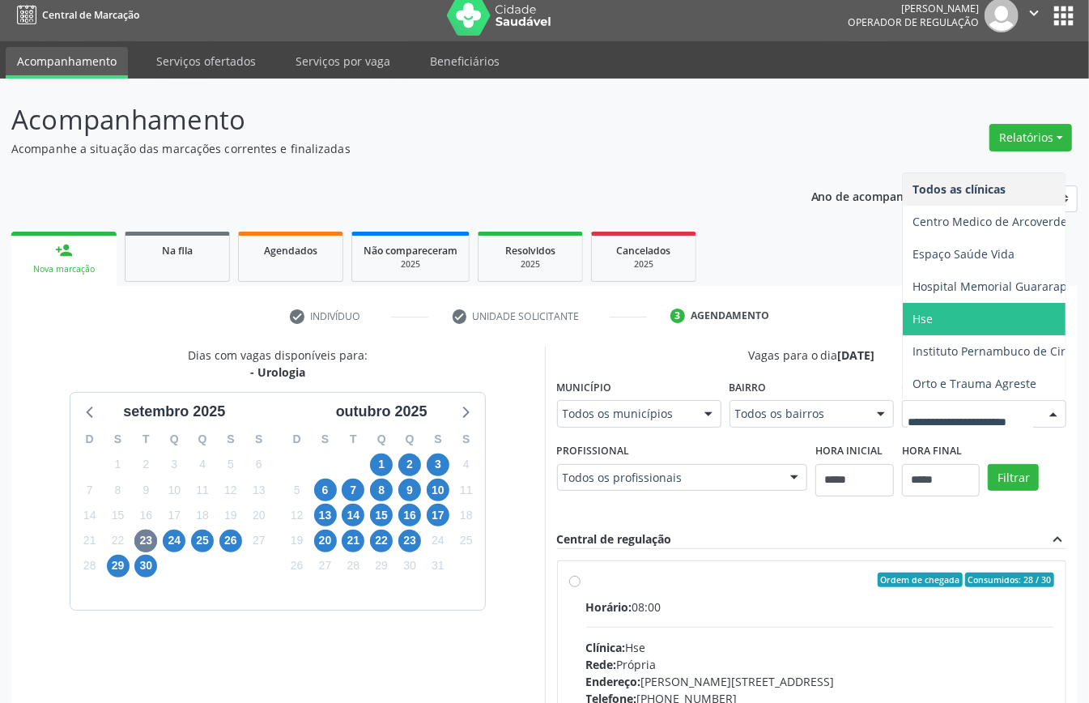
scroll to position [118, 0]
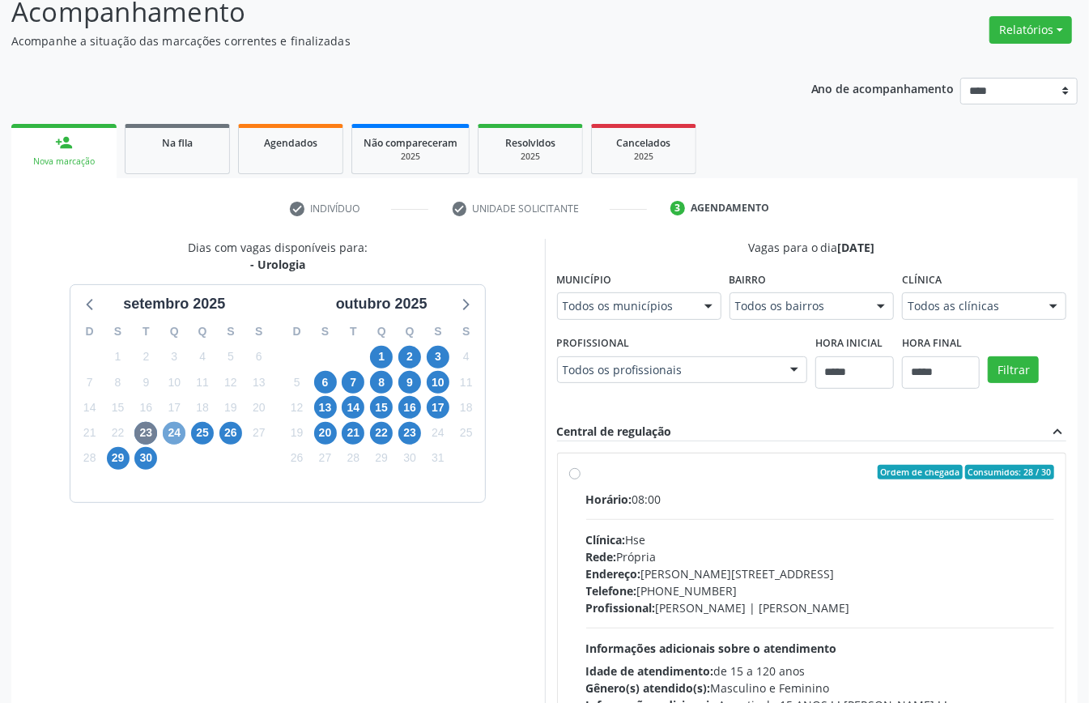
click at [173, 436] on span "24" at bounding box center [174, 433] width 23 height 23
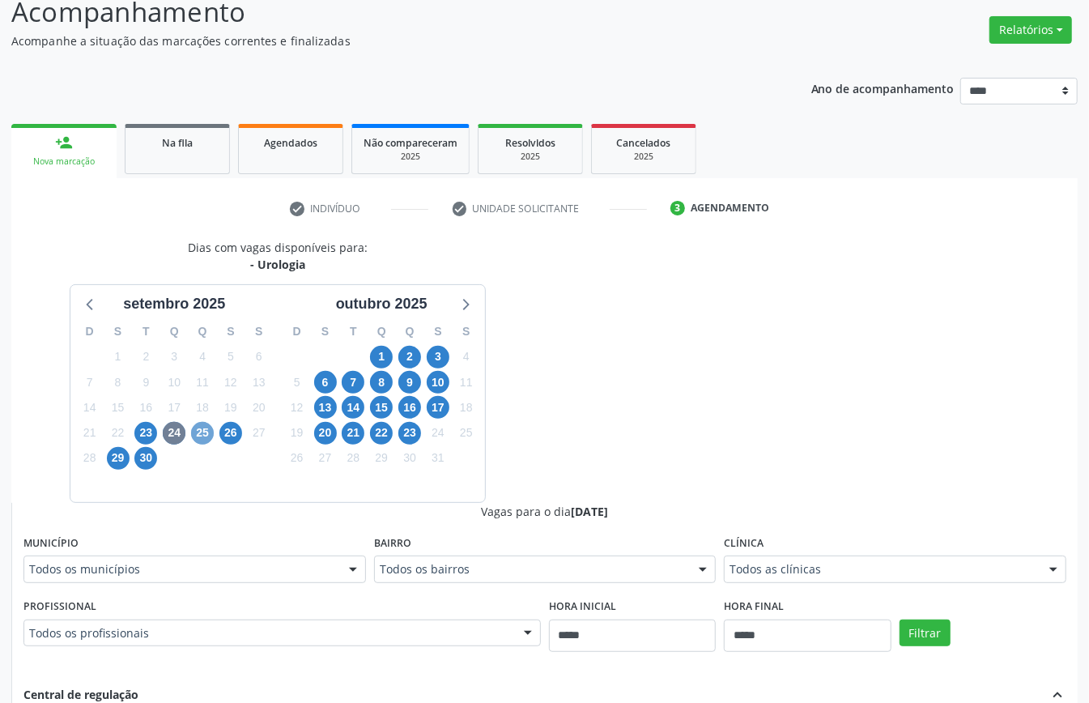
click at [202, 432] on span "25" at bounding box center [202, 433] width 23 height 23
click at [824, 555] on div "Clínica Todos as clínicas Todos as clínicas Centro Medico de Arcoverde Institut…" at bounding box center [895, 557] width 342 height 52
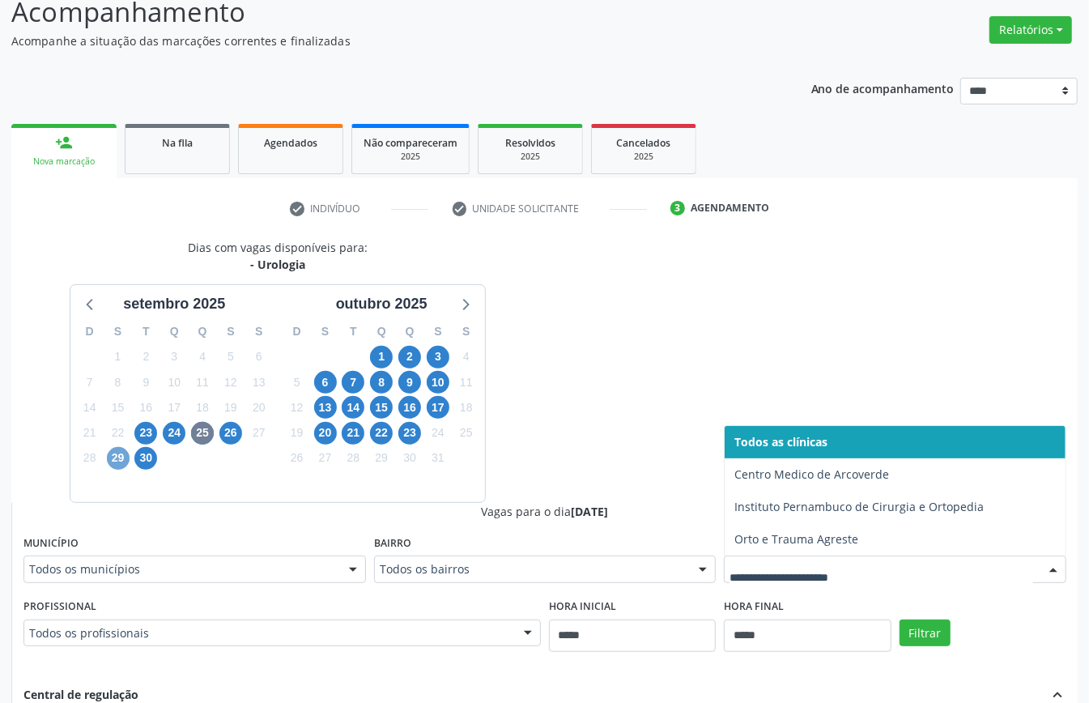
click at [117, 457] on span "29" at bounding box center [118, 458] width 23 height 23
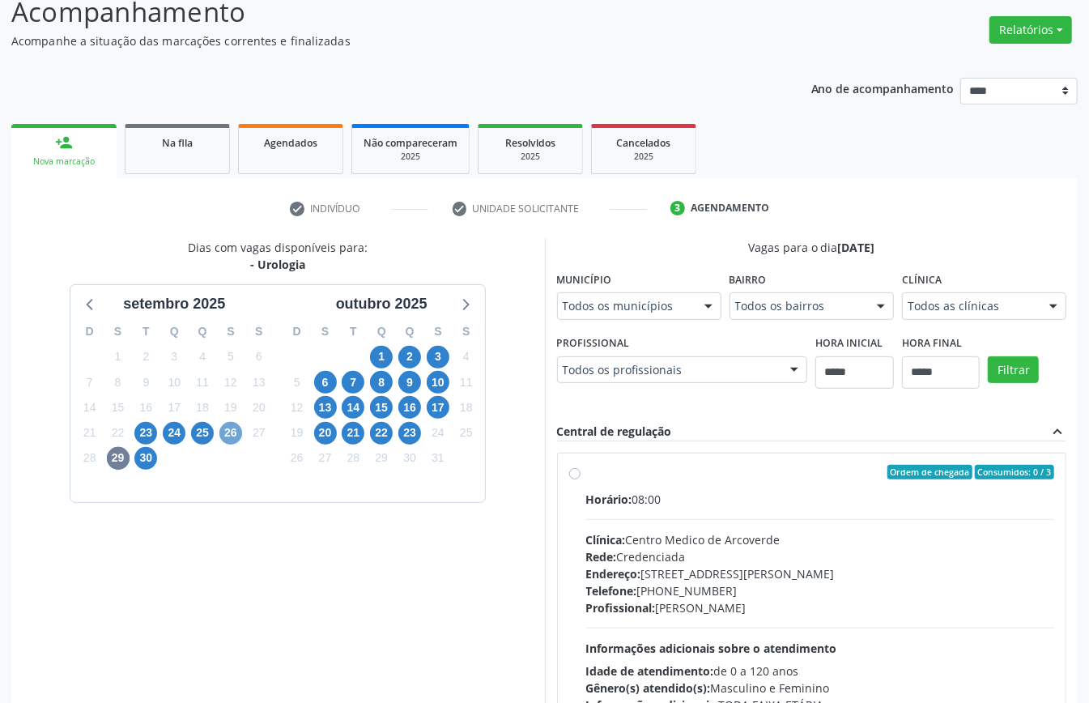
click at [228, 438] on span "26" at bounding box center [230, 433] width 23 height 23
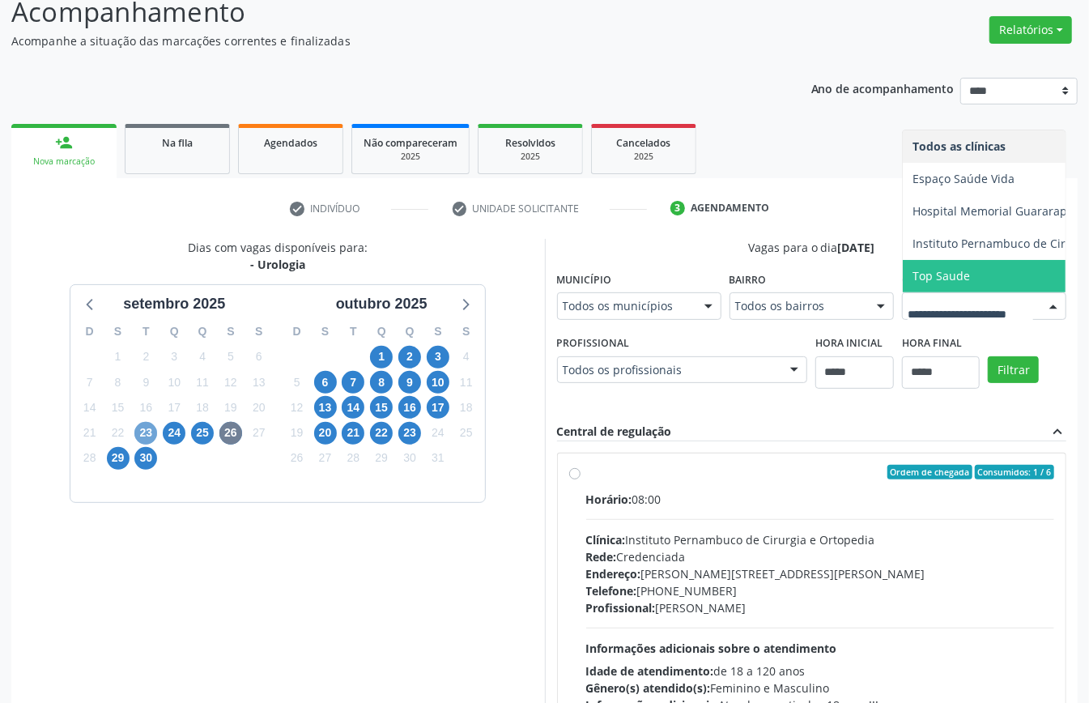
click at [149, 435] on span "23" at bounding box center [145, 433] width 23 height 23
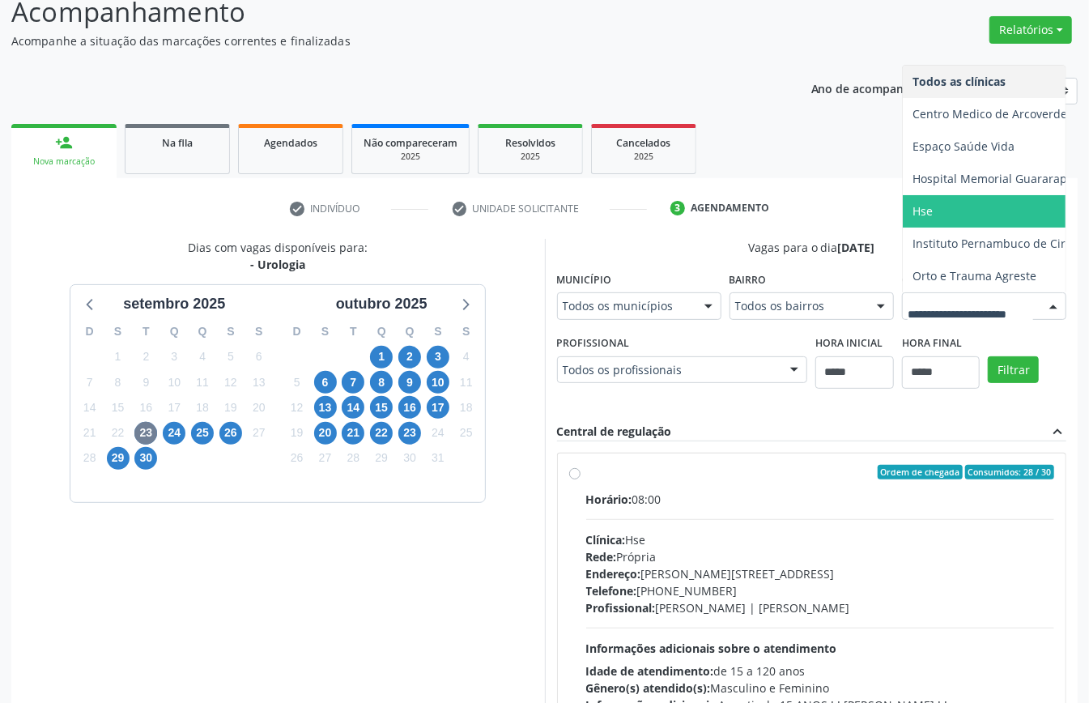
click at [903, 228] on span "Hse" at bounding box center [1037, 211] width 269 height 32
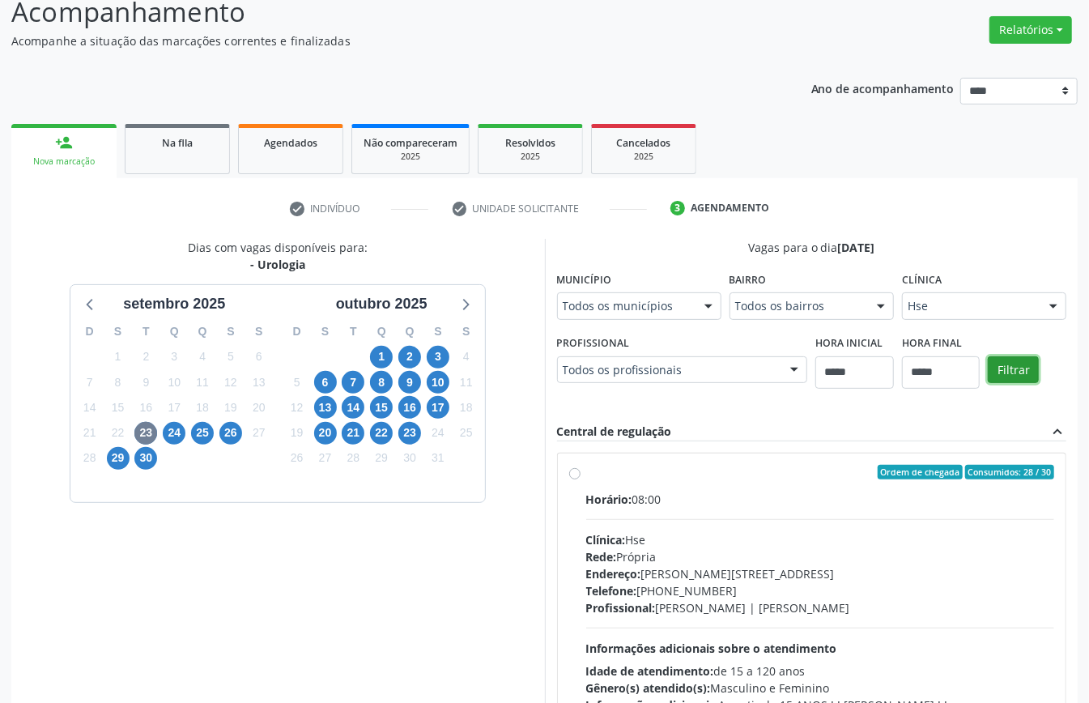
click at [988, 384] on button "Filtrar" at bounding box center [1013, 370] width 51 height 28
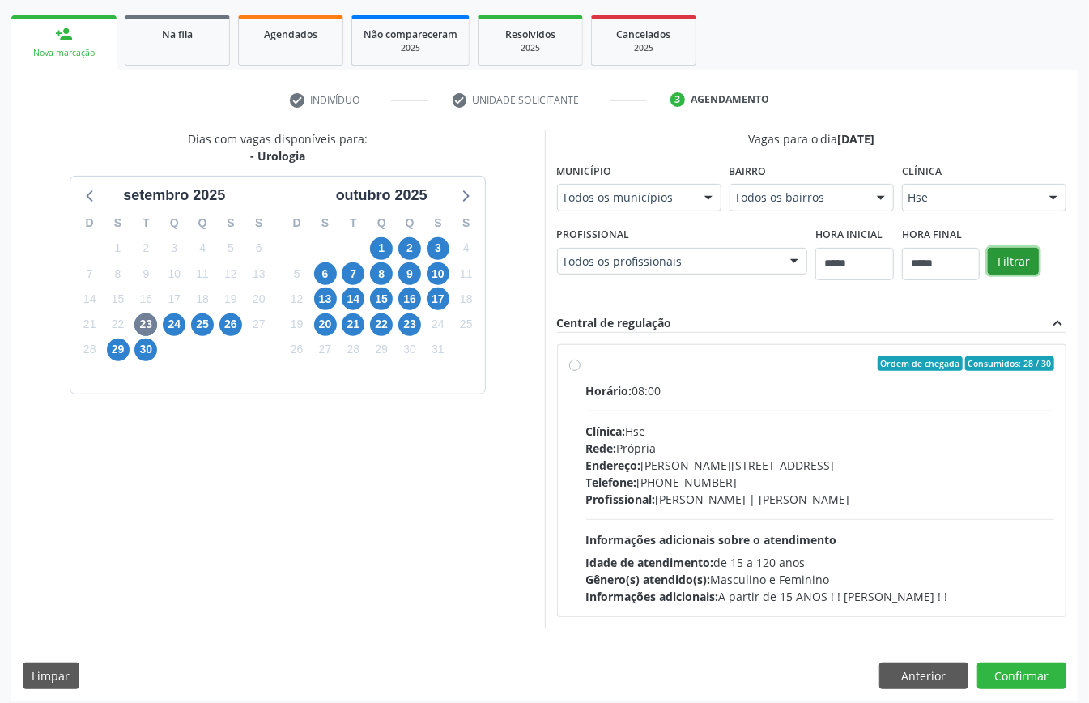
scroll to position [238, 0]
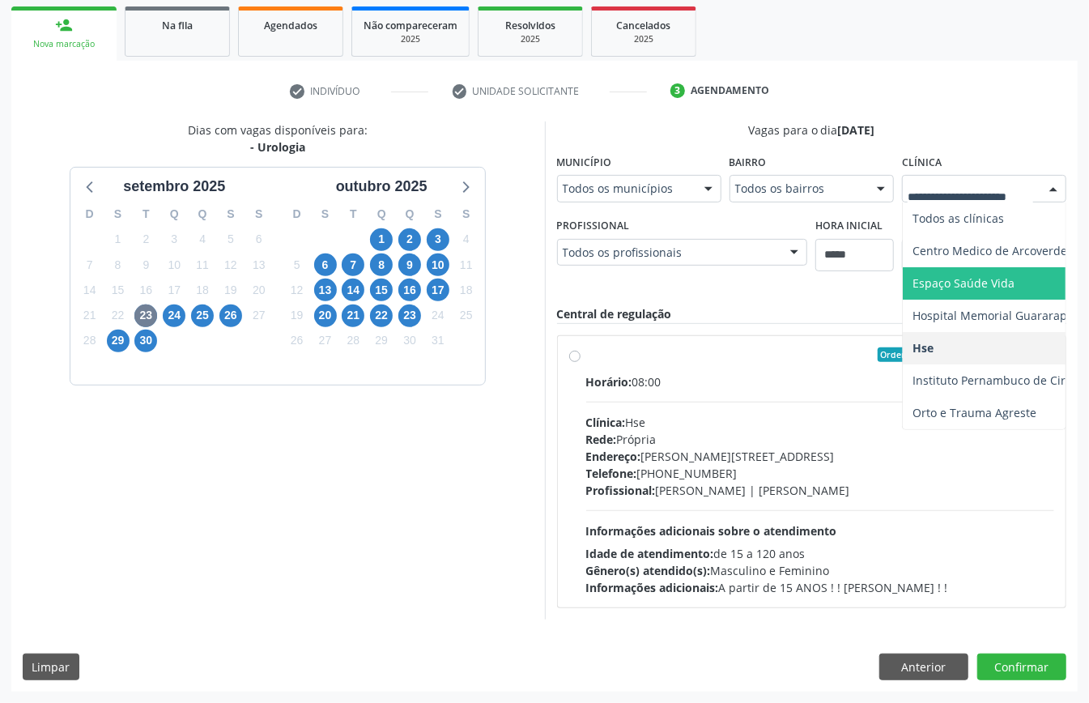
drag, startPoint x: 963, startPoint y: 283, endPoint x: 996, endPoint y: 280, distance: 33.3
click at [965, 285] on span "Espaço Saúde Vida" at bounding box center [963, 282] width 102 height 15
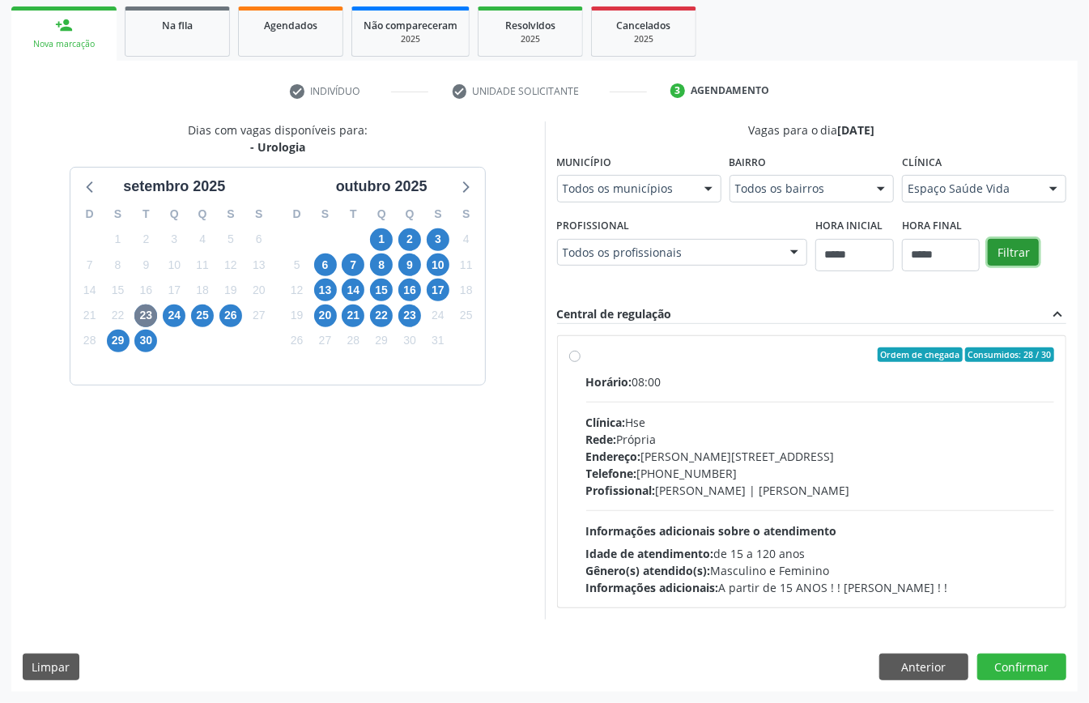
click at [1018, 248] on button "Filtrar" at bounding box center [1013, 253] width 51 height 28
click at [387, 236] on span "1" at bounding box center [381, 239] width 23 height 23
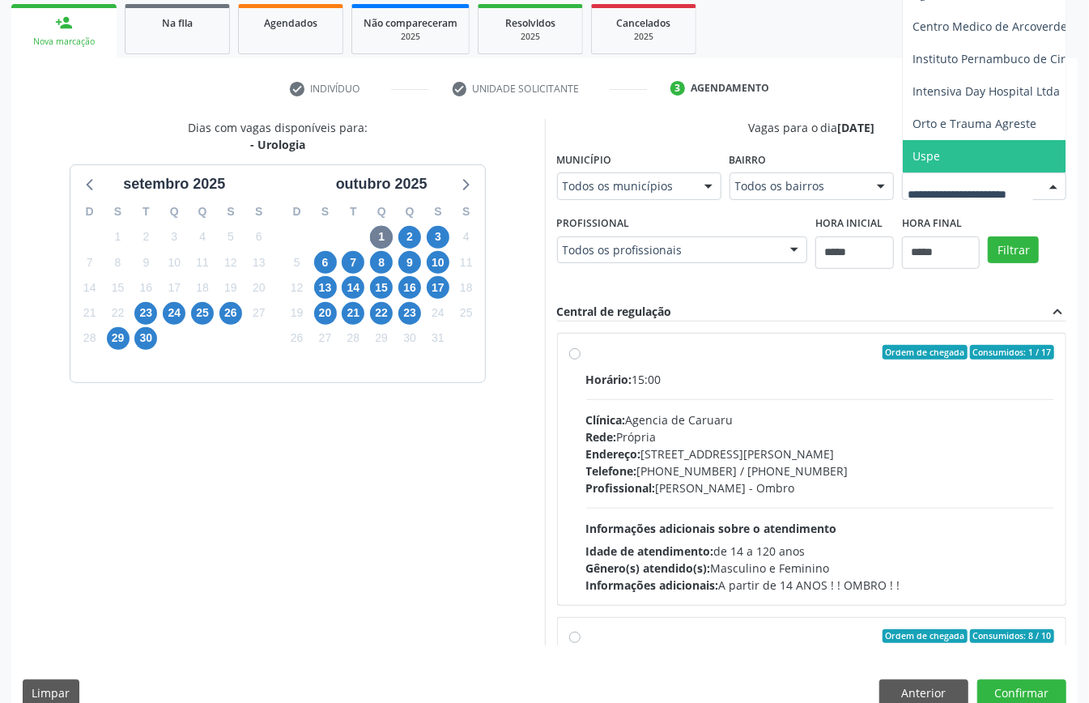
click at [912, 164] on span "Uspe" at bounding box center [926, 155] width 28 height 15
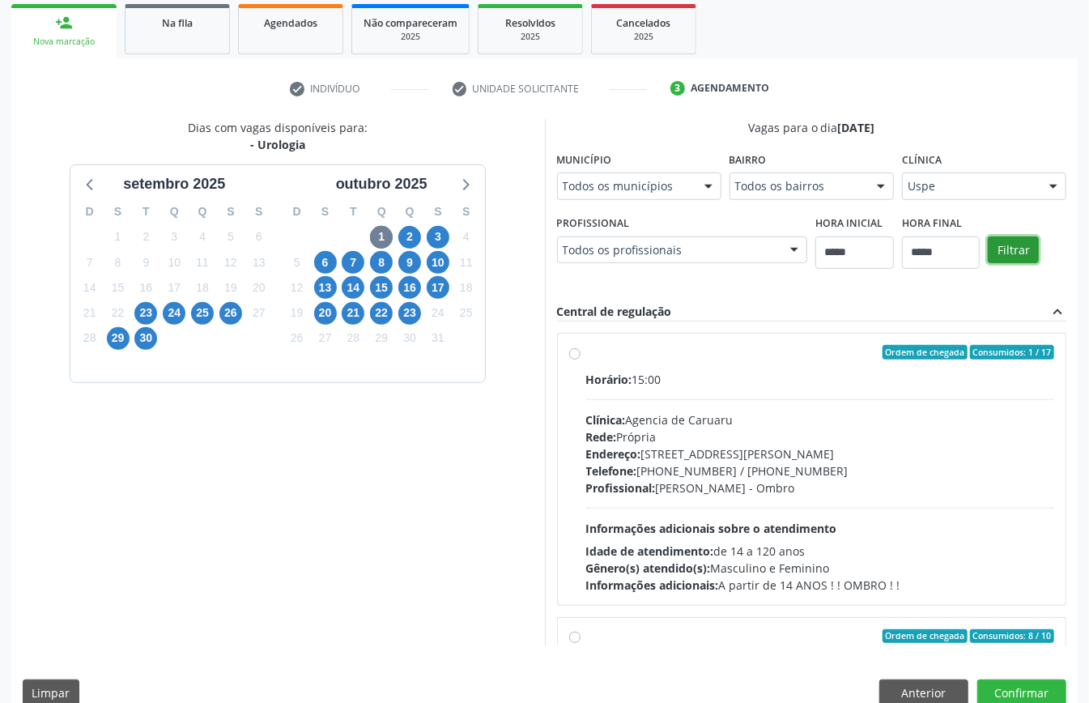
click at [988, 264] on button "Filtrar" at bounding box center [1013, 250] width 51 height 28
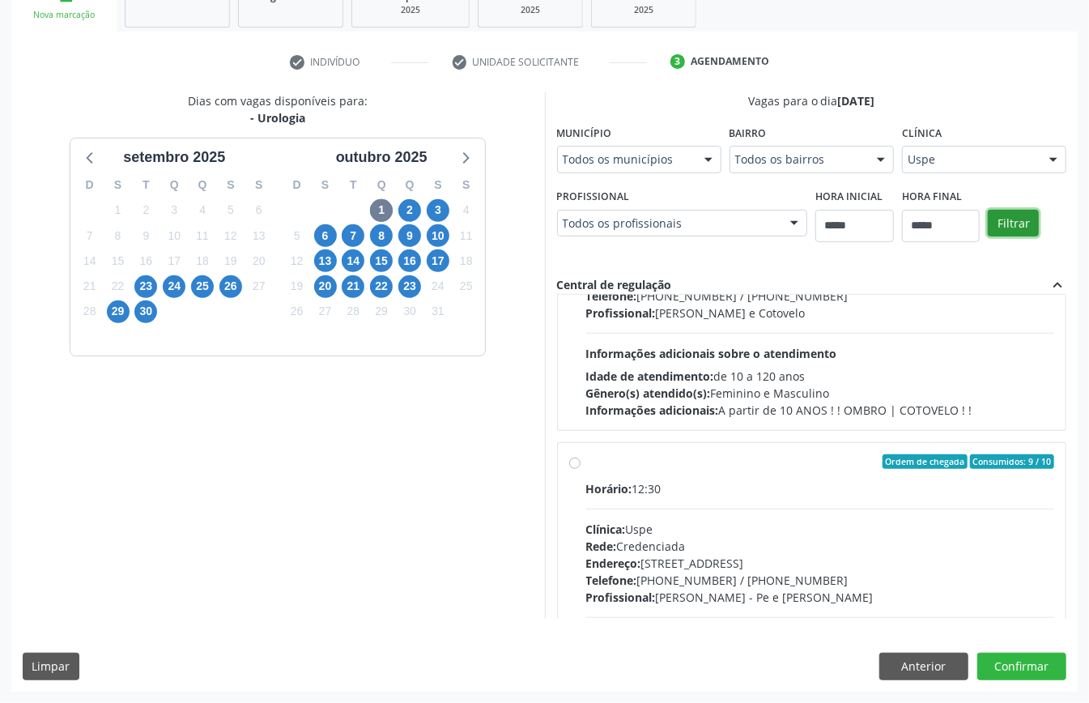
scroll to position [205, 0]
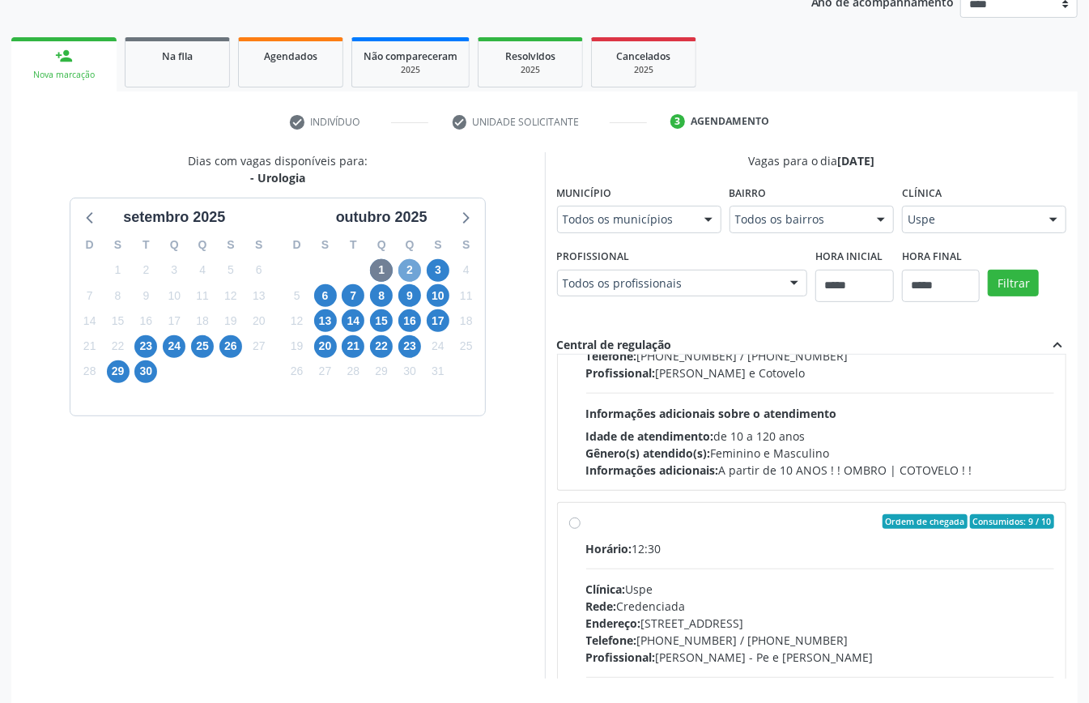
click at [412, 276] on span "2" at bounding box center [409, 270] width 23 height 23
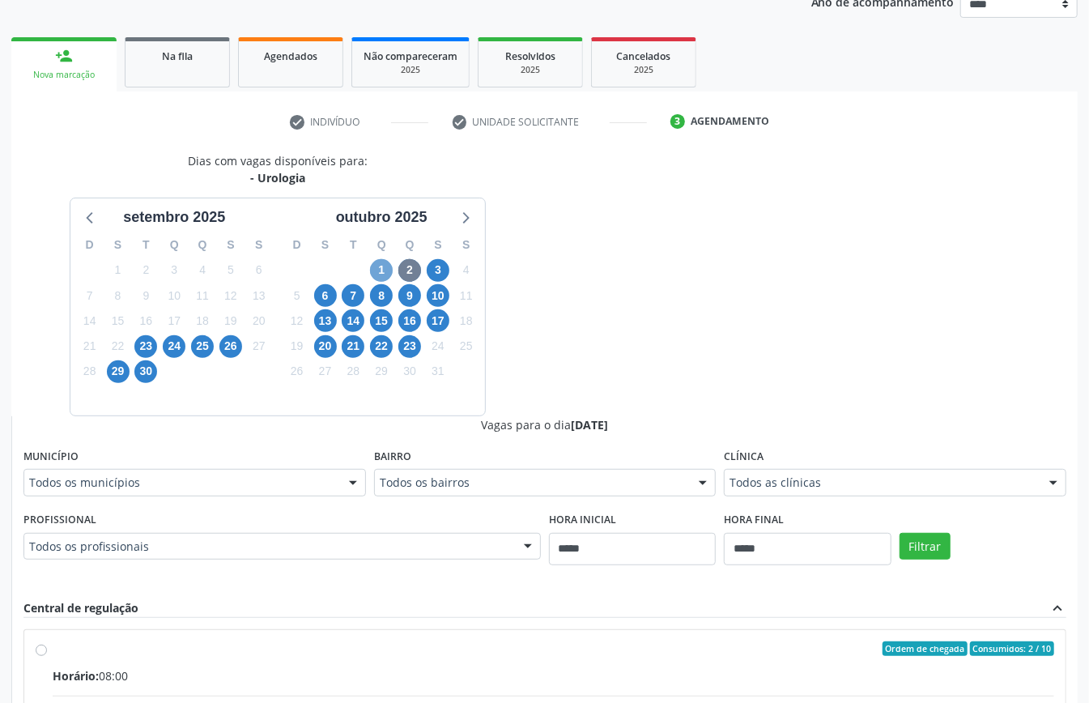
click at [379, 267] on span "1" at bounding box center [381, 270] width 23 height 23
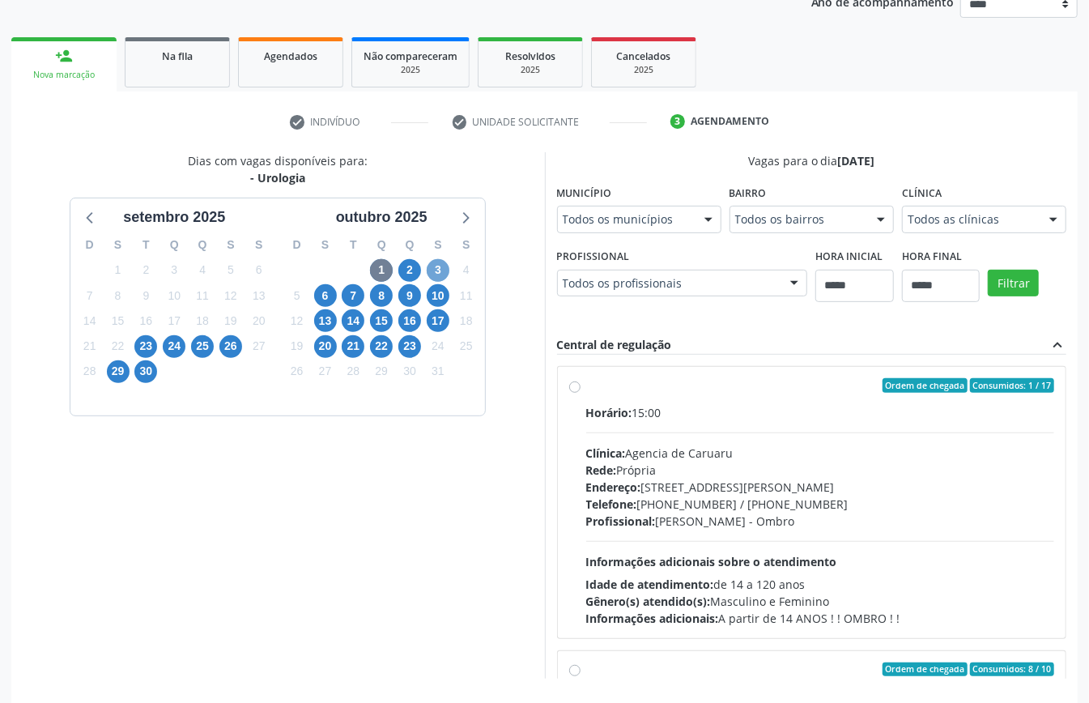
click at [442, 274] on span "3" at bounding box center [438, 270] width 23 height 23
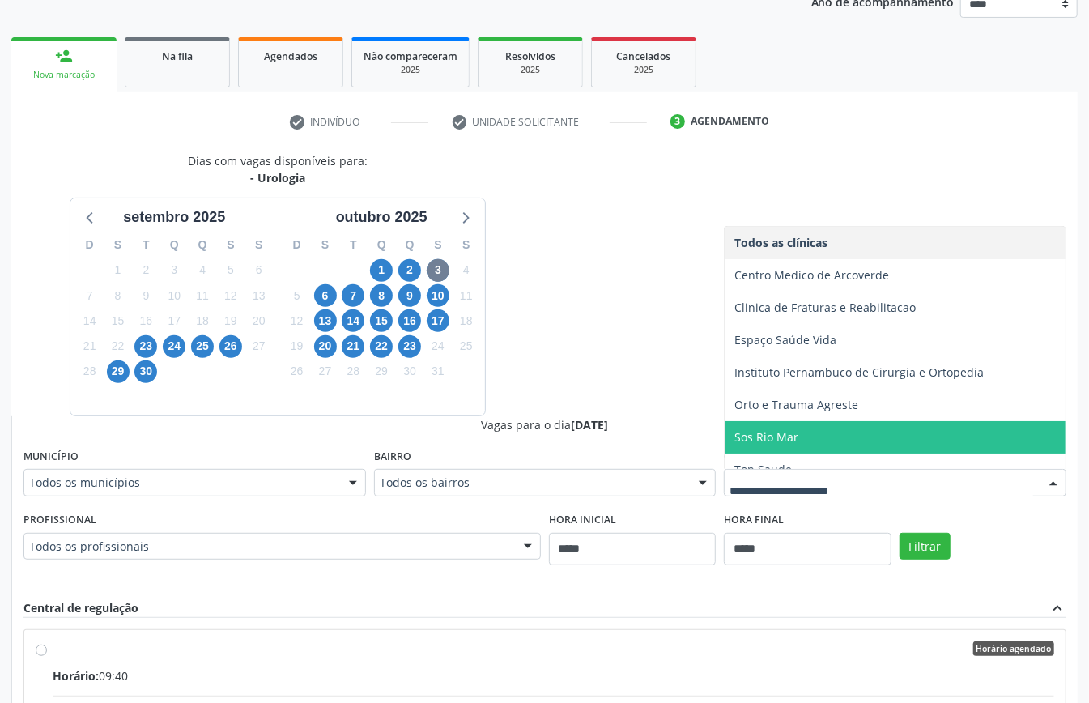
scroll to position [17, 0]
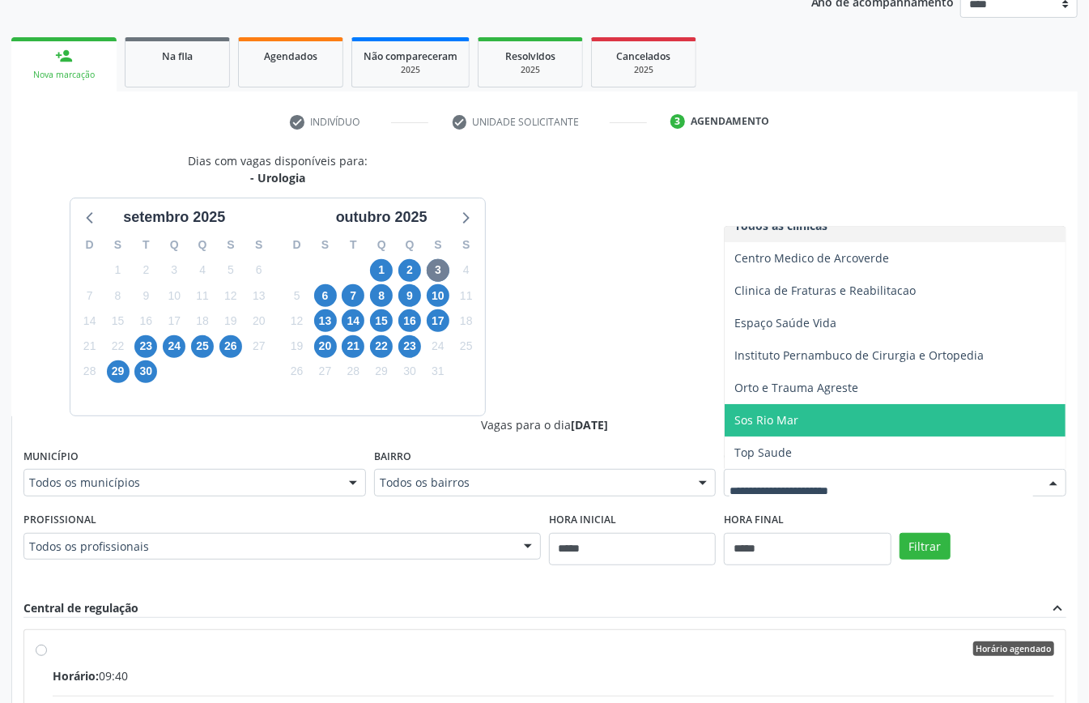
drag, startPoint x: 752, startPoint y: 415, endPoint x: 891, endPoint y: 503, distance: 163.7
click at [753, 416] on span "Sos Rio Mar" at bounding box center [766, 419] width 64 height 15
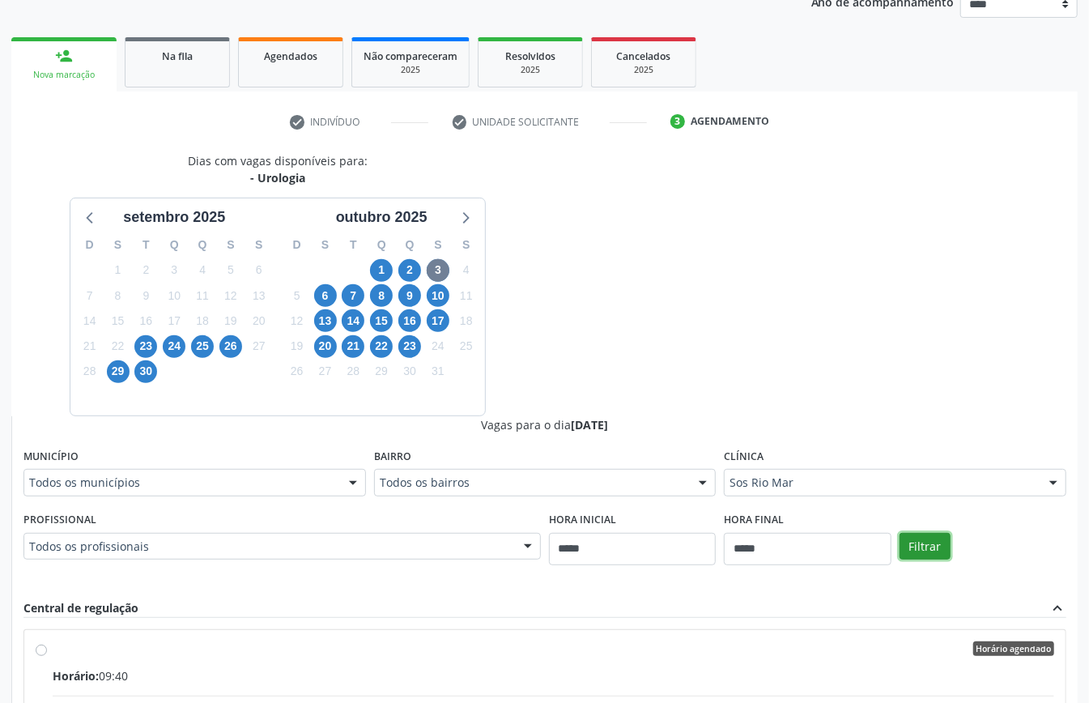
click at [920, 542] on button "Filtrar" at bounding box center [924, 547] width 51 height 28
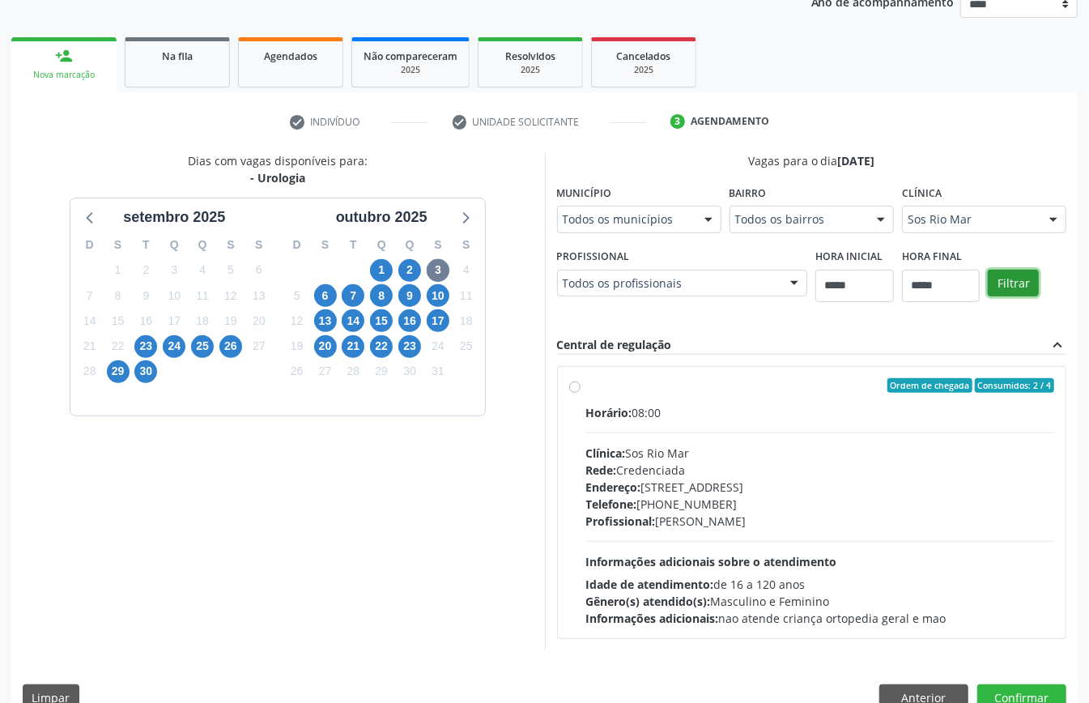
scroll to position [502, 0]
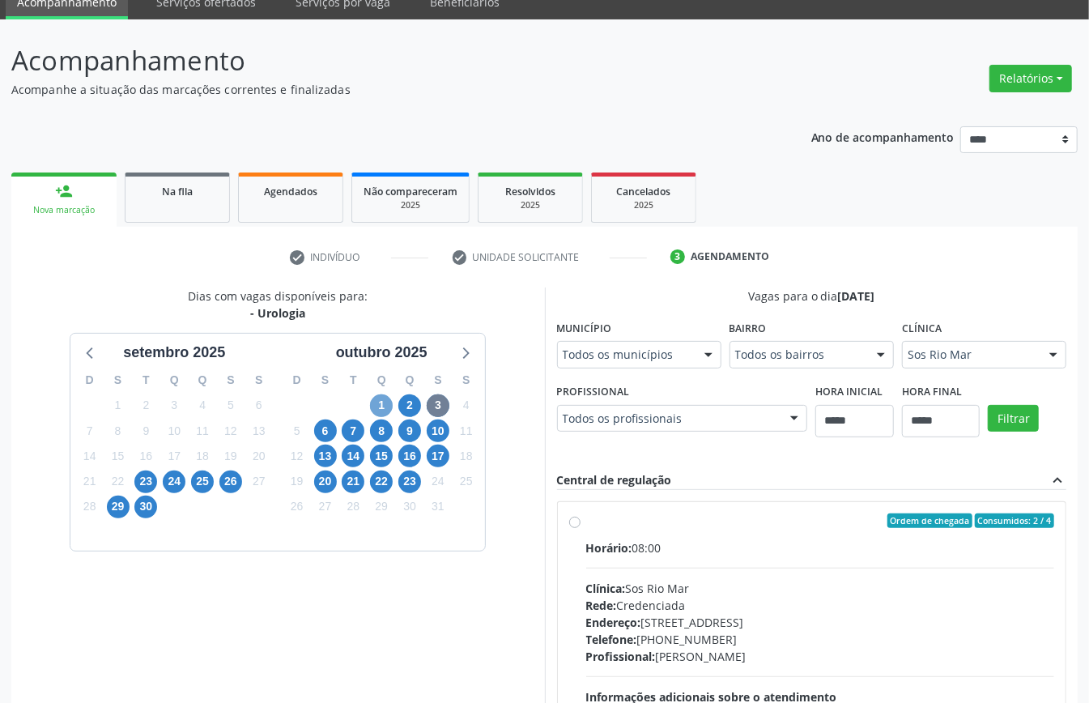
click at [385, 409] on span "1" at bounding box center [381, 405] width 23 height 23
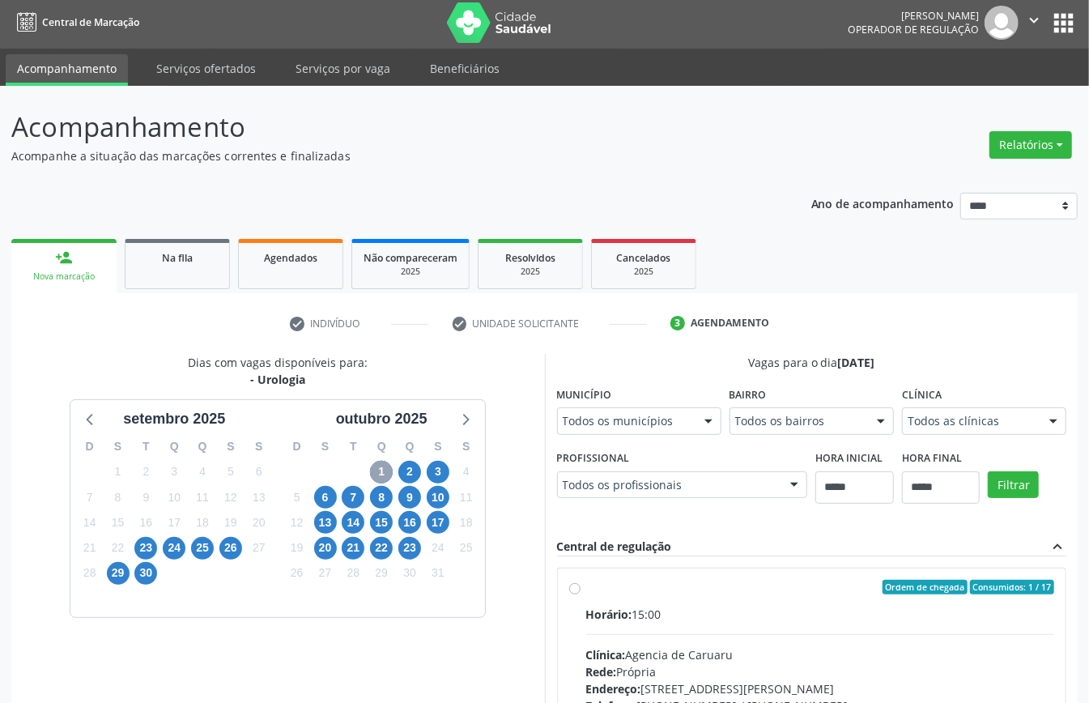
scroll to position [70, 0]
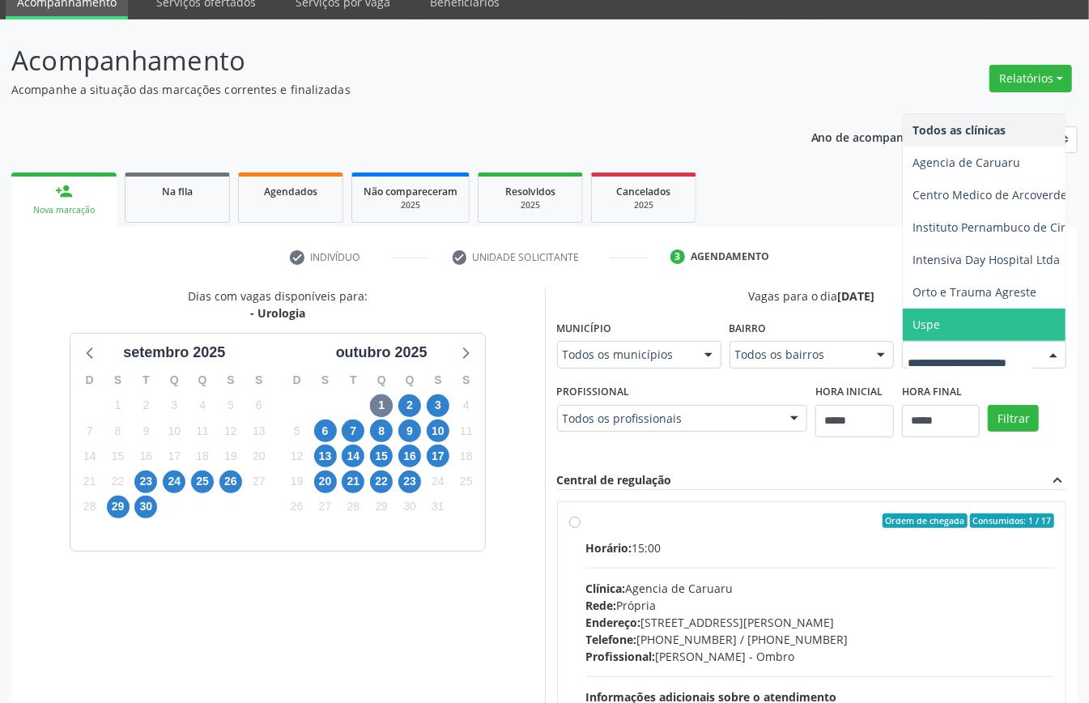
drag, startPoint x: 779, startPoint y: 586, endPoint x: 823, endPoint y: 607, distance: 49.3
click at [903, 341] on span "Uspe" at bounding box center [1037, 324] width 269 height 32
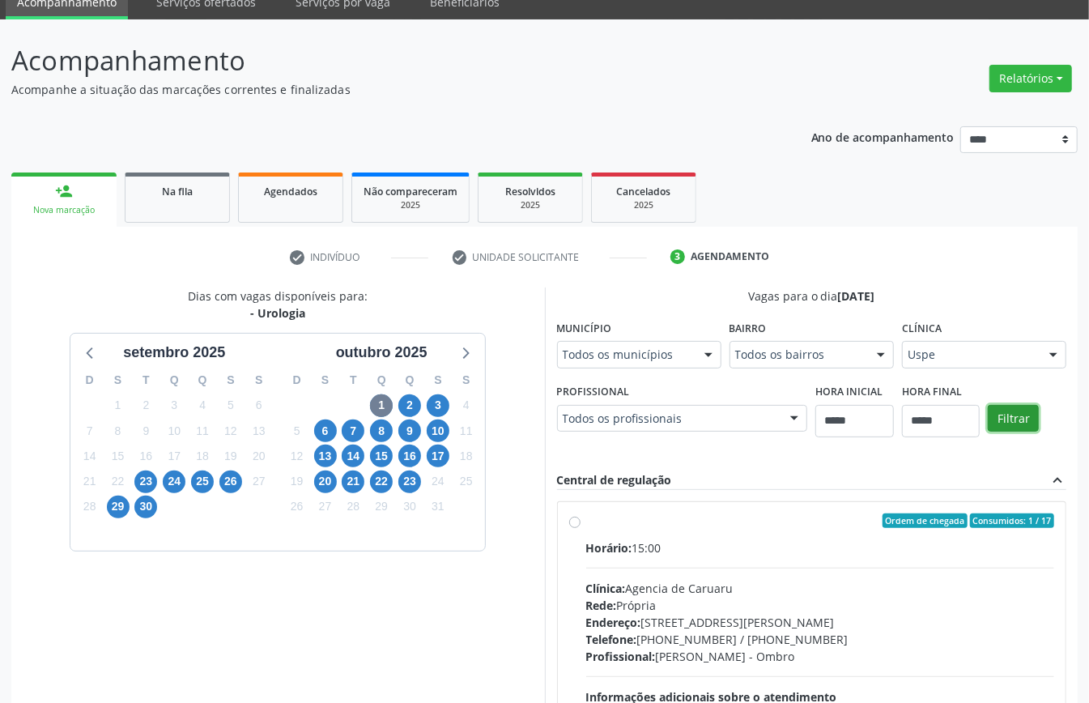
click at [988, 432] on button "Filtrar" at bounding box center [1013, 419] width 51 height 28
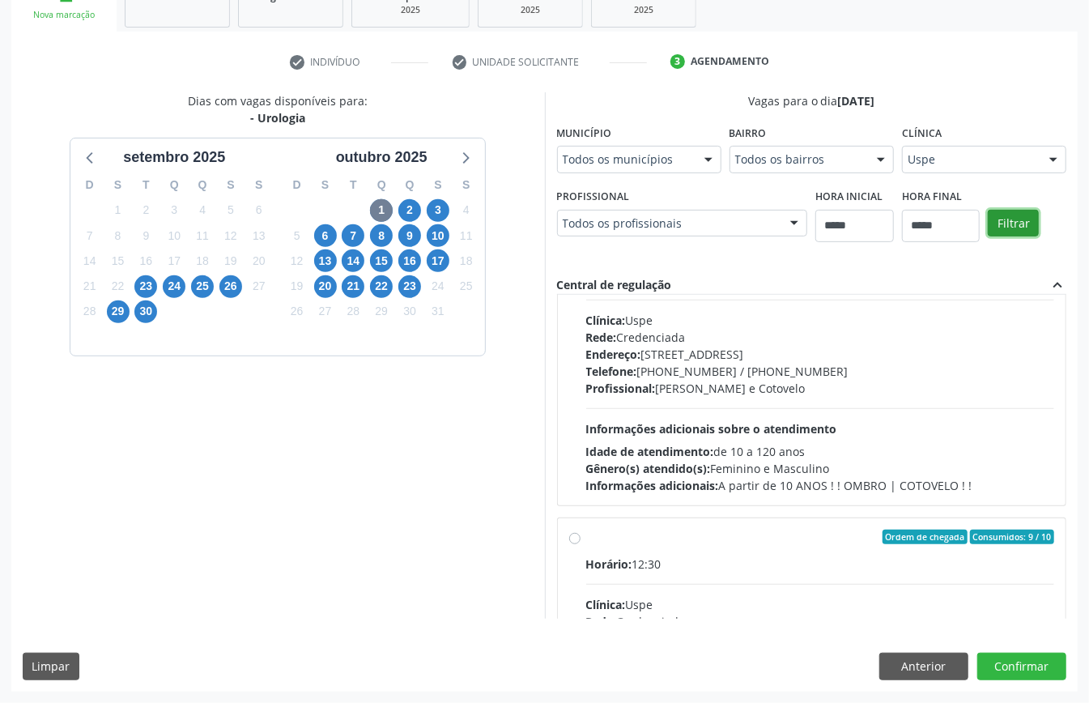
scroll to position [572, 0]
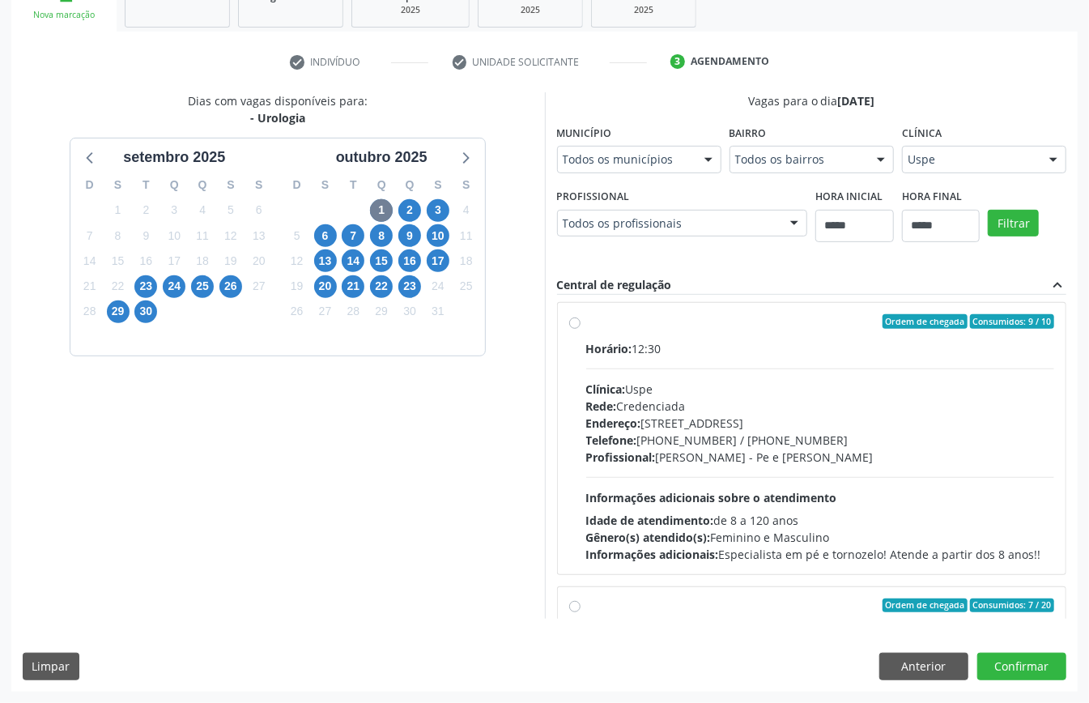
click at [586, 509] on div "Horário: 12:30 Clínica: Uspe Rede: Credenciada Endereço: Rua do Espinheiro, nº …" at bounding box center [820, 451] width 469 height 223
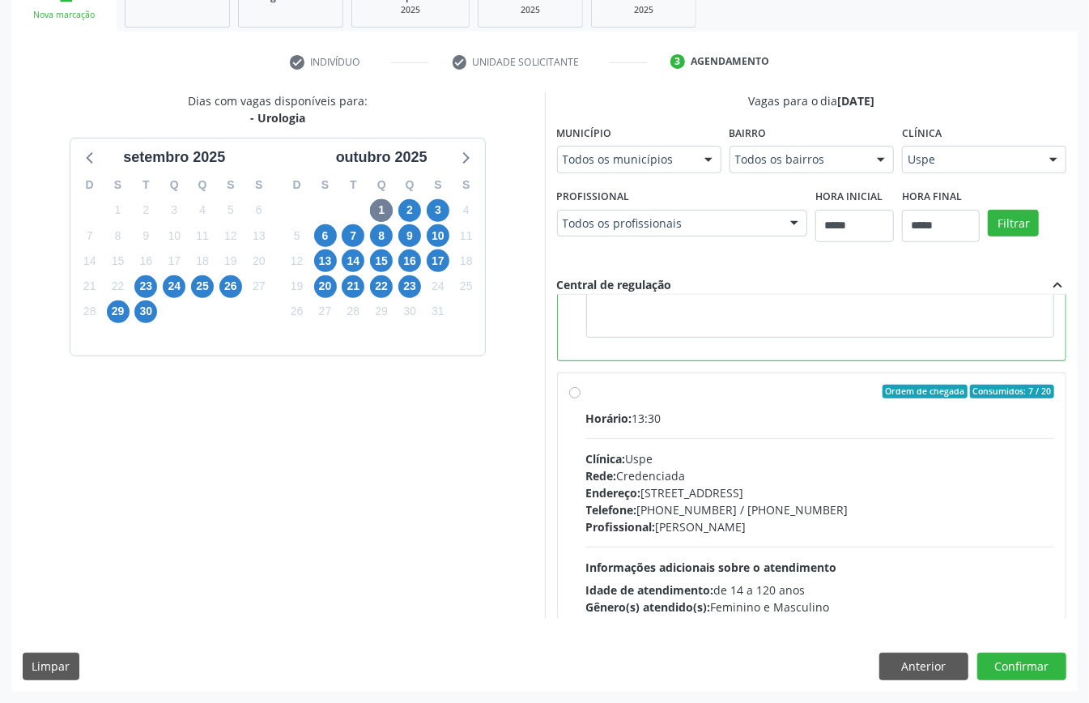
scroll to position [680, 0]
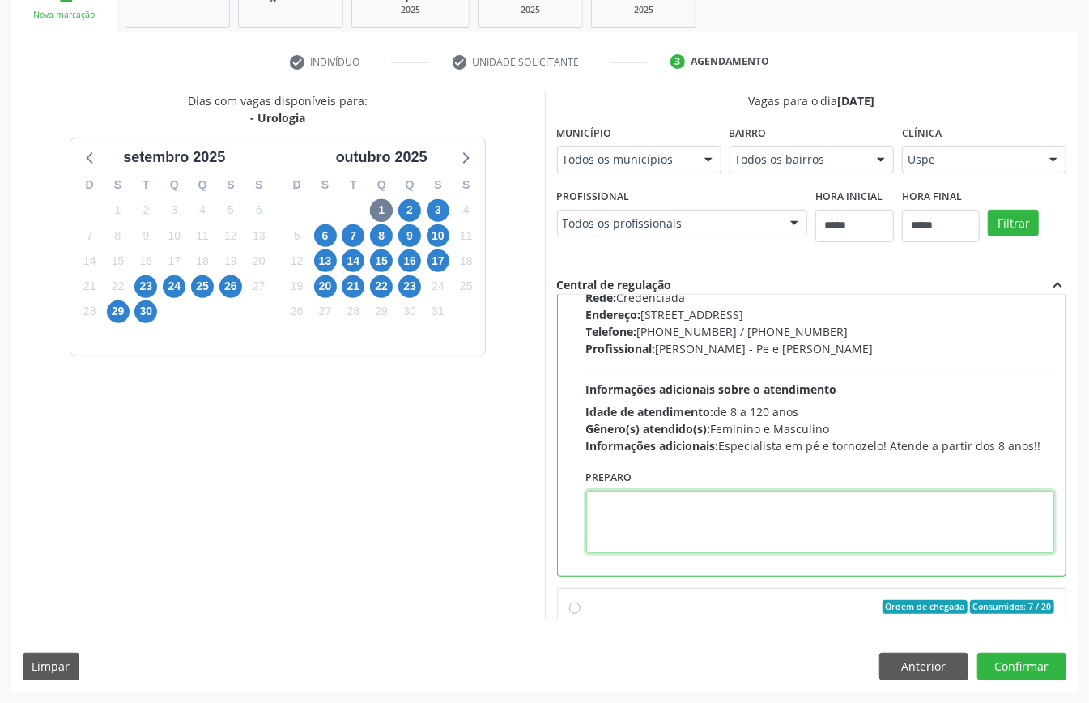
paste textarea "**********"
type textarea "**********"
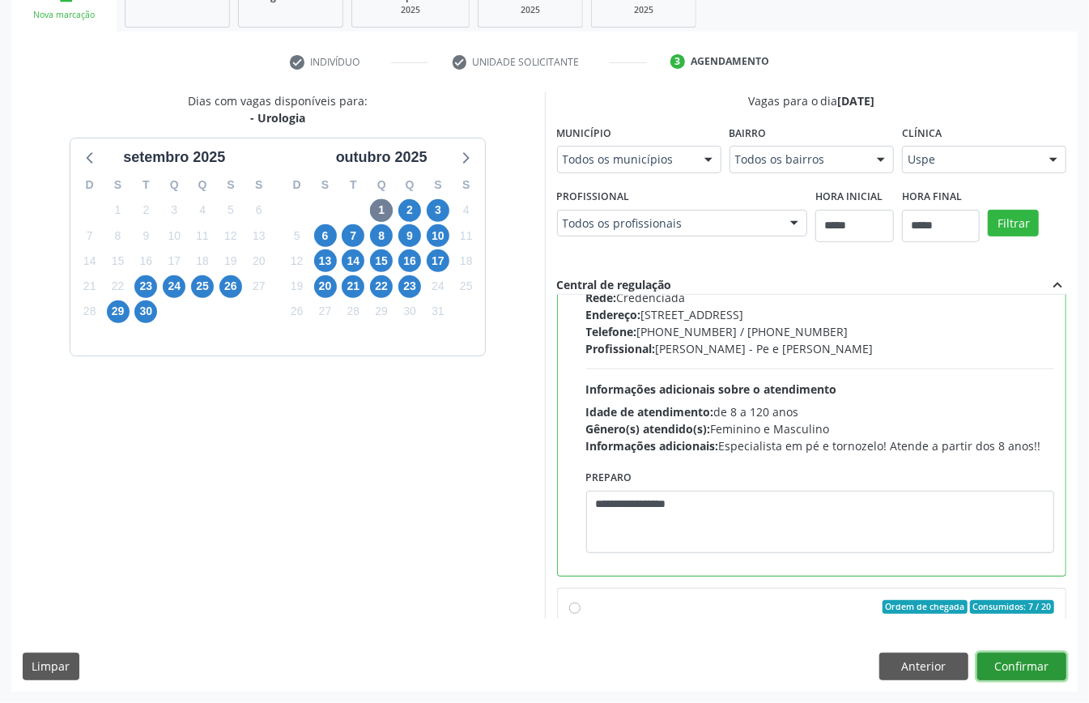
click at [1015, 657] on button "Confirmar" at bounding box center [1021, 667] width 89 height 28
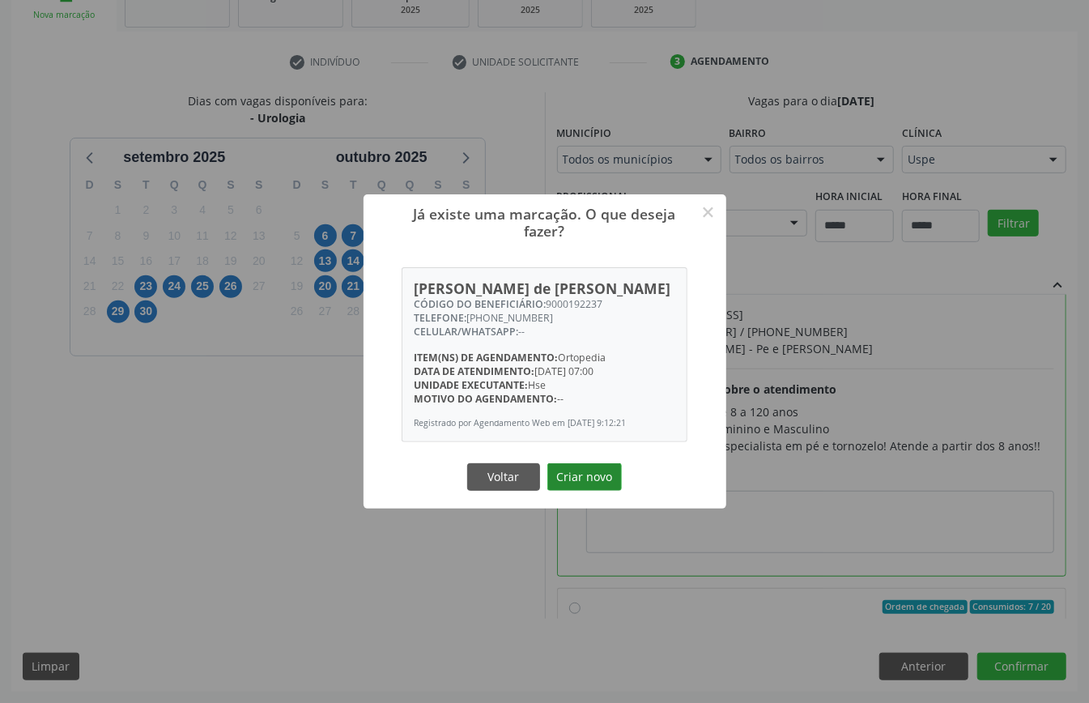
click at [583, 479] on button "Criar novo" at bounding box center [584, 477] width 74 height 28
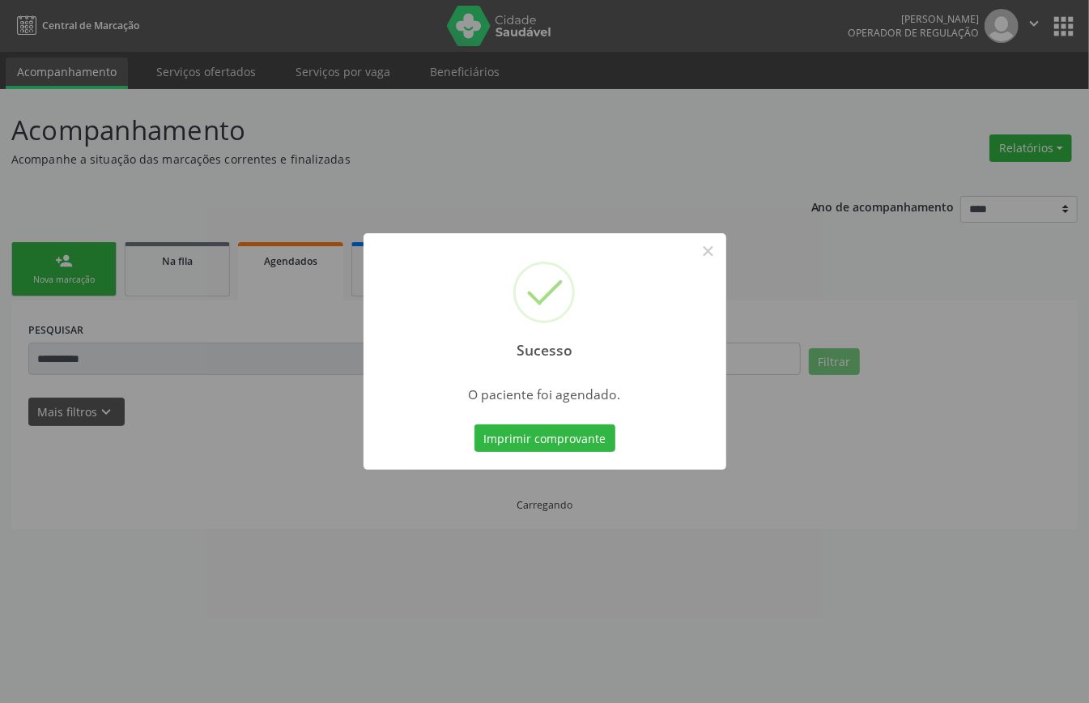
scroll to position [0, 0]
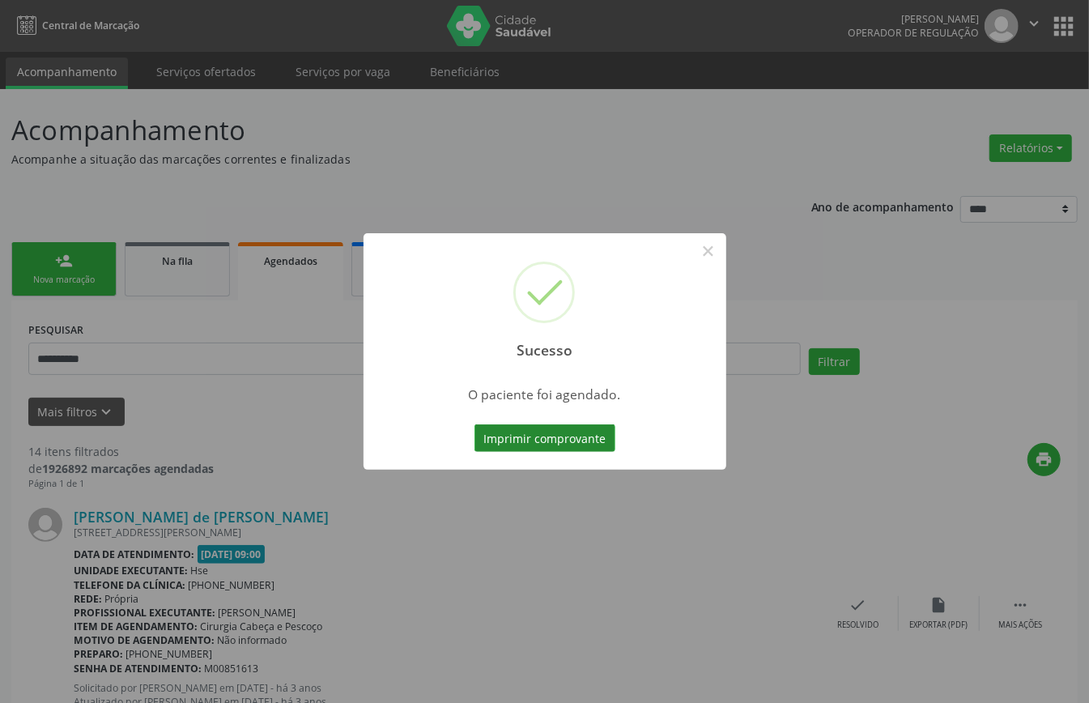
click at [522, 431] on button "Imprimir comprovante" at bounding box center [544, 438] width 141 height 28
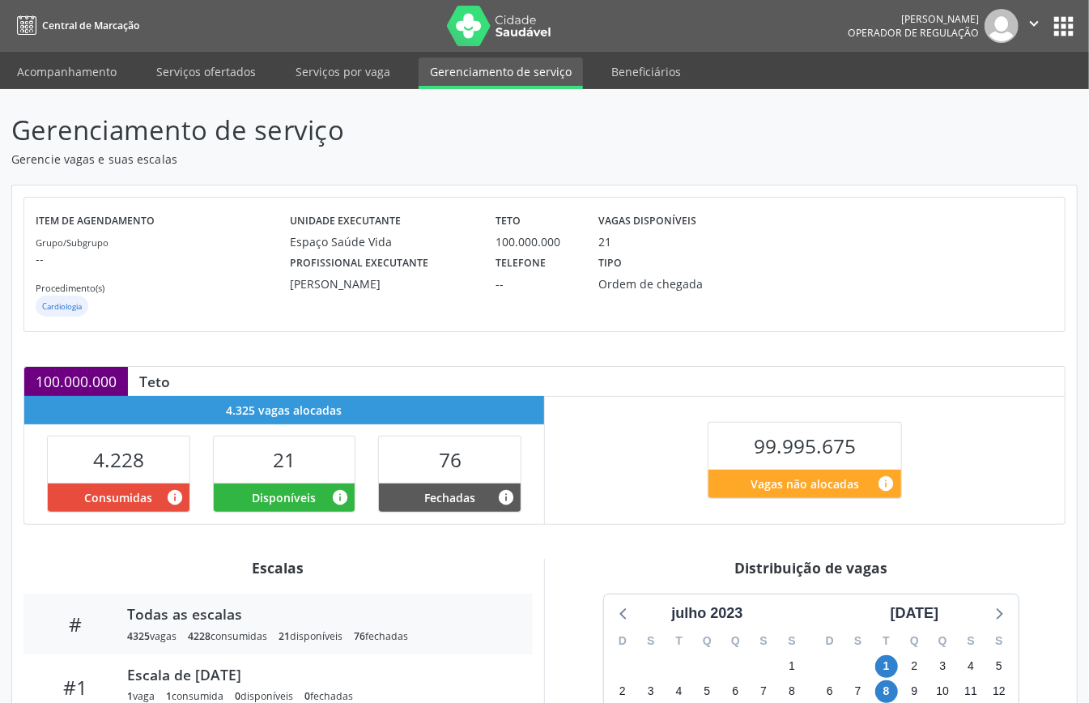
scroll to position [493, 0]
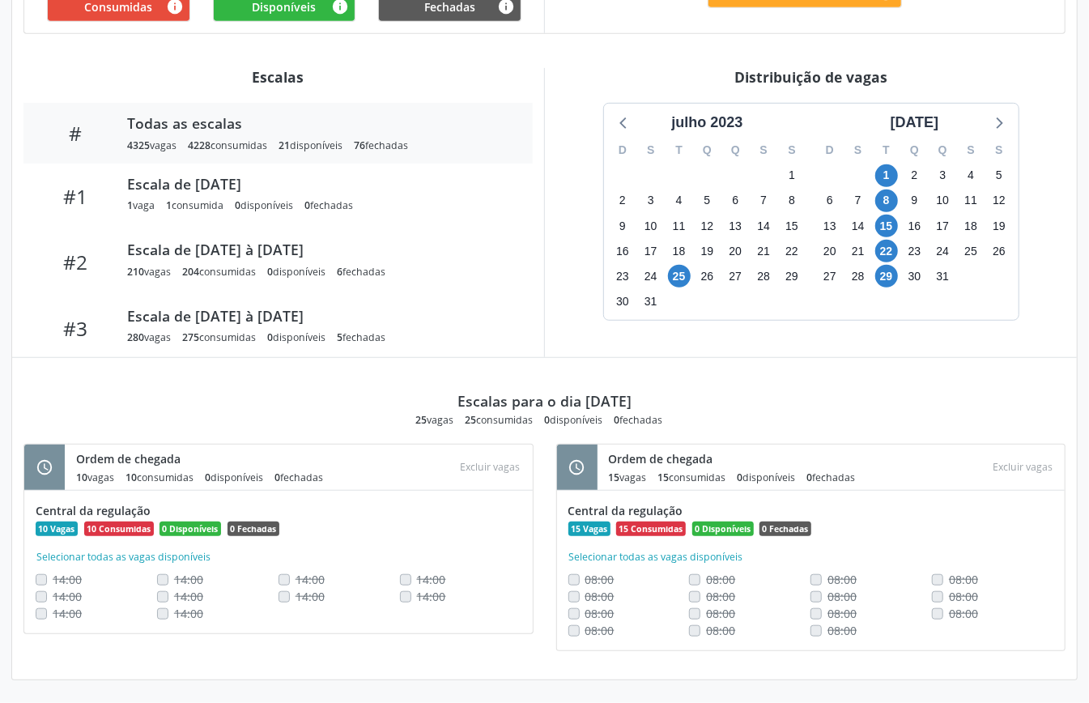
drag, startPoint x: 944, startPoint y: 123, endPoint x: 956, endPoint y: 151, distance: 30.1
click at [946, 127] on div "[DATE]" at bounding box center [915, 123] width 62 height 22
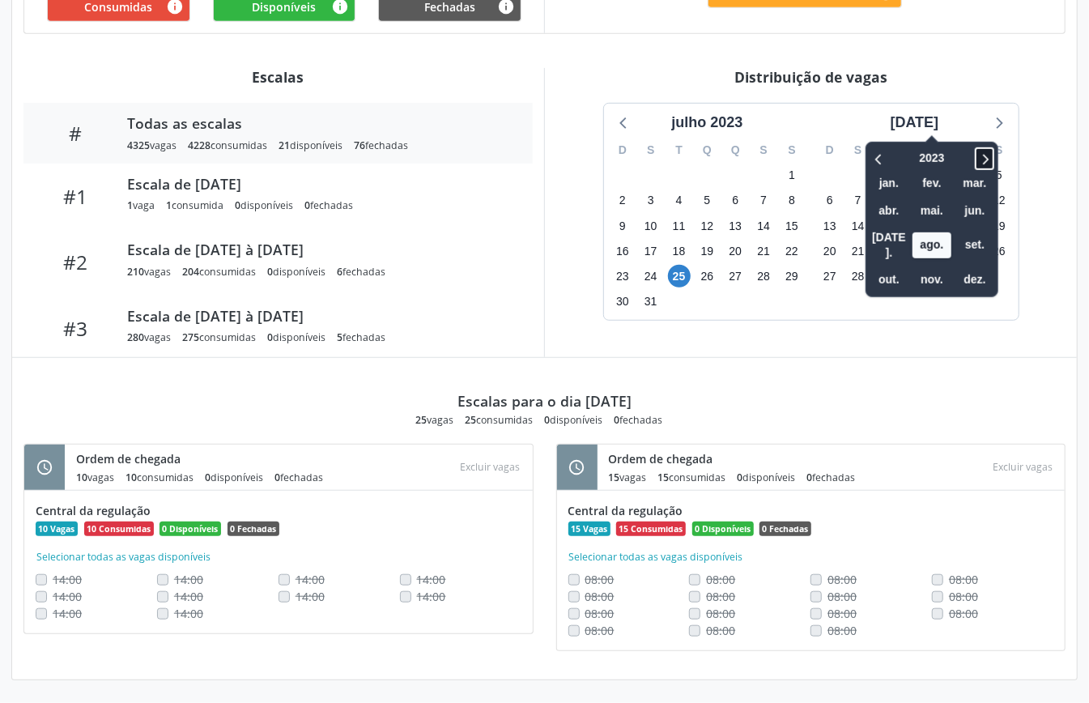
click at [976, 157] on icon at bounding box center [984, 158] width 16 height 19
click at [871, 159] on icon at bounding box center [879, 158] width 16 height 19
click at [878, 267] on span "out." at bounding box center [889, 279] width 39 height 25
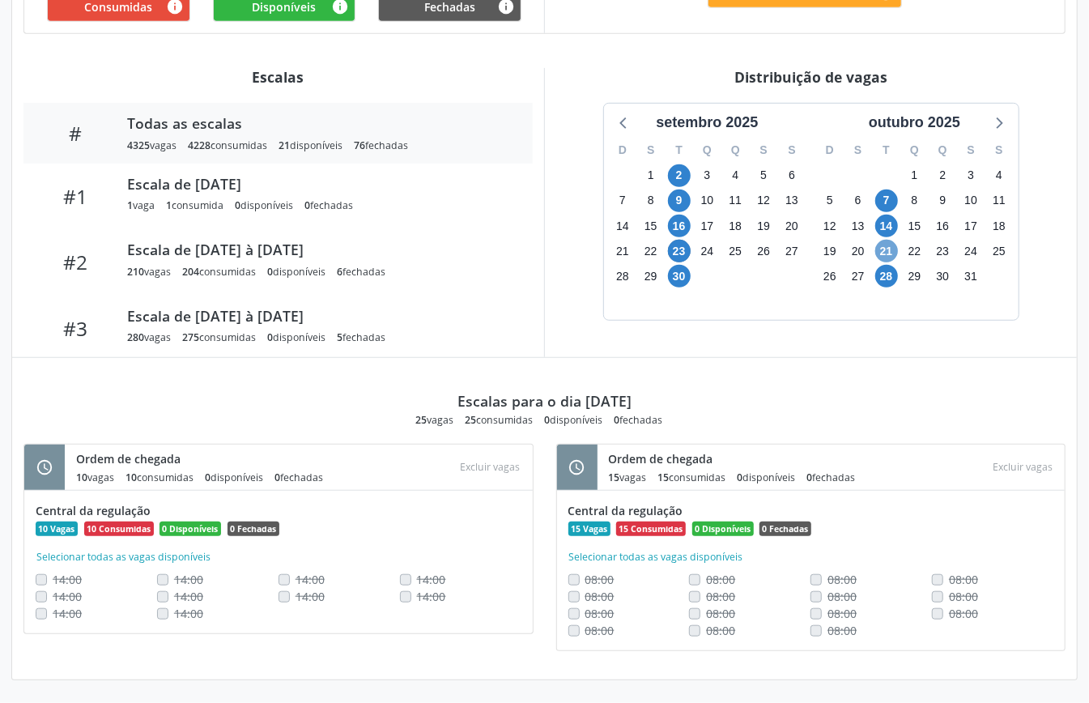
click at [891, 246] on span "21" at bounding box center [886, 251] width 23 height 23
click at [889, 251] on span "21" at bounding box center [886, 251] width 23 height 23
click at [882, 273] on span "28" at bounding box center [886, 276] width 23 height 23
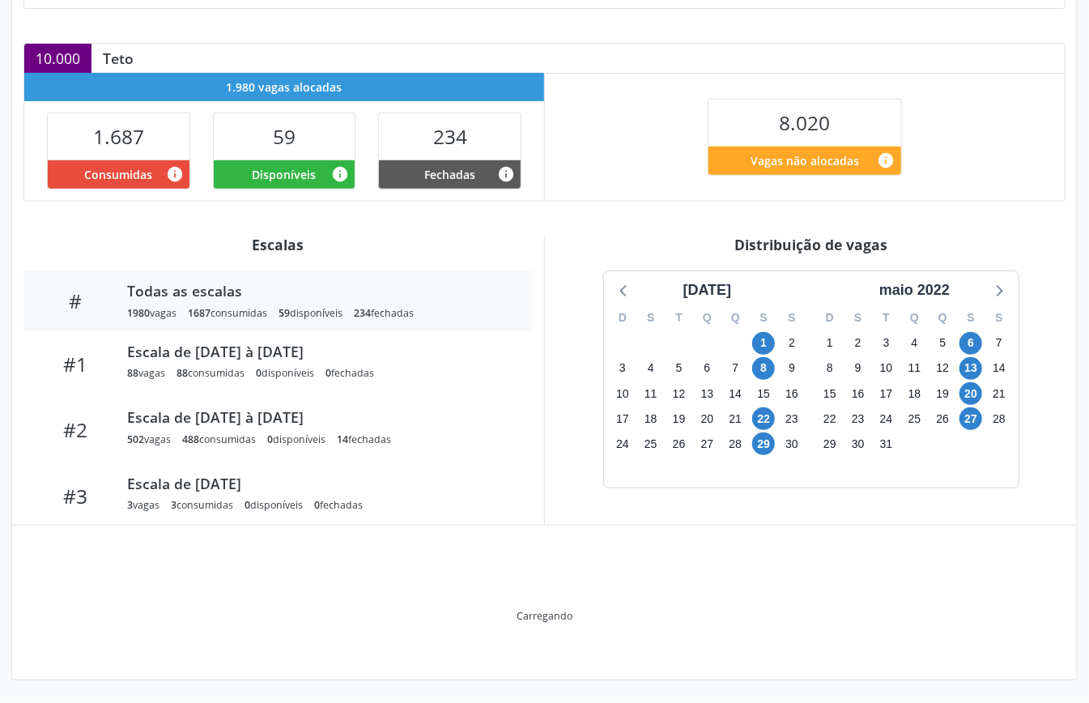
scroll to position [243, 0]
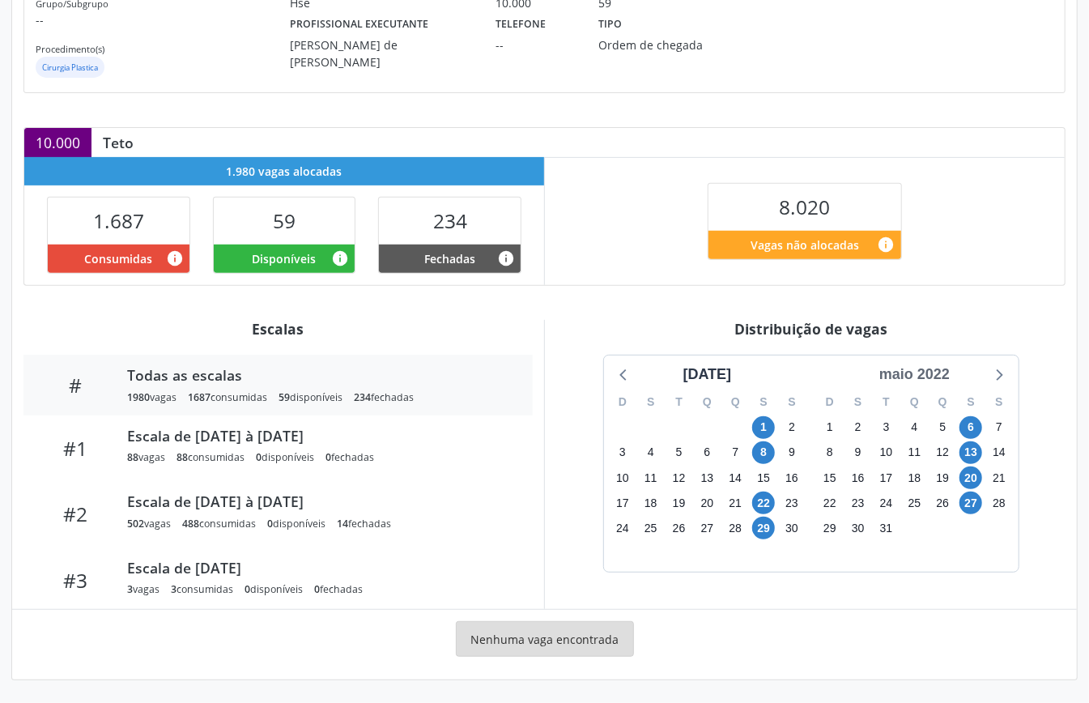
click at [921, 372] on div "maio 2022" at bounding box center [914, 375] width 83 height 22
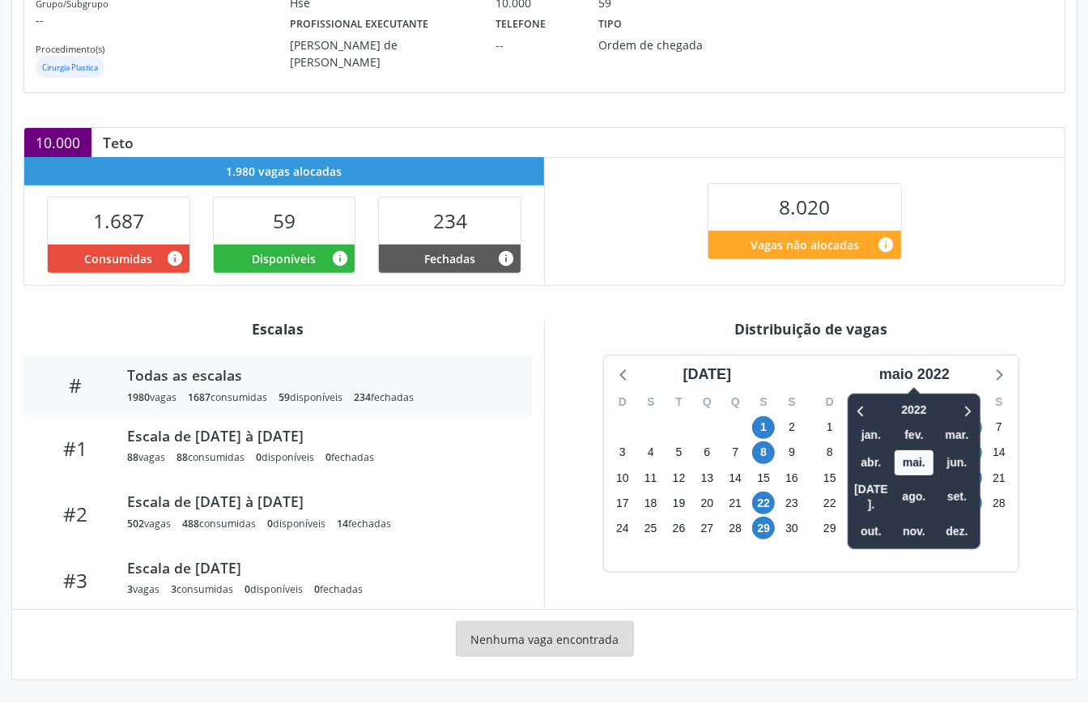
click at [968, 398] on div at bounding box center [955, 410] width 41 height 25
click at [967, 406] on icon at bounding box center [968, 411] width 6 height 11
click at [859, 519] on span "out." at bounding box center [871, 531] width 39 height 25
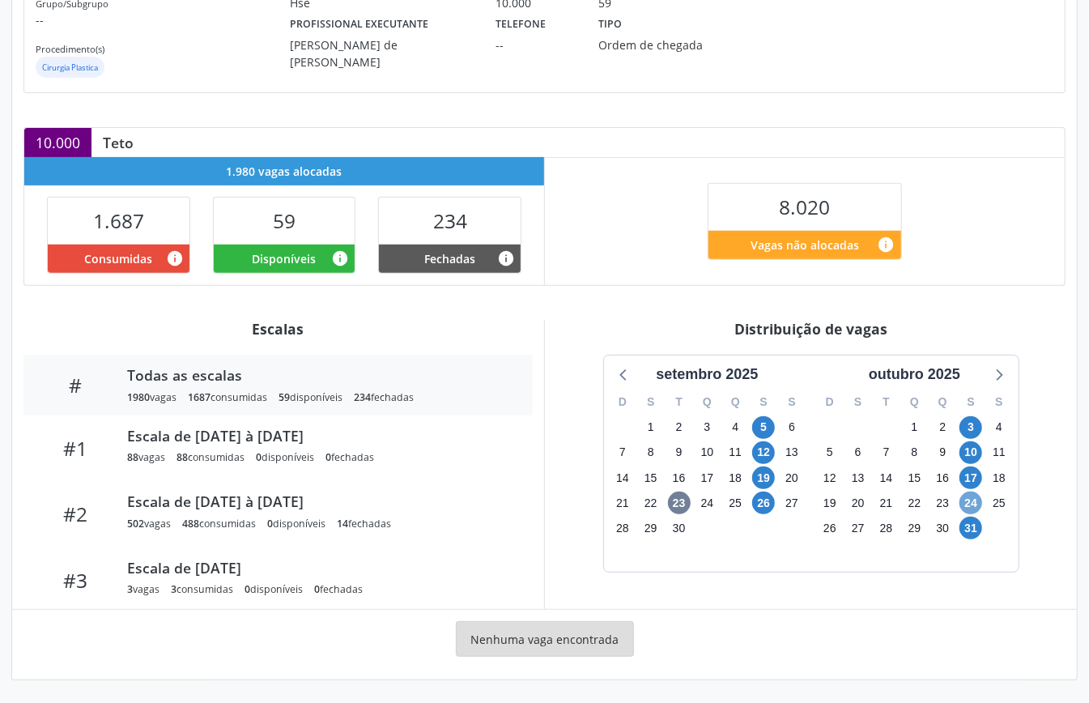
click at [973, 504] on span "24" at bounding box center [970, 502] width 23 height 23
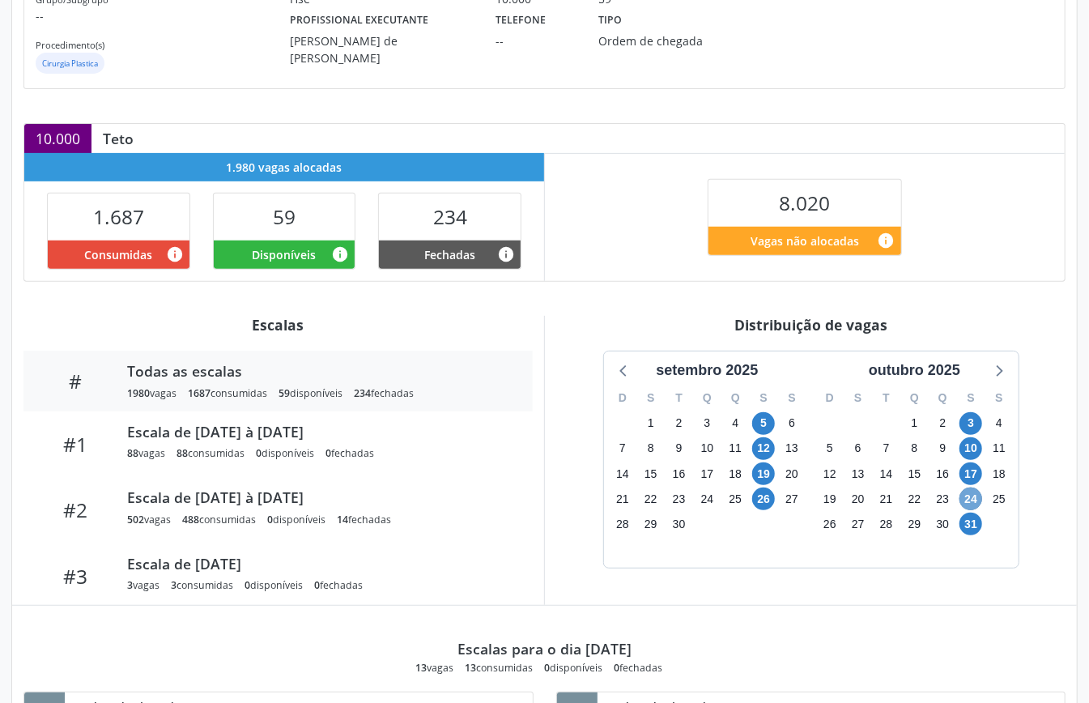
scroll to position [434, 0]
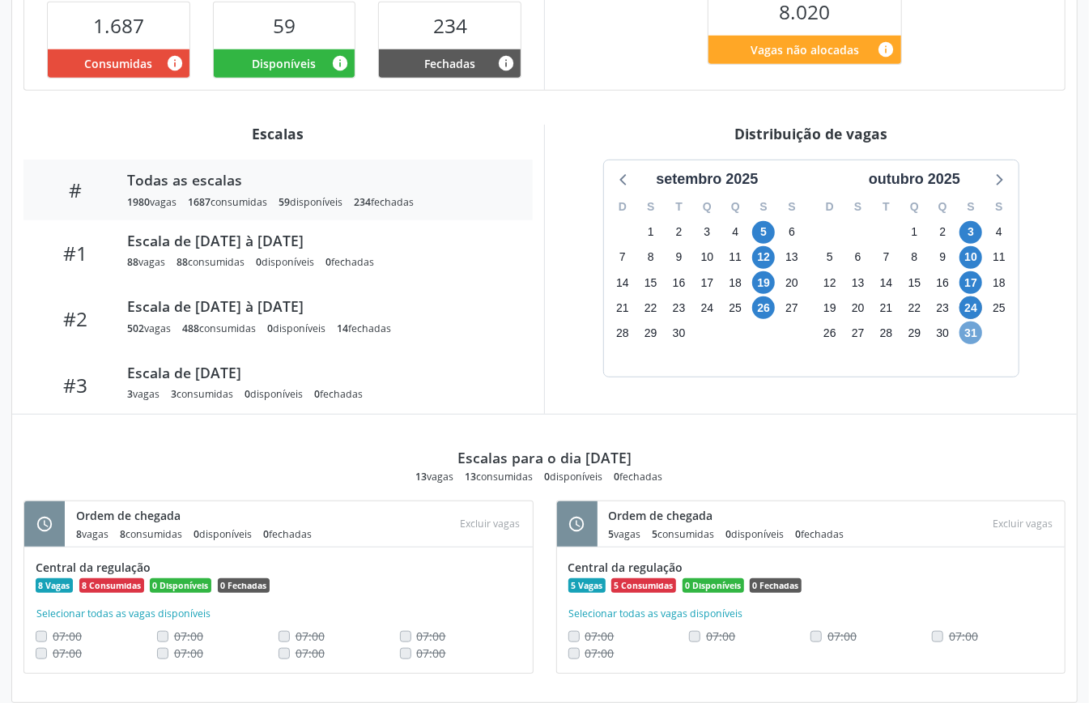
click at [978, 337] on span "31" at bounding box center [970, 332] width 23 height 23
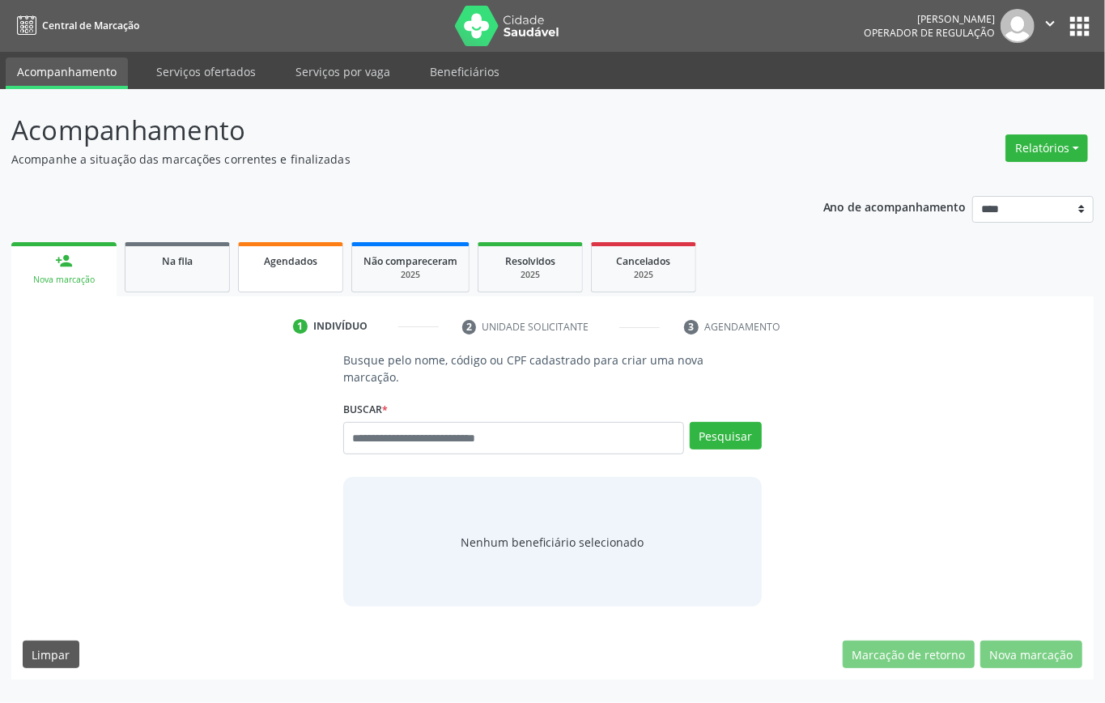
click at [280, 269] on link "Agendados" at bounding box center [290, 267] width 105 height 50
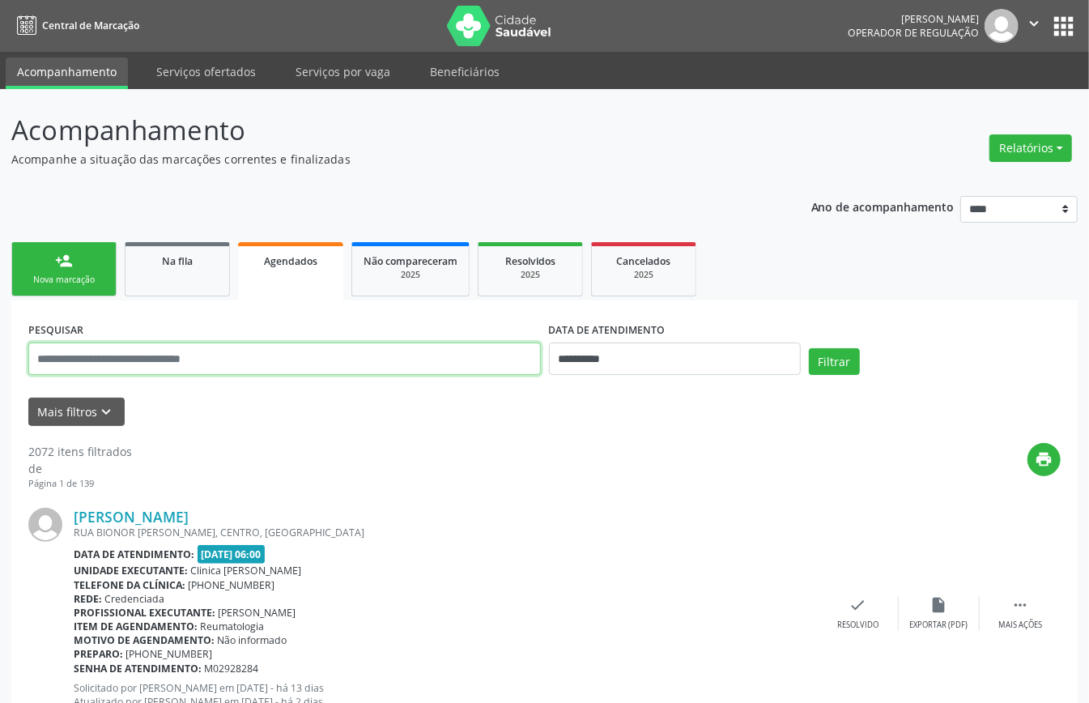
click at [474, 358] on input "text" at bounding box center [284, 358] width 512 height 32
paste input "**********"
type input "**********"
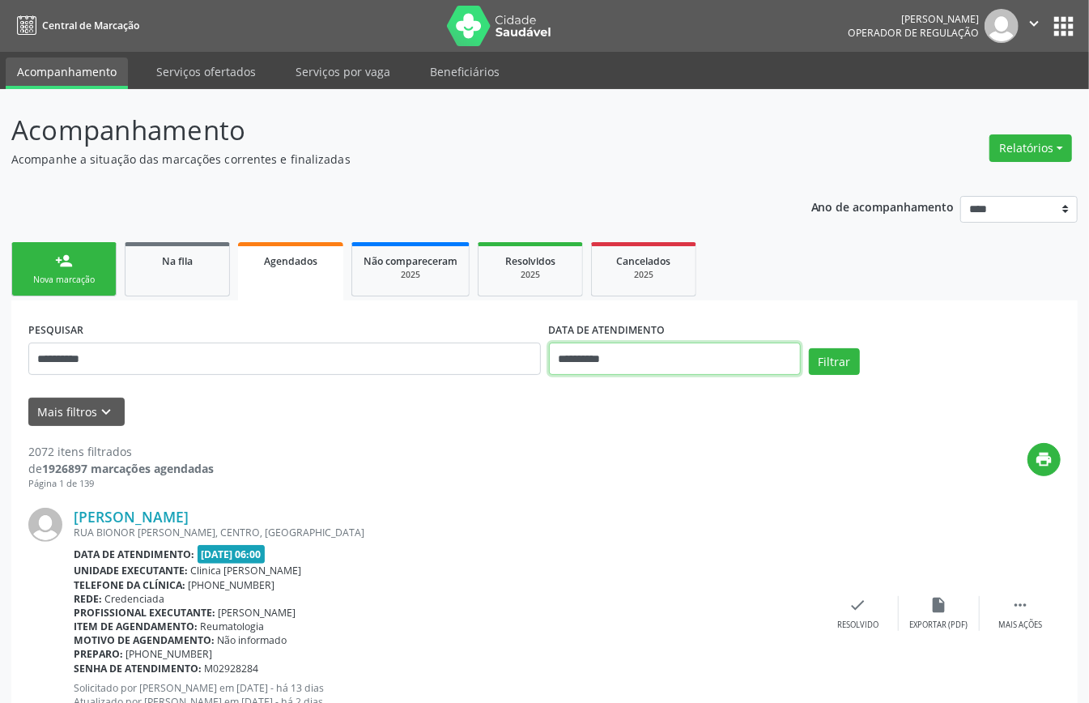
click at [638, 351] on input "**********" at bounding box center [675, 358] width 252 height 32
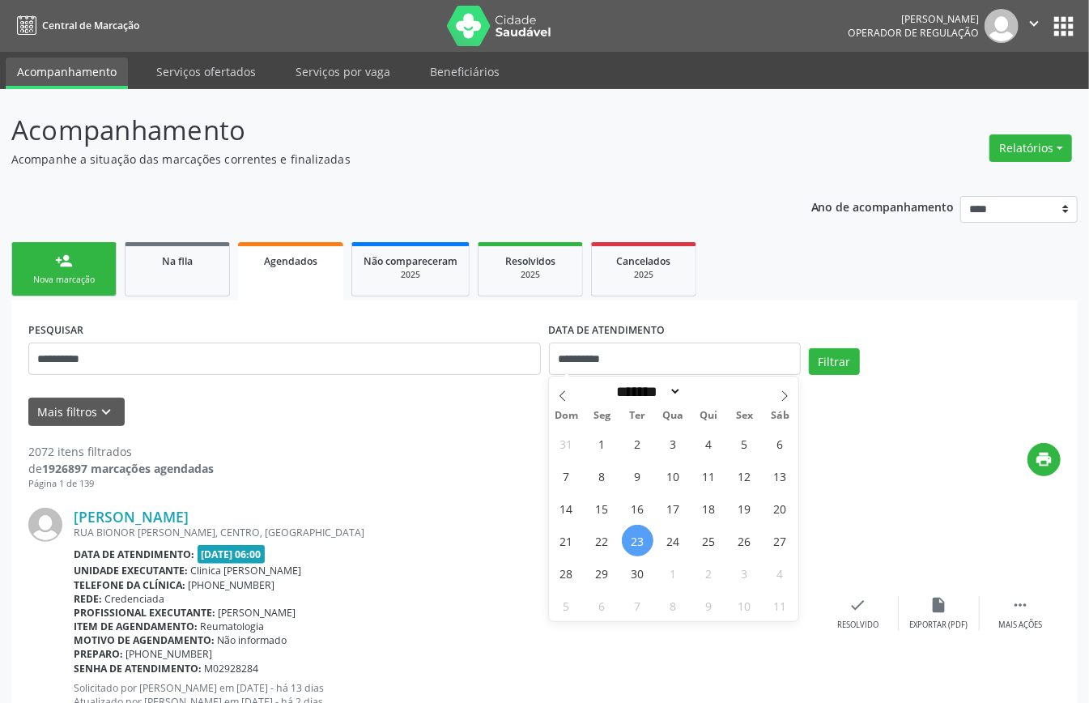
drag, startPoint x: 778, startPoint y: 390, endPoint x: 785, endPoint y: 411, distance: 22.0
click at [779, 395] on icon at bounding box center [784, 395] width 11 height 11
select select "*"
click at [719, 505] on span "16" at bounding box center [709, 508] width 32 height 32
type input "**********"
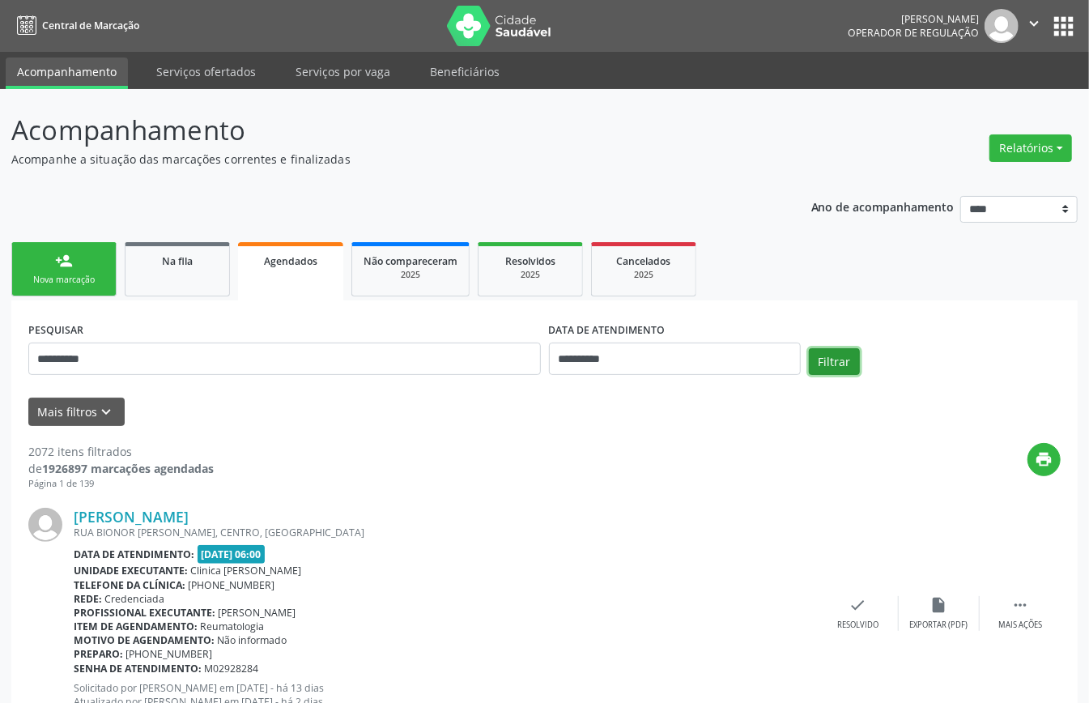
click at [852, 360] on button "Filtrar" at bounding box center [834, 362] width 51 height 28
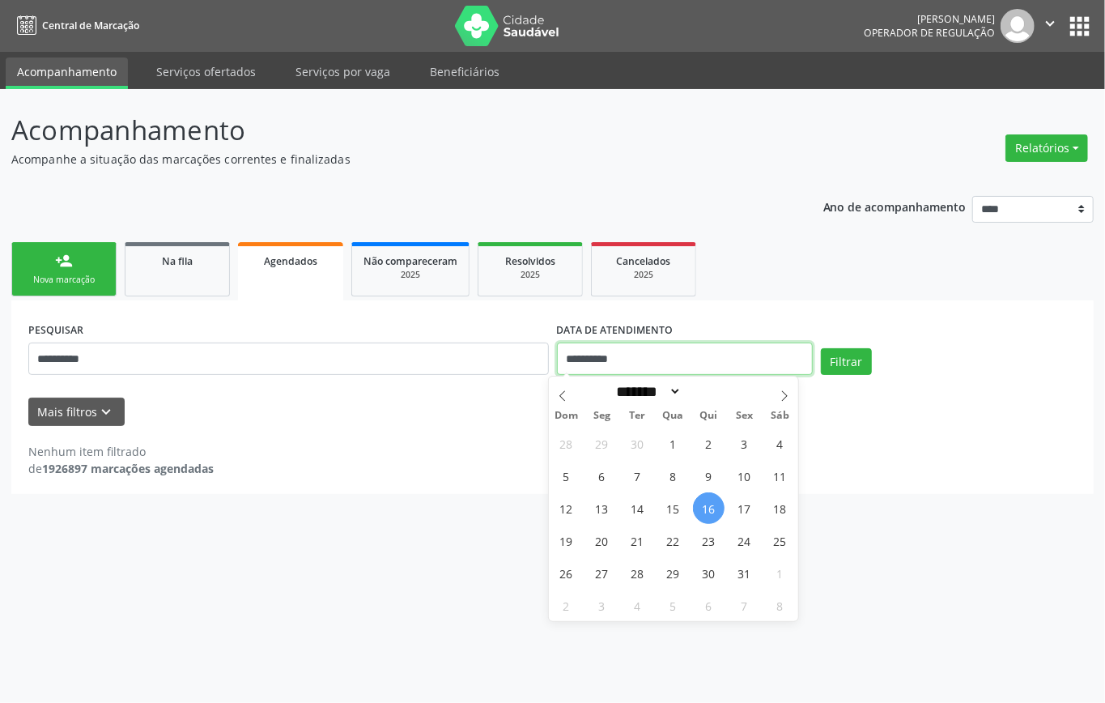
click at [698, 351] on input "**********" at bounding box center [685, 358] width 256 height 32
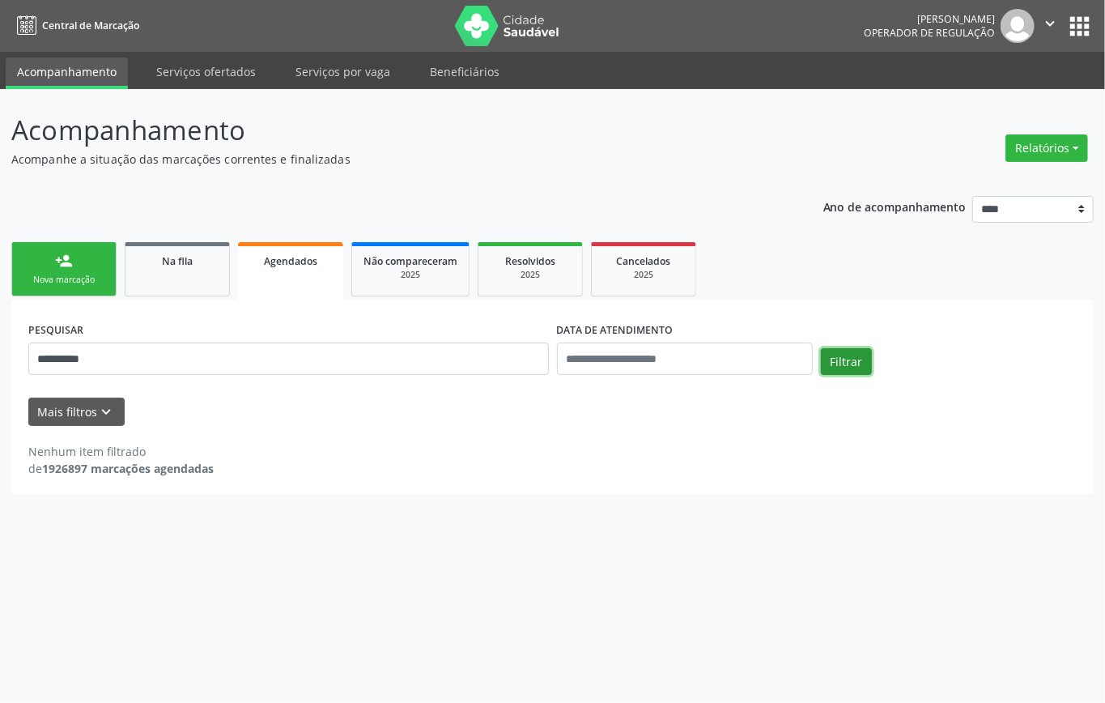
click at [856, 356] on button "Filtrar" at bounding box center [846, 362] width 51 height 28
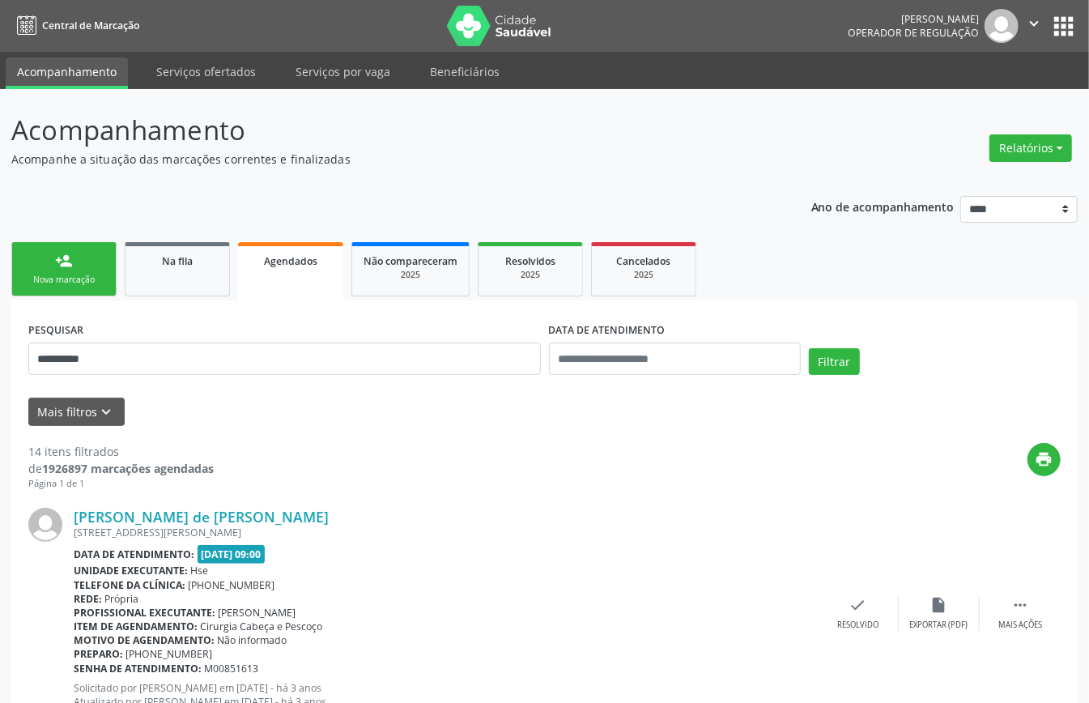
drag, startPoint x: 58, startPoint y: 262, endPoint x: 53, endPoint y: 247, distance: 16.1
click at [56, 262] on div "person_add" at bounding box center [64, 261] width 18 height 18
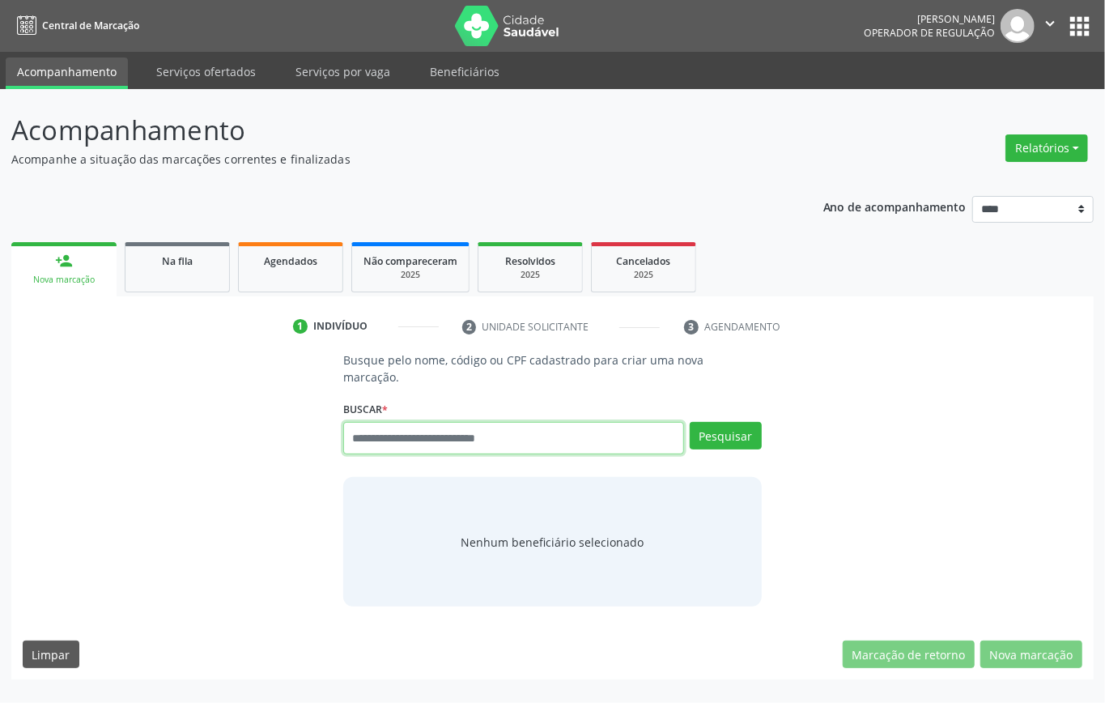
click at [395, 444] on input "text" at bounding box center [513, 438] width 341 height 32
click at [272, 277] on link "Agendados" at bounding box center [290, 267] width 105 height 50
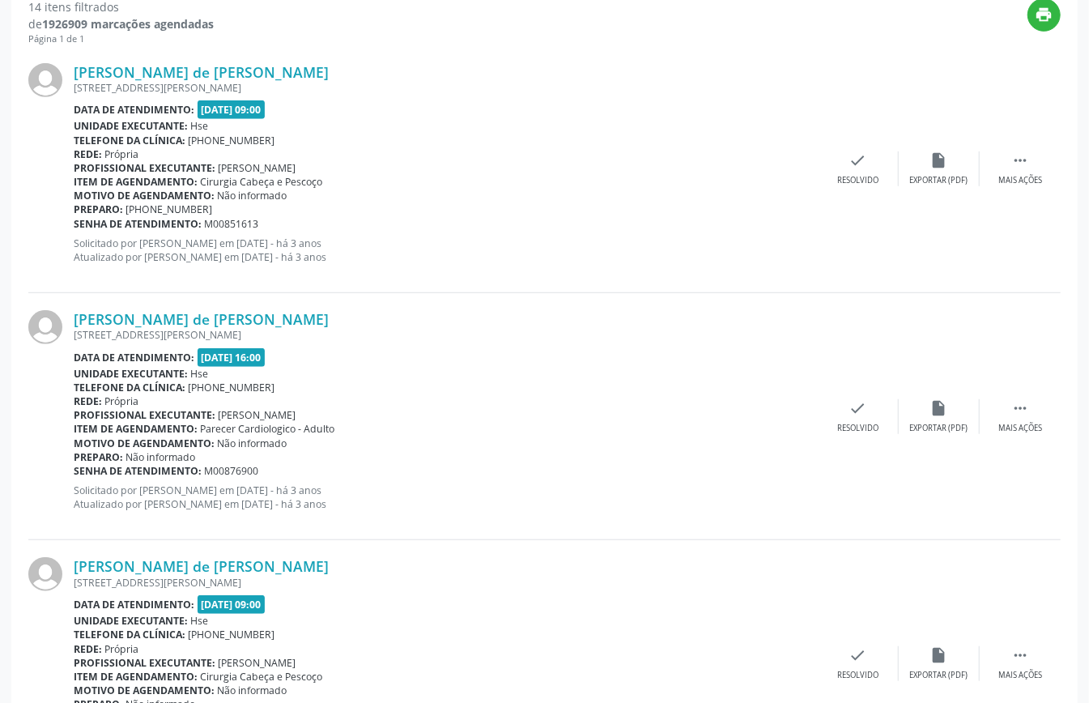
scroll to position [13, 0]
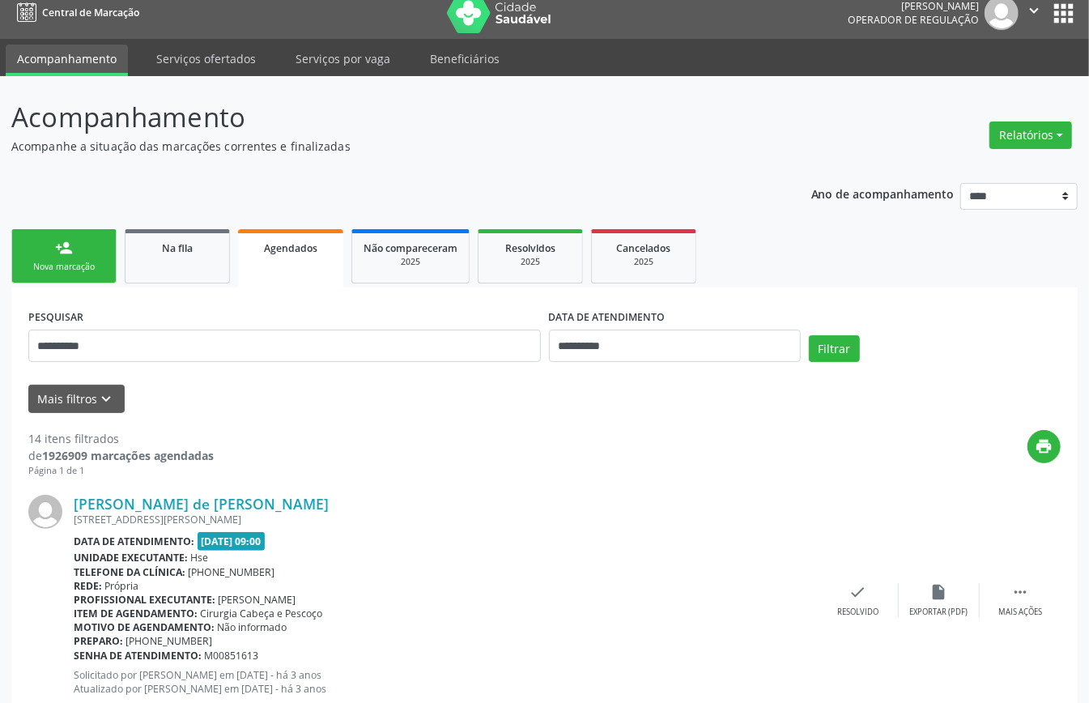
click at [46, 240] on link "person_add Nova marcação" at bounding box center [63, 256] width 105 height 54
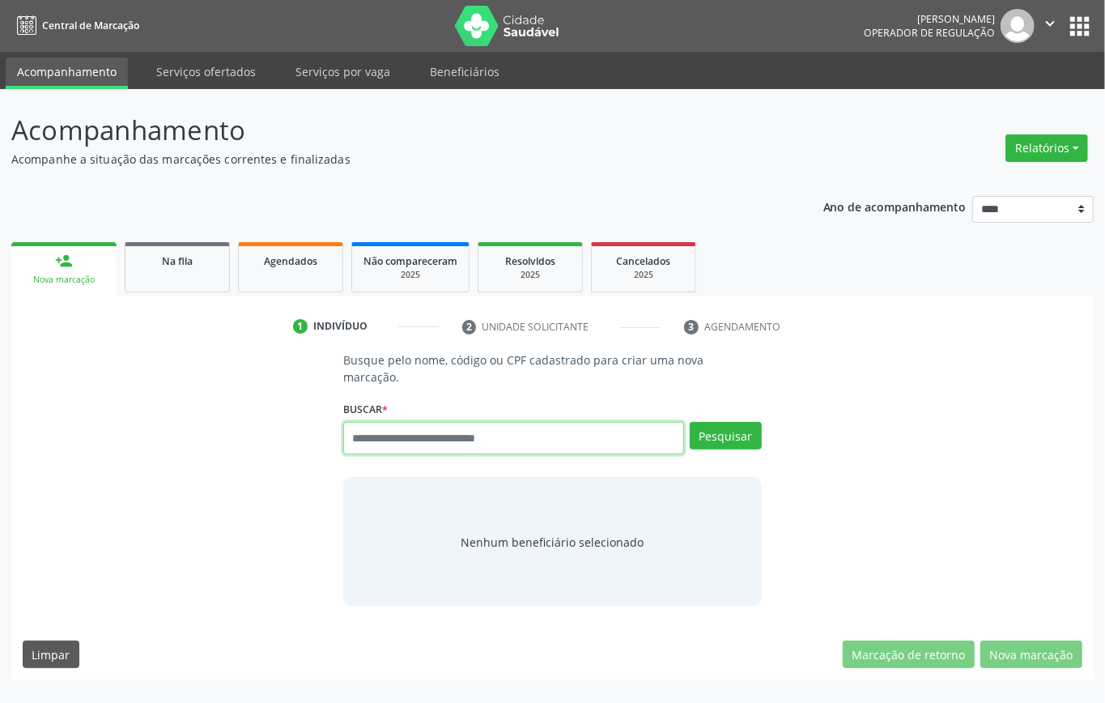
click at [406, 438] on input "text" at bounding box center [513, 438] width 341 height 32
type input "*********"
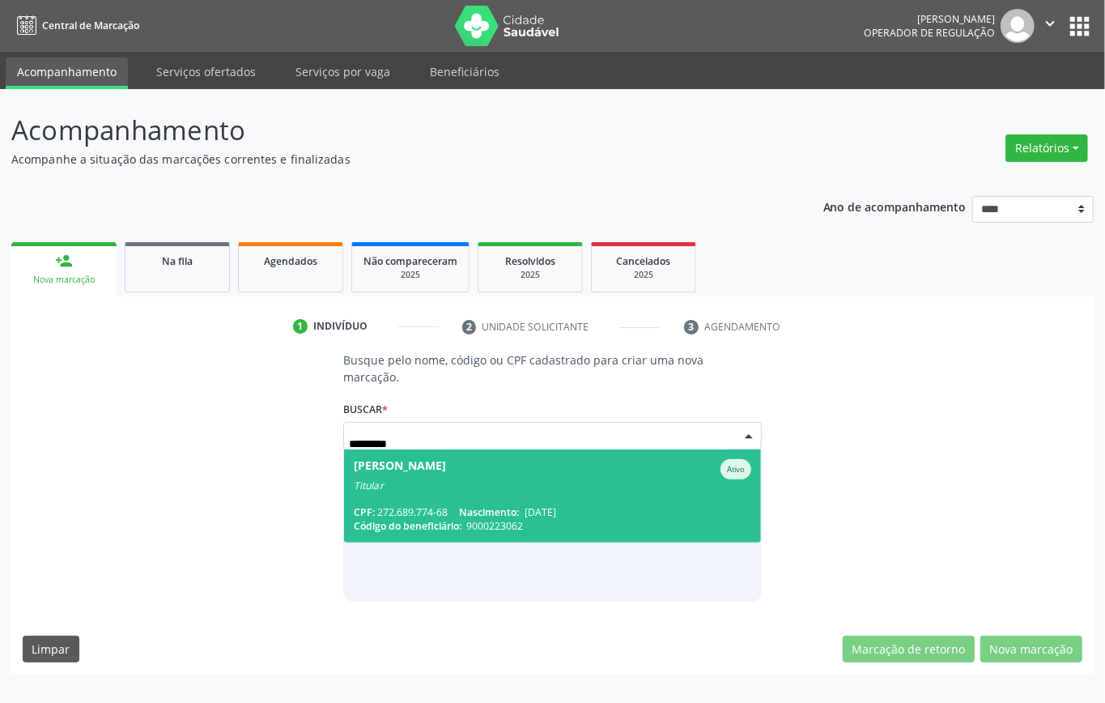
click at [449, 509] on div "CPF: 272.689.774-68 Nascimento: [DATE]" at bounding box center [553, 512] width 398 height 14
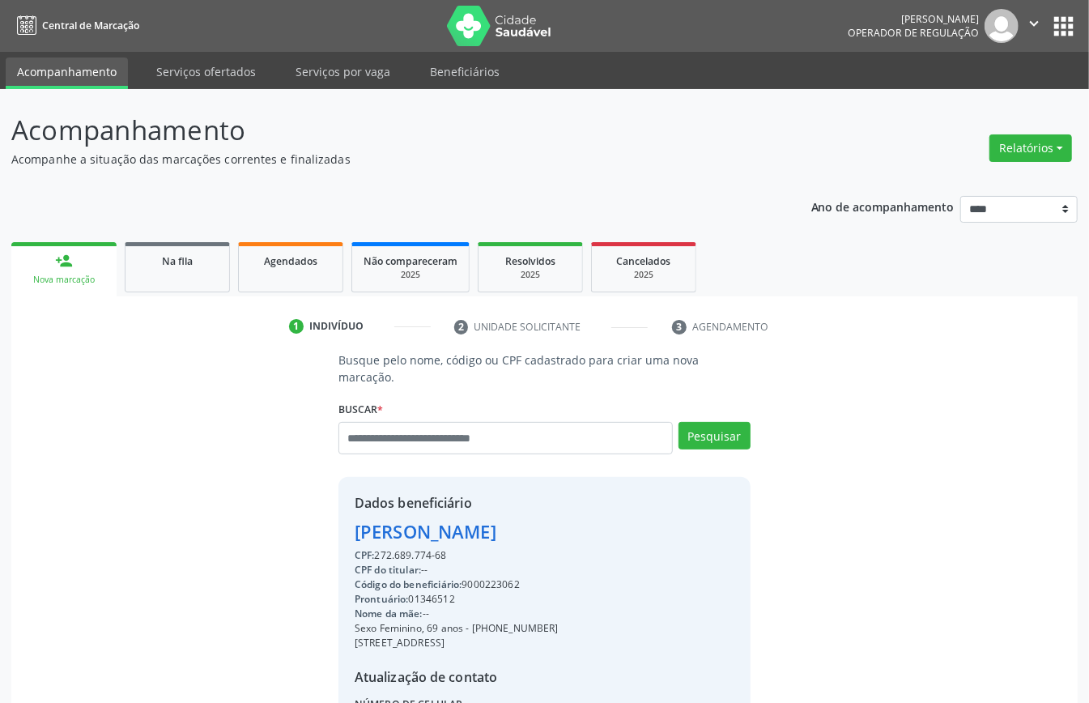
scroll to position [170, 0]
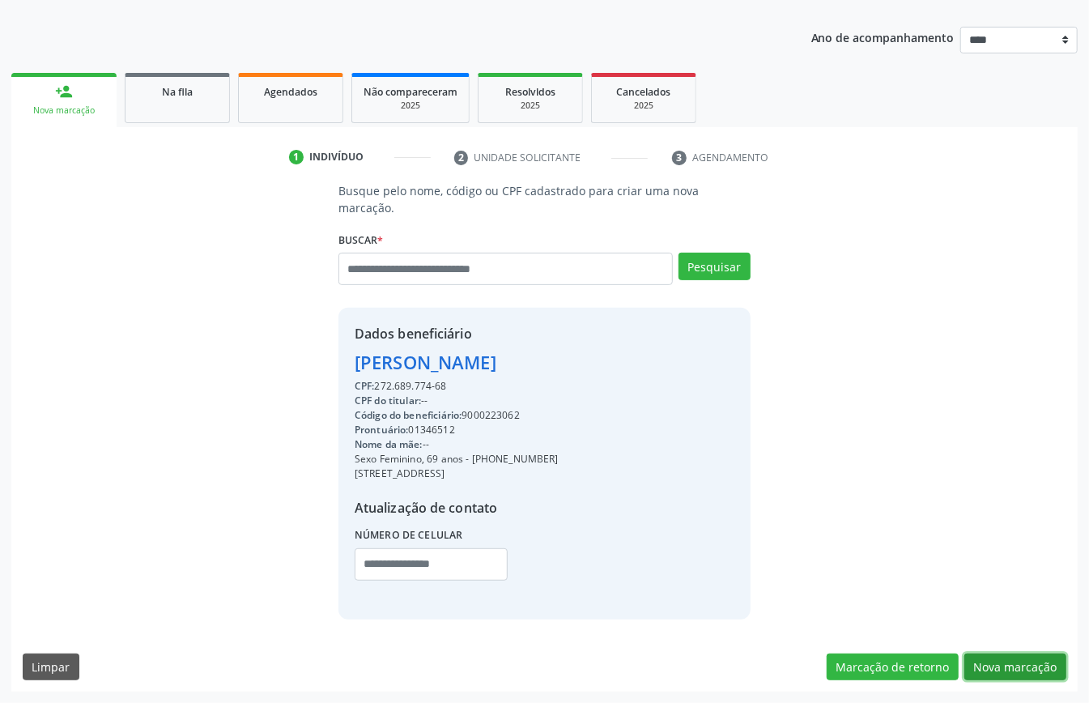
click at [993, 672] on button "Nova marcação" at bounding box center [1015, 667] width 102 height 28
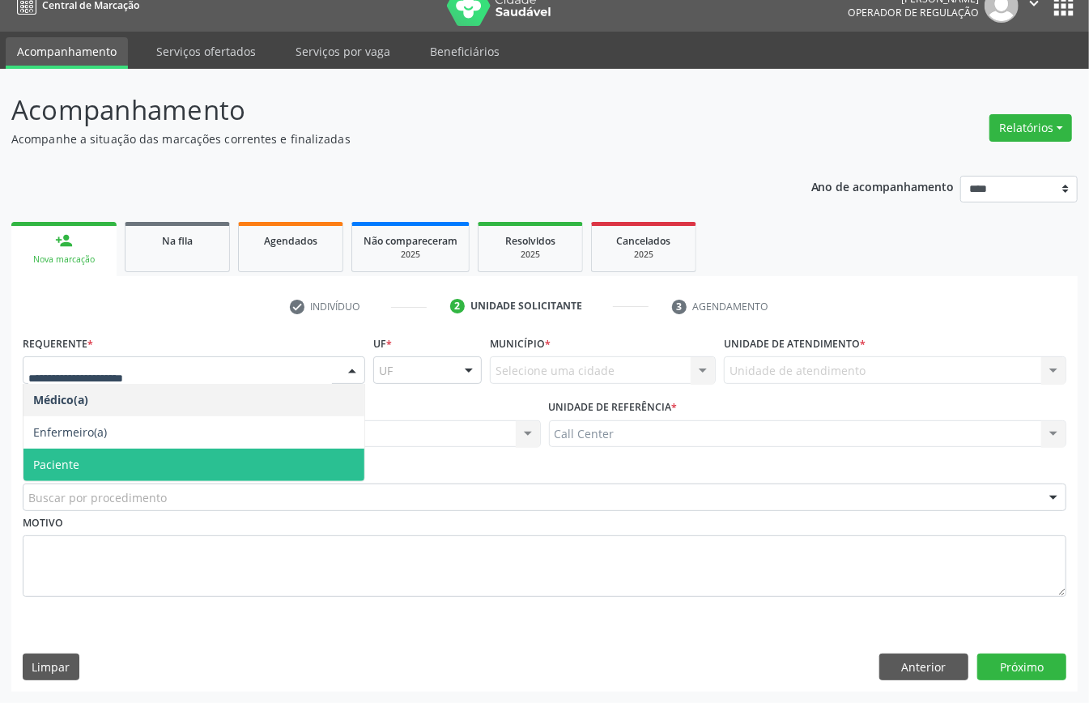
click at [91, 457] on span "Paciente" at bounding box center [193, 465] width 341 height 32
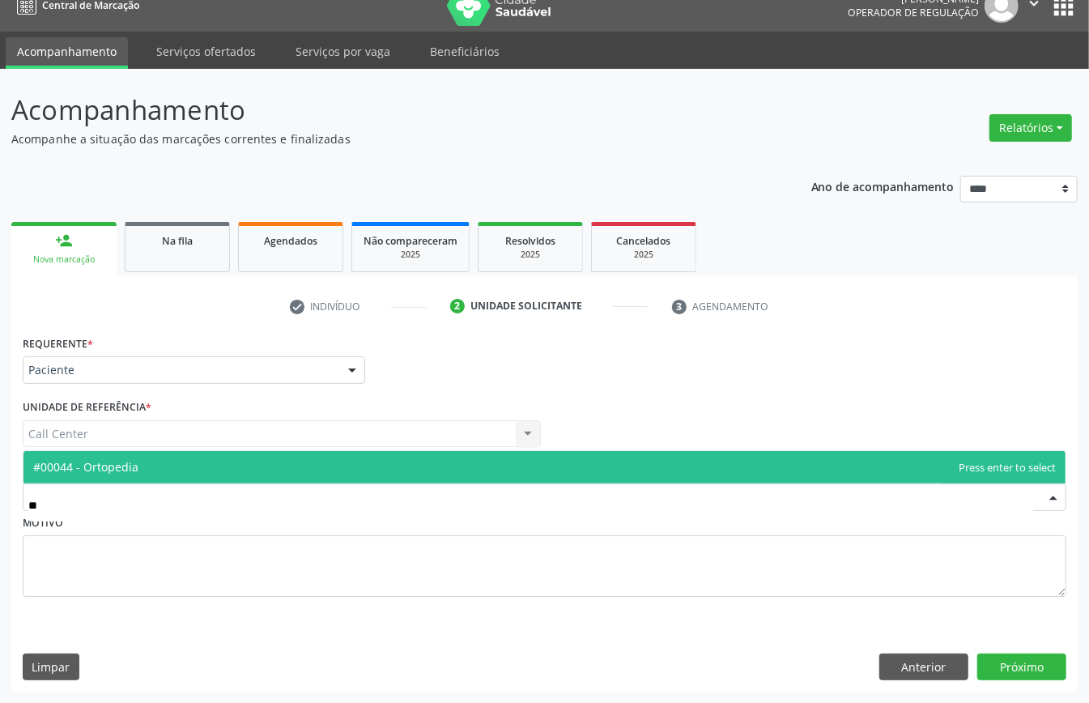
type input "***"
click at [114, 465] on span "#00044 - Ortopedia" at bounding box center [85, 466] width 105 height 15
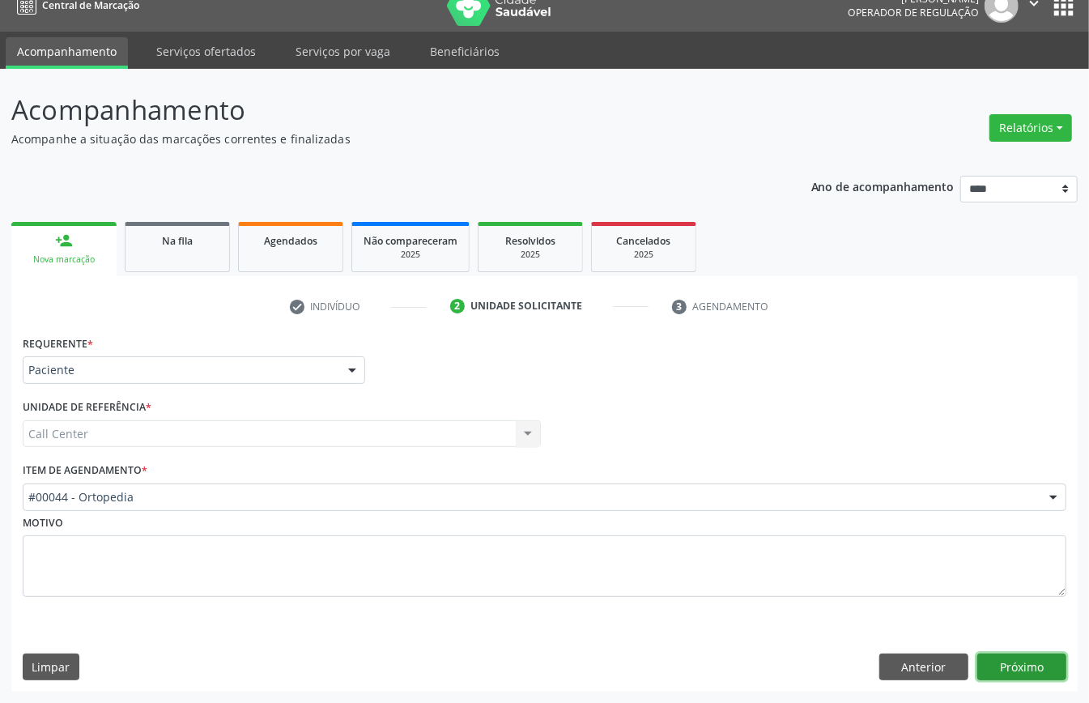
click at [999, 661] on button "Próximo" at bounding box center [1021, 667] width 89 height 28
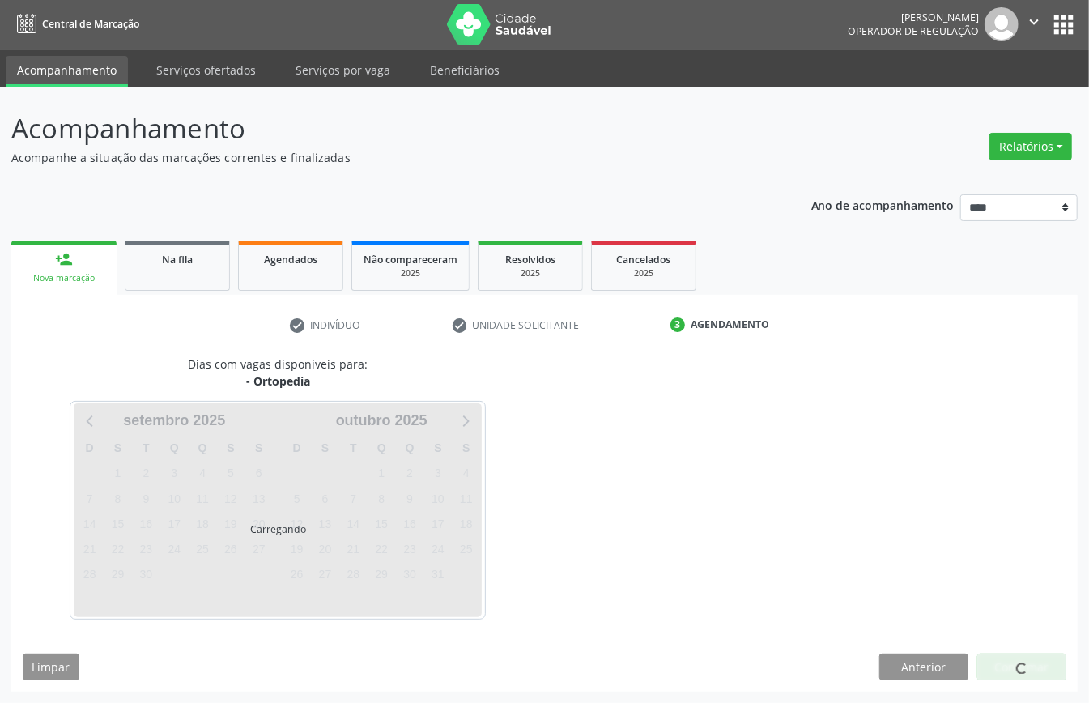
scroll to position [3, 0]
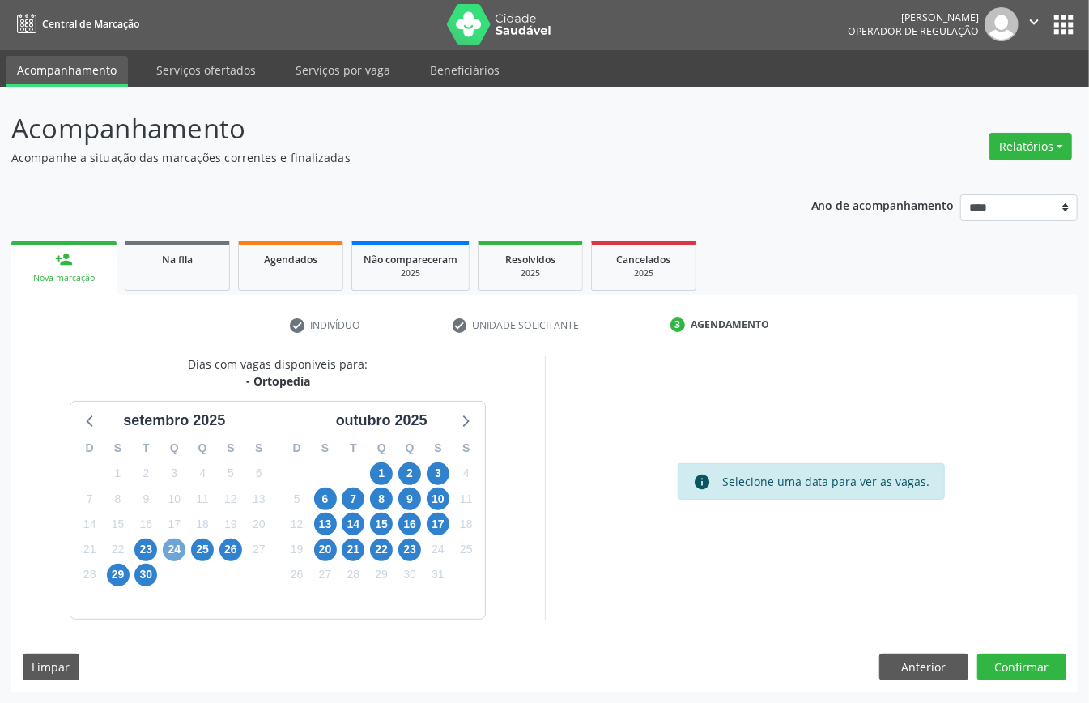
click at [168, 557] on span "24" at bounding box center [174, 549] width 23 height 23
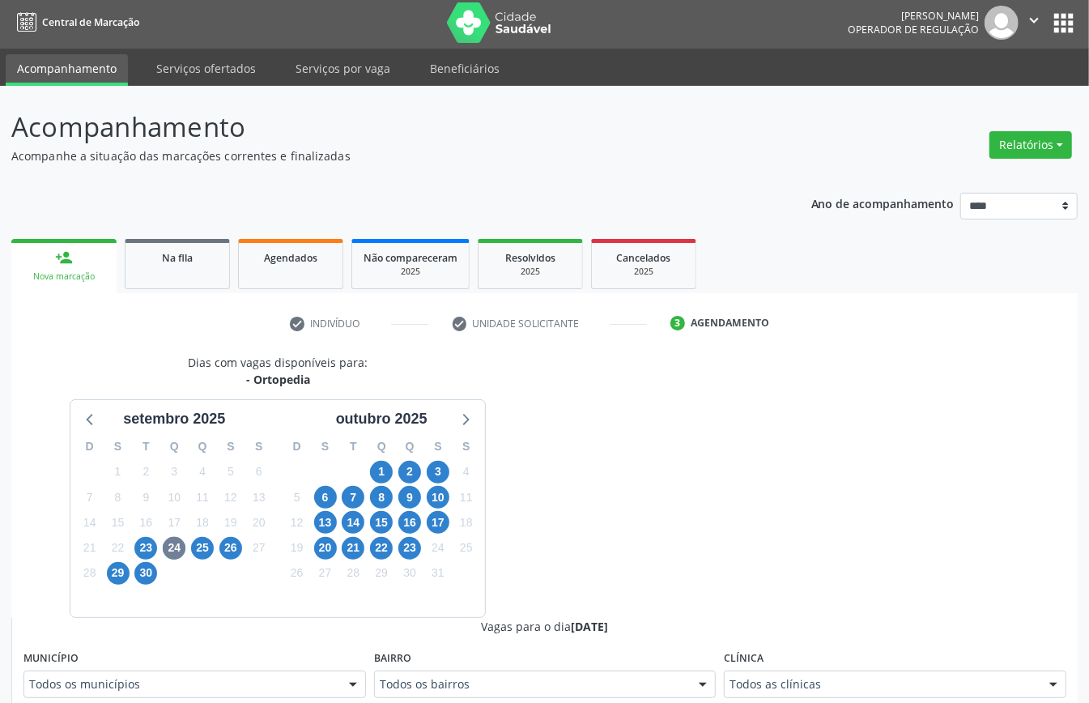
scroll to position [11, 0]
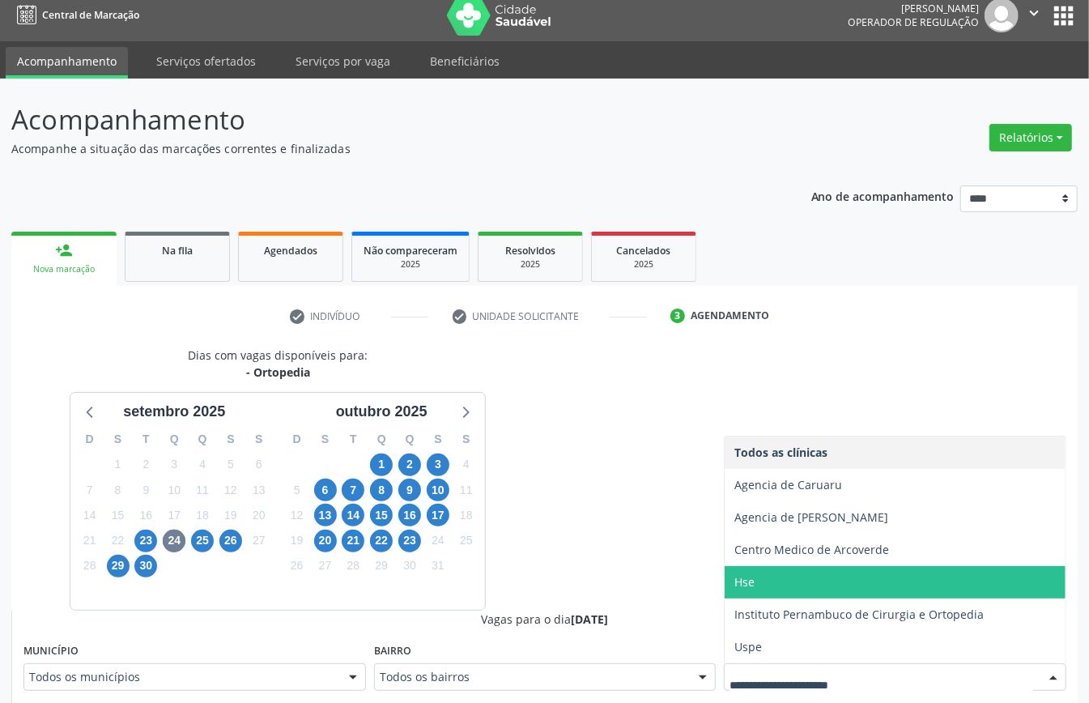
click at [769, 587] on span "Hse" at bounding box center [895, 582] width 341 height 32
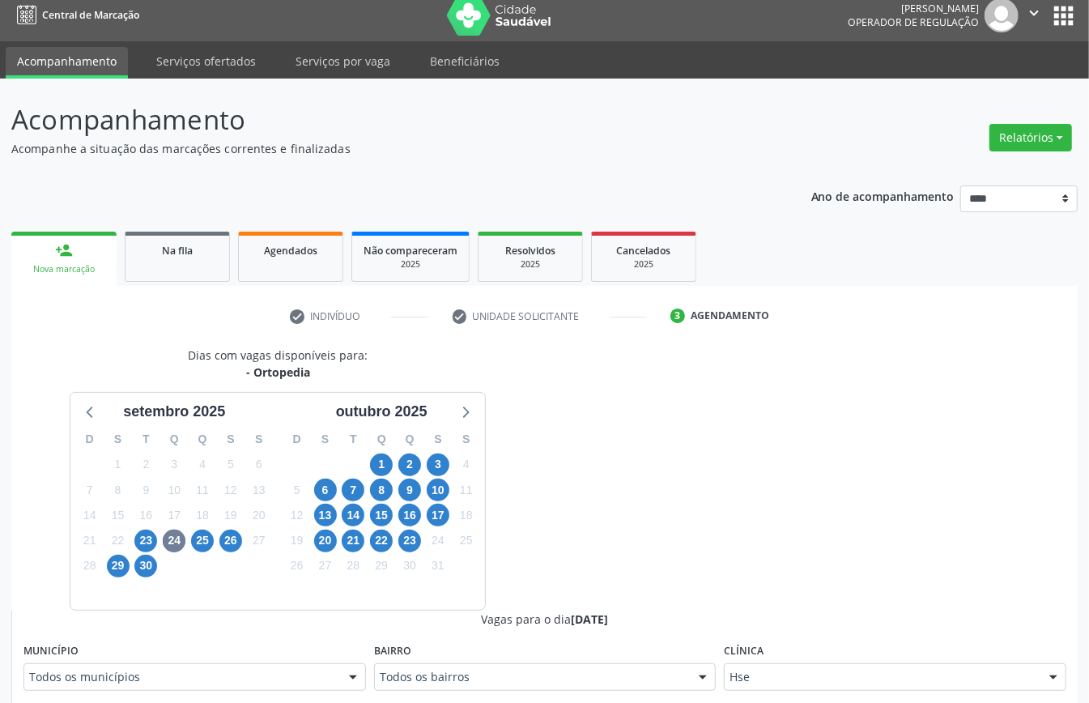
scroll to position [442, 0]
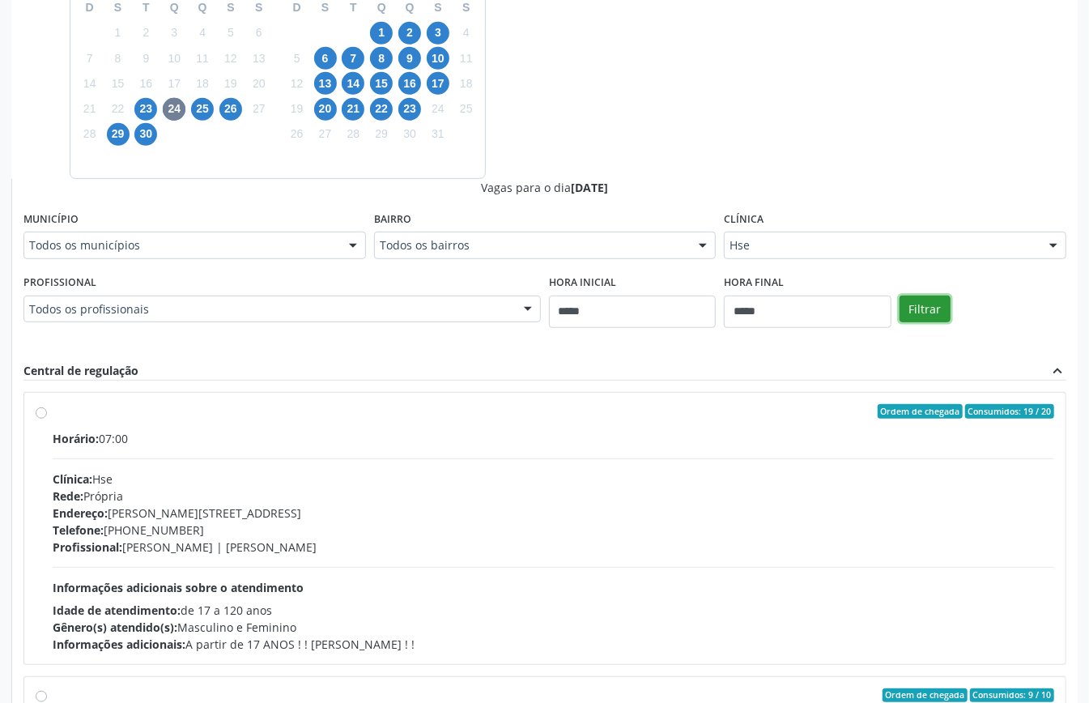
click at [917, 313] on button "Filtrar" at bounding box center [924, 310] width 51 height 28
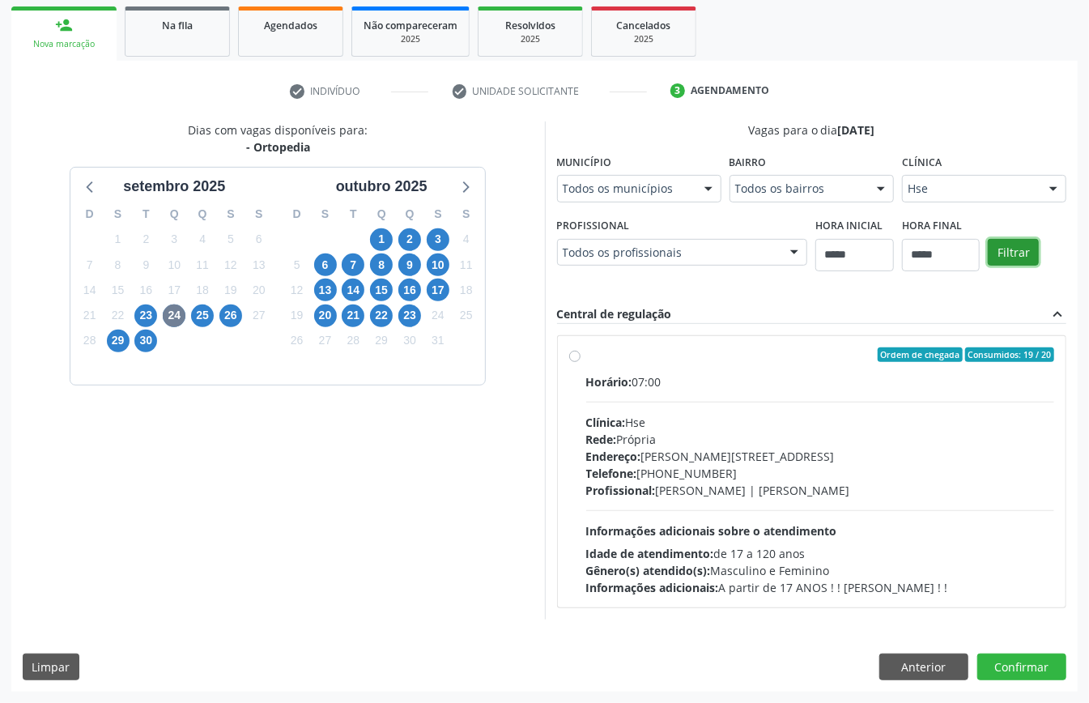
scroll to position [238, 0]
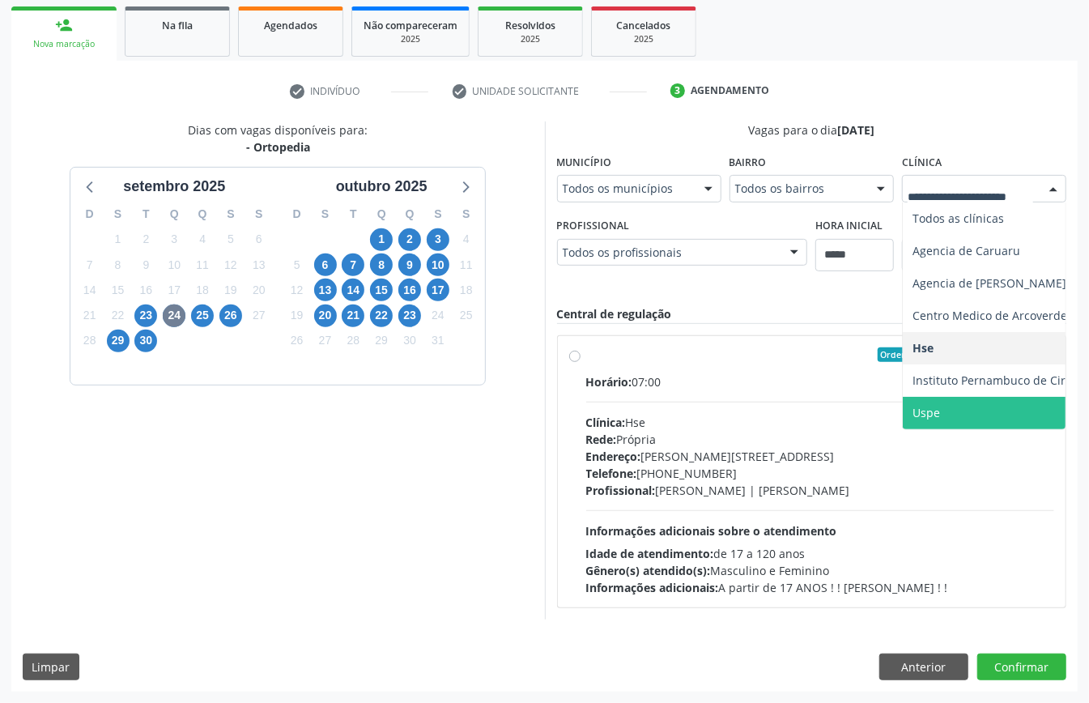
click at [921, 406] on span "Uspe" at bounding box center [926, 412] width 28 height 15
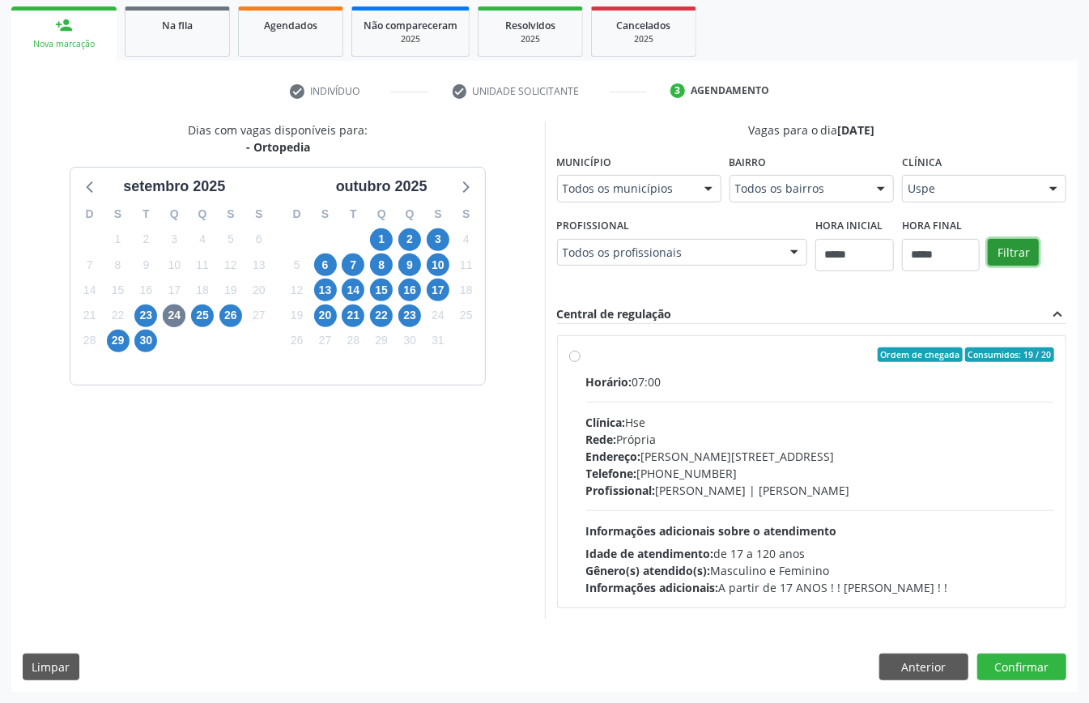
click at [1014, 249] on button "Filtrar" at bounding box center [1013, 253] width 51 height 28
click at [205, 309] on span "25" at bounding box center [202, 315] width 23 height 23
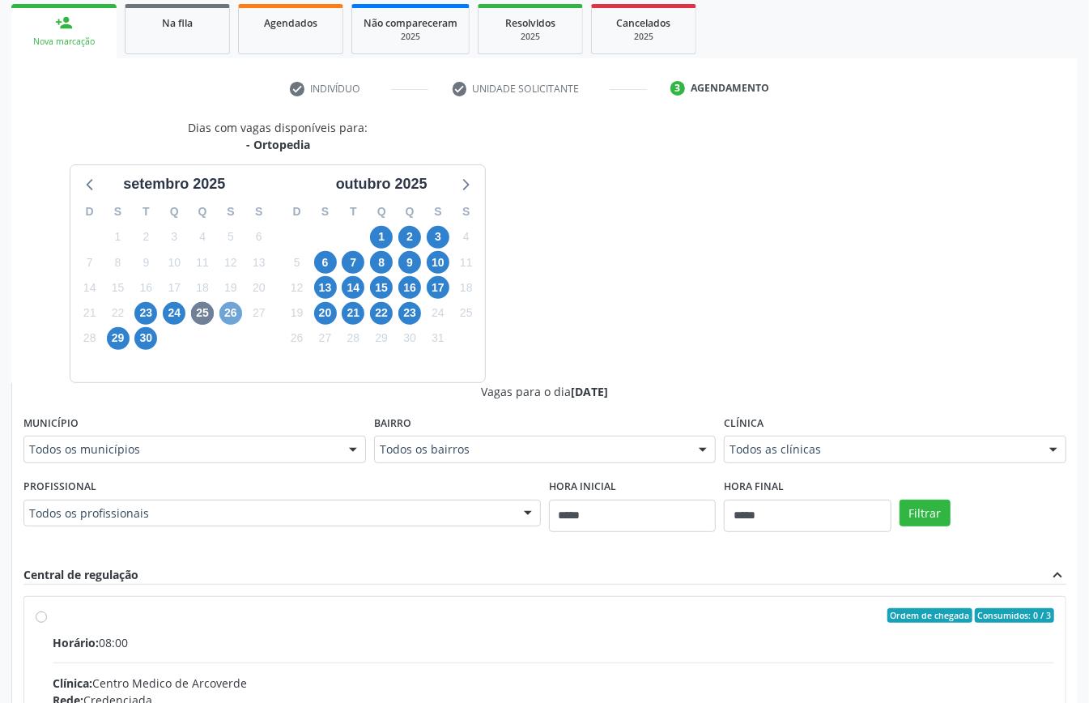
click at [236, 315] on span "26" at bounding box center [230, 313] width 23 height 23
click at [114, 338] on span "29" at bounding box center [118, 338] width 23 height 23
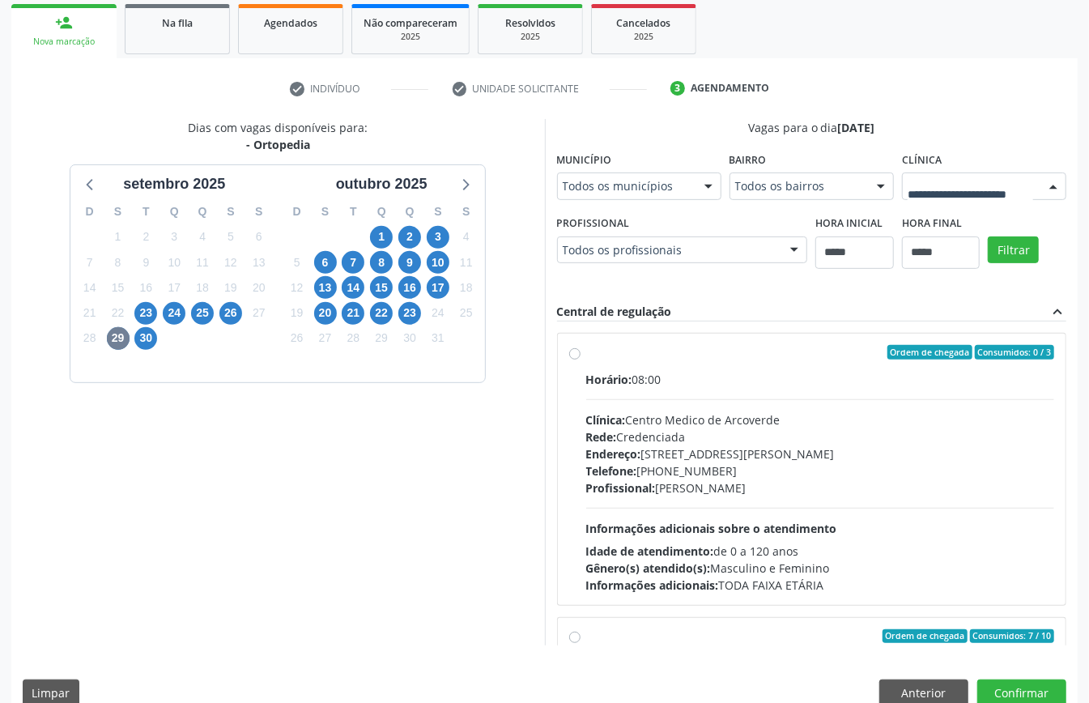
drag, startPoint x: 806, startPoint y: 453, endPoint x: 779, endPoint y: 457, distance: 27.8
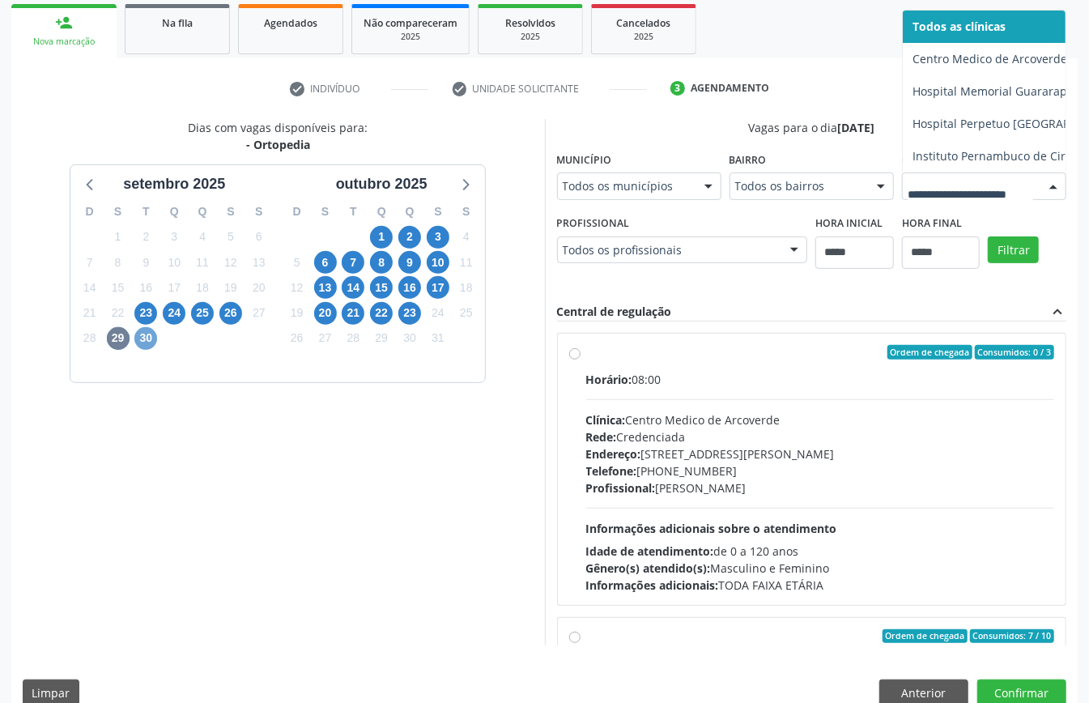
click at [141, 338] on span "30" at bounding box center [145, 338] width 23 height 23
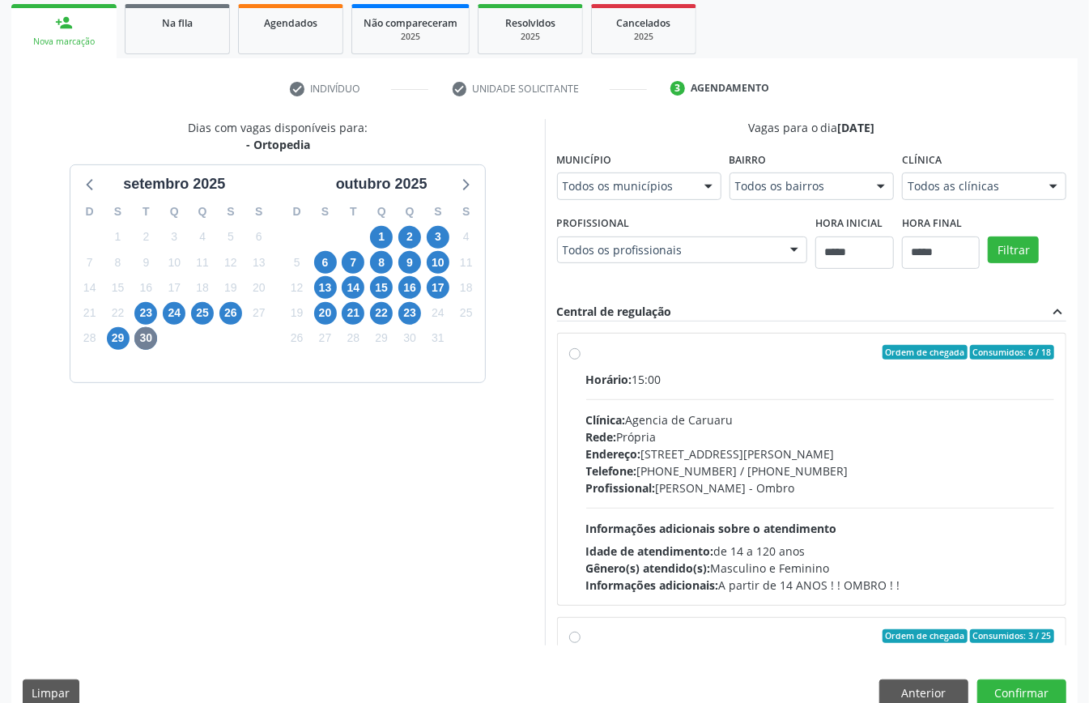
click at [902, 200] on div "Todos as clínicas" at bounding box center [984, 186] width 164 height 28
click at [329, 264] on span "6" at bounding box center [325, 262] width 23 height 23
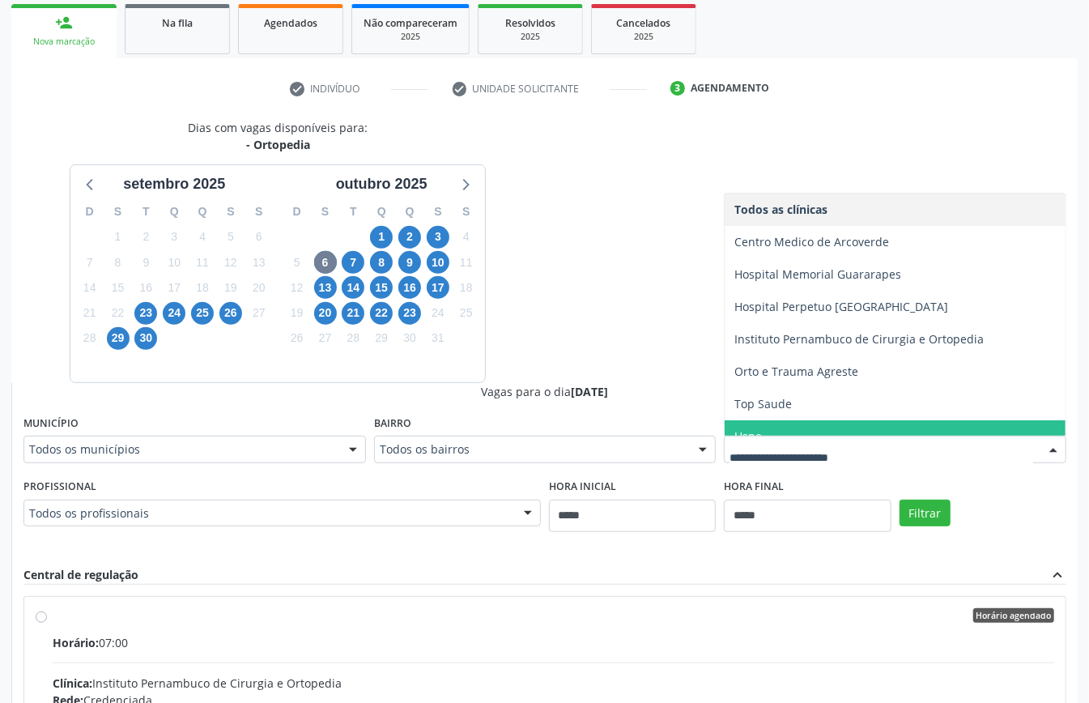
scroll to position [17, 0]
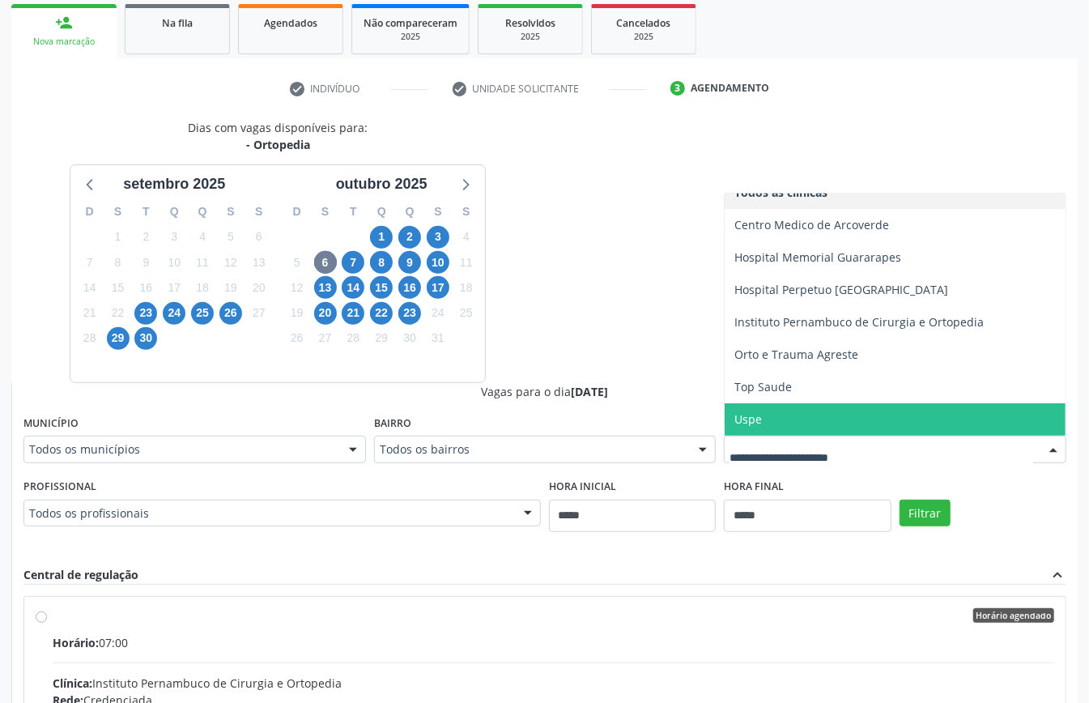
click at [761, 423] on span "Uspe" at bounding box center [748, 418] width 28 height 15
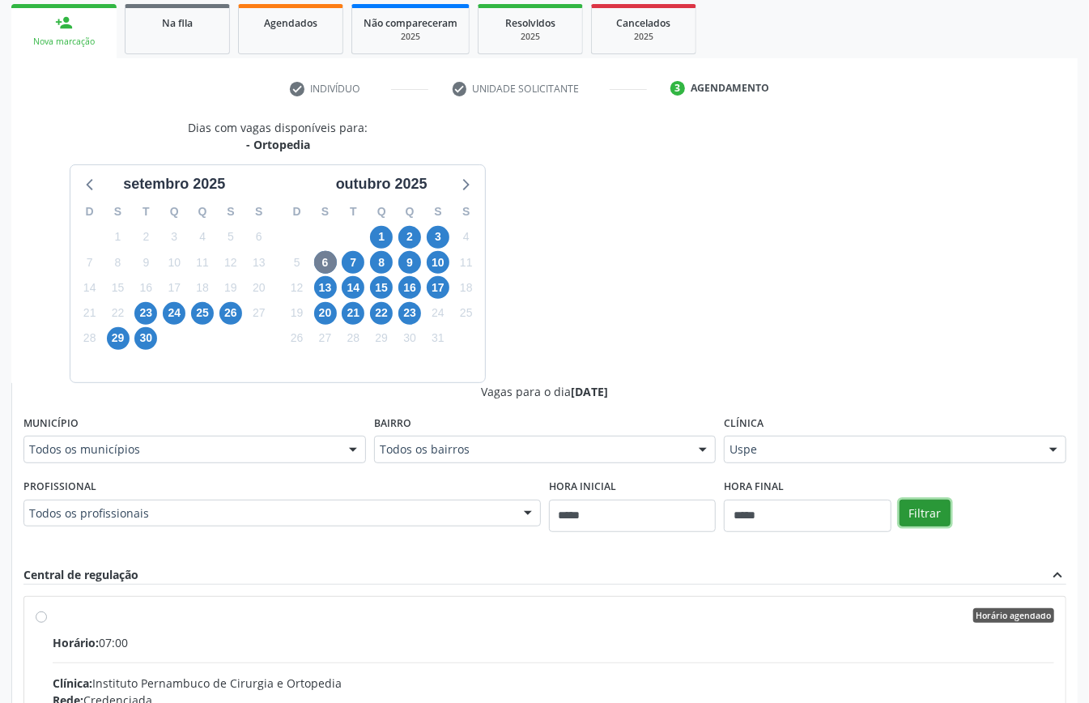
click at [942, 518] on button "Filtrar" at bounding box center [924, 514] width 51 height 28
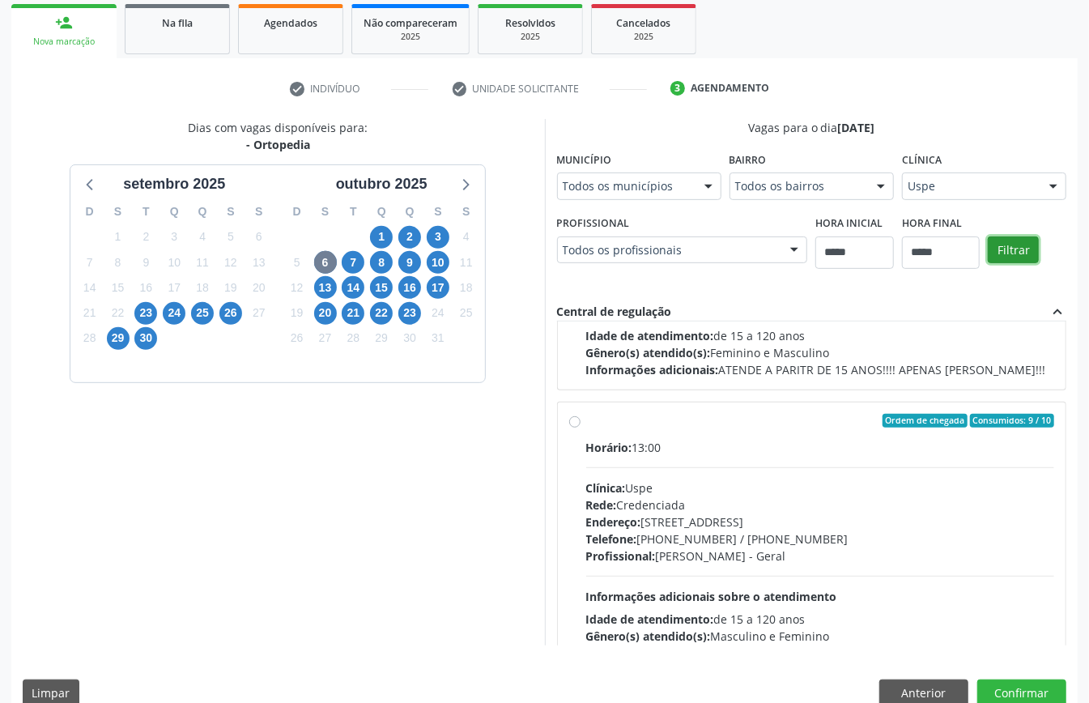
scroll to position [257, 0]
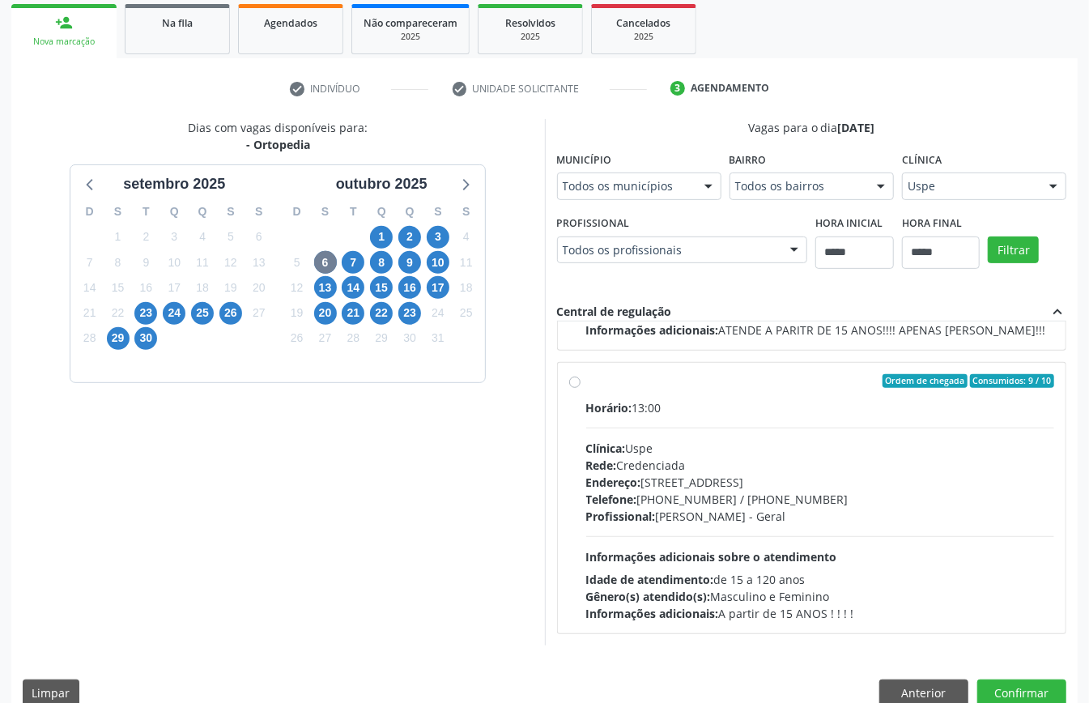
click at [649, 474] on div "Endereço: [STREET_ADDRESS]" at bounding box center [820, 482] width 469 height 17
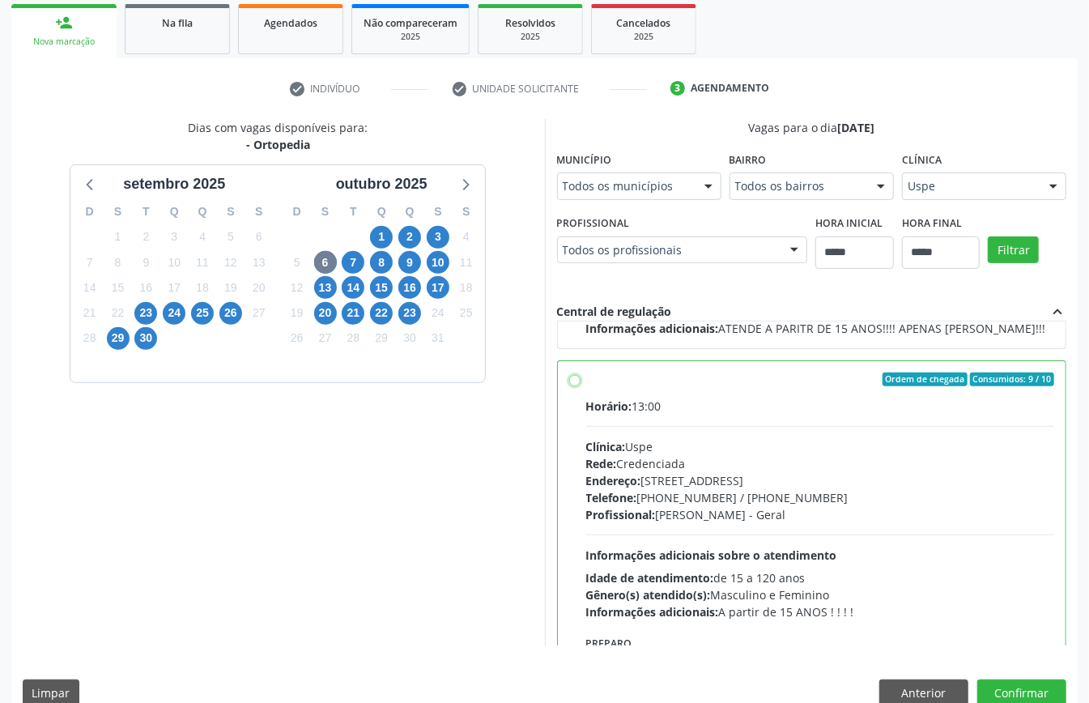
scroll to position [364, 0]
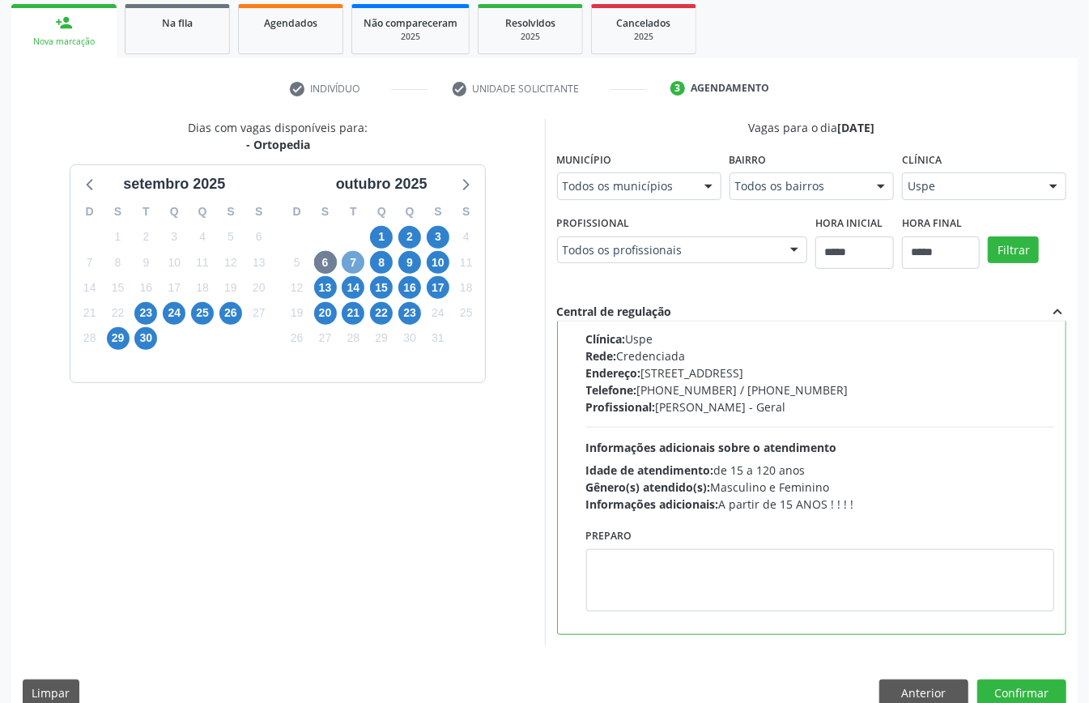
click at [351, 261] on span "7" at bounding box center [353, 262] width 23 height 23
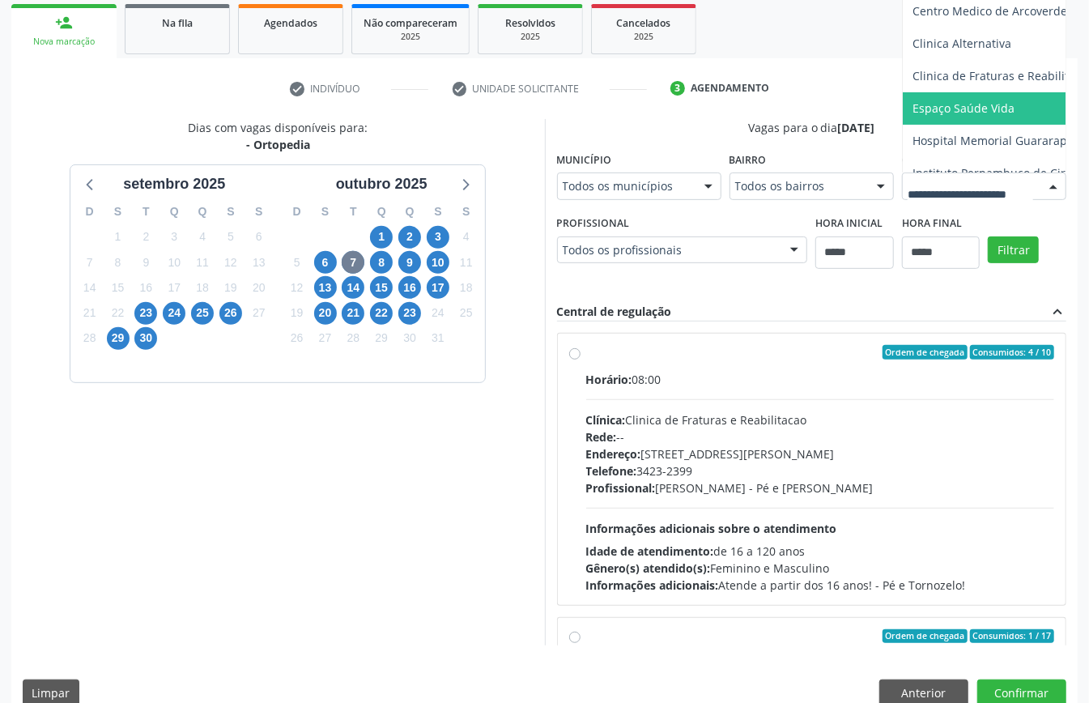
scroll to position [82, 0]
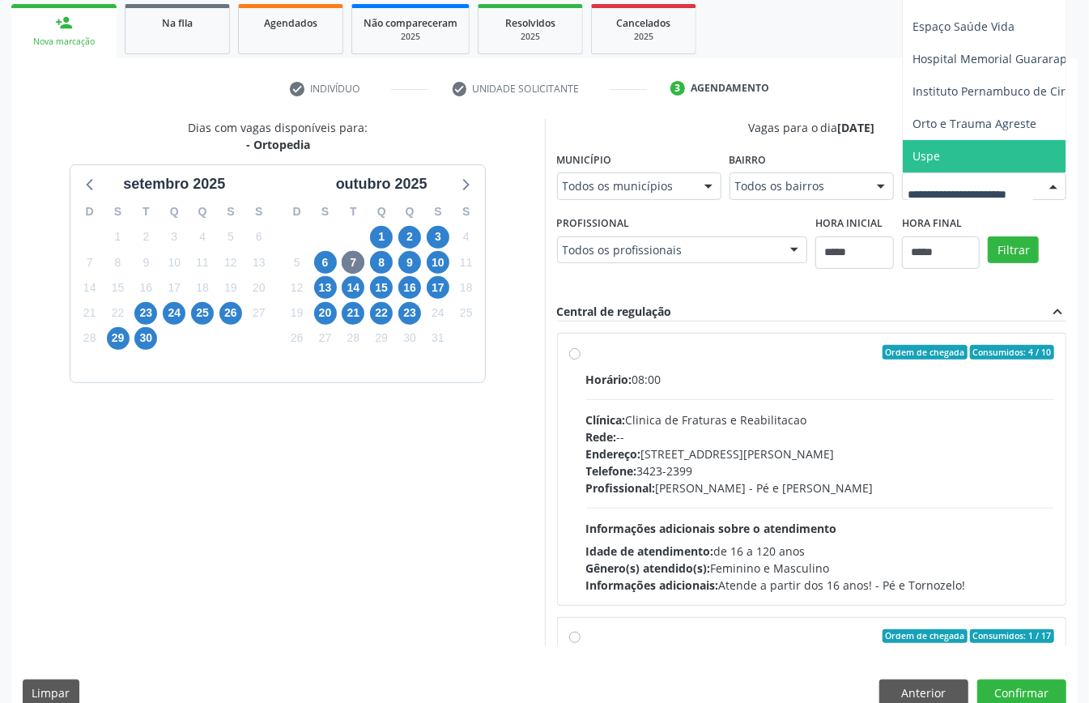
click at [903, 172] on span "Uspe" at bounding box center [1037, 156] width 269 height 32
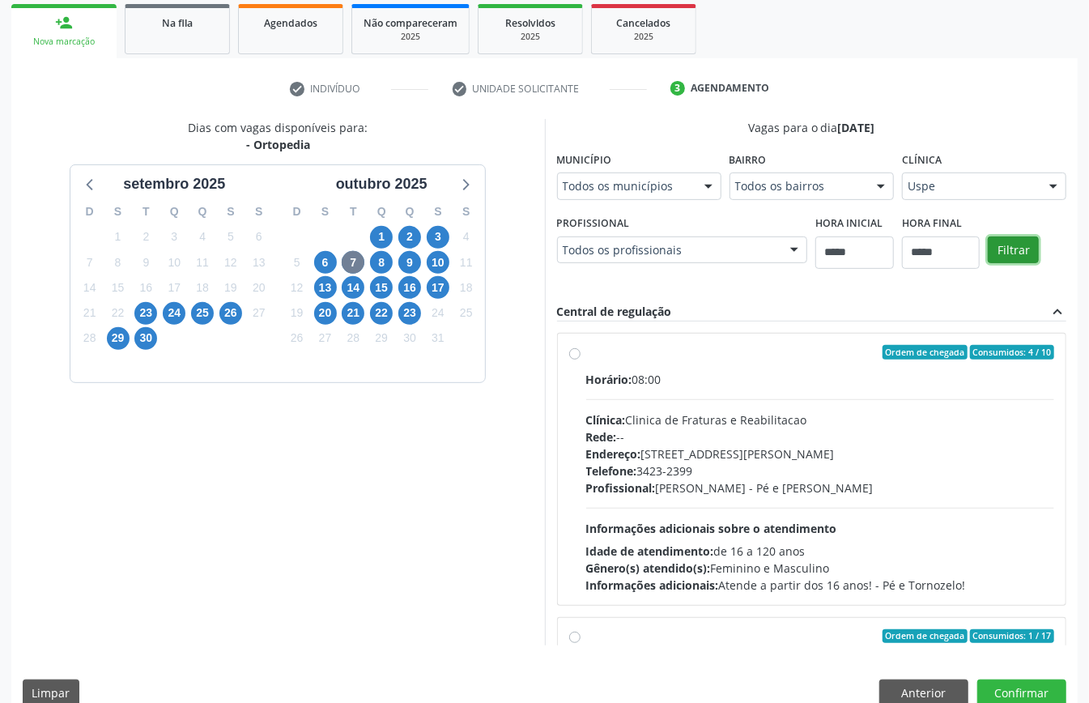
click at [988, 264] on button "Filtrar" at bounding box center [1013, 250] width 51 height 28
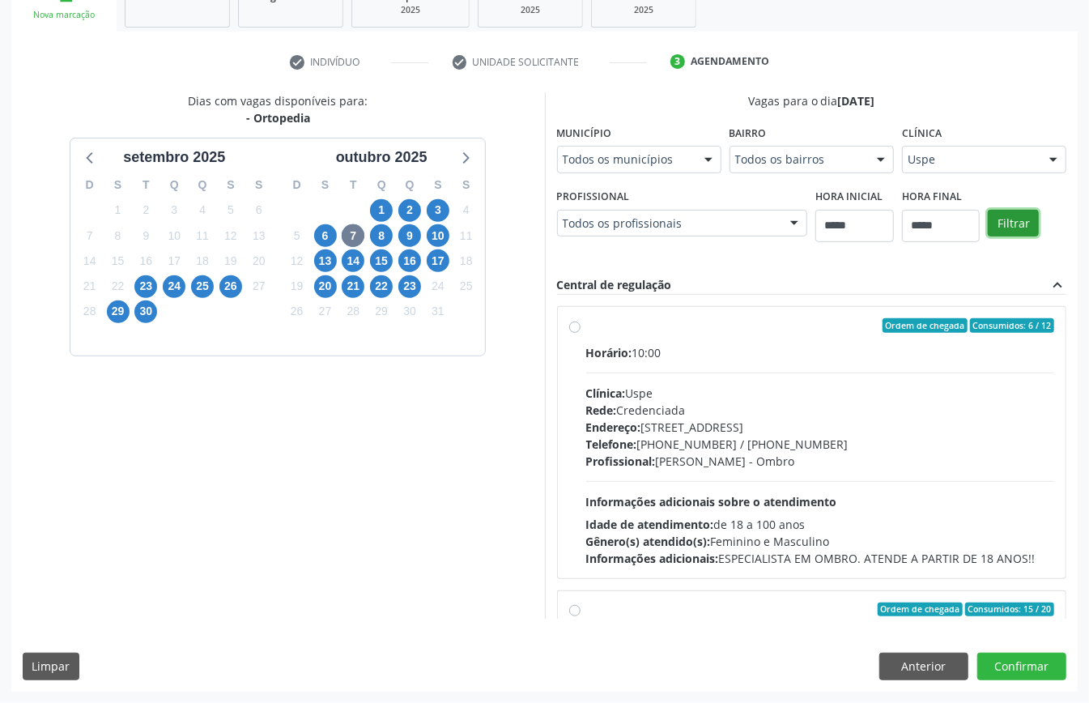
scroll to position [313, 0]
click at [386, 224] on span "8" at bounding box center [381, 235] width 23 height 23
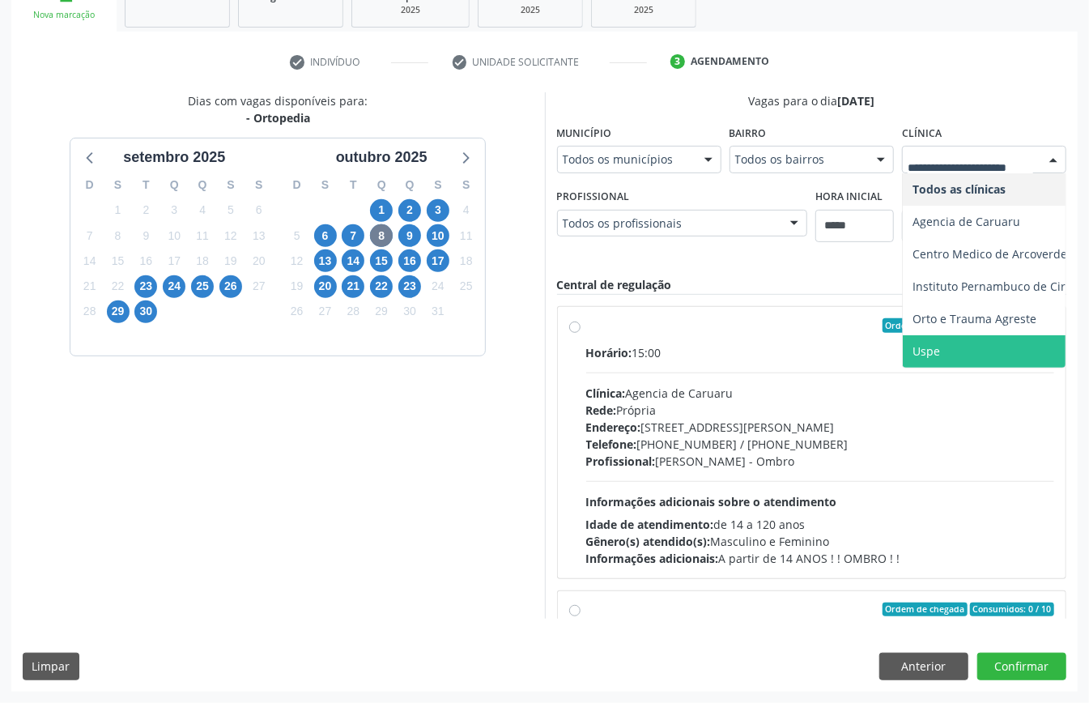
scroll to position [529, 0]
click at [903, 345] on span "Uspe" at bounding box center [1037, 351] width 269 height 32
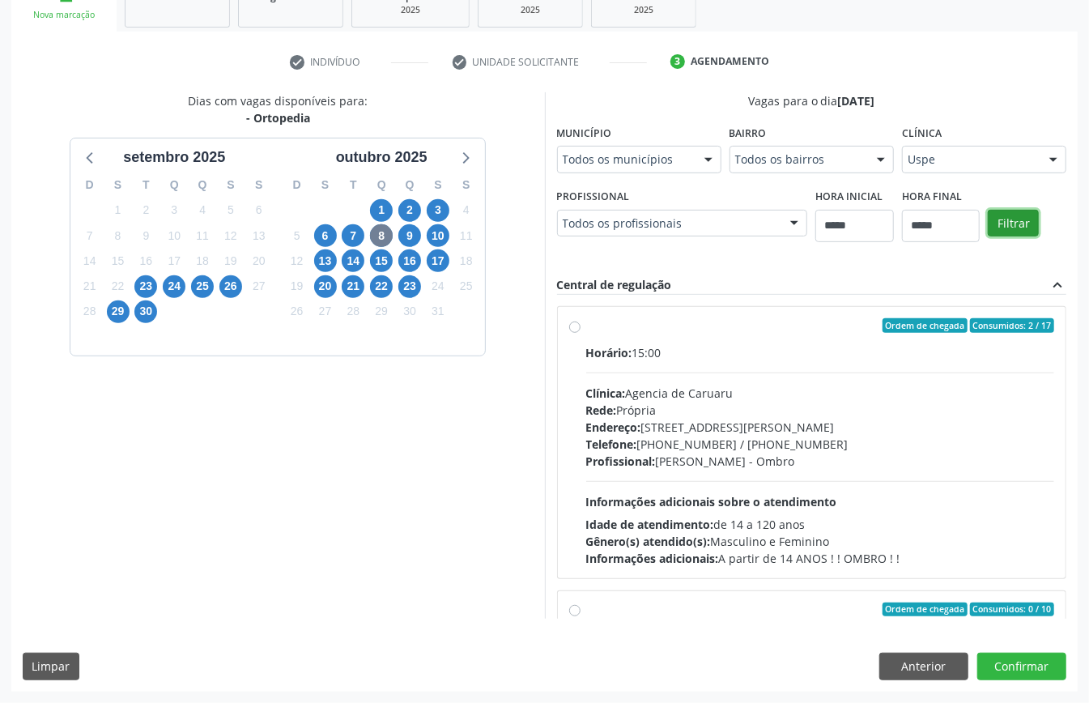
click at [988, 215] on button "Filtrar" at bounding box center [1013, 224] width 51 height 28
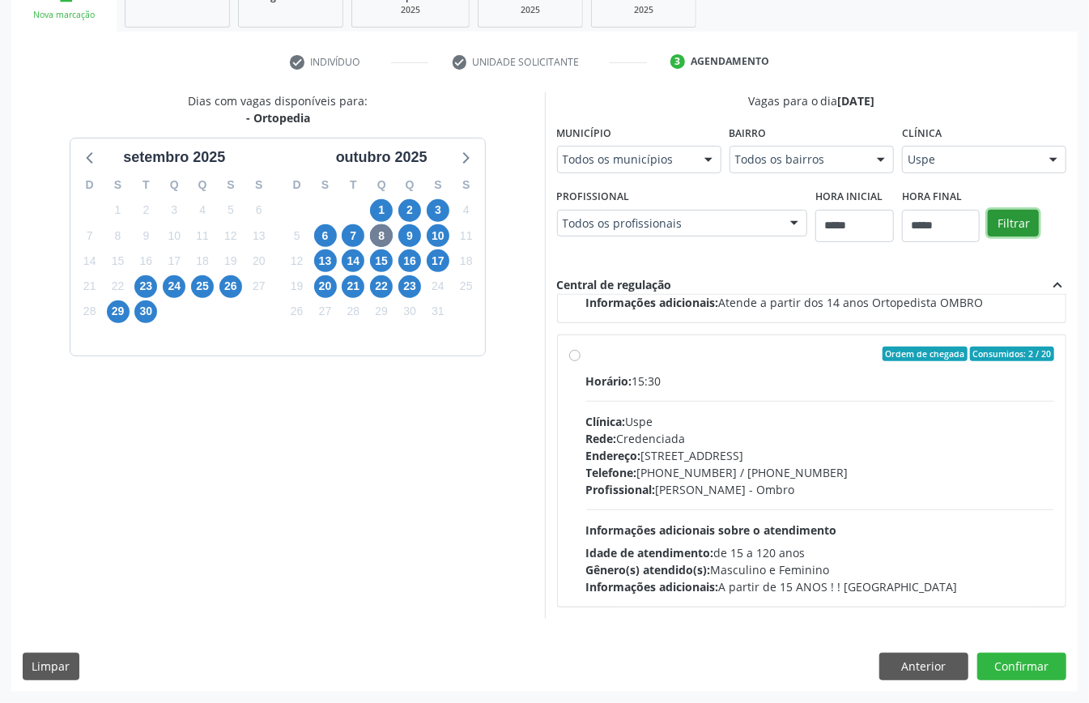
scroll to position [313, 0]
click at [406, 224] on span "9" at bounding box center [409, 235] width 23 height 23
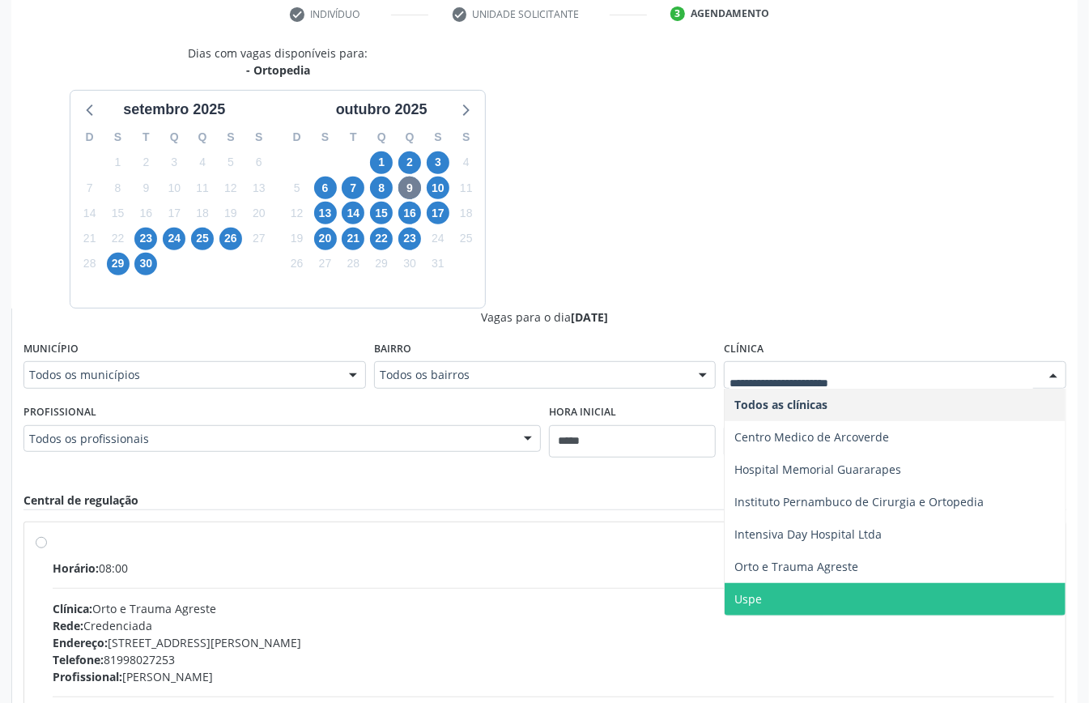
click at [782, 599] on span "Uspe" at bounding box center [895, 599] width 341 height 32
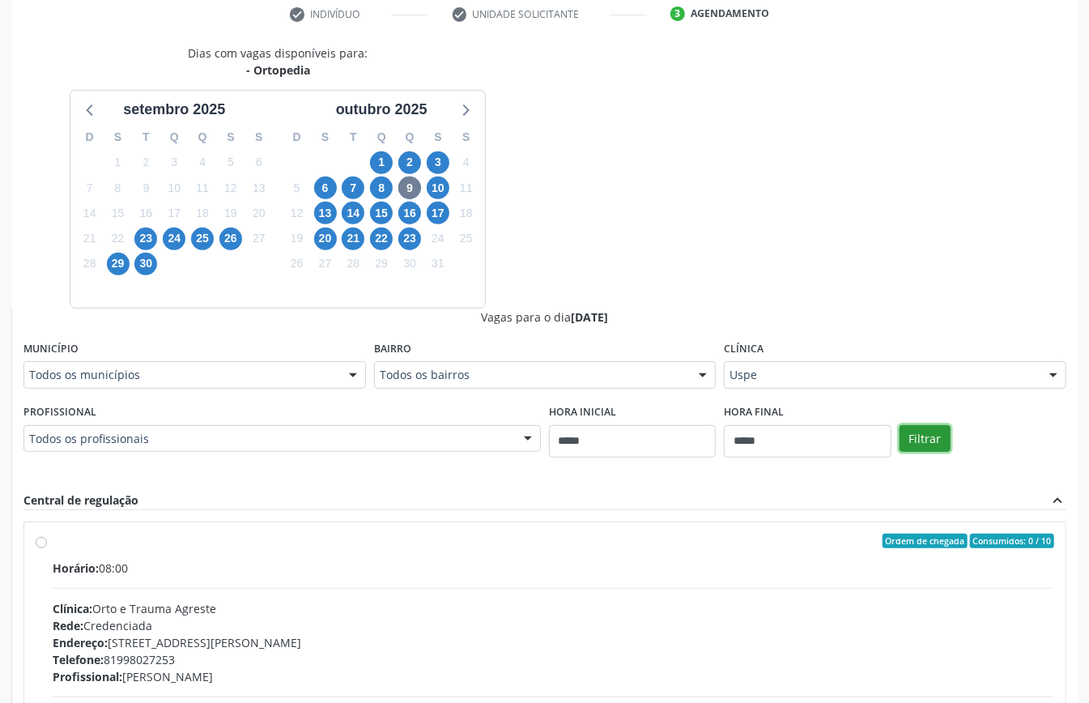
click at [944, 434] on button "Filtrar" at bounding box center [924, 439] width 51 height 28
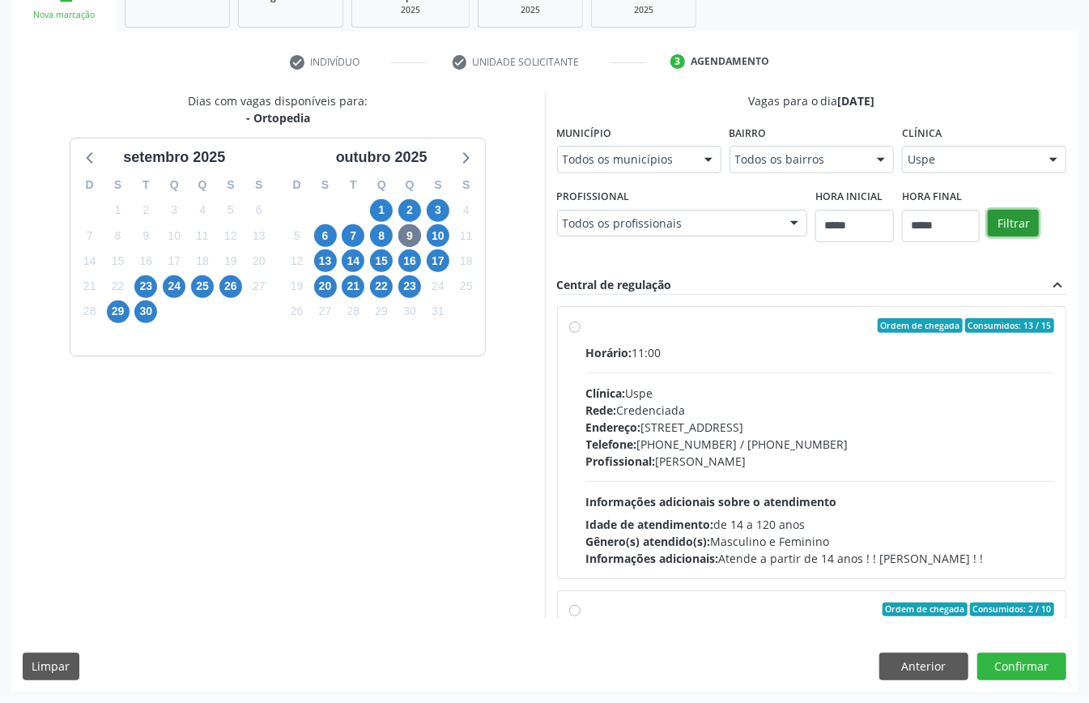
scroll to position [257, 0]
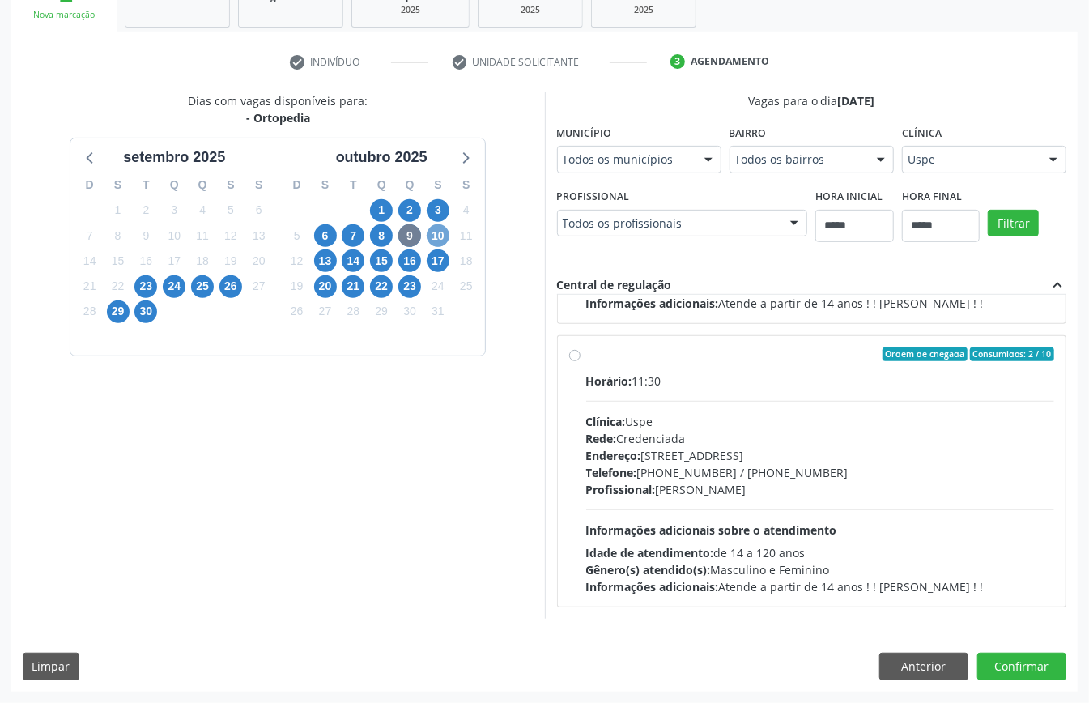
drag, startPoint x: 441, startPoint y: 234, endPoint x: 473, endPoint y: 301, distance: 74.2
click at [453, 257] on div "D S T Q Q S S 28 29 30 1 2 3 4 5 6 7 8 9 10 11 12 13 14 15 16 17 18 19 20 21 22…" at bounding box center [381, 261] width 207 height 186
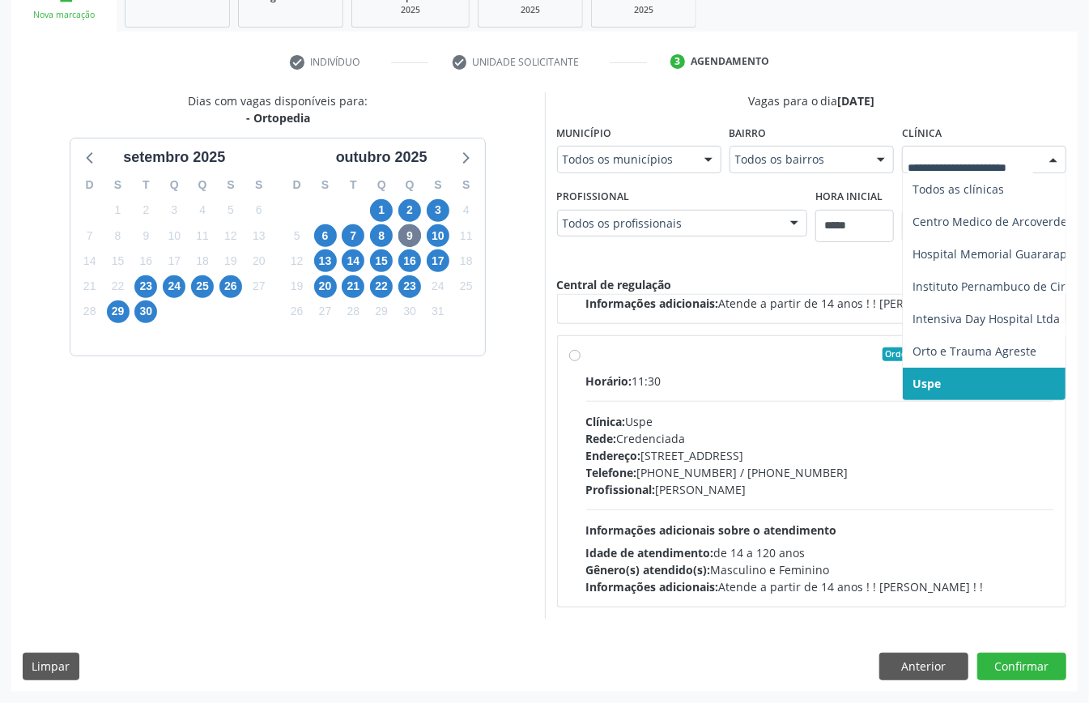
click at [454, 457] on div "Dias com vagas disponíveis para: - Ortopedia [DATE] D S T Q Q S S 31 1 2 3 4 5 …" at bounding box center [278, 355] width 534 height 526
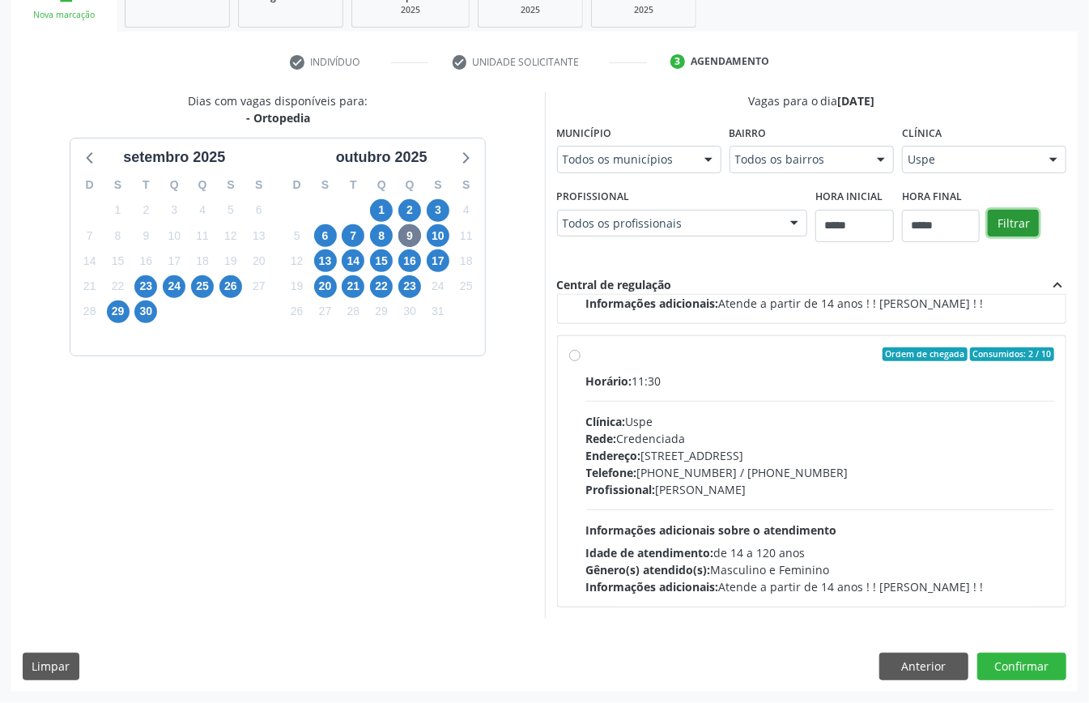
click at [1012, 225] on button "Filtrar" at bounding box center [1013, 224] width 51 height 28
click at [439, 231] on span "10" at bounding box center [438, 235] width 23 height 23
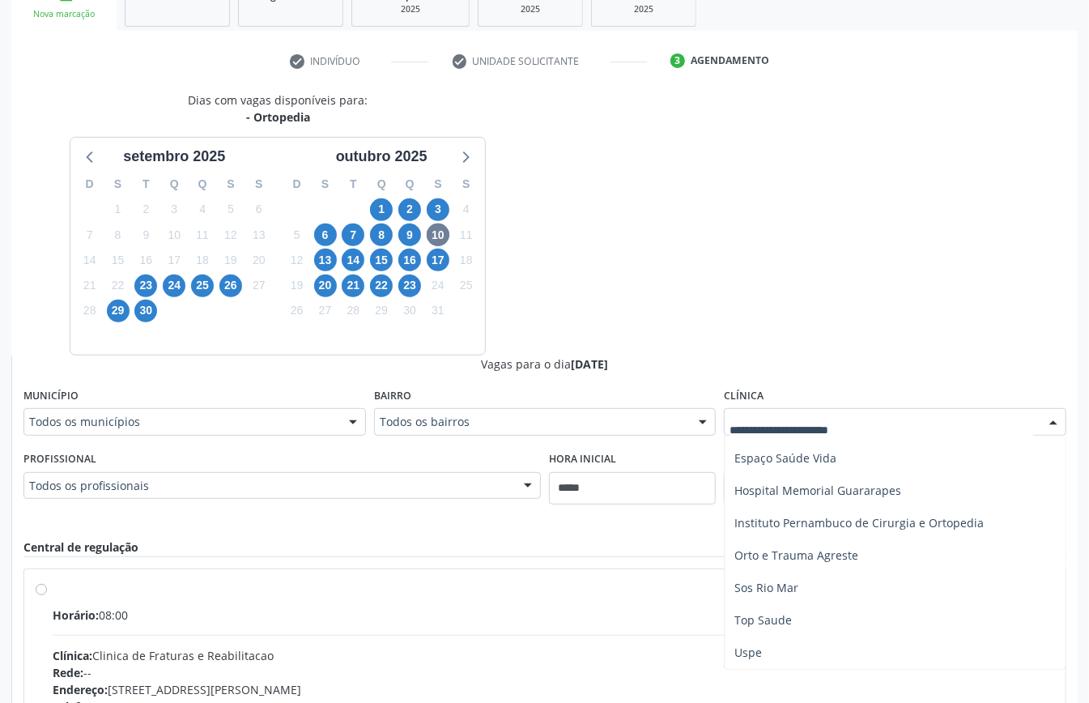
scroll to position [529, 0]
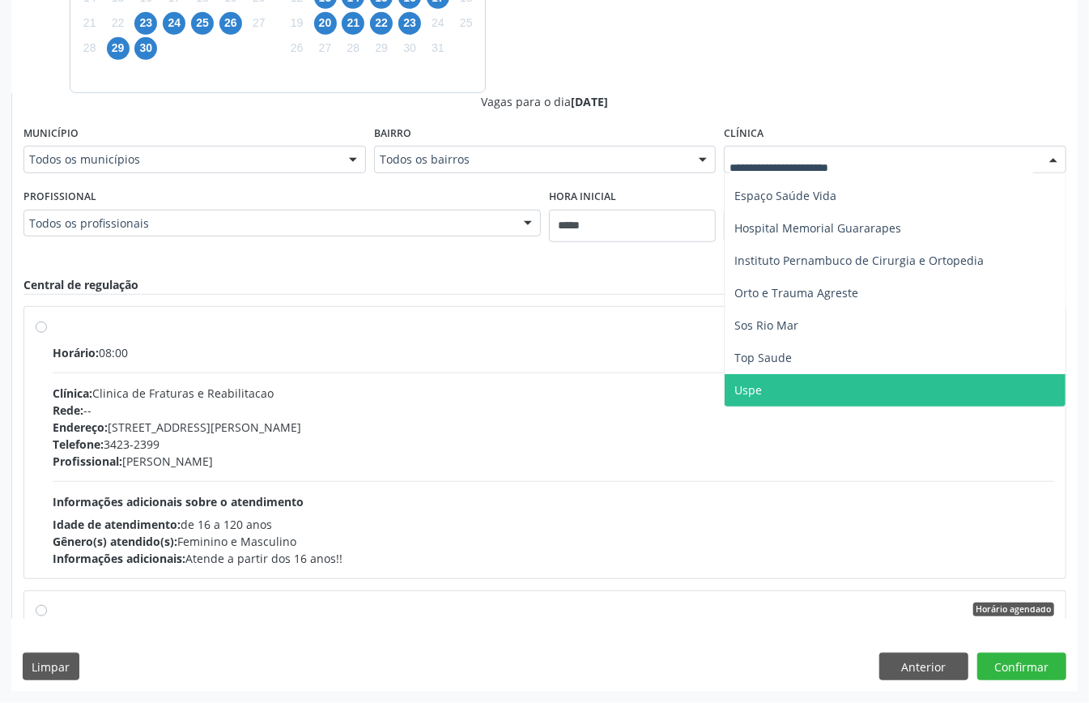
click at [803, 377] on span "Uspe" at bounding box center [895, 390] width 341 height 32
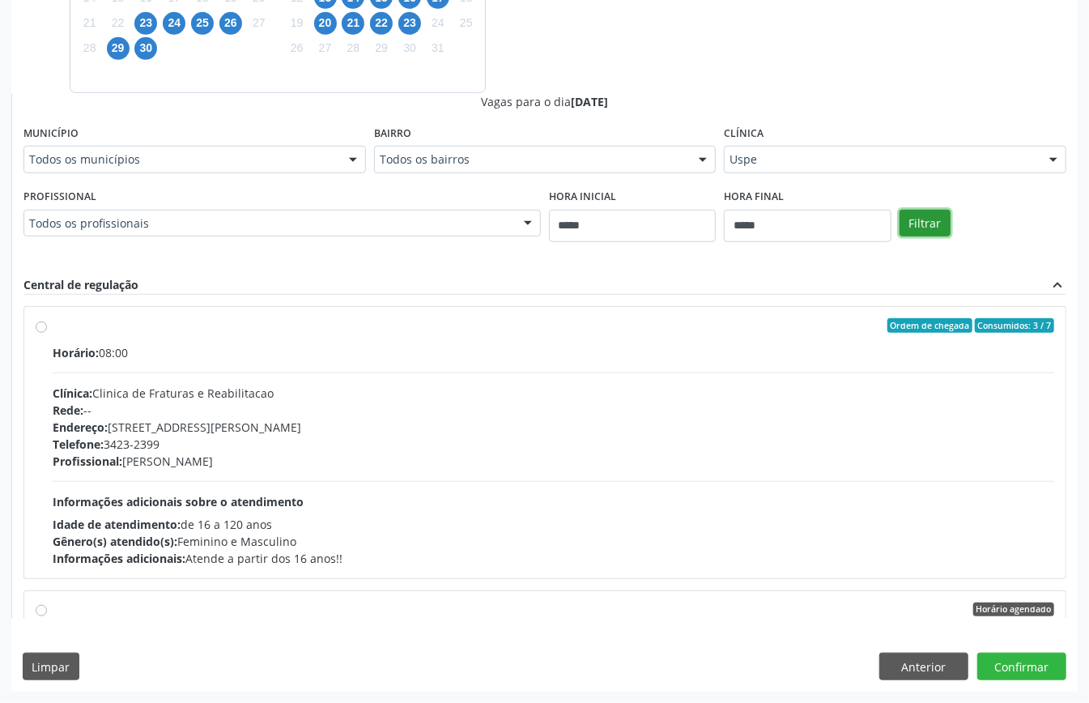
click at [939, 215] on button "Filtrar" at bounding box center [924, 224] width 51 height 28
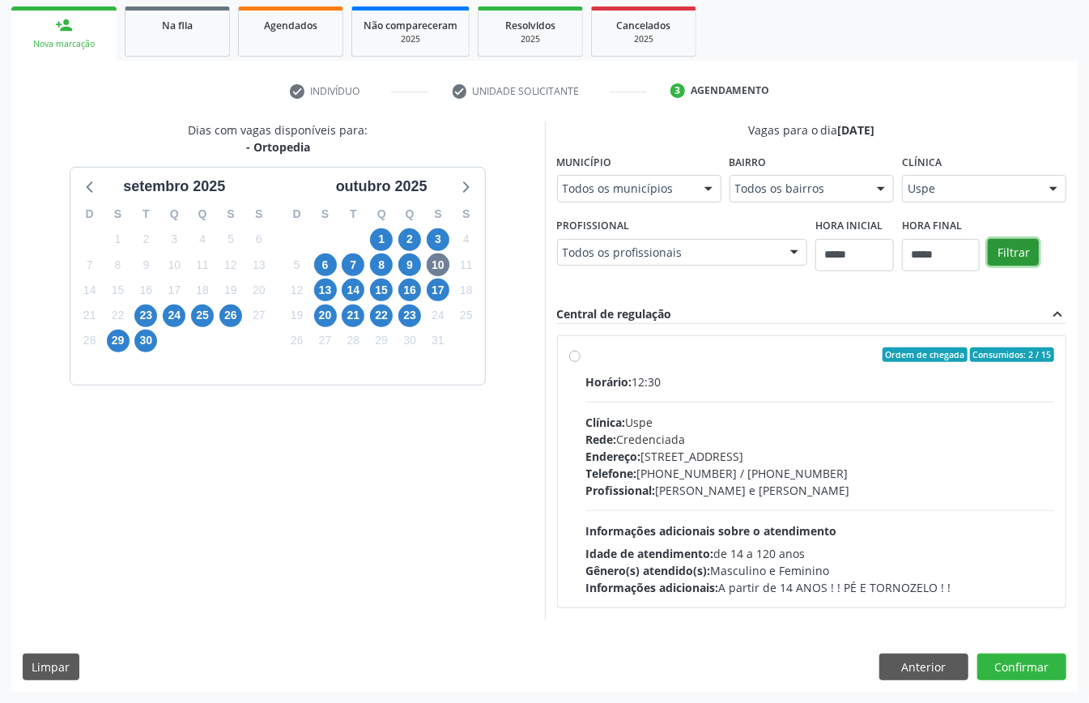
scroll to position [238, 0]
click at [322, 290] on span "13" at bounding box center [325, 290] width 23 height 23
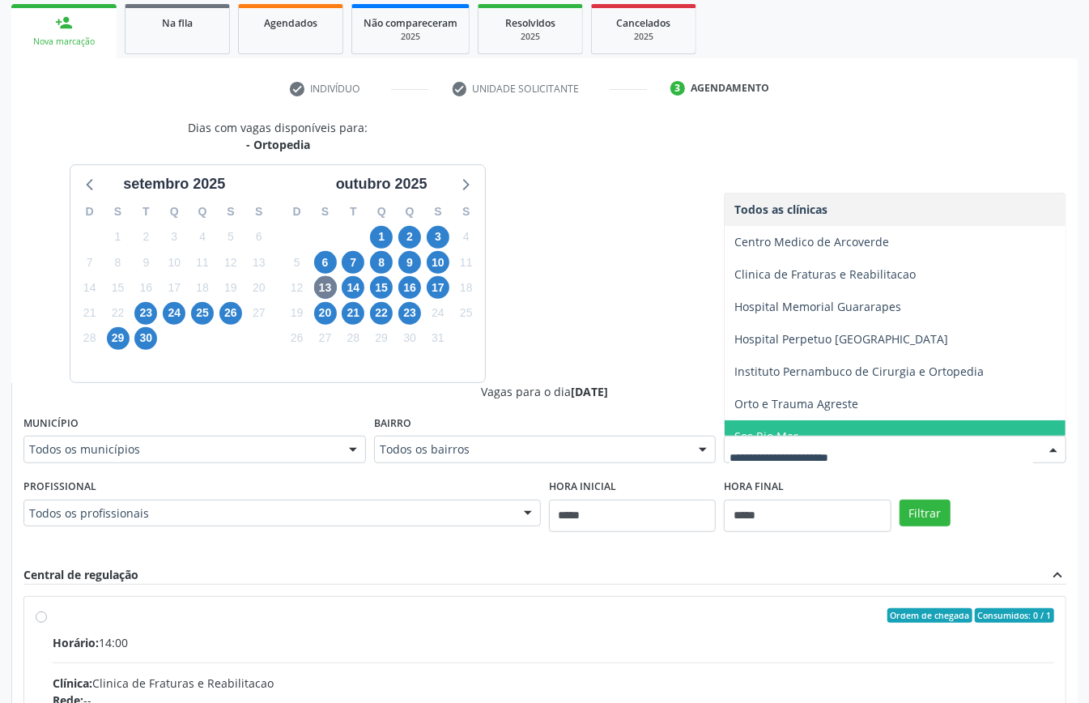
scroll to position [82, 0]
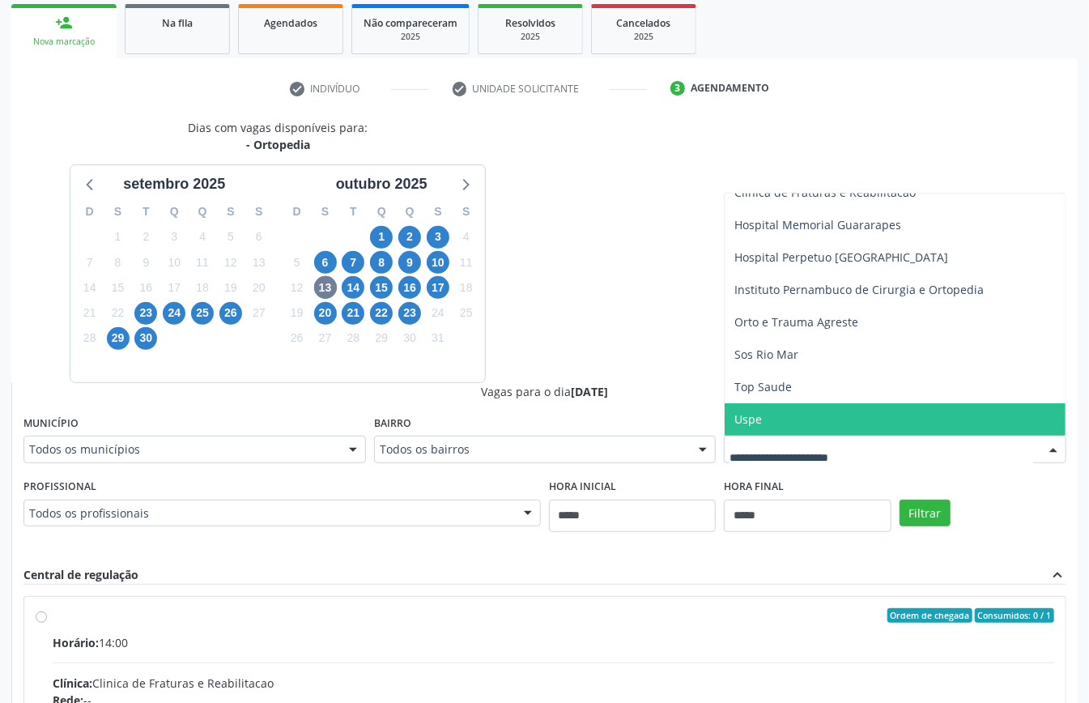
click at [813, 415] on span "Uspe" at bounding box center [895, 419] width 341 height 32
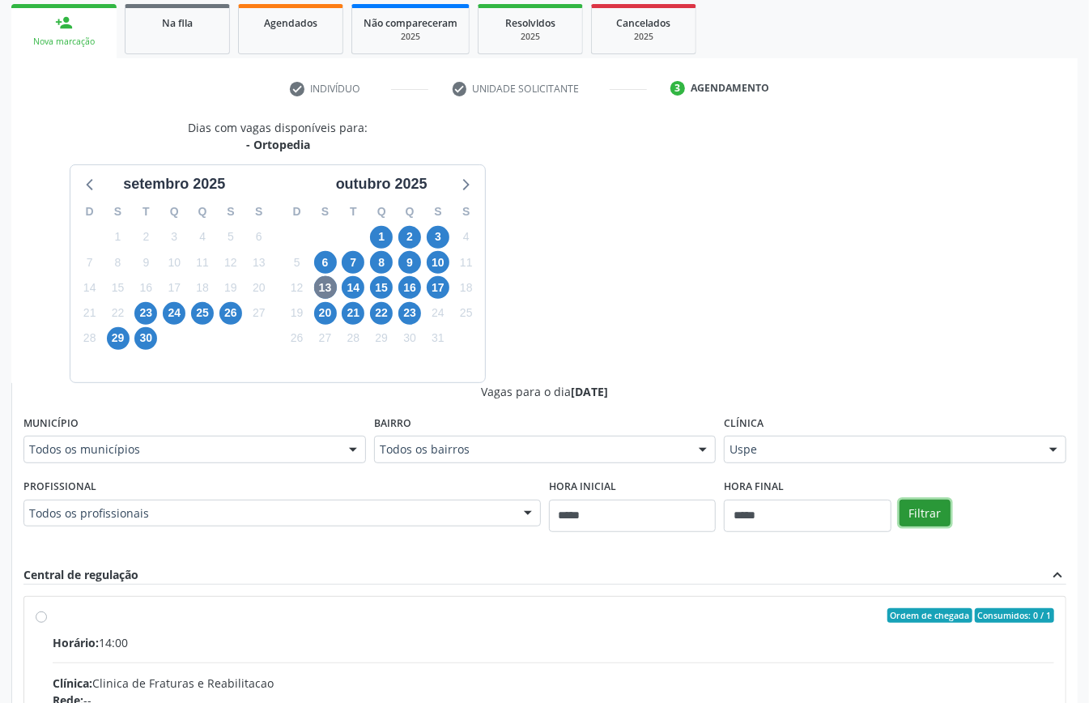
click at [921, 505] on button "Filtrar" at bounding box center [924, 514] width 51 height 28
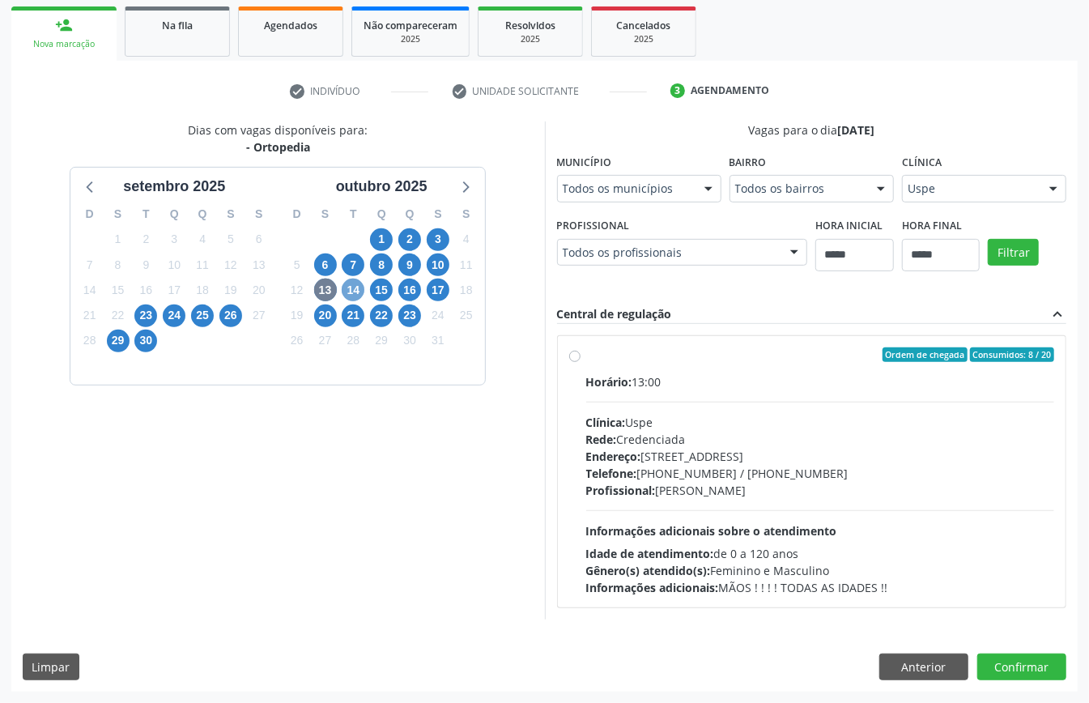
drag, startPoint x: 356, startPoint y: 283, endPoint x: 405, endPoint y: 312, distance: 56.7
click at [356, 283] on span "14" at bounding box center [353, 290] width 23 height 23
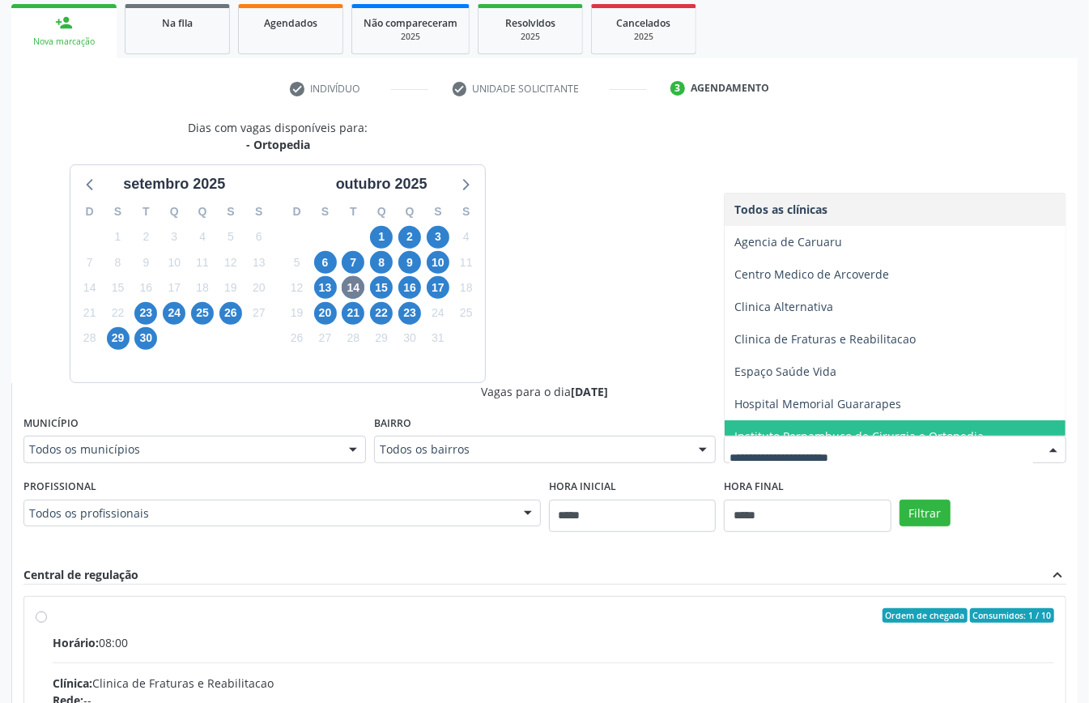
scroll to position [114, 0]
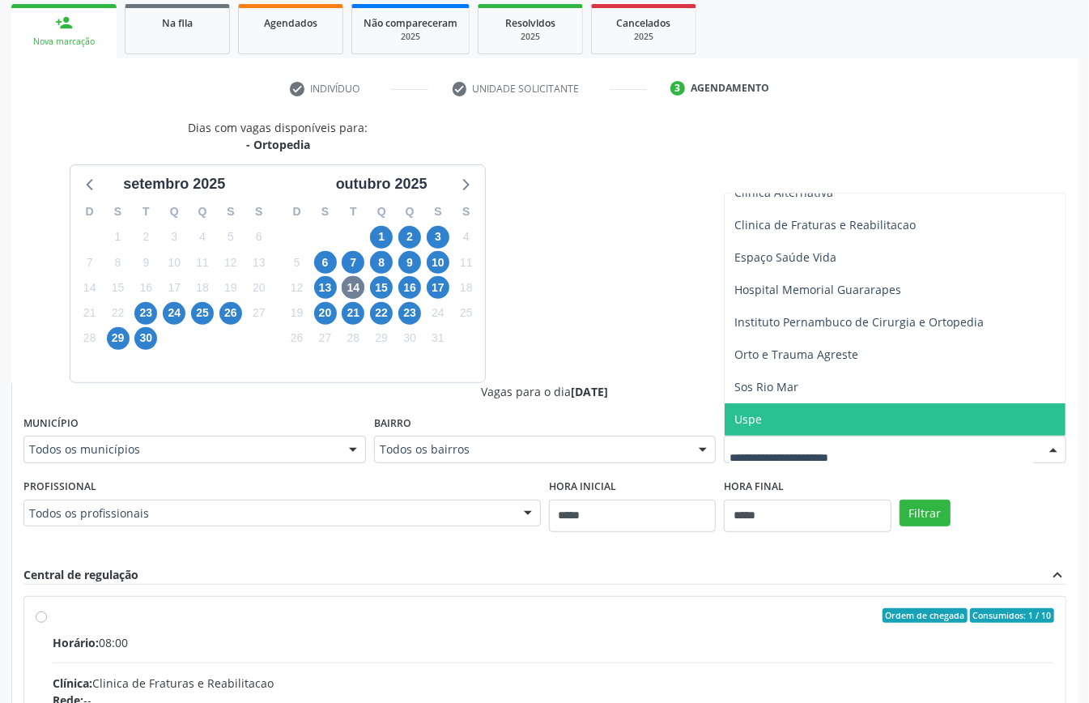
drag, startPoint x: 778, startPoint y: 413, endPoint x: 793, endPoint y: 435, distance: 26.7
click at [779, 426] on span "Uspe" at bounding box center [895, 419] width 341 height 32
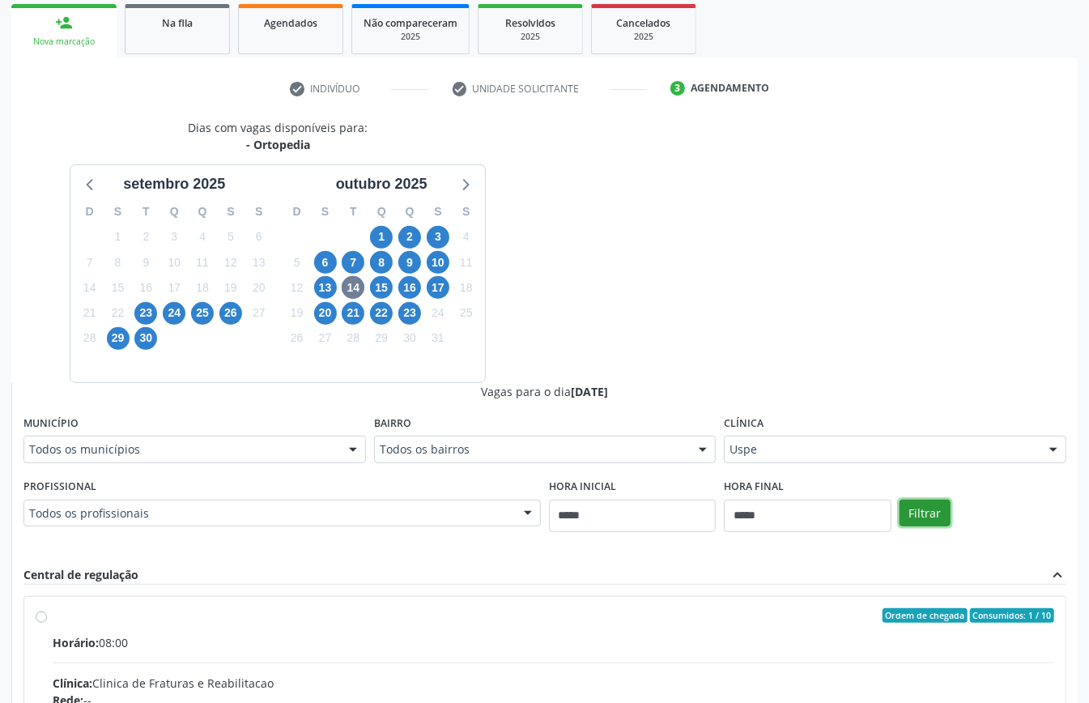
click at [930, 518] on button "Filtrar" at bounding box center [924, 514] width 51 height 28
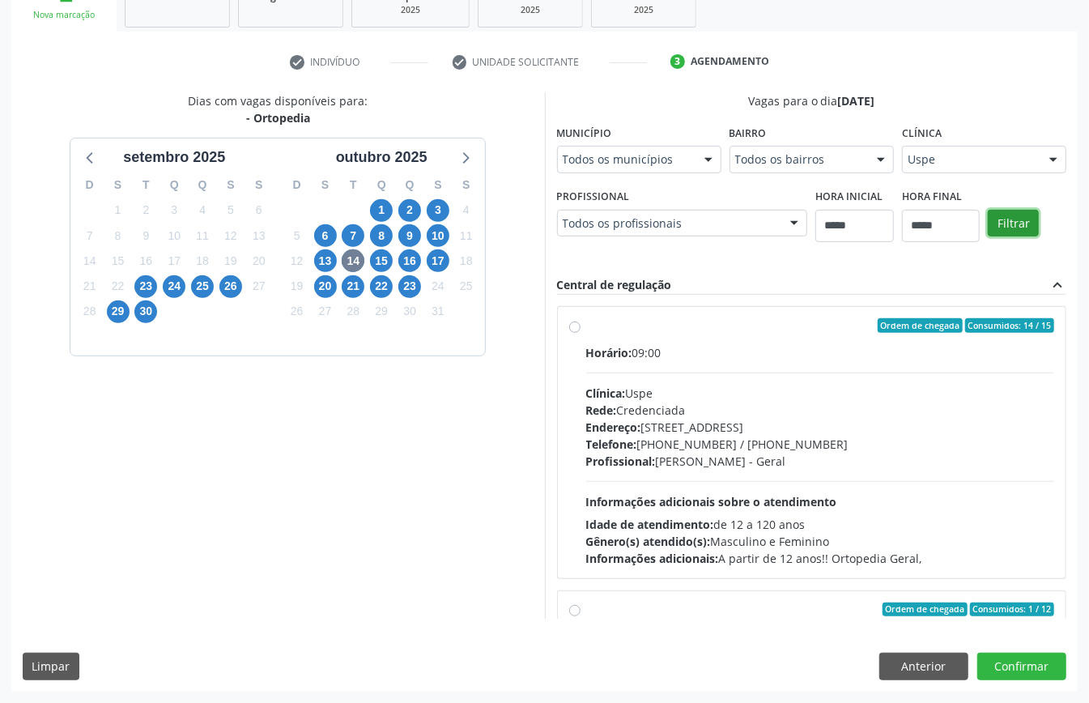
scroll to position [529, 0]
click at [586, 483] on div "Horário: 09:00 Clínica: Uspe Rede: Credenciada Endereço: Rua do Espinheiro, nº …" at bounding box center [820, 455] width 469 height 223
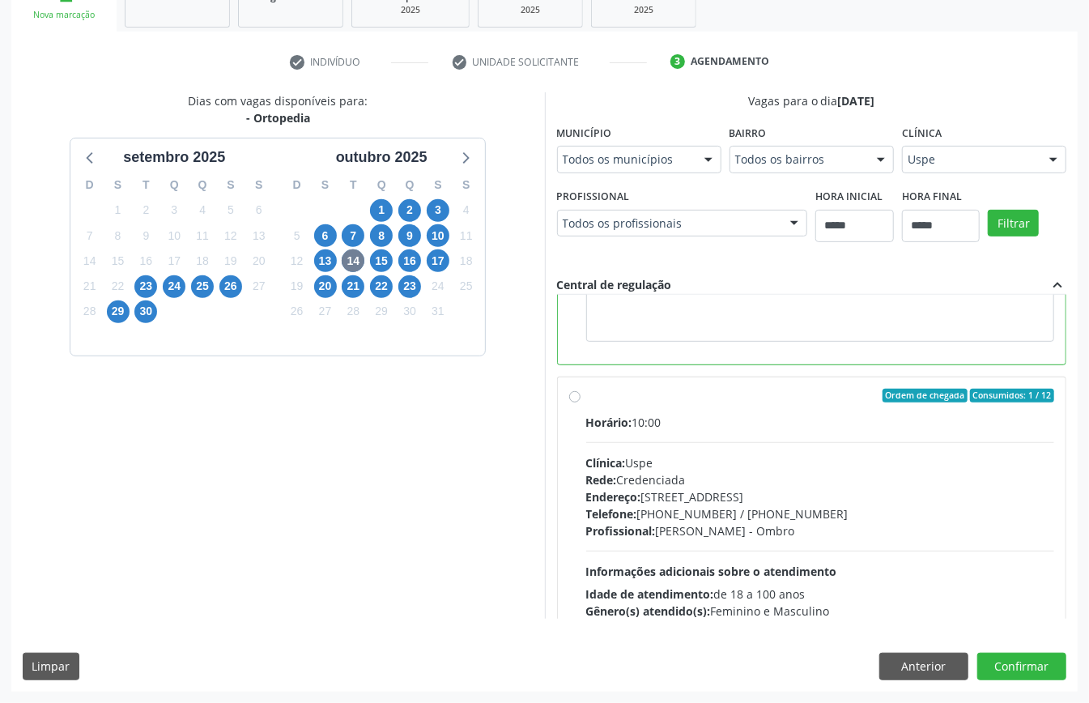
scroll to position [108, 0]
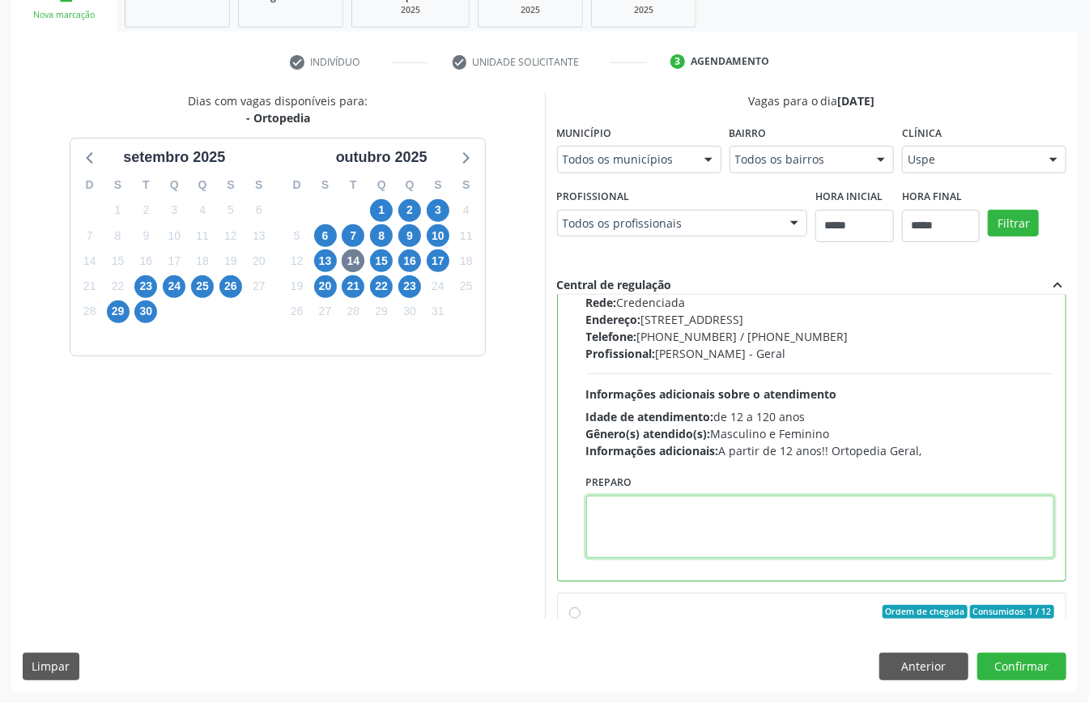
paste textarea "**********"
type textarea "**********"
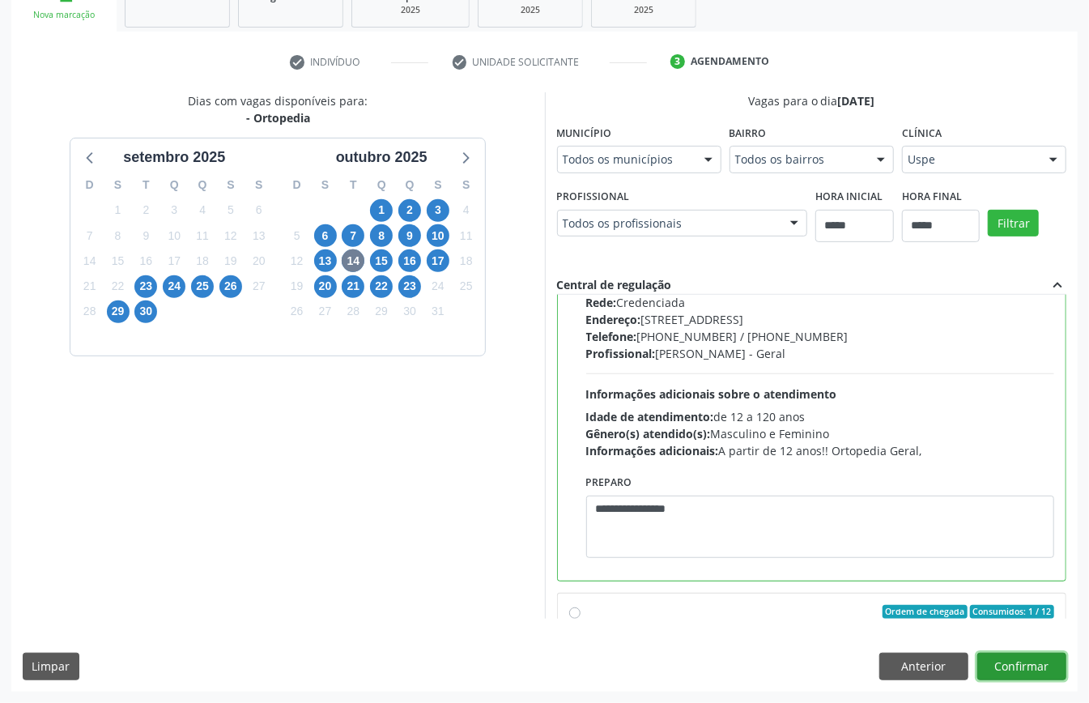
click at [1006, 665] on button "Confirmar" at bounding box center [1021, 667] width 89 height 28
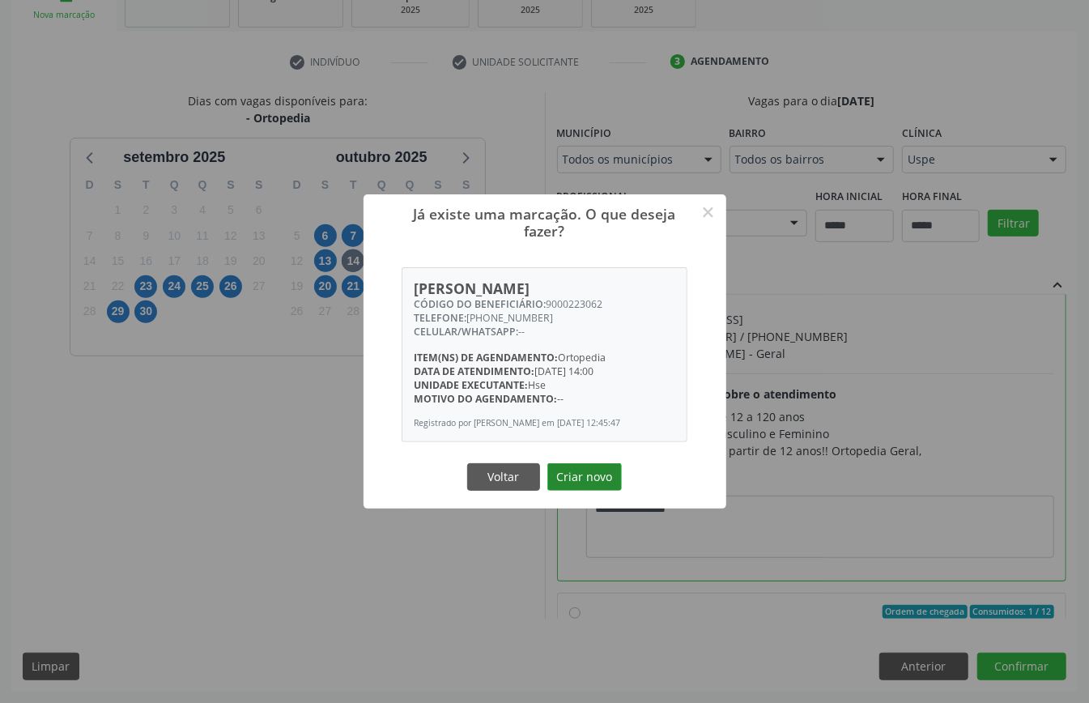
click at [591, 489] on button "Criar novo" at bounding box center [584, 477] width 74 height 28
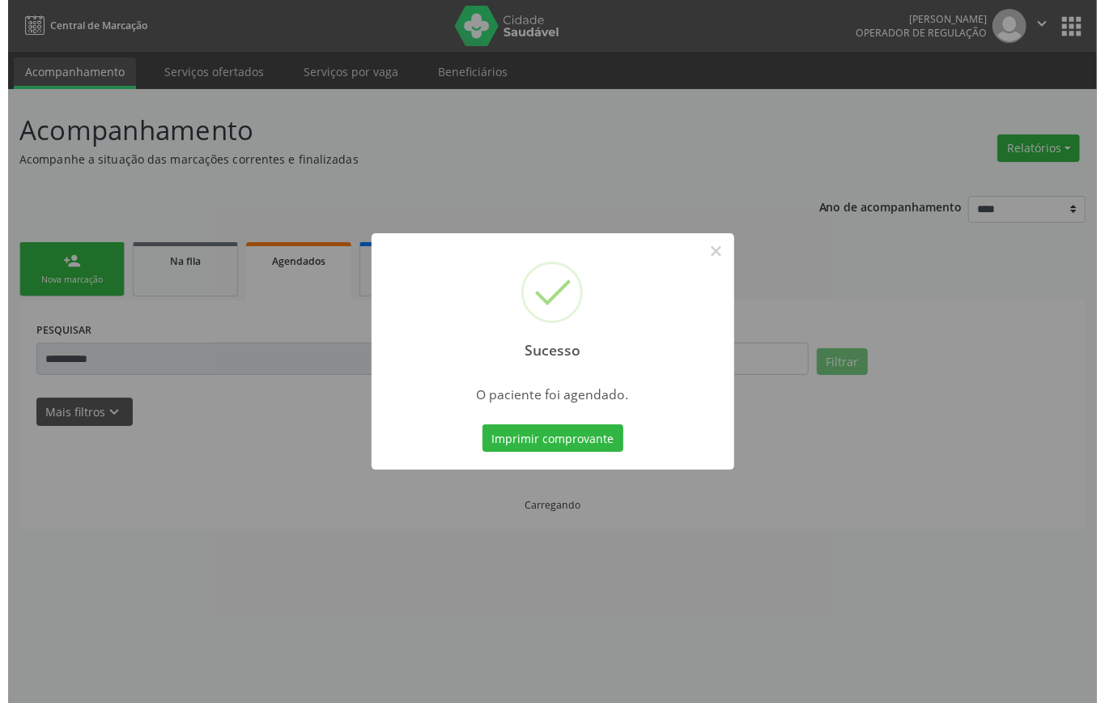
scroll to position [0, 0]
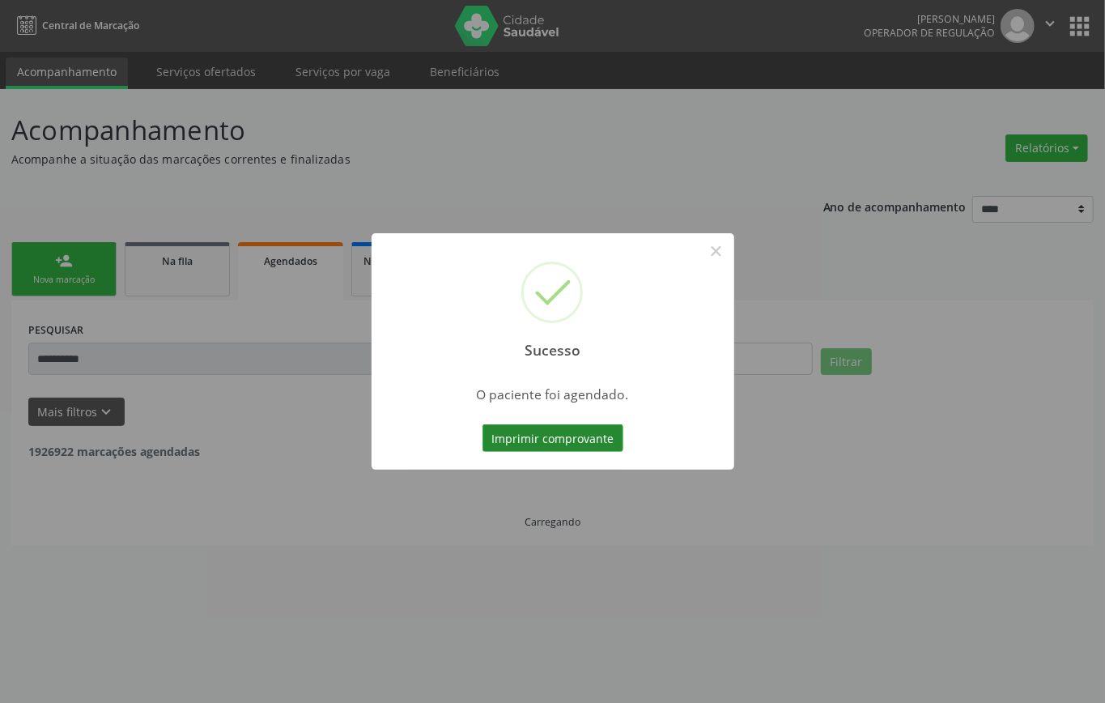
click at [534, 437] on button "Imprimir comprovante" at bounding box center [553, 438] width 141 height 28
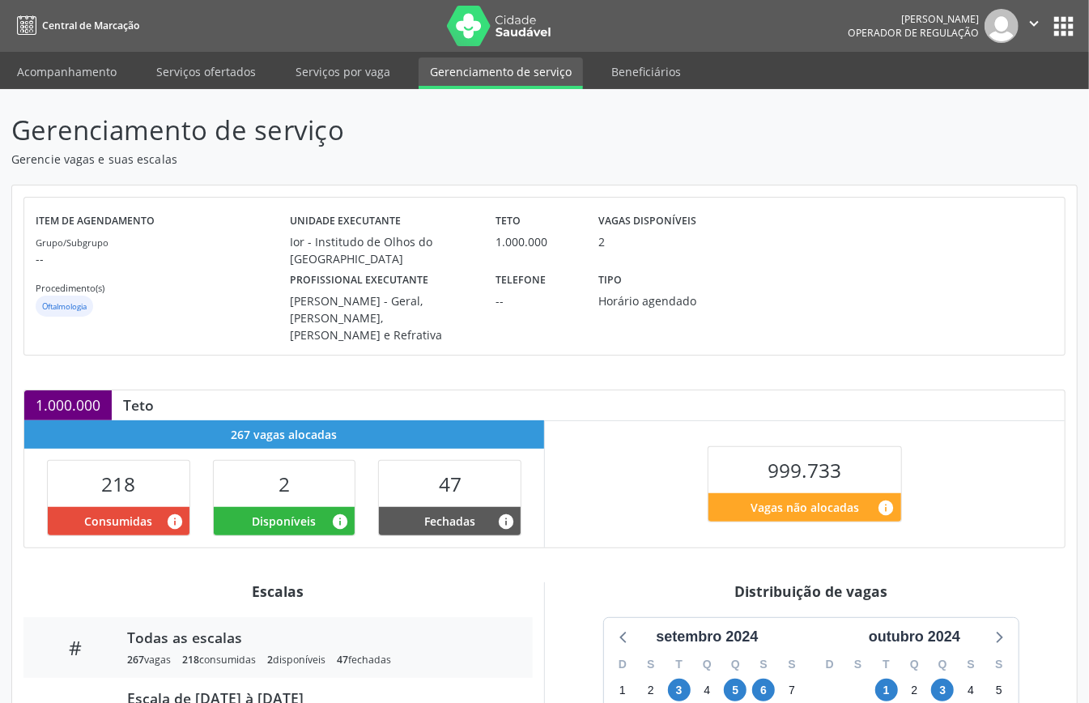
scroll to position [249, 0]
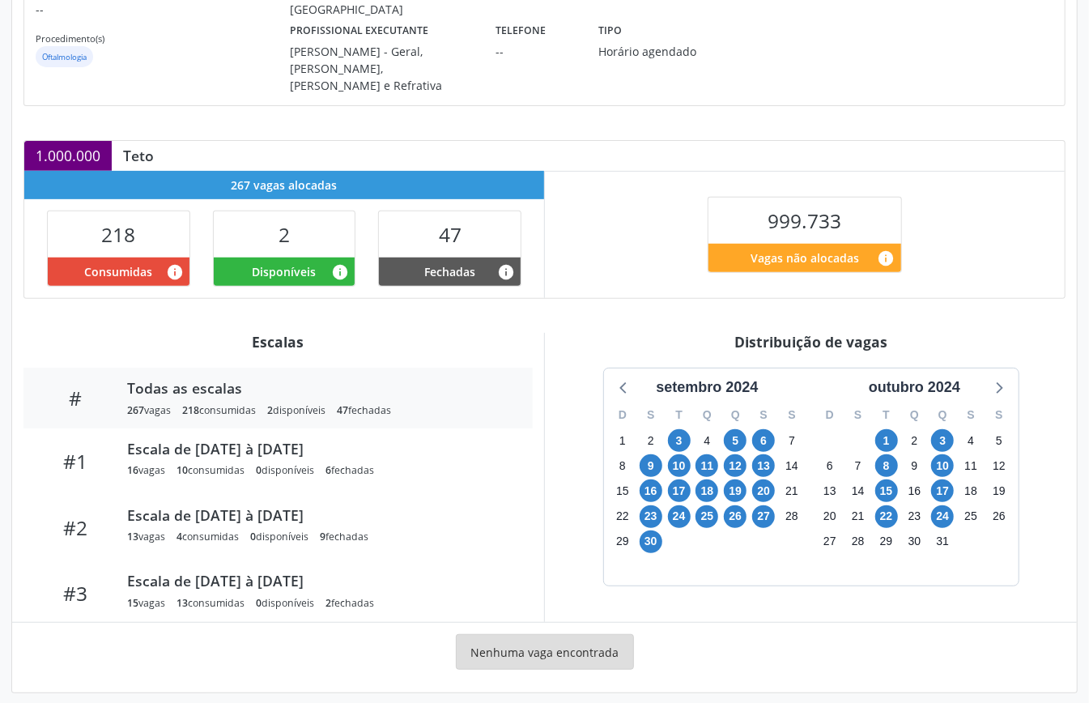
click at [574, 411] on div "setembro 2024 D S T Q Q S S 1 2 3 4 5 6 7 8 9 10 11 12 13 14 15 16 17 18 19 20 …" at bounding box center [810, 477] width 509 height 218
drag, startPoint x: 946, startPoint y: 377, endPoint x: 959, endPoint y: 381, distance: 14.1
click at [946, 376] on div "outubro 2024" at bounding box center [914, 387] width 104 height 22
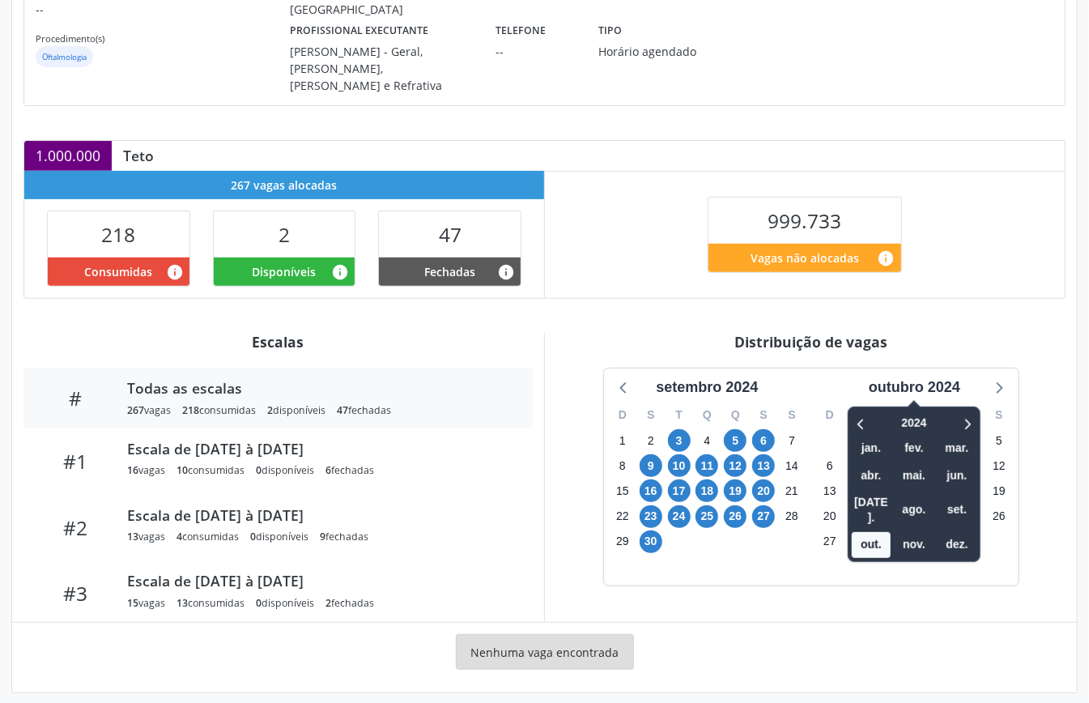
click at [970, 410] on div at bounding box center [955, 422] width 41 height 25
click at [965, 414] on icon at bounding box center [967, 423] width 16 height 19
click at [859, 414] on icon at bounding box center [861, 423] width 16 height 19
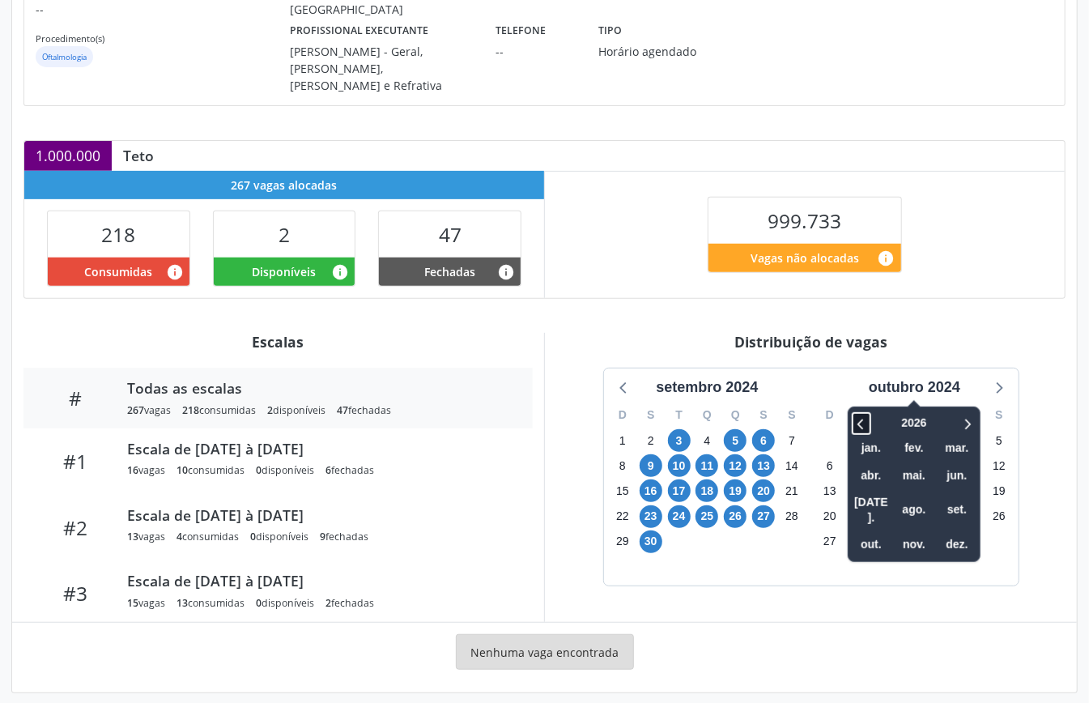
click at [859, 414] on icon at bounding box center [861, 423] width 16 height 19
click at [872, 533] on span "out." at bounding box center [871, 545] width 39 height 25
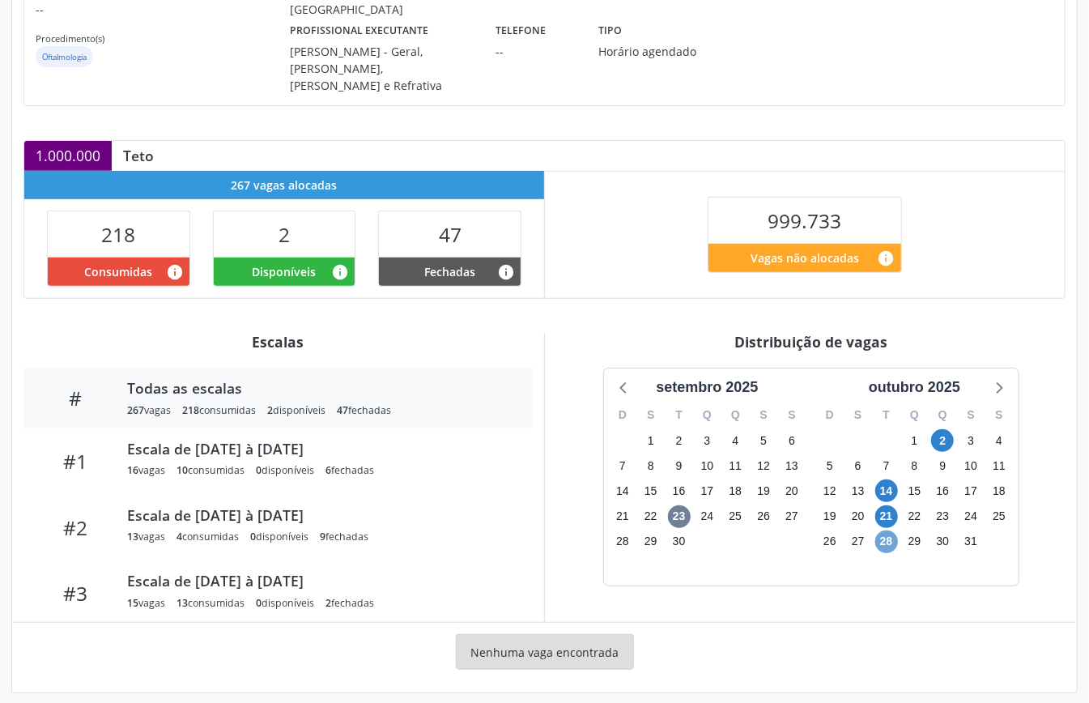
click at [891, 533] on span "28" at bounding box center [886, 541] width 23 height 23
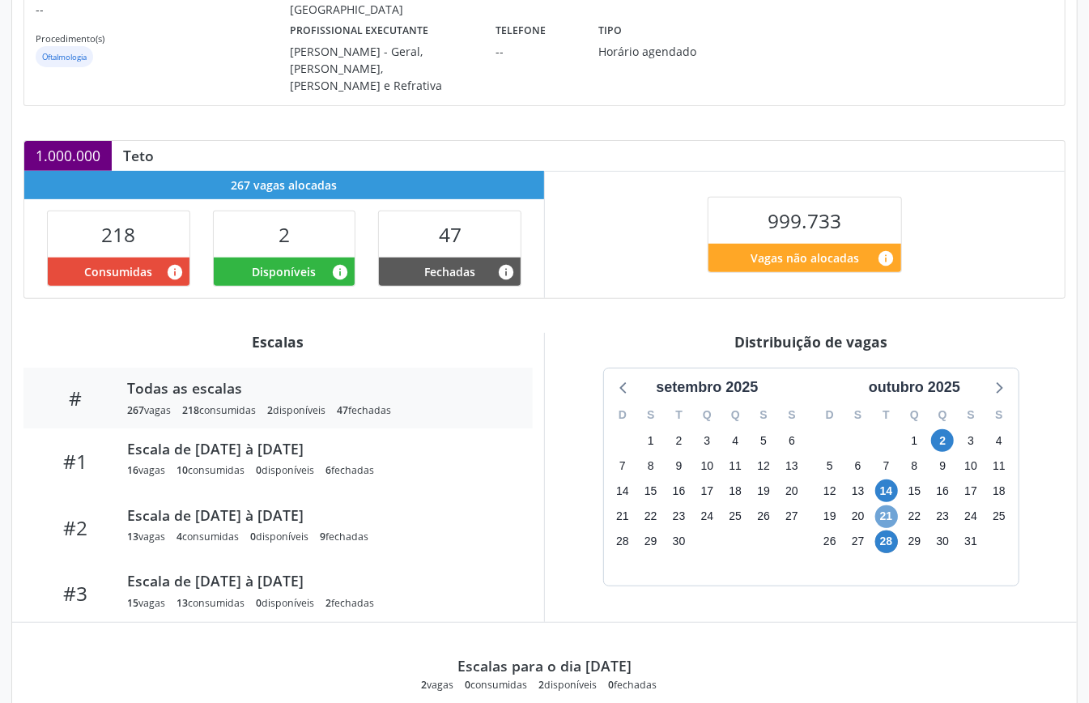
click at [884, 509] on span "21" at bounding box center [886, 516] width 23 height 23
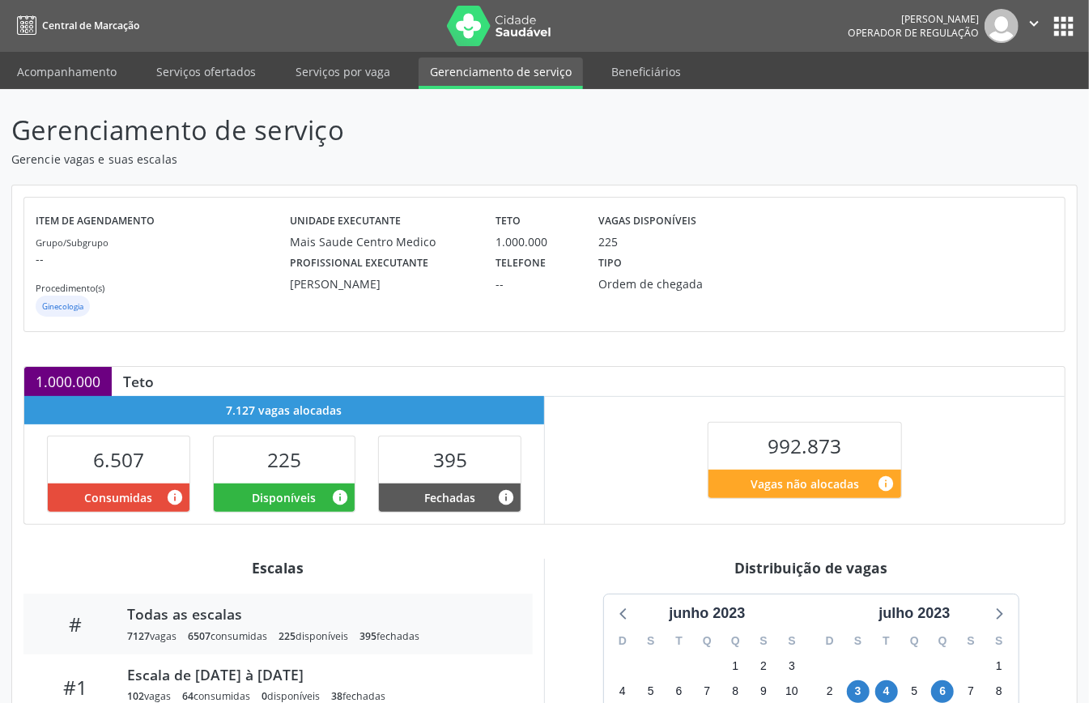
scroll to position [215, 0]
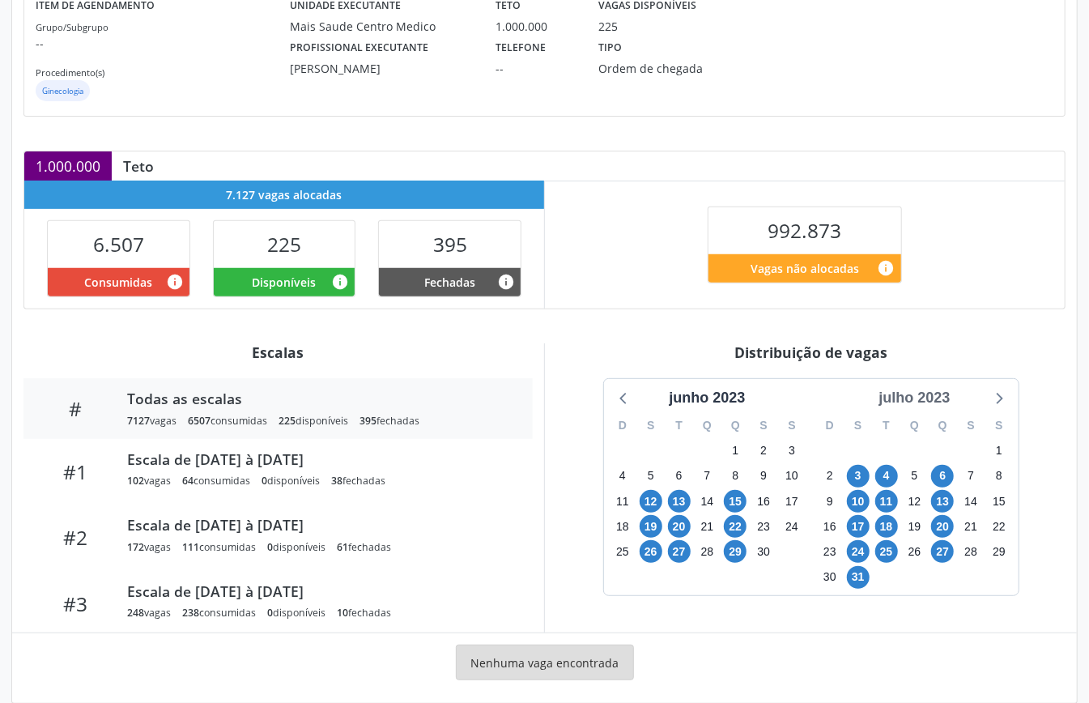
click at [926, 396] on div "julho 2023" at bounding box center [914, 398] width 84 height 22
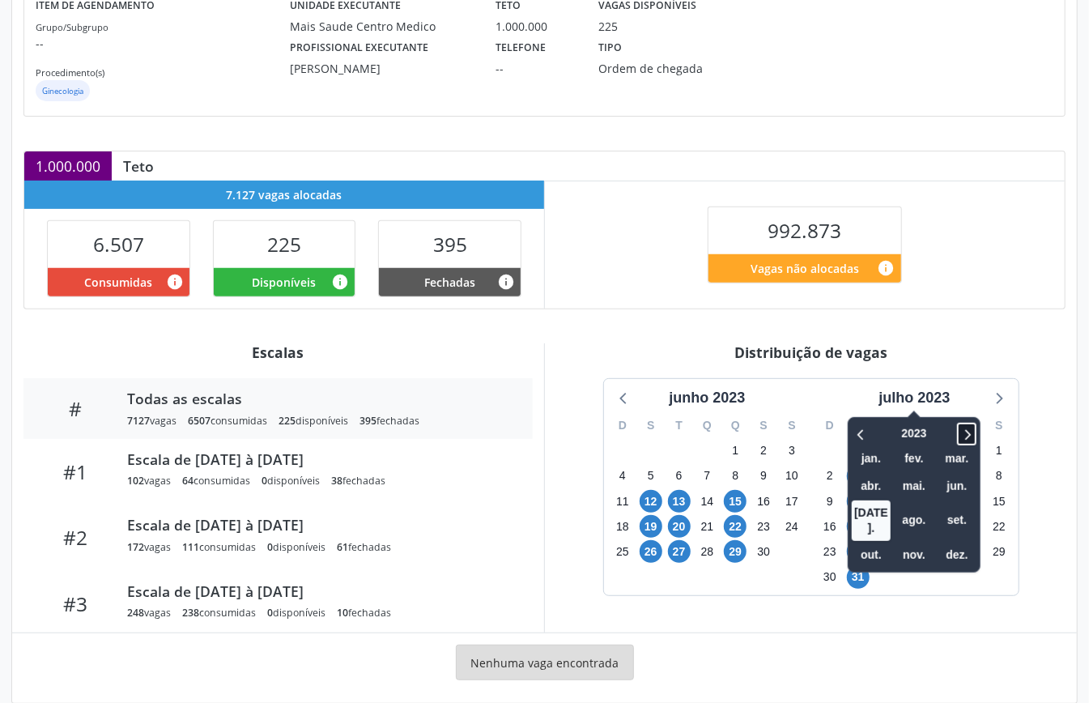
click at [965, 429] on icon at bounding box center [967, 433] width 16 height 19
click at [865, 542] on span "out." at bounding box center [871, 554] width 39 height 25
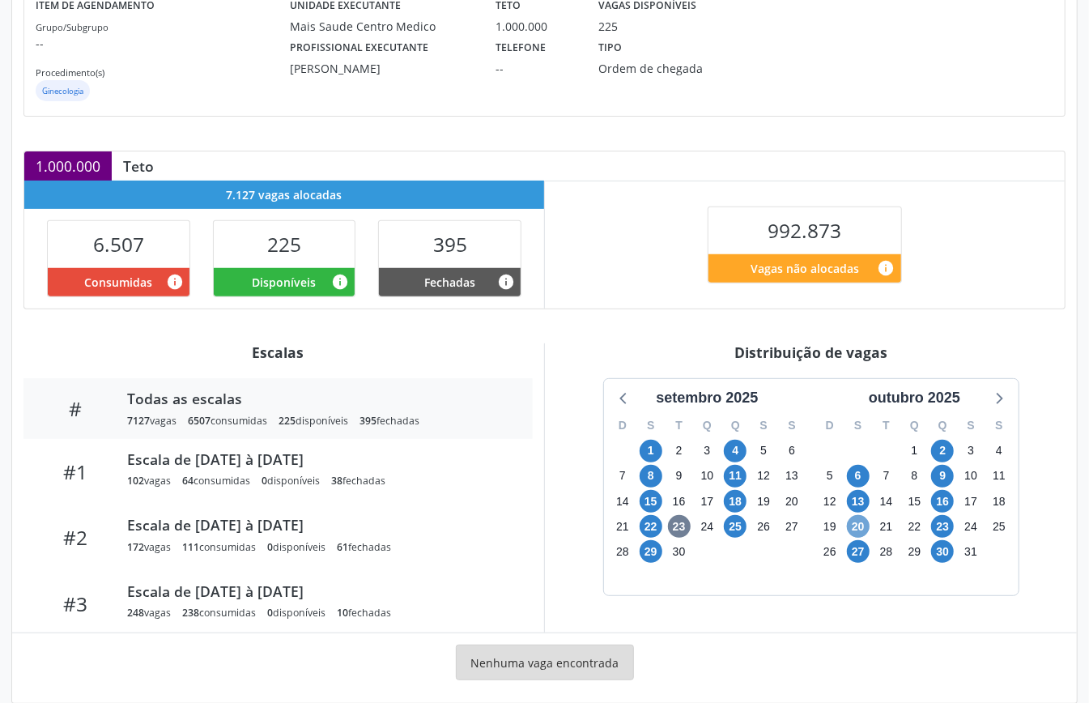
click at [848, 529] on span "20" at bounding box center [858, 526] width 23 height 23
click at [942, 526] on span "23" at bounding box center [942, 526] width 23 height 23
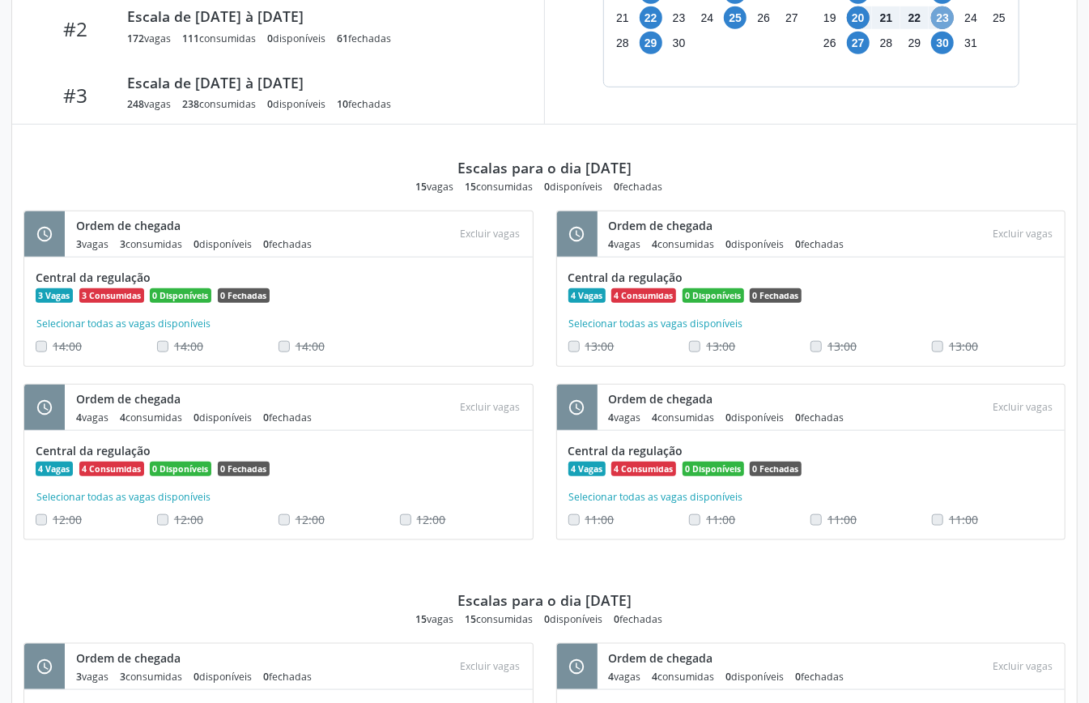
scroll to position [185, 0]
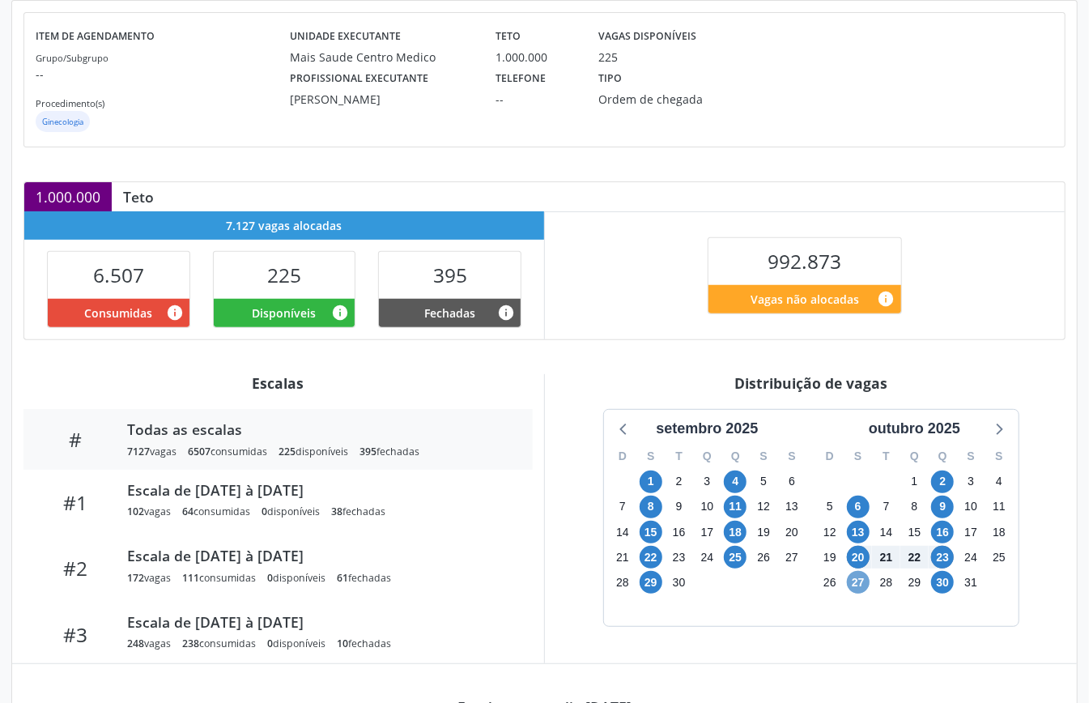
click at [858, 590] on span "27" at bounding box center [858, 582] width 23 height 23
click at [946, 589] on span "30" at bounding box center [942, 582] width 23 height 23
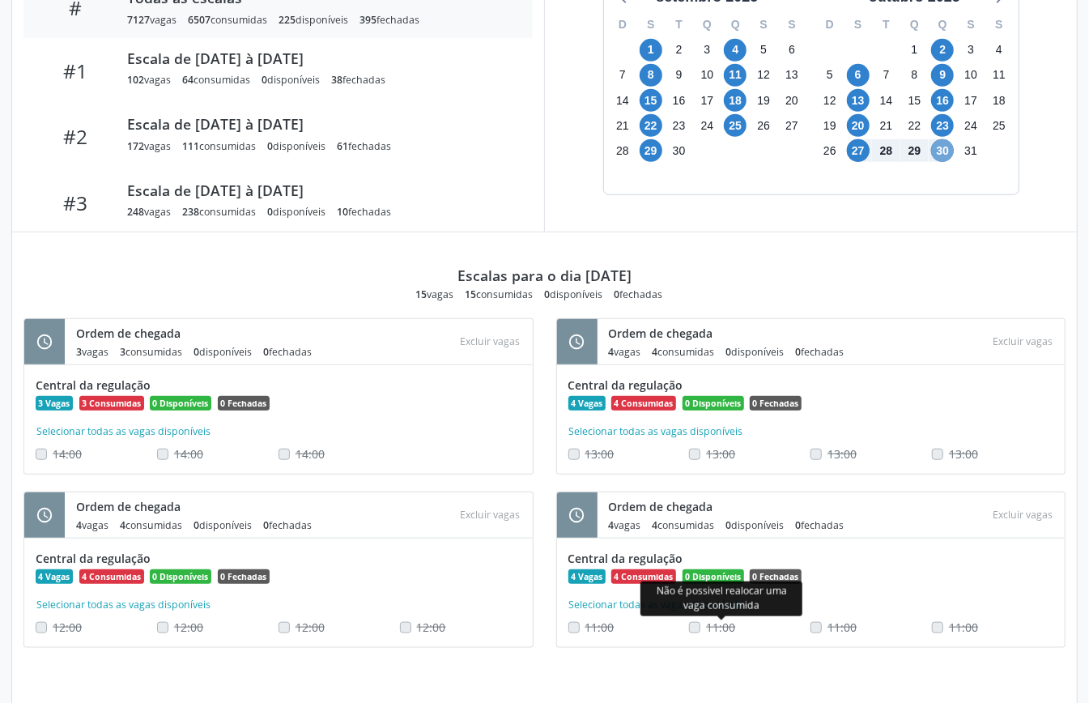
scroll to position [292, 0]
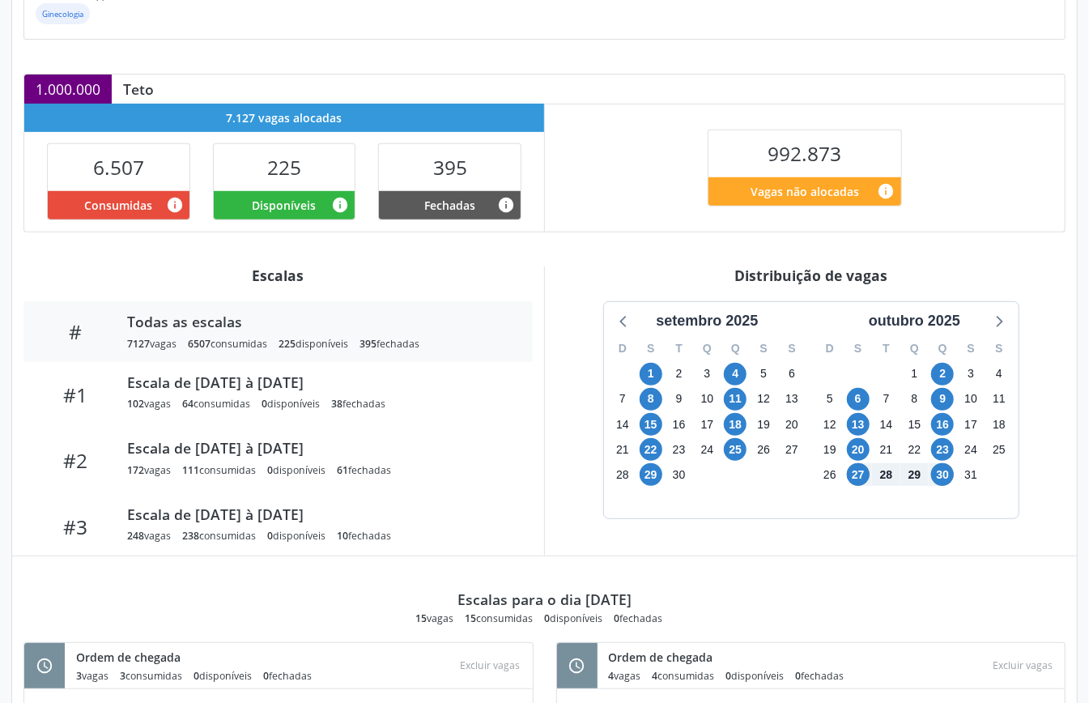
click at [577, 287] on div "Distribuição de vagas setembro 2025 D S T Q Q S S 31 1 2 3 4 5 6 7 8 9 10 11 12…" at bounding box center [810, 410] width 533 height 289
click at [655, 452] on span "22" at bounding box center [651, 449] width 23 height 23
click at [736, 449] on span "25" at bounding box center [735, 449] width 23 height 23
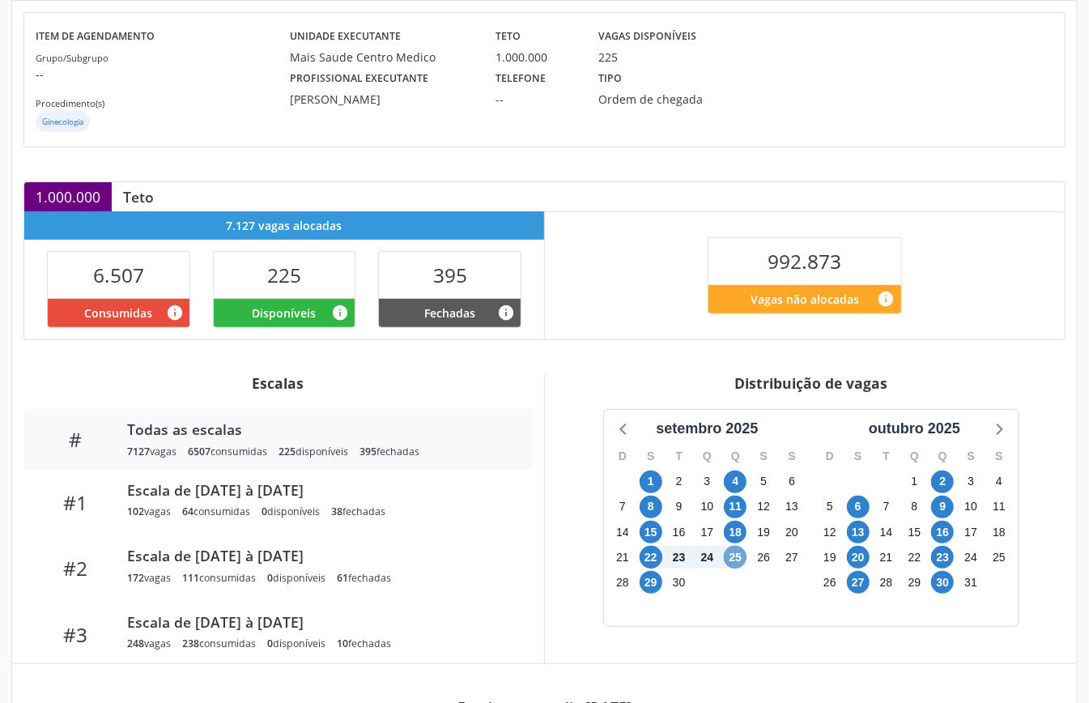
scroll to position [0, 0]
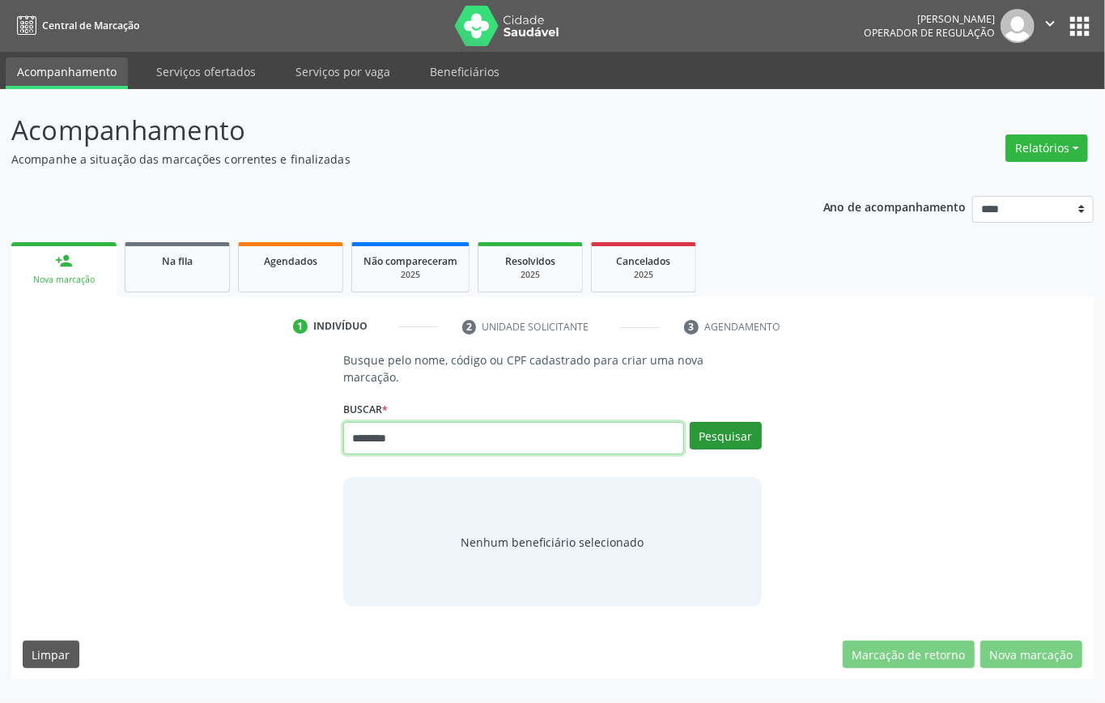
type input "********"
click at [721, 438] on button "Pesquisar" at bounding box center [726, 436] width 72 height 28
type input "********"
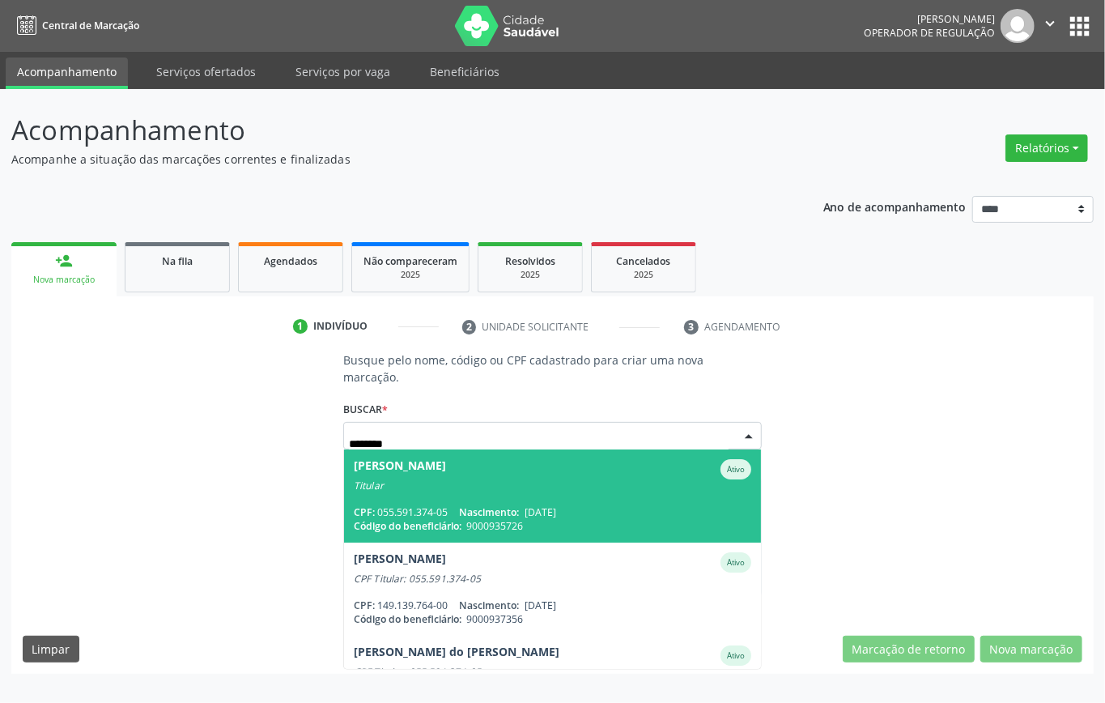
click at [614, 504] on span "[PERSON_NAME] Ativo Titular CPF: 055.591.374-05 Nascimento: [DATE] Código do be…" at bounding box center [552, 495] width 417 height 93
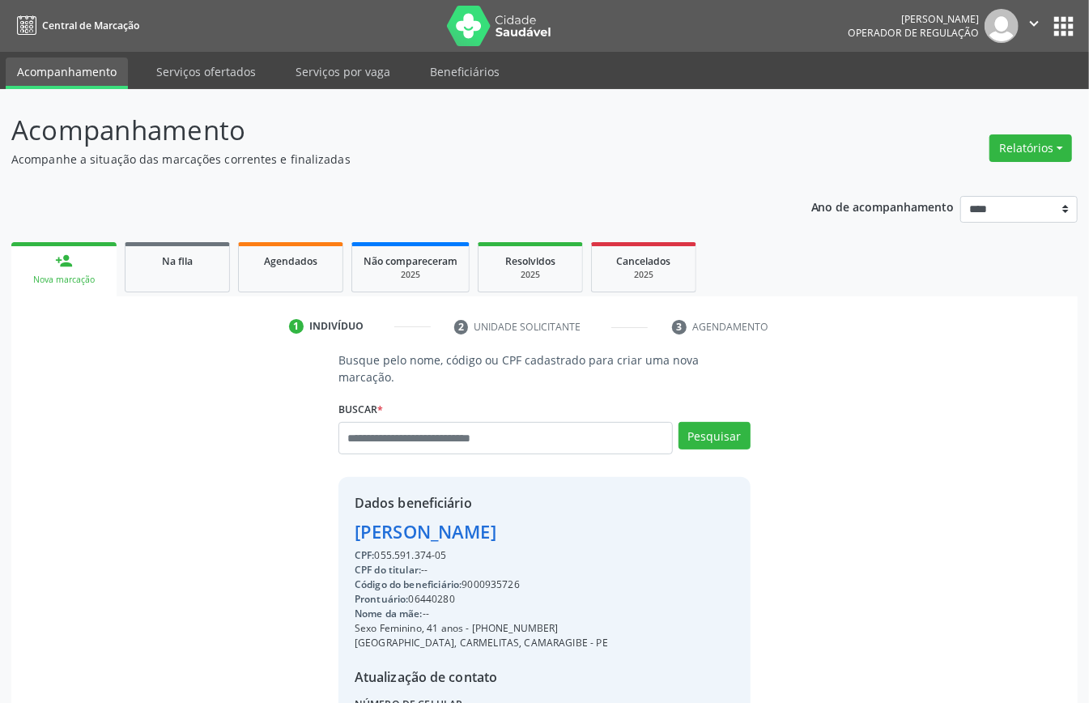
scroll to position [170, 0]
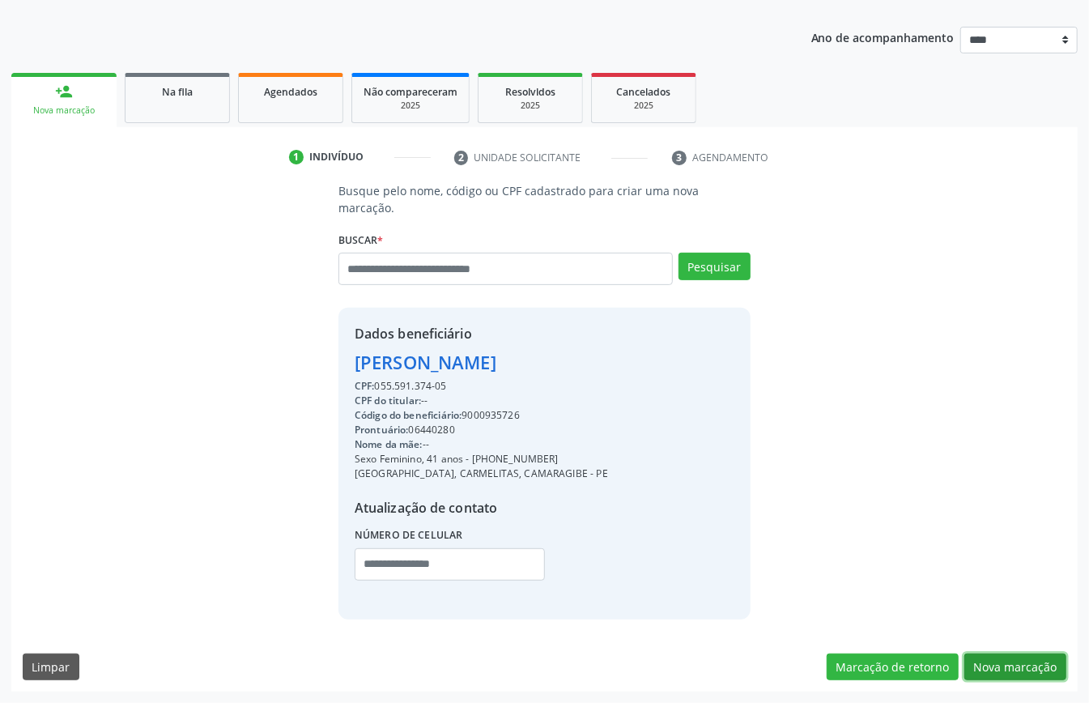
click at [1010, 672] on button "Nova marcação" at bounding box center [1015, 667] width 102 height 28
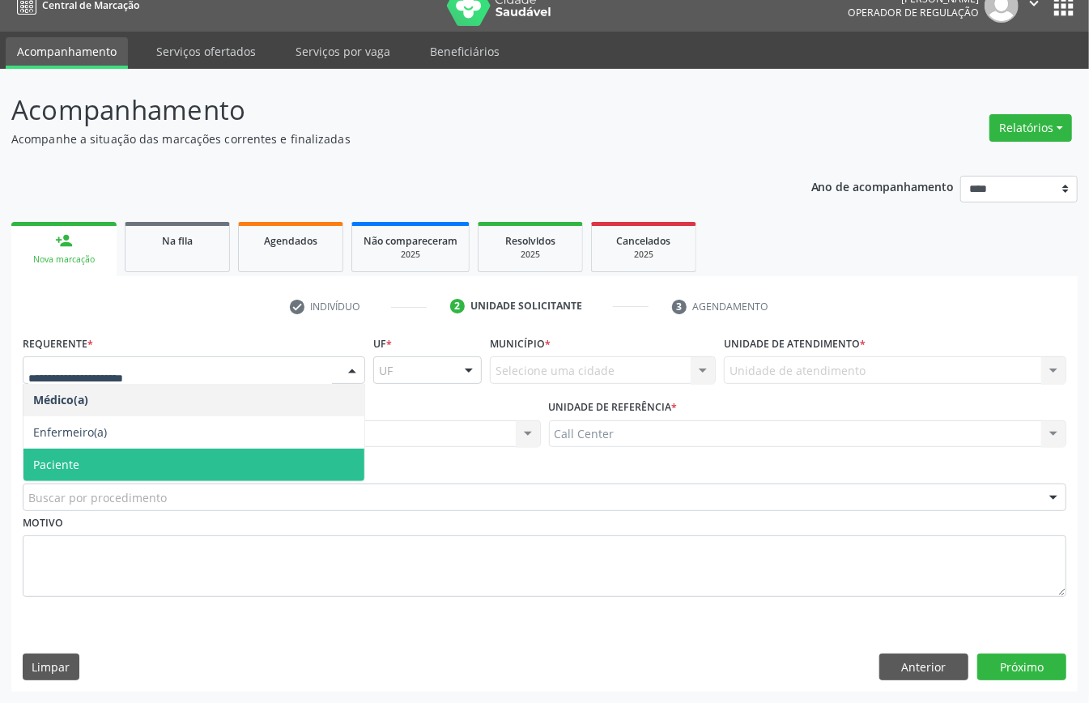
drag, startPoint x: 104, startPoint y: 464, endPoint x: 110, endPoint y: 484, distance: 21.0
click at [104, 468] on span "Paciente" at bounding box center [193, 465] width 341 height 32
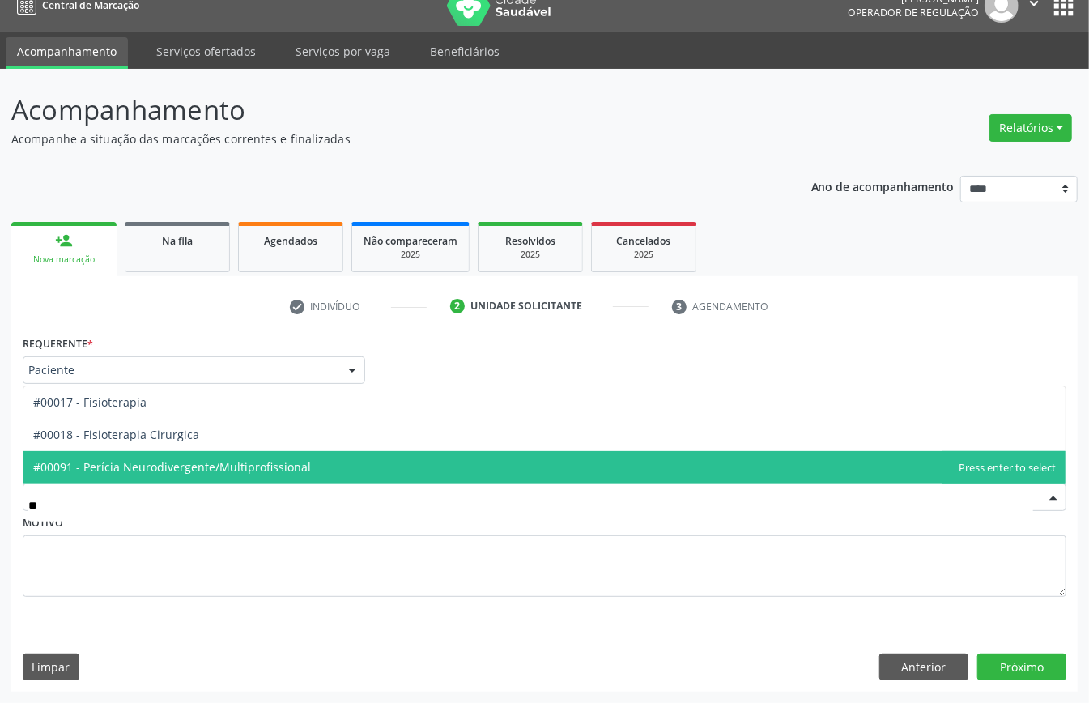
type input "***"
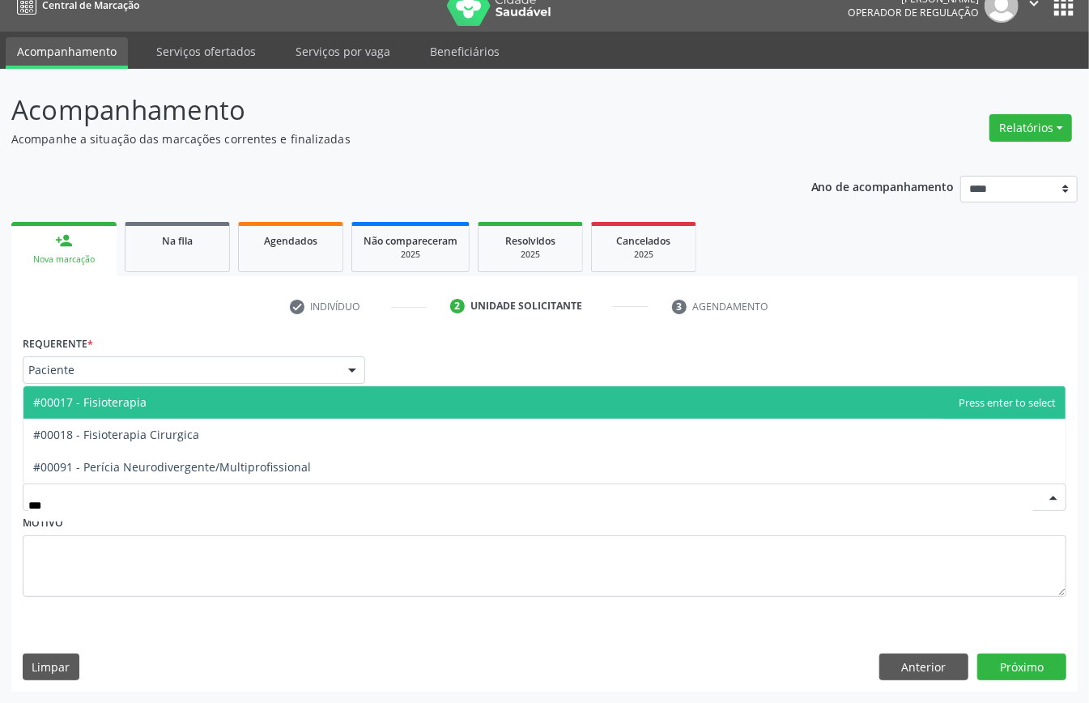
click at [152, 406] on span "#00017 - Fisioterapia" at bounding box center [544, 402] width 1042 height 32
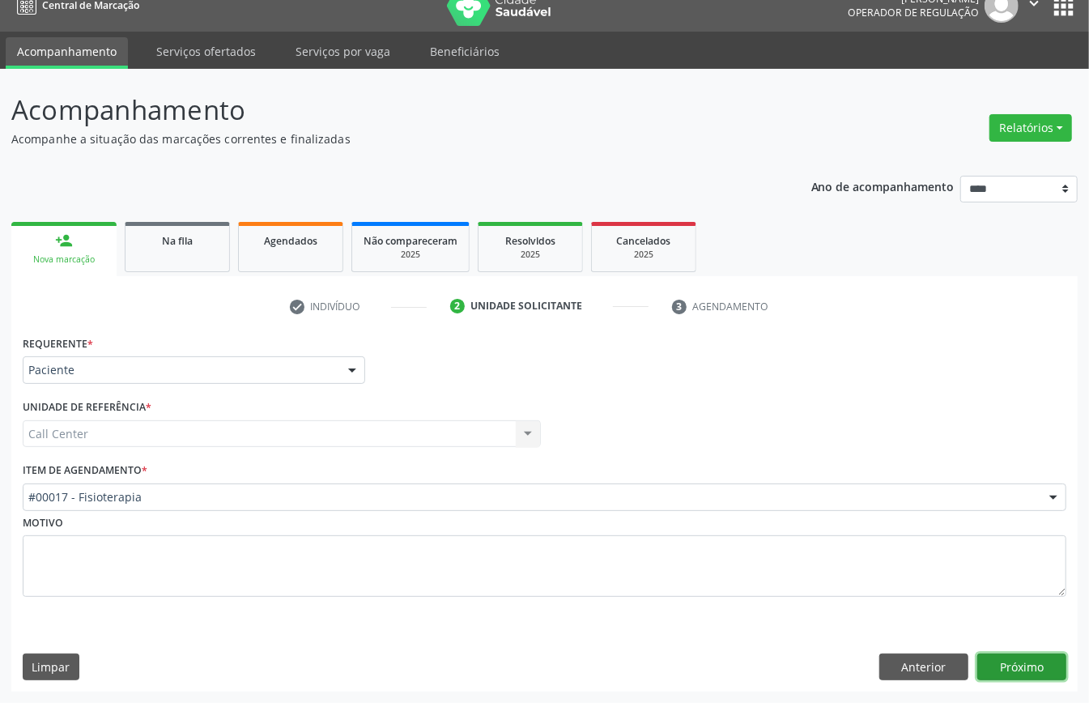
click at [1004, 661] on button "Próximo" at bounding box center [1021, 667] width 89 height 28
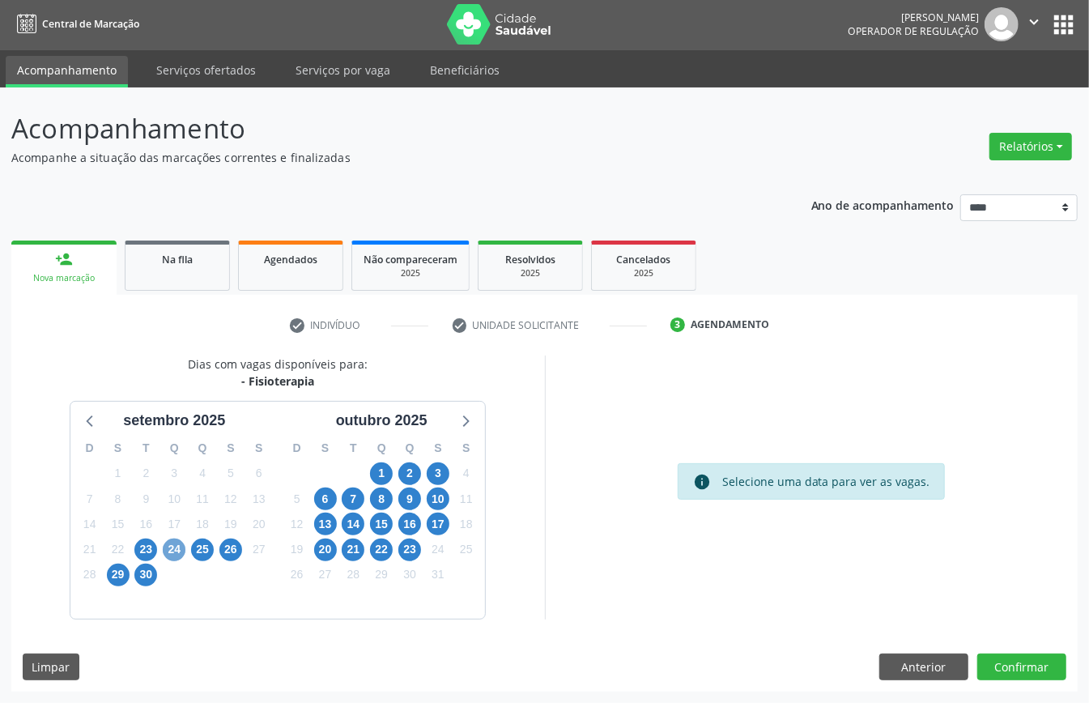
click at [176, 544] on span "24" at bounding box center [174, 549] width 23 height 23
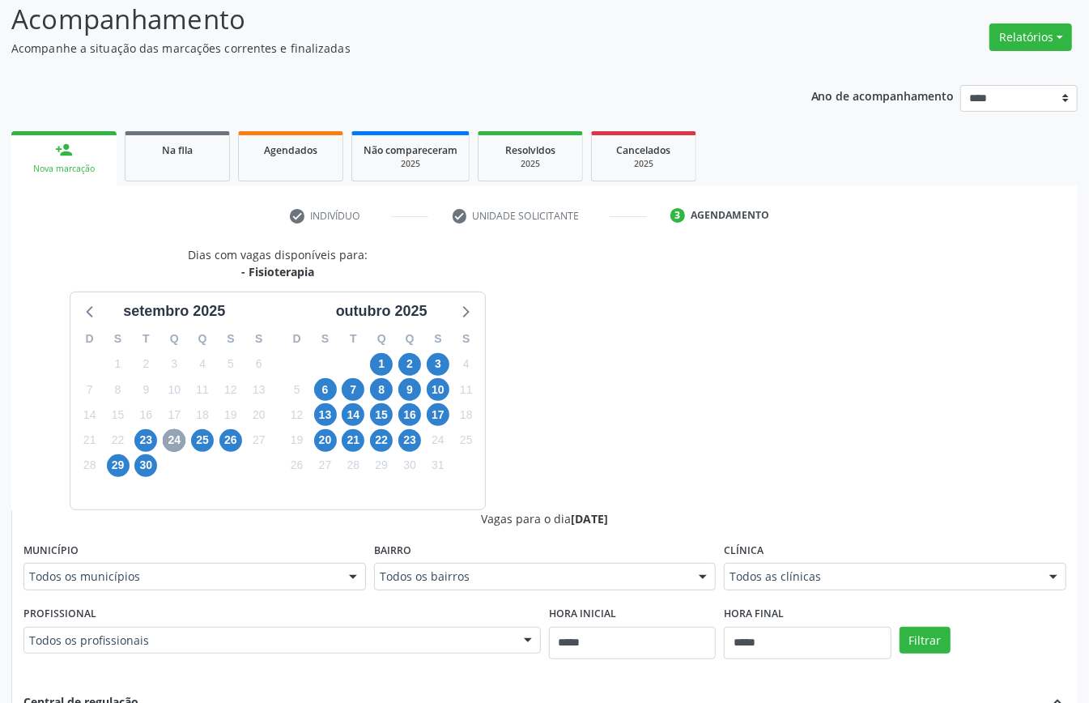
scroll to position [435, 0]
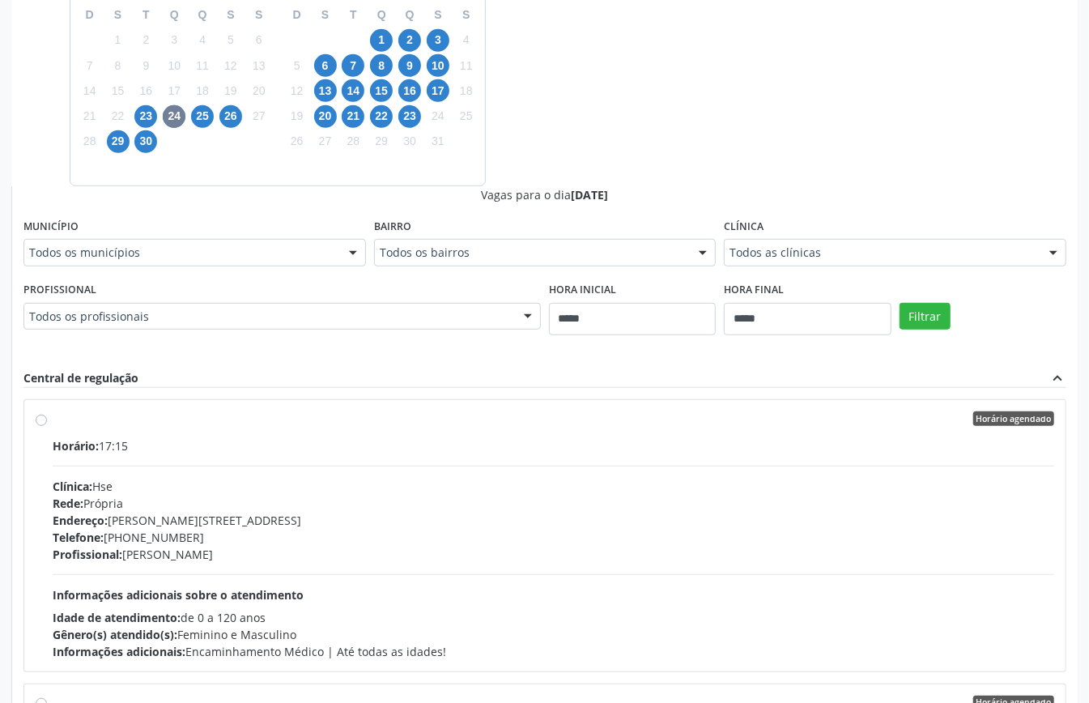
click at [113, 461] on div "Horário: 17:15 Clínica: Hse Rede: [PERSON_NAME]: [PERSON_NAME][STREET_ADDRESS] …" at bounding box center [554, 548] width 1002 height 223
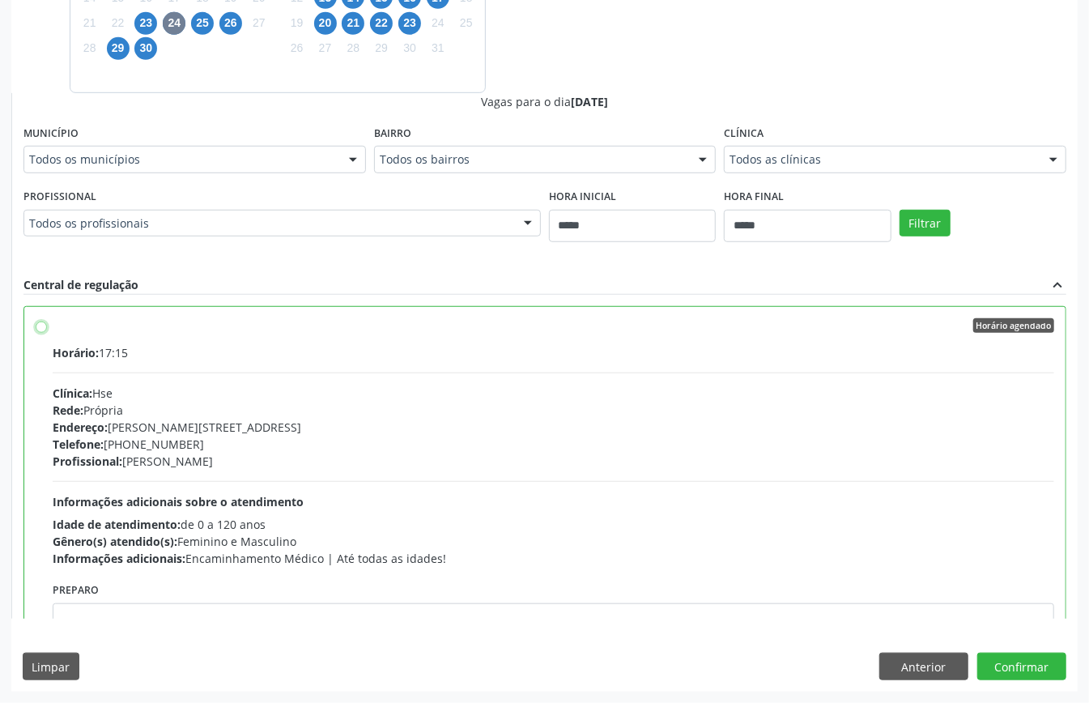
scroll to position [108, 0]
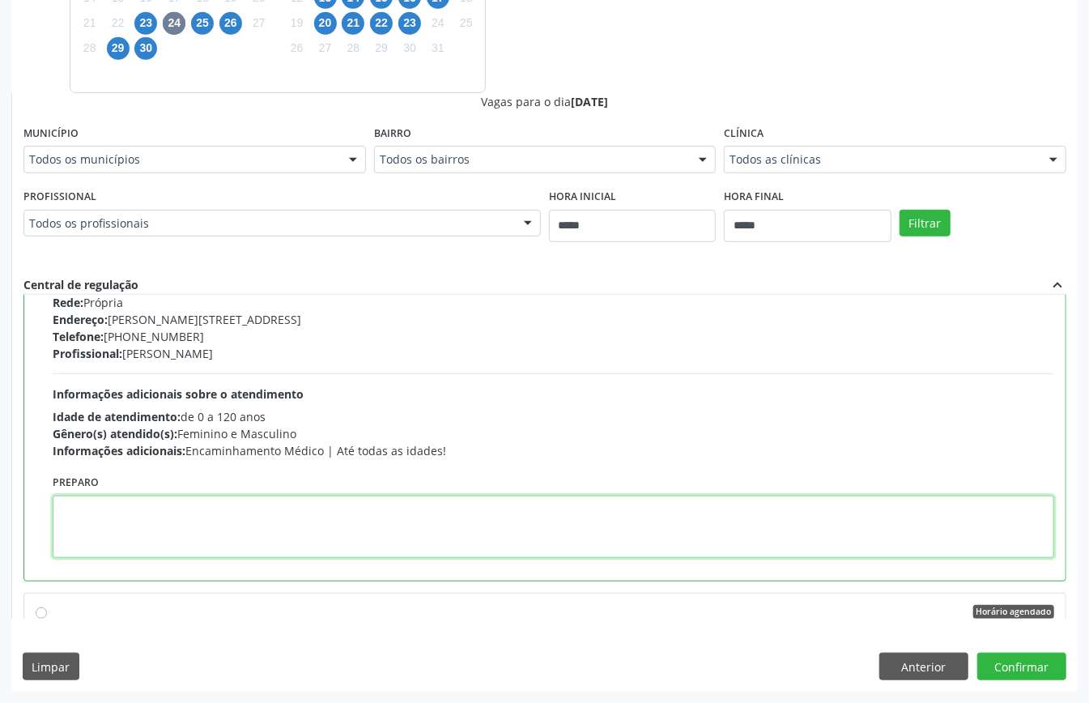
paste textarea "**********"
type textarea "**********"
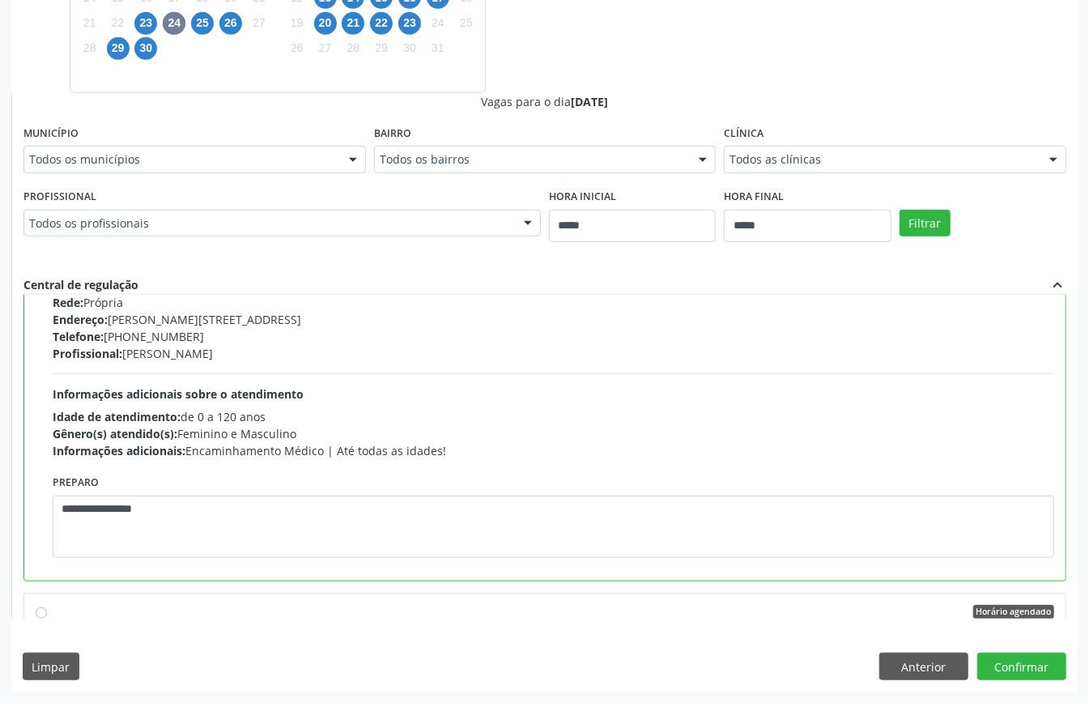
click at [994, 651] on div "Dias com vagas disponíveis para: - [GEOGRAPHIC_DATA] [DATE] D S T Q Q S S 31 1 …" at bounding box center [544, 259] width 1066 height 861
click at [1006, 665] on button "Confirmar" at bounding box center [1021, 667] width 89 height 28
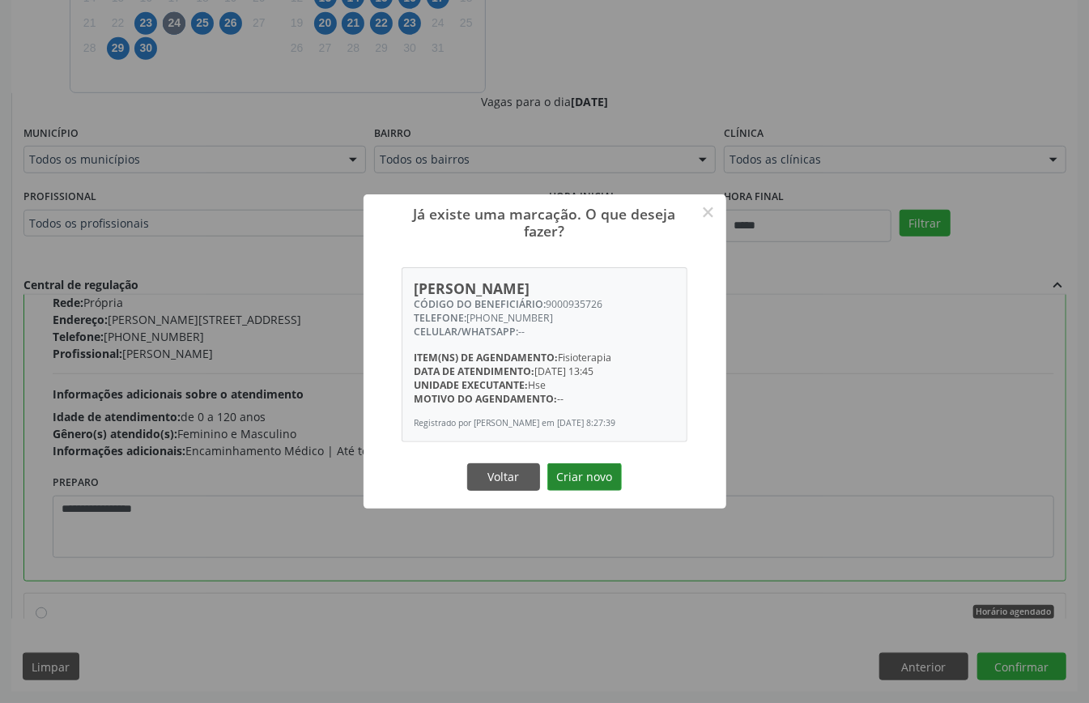
click at [588, 479] on button "Criar novo" at bounding box center [584, 477] width 74 height 28
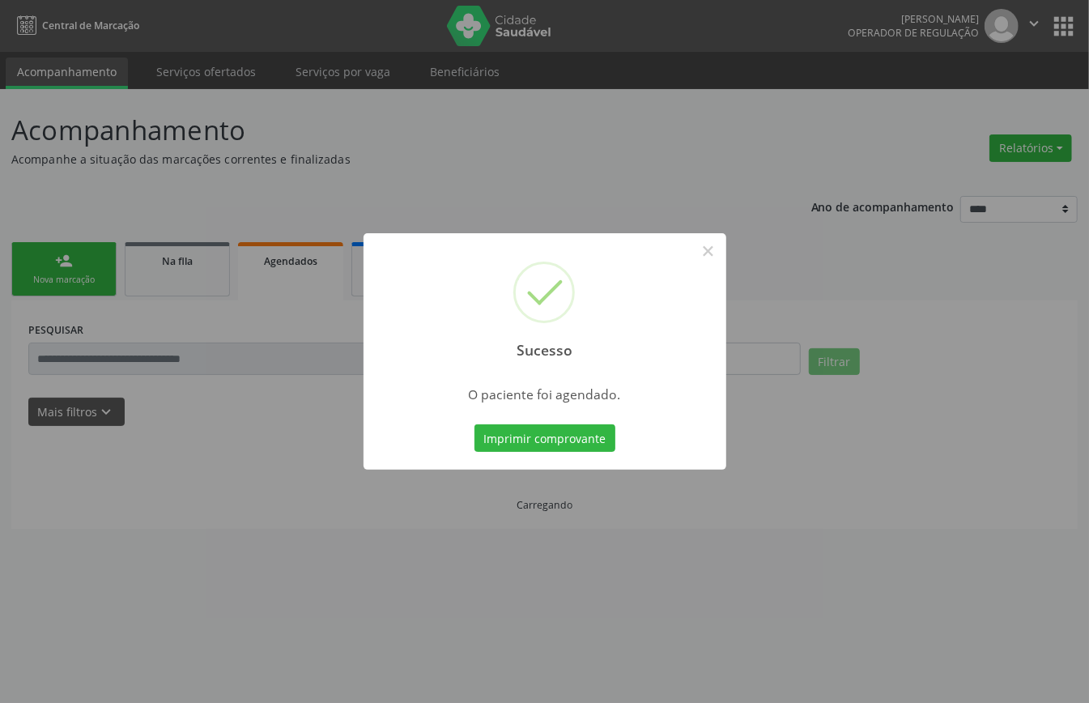
scroll to position [0, 0]
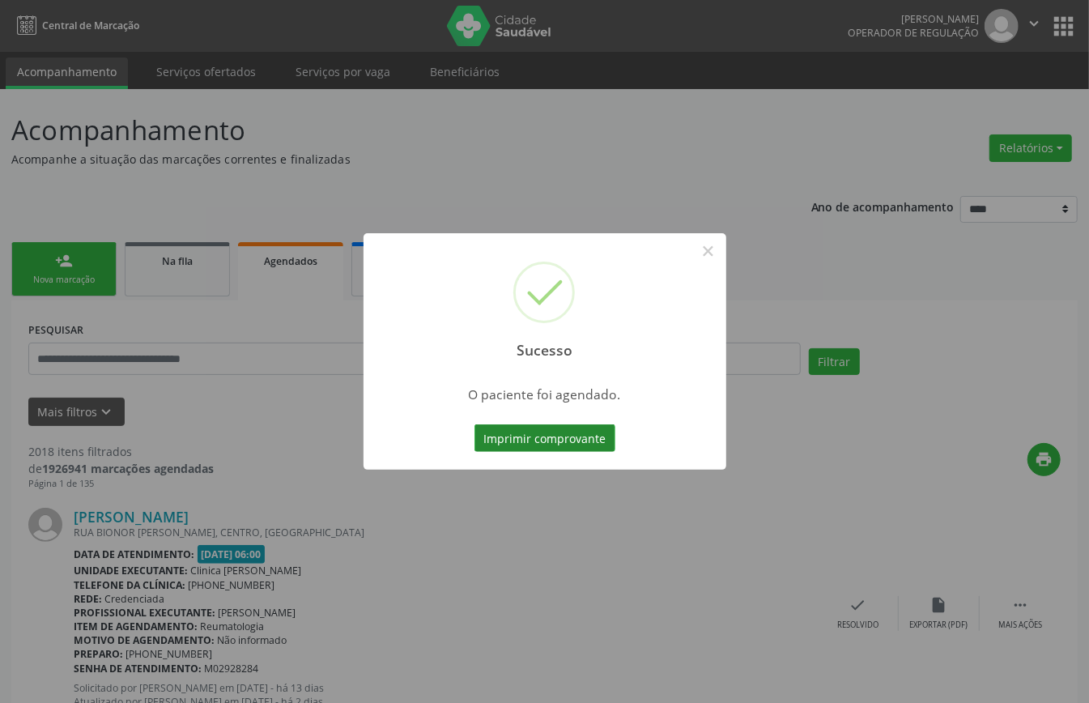
click at [562, 439] on button "Imprimir comprovante" at bounding box center [544, 438] width 141 height 28
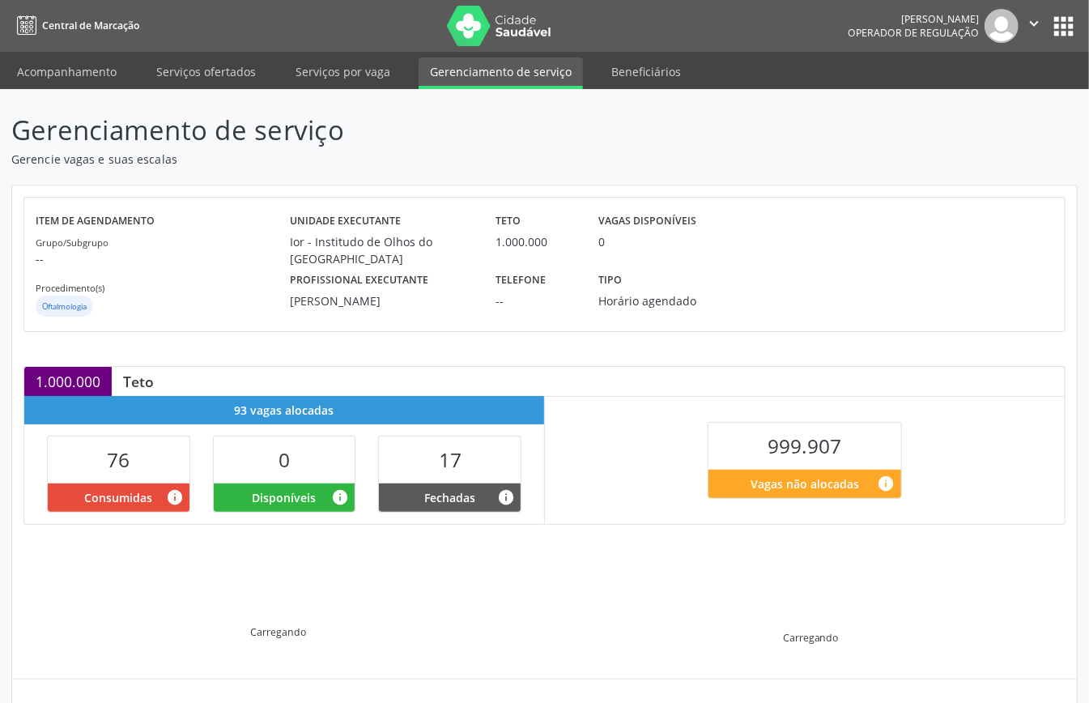
scroll to position [156, 0]
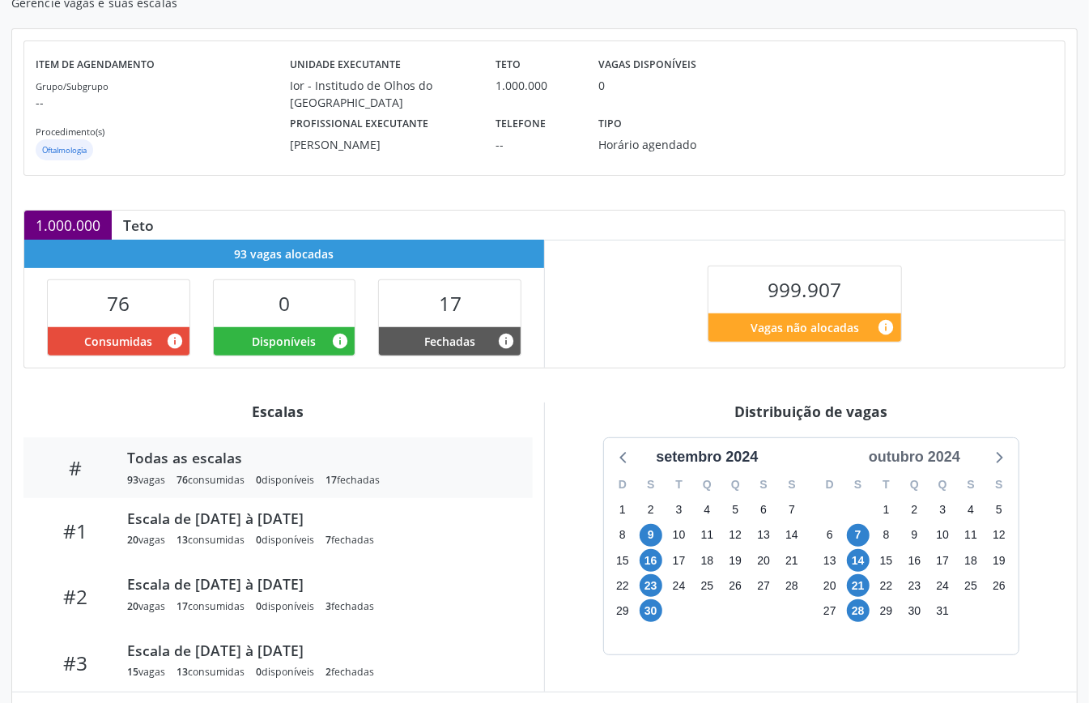
click at [942, 458] on div "outubro 2024" at bounding box center [914, 457] width 104 height 22
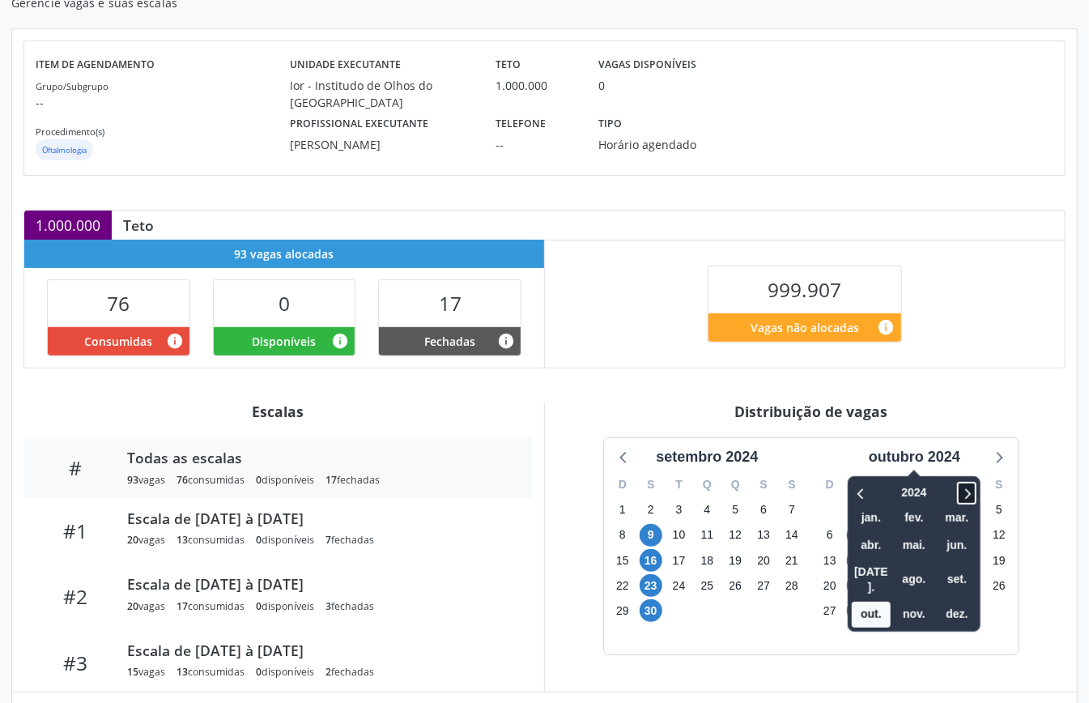
click at [963, 487] on icon at bounding box center [967, 492] width 16 height 19
click at [878, 602] on span "out." at bounding box center [871, 614] width 39 height 25
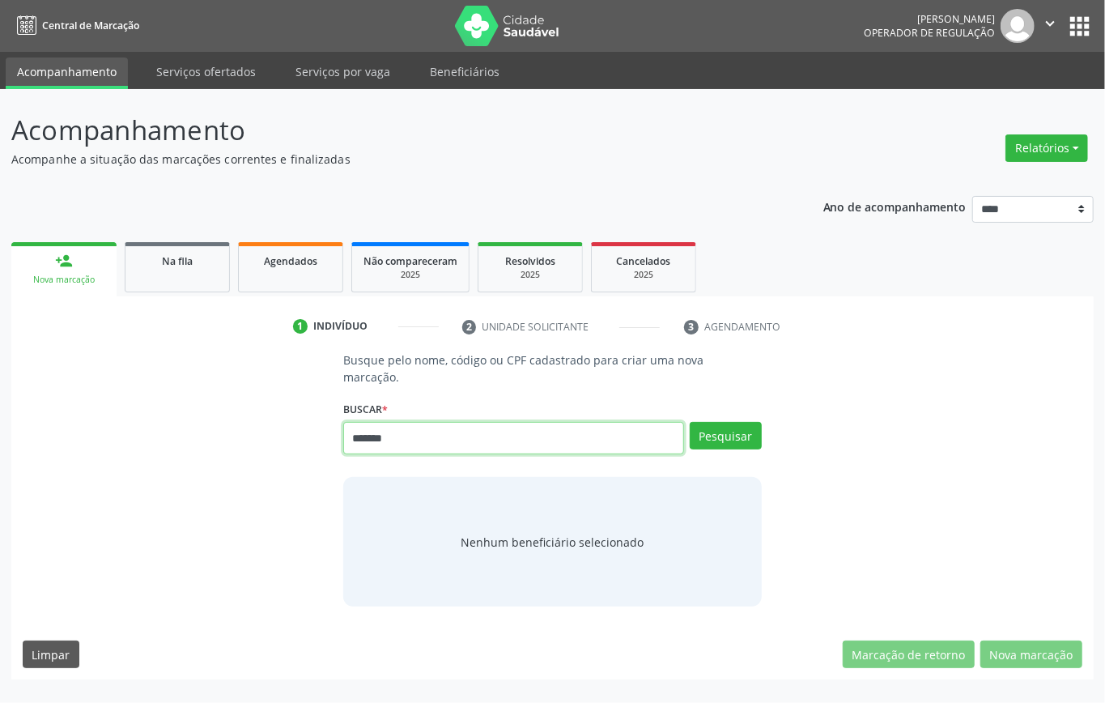
type input "*******"
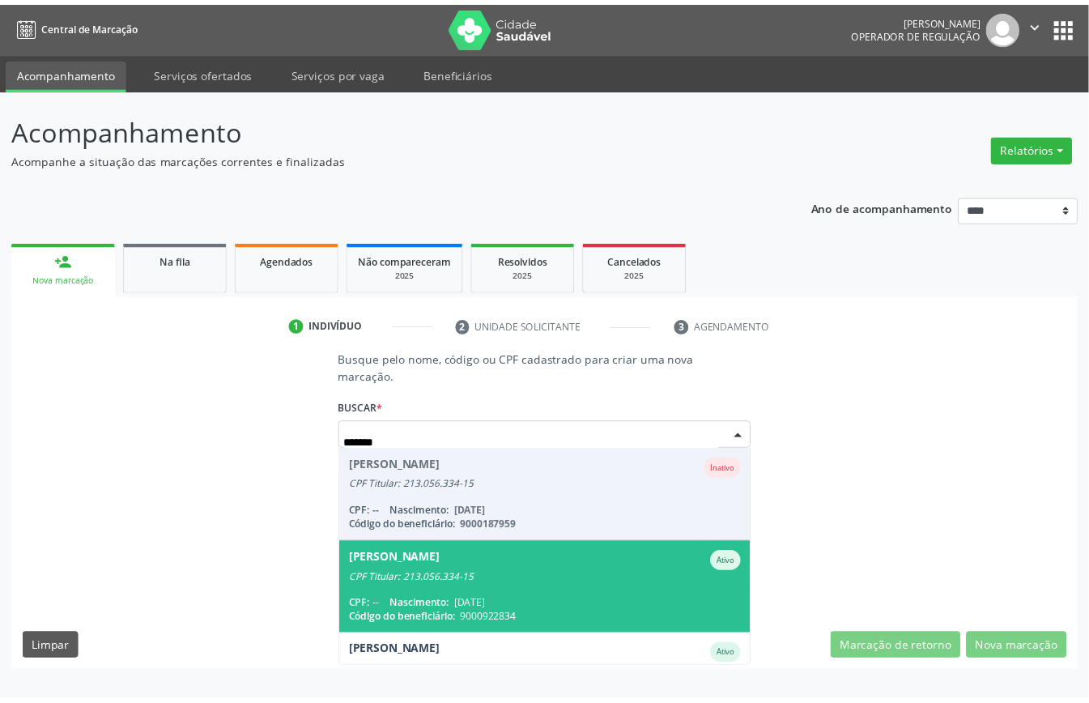
scroll to position [152, 0]
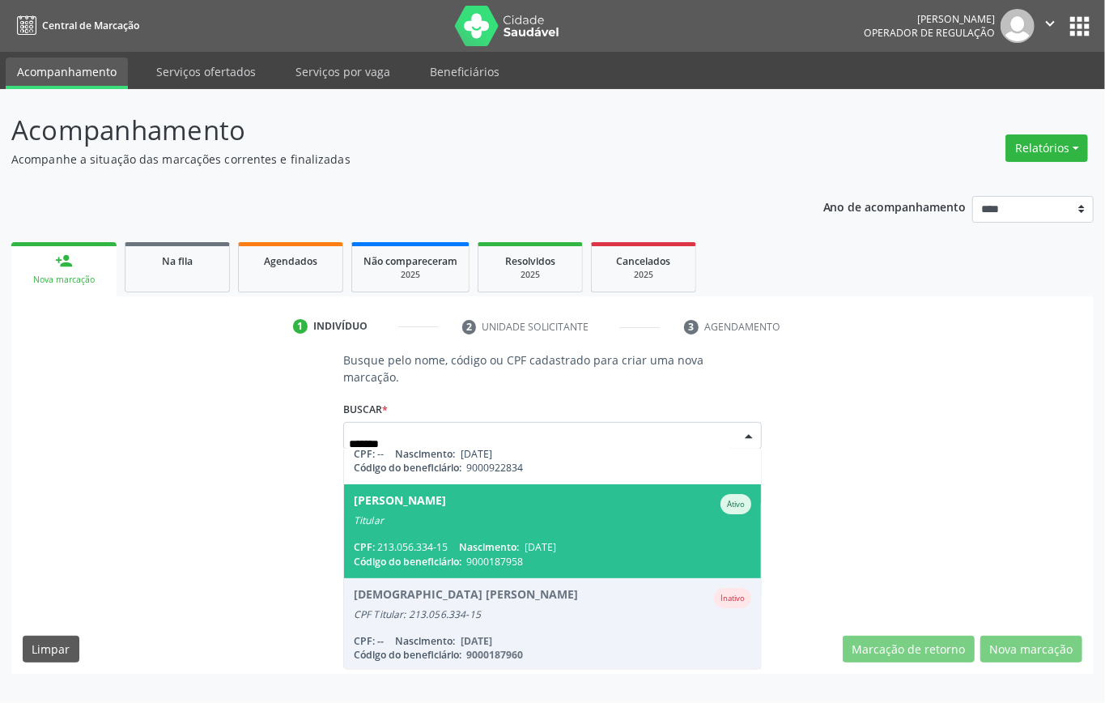
click at [460, 526] on span "Tereza Maria de Santana Ativo Titular CPF: 213.056.334-15 Nascimento: 04/02/195…" at bounding box center [552, 530] width 417 height 93
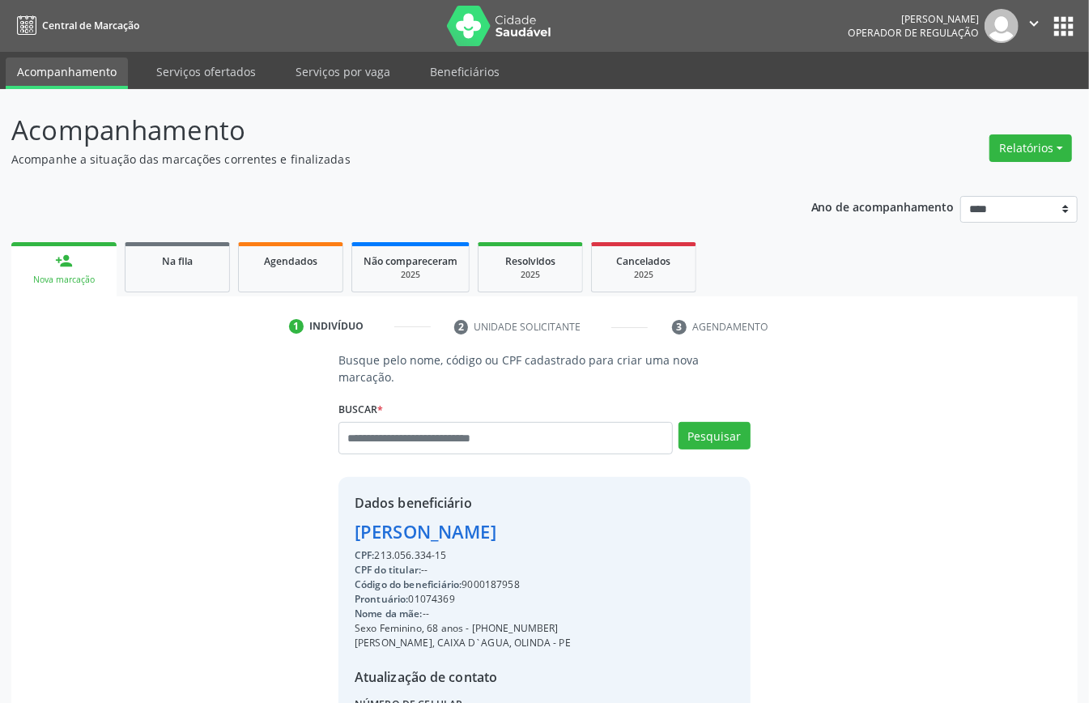
scroll to position [170, 0]
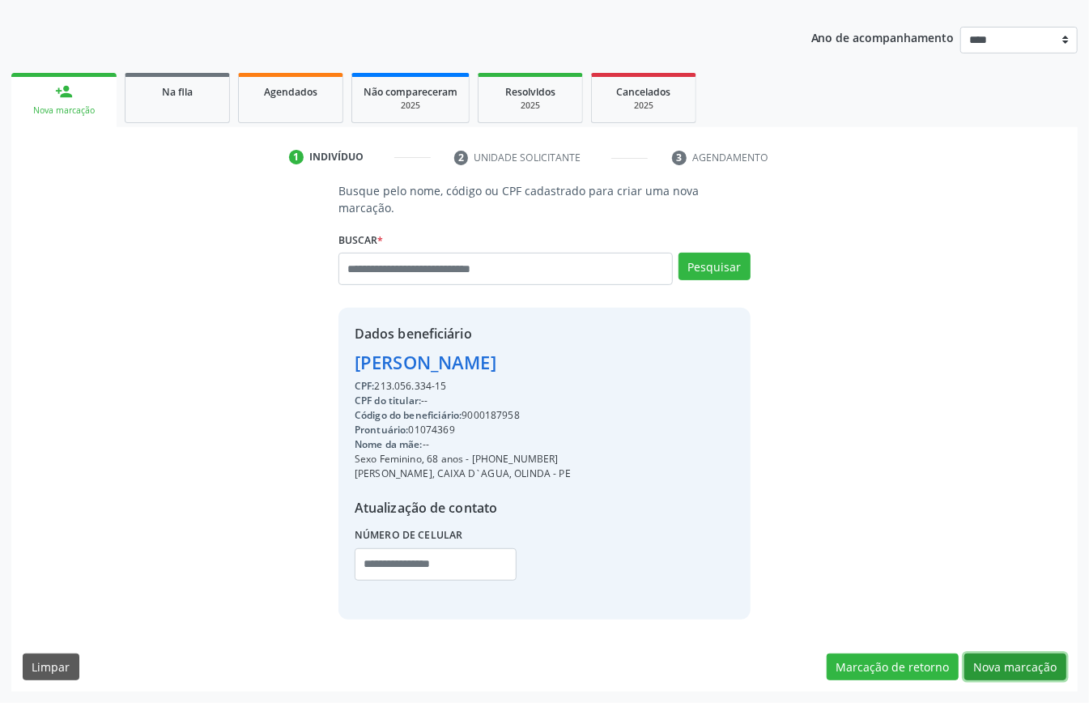
click at [1004, 665] on button "Nova marcação" at bounding box center [1015, 667] width 102 height 28
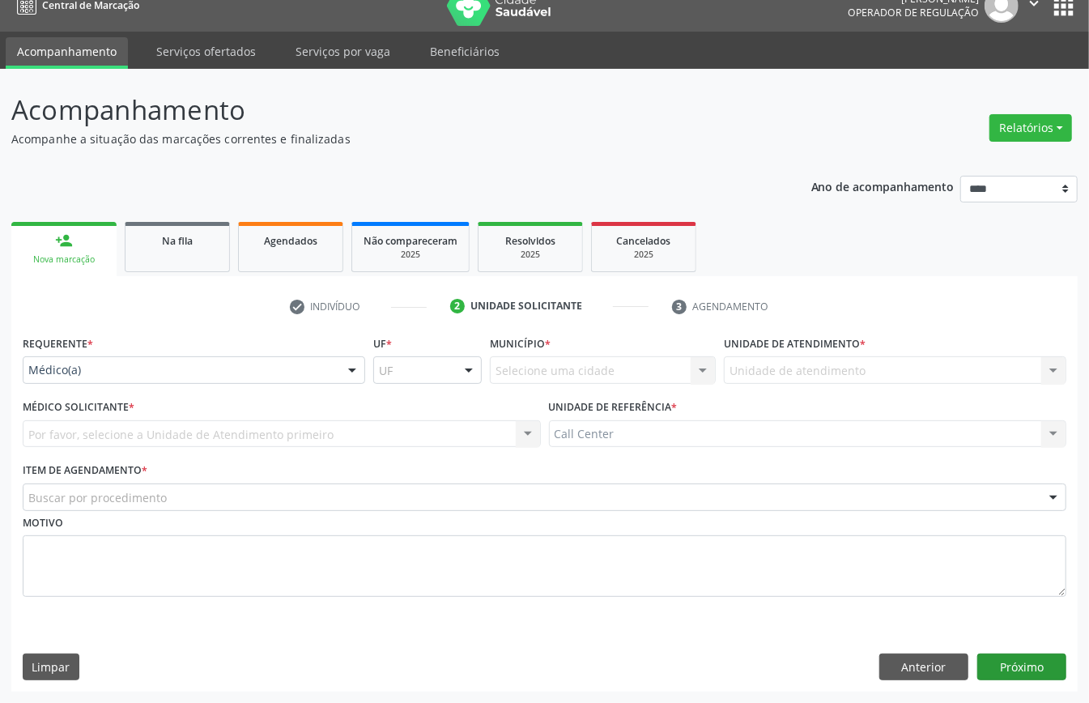
scroll to position [23, 0]
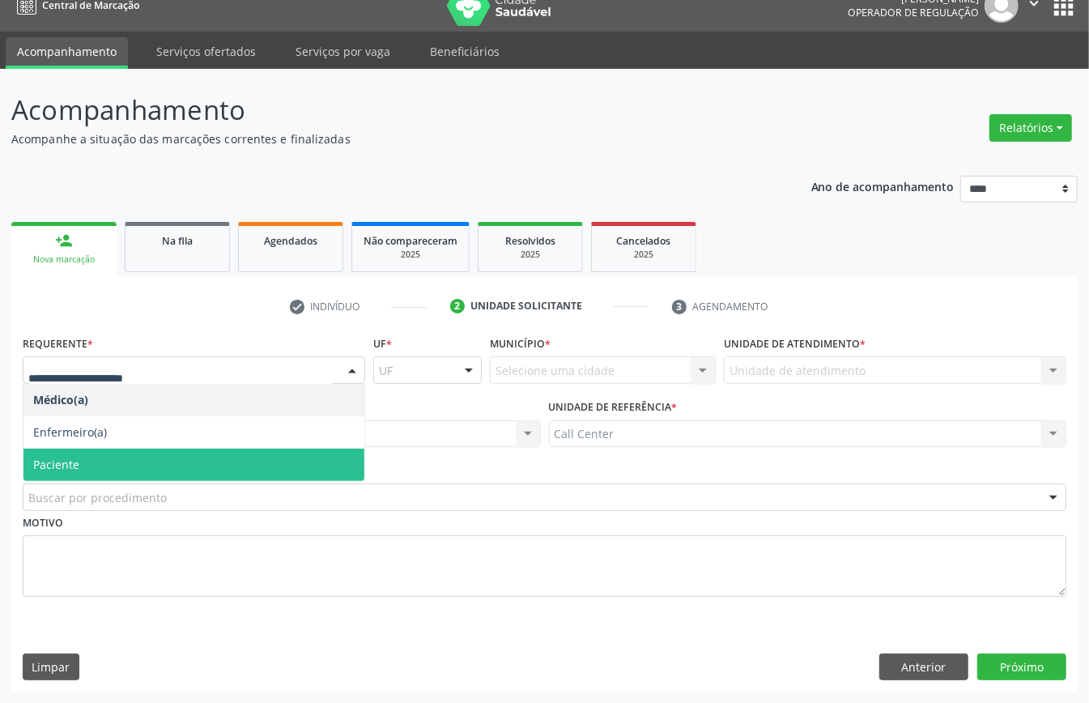
click at [102, 458] on span "Paciente" at bounding box center [193, 465] width 341 height 32
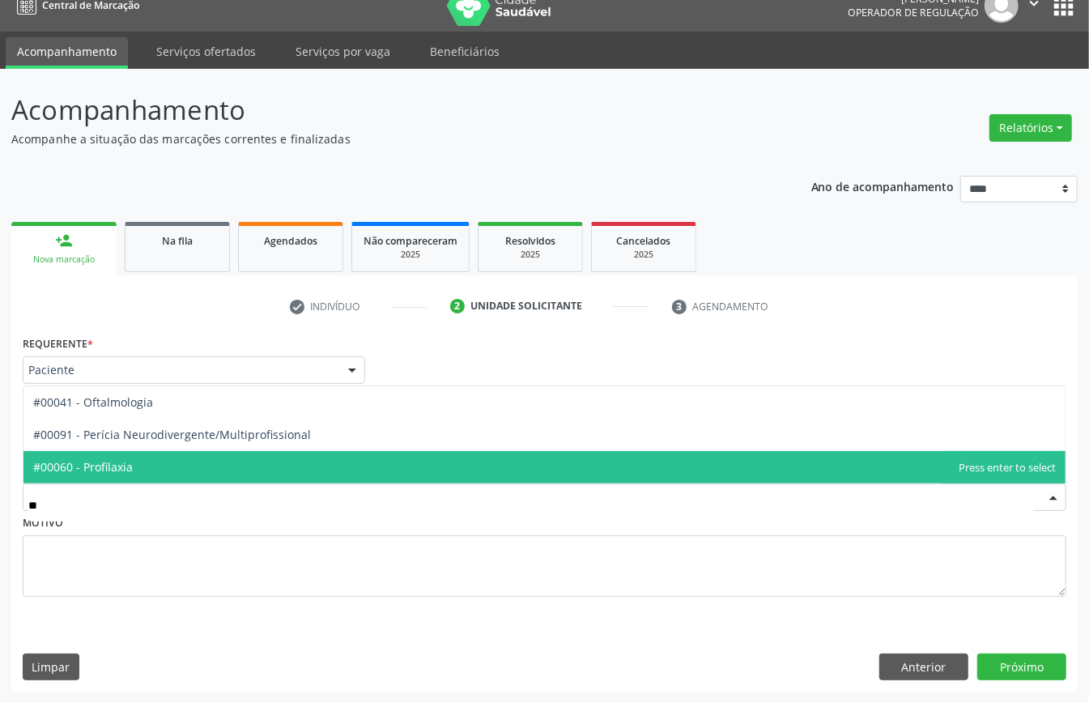
type input "***"
click at [172, 464] on span "#00041 - Oftalmologia" at bounding box center [544, 467] width 1042 height 32
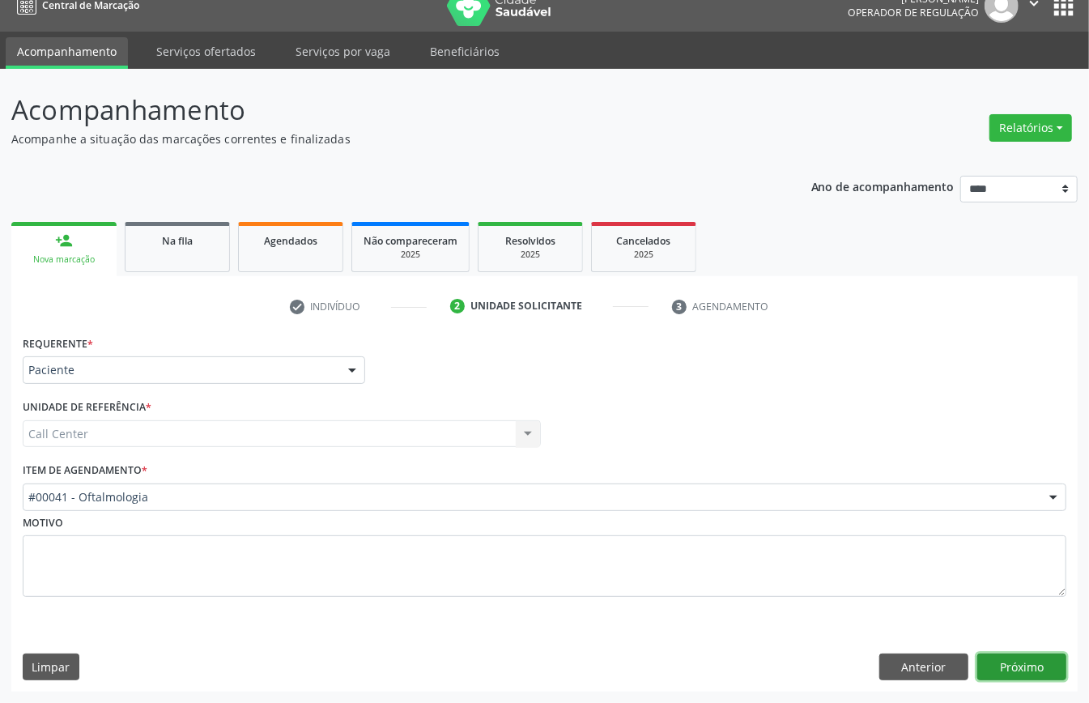
click at [1014, 662] on button "Próximo" at bounding box center [1021, 667] width 89 height 28
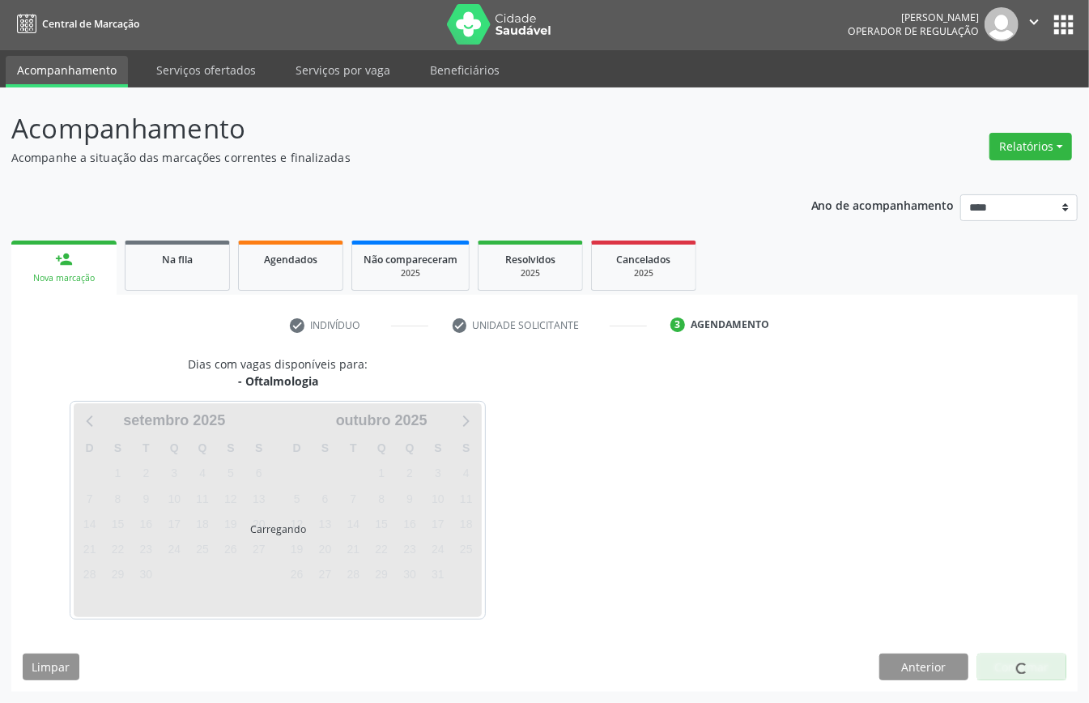
scroll to position [3, 0]
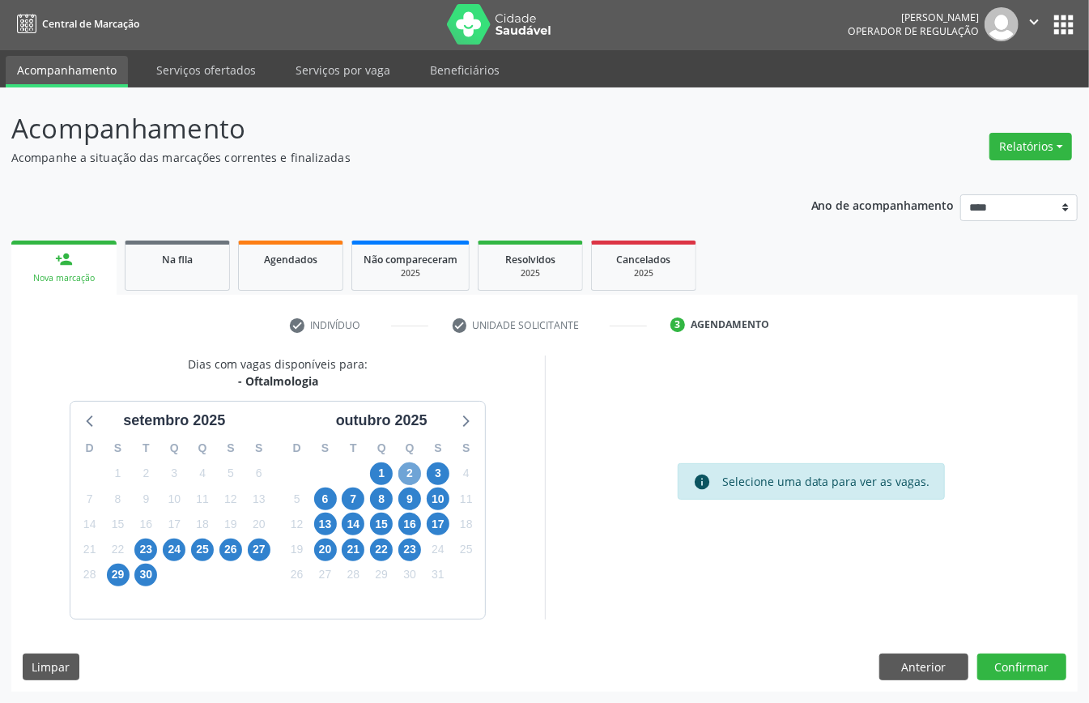
click at [412, 473] on span "2" at bounding box center [409, 473] width 23 height 23
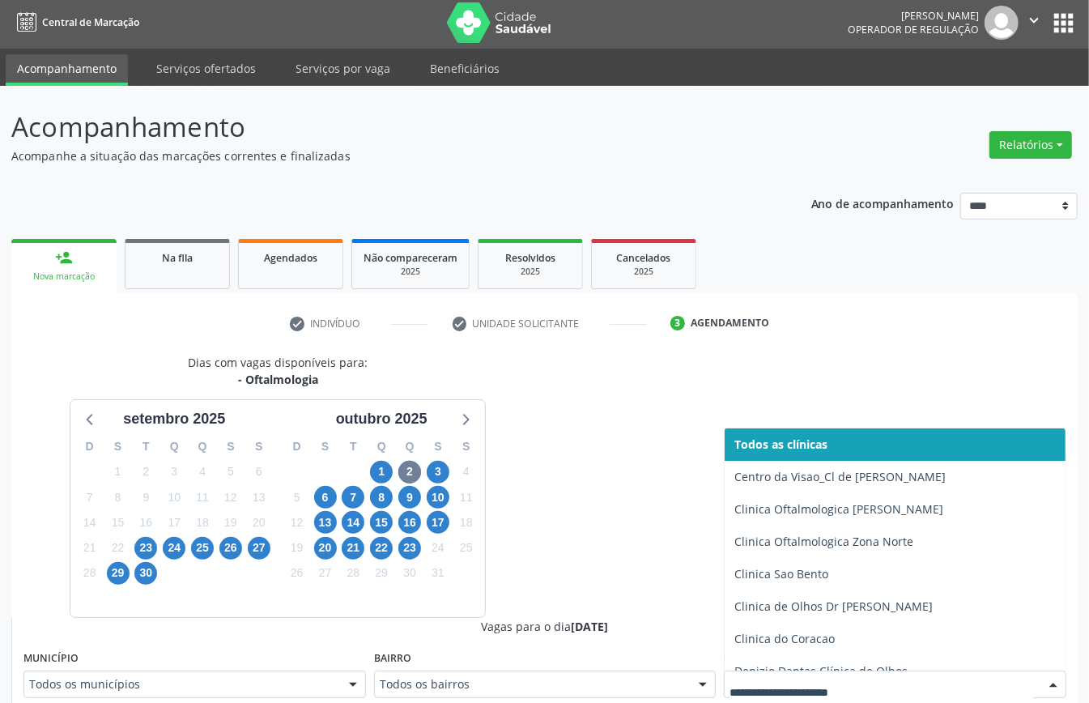
scroll to position [11, 0]
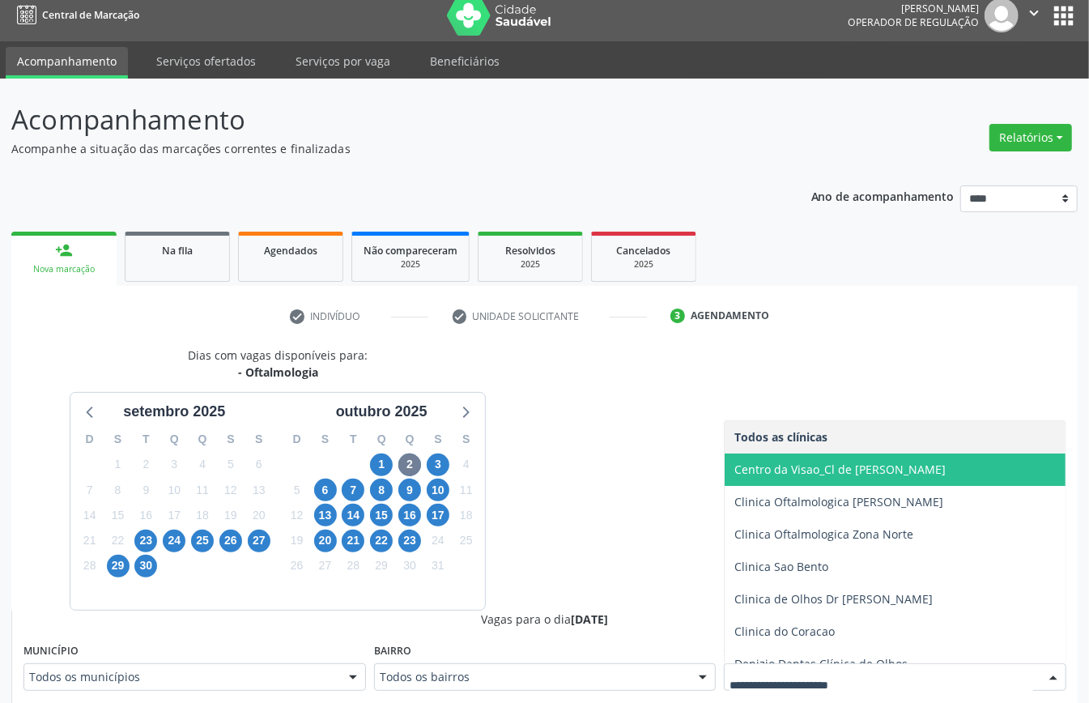
click at [849, 467] on span "Centro da Visao_Cl de [PERSON_NAME]" at bounding box center [839, 468] width 211 height 15
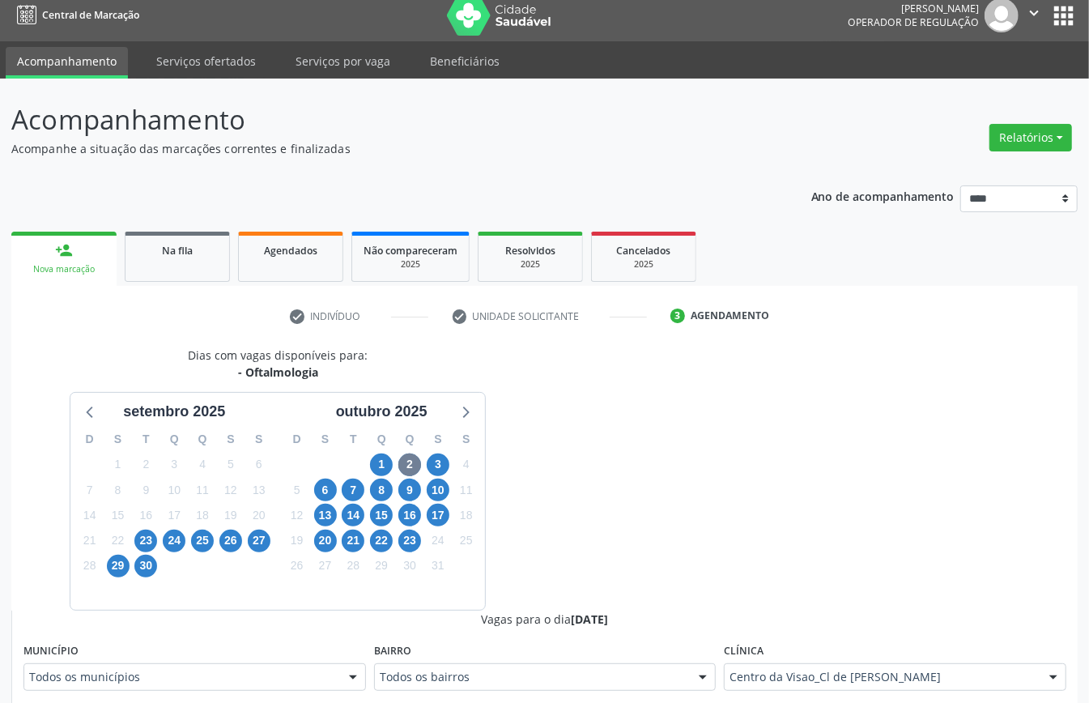
scroll to position [334, 0]
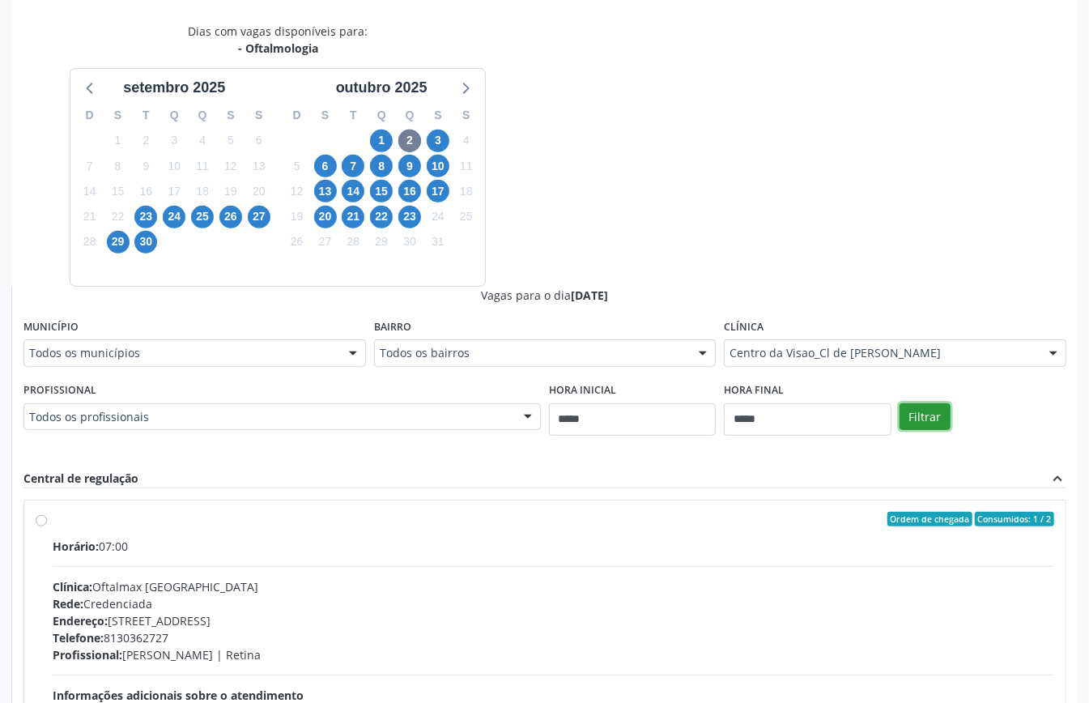
click at [934, 421] on button "Filtrar" at bounding box center [924, 417] width 51 height 28
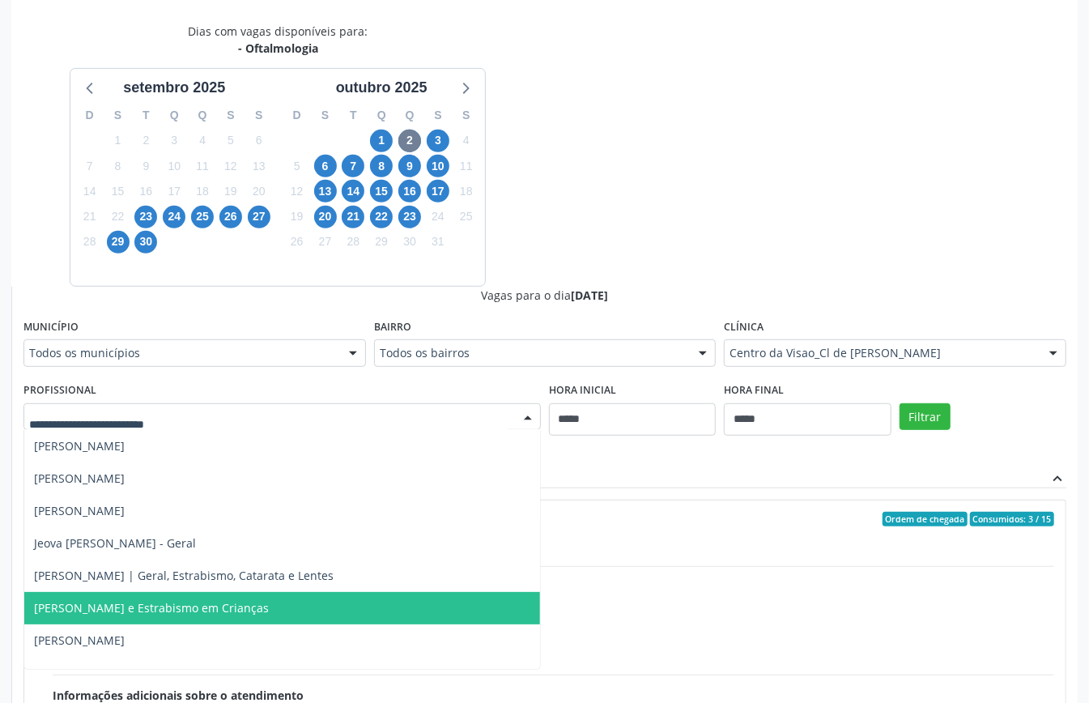
scroll to position [108, 0]
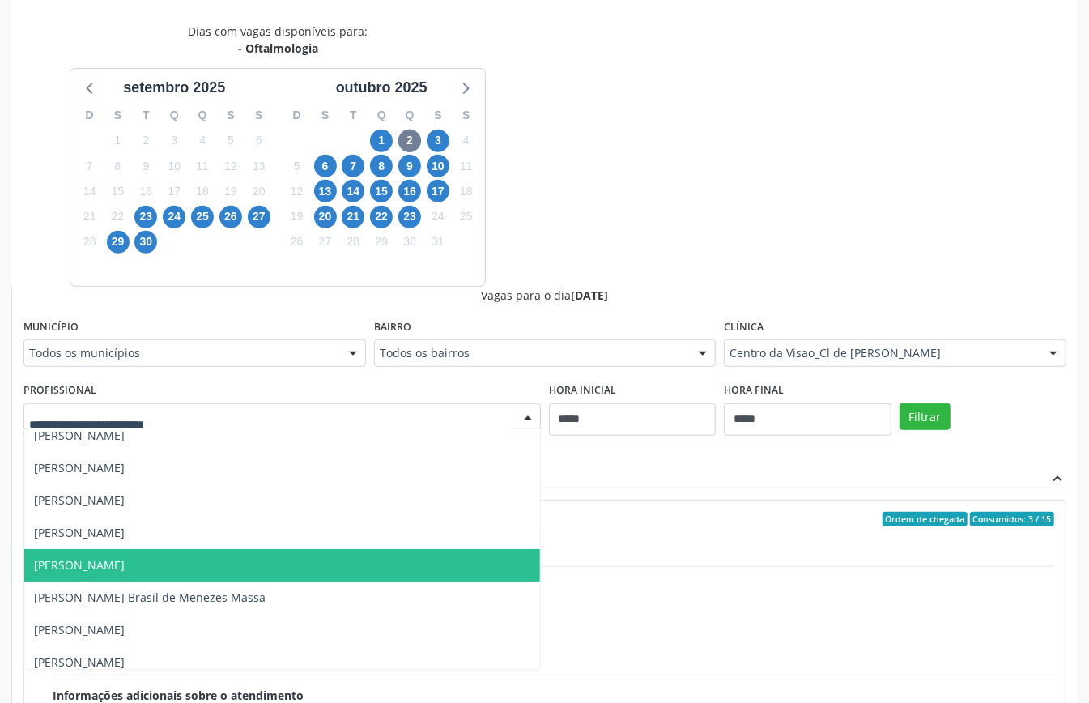
click at [125, 558] on span "[PERSON_NAME]" at bounding box center [79, 564] width 91 height 15
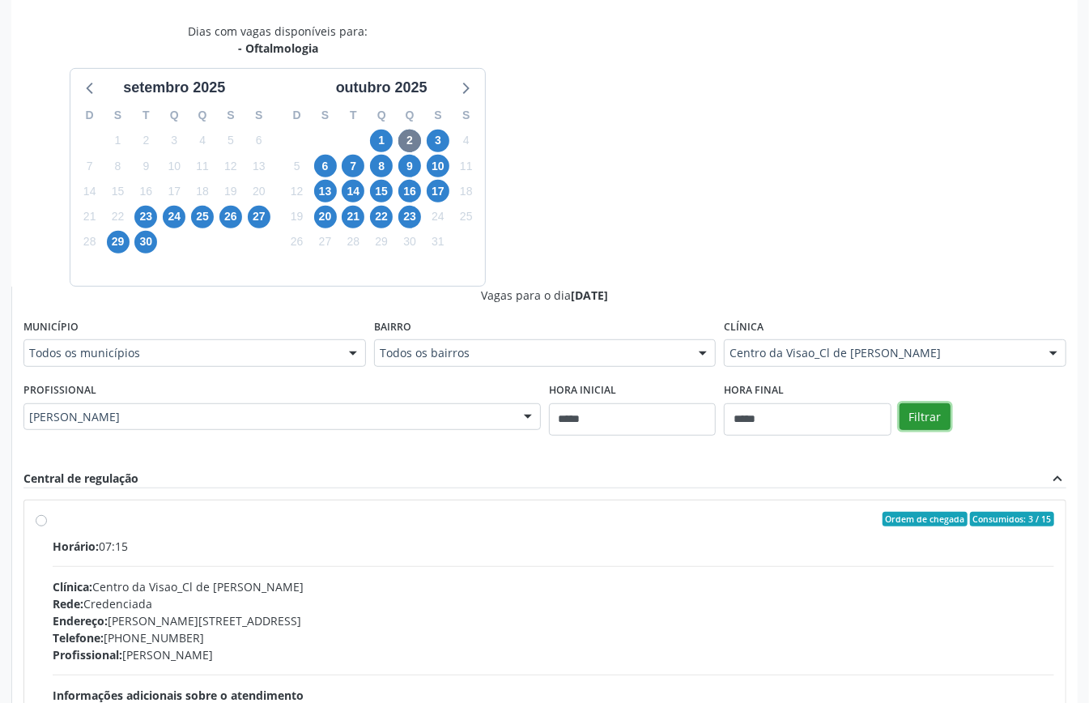
click at [915, 416] on button "Filtrar" at bounding box center [924, 417] width 51 height 28
click at [225, 591] on div "Clínica: Centro da Visao_Cl de Olhos Guilherme Ribeir" at bounding box center [554, 586] width 1002 height 17
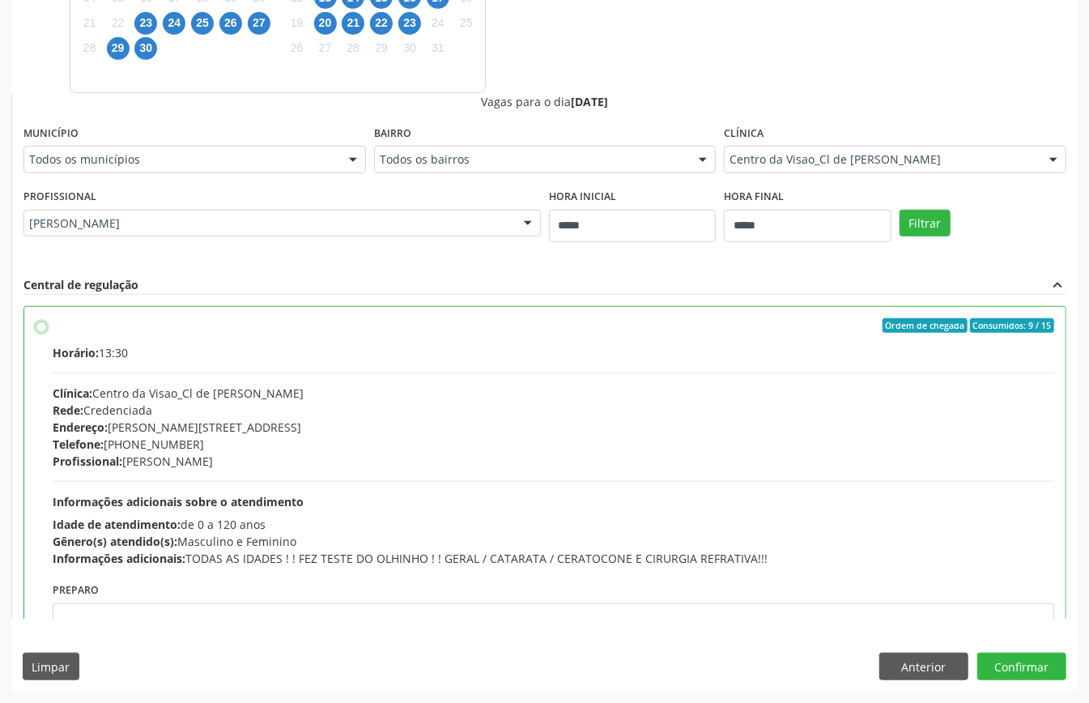
scroll to position [82, 0]
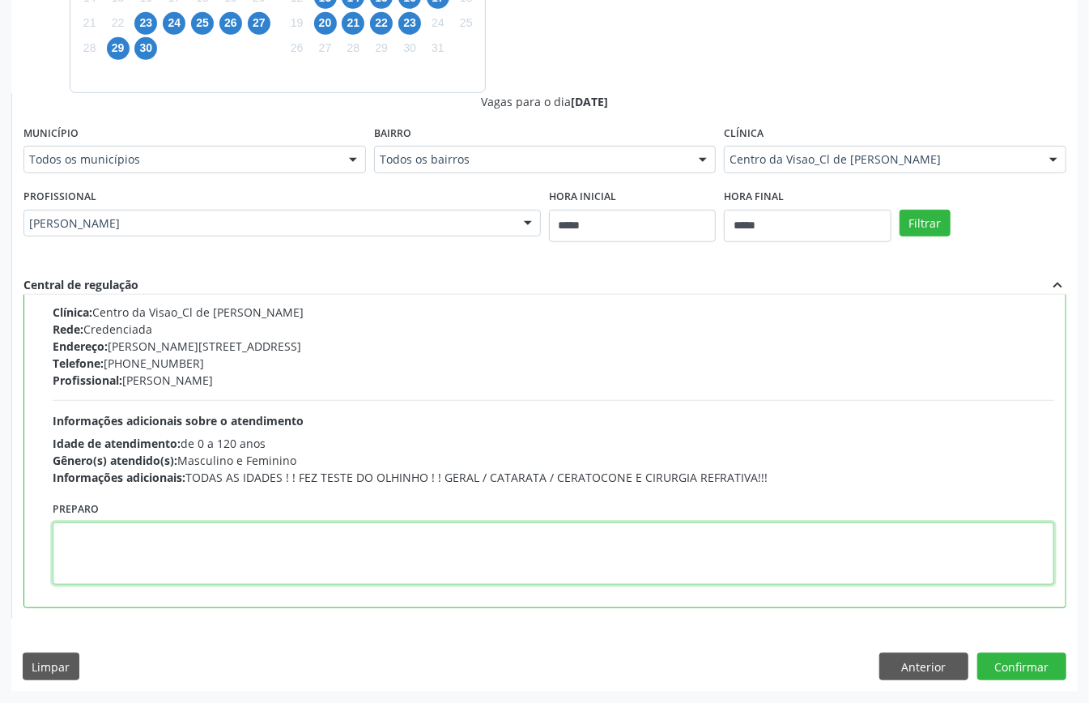
paste textarea "**********"
type textarea "**********"
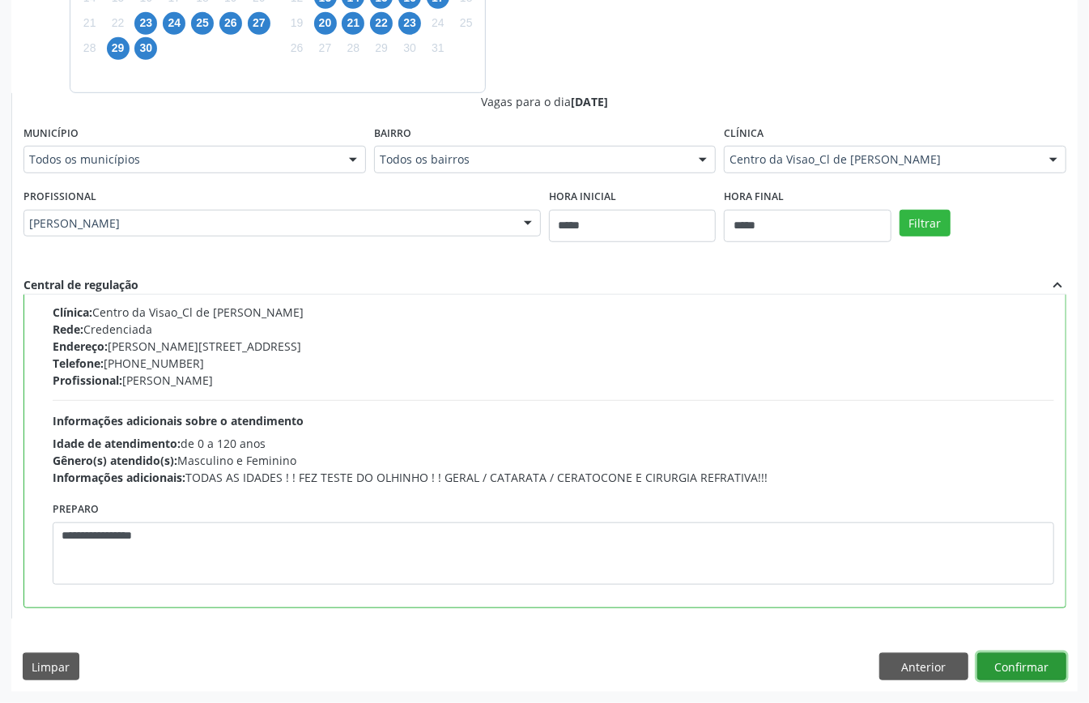
click at [1005, 661] on button "Confirmar" at bounding box center [1021, 667] width 89 height 28
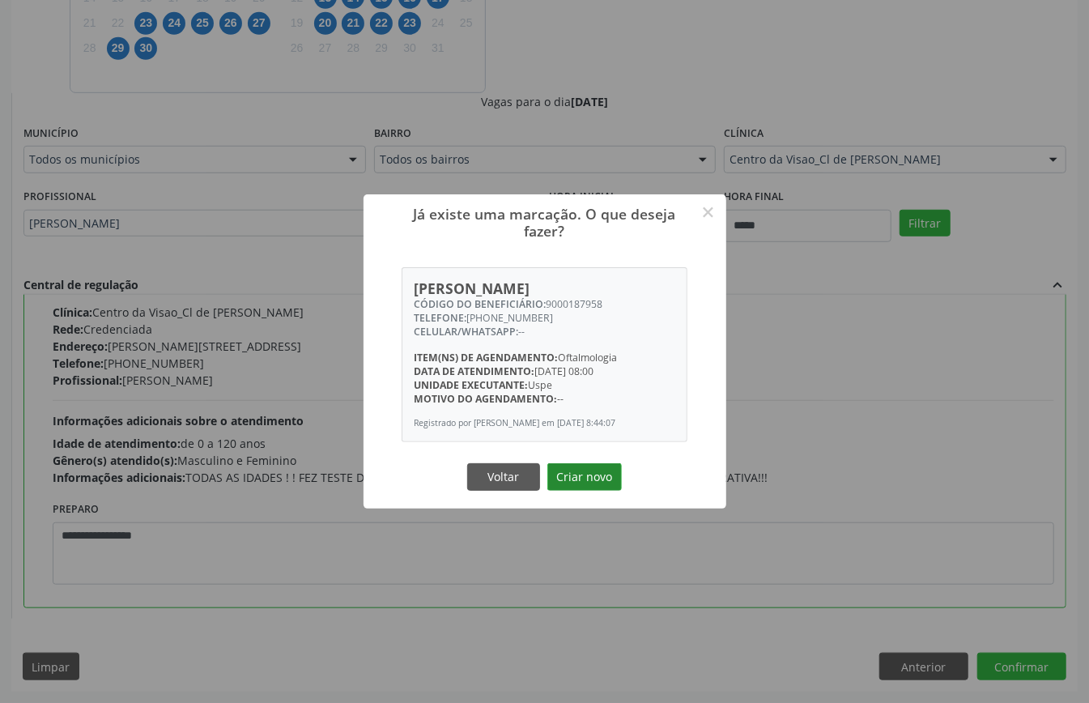
click at [580, 481] on button "Criar novo" at bounding box center [584, 477] width 74 height 28
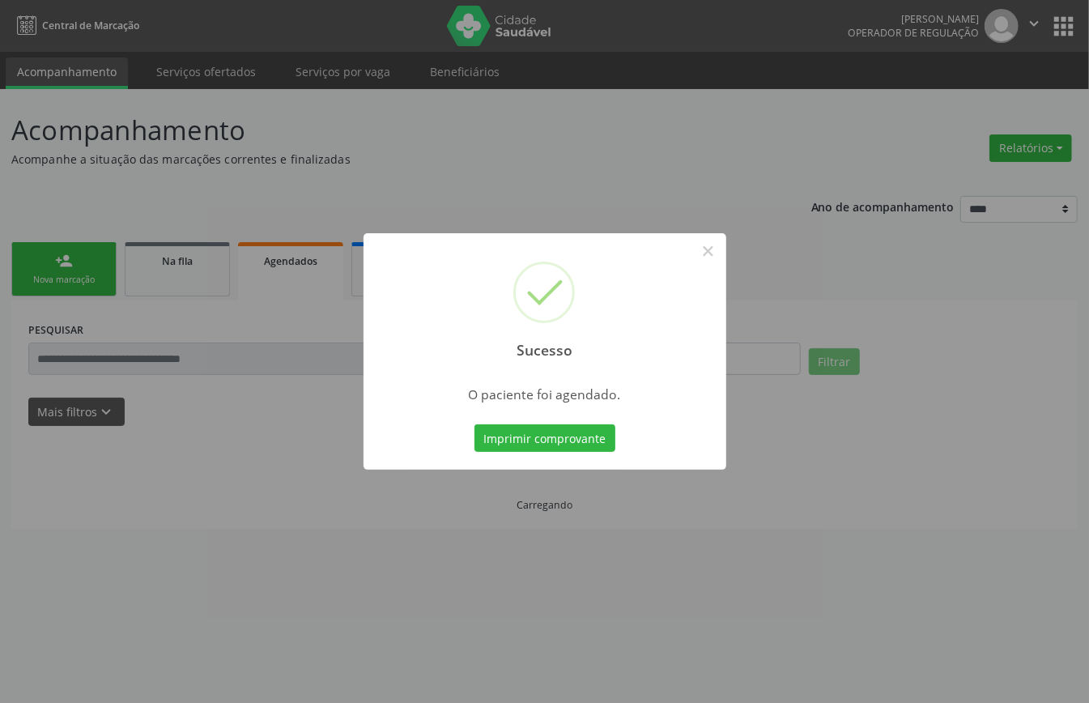
scroll to position [0, 0]
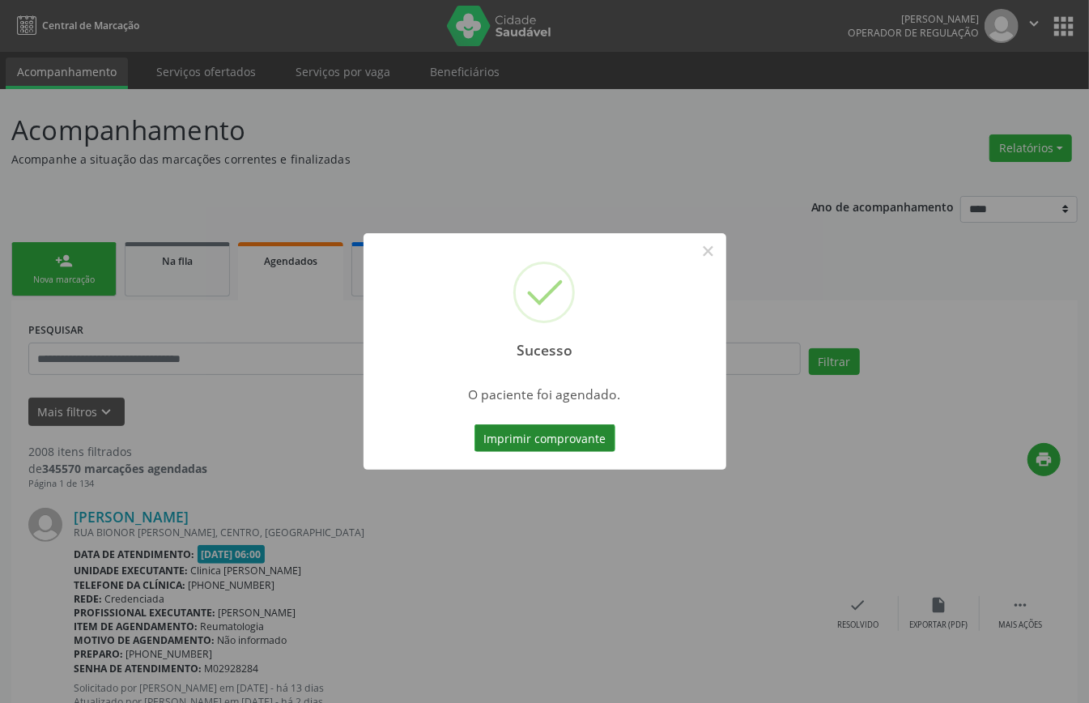
click at [581, 436] on button "Imprimir comprovante" at bounding box center [544, 438] width 141 height 28
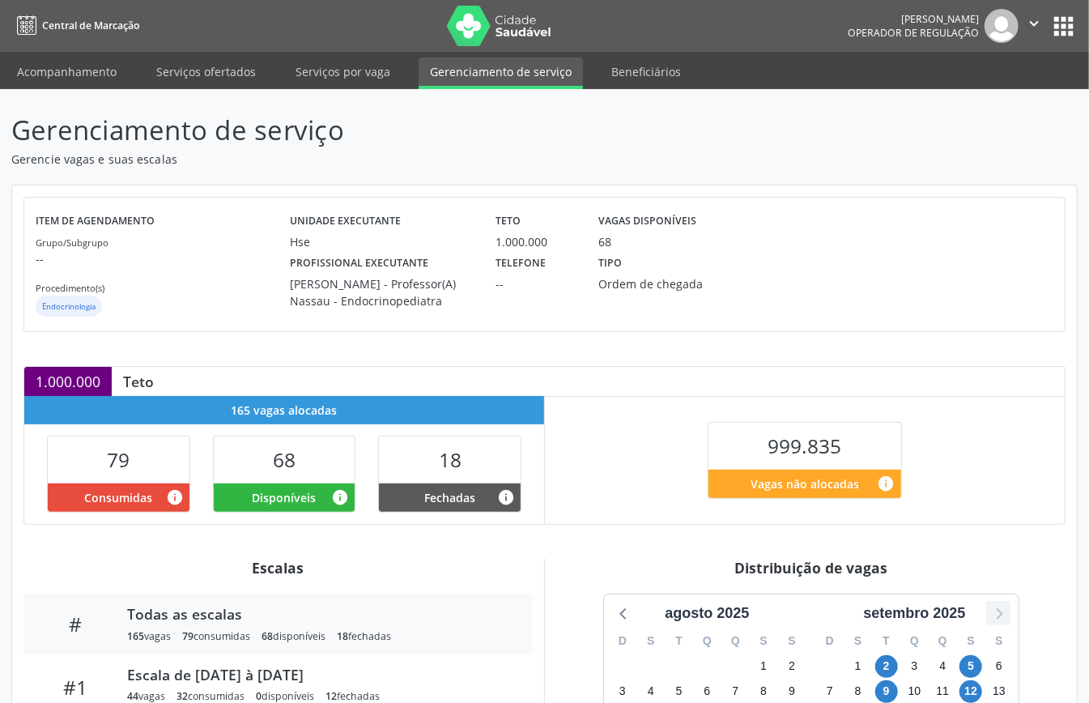
click at [997, 623] on icon at bounding box center [998, 612] width 21 height 21
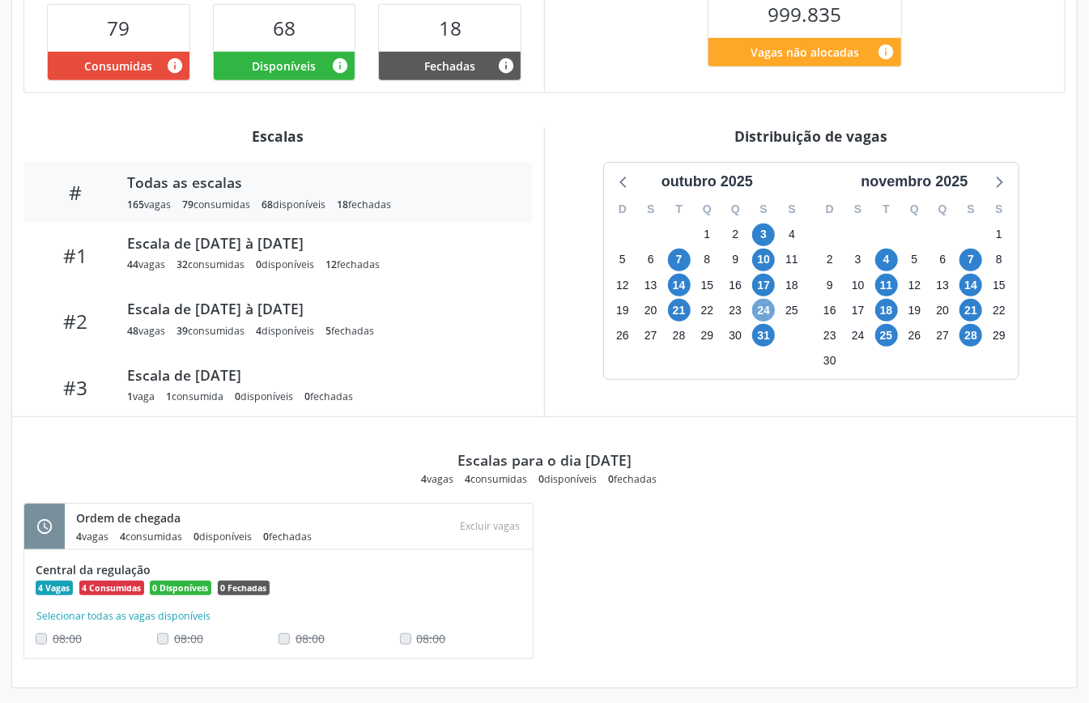
click at [766, 321] on span "24" at bounding box center [763, 310] width 23 height 23
click at [763, 347] on span "31" at bounding box center [763, 335] width 23 height 23
click at [769, 345] on span "31" at bounding box center [763, 335] width 23 height 23
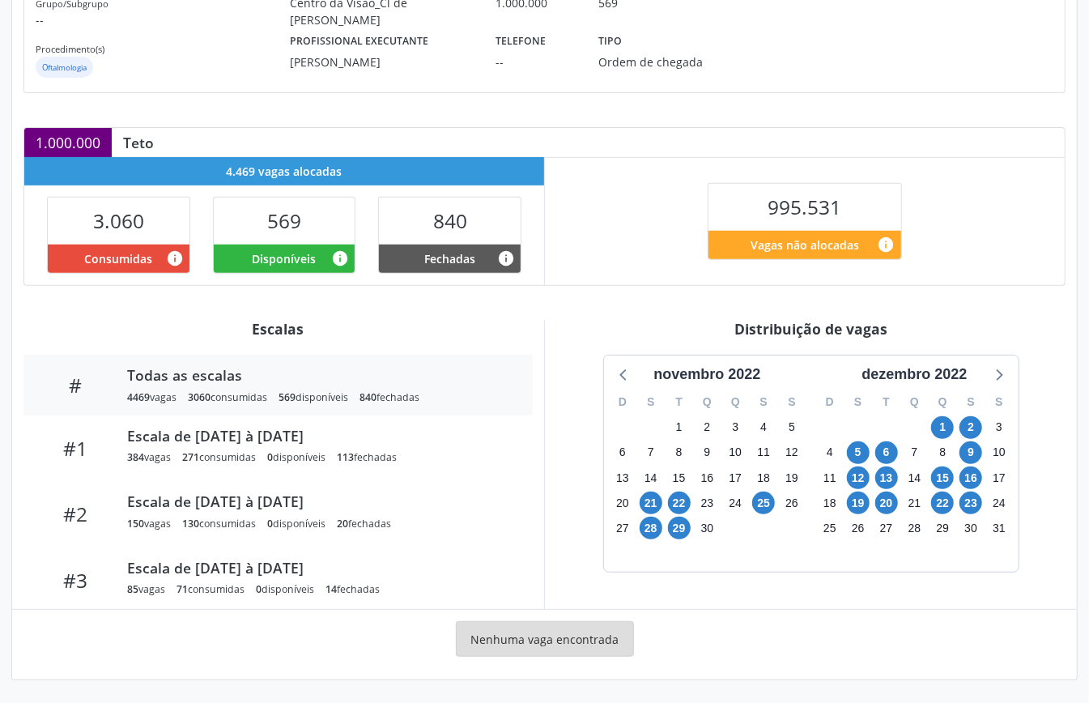
scroll to position [243, 0]
drag, startPoint x: 934, startPoint y: 367, endPoint x: 959, endPoint y: 384, distance: 29.6
click at [936, 367] on div "dezembro 2022" at bounding box center [914, 375] width 118 height 22
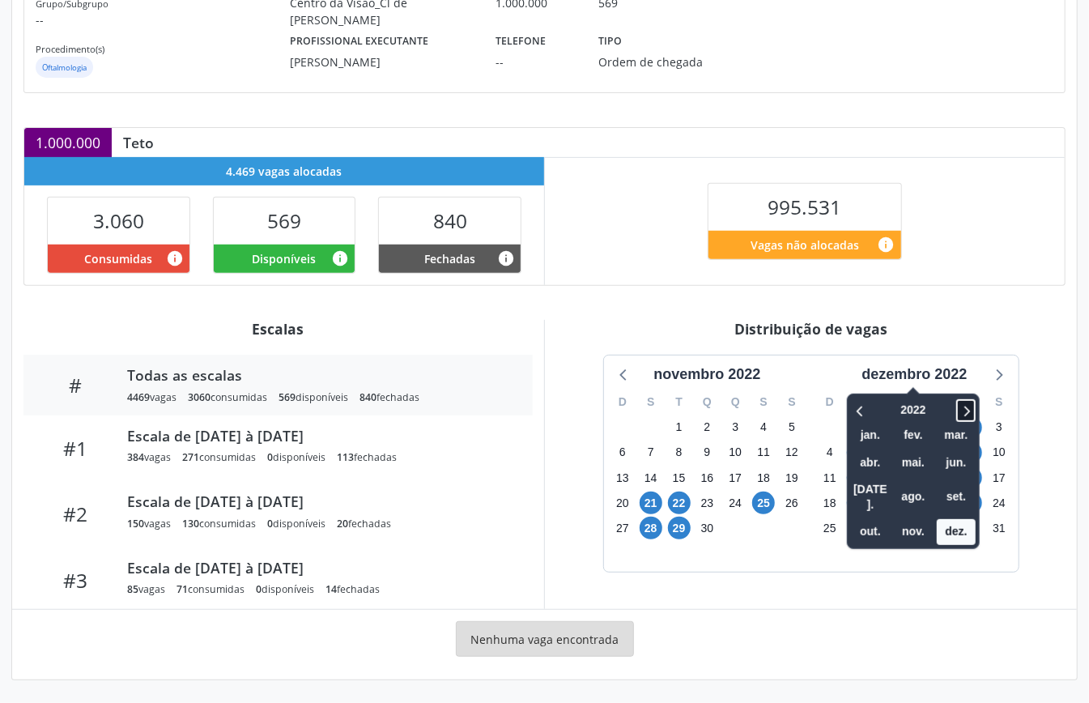
click at [975, 416] on span at bounding box center [965, 410] width 19 height 23
click at [975, 415] on span at bounding box center [965, 410] width 19 height 23
click at [976, 415] on div "2024 jan. fev. mar. abr. mai. jun. [DATE]. ago. set. out. nov. dez." at bounding box center [913, 470] width 133 height 155
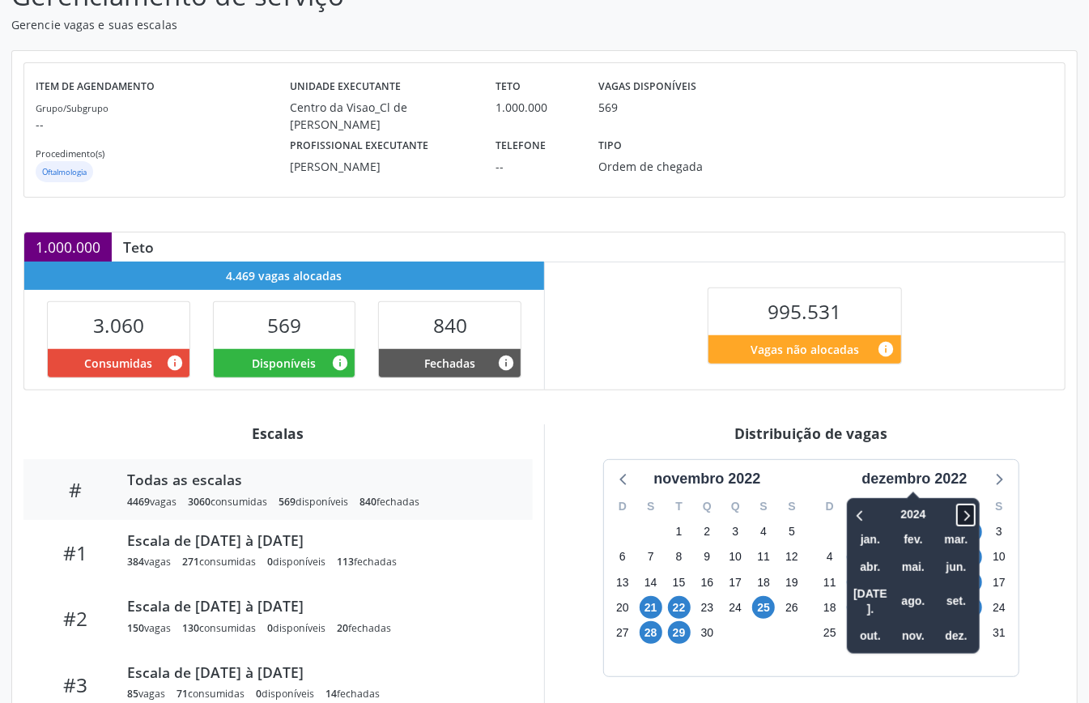
click at [969, 512] on icon at bounding box center [966, 514] width 16 height 19
click at [868, 623] on span "out." at bounding box center [870, 635] width 39 height 25
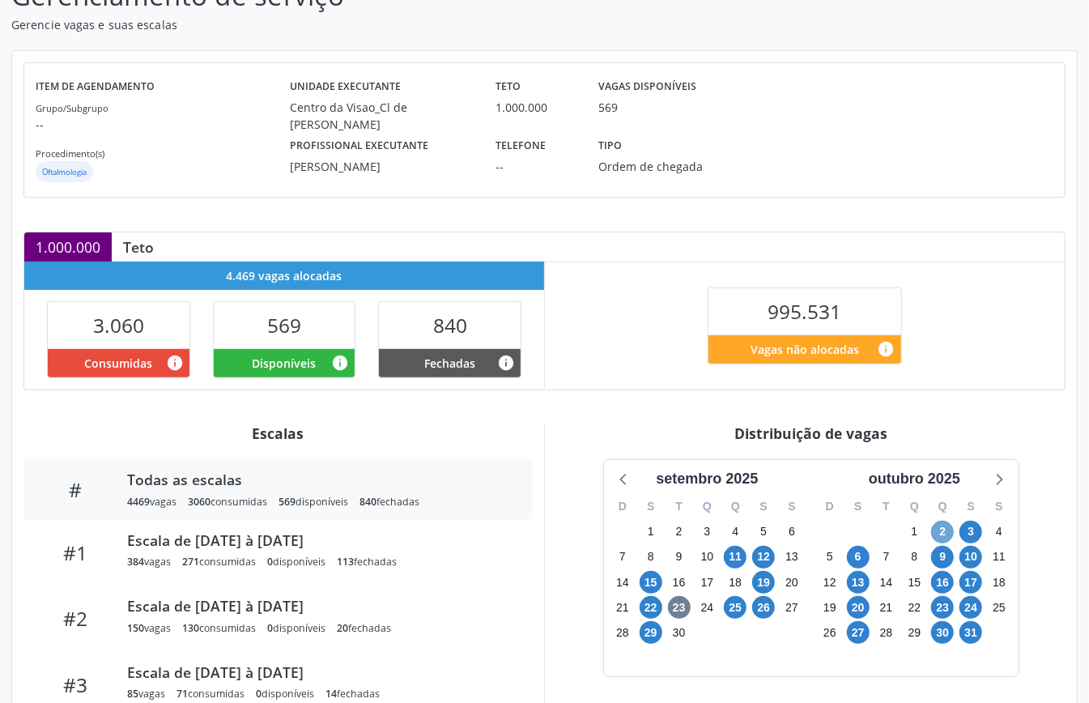
click at [944, 538] on span "2" at bounding box center [942, 532] width 23 height 23
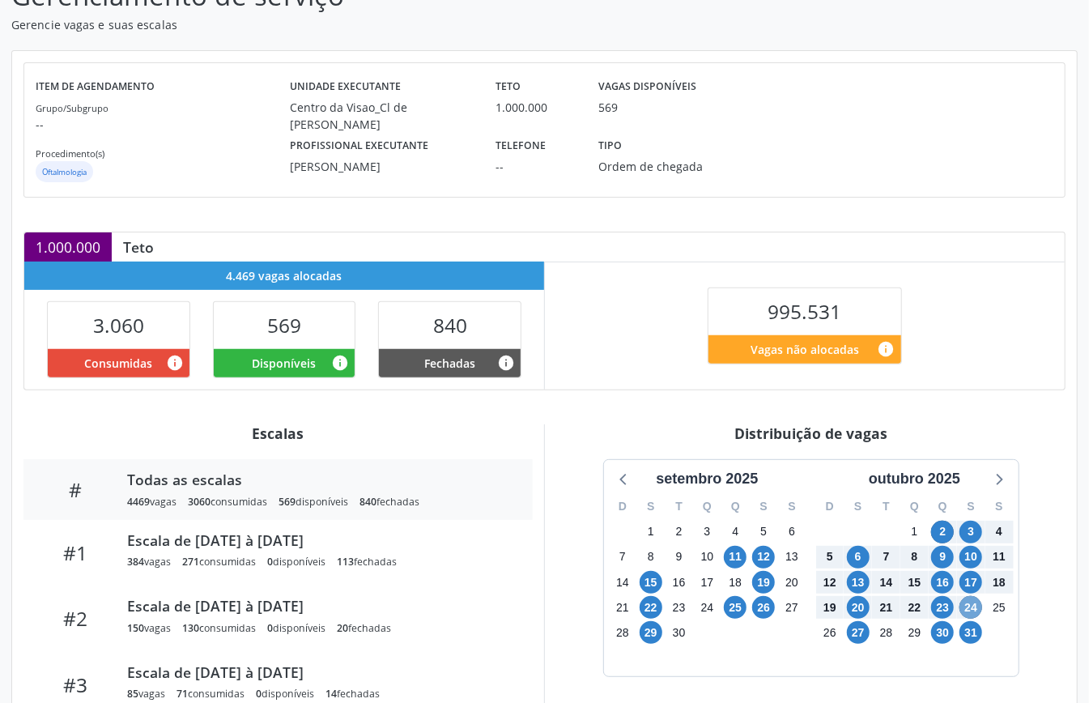
click at [975, 609] on span "24" at bounding box center [970, 607] width 23 height 23
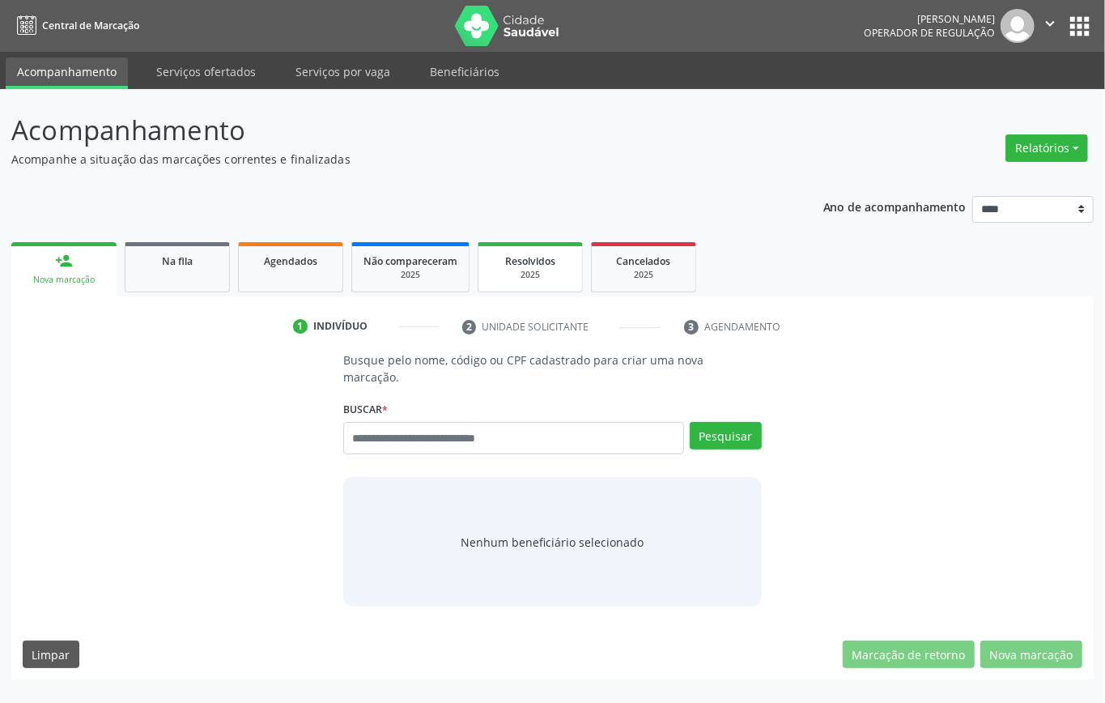
click at [542, 274] on div "2025" at bounding box center [530, 275] width 81 height 12
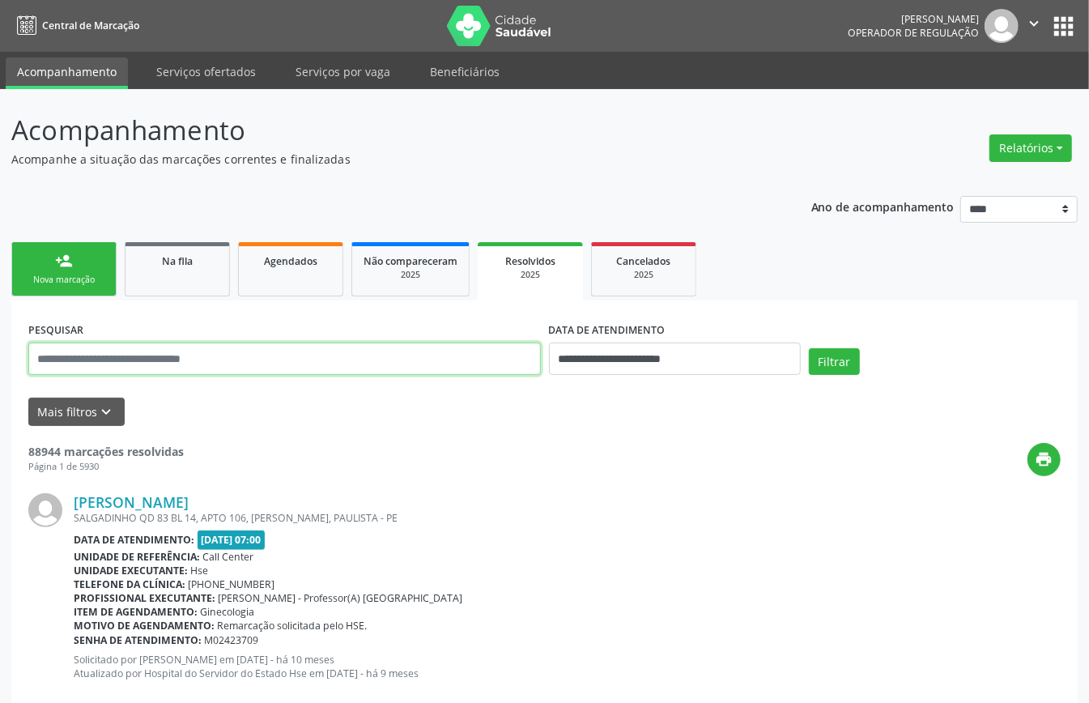
click at [425, 361] on input "text" at bounding box center [284, 358] width 512 height 32
paste input "**********"
type input "**********"
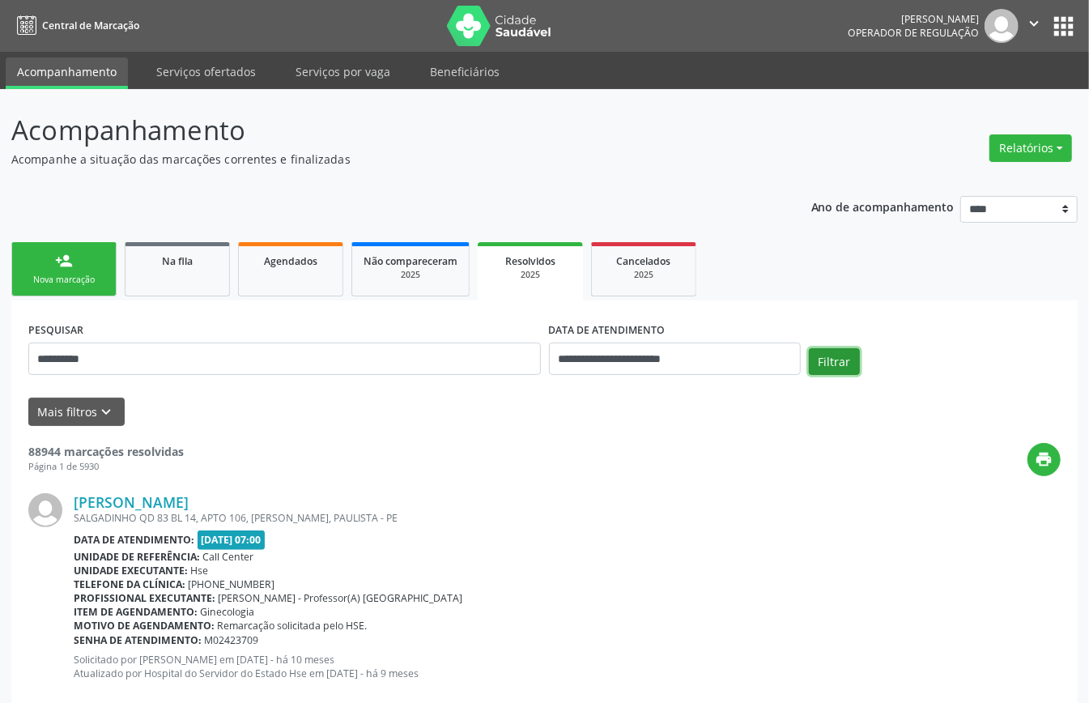
click at [820, 359] on button "Filtrar" at bounding box center [834, 362] width 51 height 28
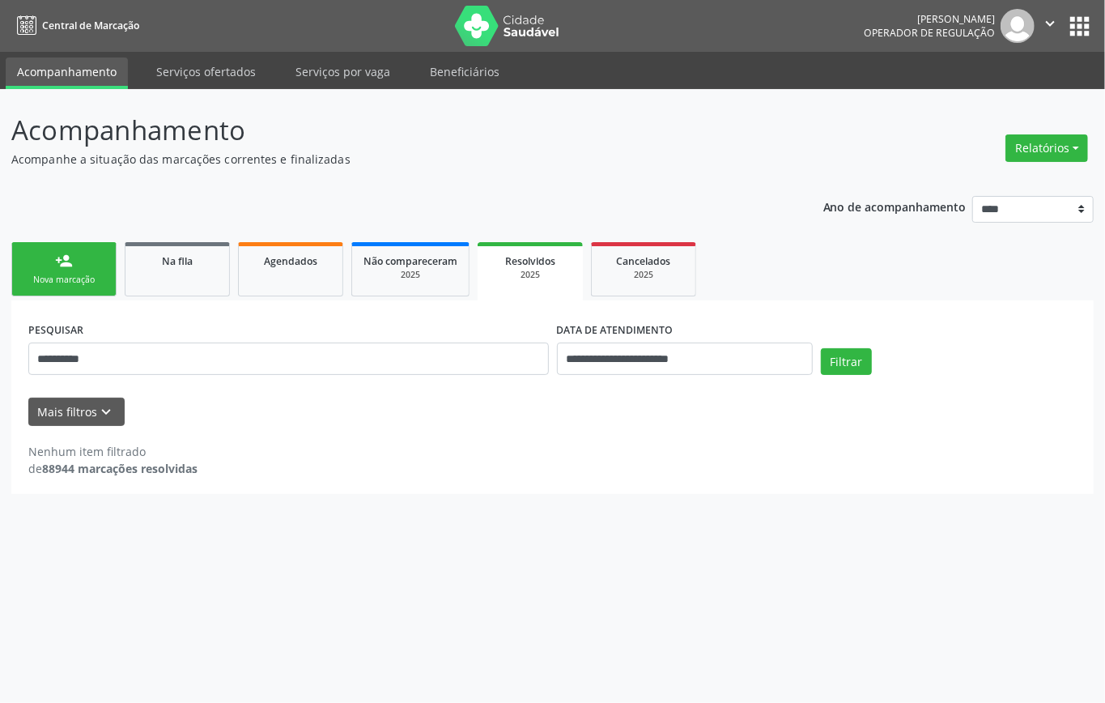
click at [65, 253] on div "person_add" at bounding box center [64, 261] width 18 height 18
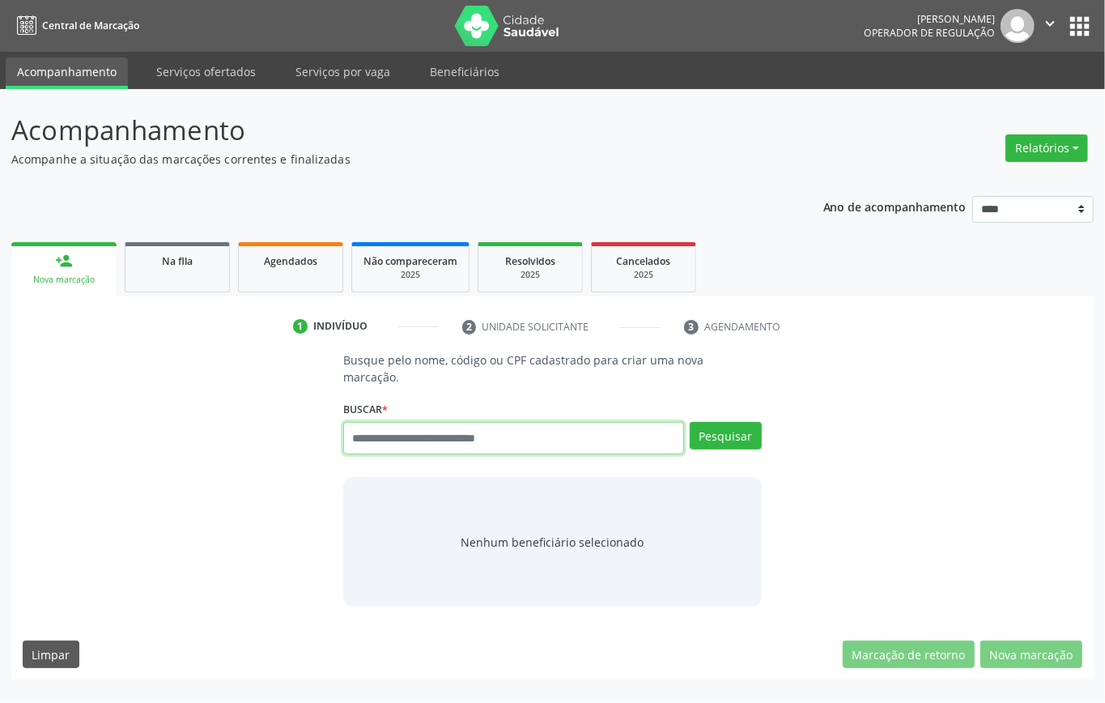
click at [442, 444] on input "text" at bounding box center [513, 438] width 341 height 32
paste input "**********"
type input "**********"
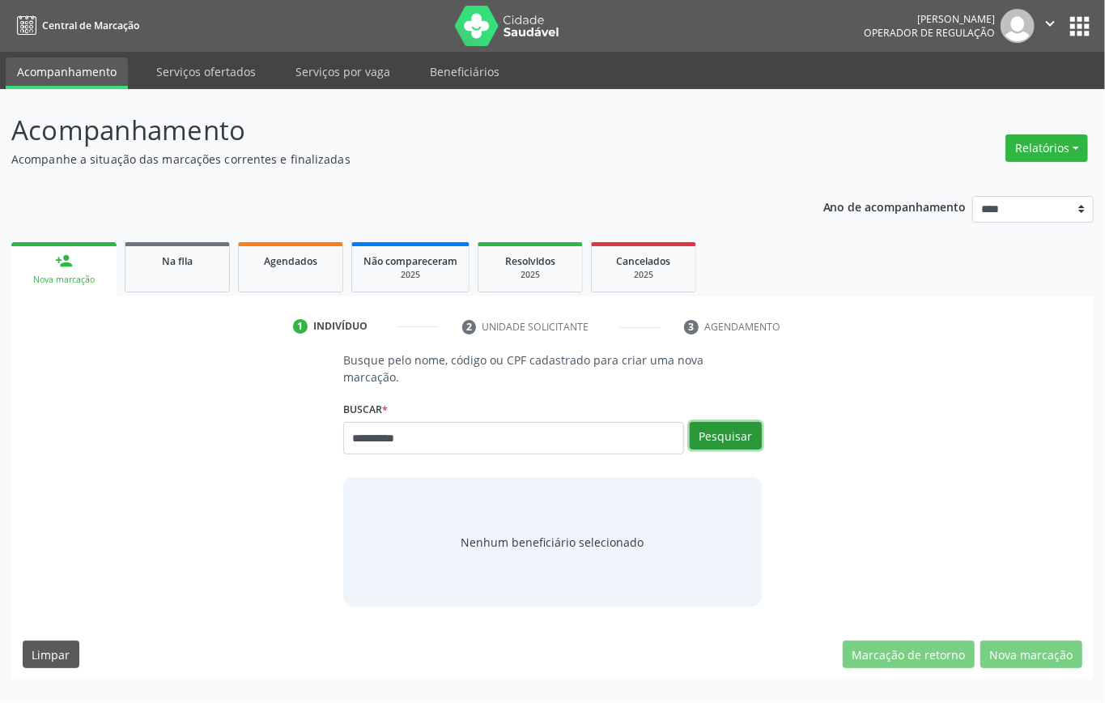
click at [730, 432] on button "Pesquisar" at bounding box center [726, 436] width 72 height 28
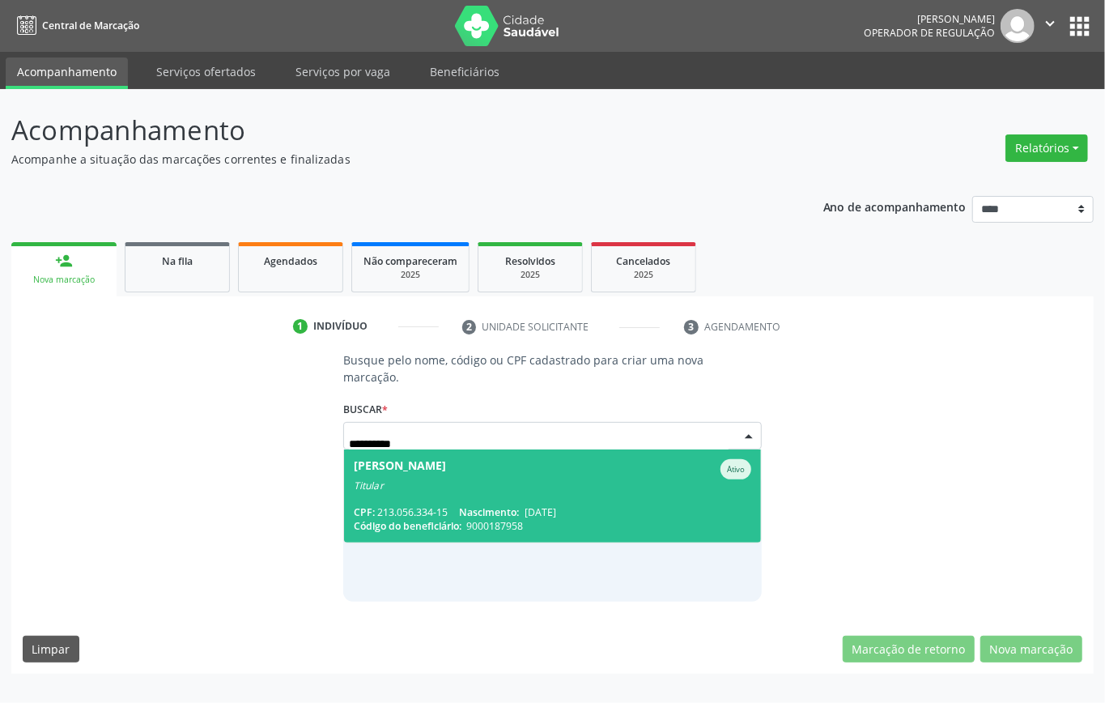
click at [493, 494] on span "Tereza Maria de Santana Ativo Titular CPF: 213.056.334-15 Nascimento: 04/02/195…" at bounding box center [552, 495] width 417 height 93
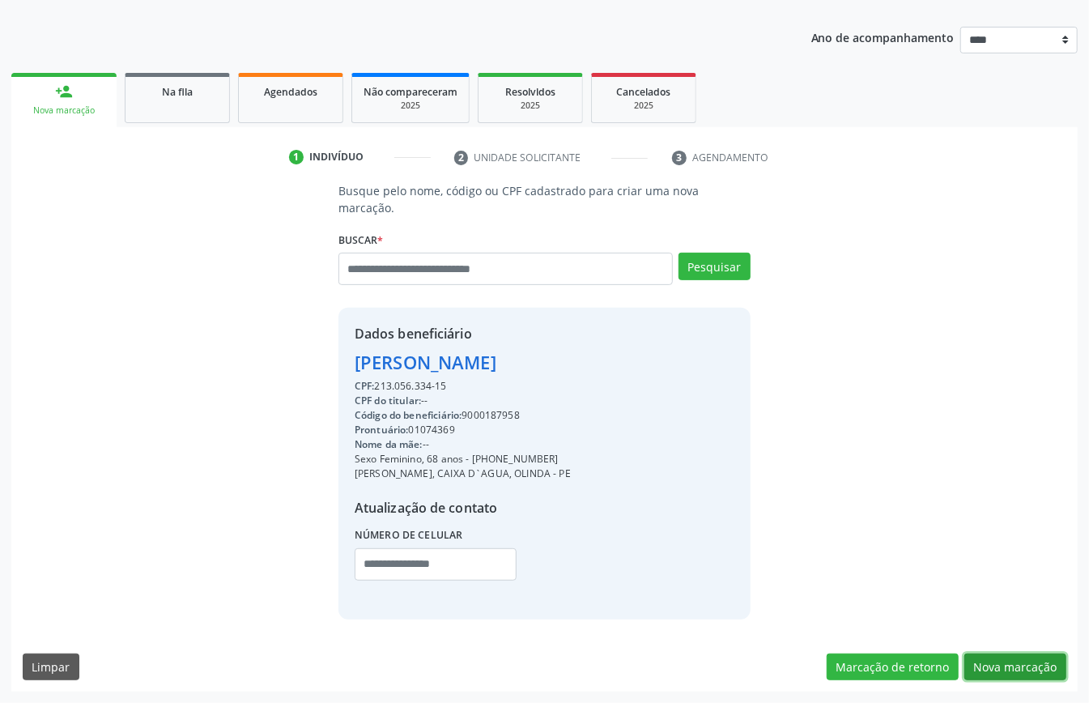
click at [1028, 671] on button "Nova marcação" at bounding box center [1015, 667] width 102 height 28
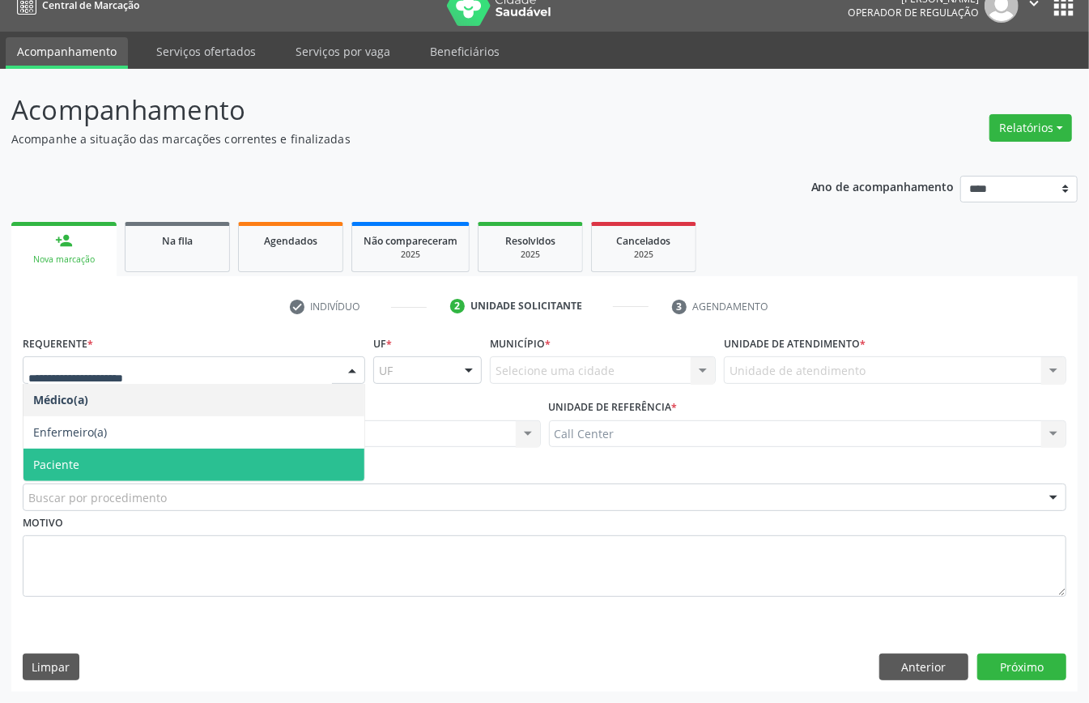
click at [130, 460] on span "Paciente" at bounding box center [193, 465] width 341 height 32
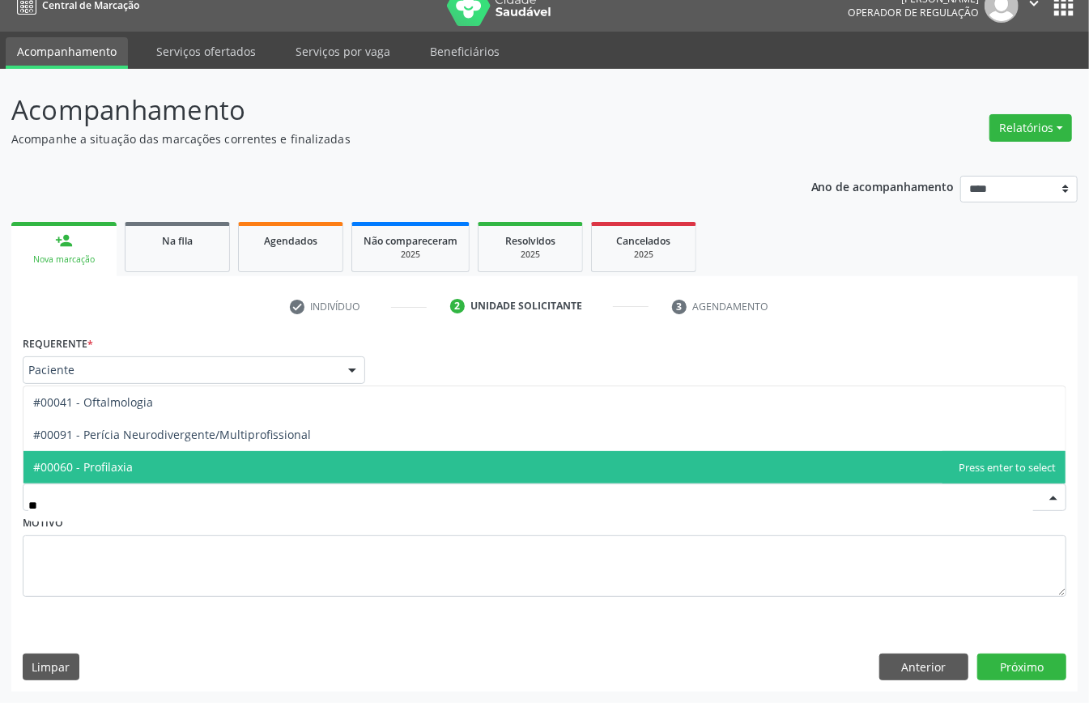
type input "***"
click at [101, 463] on span "#00041 - Oftalmologia" at bounding box center [93, 466] width 120 height 15
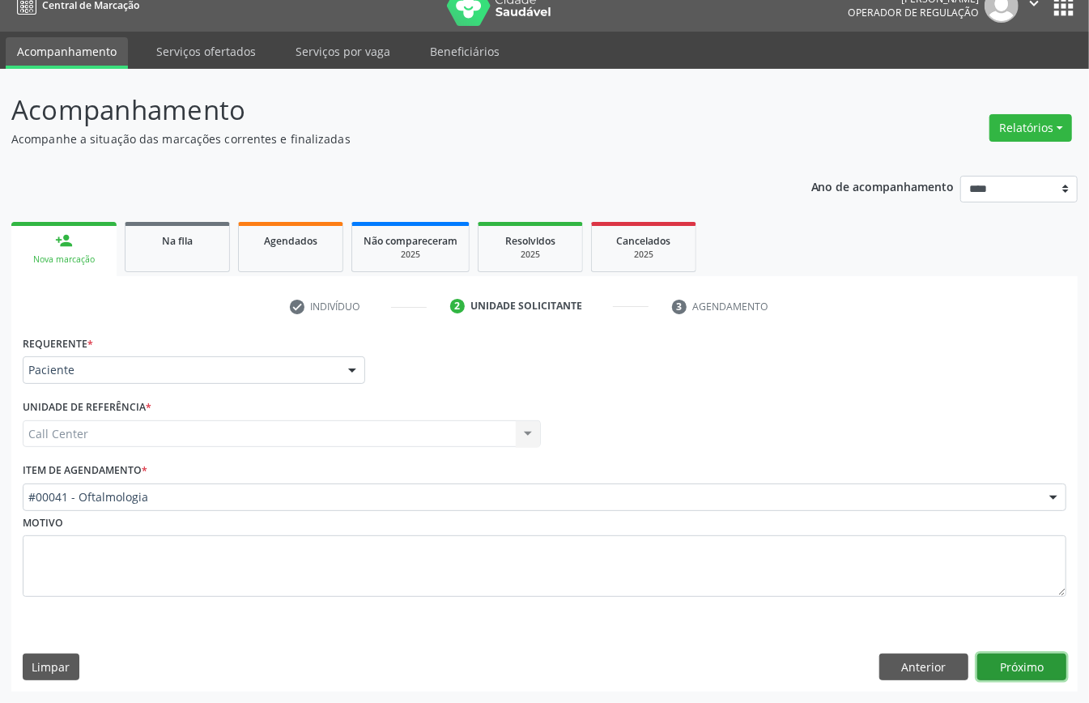
click at [1053, 662] on button "Próximo" at bounding box center [1021, 667] width 89 height 28
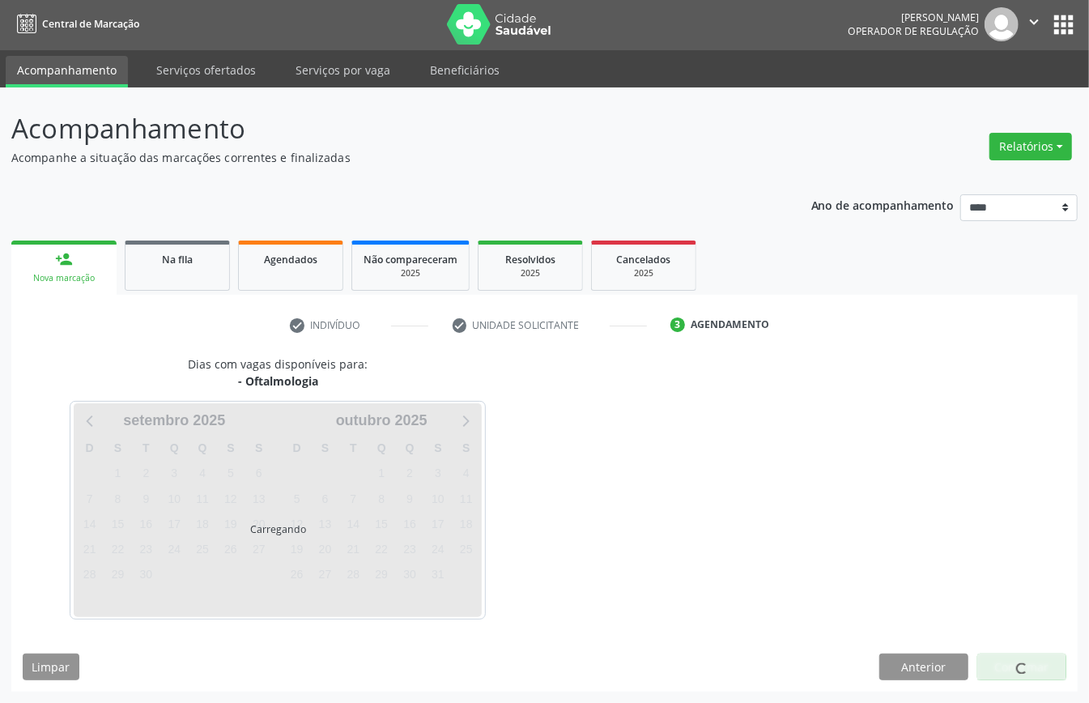
scroll to position [3, 0]
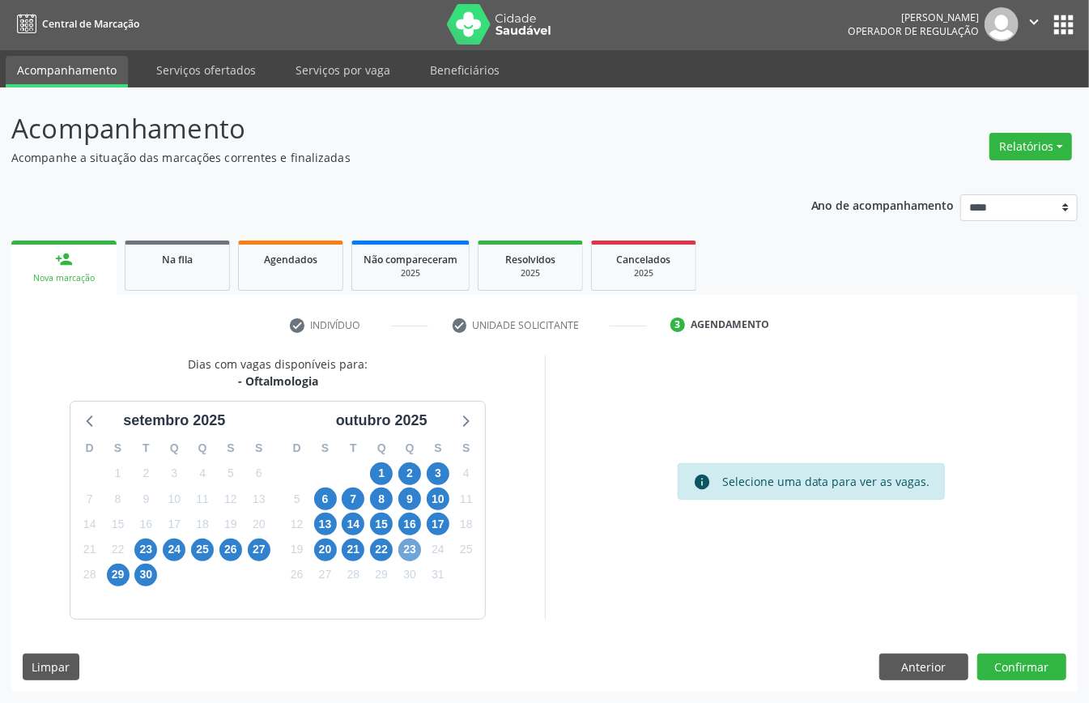
click at [409, 548] on span "23" at bounding box center [409, 549] width 23 height 23
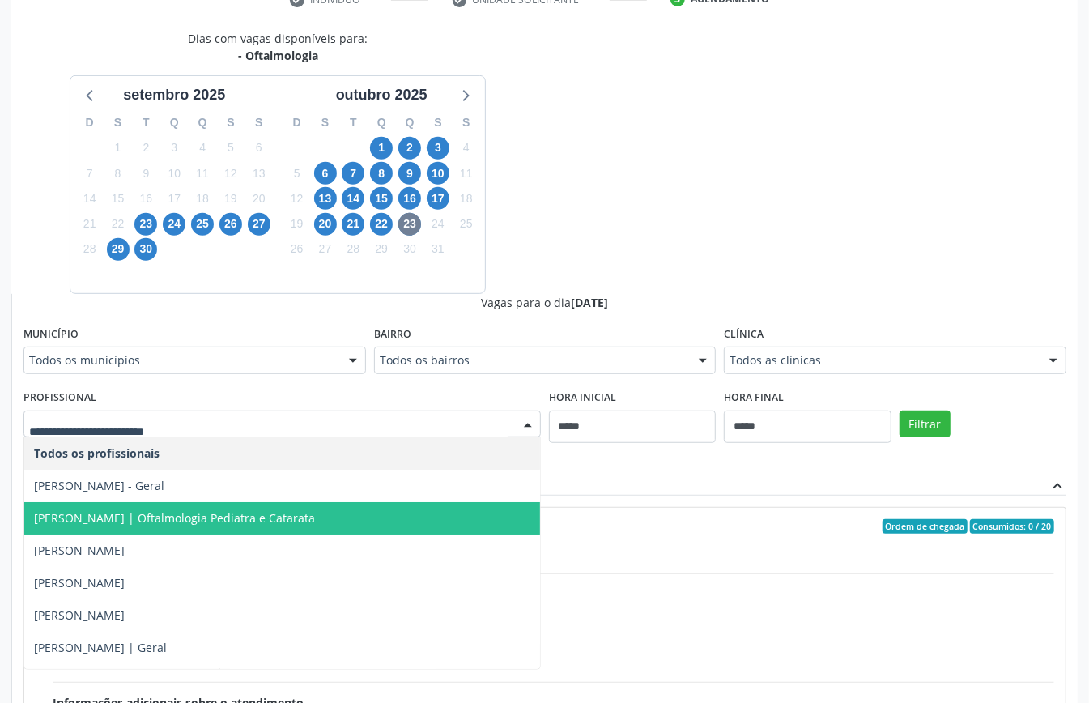
scroll to position [108, 0]
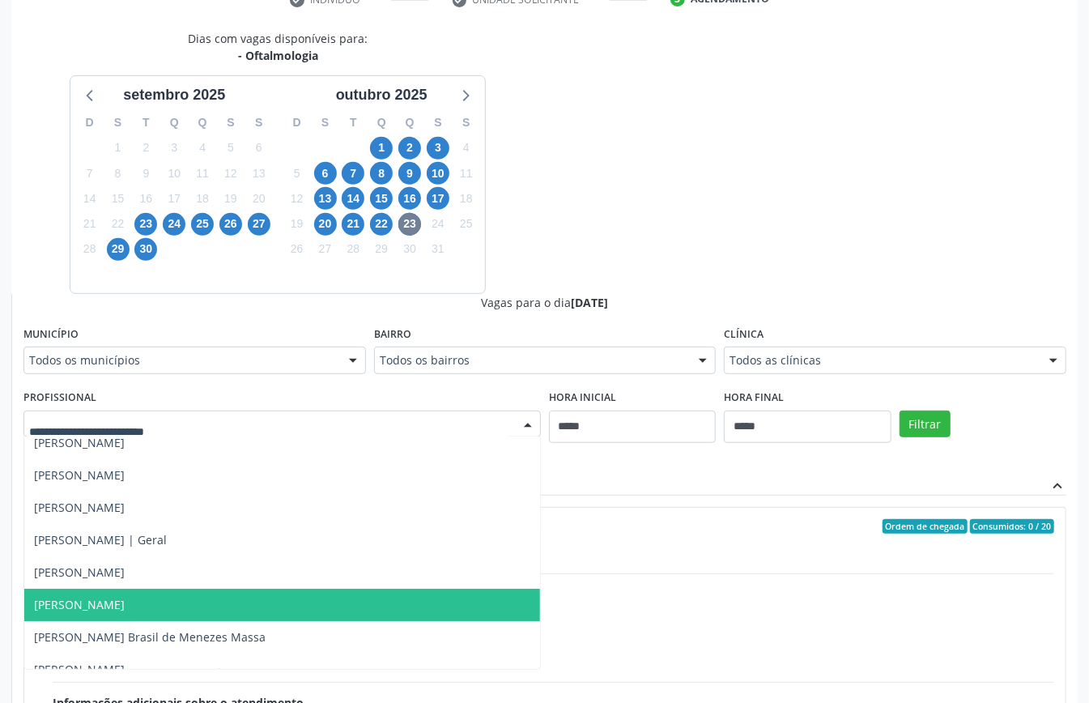
click at [249, 606] on span "Eduarda Harrop Duarte Ribeiro" at bounding box center [282, 605] width 516 height 32
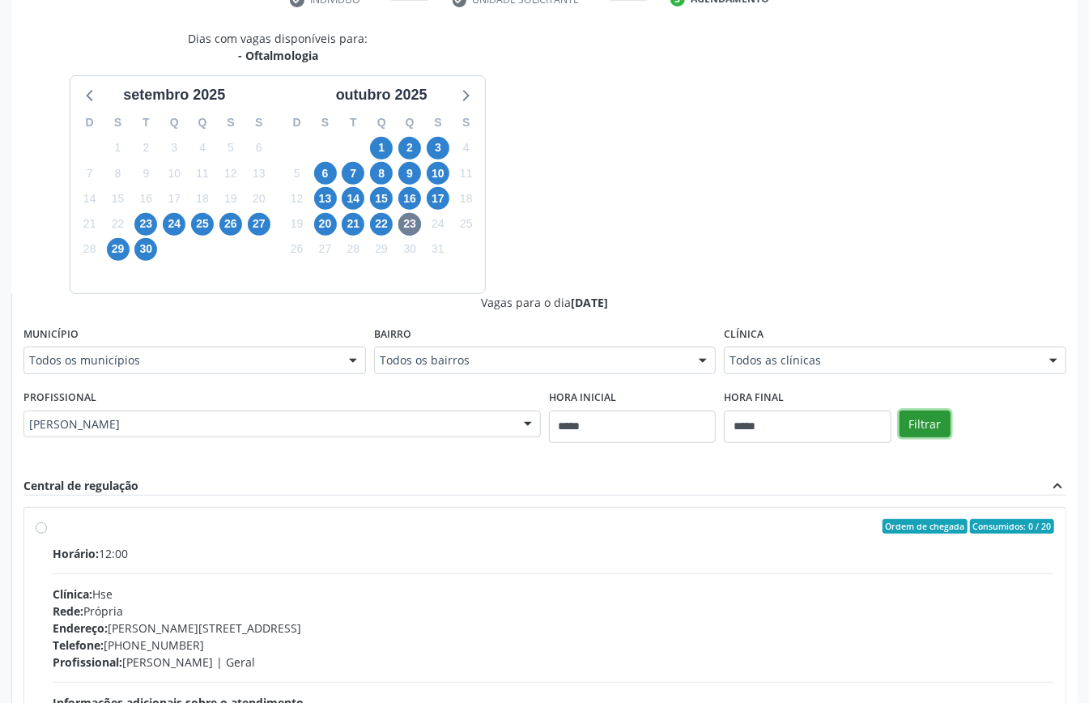
click at [934, 427] on button "Filtrar" at bounding box center [924, 424] width 51 height 28
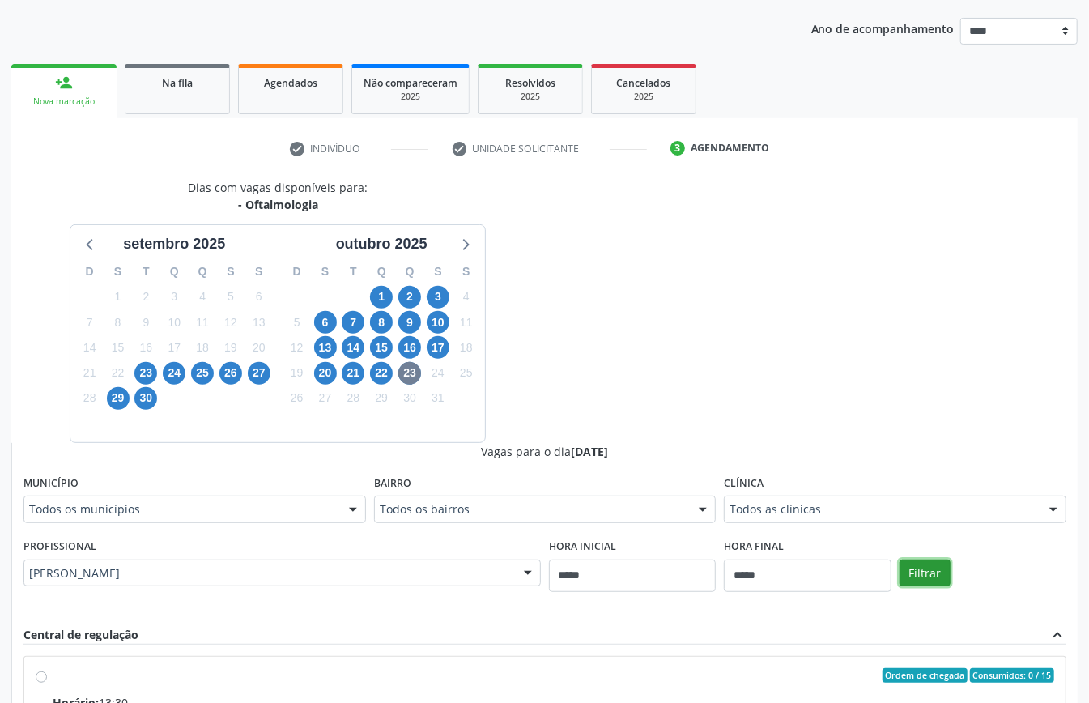
scroll to position [502, 0]
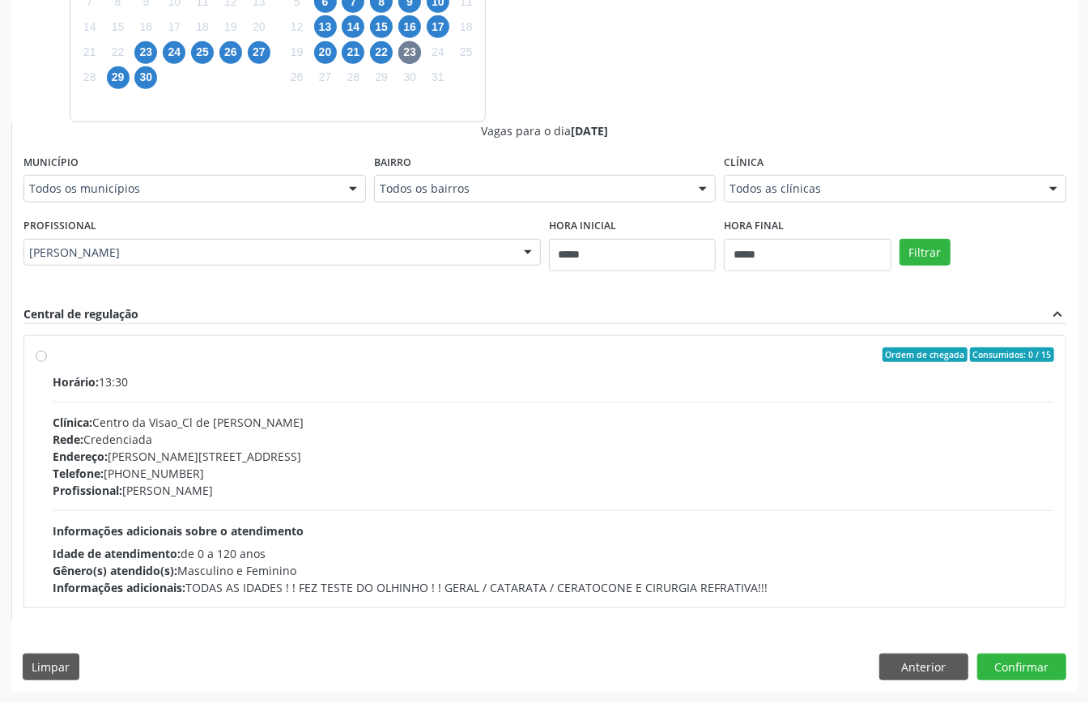
click at [392, 455] on div "Endereço: Av Rosa e Silva, nº 528, Espinheiro, Recife - PE" at bounding box center [554, 456] width 1002 height 17
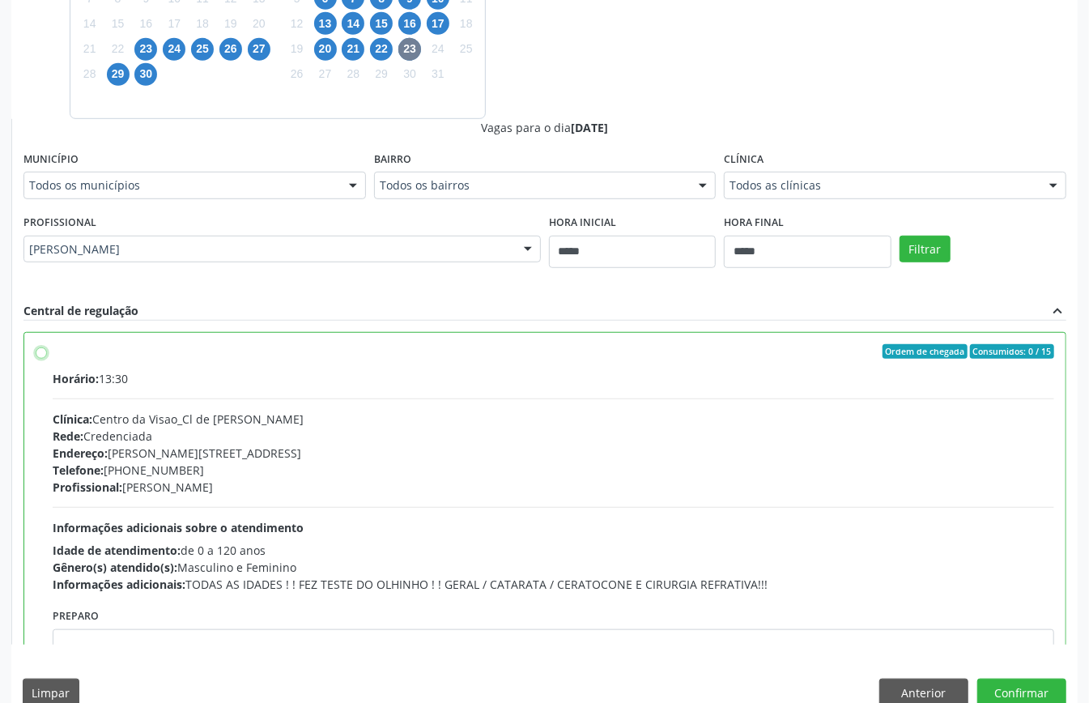
scroll to position [82, 0]
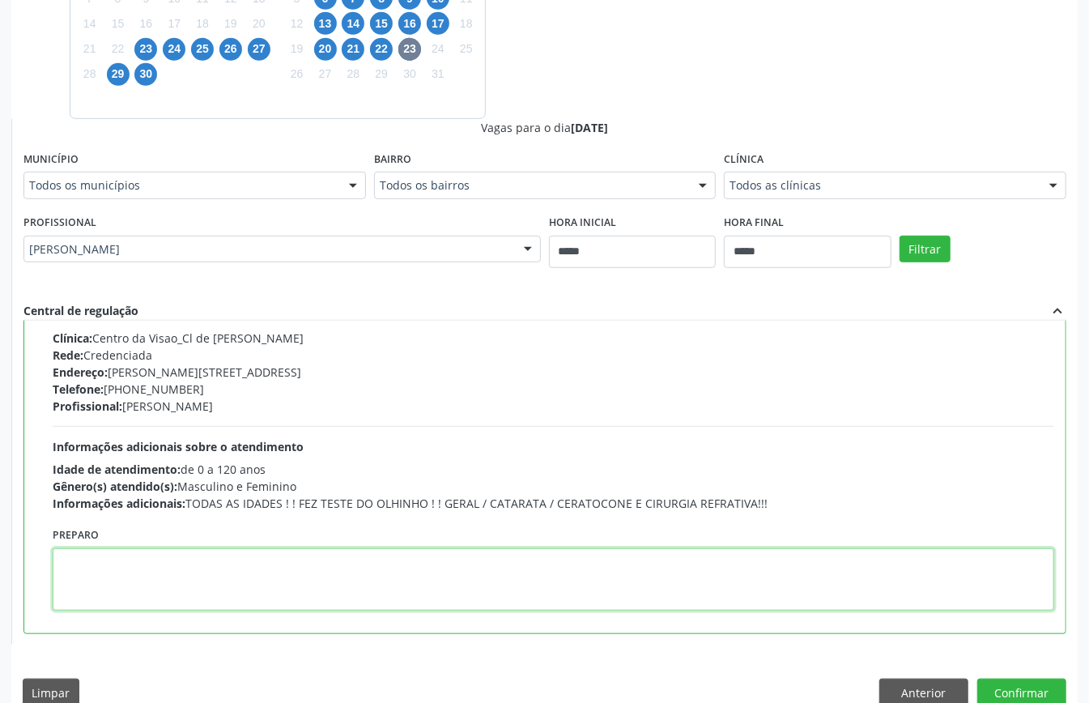
paste textarea "**********"
type textarea "**********"
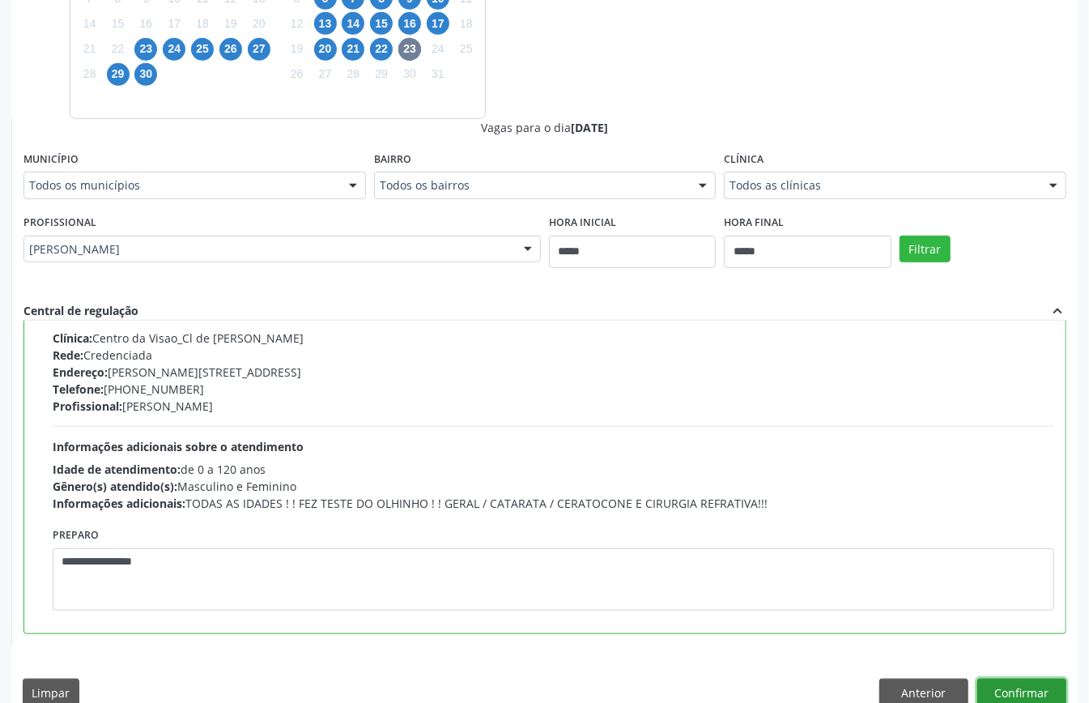
click at [1002, 688] on button "Confirmar" at bounding box center [1021, 692] width 89 height 28
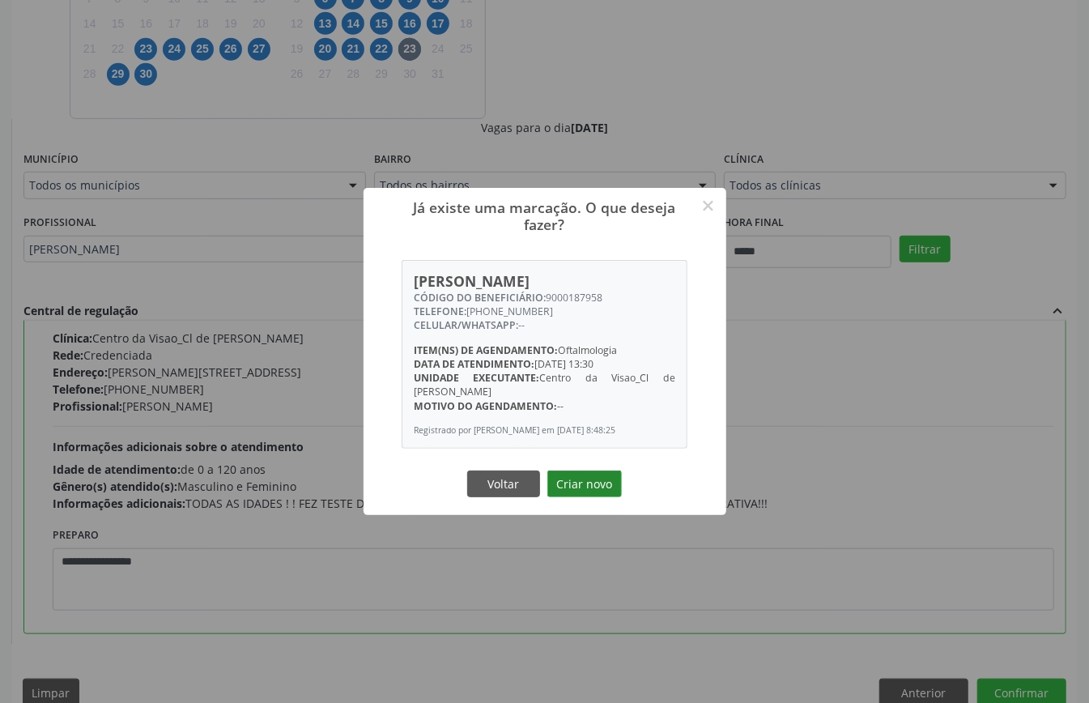
click at [571, 474] on button "Criar novo" at bounding box center [584, 484] width 74 height 28
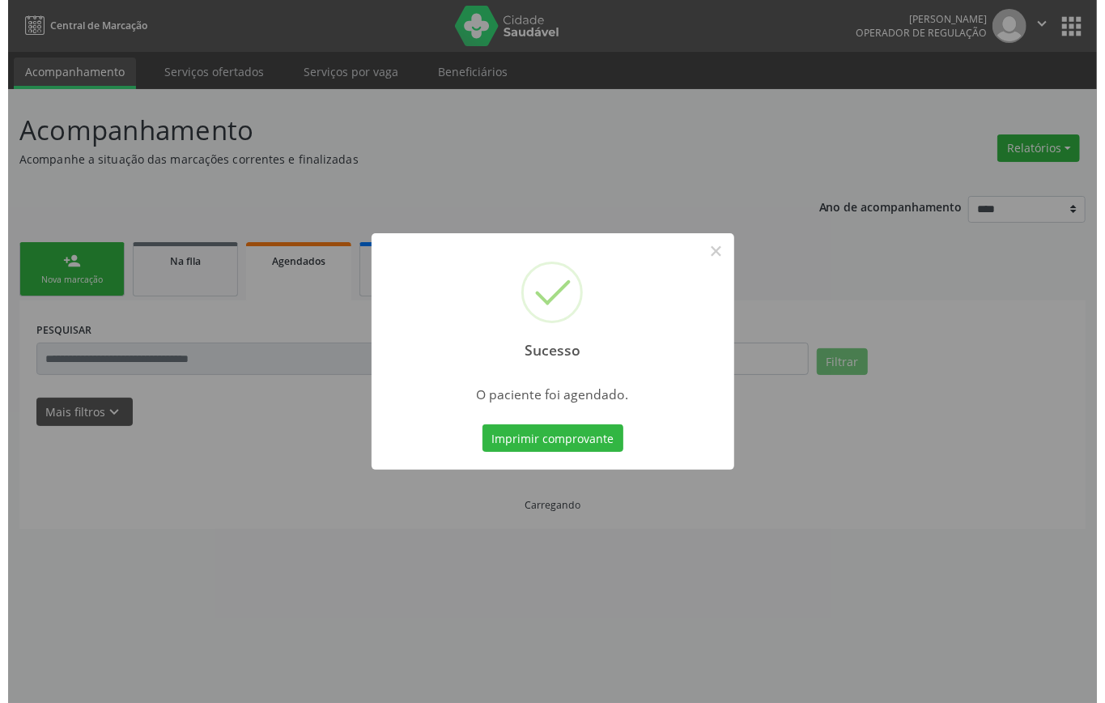
scroll to position [0, 0]
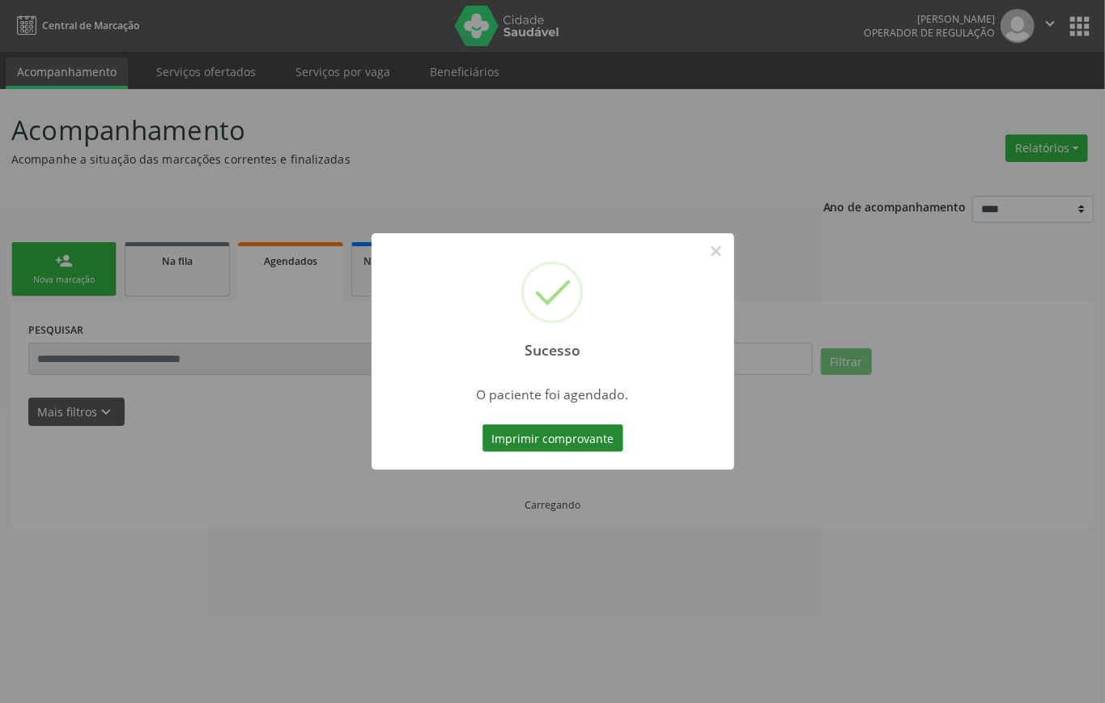
click at [564, 436] on button "Imprimir comprovante" at bounding box center [553, 438] width 141 height 28
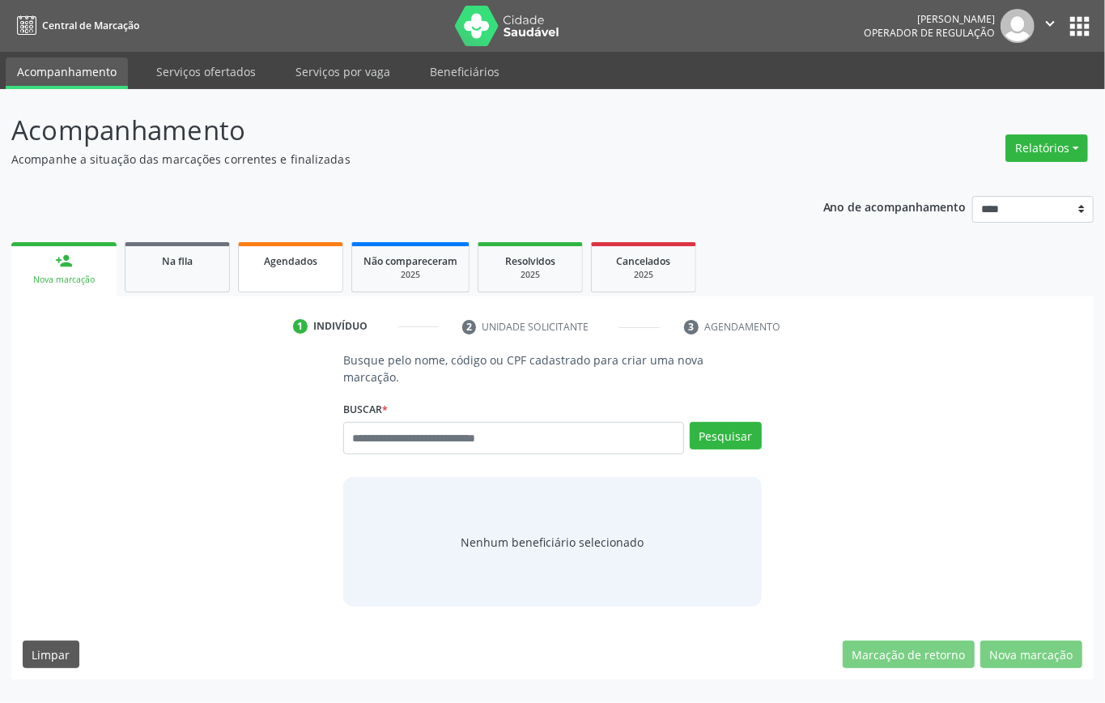
click at [299, 262] on span "Agendados" at bounding box center [290, 261] width 53 height 14
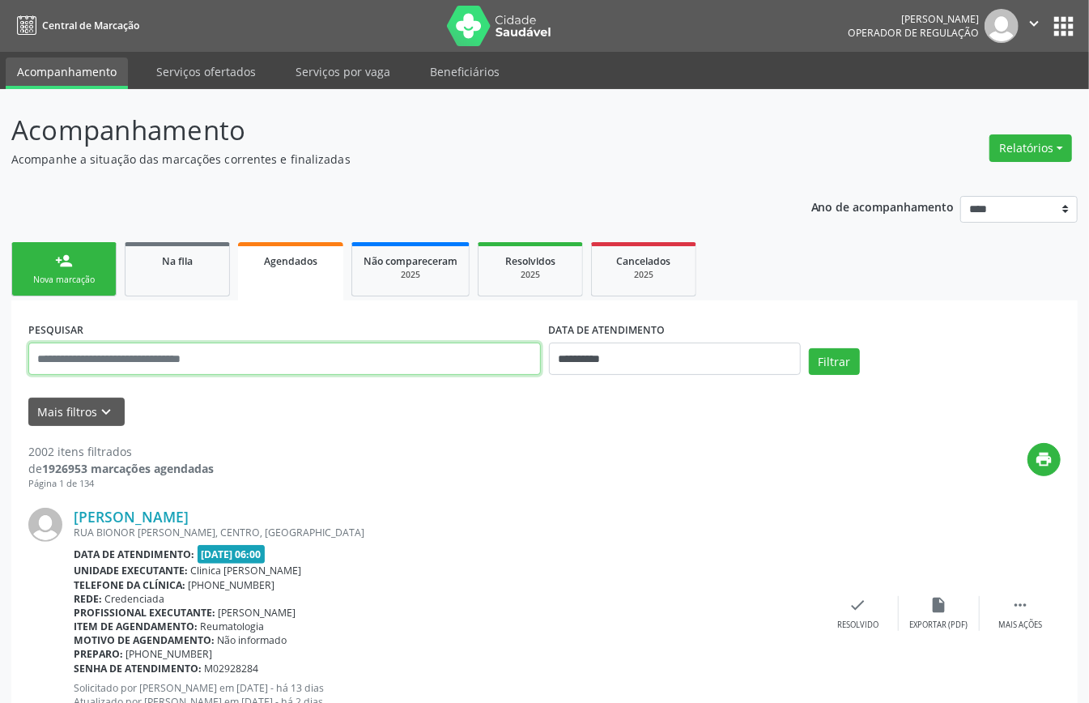
click at [487, 359] on input "text" at bounding box center [284, 358] width 512 height 32
paste input "**********"
type input "**********"
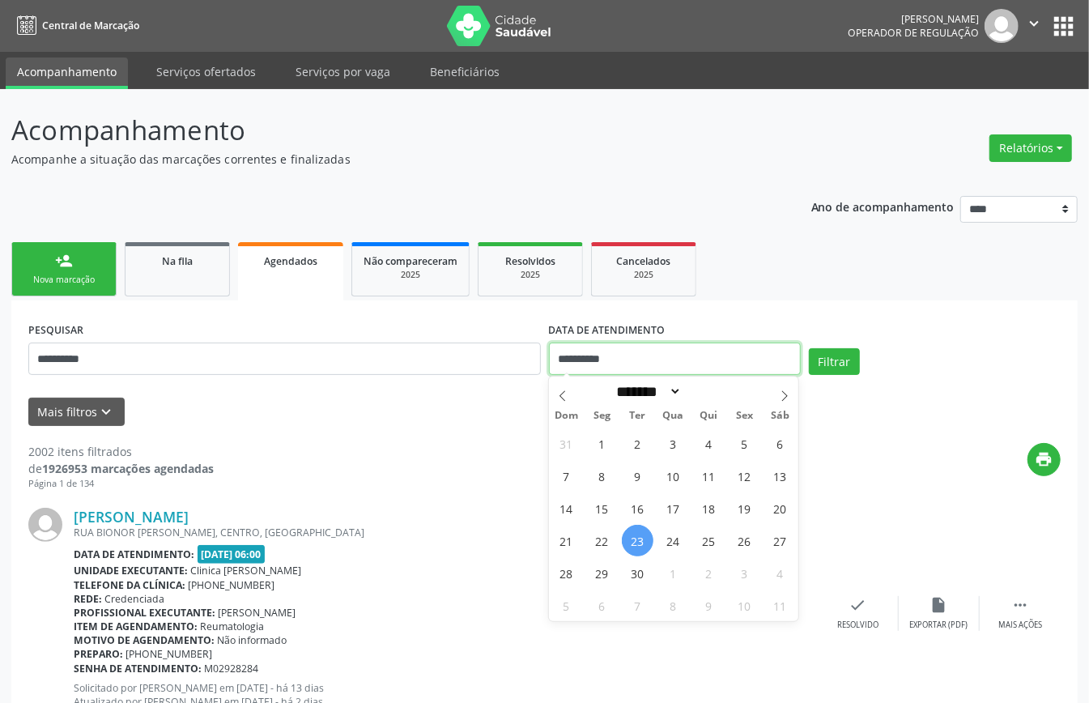
click at [710, 354] on input "**********" at bounding box center [675, 358] width 252 height 32
click at [700, 572] on span "2" at bounding box center [709, 573] width 32 height 32
type input "**********"
click at [700, 572] on span "2" at bounding box center [709, 573] width 32 height 32
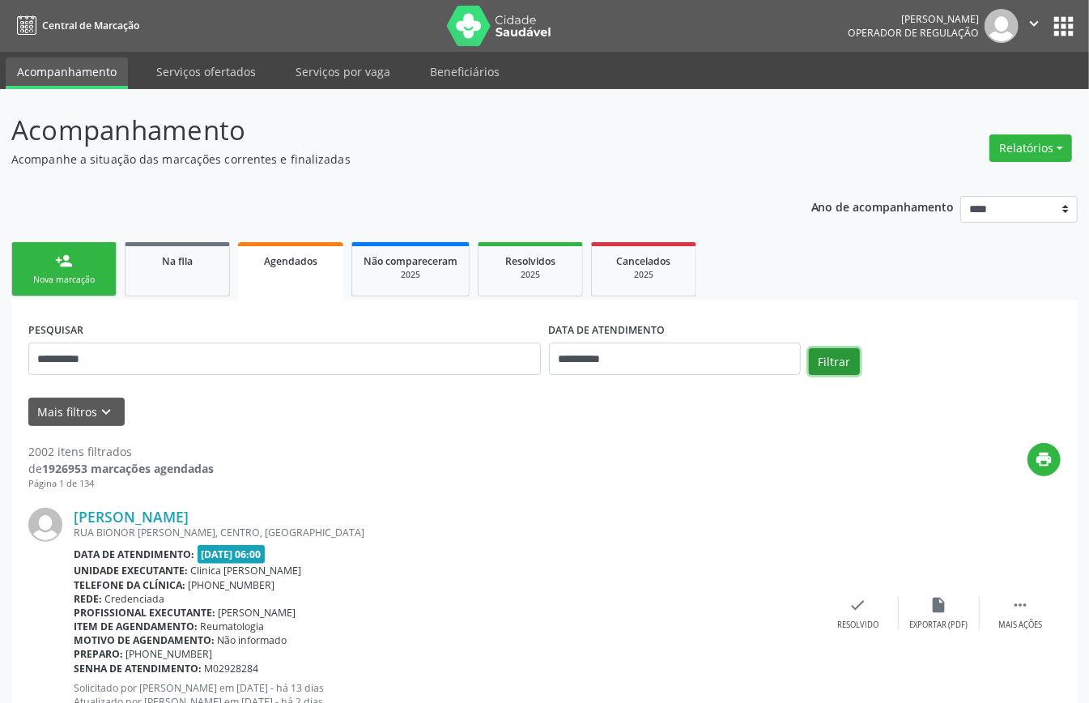
click at [837, 363] on button "Filtrar" at bounding box center [834, 362] width 51 height 28
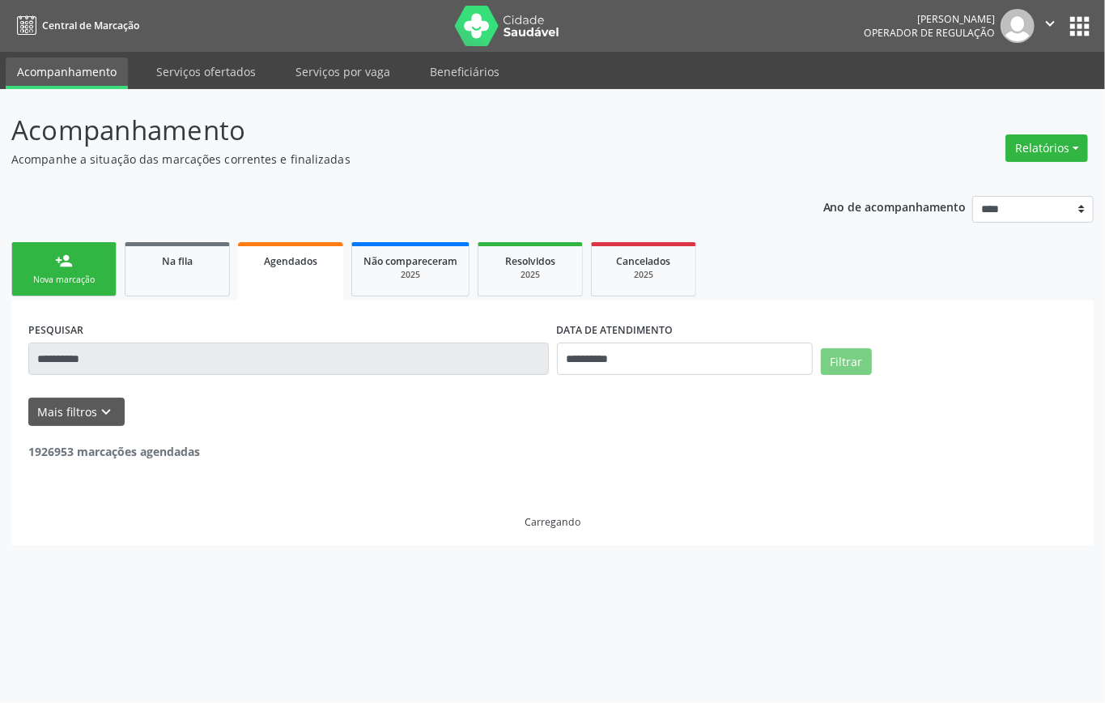
scroll to position [49, 0]
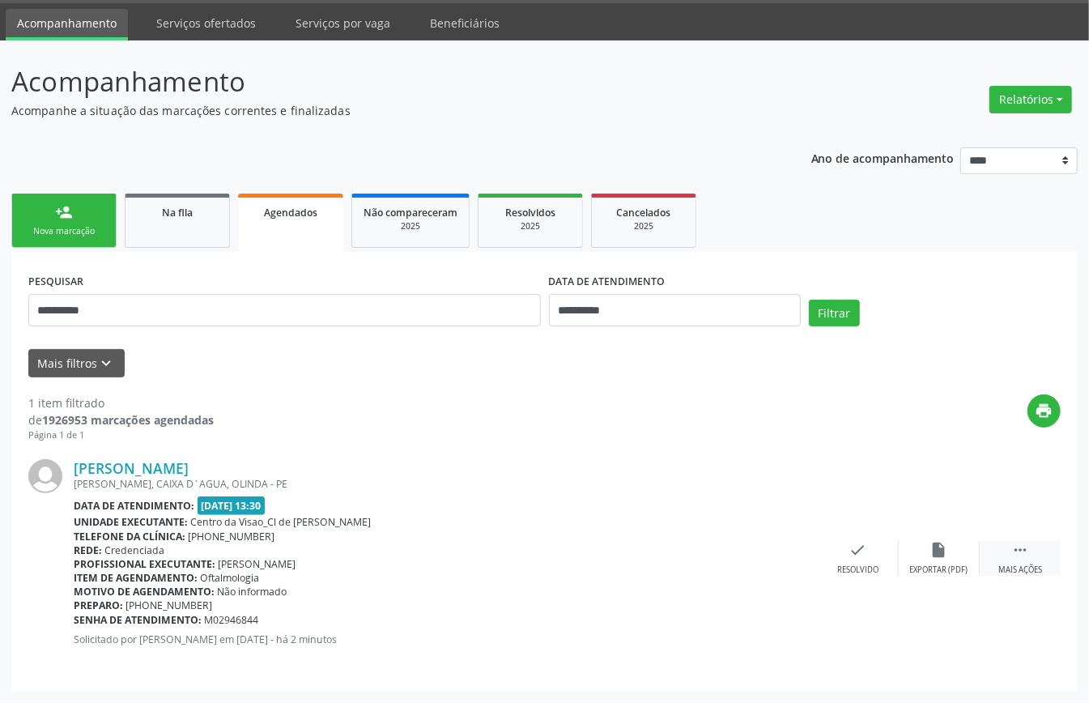
click at [1021, 555] on icon "" at bounding box center [1020, 550] width 18 height 18
click at [791, 549] on div "cancel Cancelar" at bounding box center [777, 558] width 81 height 35
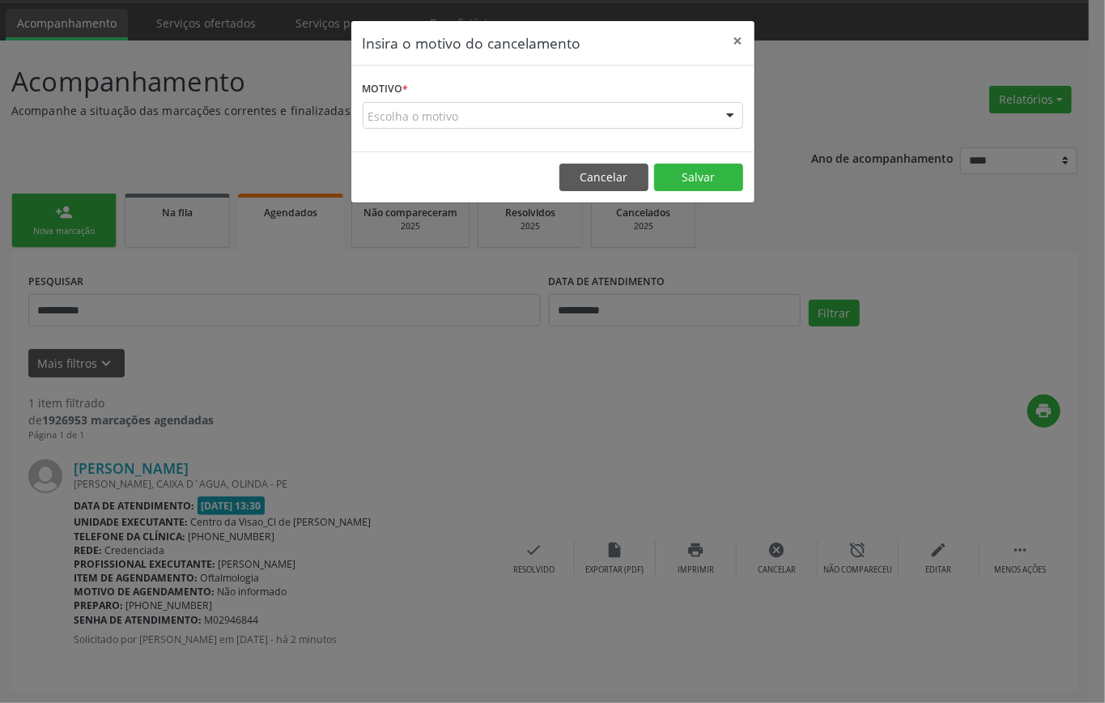
drag, startPoint x: 600, startPoint y: 105, endPoint x: 601, endPoint y: 156, distance: 51.0
click at [604, 118] on div "Escolha o motivo" at bounding box center [553, 116] width 381 height 28
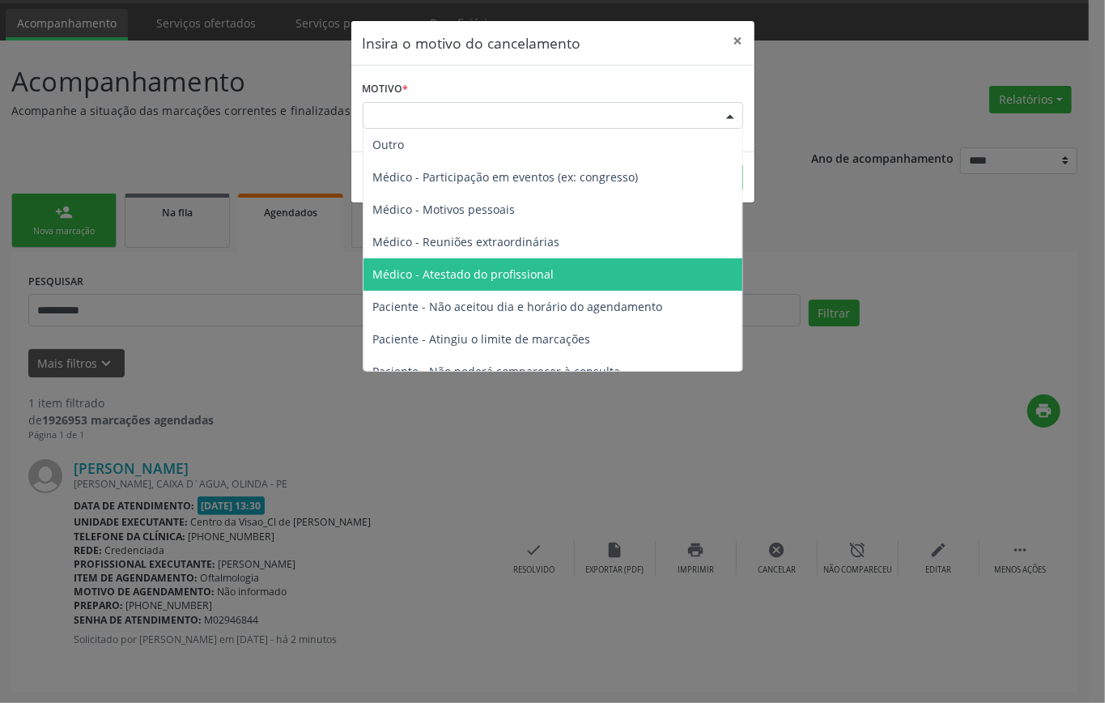
scroll to position [82, 0]
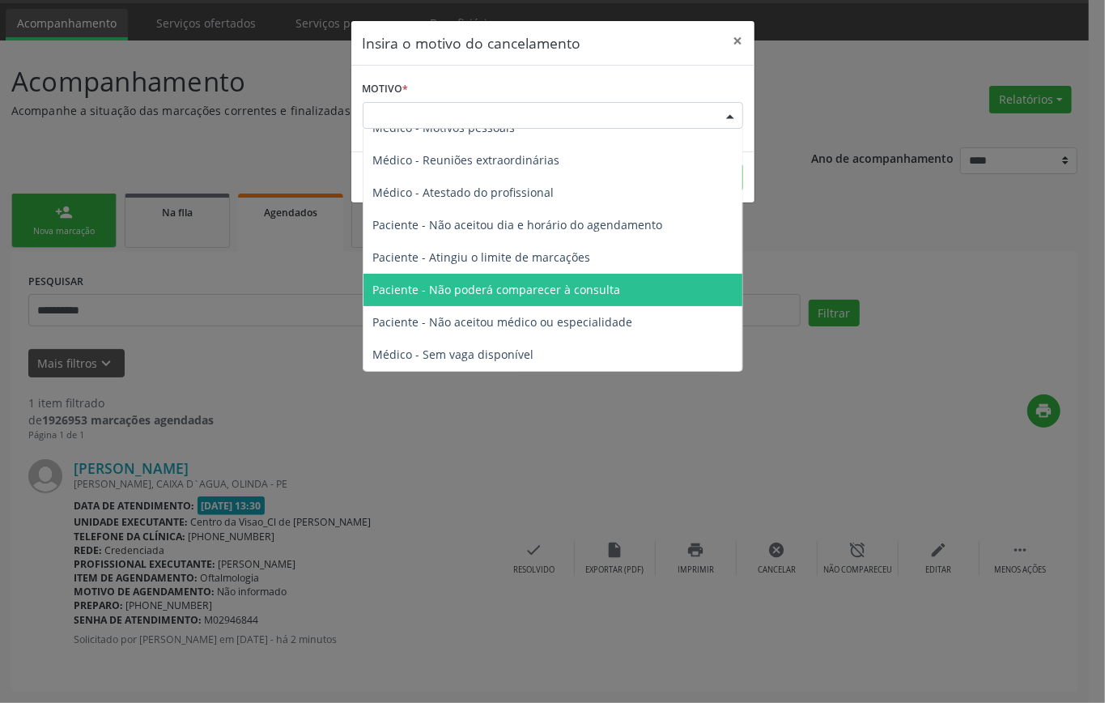
click at [532, 302] on span "Paciente - Não poderá comparecer à consulta" at bounding box center [553, 290] width 379 height 32
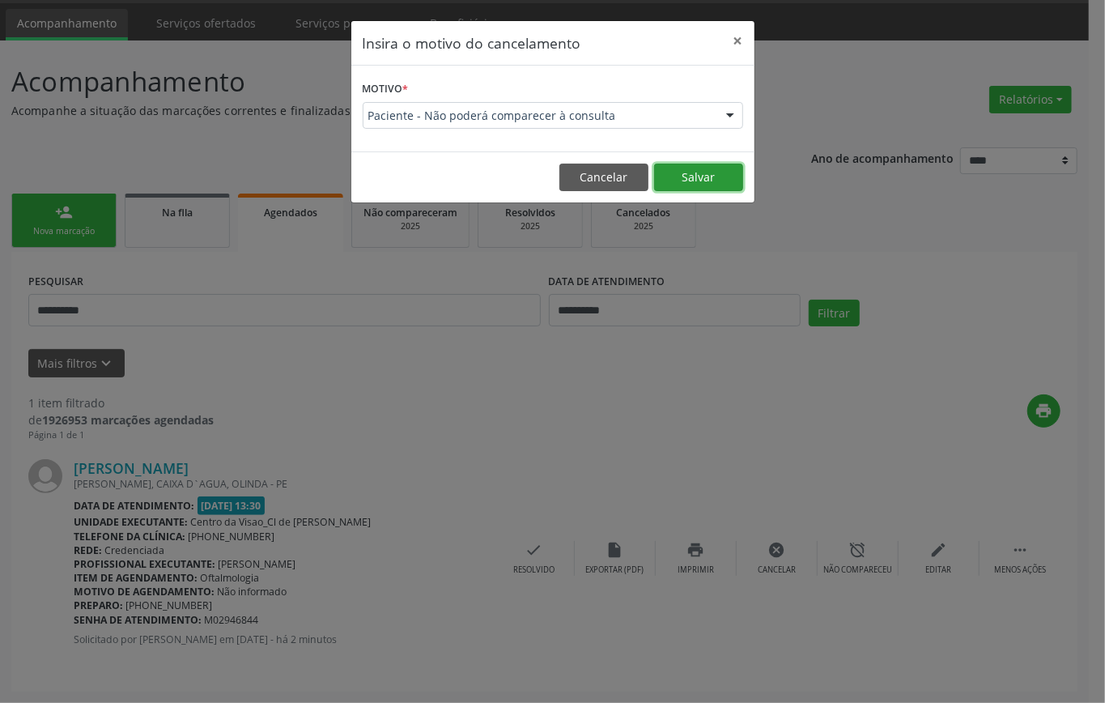
click at [688, 173] on button "Salvar" at bounding box center [698, 178] width 89 height 28
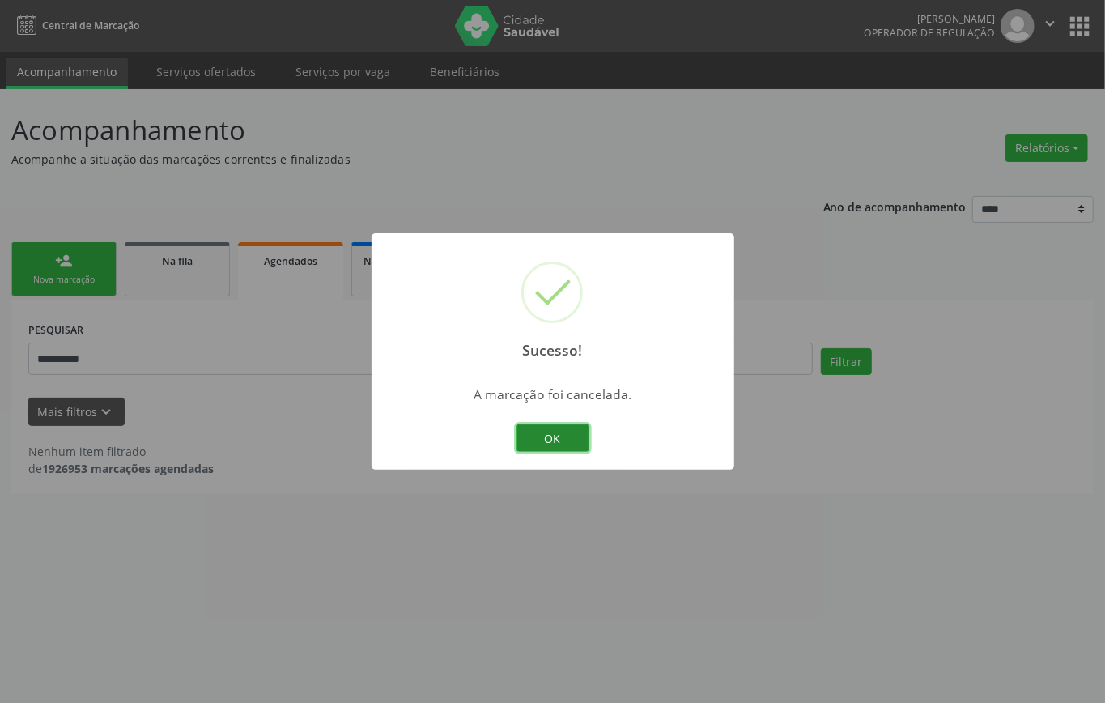
click at [542, 440] on button "OK" at bounding box center [553, 438] width 73 height 28
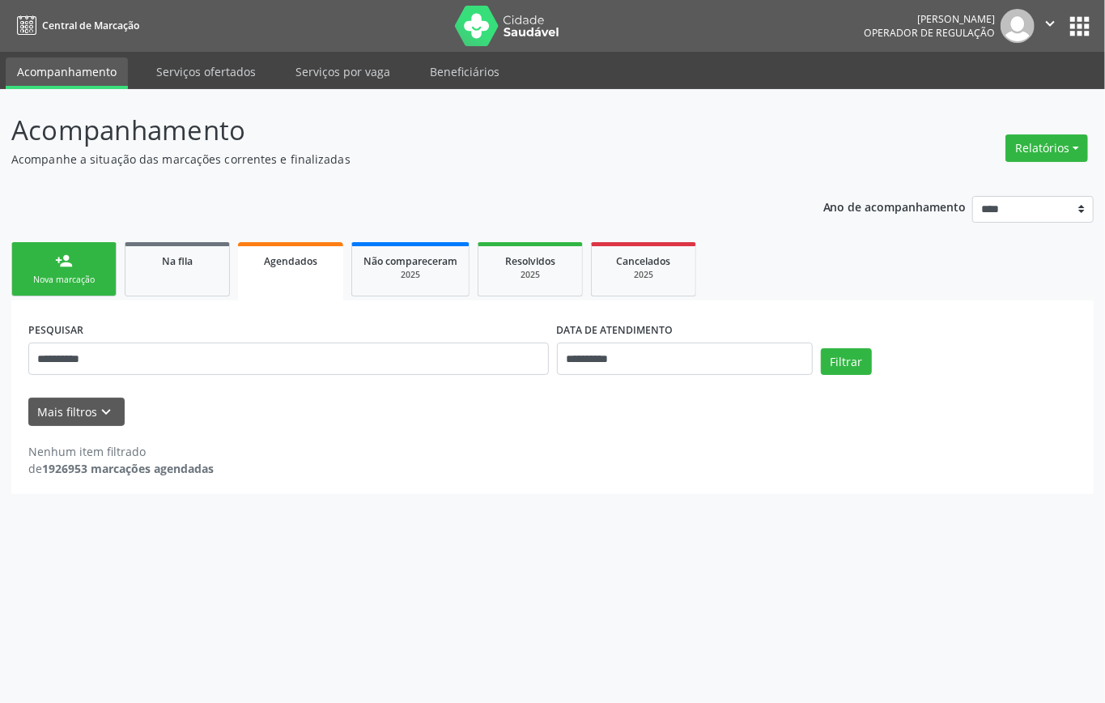
click at [81, 275] on div "Nova marcação" at bounding box center [63, 280] width 81 height 12
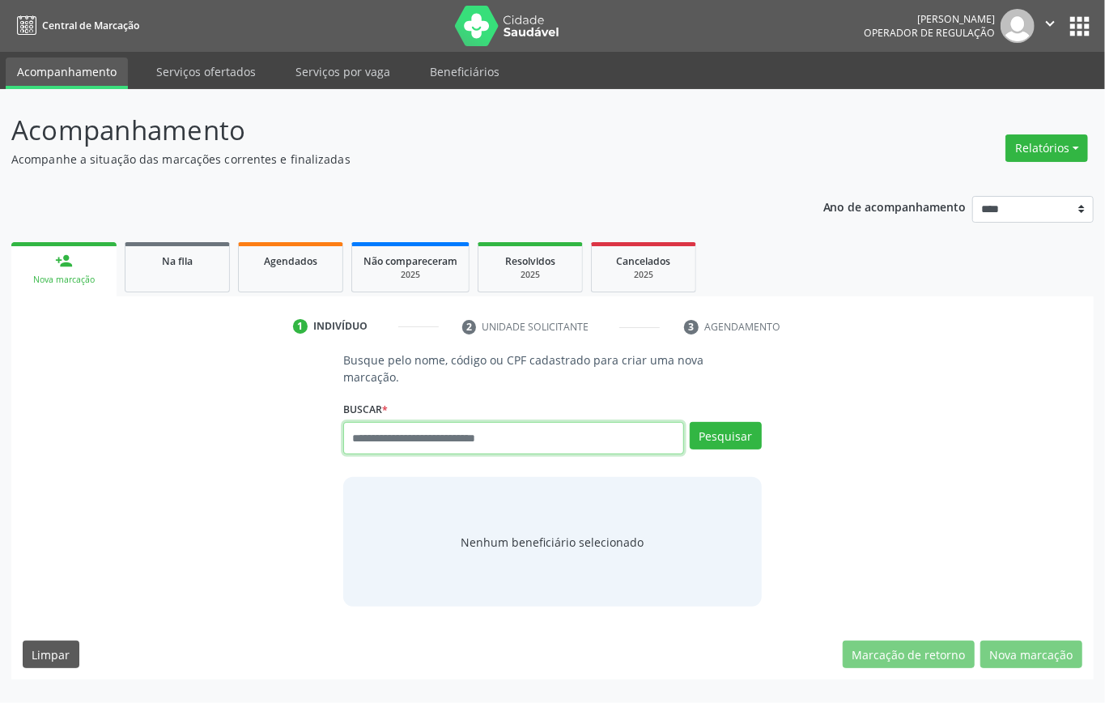
click at [492, 450] on input "text" at bounding box center [513, 438] width 341 height 32
type input "*********"
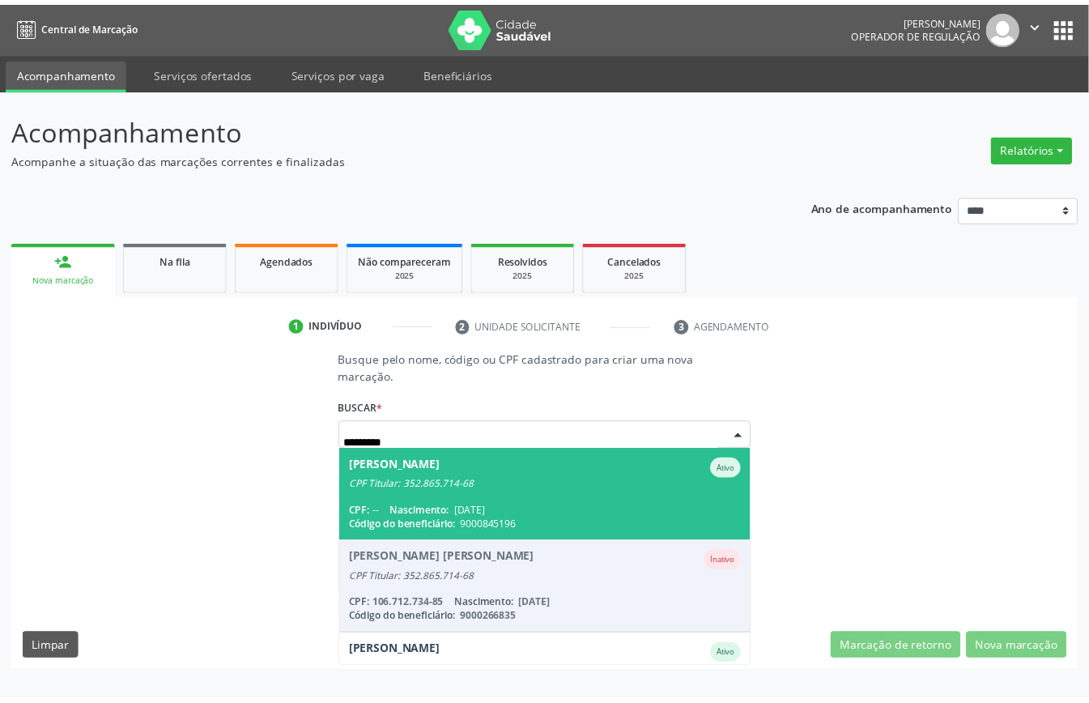
scroll to position [59, 0]
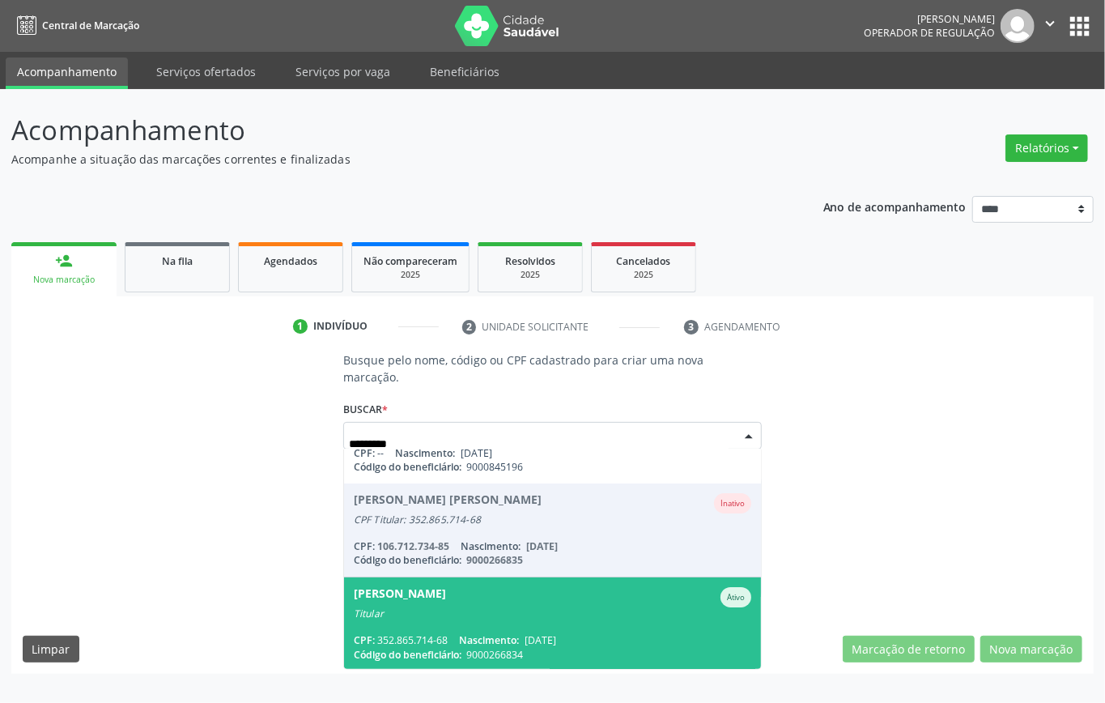
click at [500, 640] on span "Nascimento:" at bounding box center [489, 640] width 60 height 14
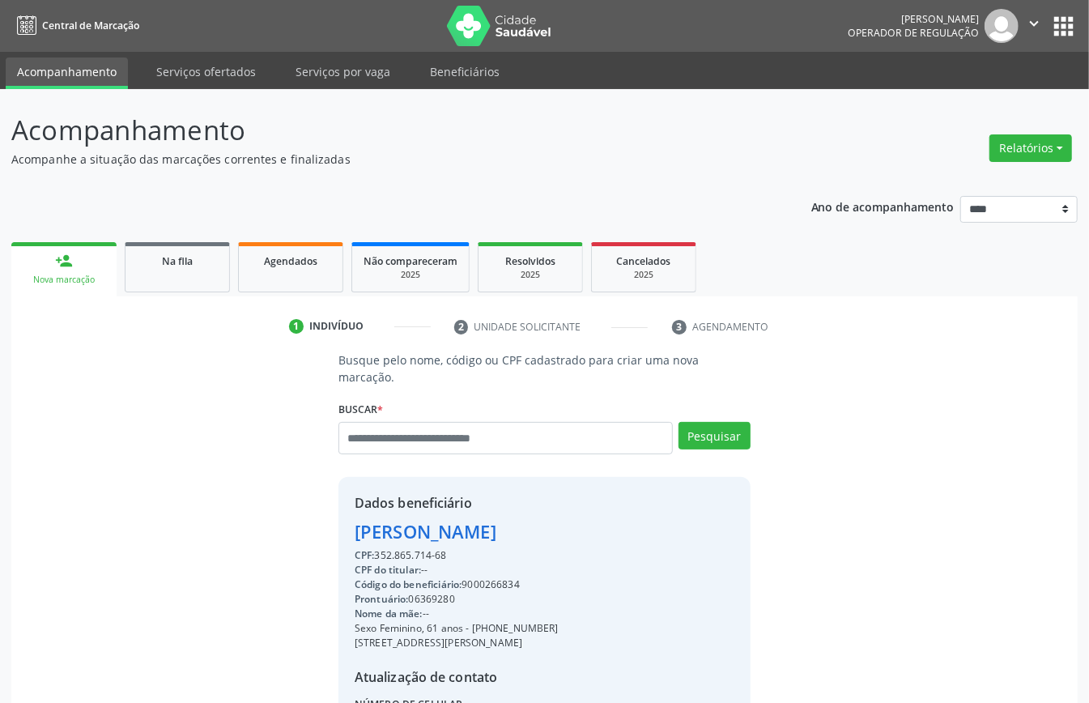
scroll to position [170, 0]
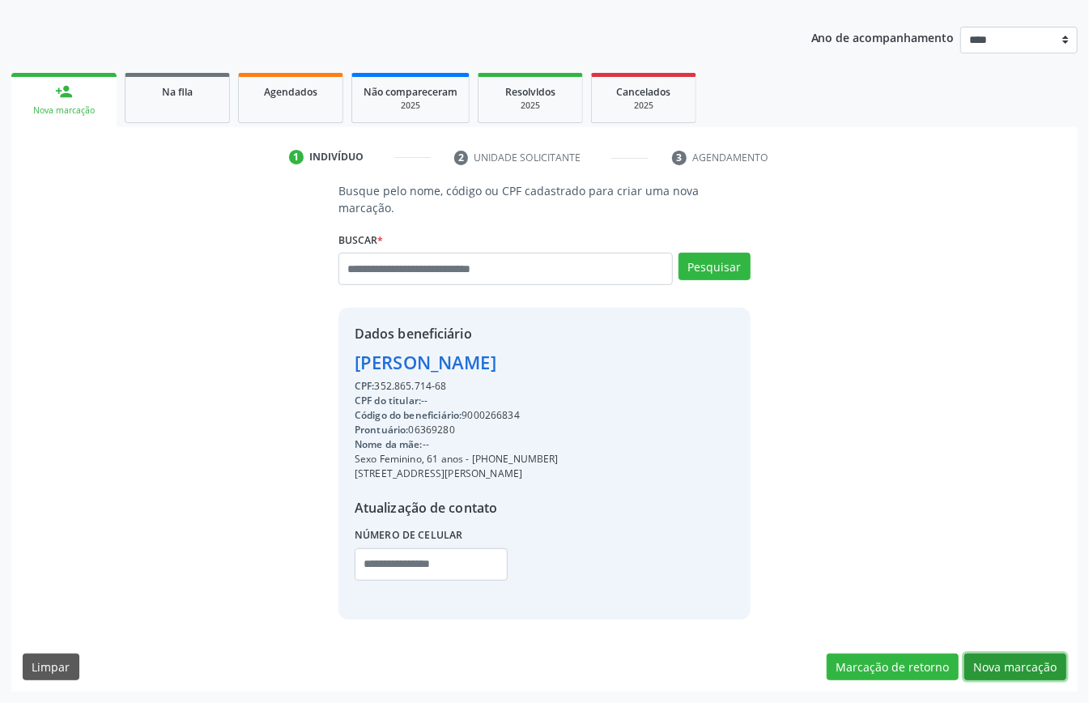
click at [1017, 666] on button "Nova marcação" at bounding box center [1015, 667] width 102 height 28
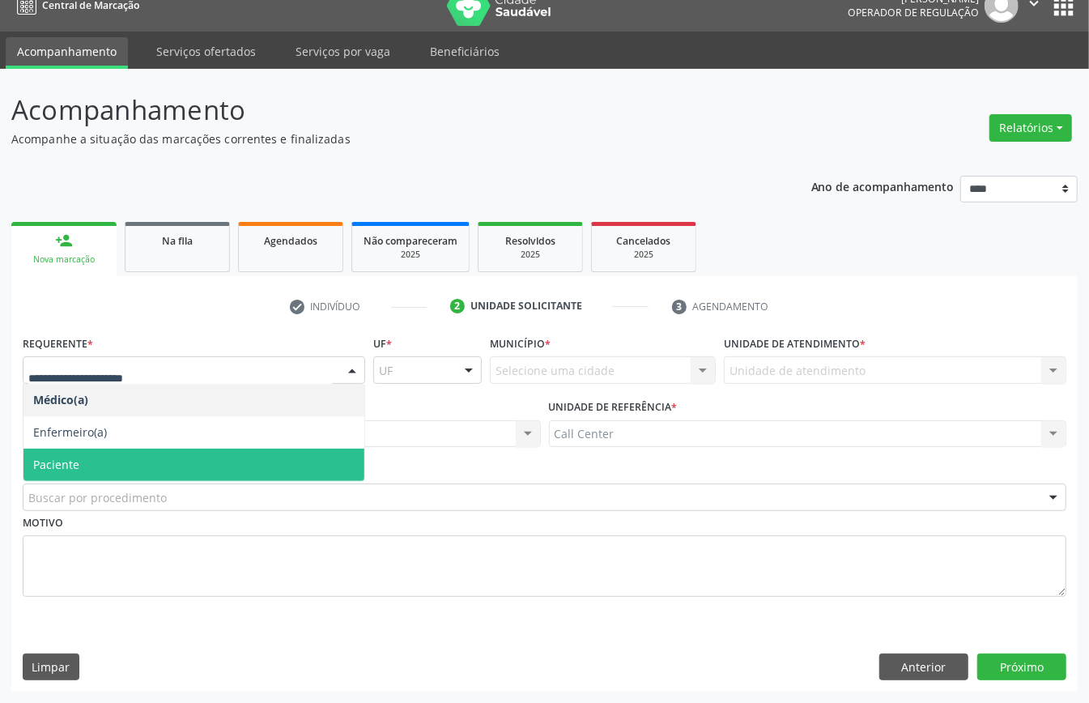
click at [121, 458] on span "Paciente" at bounding box center [193, 465] width 341 height 32
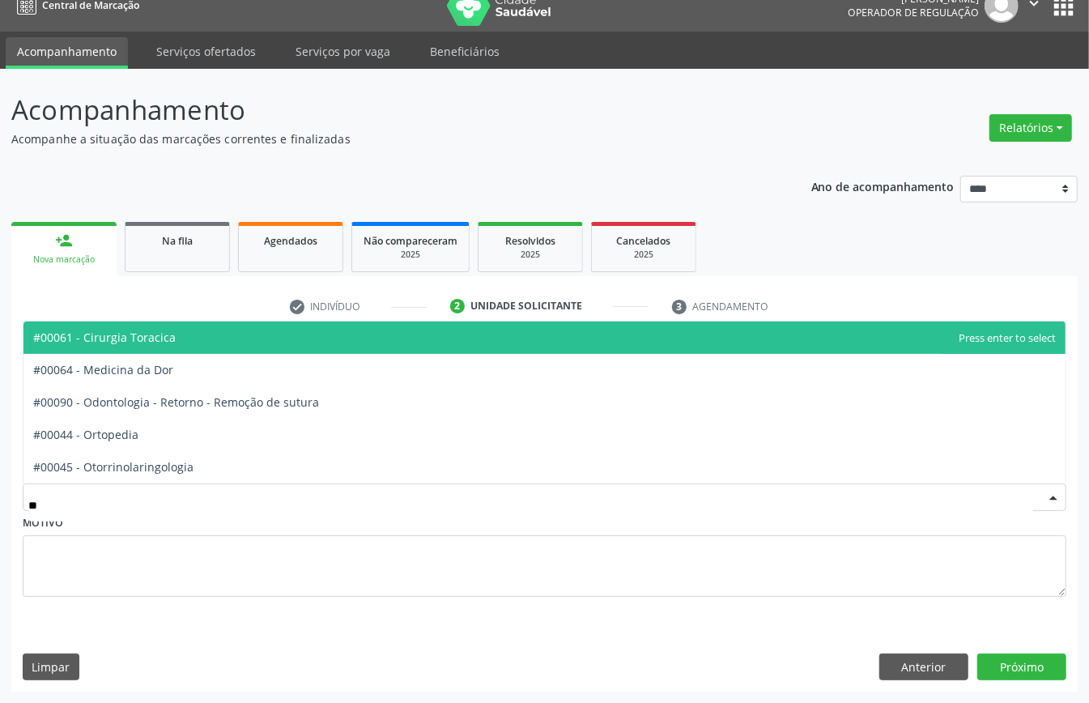
type input "***"
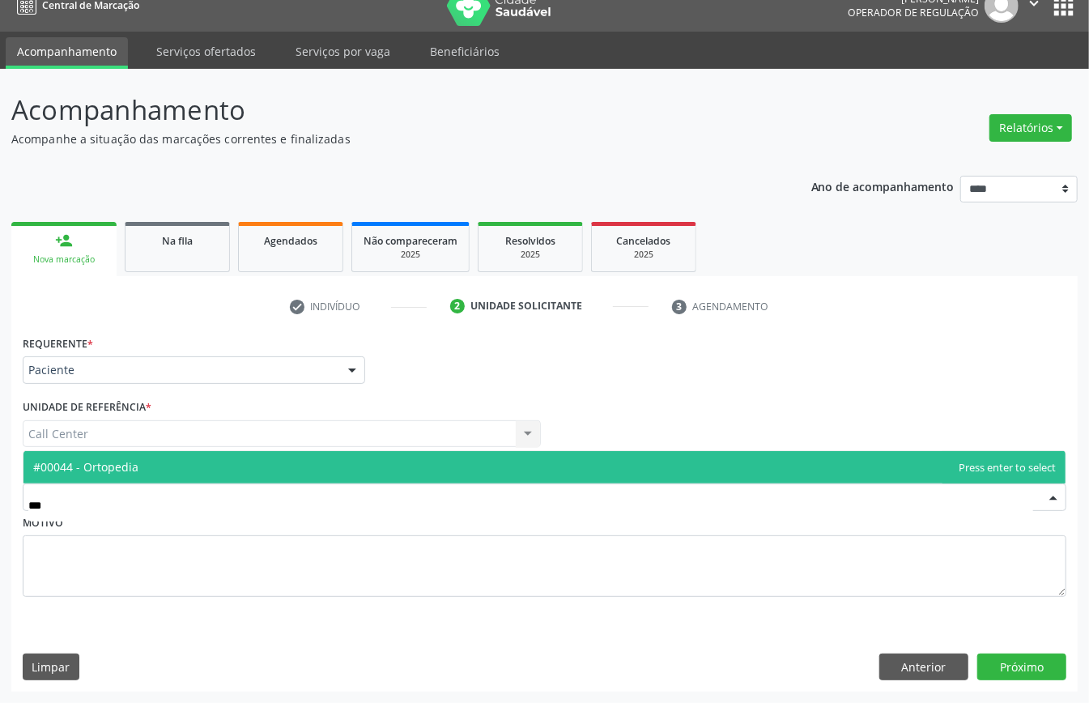
click at [201, 468] on span "#00044 - Ortopedia" at bounding box center [544, 467] width 1042 height 32
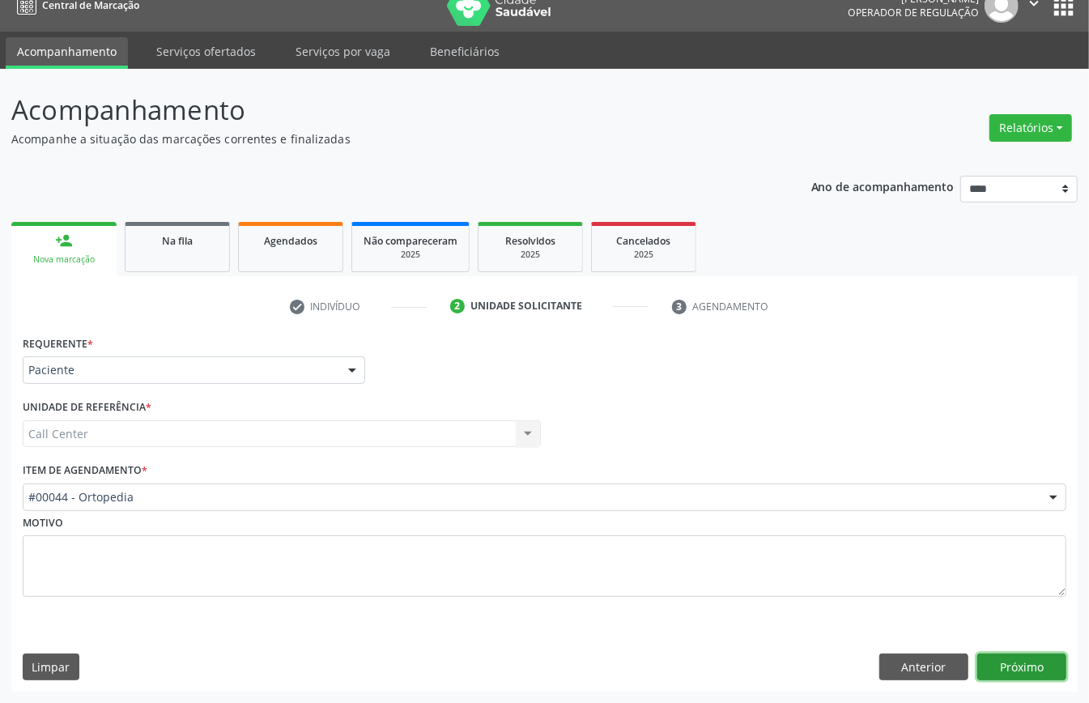
click at [989, 669] on button "Próximo" at bounding box center [1021, 667] width 89 height 28
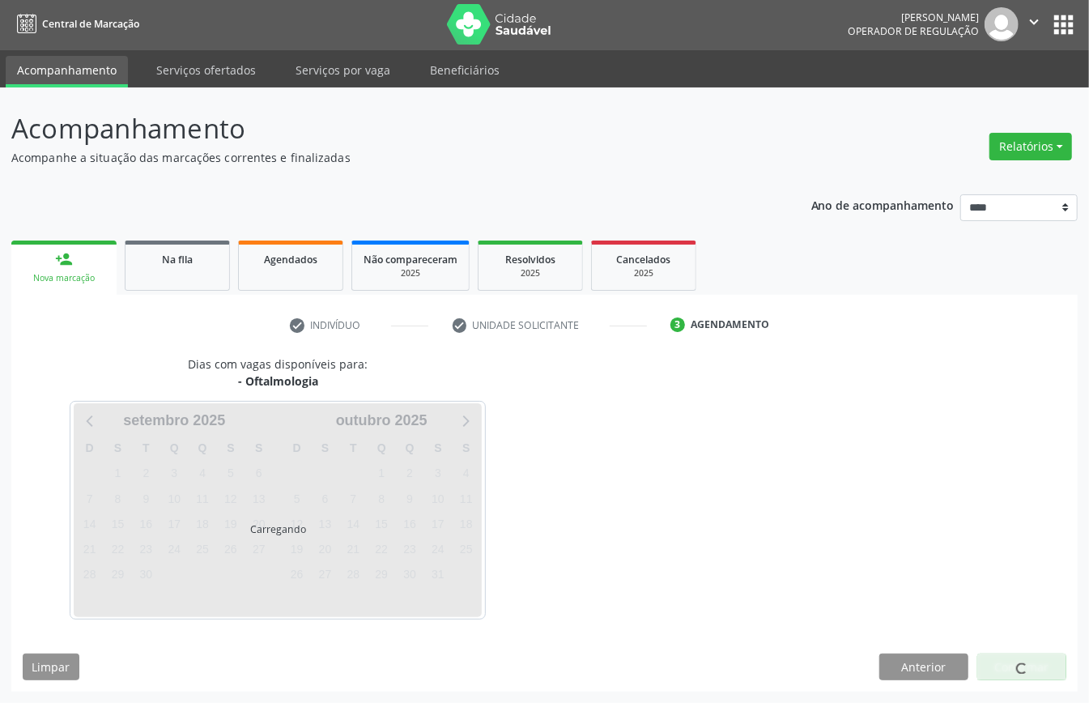
scroll to position [3, 0]
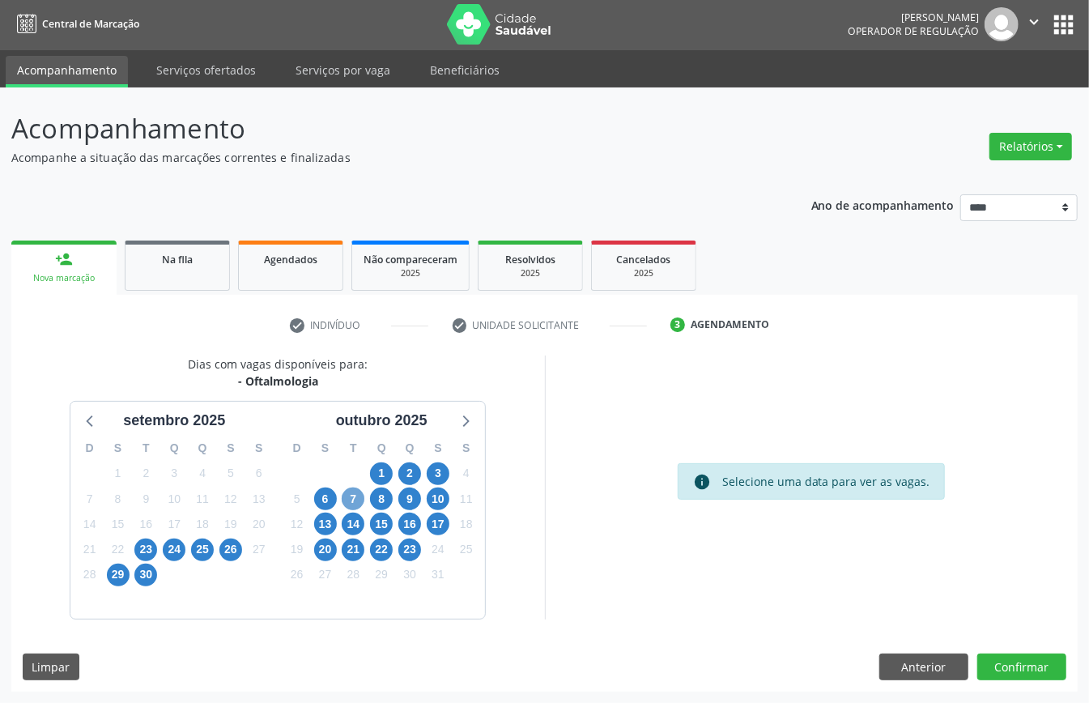
click at [353, 500] on span "7" at bounding box center [353, 498] width 23 height 23
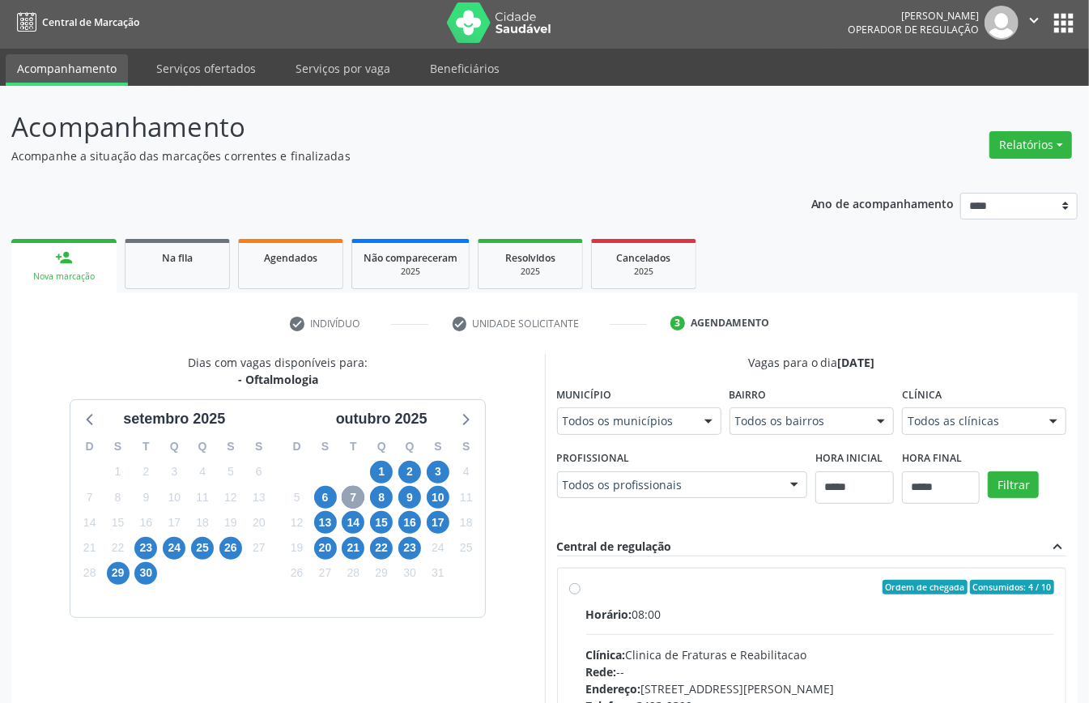
scroll to position [327, 0]
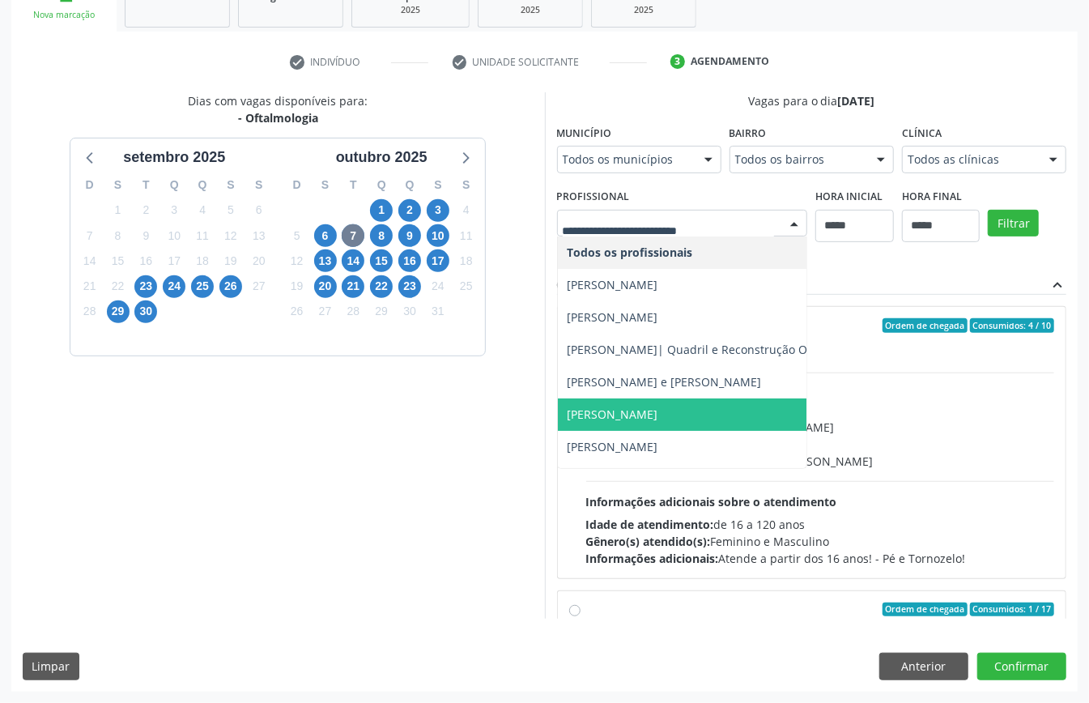
drag, startPoint x: 150, startPoint y: 610, endPoint x: 169, endPoint y: 606, distance: 20.0
click at [558, 431] on span "Daniel Soares" at bounding box center [700, 414] width 284 height 32
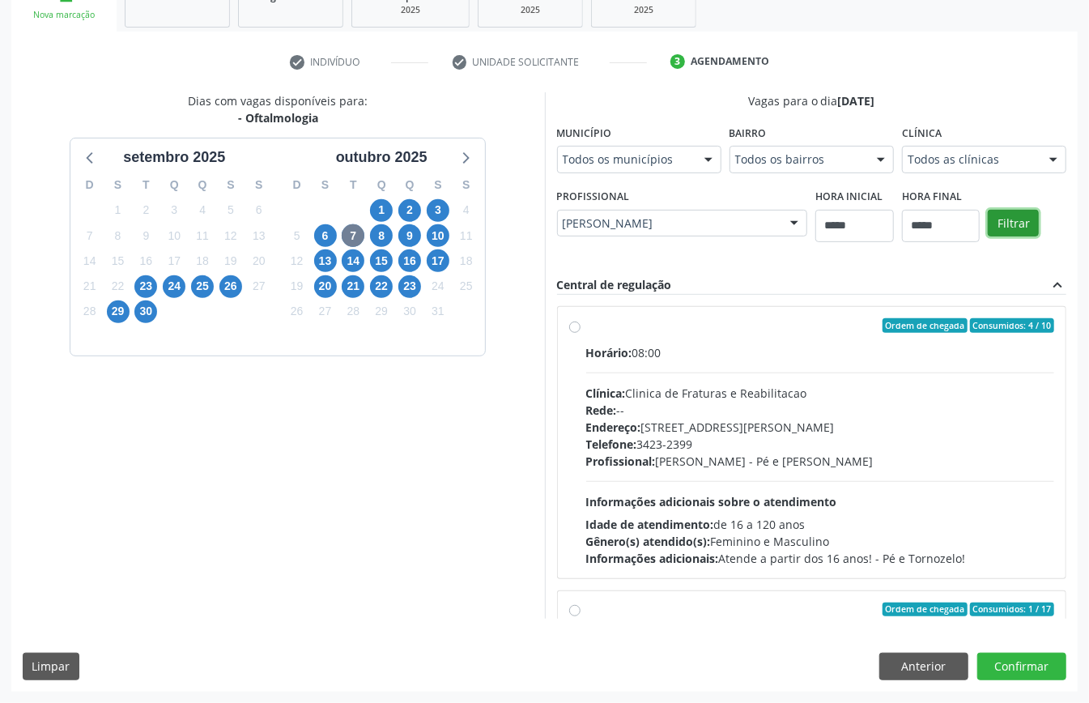
click at [988, 237] on button "Filtrar" at bounding box center [1013, 224] width 51 height 28
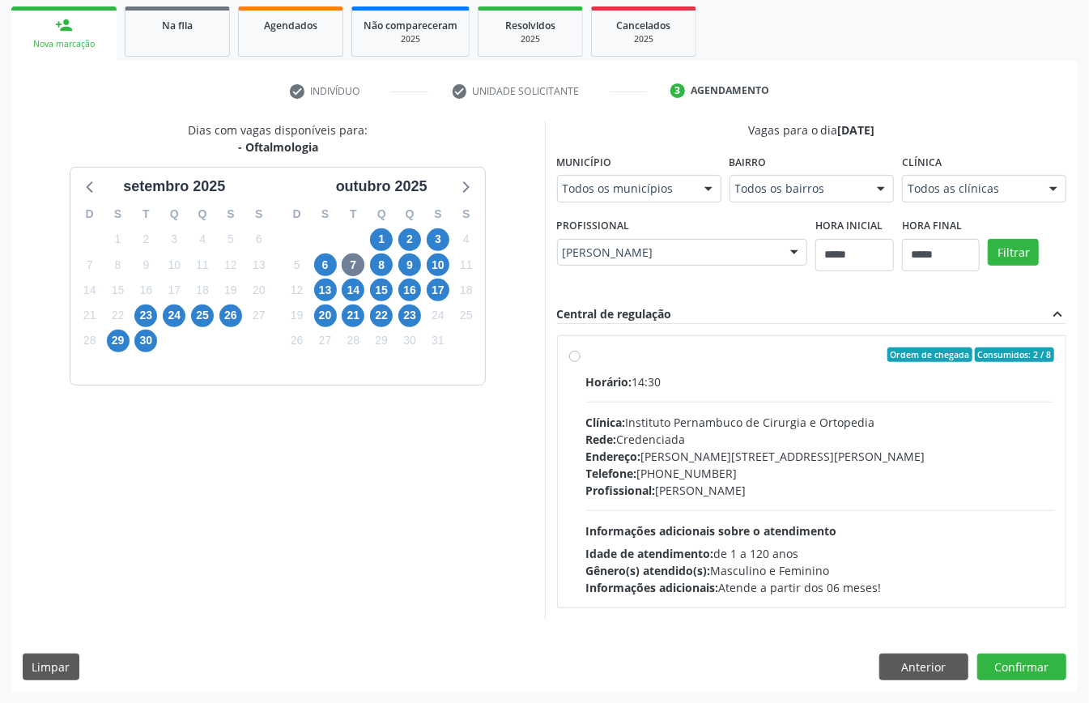
click at [619, 460] on span "Endereço:" at bounding box center [613, 456] width 55 height 15
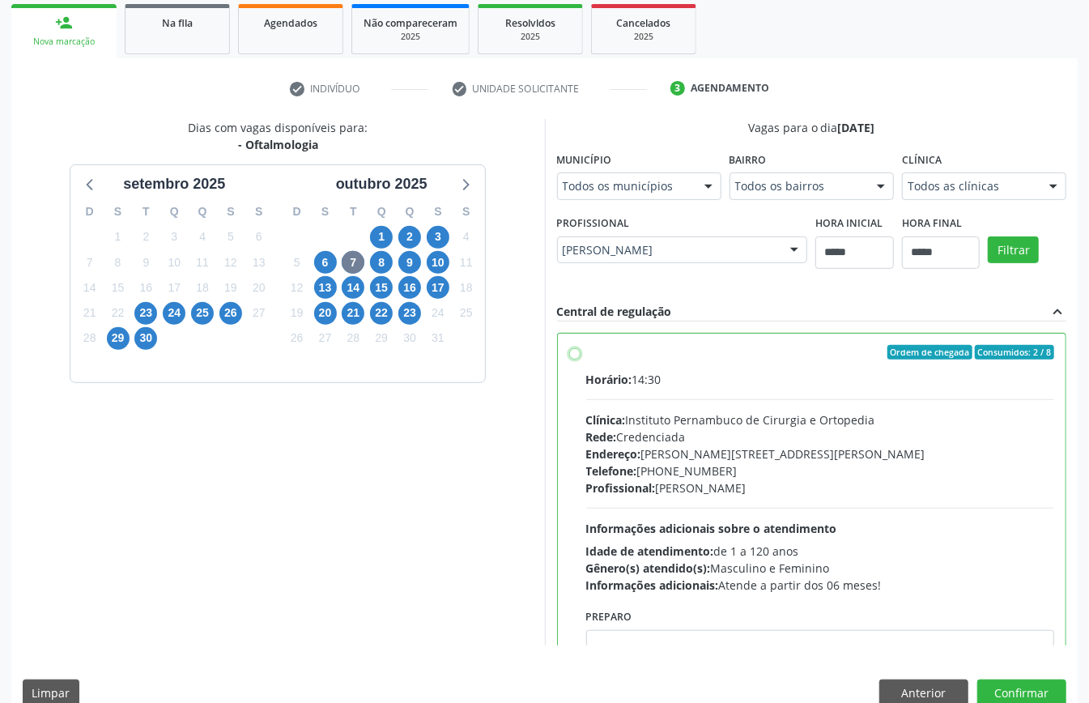
scroll to position [82, 0]
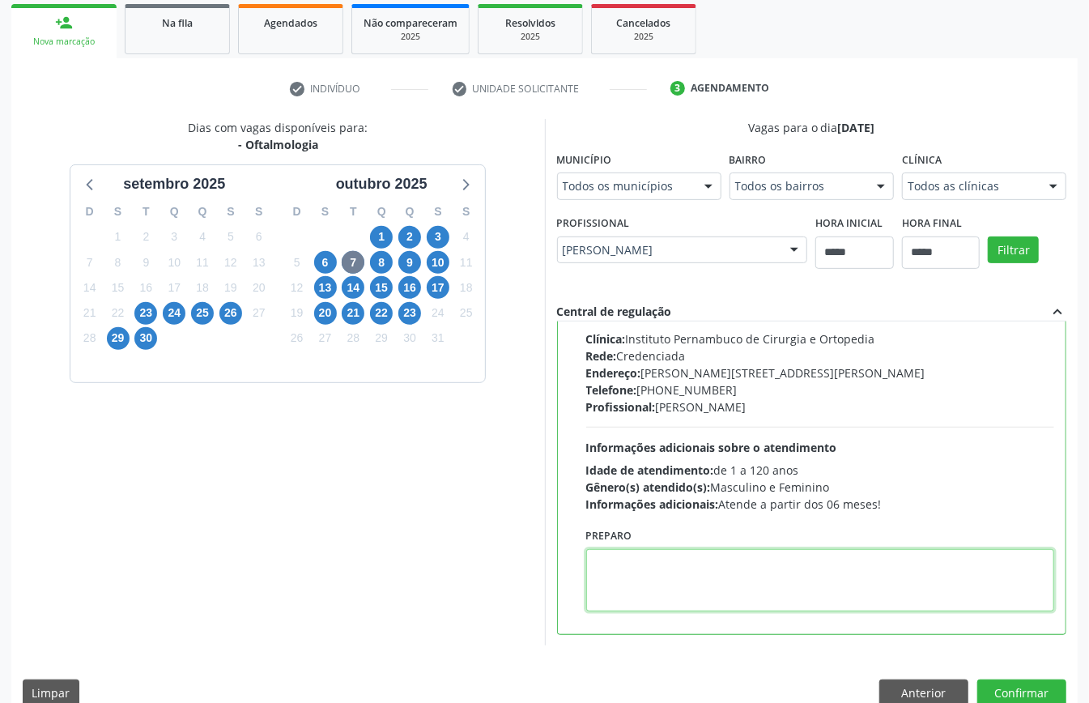
paste textarea "**********"
type textarea "**********"
click at [1008, 693] on button "Confirmar" at bounding box center [1021, 693] width 89 height 28
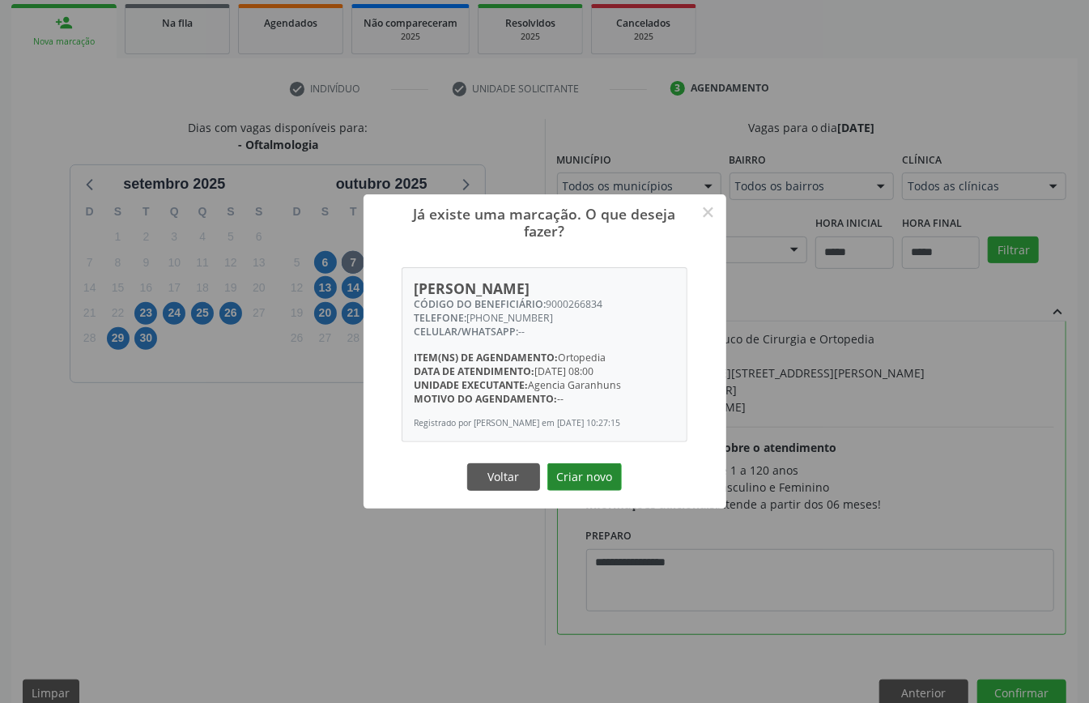
click at [570, 470] on button "Criar novo" at bounding box center [584, 477] width 74 height 28
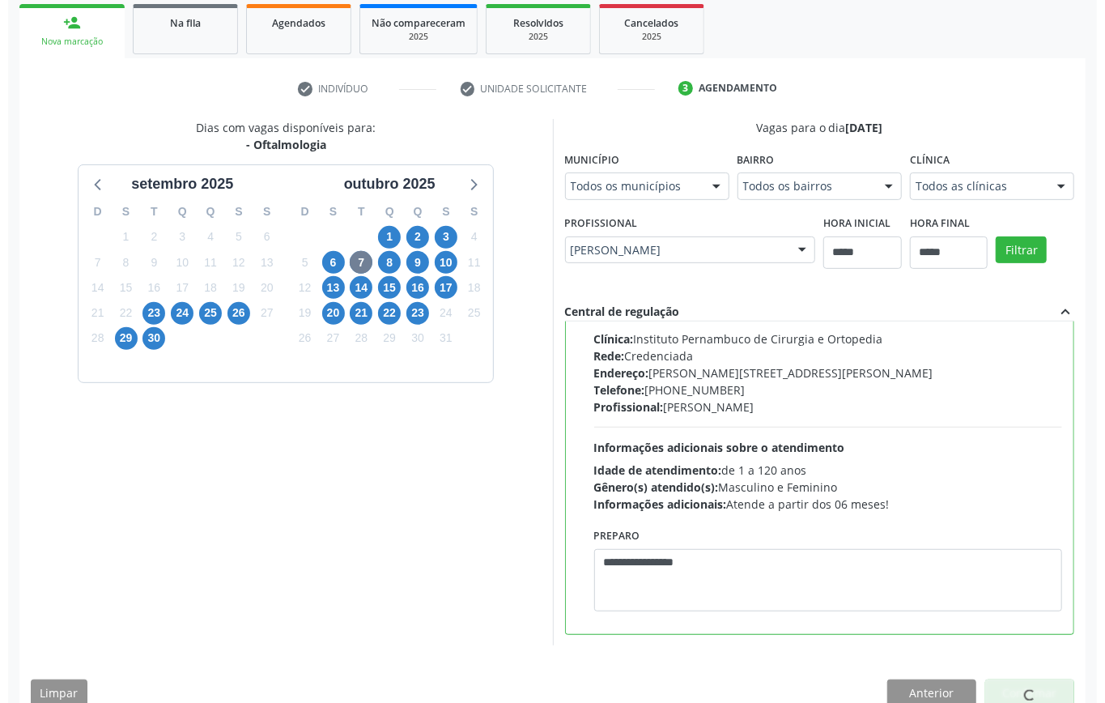
scroll to position [0, 0]
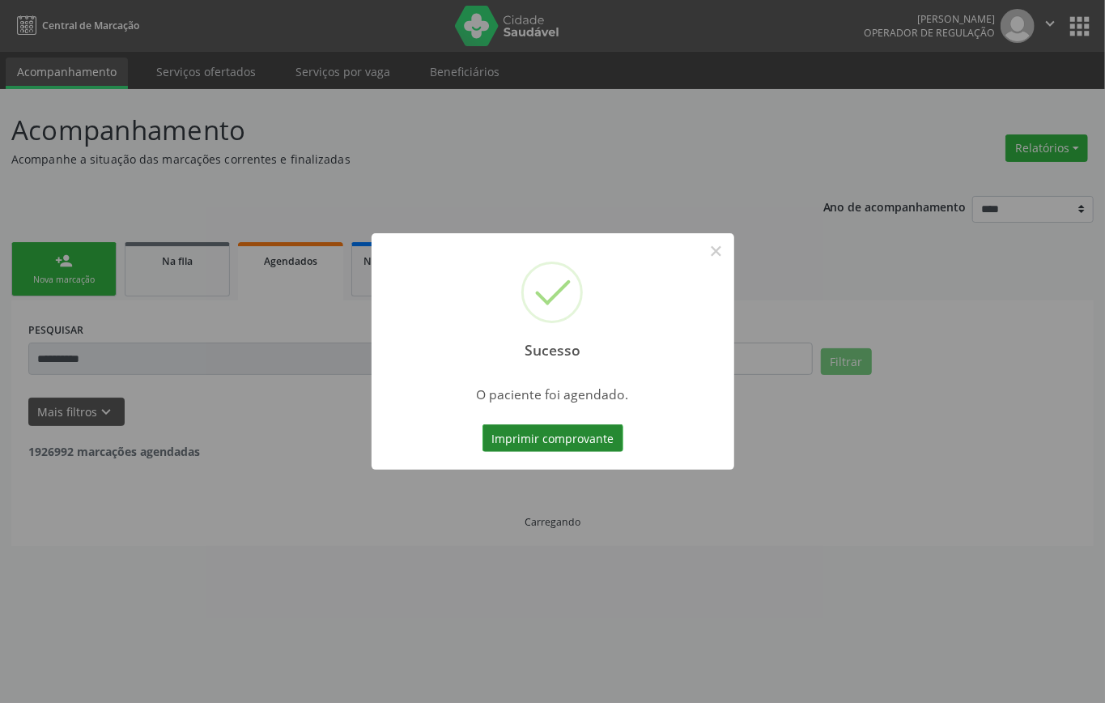
click at [534, 448] on button "Imprimir comprovante" at bounding box center [553, 438] width 141 height 28
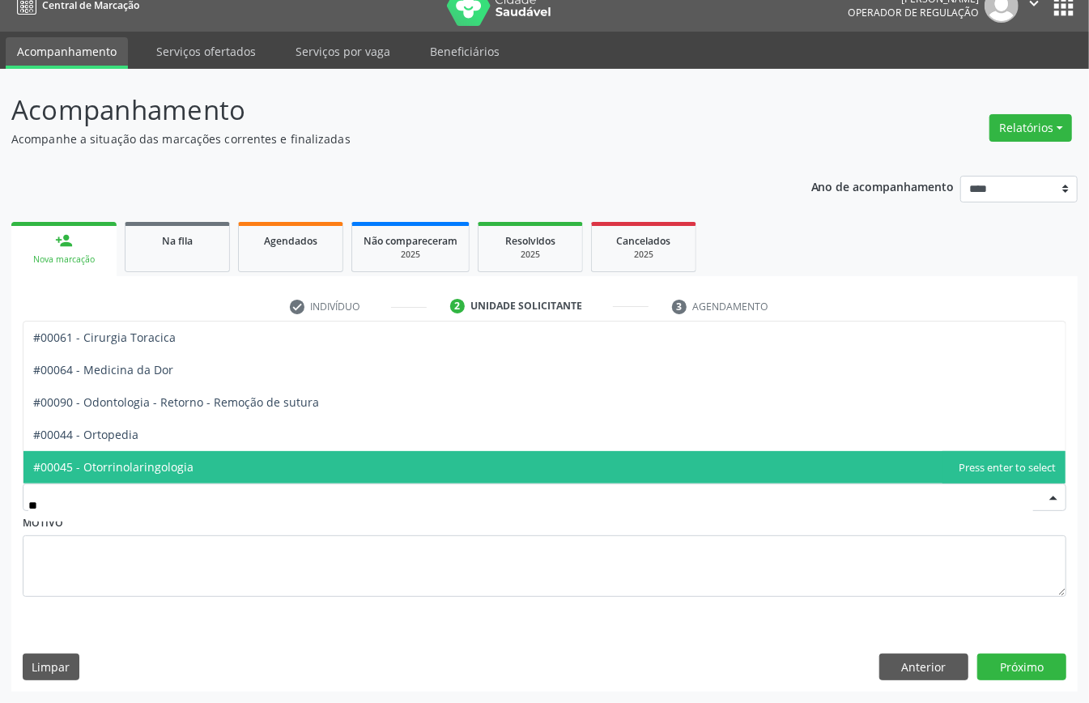
type input "***"
click at [134, 464] on span "#00044 - Ortopedia" at bounding box center [85, 466] width 105 height 15
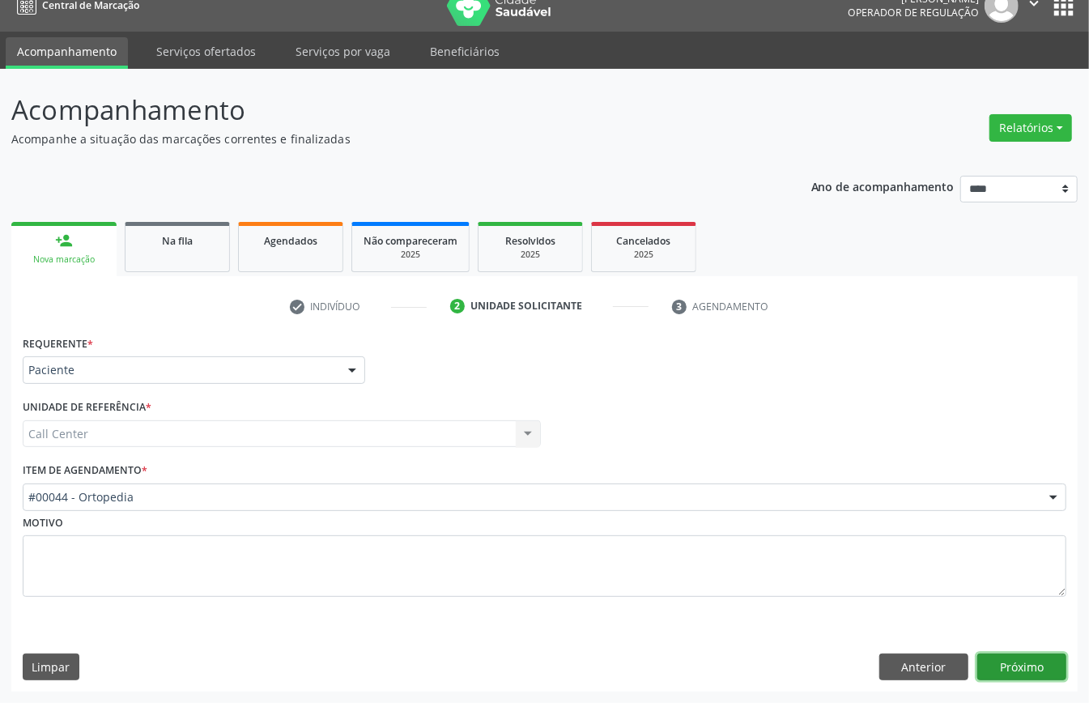
click at [1019, 665] on button "Próximo" at bounding box center [1021, 667] width 89 height 28
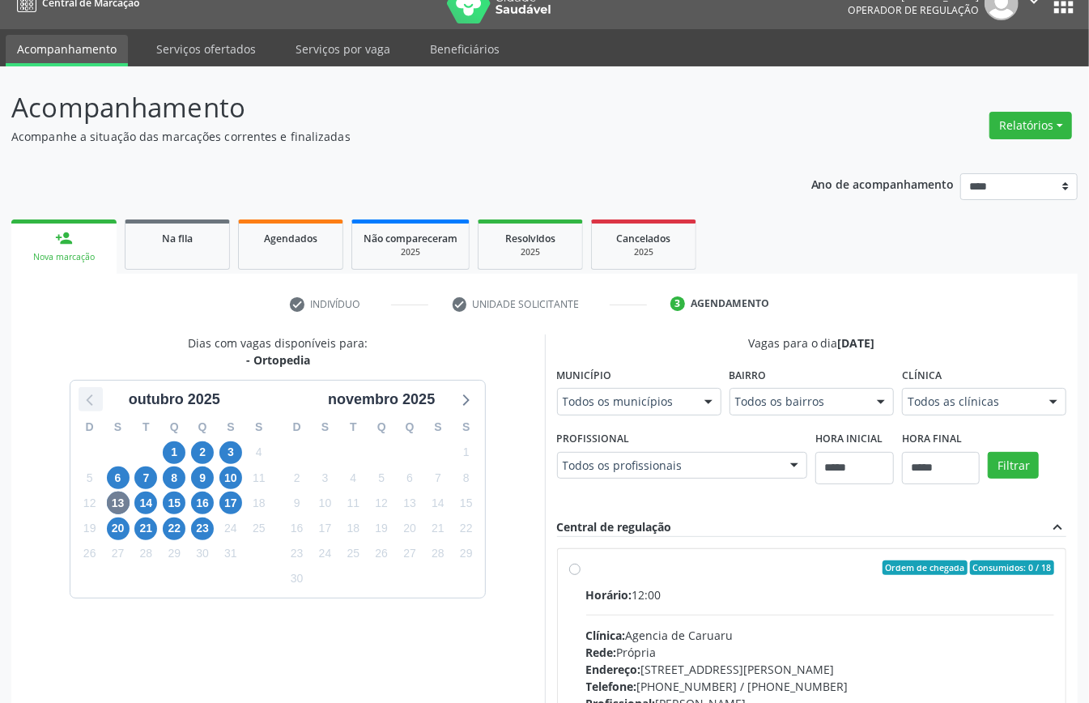
click at [91, 398] on icon at bounding box center [90, 399] width 21 height 21
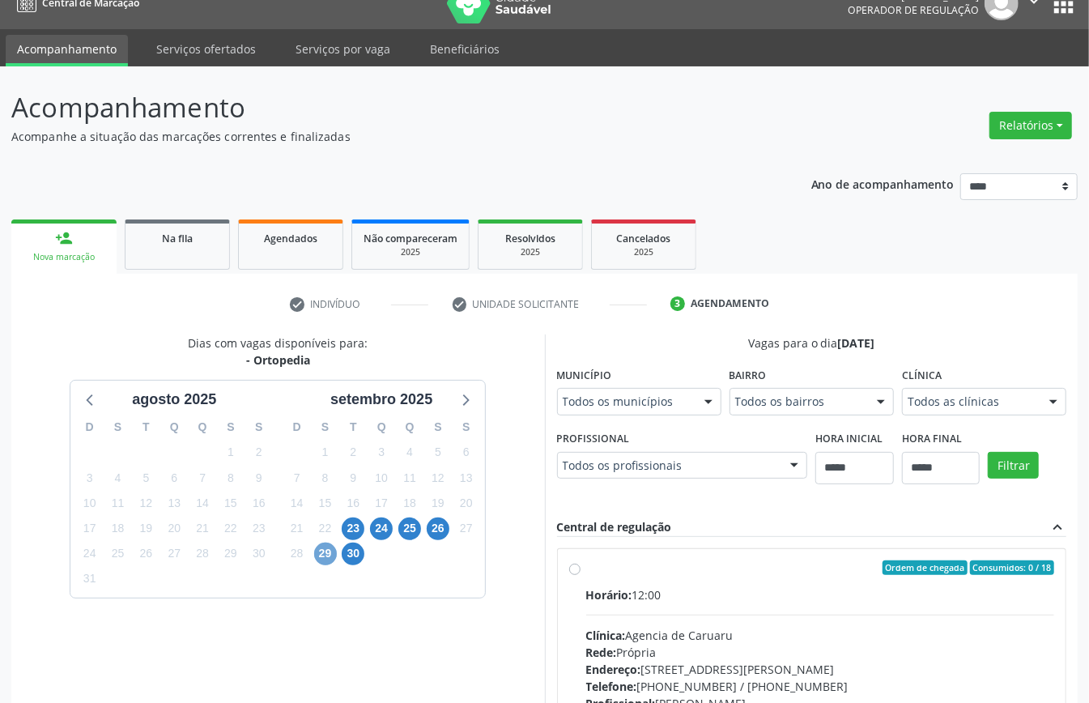
click at [325, 552] on span "29" at bounding box center [325, 553] width 23 height 23
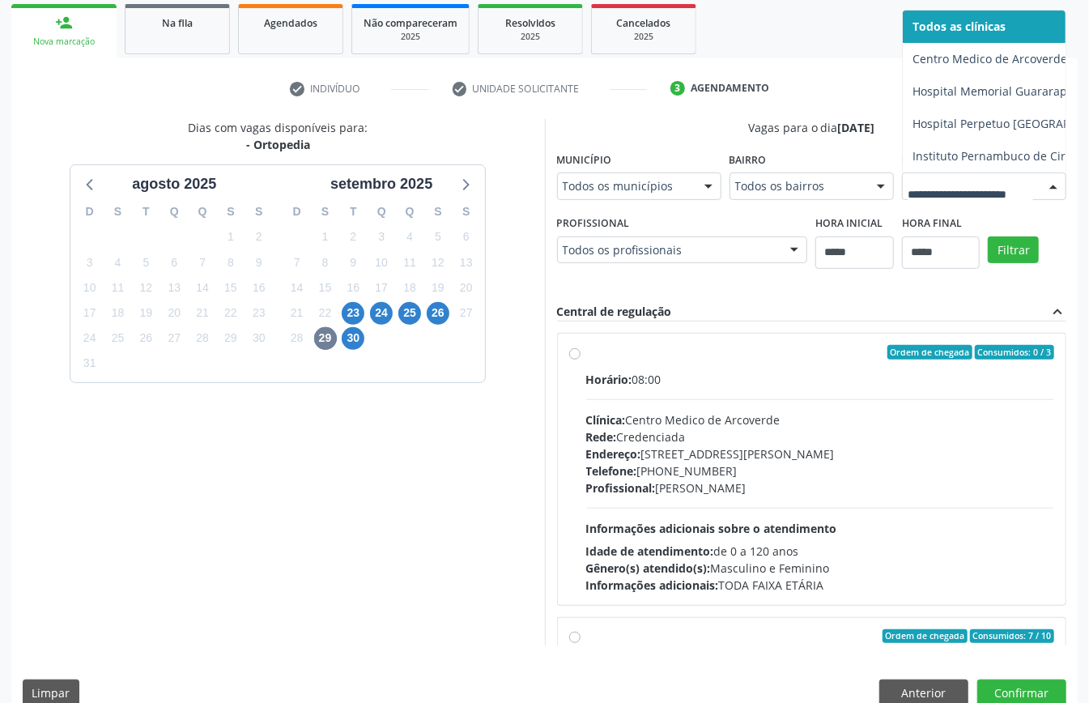
drag, startPoint x: 191, startPoint y: 512, endPoint x: 169, endPoint y: 517, distance: 22.2
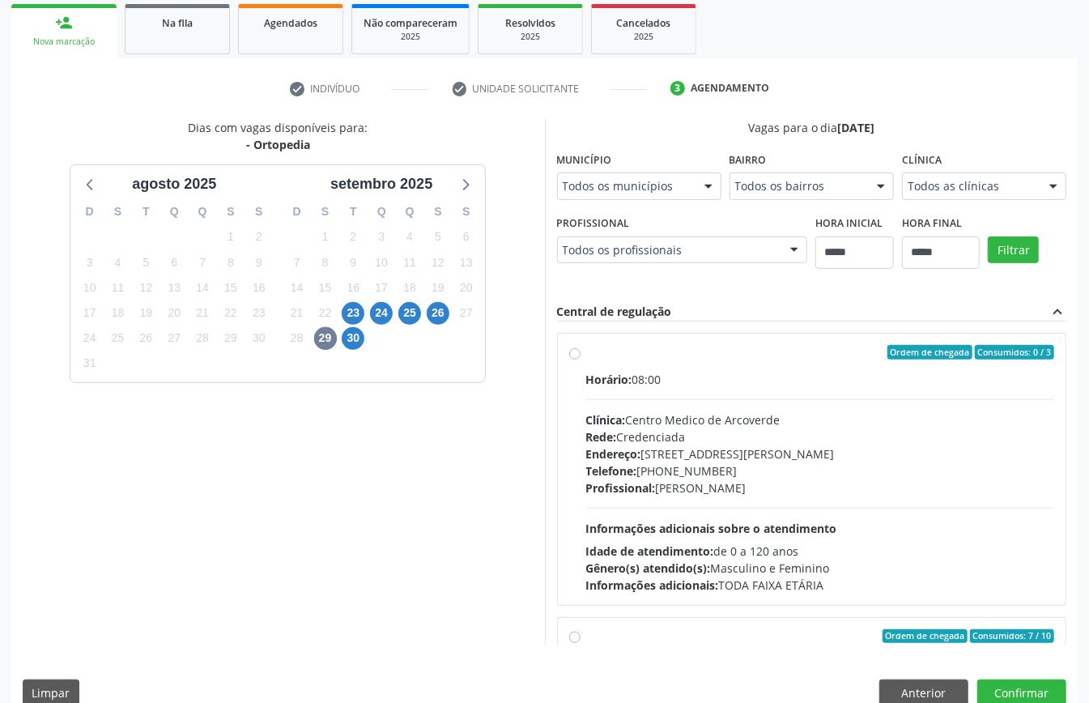
click at [641, 315] on div "Dias com vagas disponíveis para: - Ortopedia agosto 2025 D S T Q Q S S 27 28 29…" at bounding box center [544, 382] width 1066 height 526
click at [347, 335] on span "30" at bounding box center [353, 338] width 23 height 23
click at [334, 335] on span "29" at bounding box center [325, 338] width 23 height 23
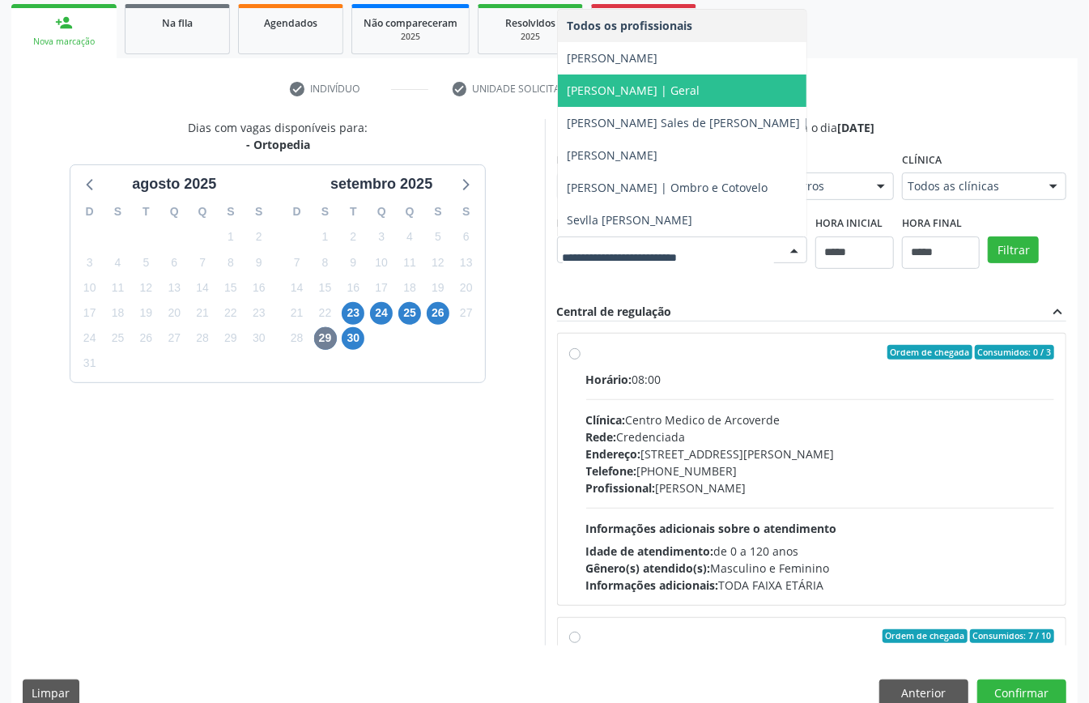
drag, startPoint x: 666, startPoint y: 330, endPoint x: 674, endPoint y: 335, distance: 9.4
click at [674, 335] on div "Dias com vagas disponíveis para: - Ortopedia agosto 2025 D S T Q Q S S 27 28 29…" at bounding box center [544, 382] width 1066 height 526
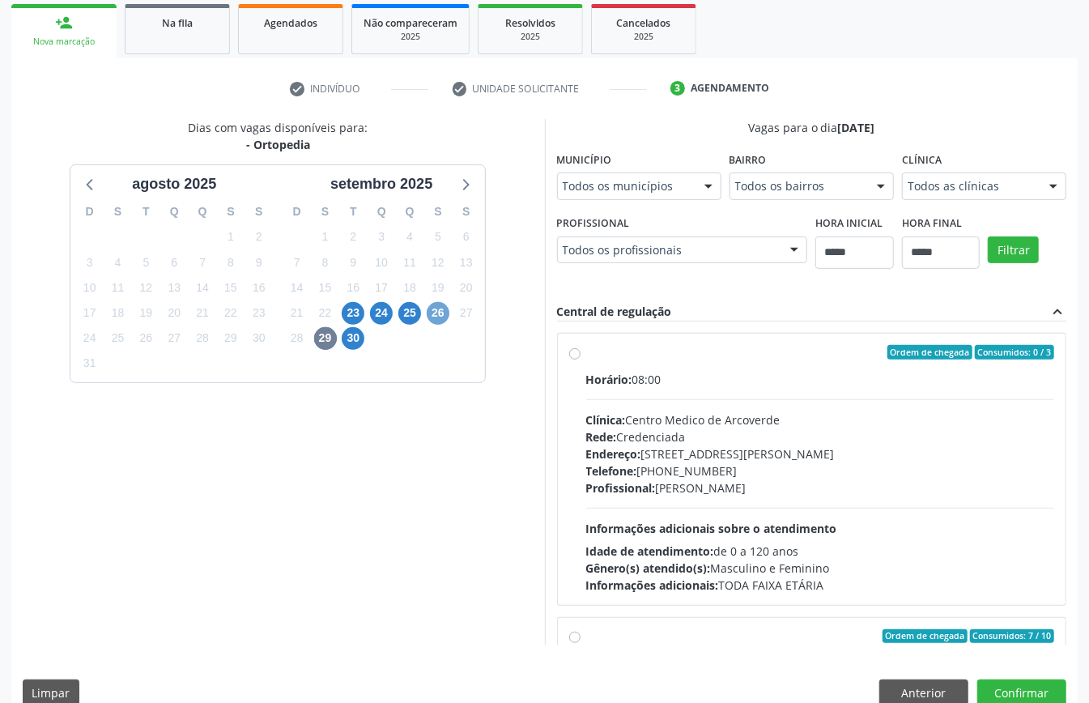
click at [442, 313] on span "26" at bounding box center [438, 313] width 23 height 23
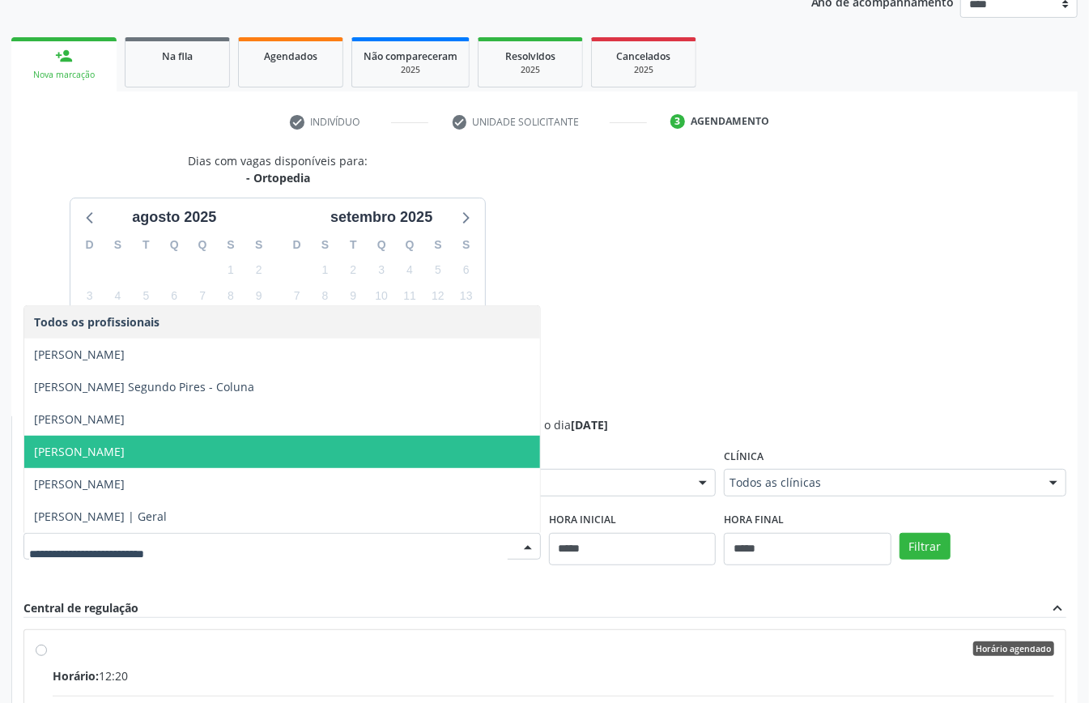
scroll to position [97, 0]
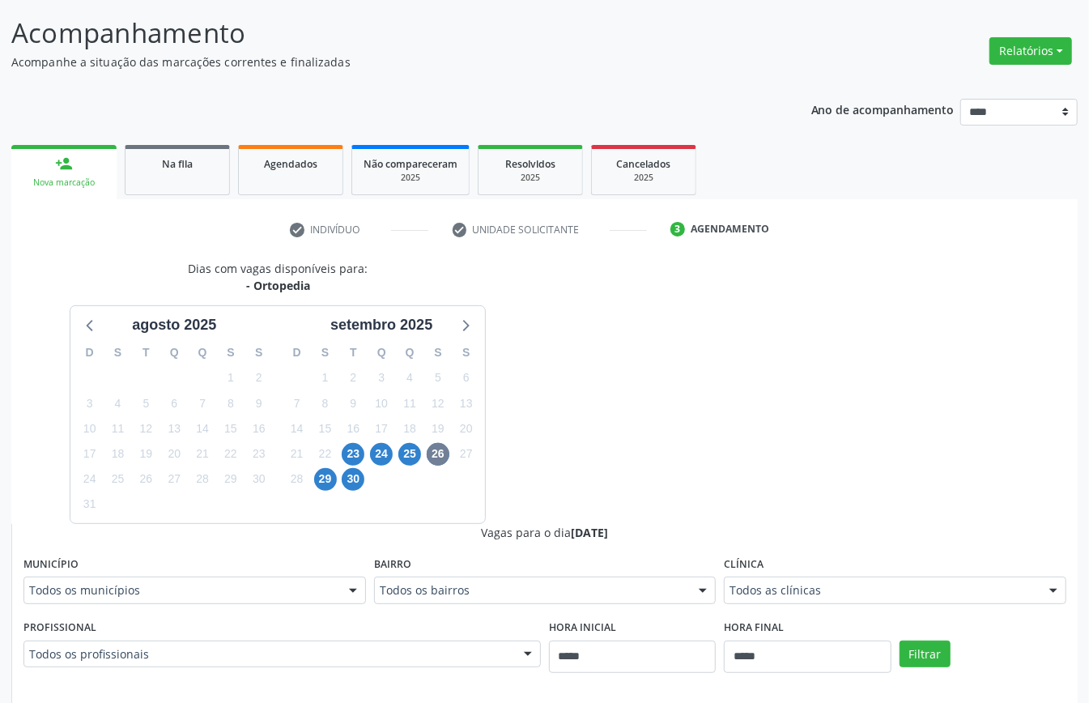
click at [629, 327] on div "Dias com vagas disponíveis para: - Ortopedia agosto 2025 D S T Q Q S S 27 28 29…" at bounding box center [544, 654] width 1066 height 789
click at [478, 328] on div "setembro 2025" at bounding box center [381, 321] width 207 height 30
click at [467, 332] on icon at bounding box center [464, 324] width 21 height 21
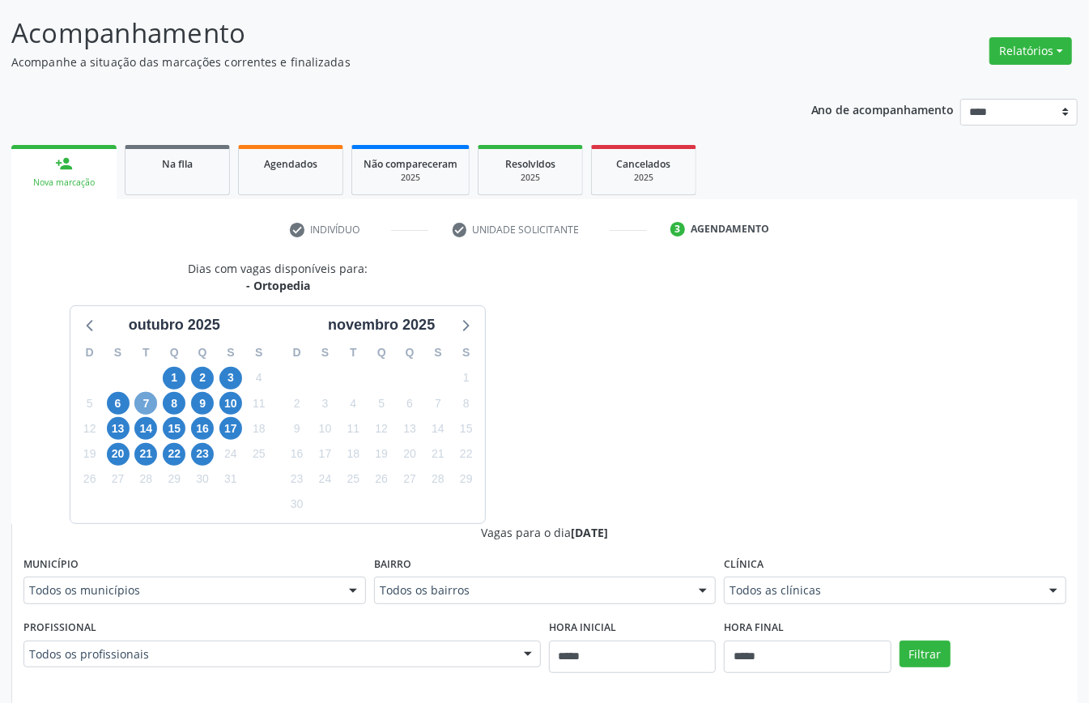
click at [137, 398] on span "7" at bounding box center [145, 403] width 23 height 23
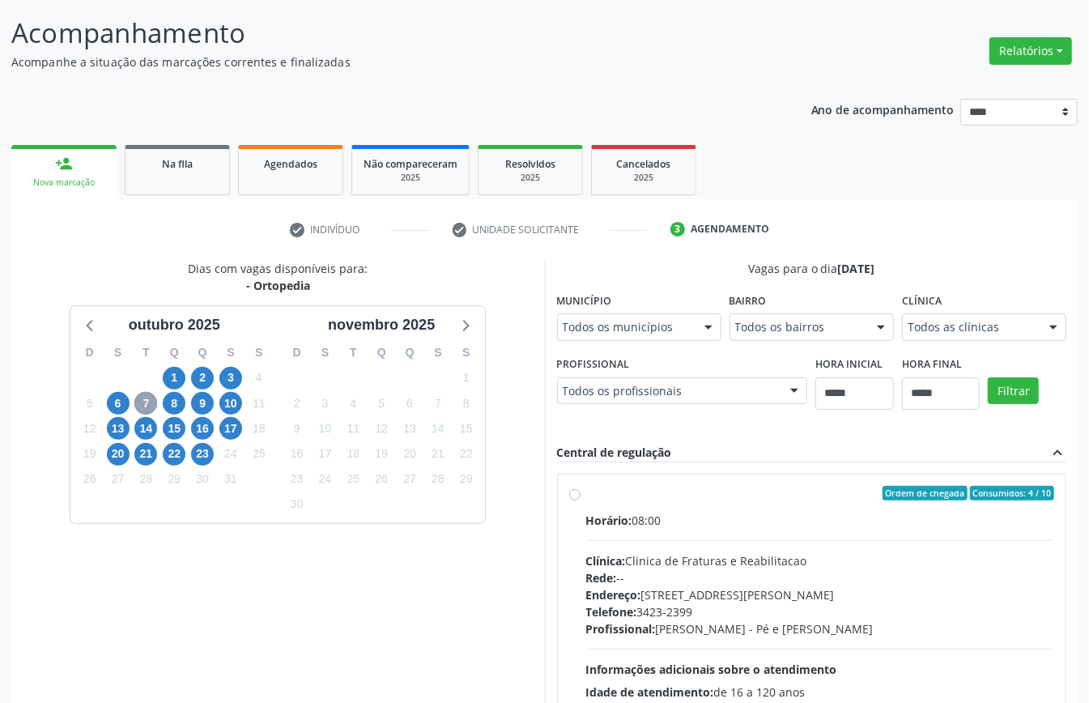
scroll to position [529, 0]
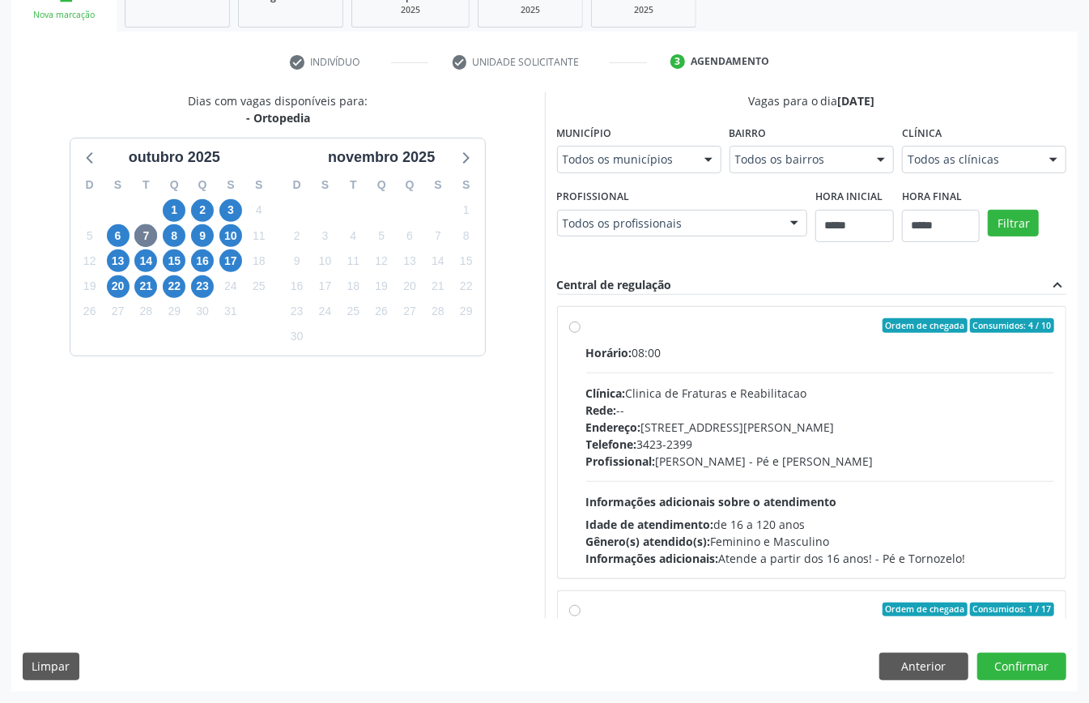
drag, startPoint x: 415, startPoint y: 219, endPoint x: 402, endPoint y: 245, distance: 29.3
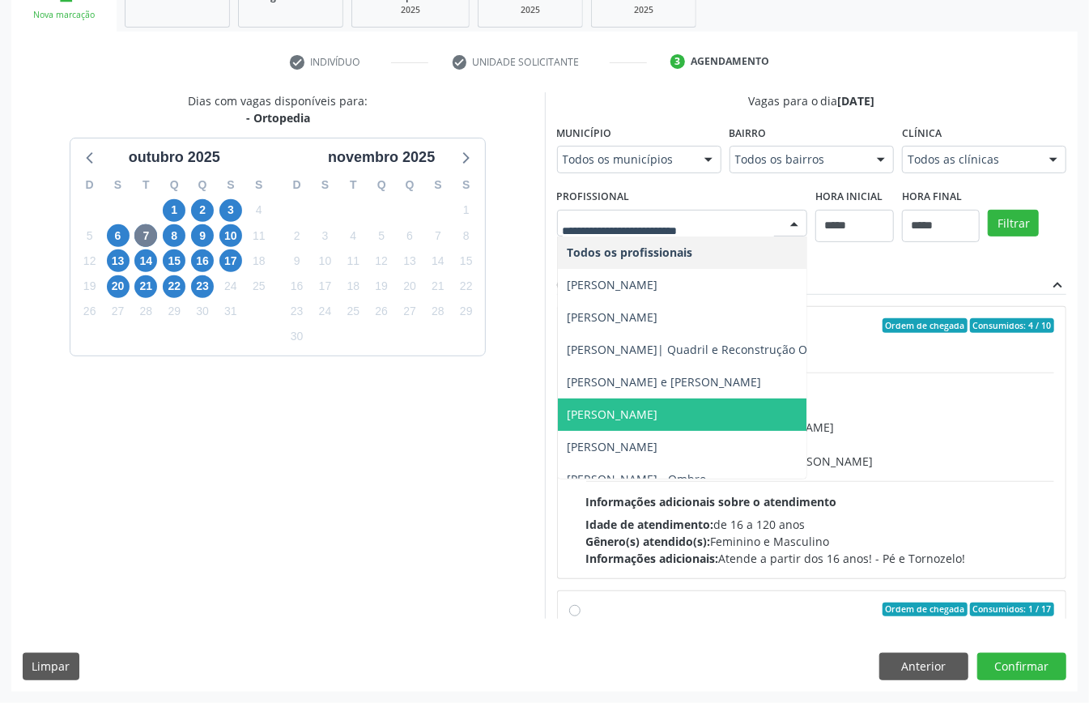
click at [558, 415] on span "Daniel Soares" at bounding box center [700, 414] width 284 height 32
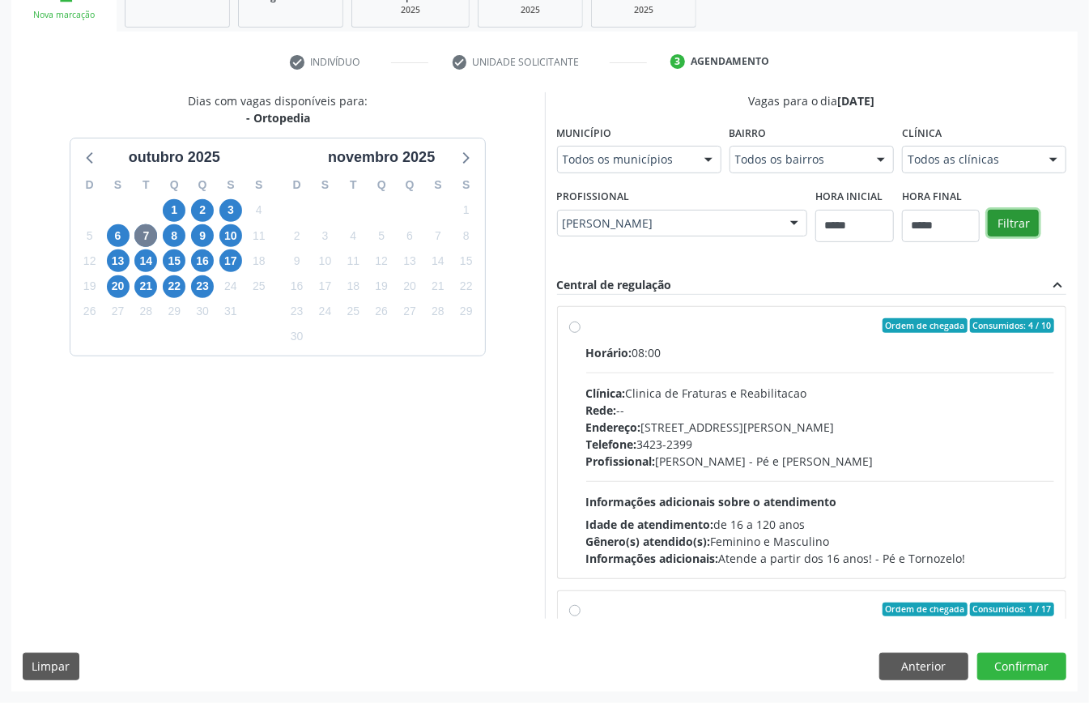
click at [988, 222] on button "Filtrar" at bounding box center [1013, 224] width 51 height 28
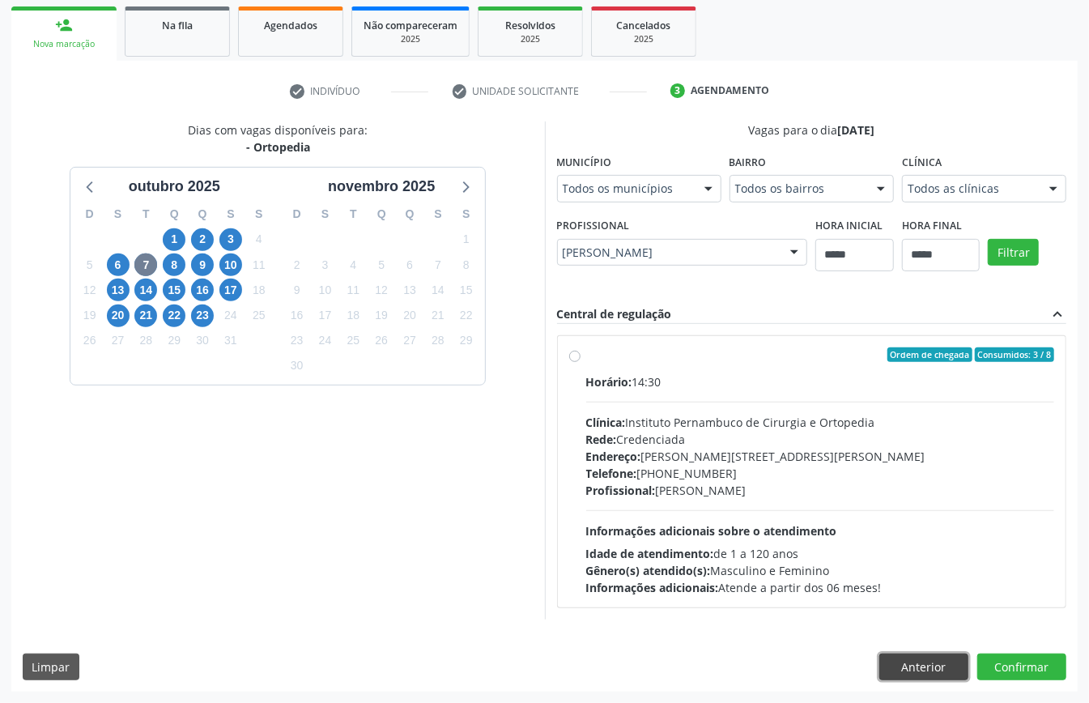
click at [928, 677] on button "Anterior" at bounding box center [923, 667] width 89 height 28
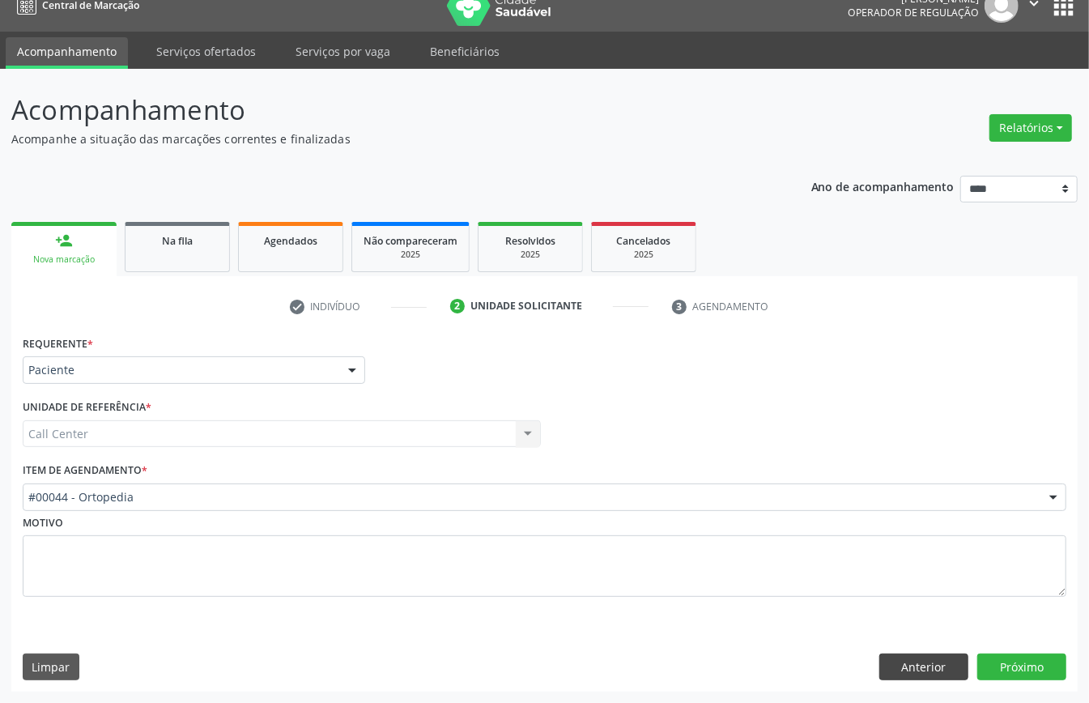
scroll to position [23, 0]
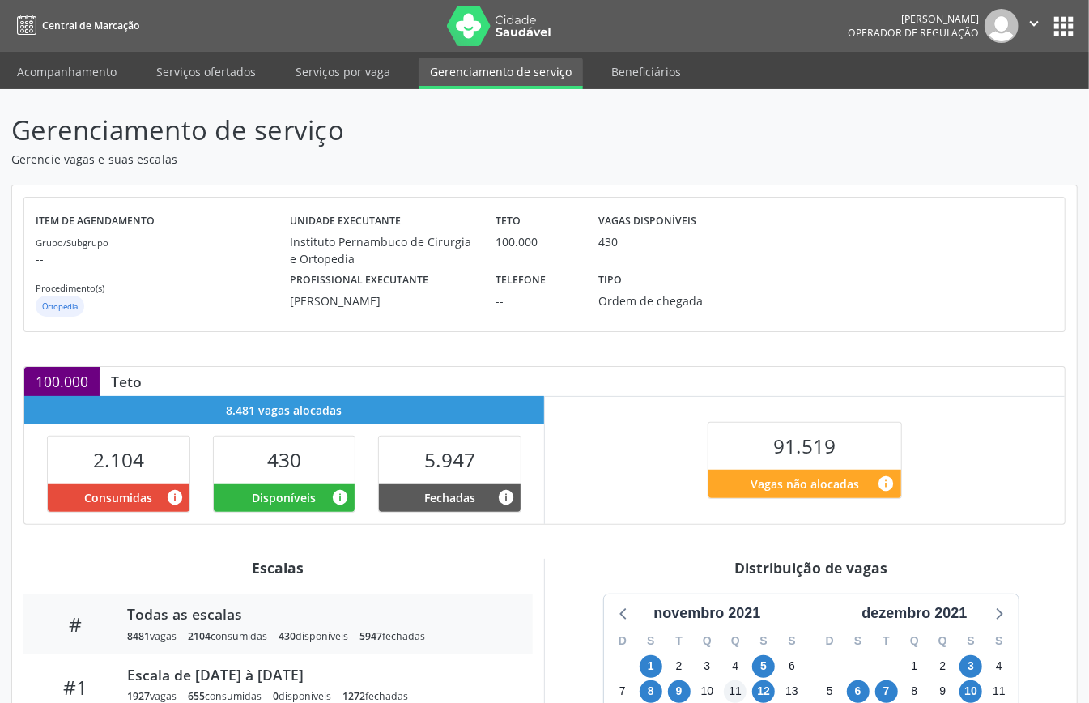
scroll to position [324, 0]
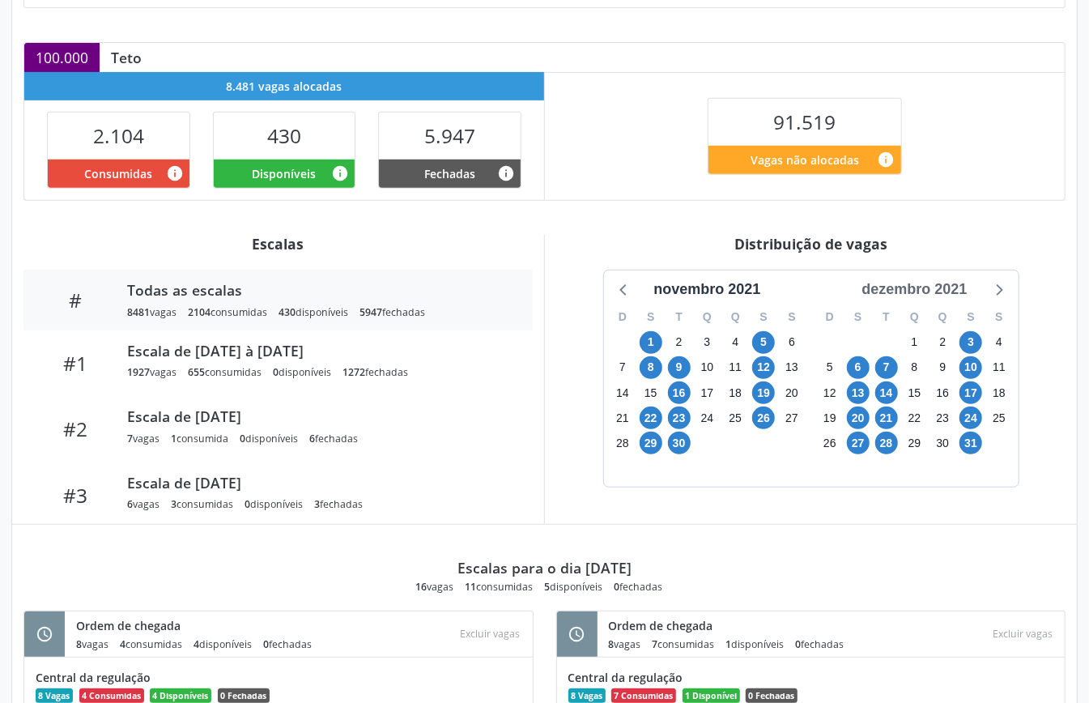
click at [912, 295] on div "dezembro 2021" at bounding box center [914, 290] width 118 height 22
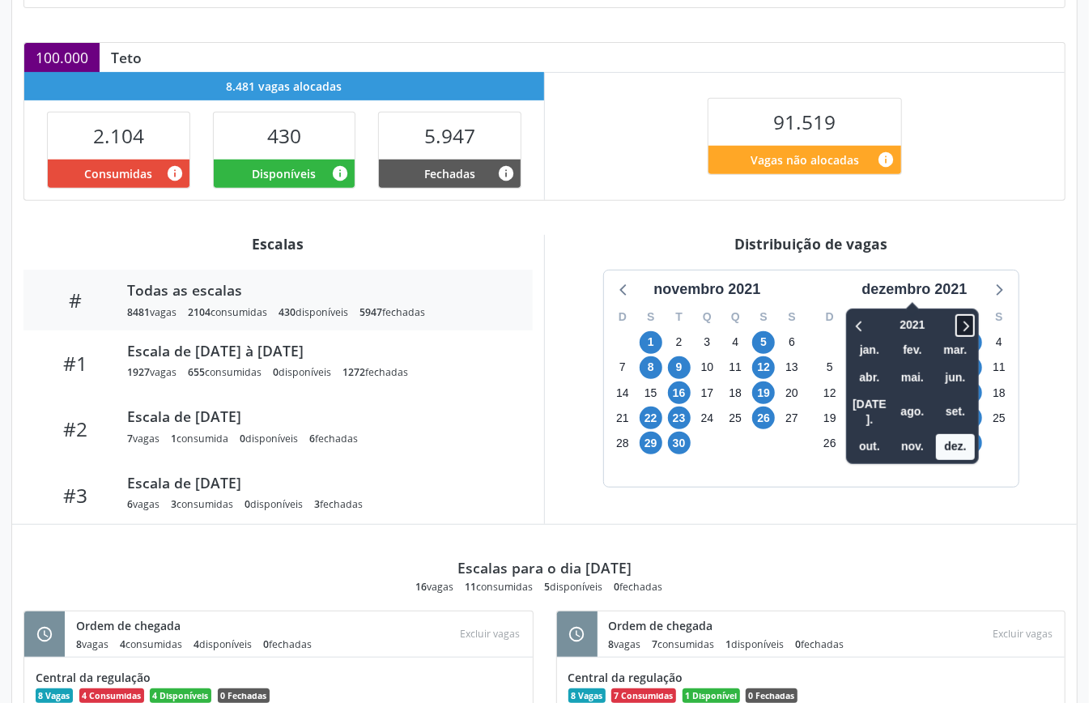
click at [963, 329] on icon at bounding box center [965, 325] width 16 height 19
click at [972, 325] on icon at bounding box center [965, 325] width 16 height 19
click at [856, 434] on span "out." at bounding box center [869, 446] width 39 height 25
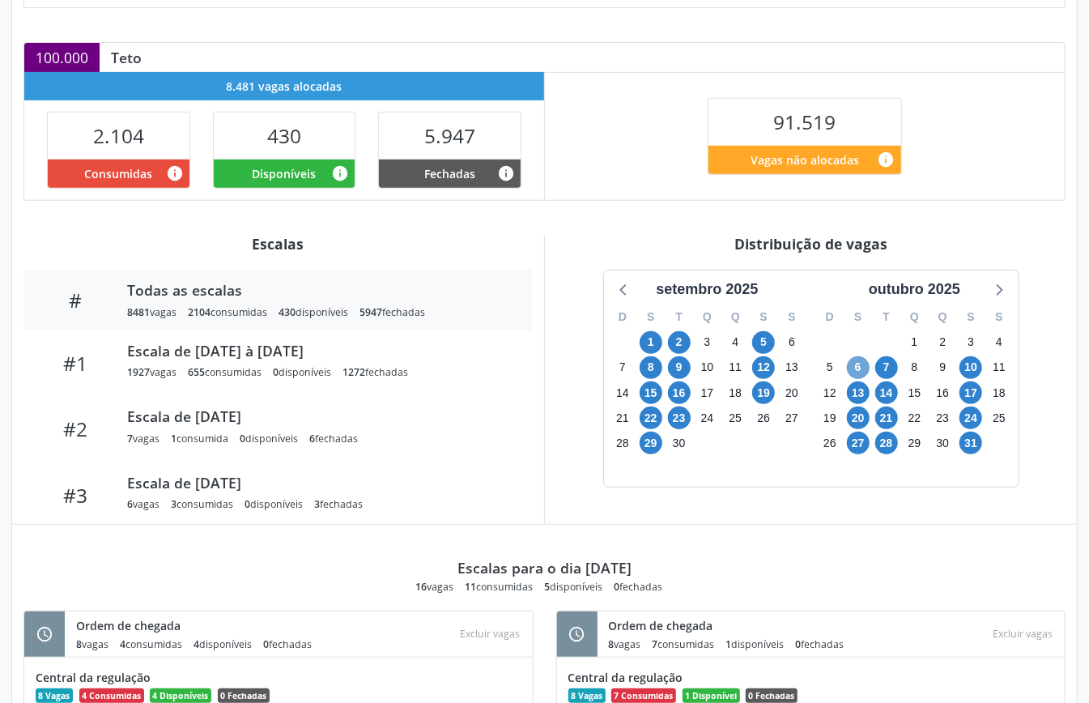
click at [853, 369] on span "6" at bounding box center [858, 367] width 23 height 23
click at [968, 376] on span "10" at bounding box center [970, 367] width 23 height 23
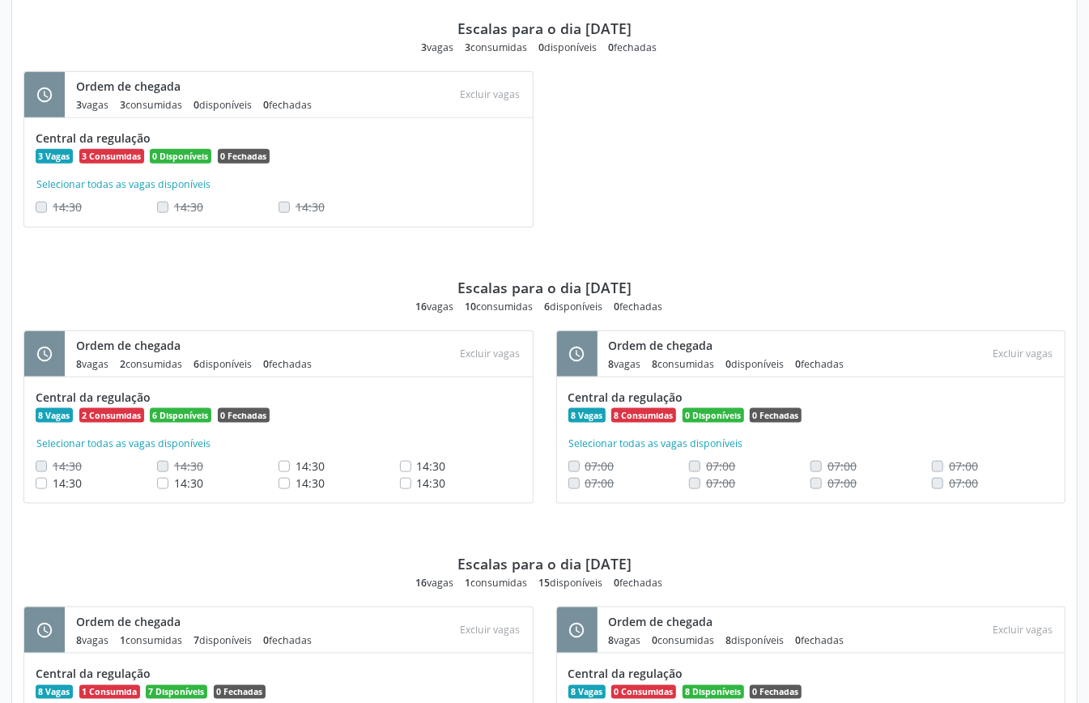
scroll to position [539, 0]
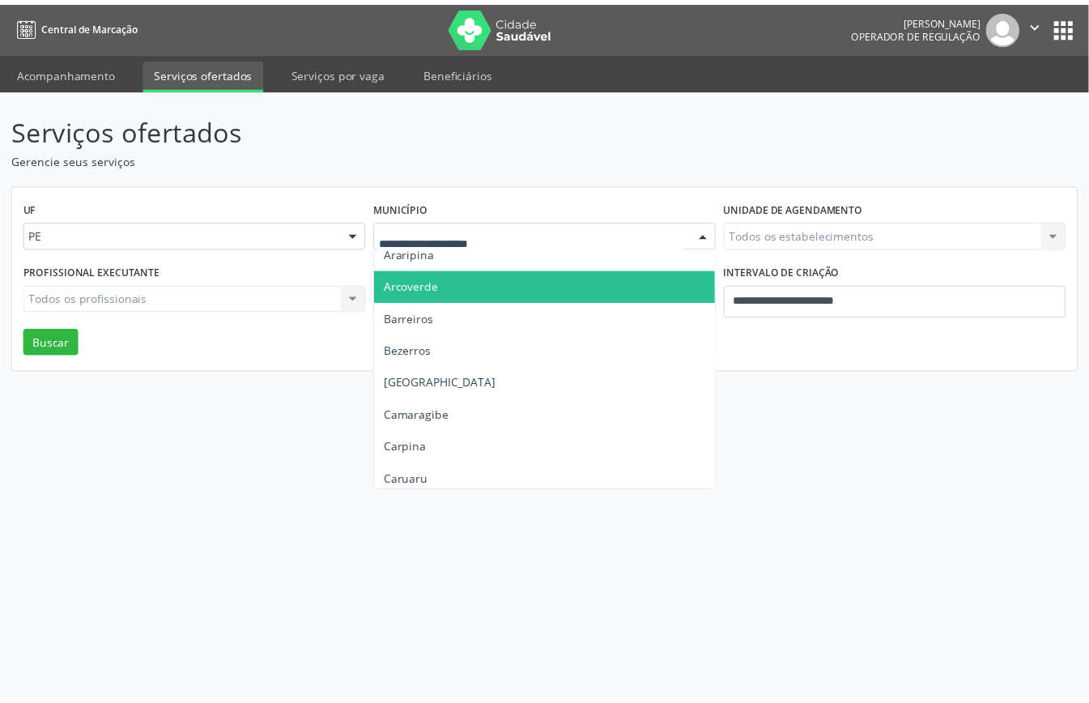
scroll to position [215, 0]
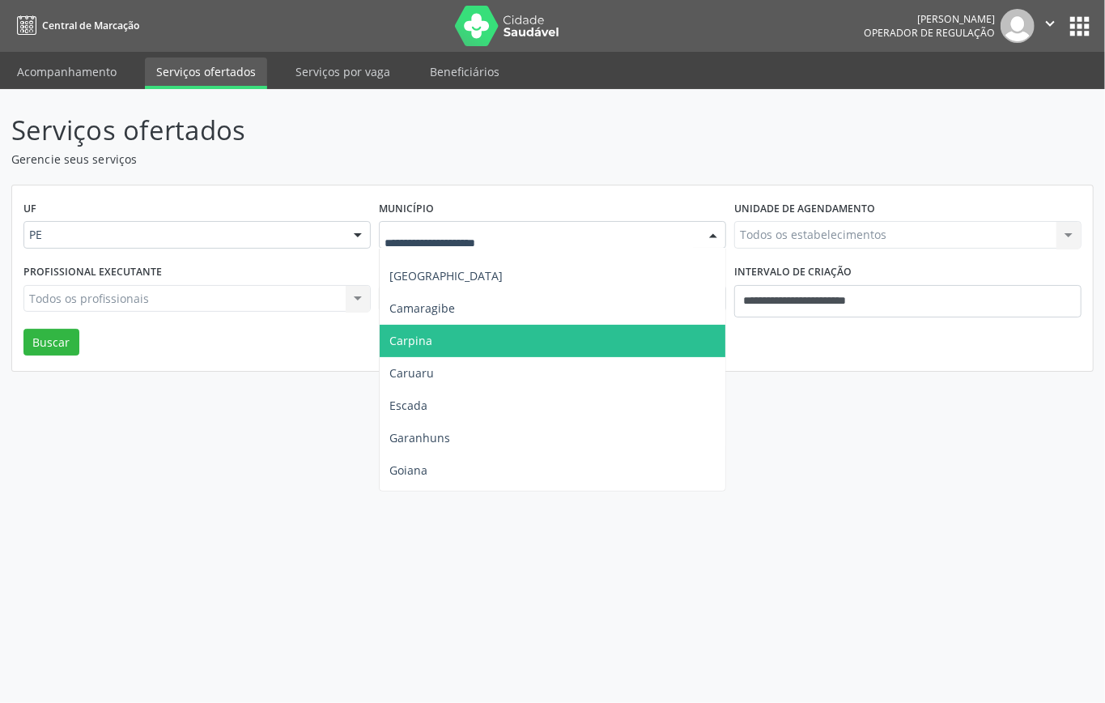
click at [437, 342] on span "Carpina" at bounding box center [553, 341] width 346 height 32
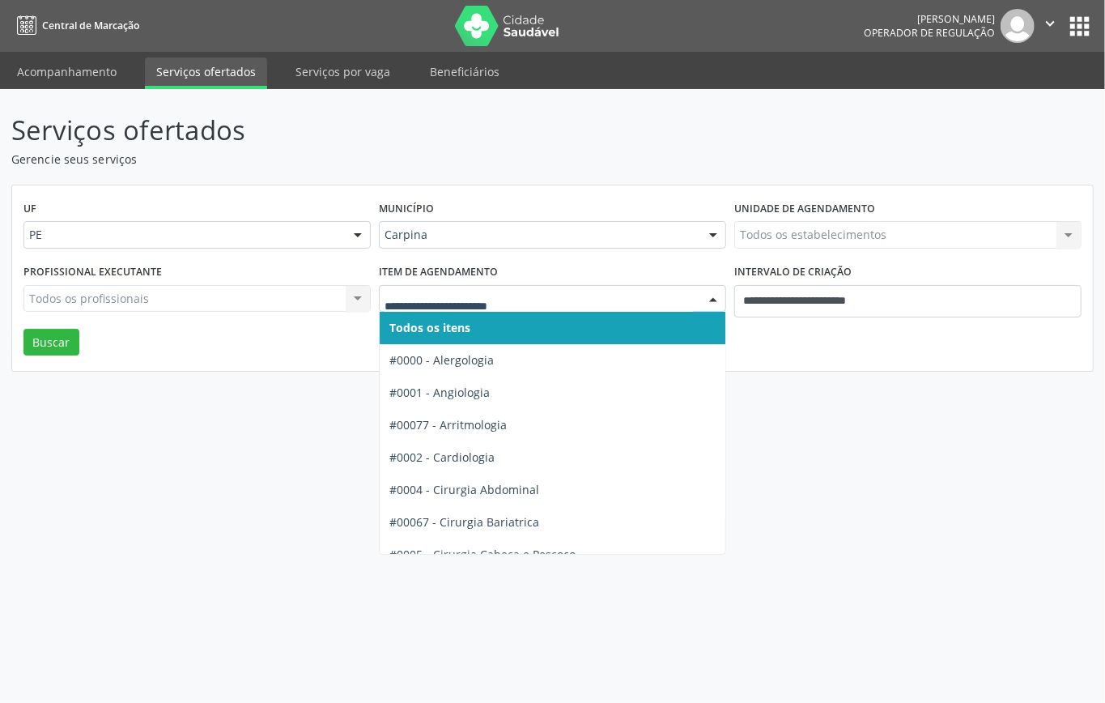
drag, startPoint x: 507, startPoint y: 301, endPoint x: 505, endPoint y: 309, distance: 8.3
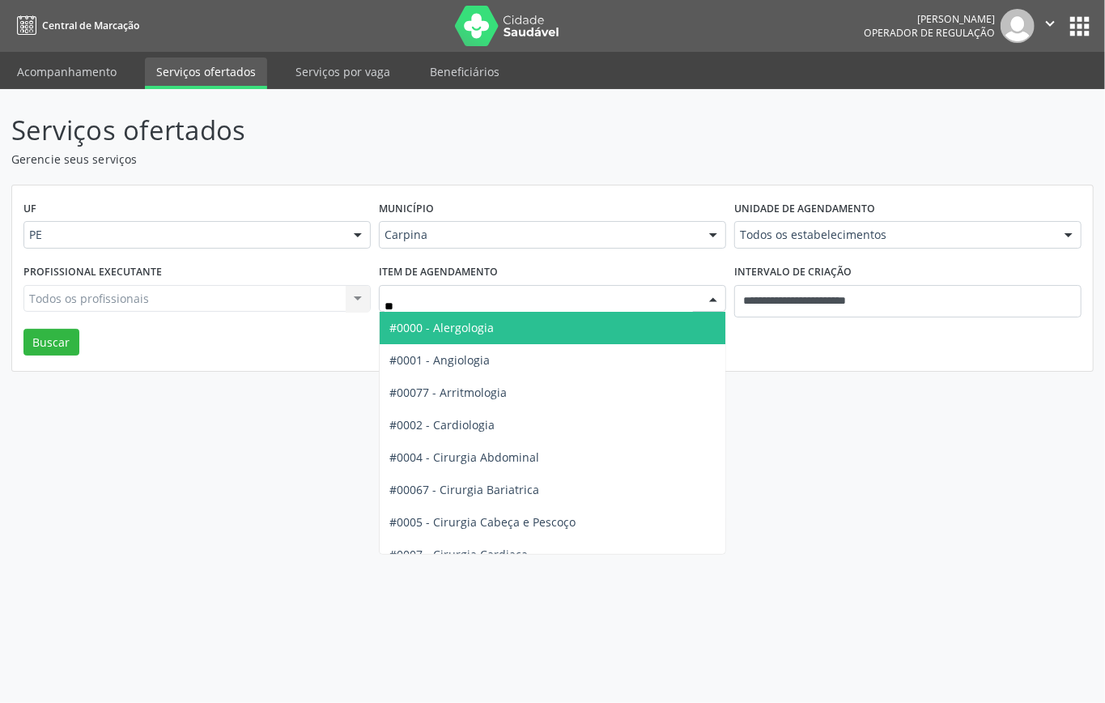
type input "***"
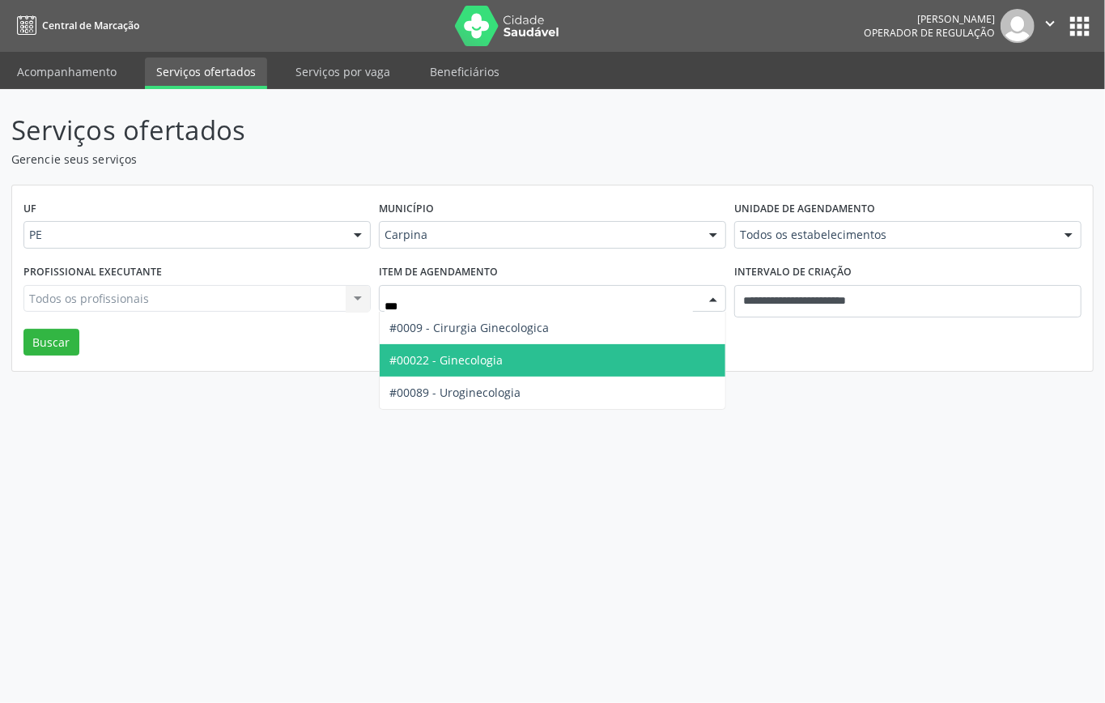
click at [533, 355] on span "#00022 - Ginecologia" at bounding box center [553, 360] width 346 height 32
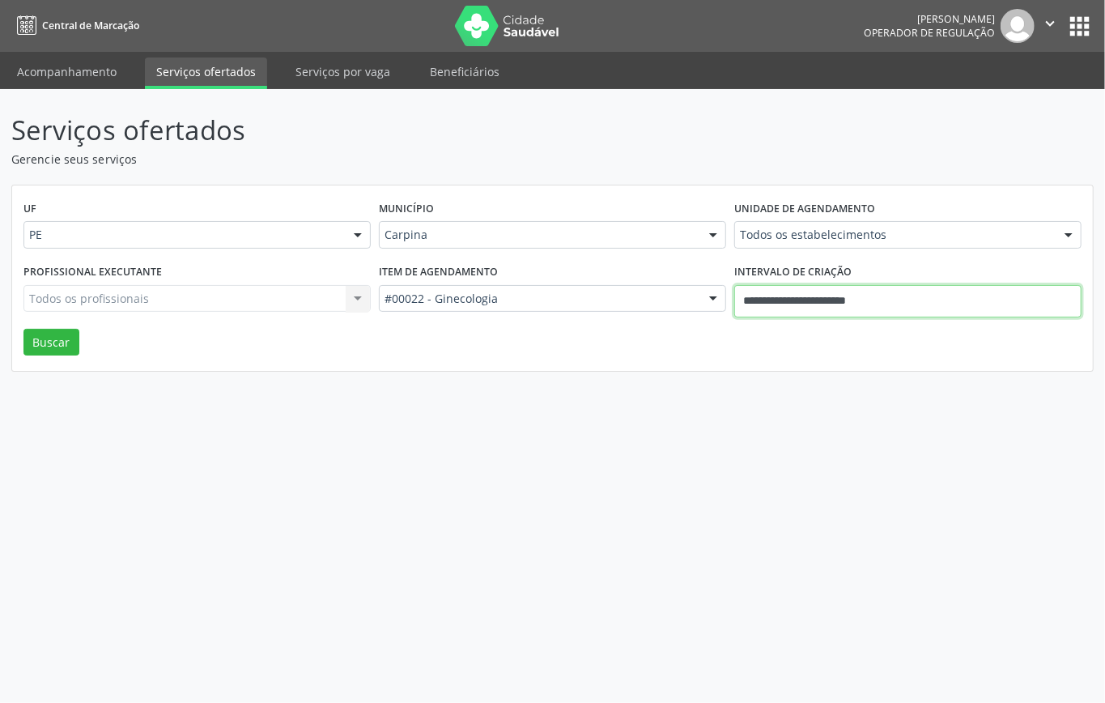
click at [870, 305] on input "**********" at bounding box center [907, 301] width 347 height 32
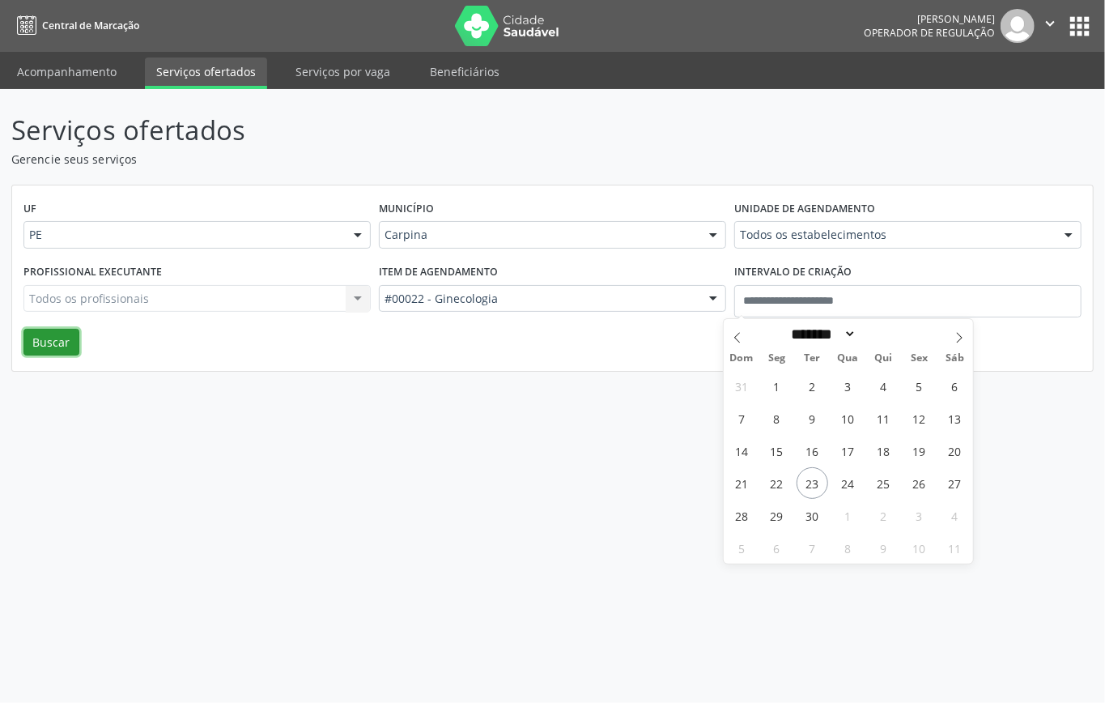
click at [62, 335] on button "Buscar" at bounding box center [51, 343] width 56 height 28
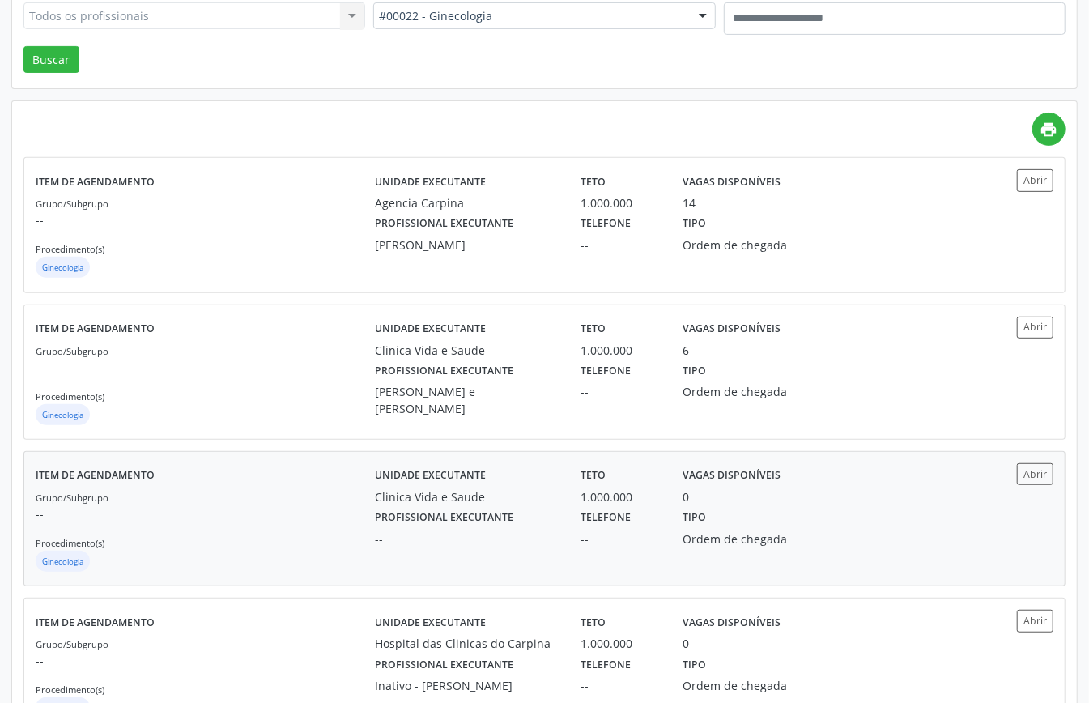
scroll to position [0, 0]
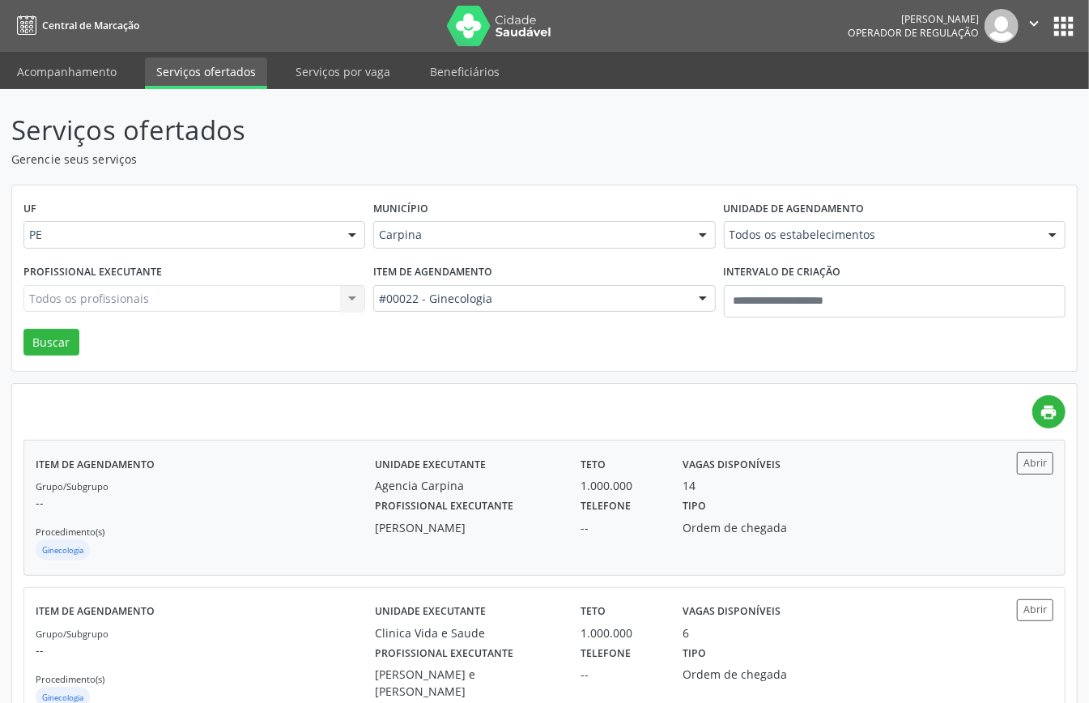
click at [277, 493] on div "Grupo/Subgrupo -- Procedimento(s) Ginecologia" at bounding box center [205, 520] width 339 height 87
click at [317, 651] on p "--" at bounding box center [205, 649] width 339 height 17
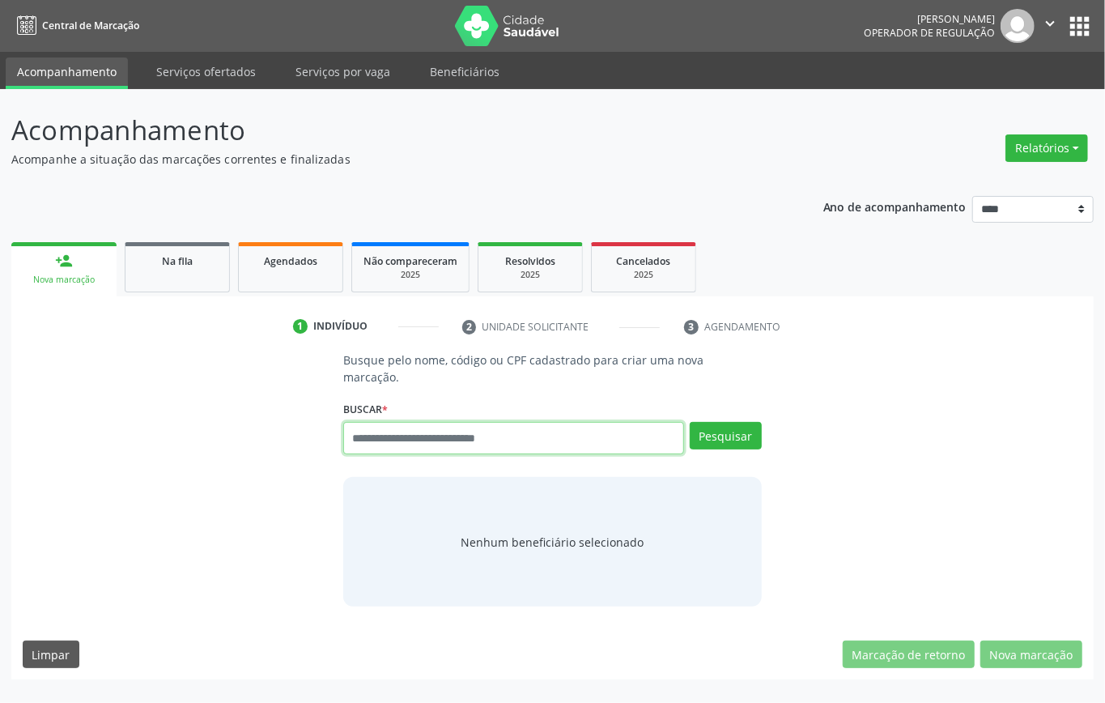
paste input "**********"
type input "**********"
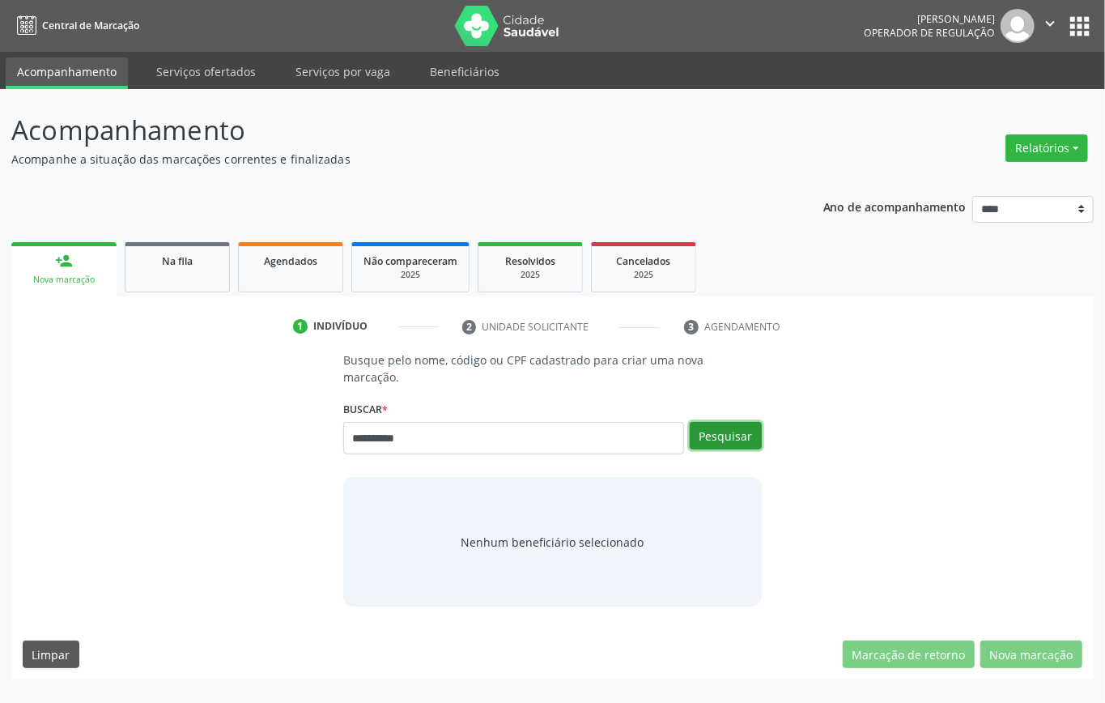
click at [712, 435] on button "Pesquisar" at bounding box center [726, 436] width 72 height 28
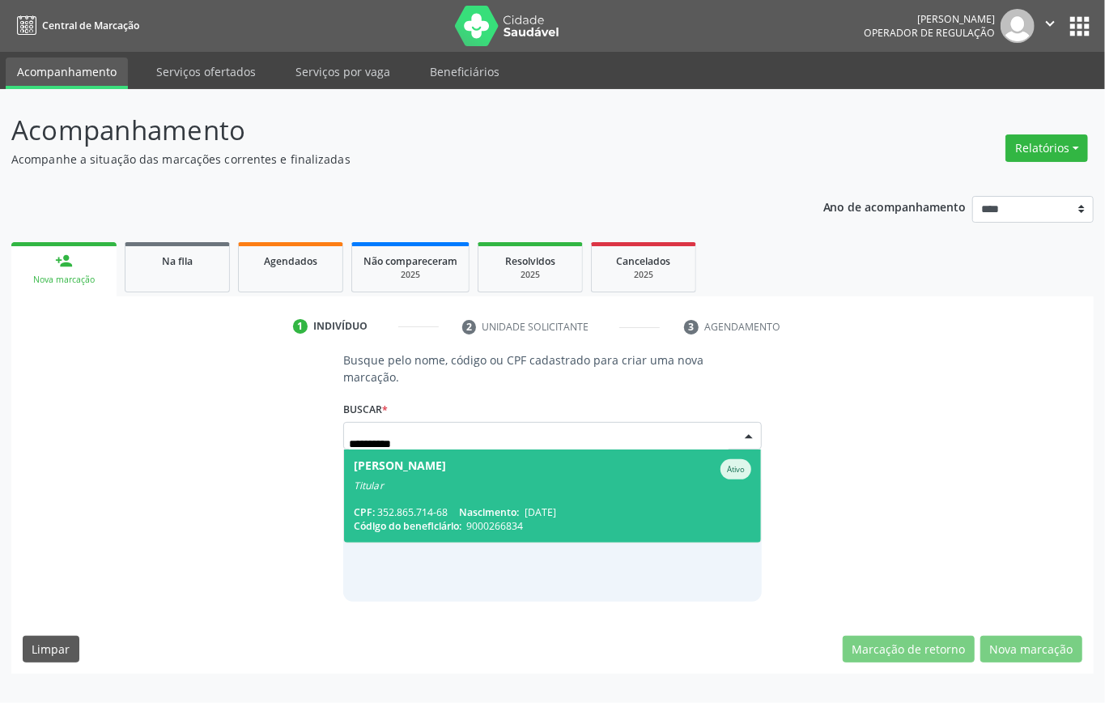
click at [528, 500] on span "[PERSON_NAME] Ativo Titular CPF: 352.865.714-68 Nascimento: [DATE] Código do be…" at bounding box center [552, 495] width 417 height 93
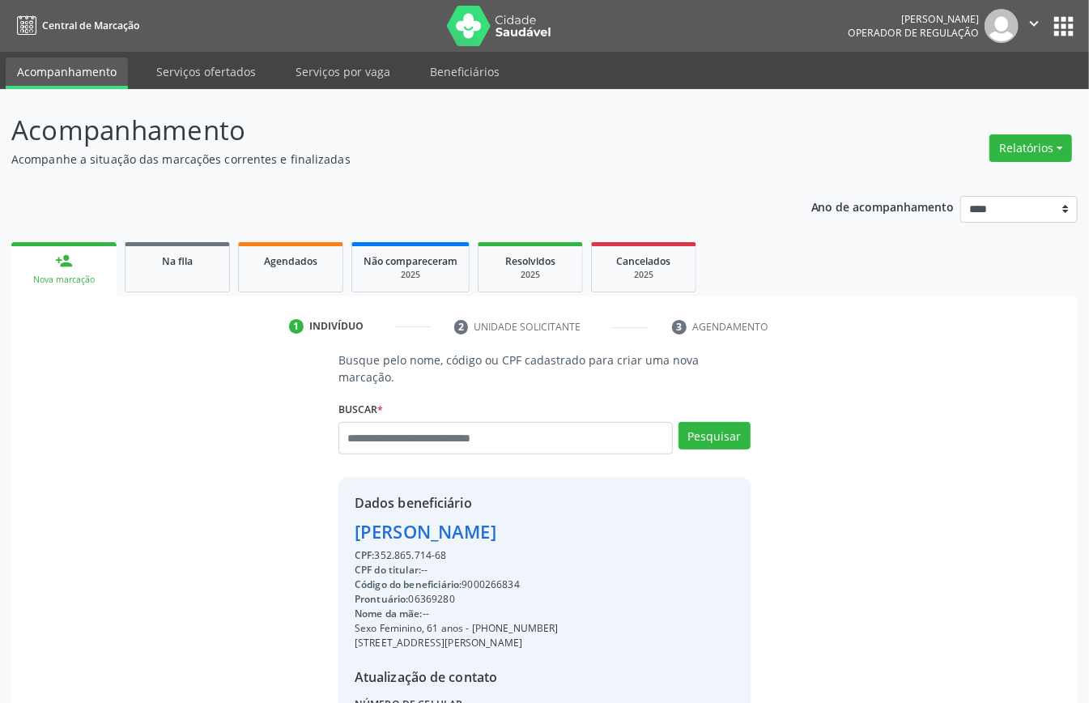
click at [208, 457] on div "Busque pelo nome, código ou CPF cadastrado para criar uma nova marcação. [GEOGR…" at bounding box center [545, 569] width 1044 height 436
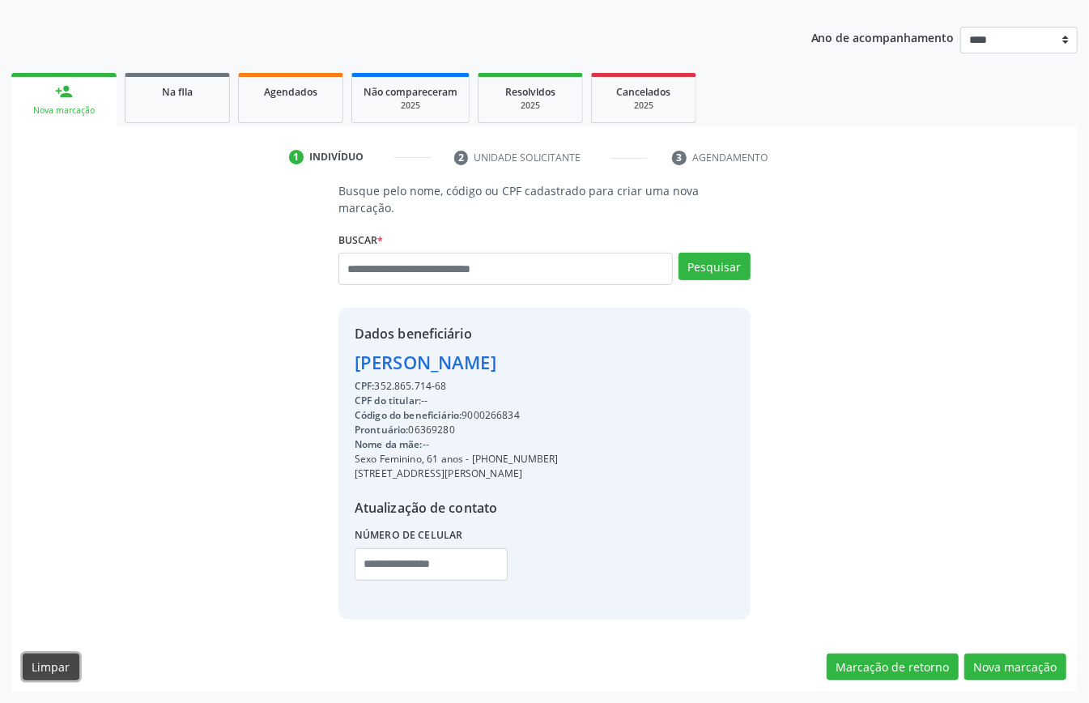
click at [45, 661] on button "Limpar" at bounding box center [51, 667] width 57 height 28
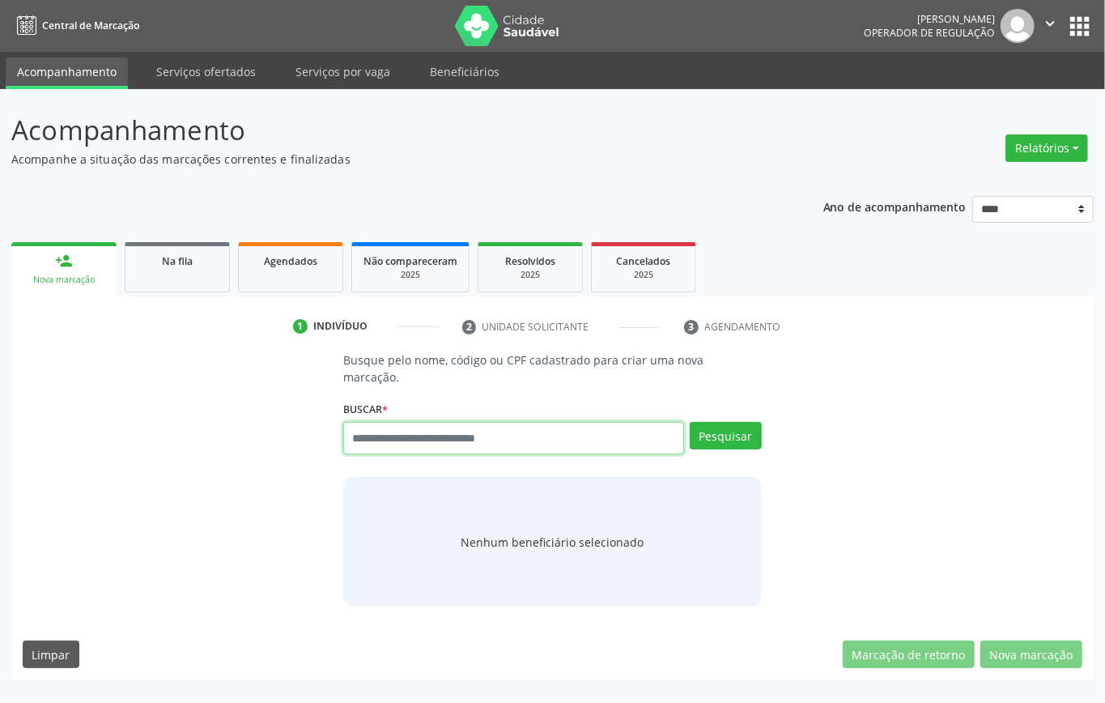
click at [453, 438] on input "text" at bounding box center [513, 438] width 341 height 32
type input "*********"
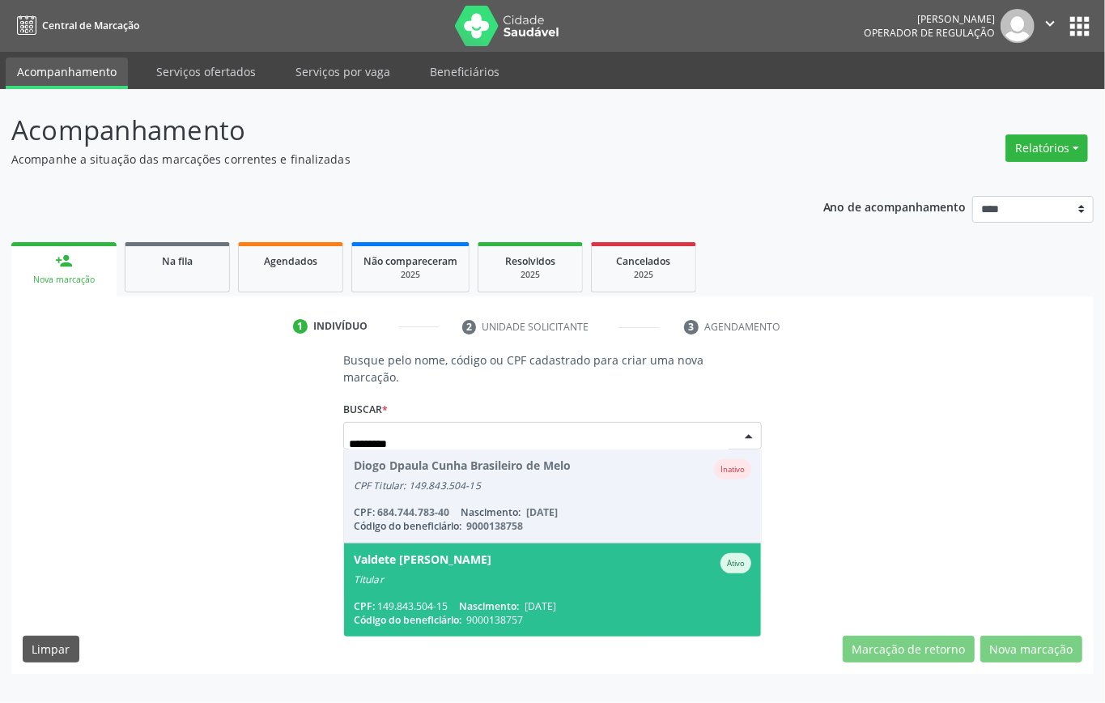
click at [479, 589] on span "Valdete [PERSON_NAME] de Melo Ativo Titular CPF: 149.843.504-15 Nascimento: [DA…" at bounding box center [552, 589] width 417 height 93
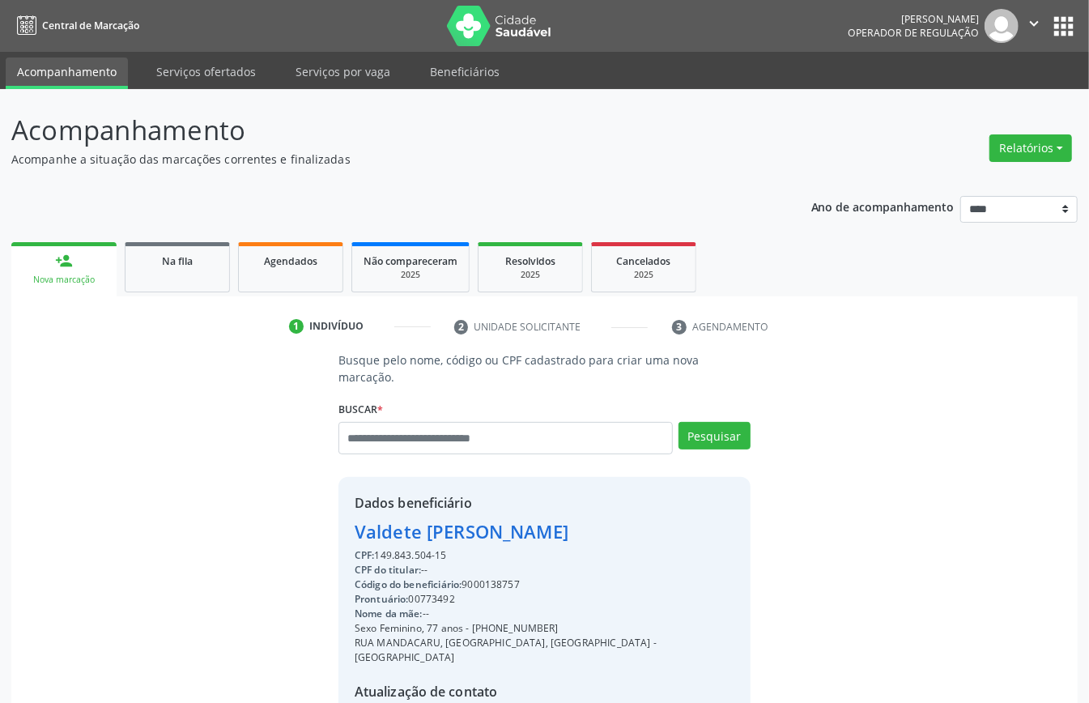
scroll to position [170, 0]
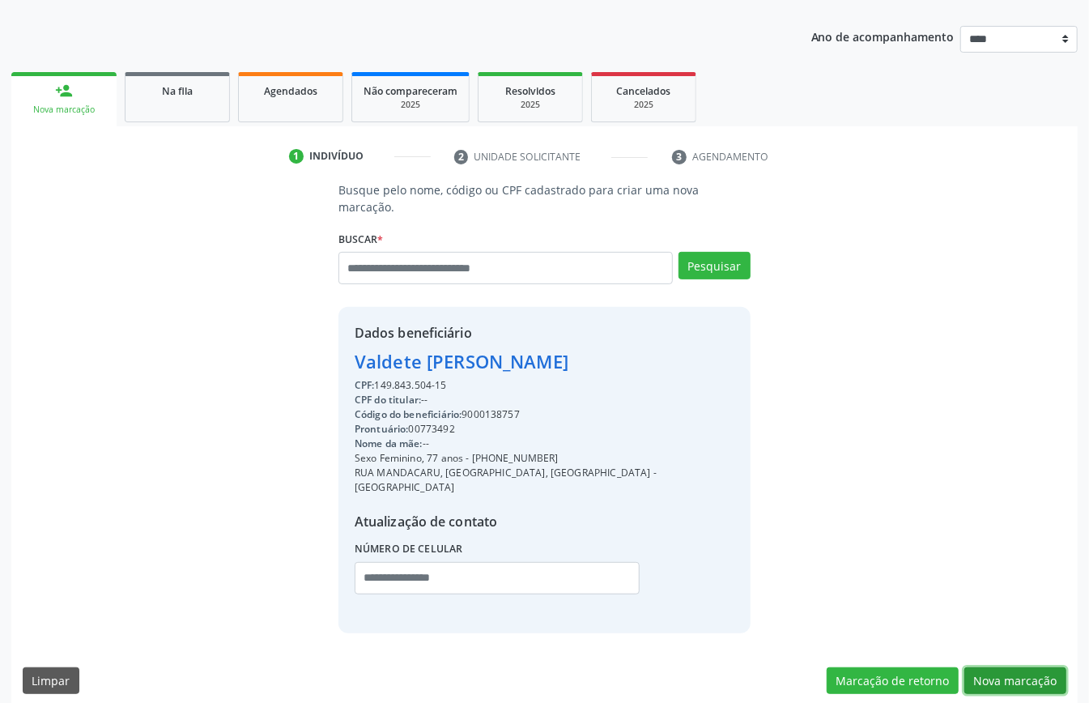
click at [999, 667] on button "Nova marcação" at bounding box center [1015, 681] width 102 height 28
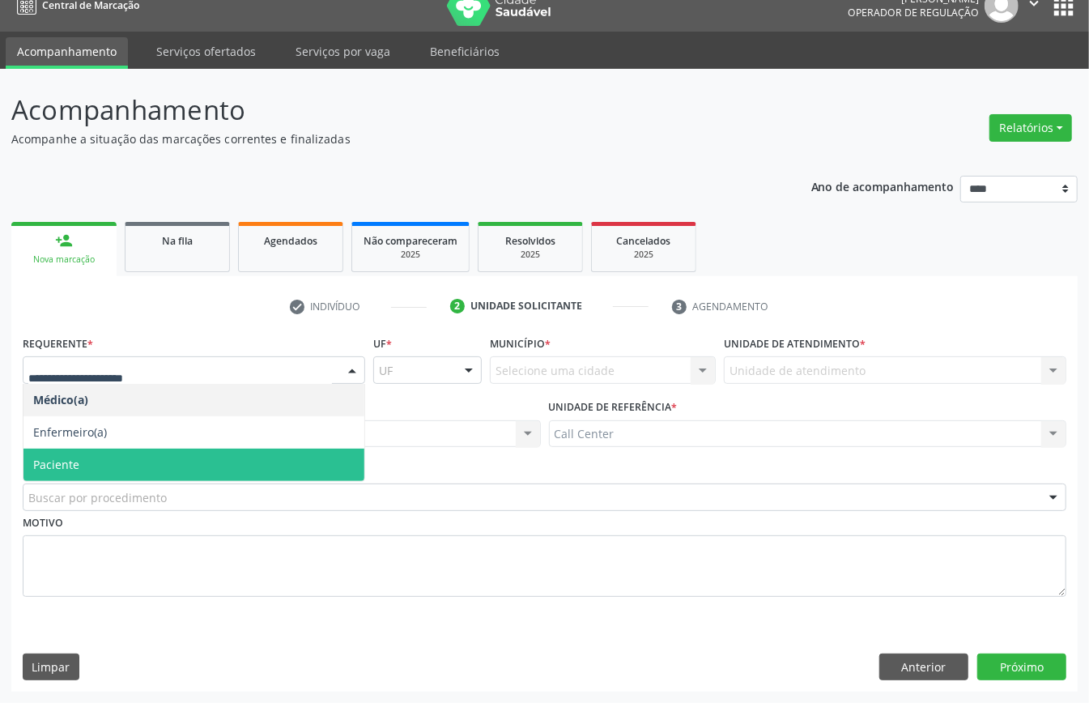
drag, startPoint x: 136, startPoint y: 458, endPoint x: 134, endPoint y: 474, distance: 15.5
click at [136, 461] on span "Paciente" at bounding box center [193, 465] width 341 height 32
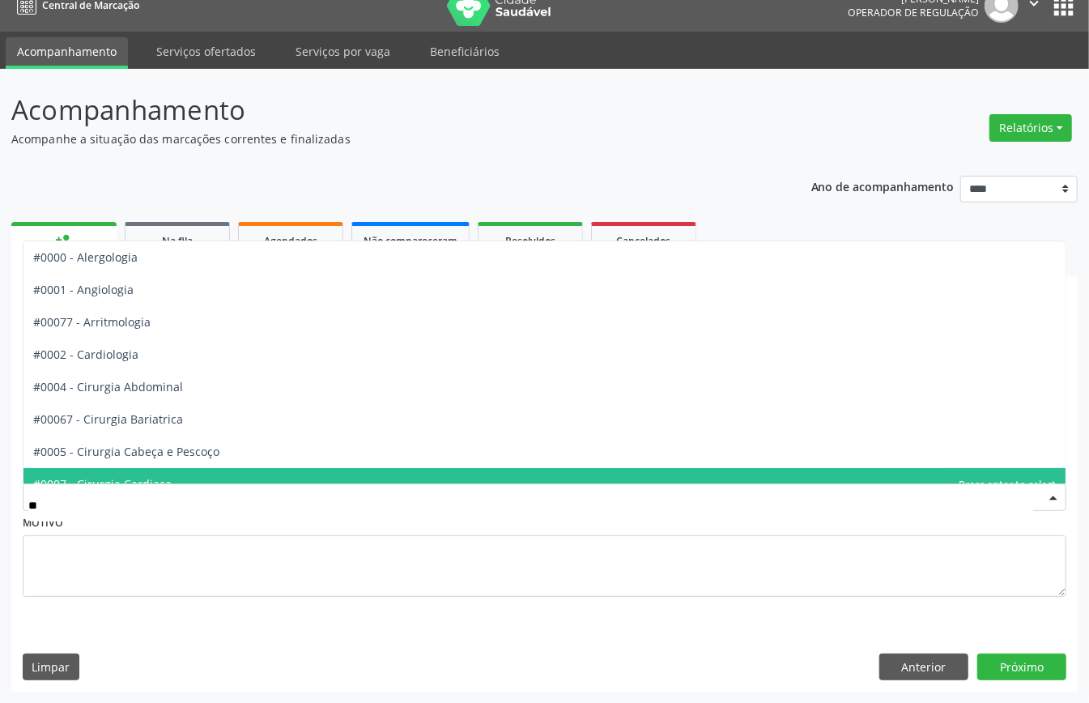
type input "***"
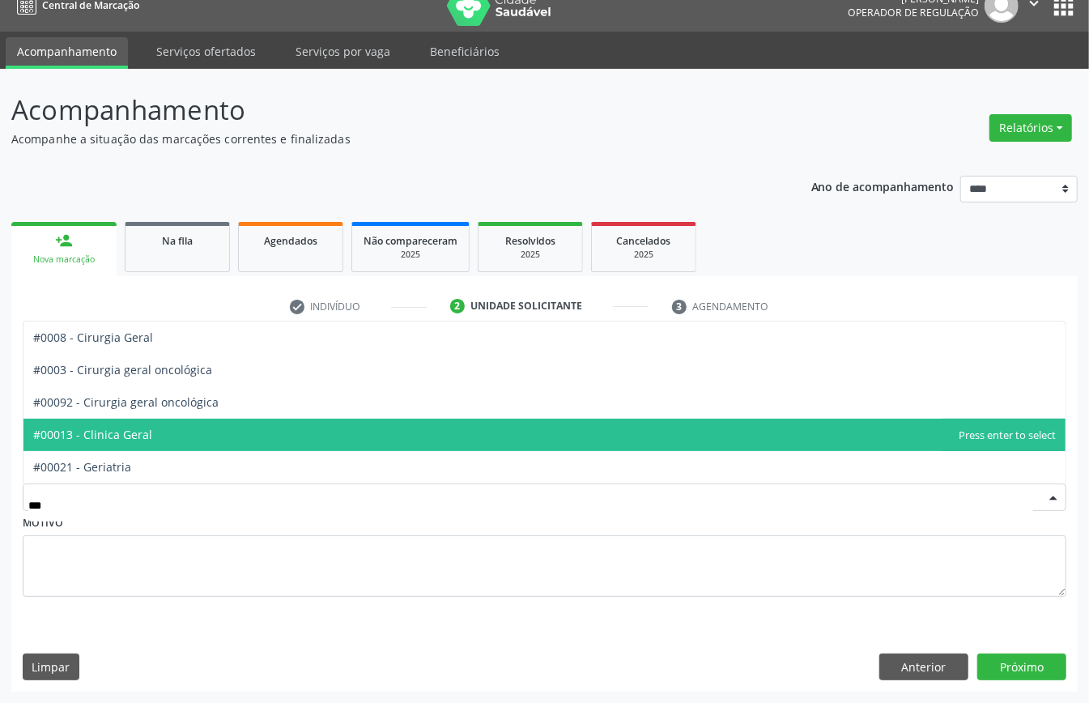
click at [175, 435] on span "#00013 - Clinica Geral" at bounding box center [544, 435] width 1042 height 32
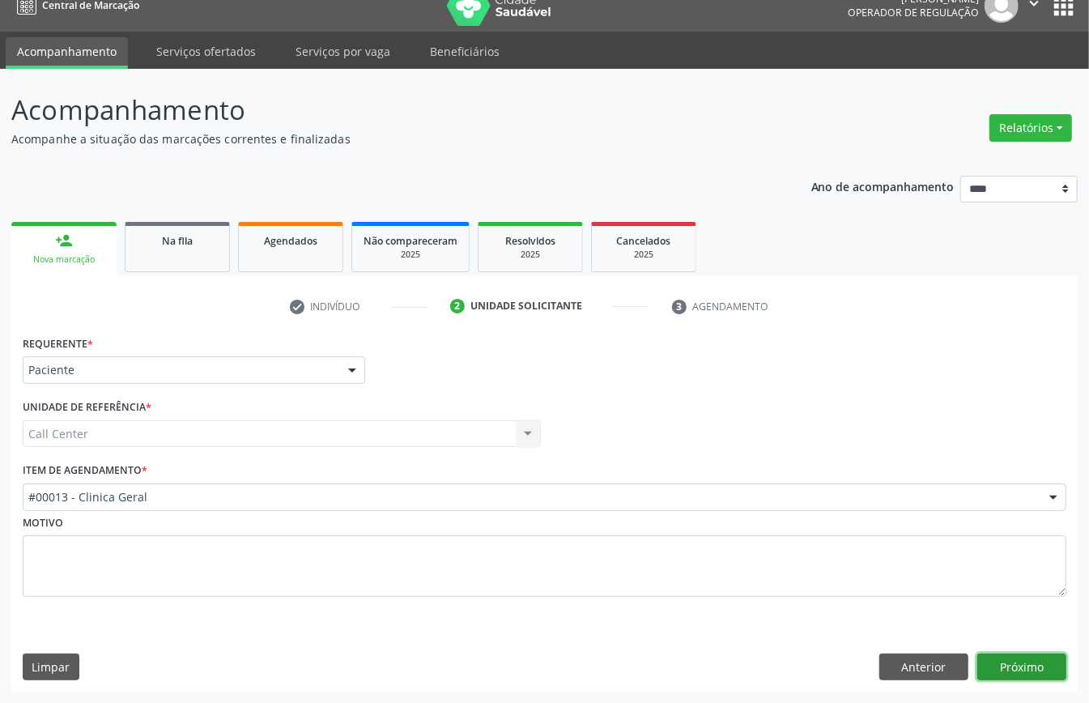
click at [1005, 664] on button "Próximo" at bounding box center [1021, 667] width 89 height 28
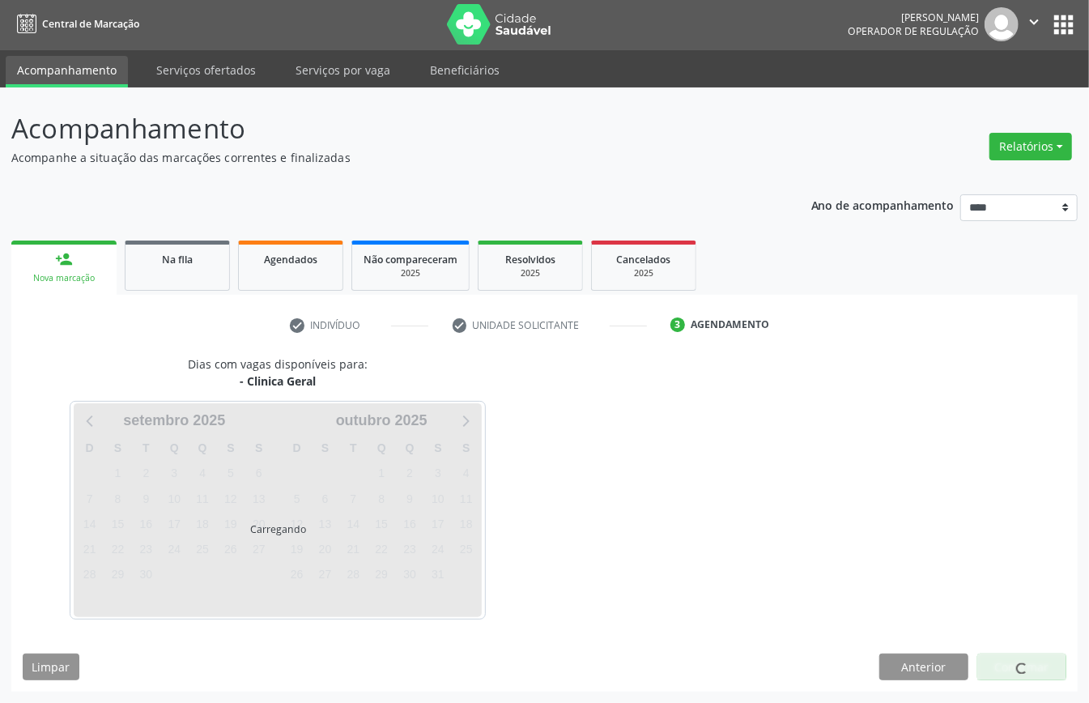
scroll to position [3, 0]
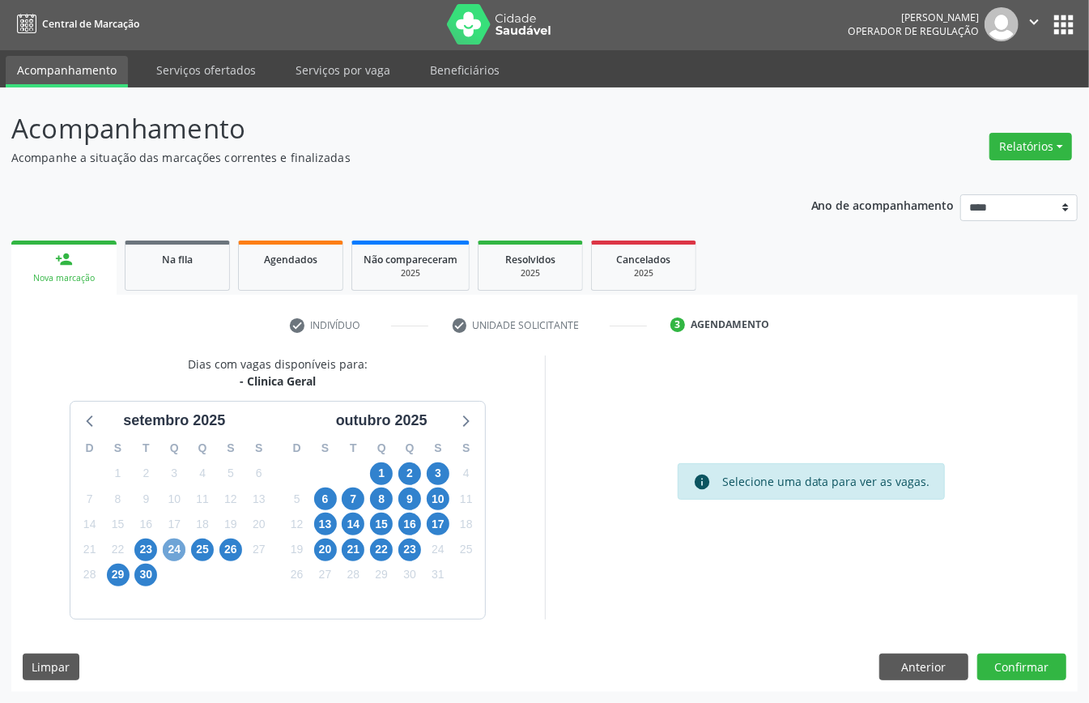
click at [176, 549] on span "24" at bounding box center [174, 549] width 23 height 23
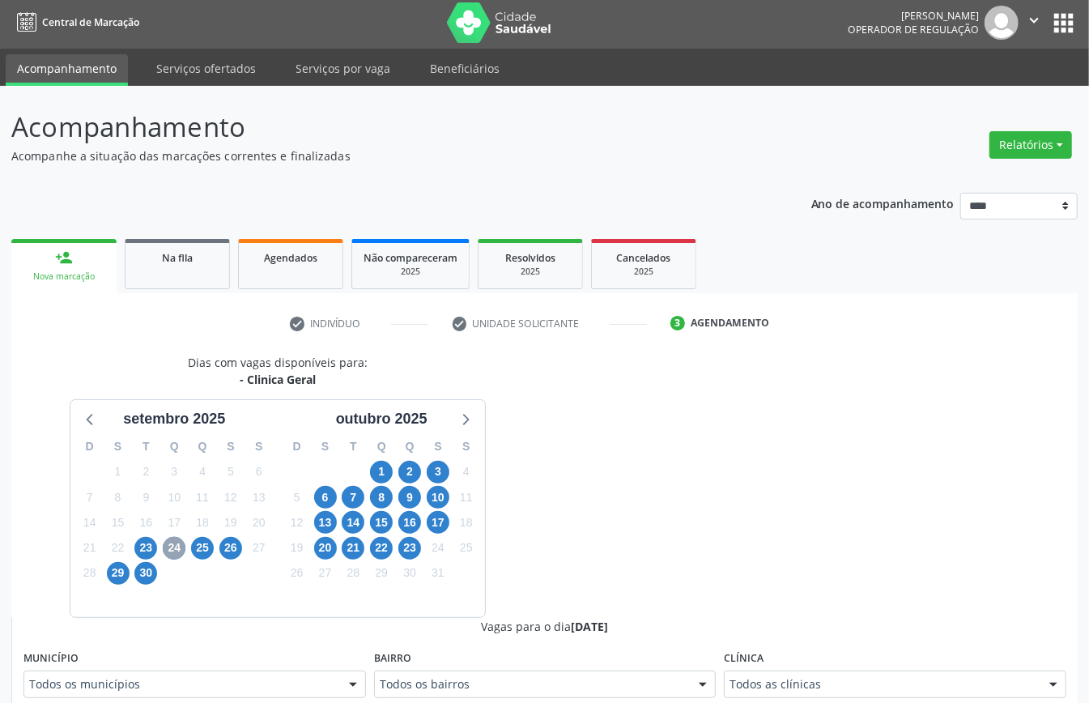
scroll to position [219, 0]
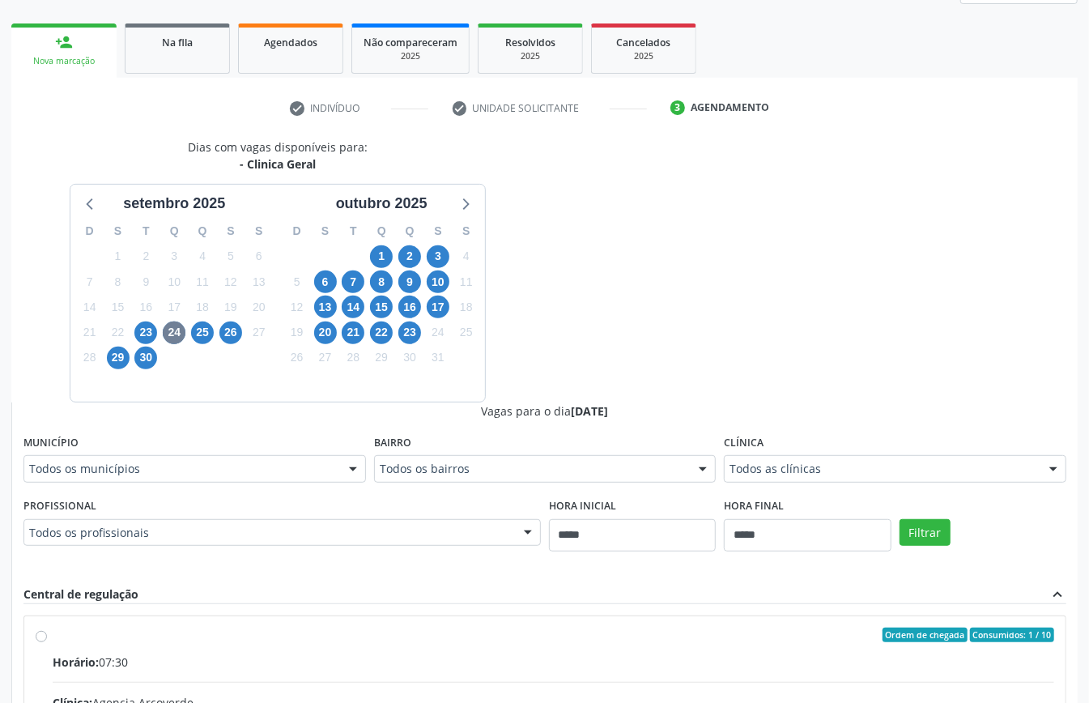
click at [704, 337] on div "Dias com vagas disponíveis para: - Clinica Geral [DATE] D S T Q Q S S 31 1 2 3 …" at bounding box center [544, 532] width 1066 height 789
click at [206, 334] on span "25" at bounding box center [202, 332] width 23 height 23
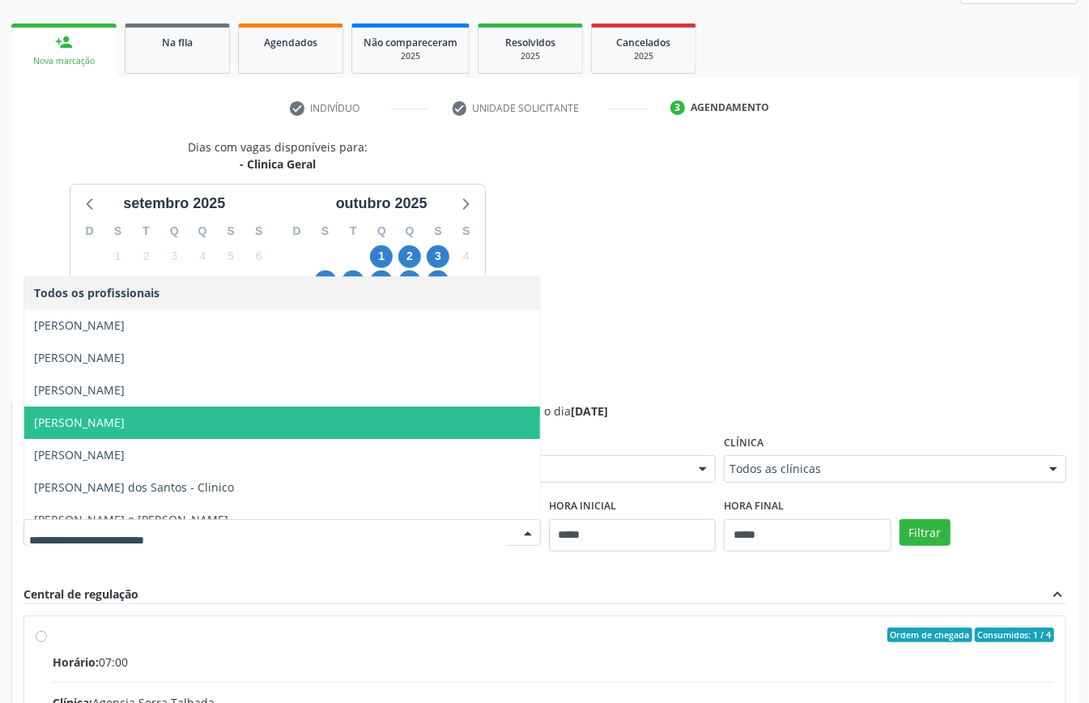
click at [149, 432] on span "[PERSON_NAME]" at bounding box center [282, 422] width 516 height 32
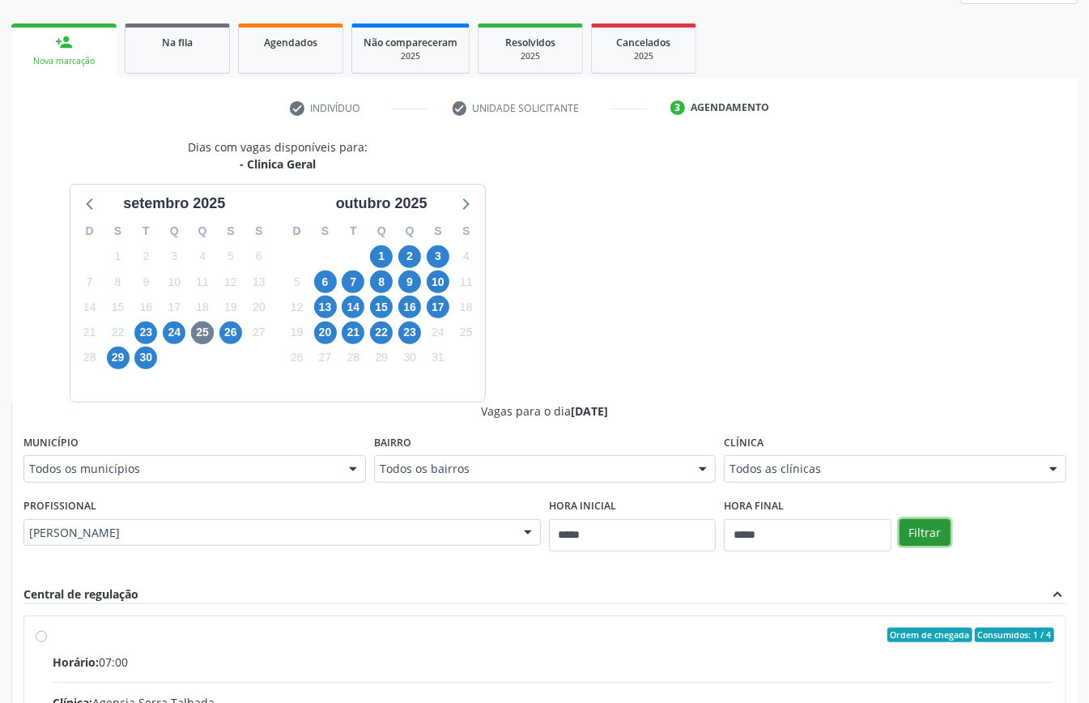
click at [921, 531] on button "Filtrar" at bounding box center [924, 533] width 51 height 28
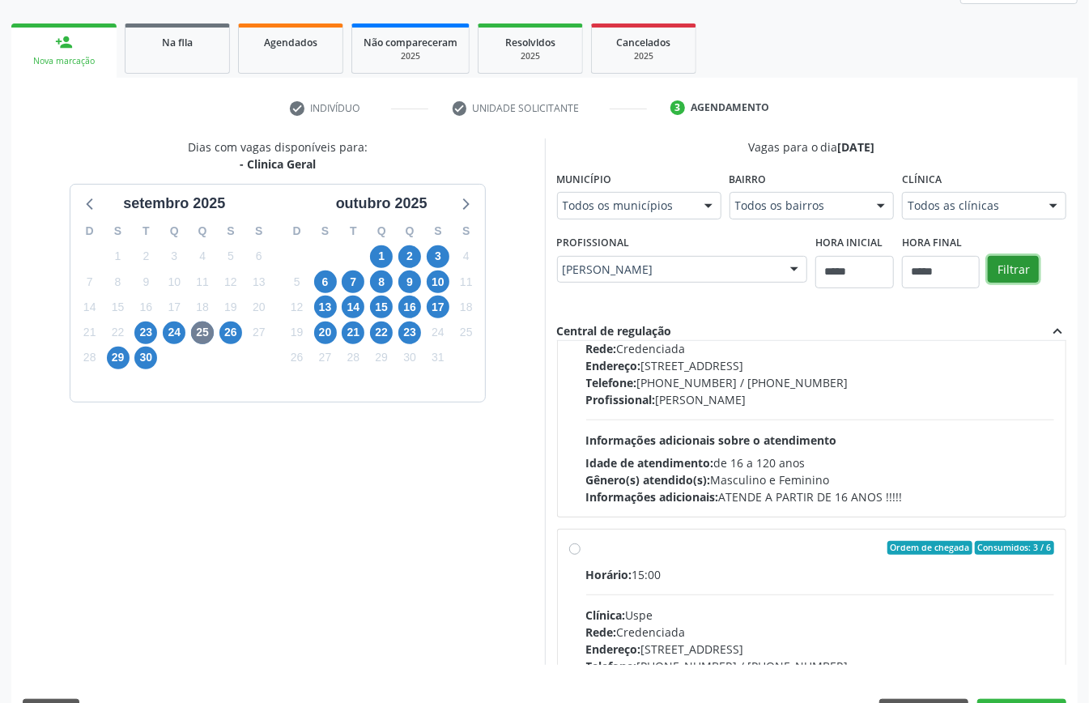
scroll to position [0, 0]
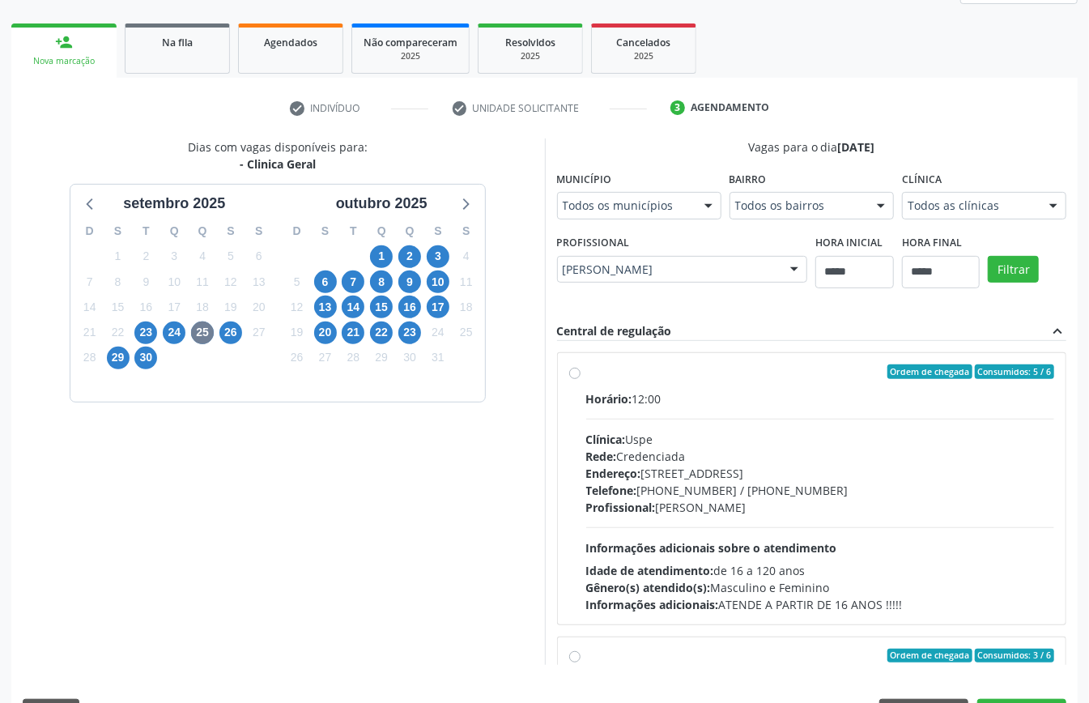
click at [727, 507] on div "Profissional: [PERSON_NAME]" at bounding box center [820, 507] width 469 height 17
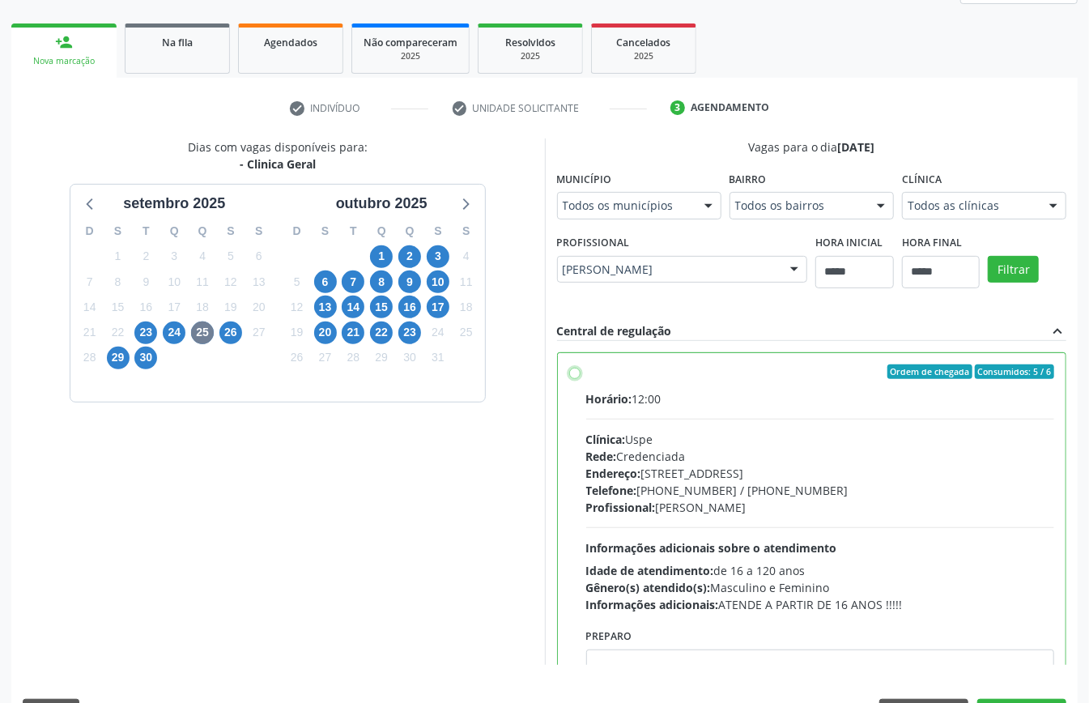
scroll to position [215, 0]
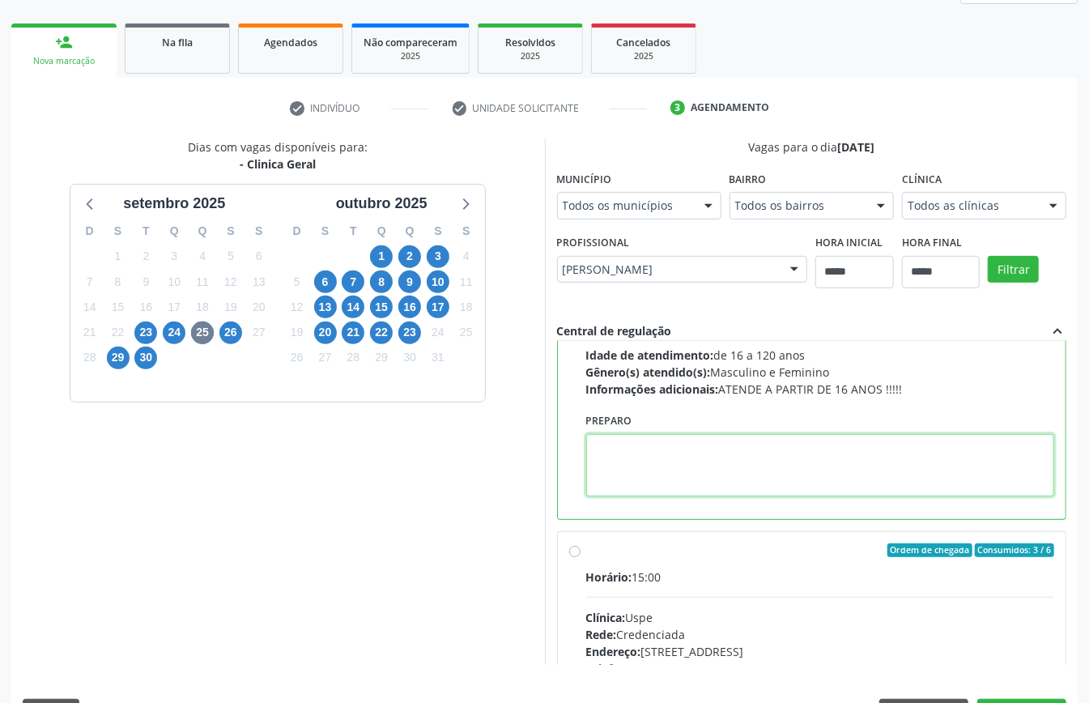
paste textarea "**********"
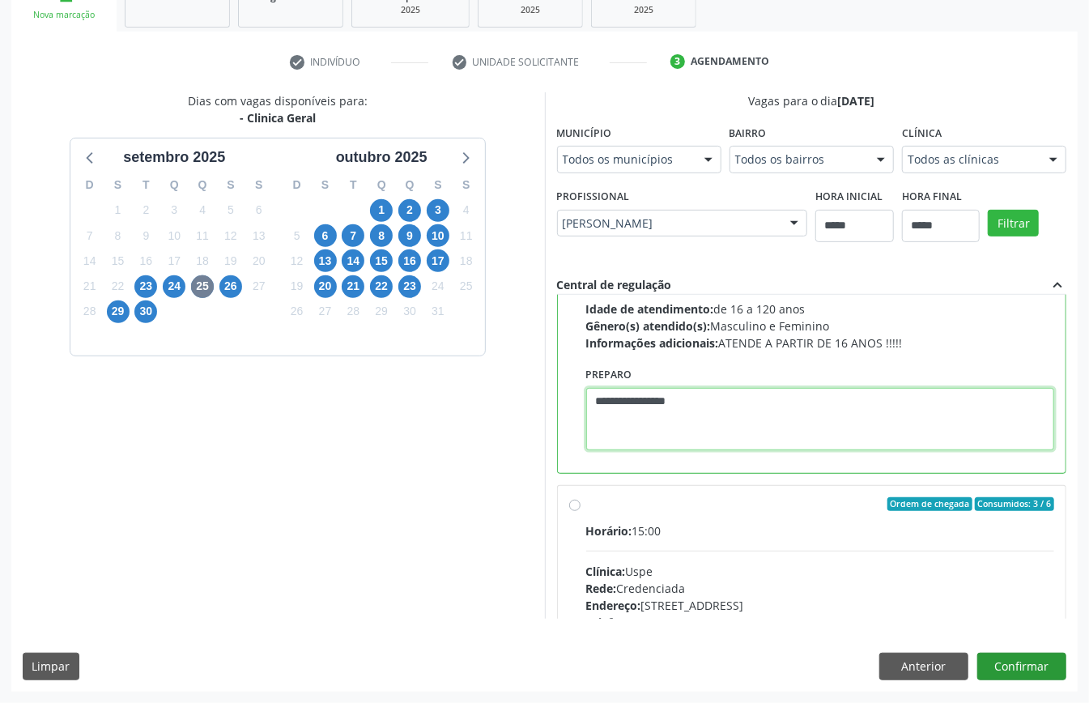
type textarea "**********"
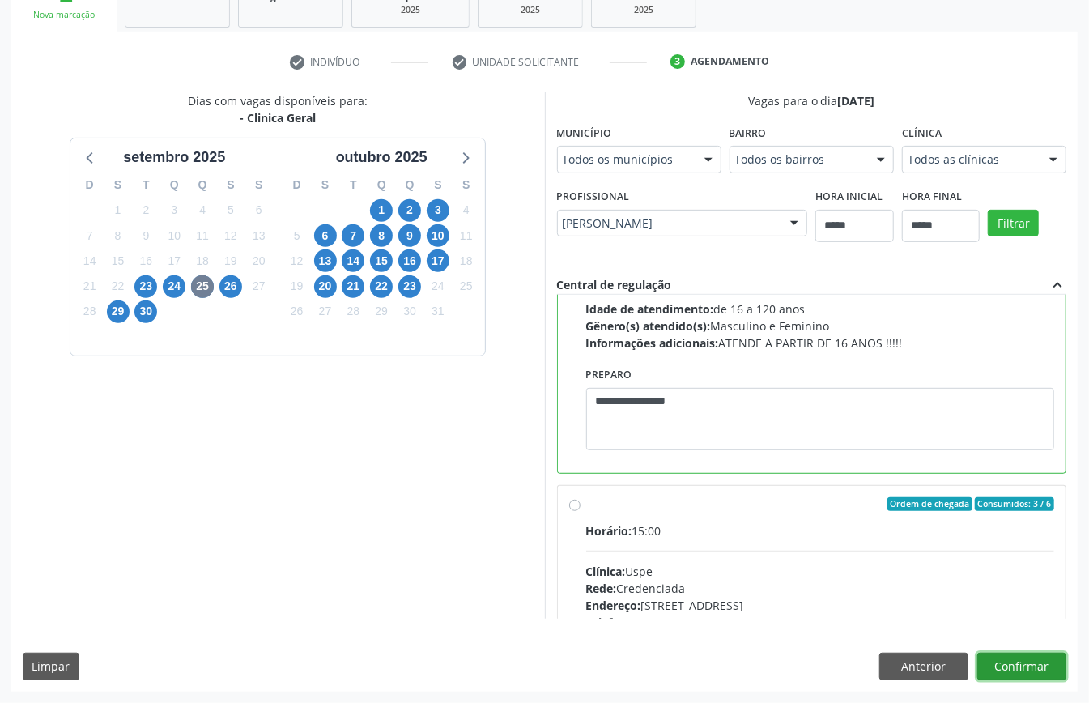
click at [1037, 675] on button "Confirmar" at bounding box center [1021, 667] width 89 height 28
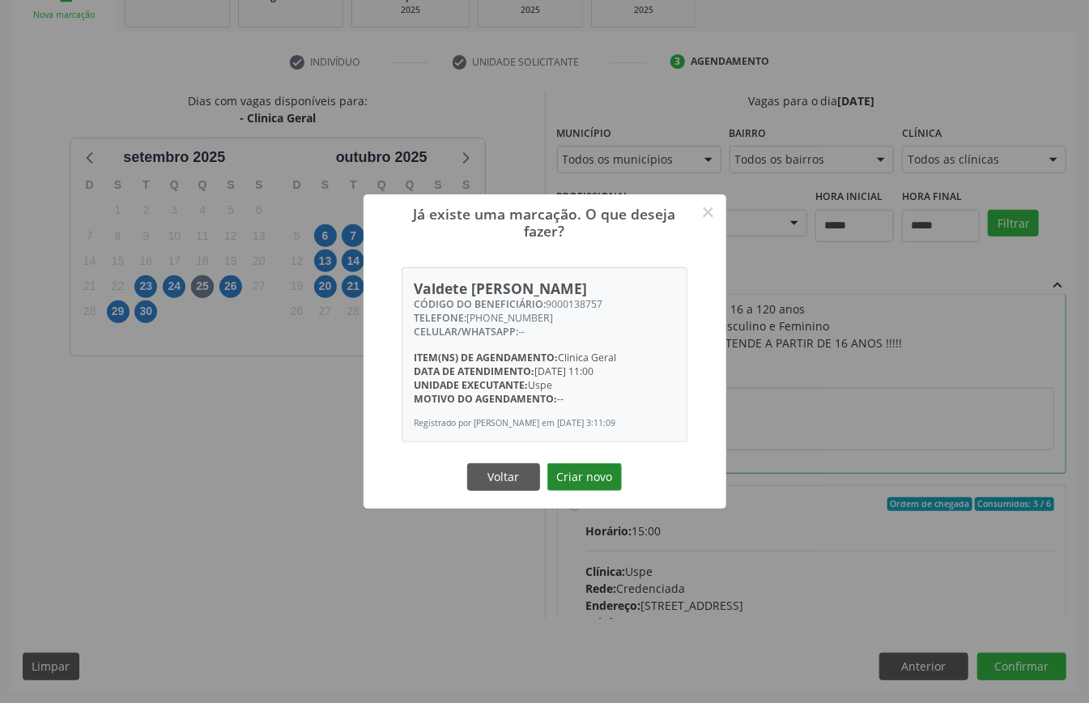
click at [594, 480] on button "Criar novo" at bounding box center [584, 477] width 74 height 28
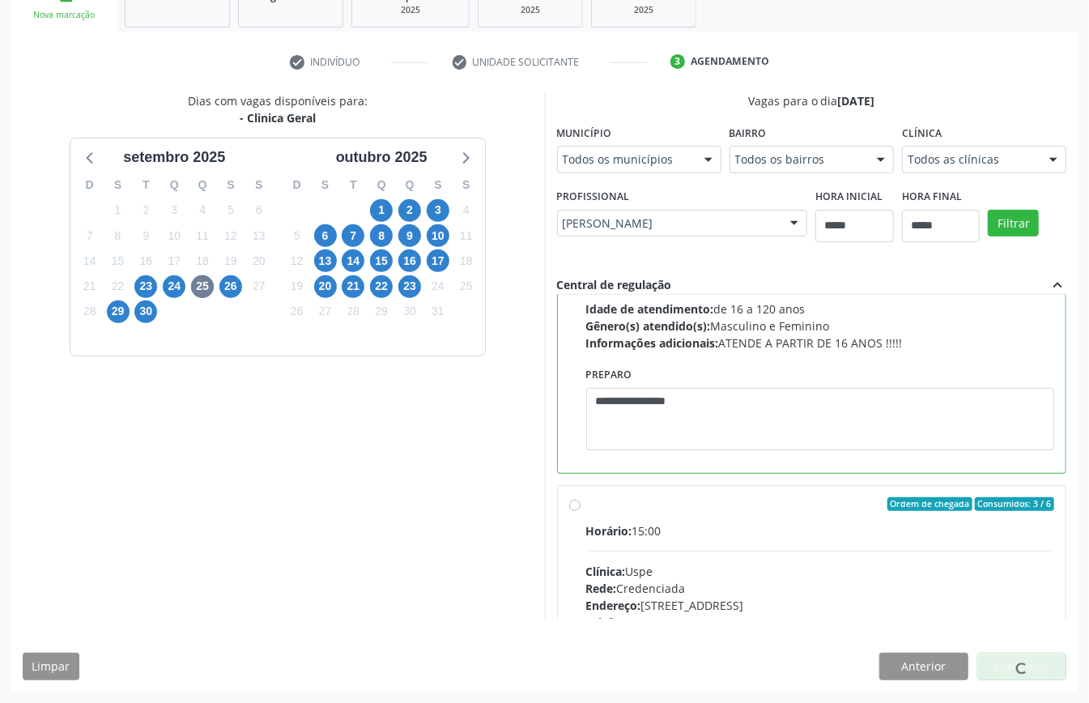
scroll to position [0, 0]
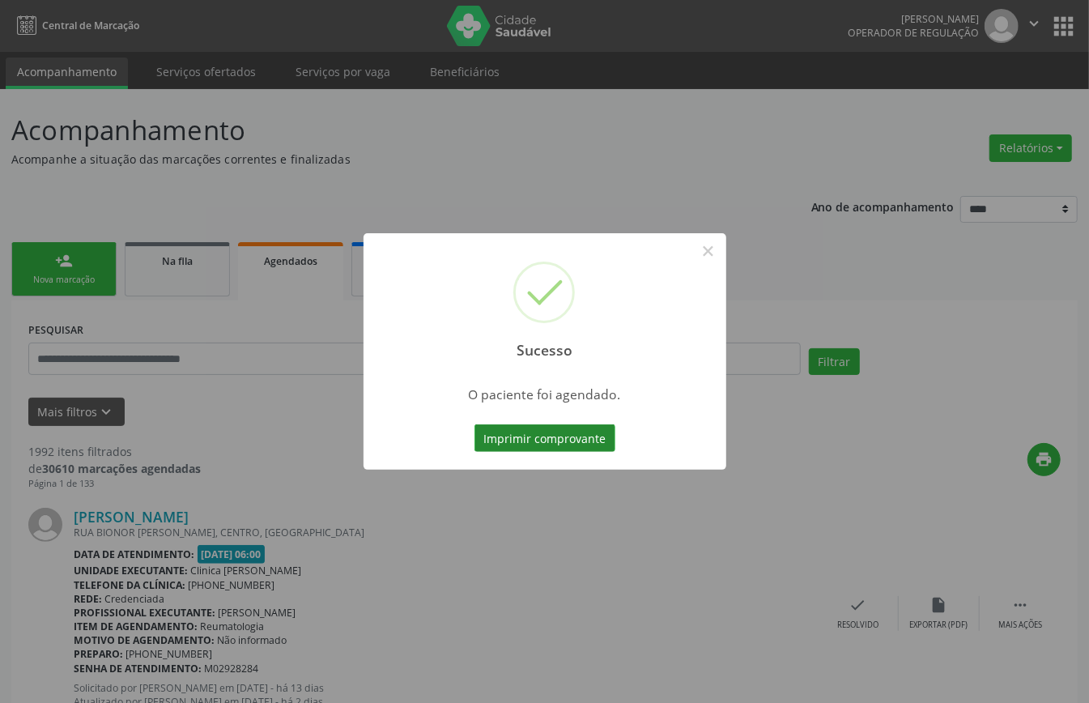
click at [549, 440] on button "Imprimir comprovante" at bounding box center [544, 438] width 141 height 28
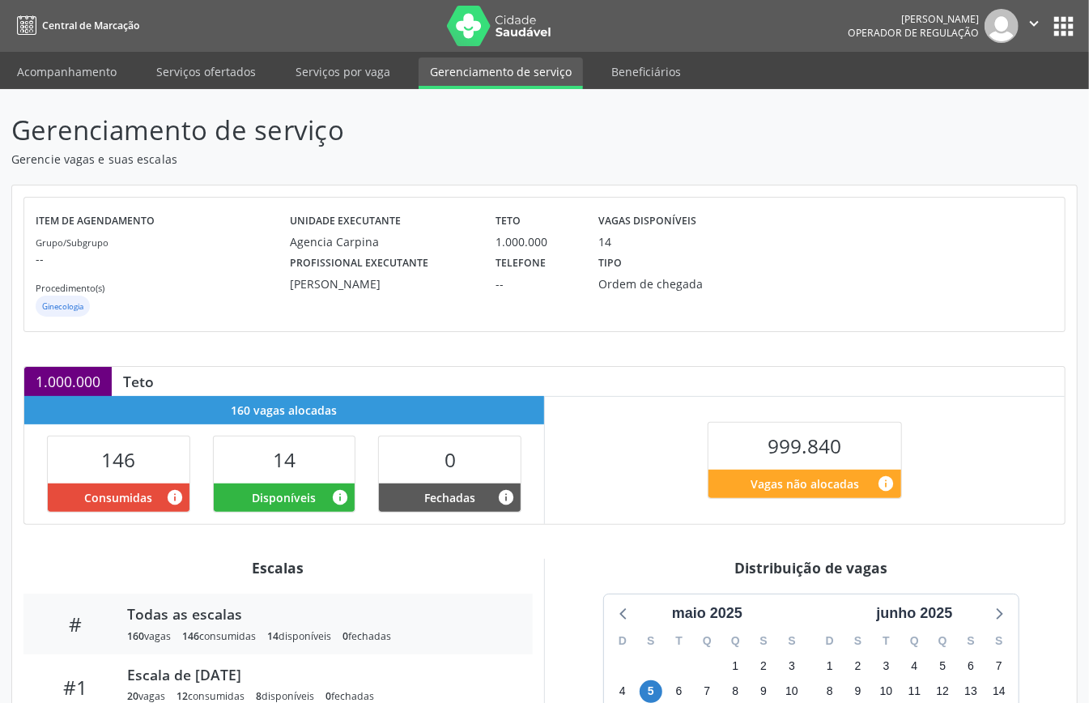
scroll to position [243, 0]
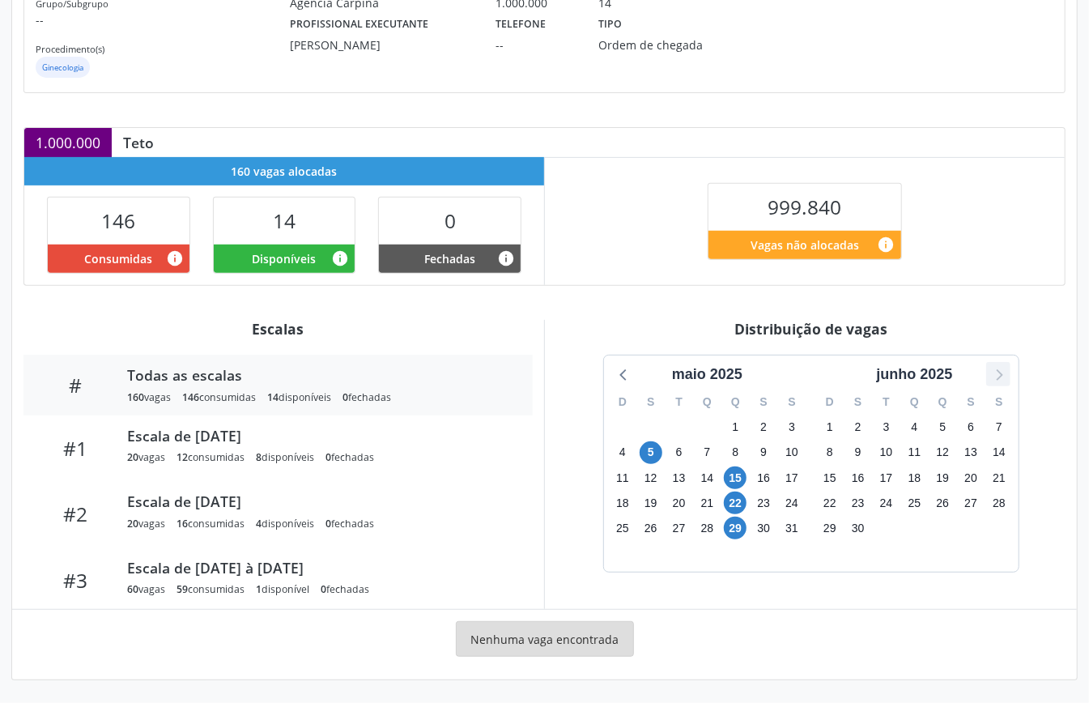
click at [1001, 371] on icon at bounding box center [999, 374] width 6 height 11
click at [999, 371] on icon at bounding box center [999, 374] width 6 height 11
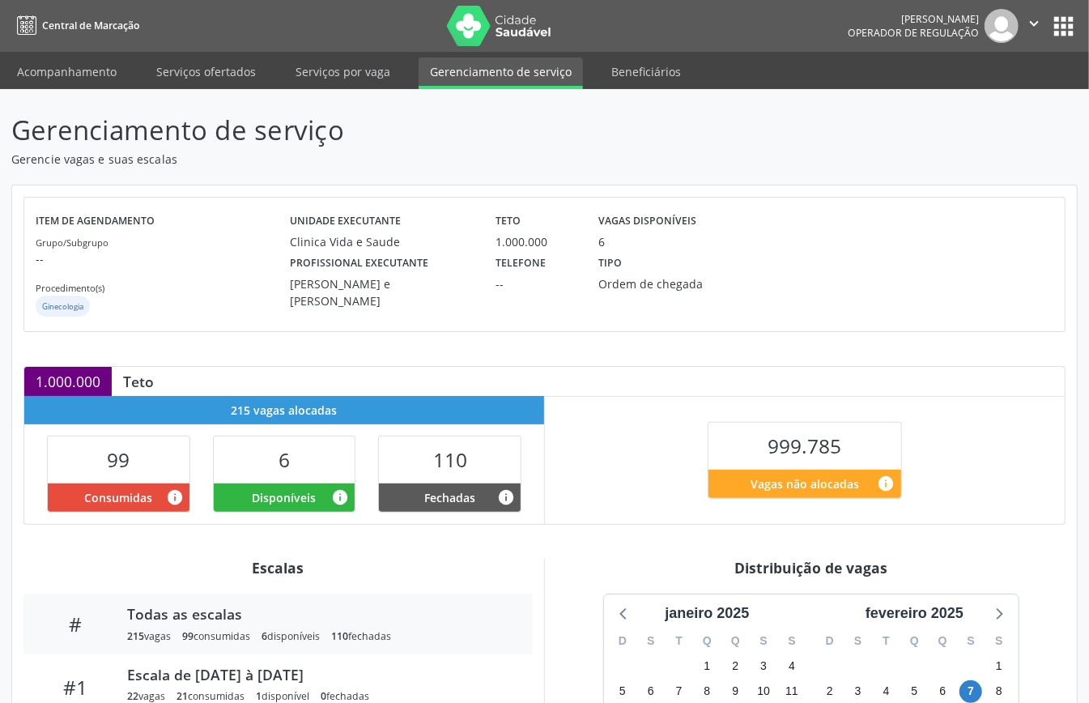
scroll to position [243, 0]
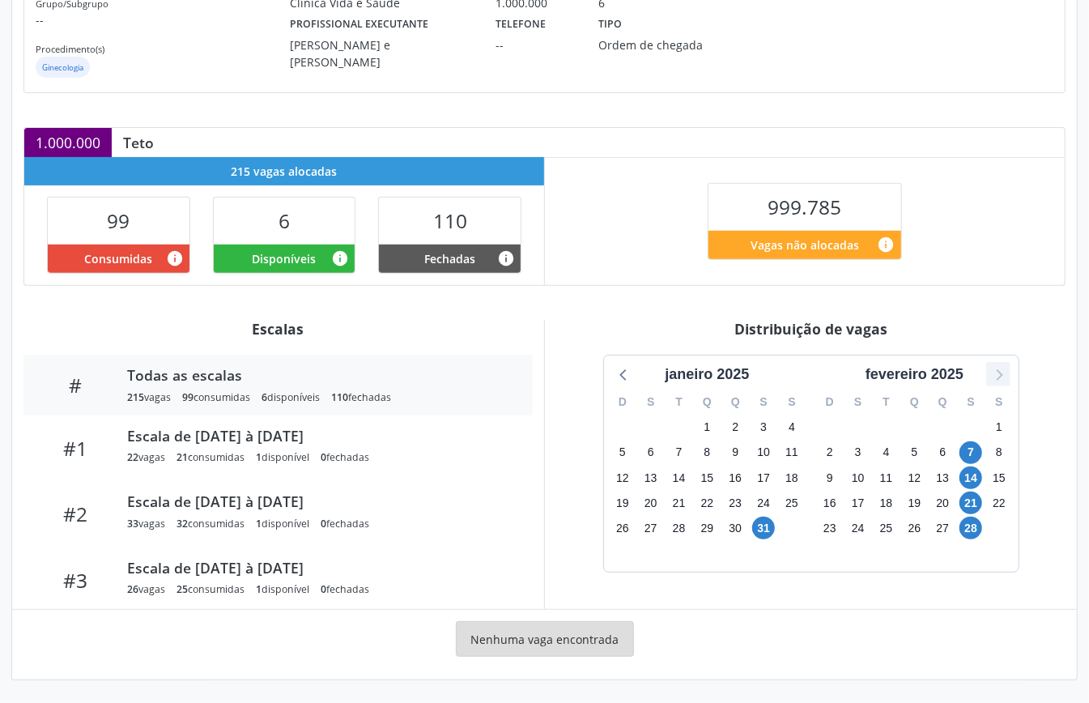
click at [1002, 380] on icon at bounding box center [998, 374] width 21 height 21
click at [1002, 381] on icon at bounding box center [998, 374] width 21 height 21
click at [1002, 383] on div at bounding box center [998, 374] width 24 height 24
click at [965, 502] on span "24" at bounding box center [970, 502] width 23 height 23
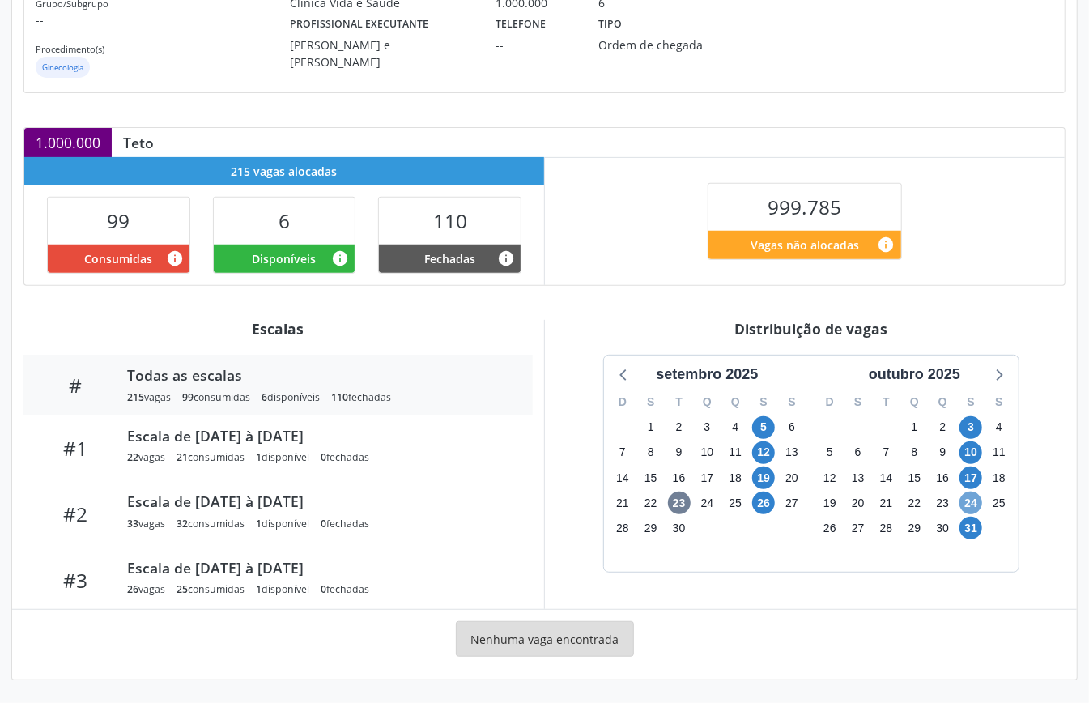
click at [965, 502] on span "24" at bounding box center [970, 502] width 23 height 23
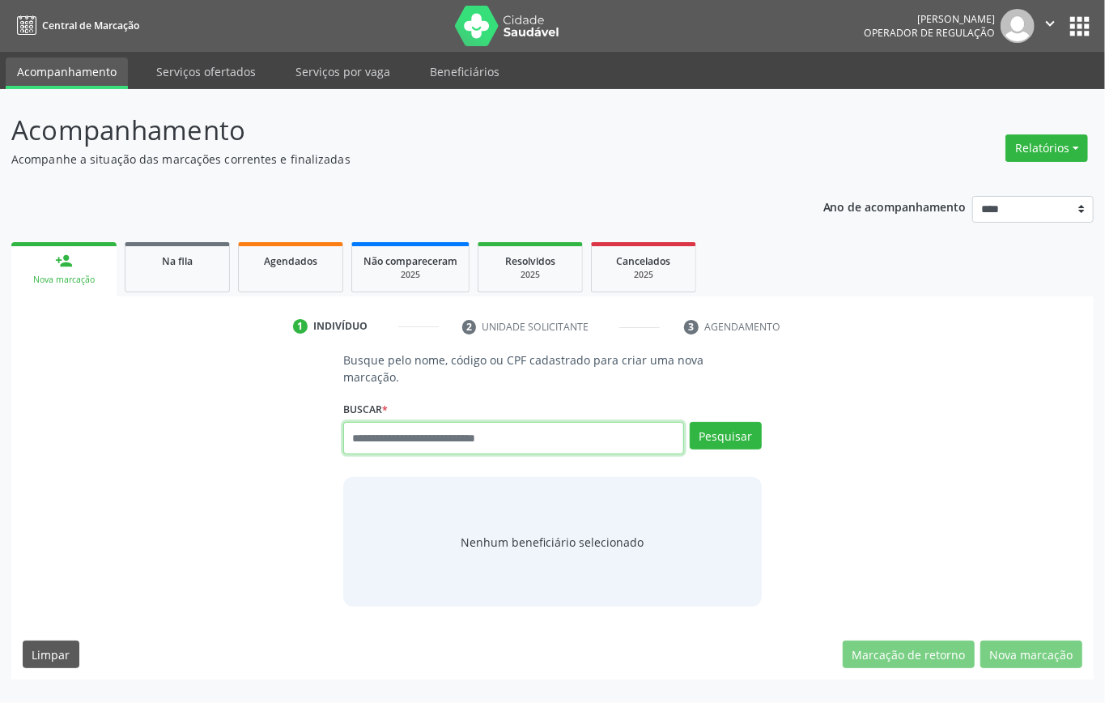
drag, startPoint x: 422, startPoint y: 454, endPoint x: 421, endPoint y: 470, distance: 15.4
drag, startPoint x: 421, startPoint y: 470, endPoint x: 390, endPoint y: 436, distance: 45.9
paste input "**********"
type input "**********"
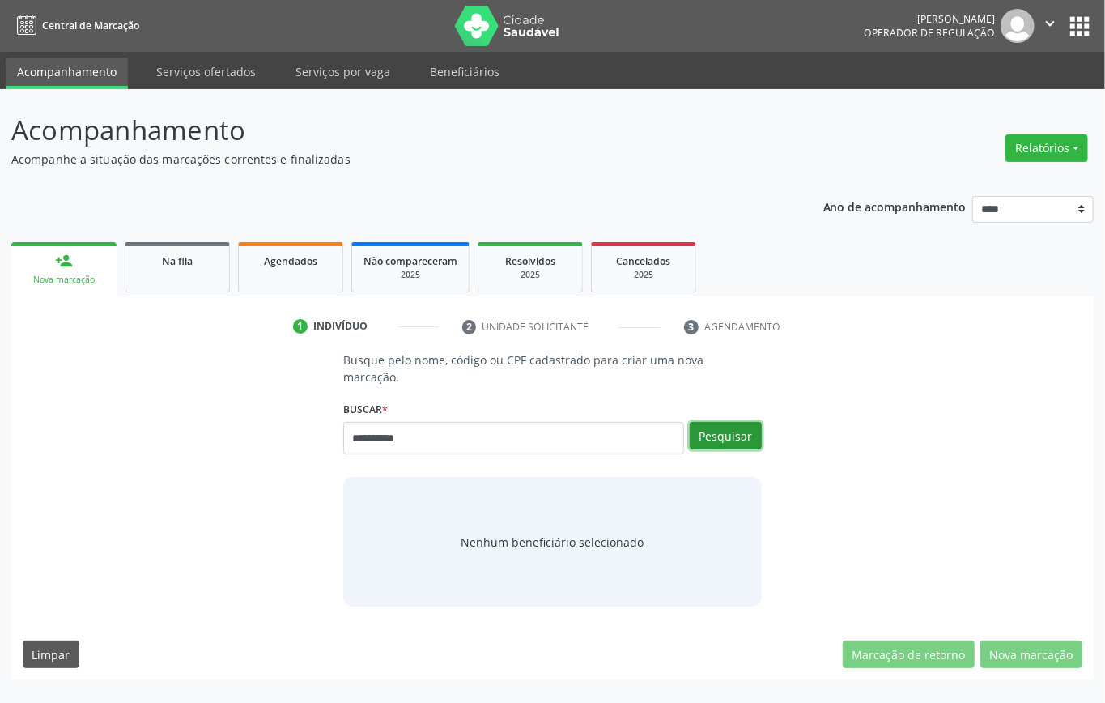
click at [740, 423] on button "Pesquisar" at bounding box center [726, 436] width 72 height 28
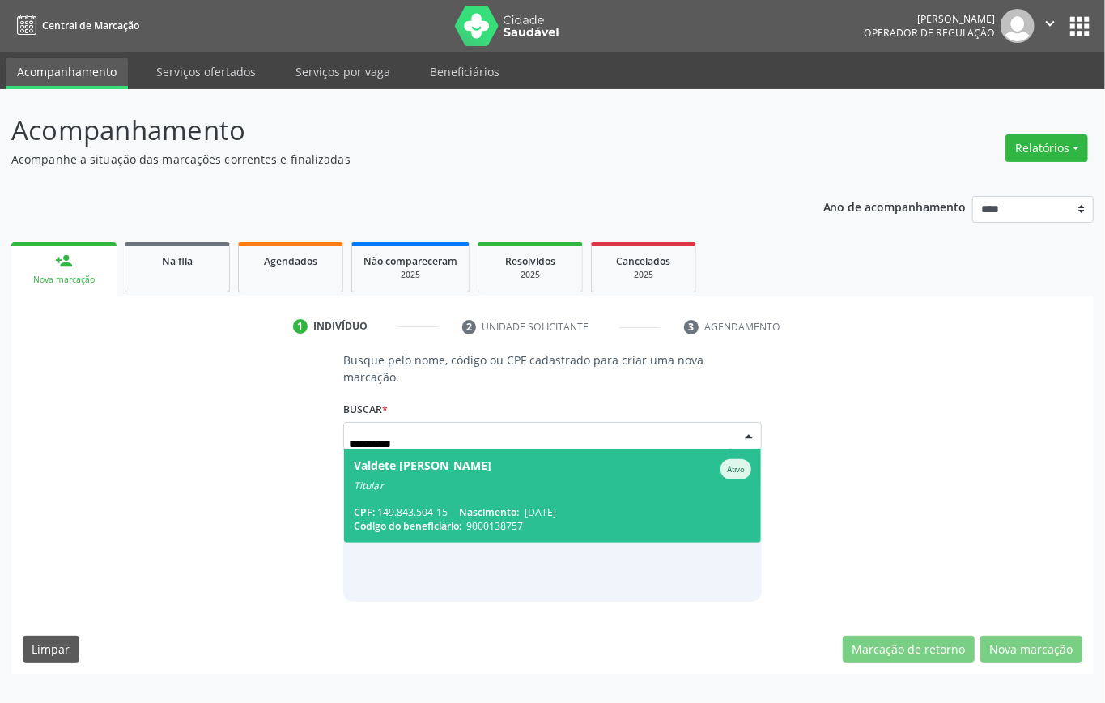
click at [474, 495] on span "Valdete Maria Cunha Brasileiro de Melo Ativo Titular CPF: 149.843.504-15 Nascim…" at bounding box center [552, 495] width 417 height 93
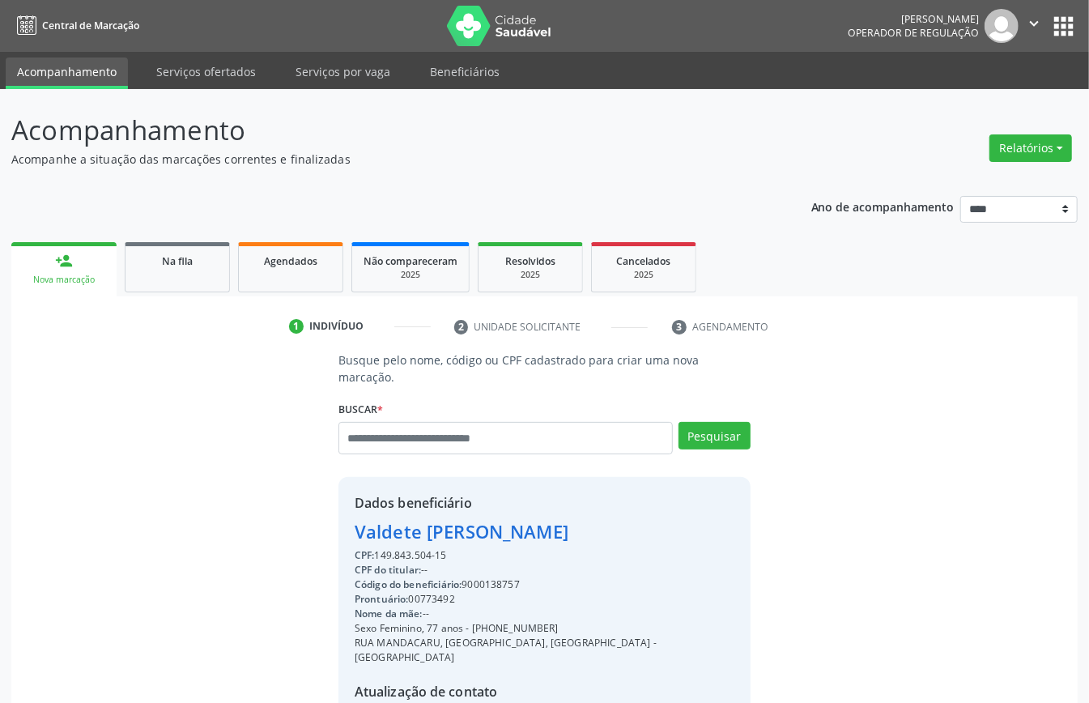
scroll to position [170, 0]
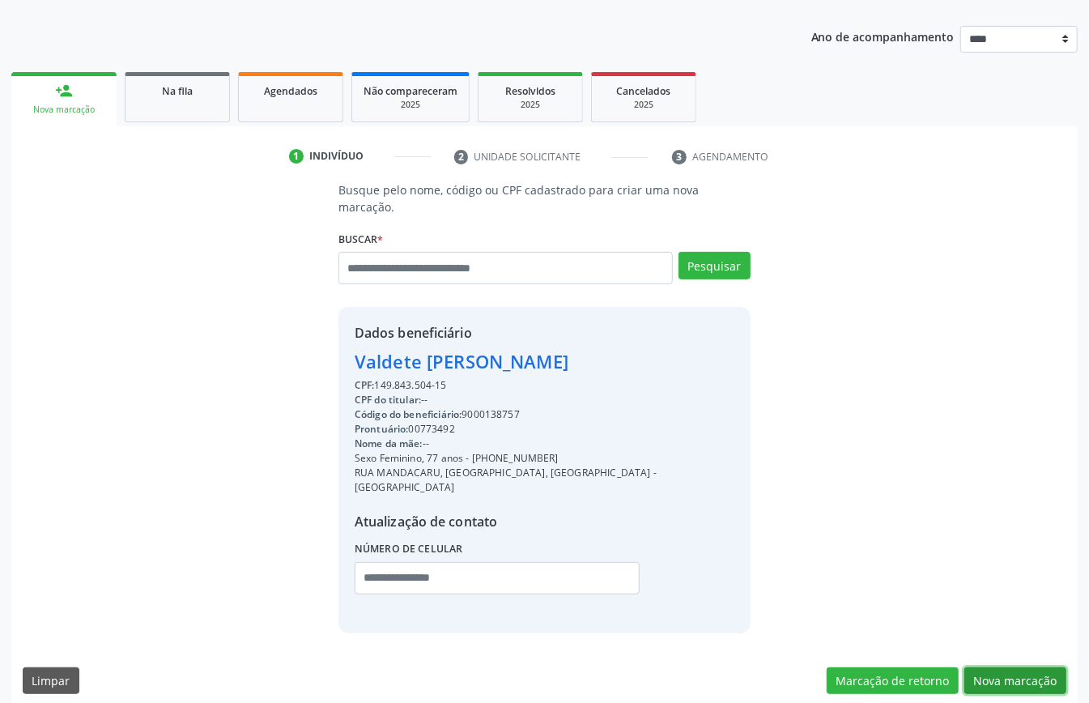
click at [1002, 667] on button "Nova marcação" at bounding box center [1015, 681] width 102 height 28
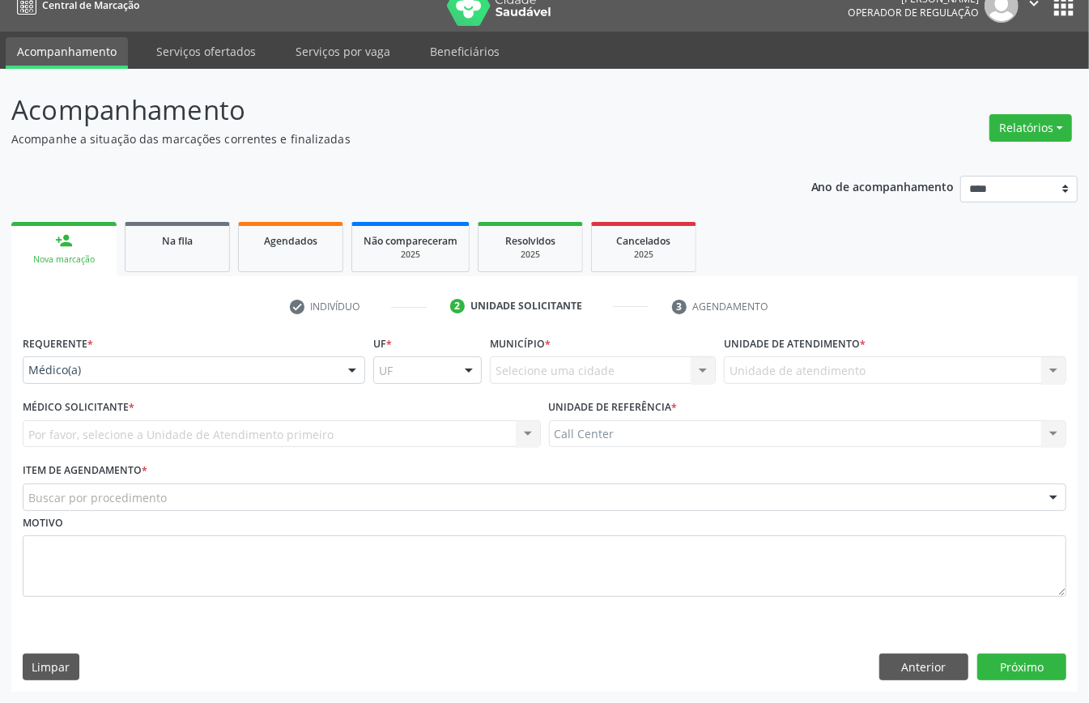
scroll to position [23, 0]
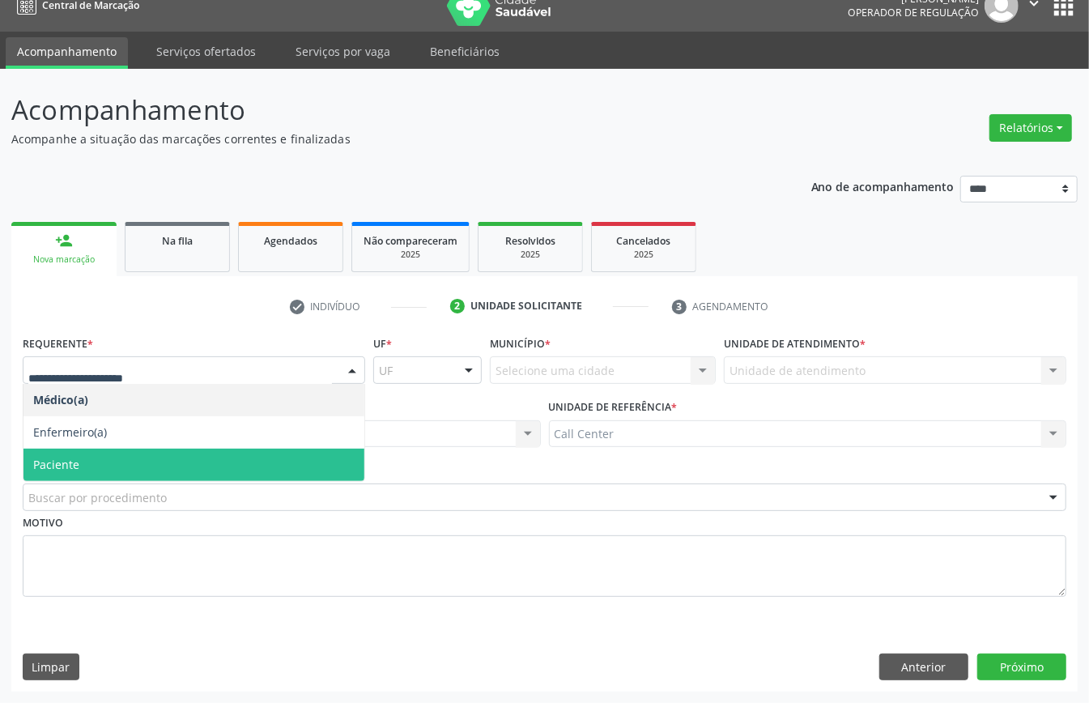
drag, startPoint x: 65, startPoint y: 460, endPoint x: 71, endPoint y: 474, distance: 15.9
click at [66, 461] on span "Paciente" at bounding box center [56, 464] width 46 height 15
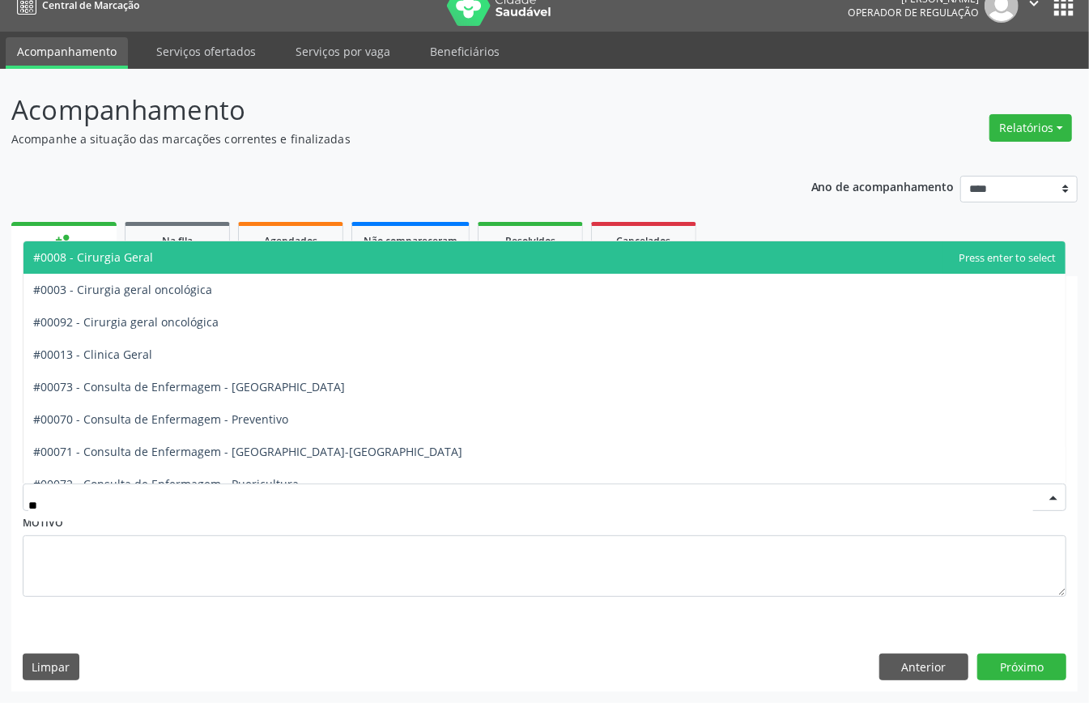
type input "***"
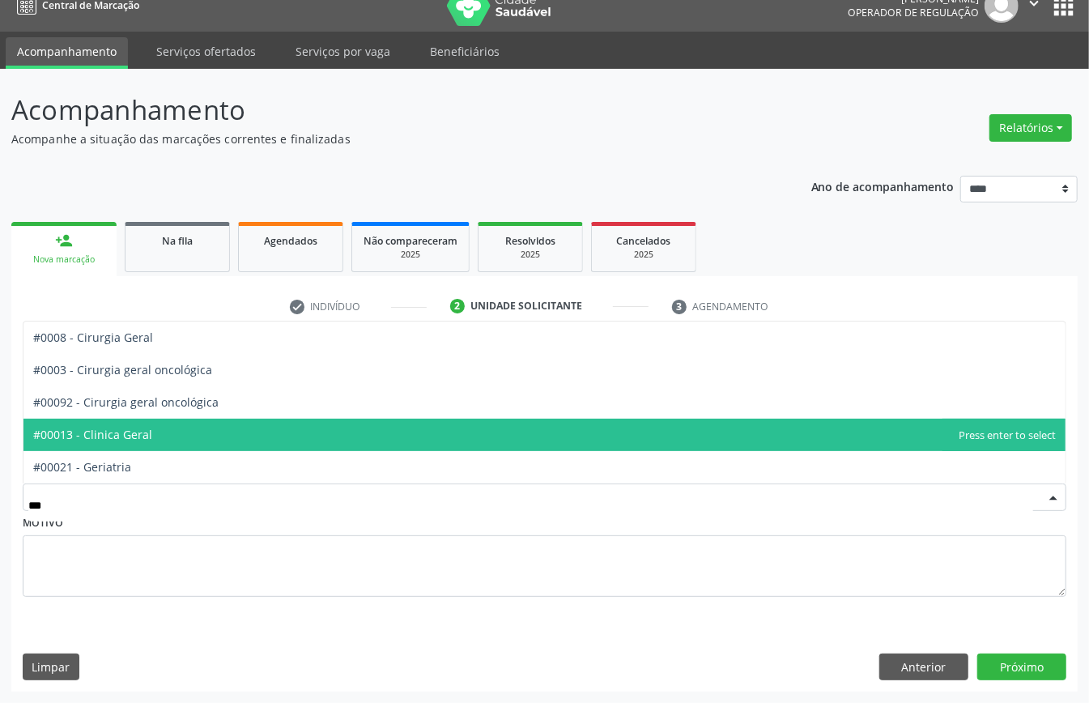
click at [142, 439] on span "#00013 - Clinica Geral" at bounding box center [92, 434] width 119 height 15
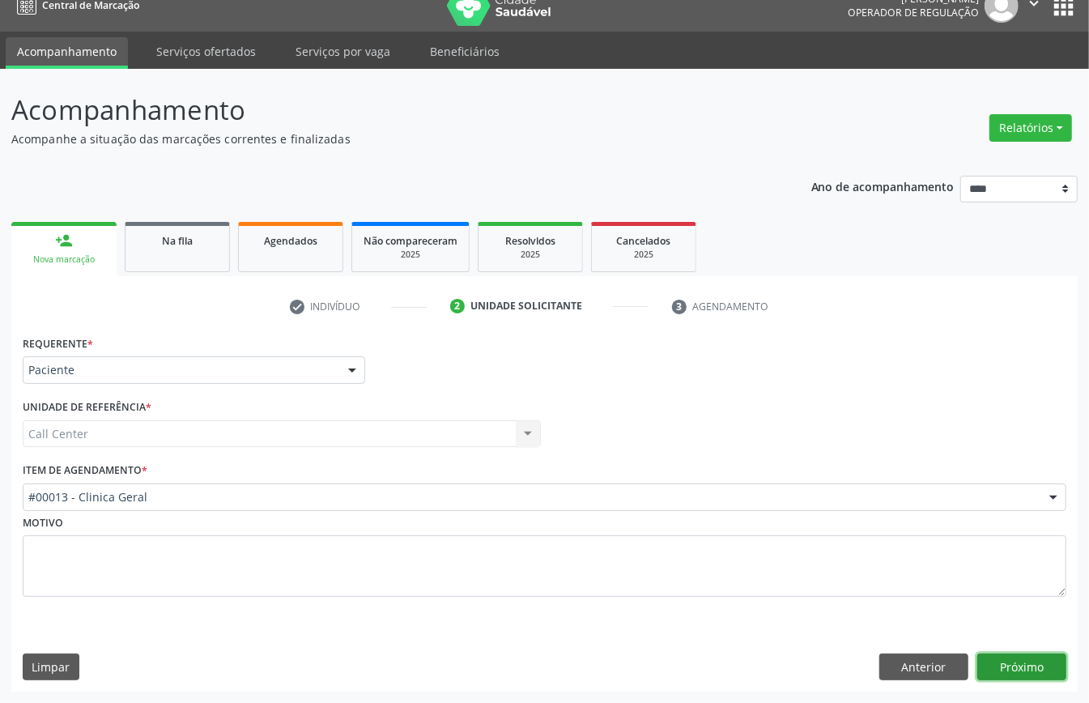
click at [1023, 670] on button "Próximo" at bounding box center [1021, 667] width 89 height 28
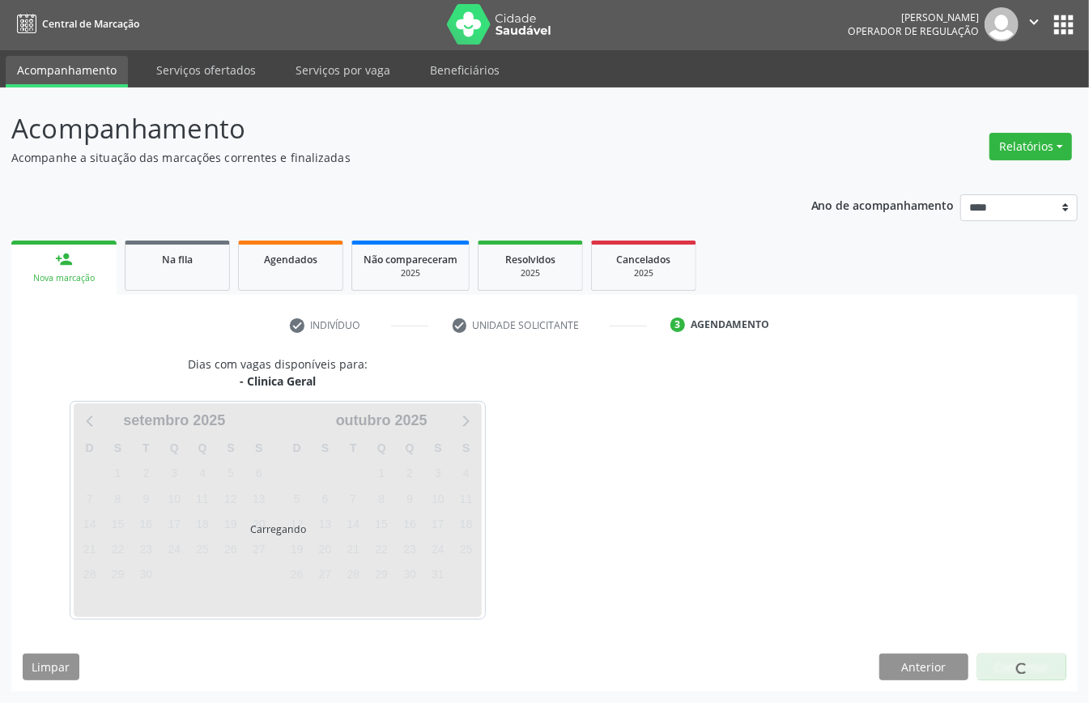
scroll to position [3, 0]
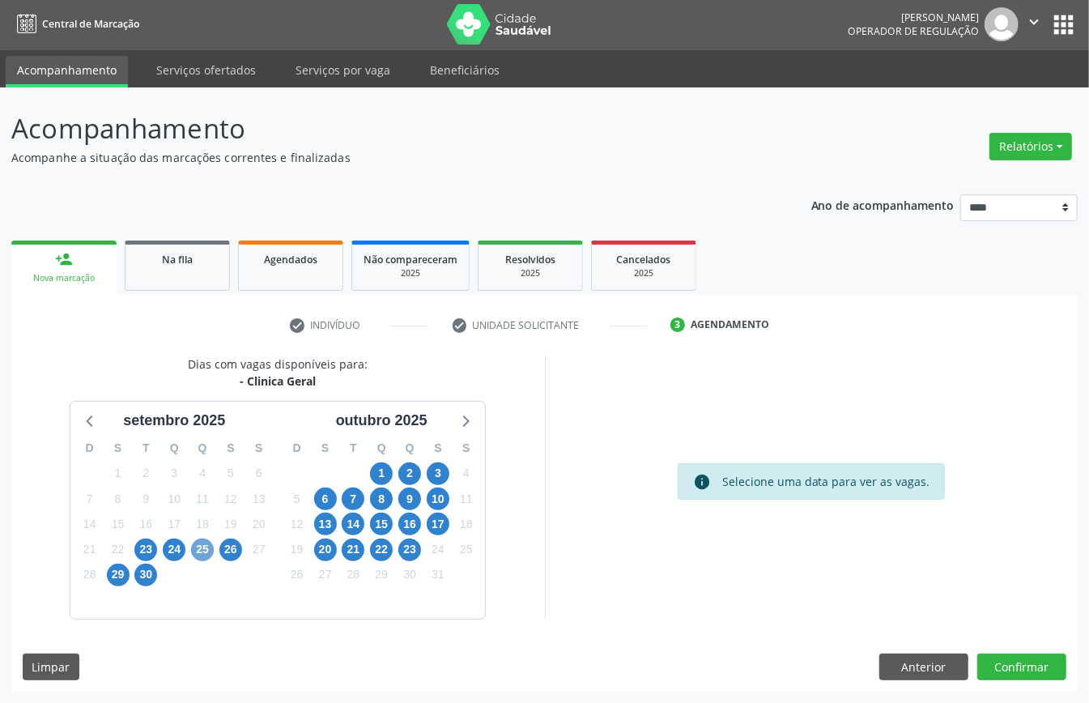
click at [198, 551] on span "25" at bounding box center [202, 549] width 23 height 23
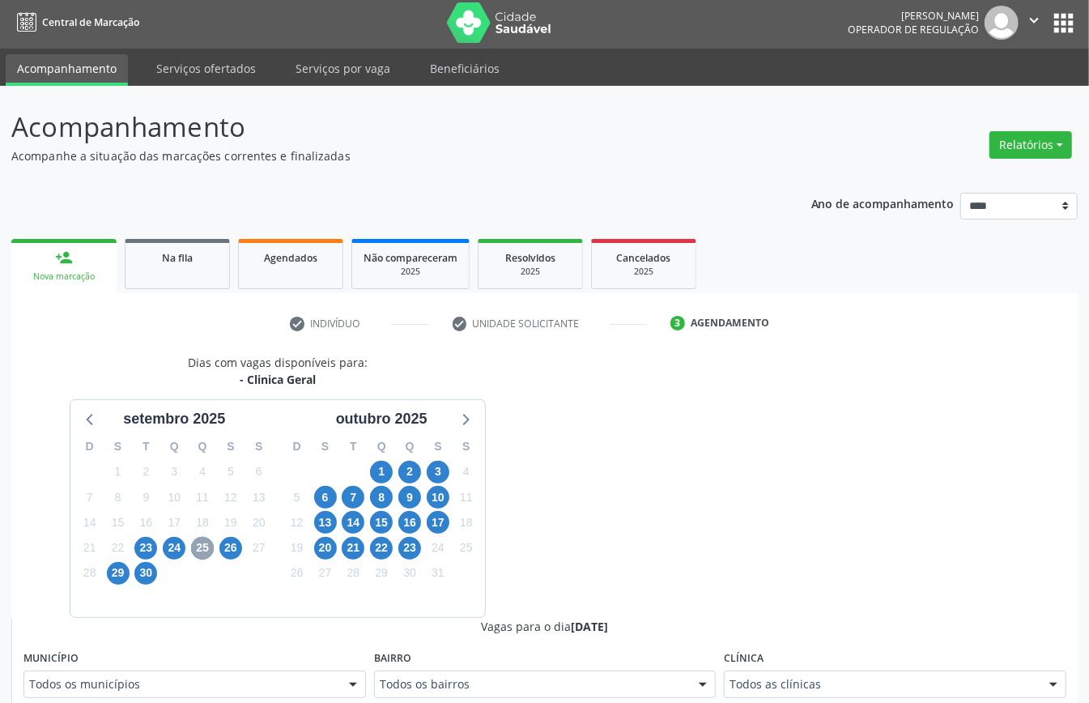
scroll to position [111, 0]
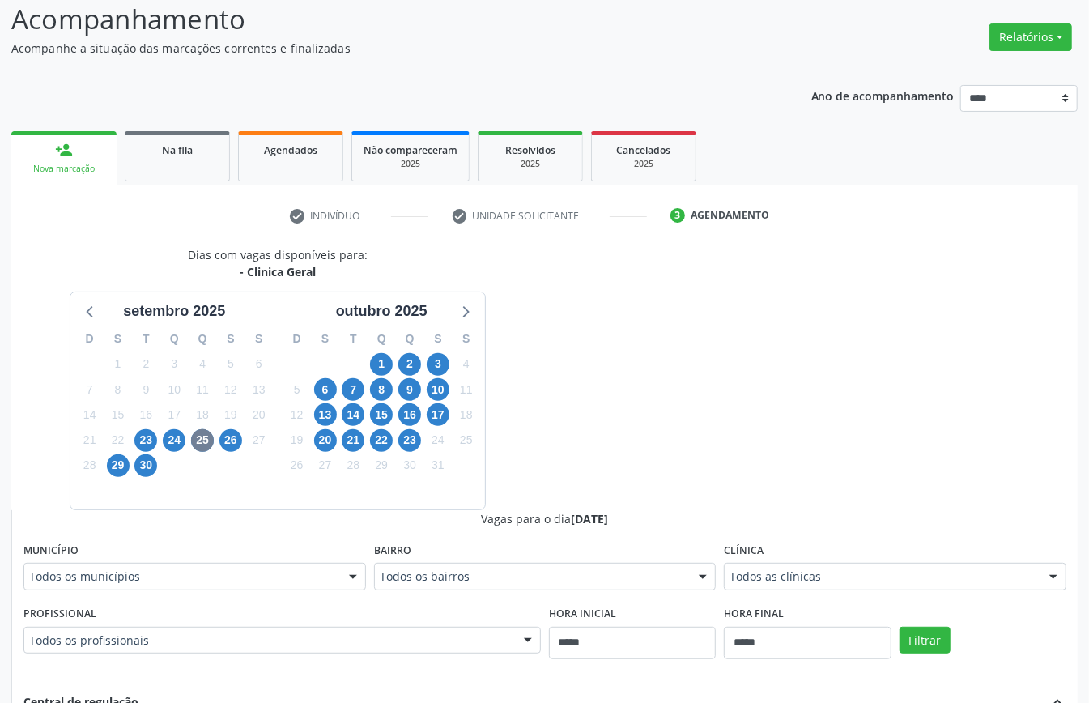
drag, startPoint x: 411, startPoint y: 639, endPoint x: 395, endPoint y: 636, distance: 16.5
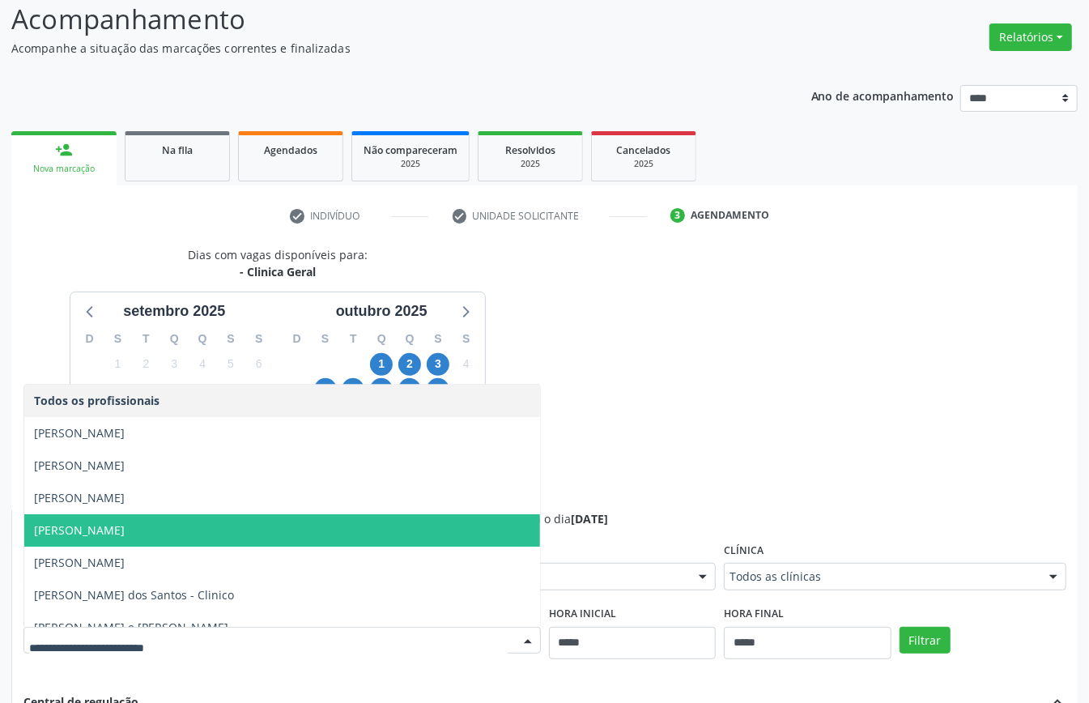
click at [253, 533] on span "[PERSON_NAME]" at bounding box center [282, 530] width 516 height 32
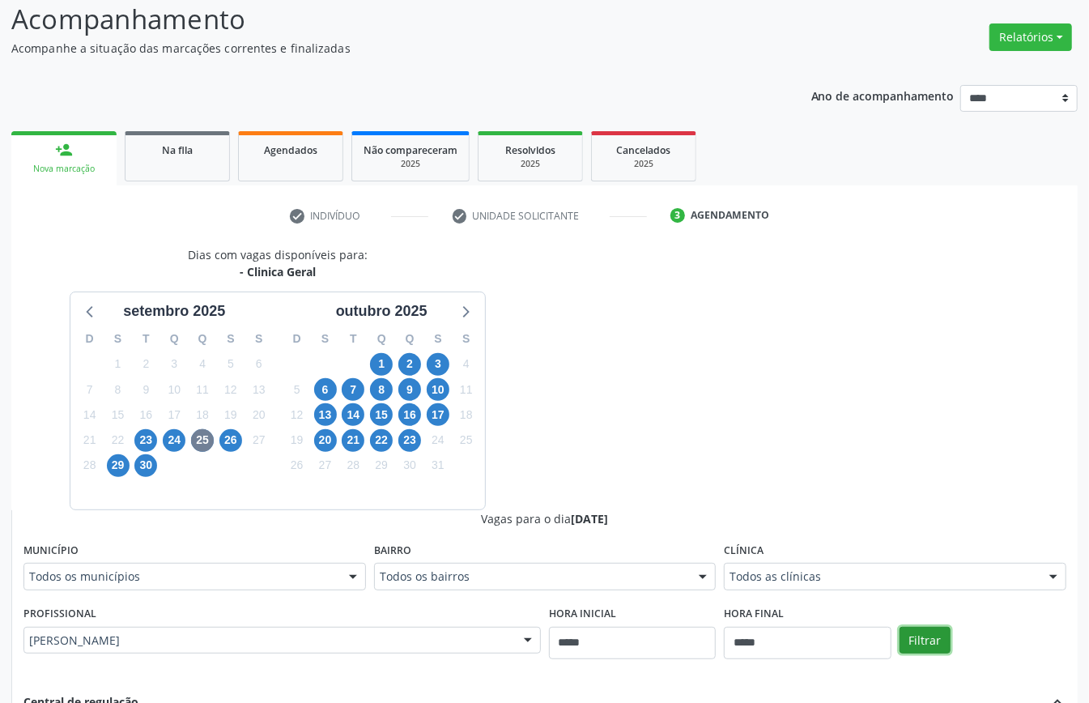
click at [934, 641] on button "Filtrar" at bounding box center [924, 641] width 51 height 28
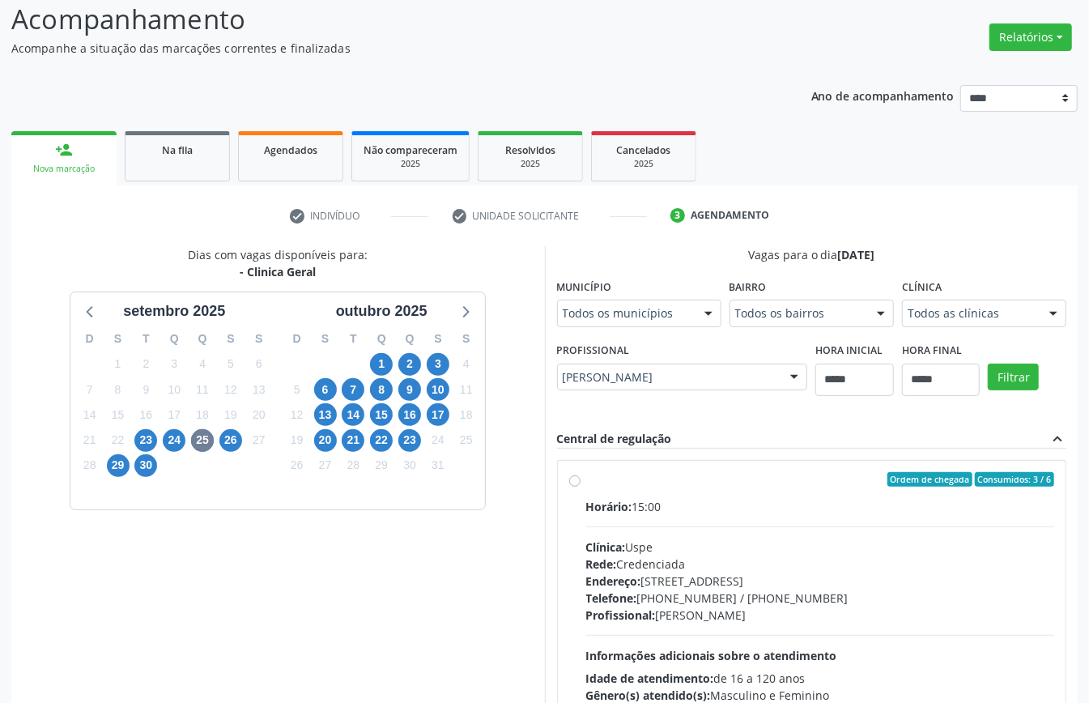
click at [651, 542] on div "Clínica: Uspe" at bounding box center [820, 546] width 469 height 17
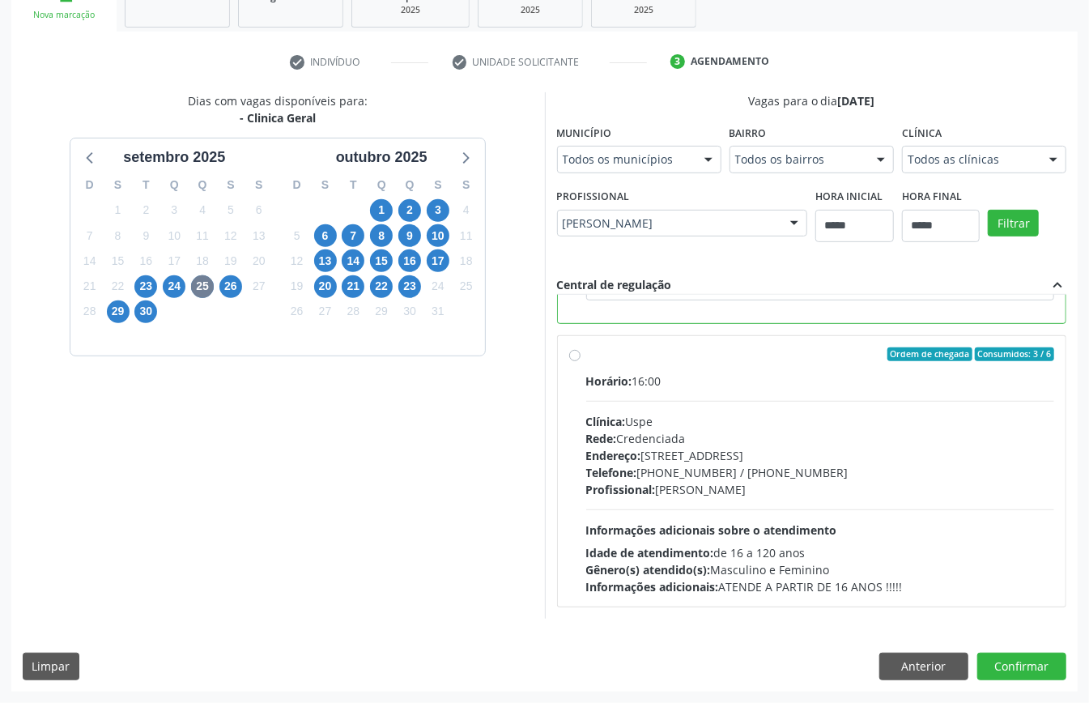
scroll to position [151, 0]
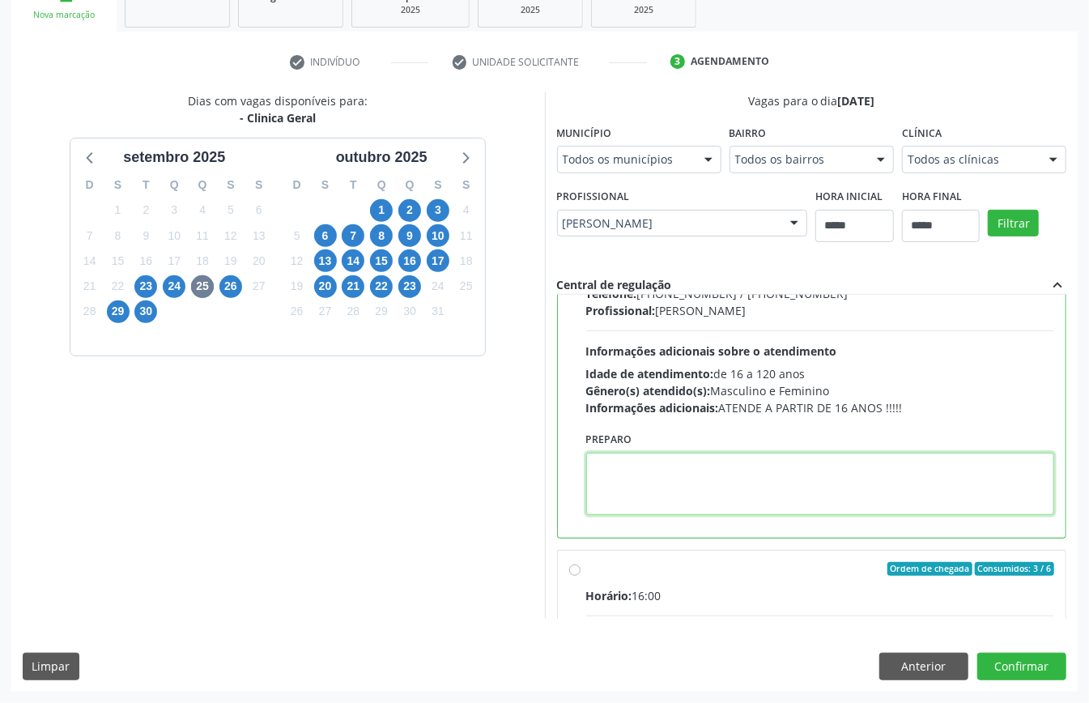
paste textarea "**********"
type textarea "**********"
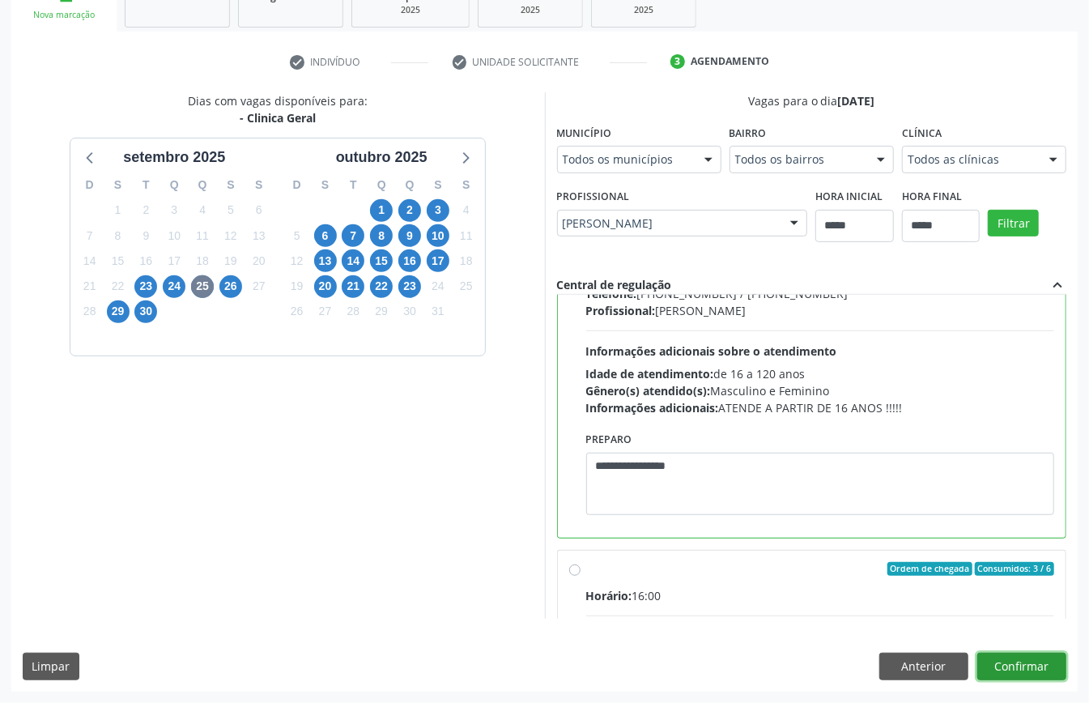
click at [1041, 653] on button "Confirmar" at bounding box center [1021, 667] width 89 height 28
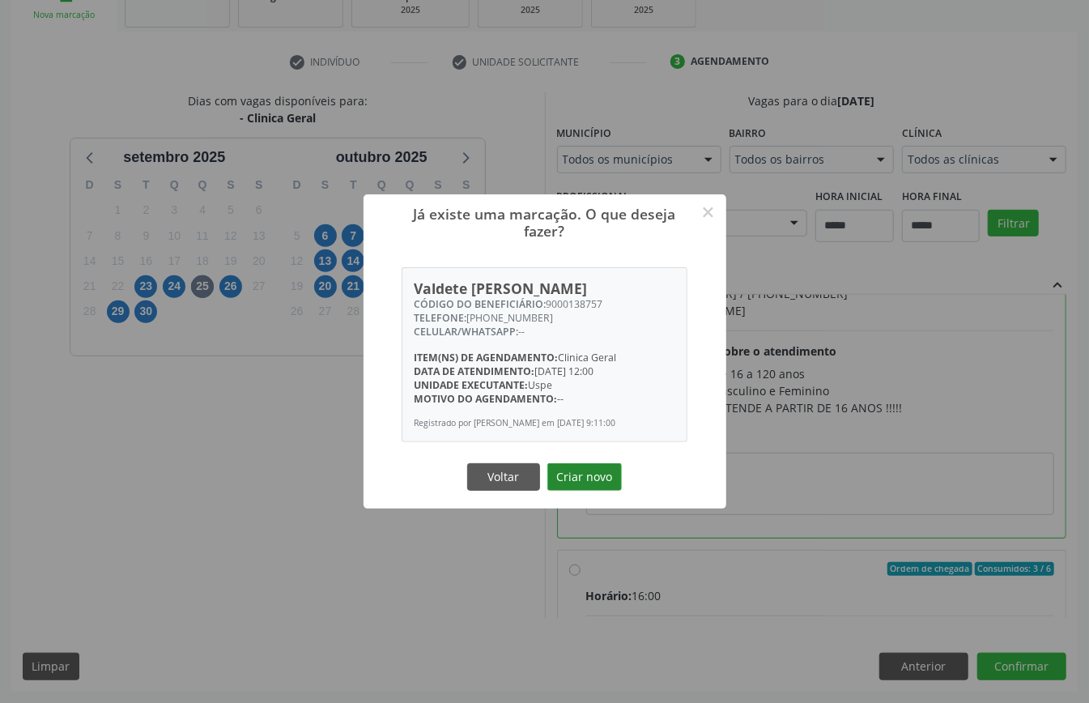
click at [591, 476] on button "Criar novo" at bounding box center [584, 477] width 74 height 28
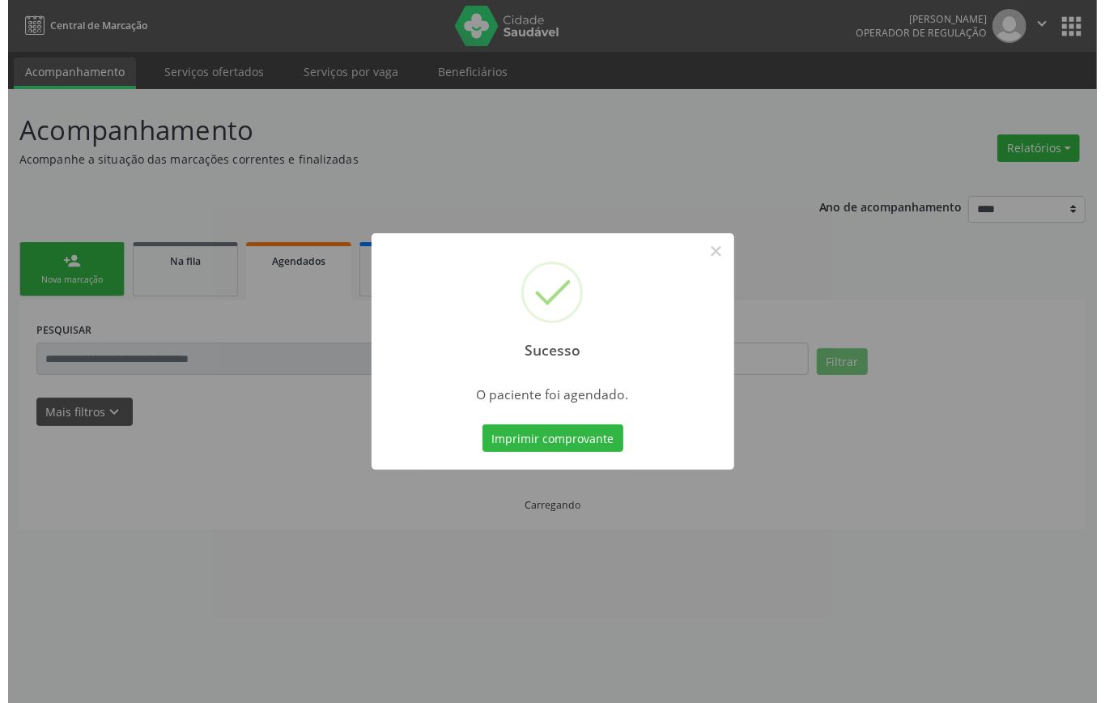
scroll to position [0, 0]
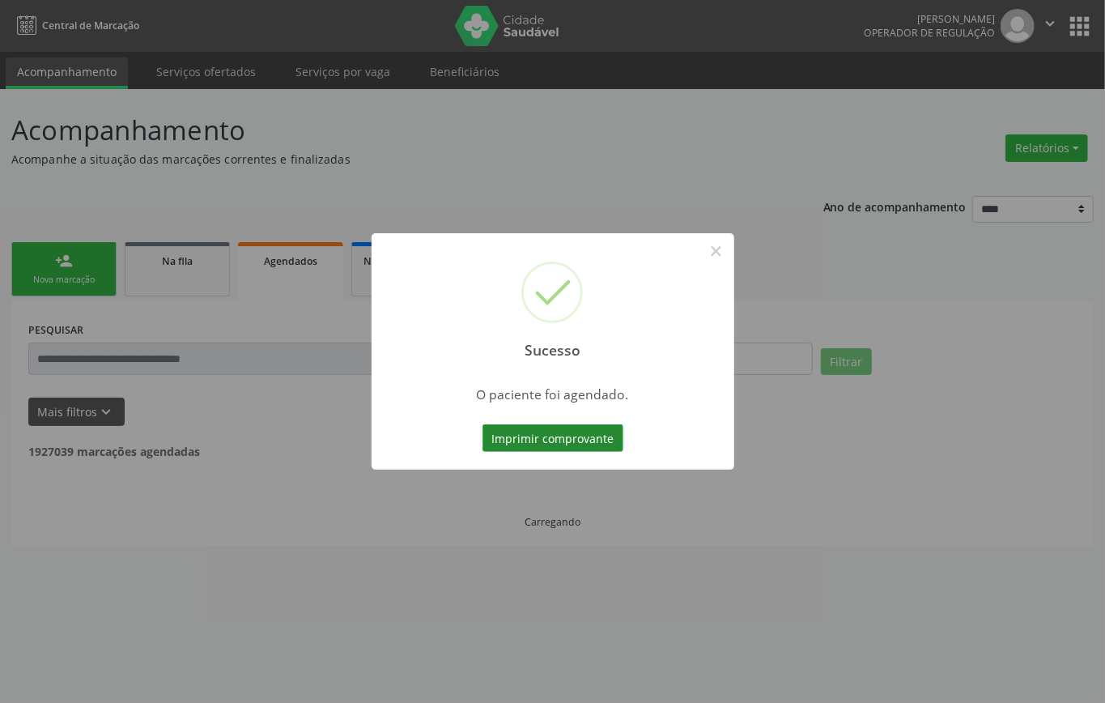
click at [603, 437] on button "Imprimir comprovante" at bounding box center [553, 438] width 141 height 28
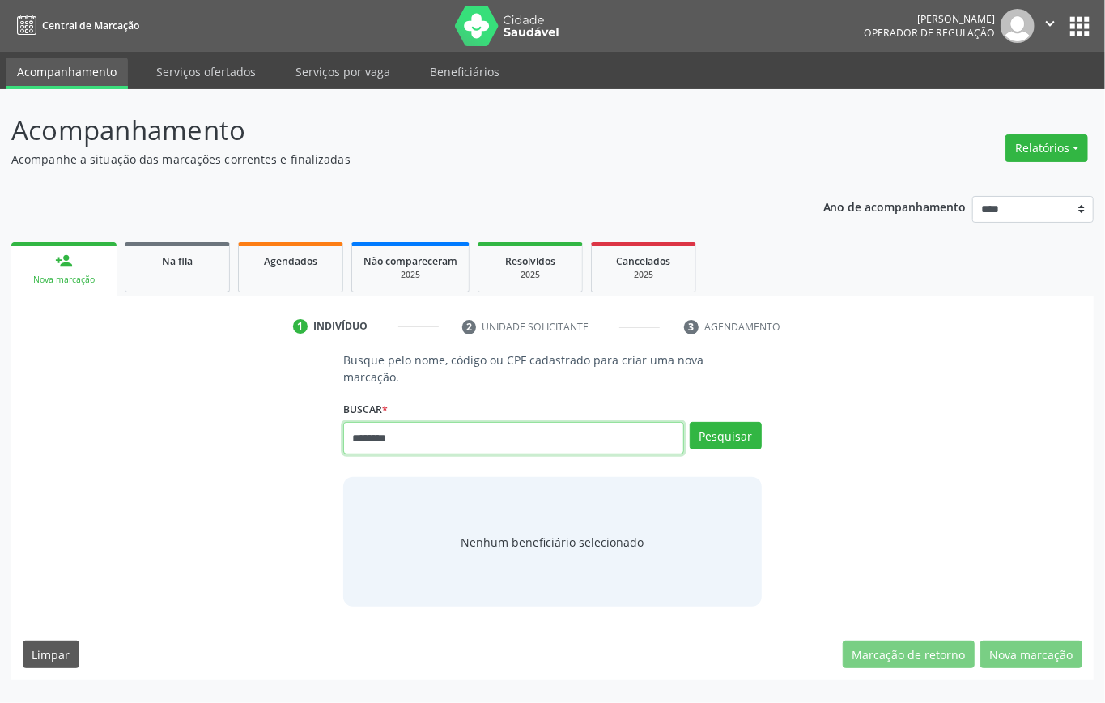
type input "********"
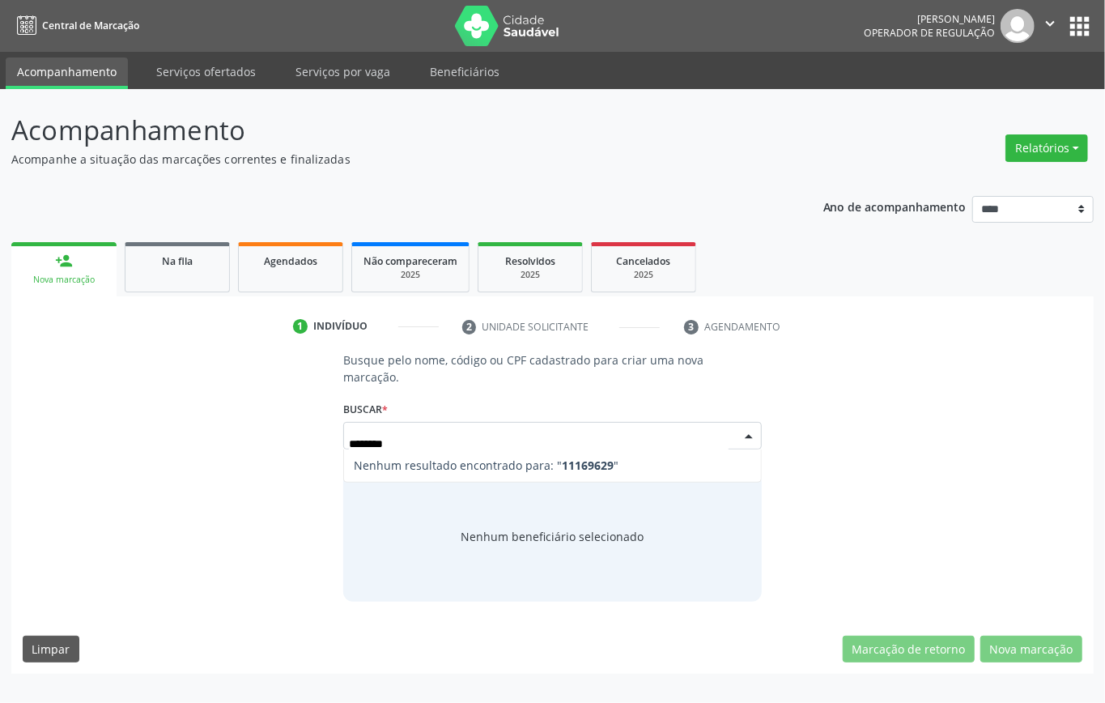
click at [361, 444] on input "********" at bounding box center [539, 443] width 380 height 32
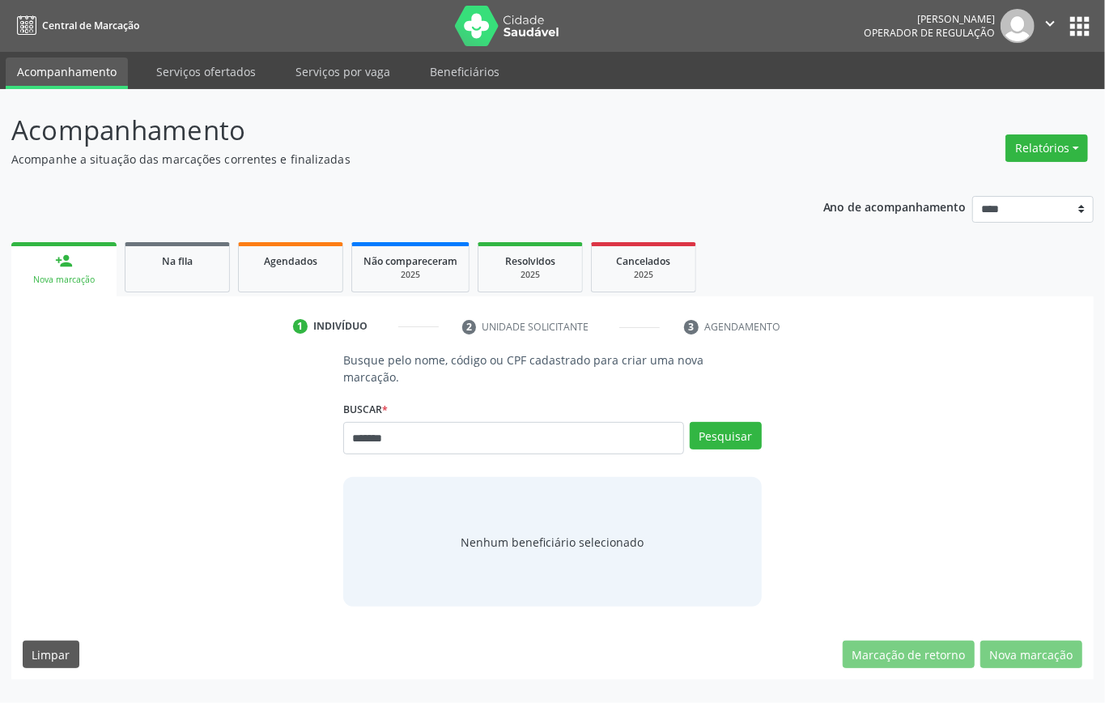
click at [361, 444] on input "*******" at bounding box center [513, 438] width 341 height 32
type input "******"
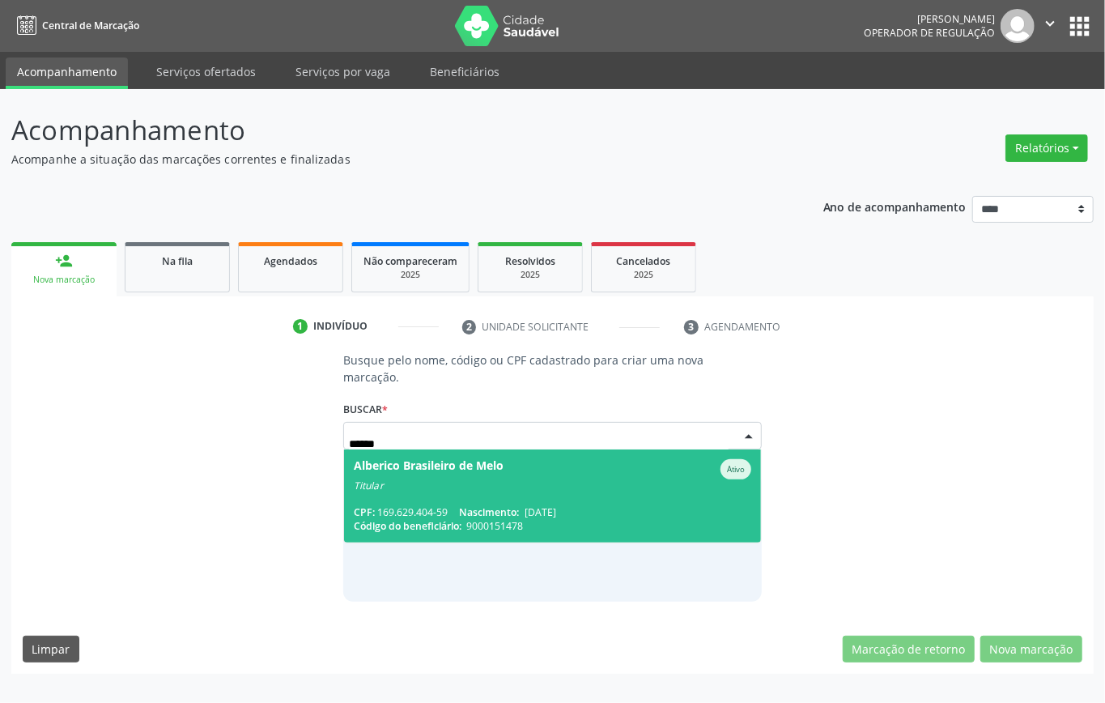
click at [581, 508] on div "CPF: 169.629.404-59 Nascimento: [DATE]" at bounding box center [553, 512] width 398 height 14
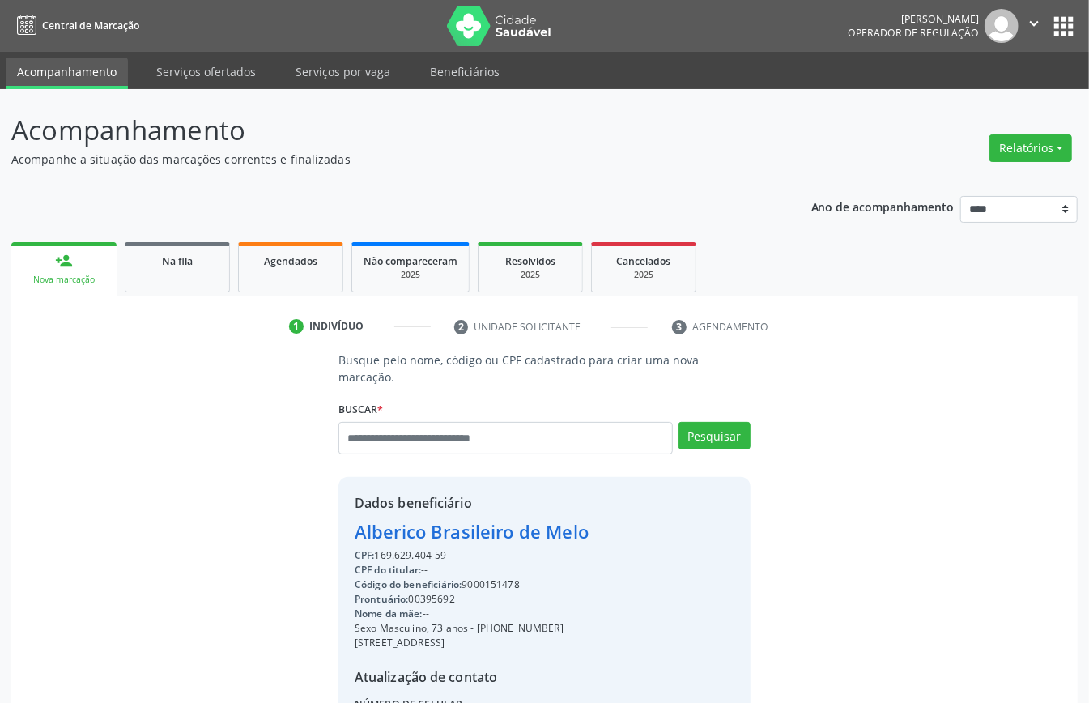
scroll to position [170, 0]
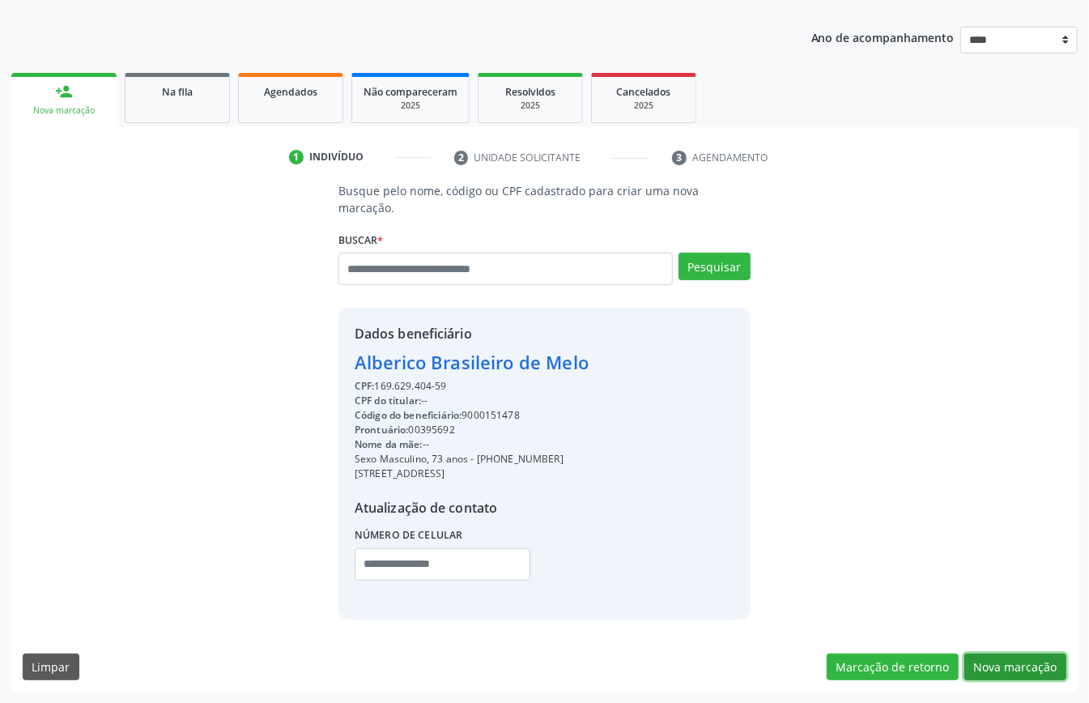
drag, startPoint x: 1044, startPoint y: 665, endPoint x: 1038, endPoint y: 658, distance: 9.2
click at [1044, 664] on button "Nova marcação" at bounding box center [1015, 667] width 102 height 28
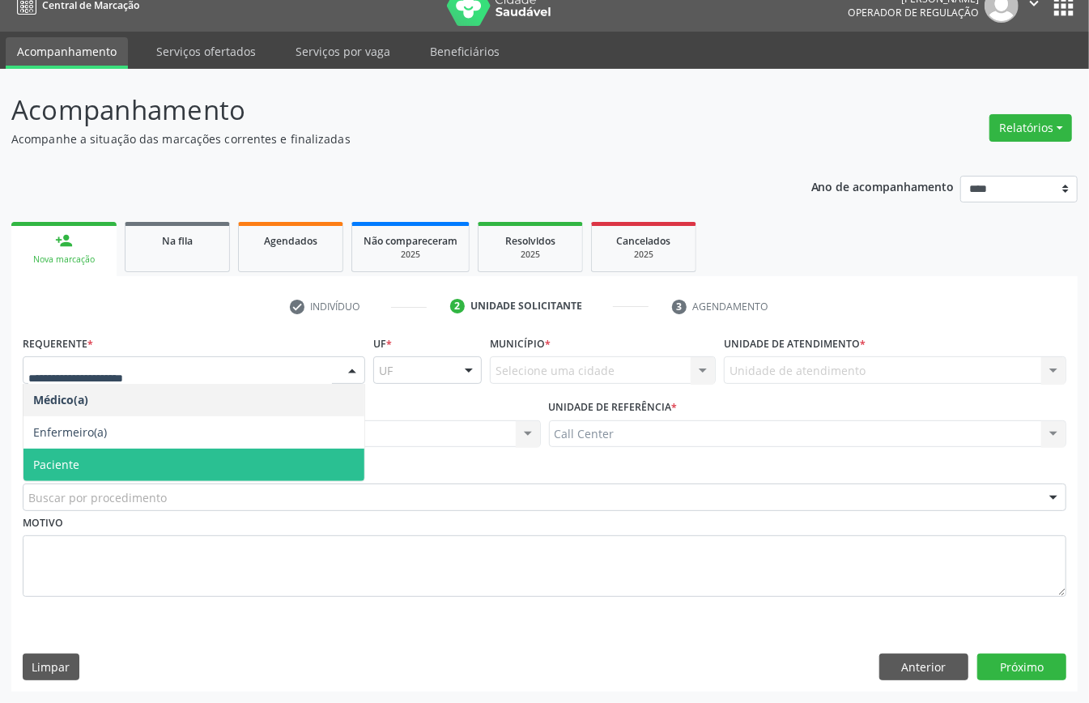
click at [99, 465] on span "Paciente" at bounding box center [193, 465] width 341 height 32
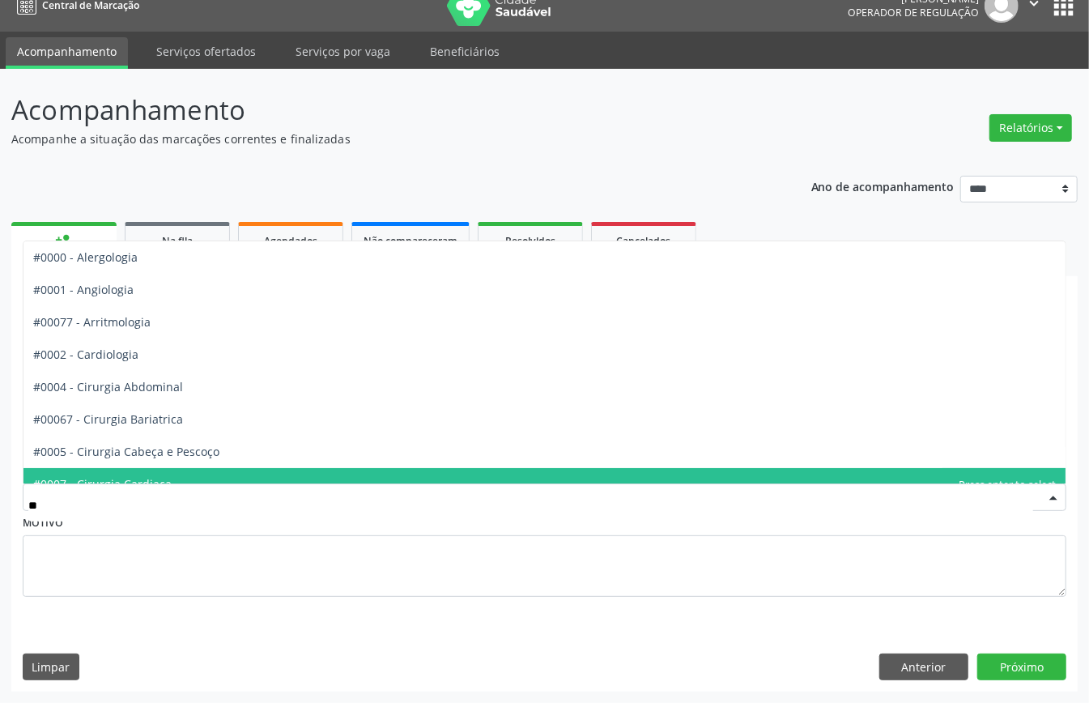
type input "***"
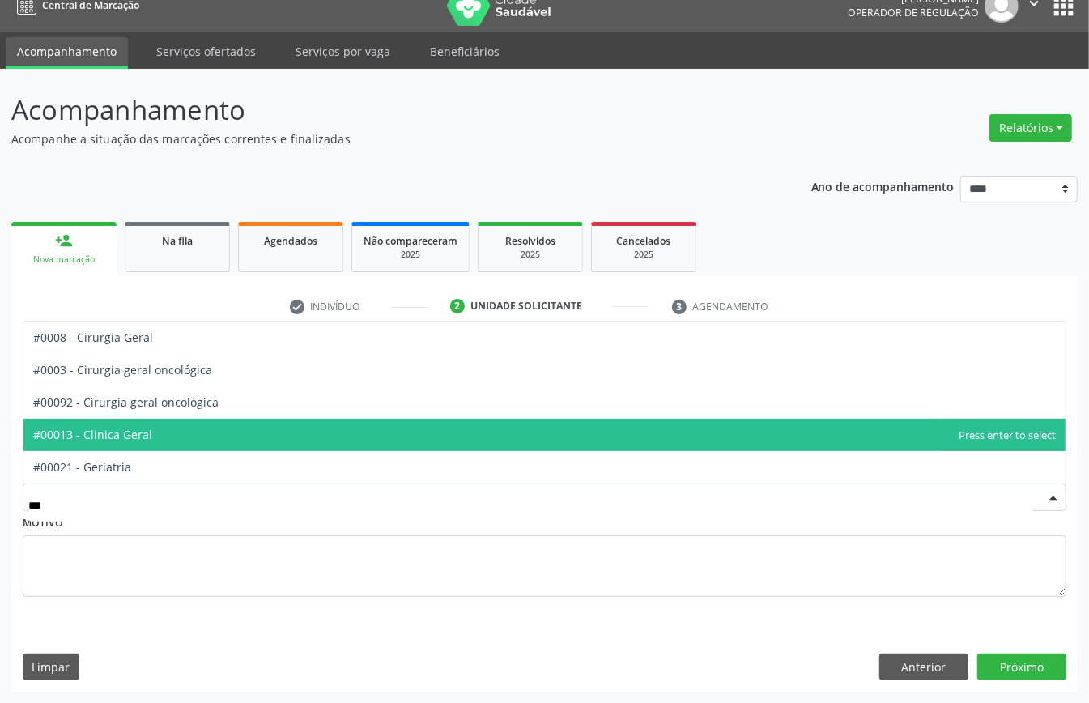
click at [143, 435] on span "#00013 - Clinica Geral" at bounding box center [92, 434] width 119 height 15
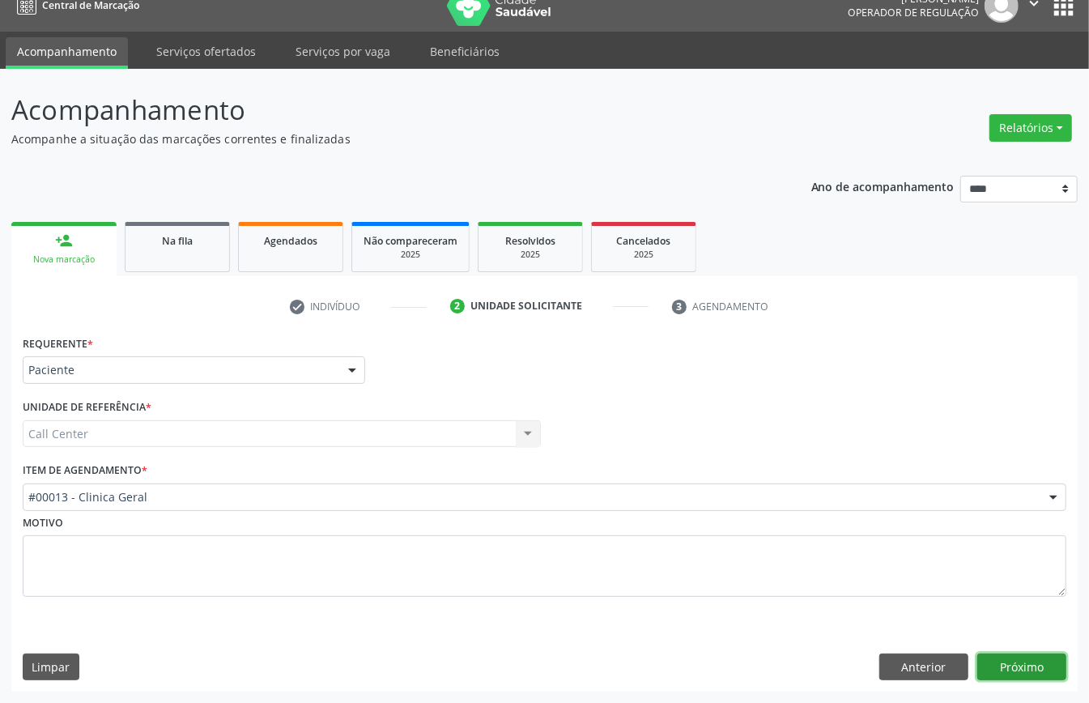
click at [1009, 666] on button "Próximo" at bounding box center [1021, 667] width 89 height 28
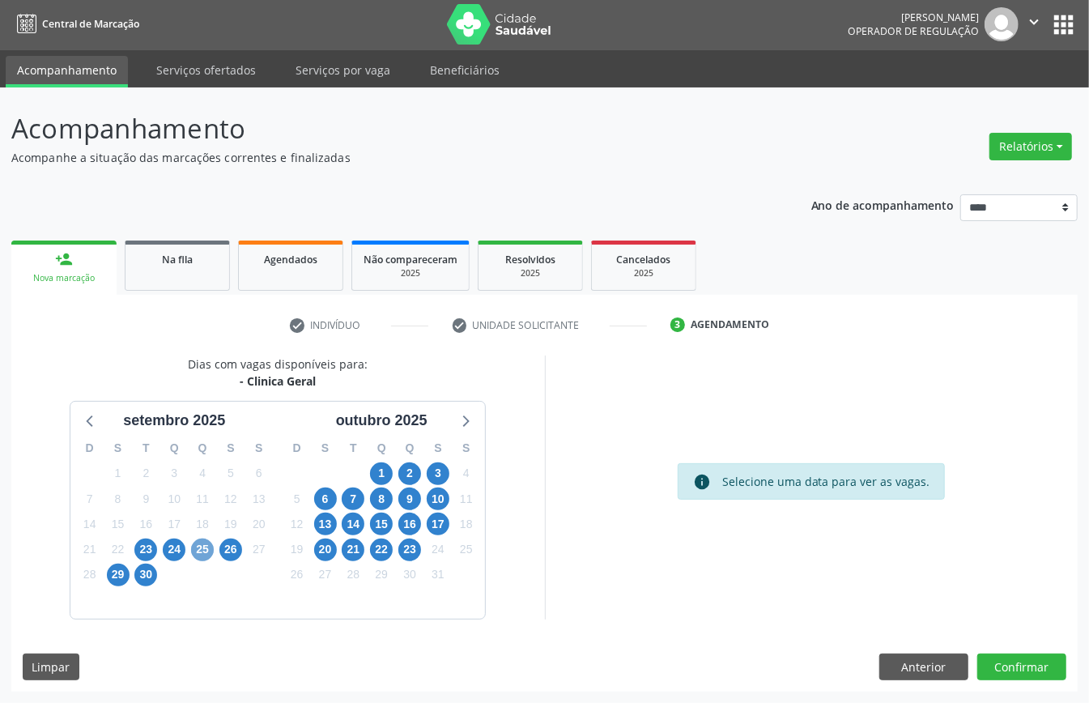
click at [207, 545] on span "25" at bounding box center [202, 549] width 23 height 23
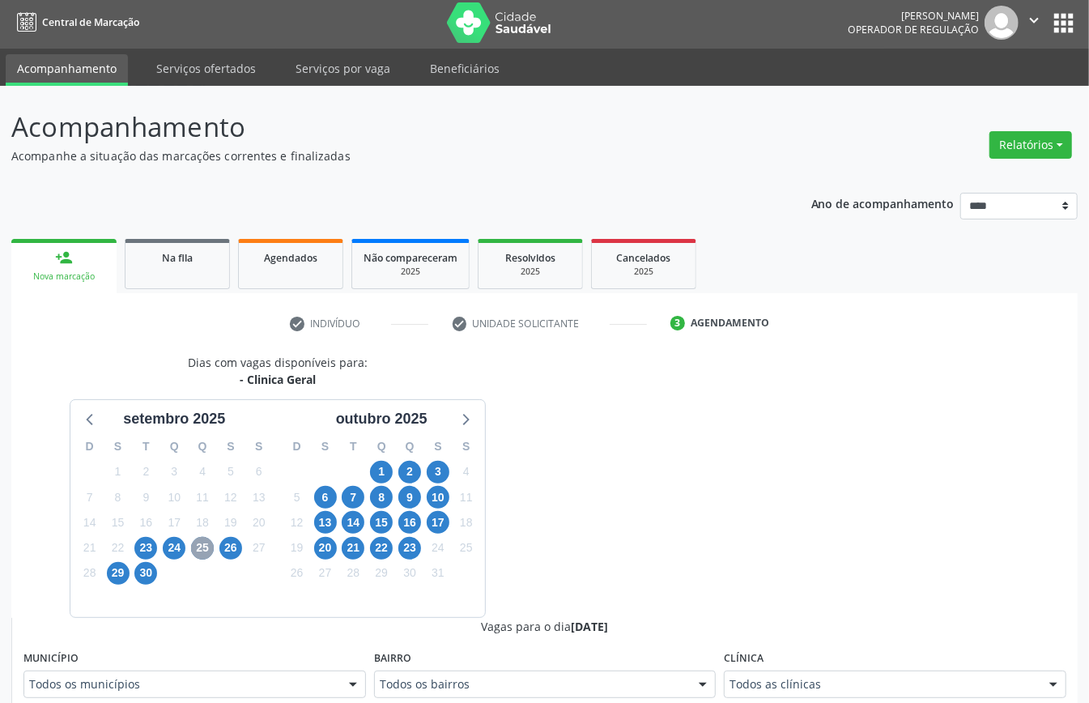
scroll to position [219, 0]
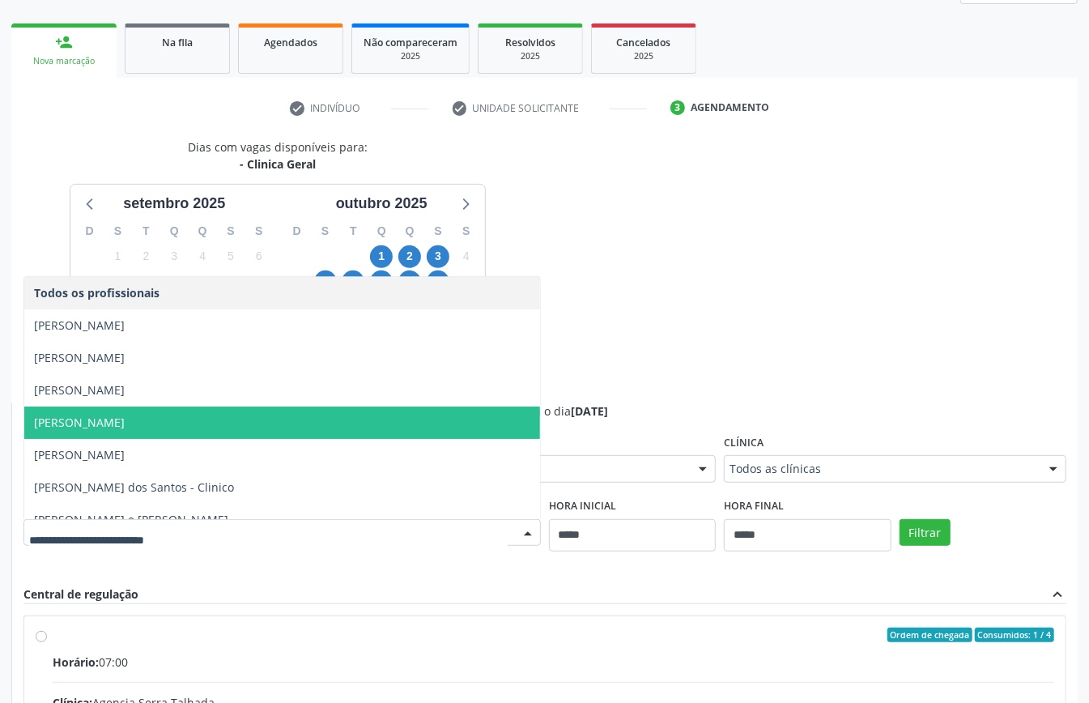
click at [253, 426] on span "[PERSON_NAME]" at bounding box center [282, 422] width 516 height 32
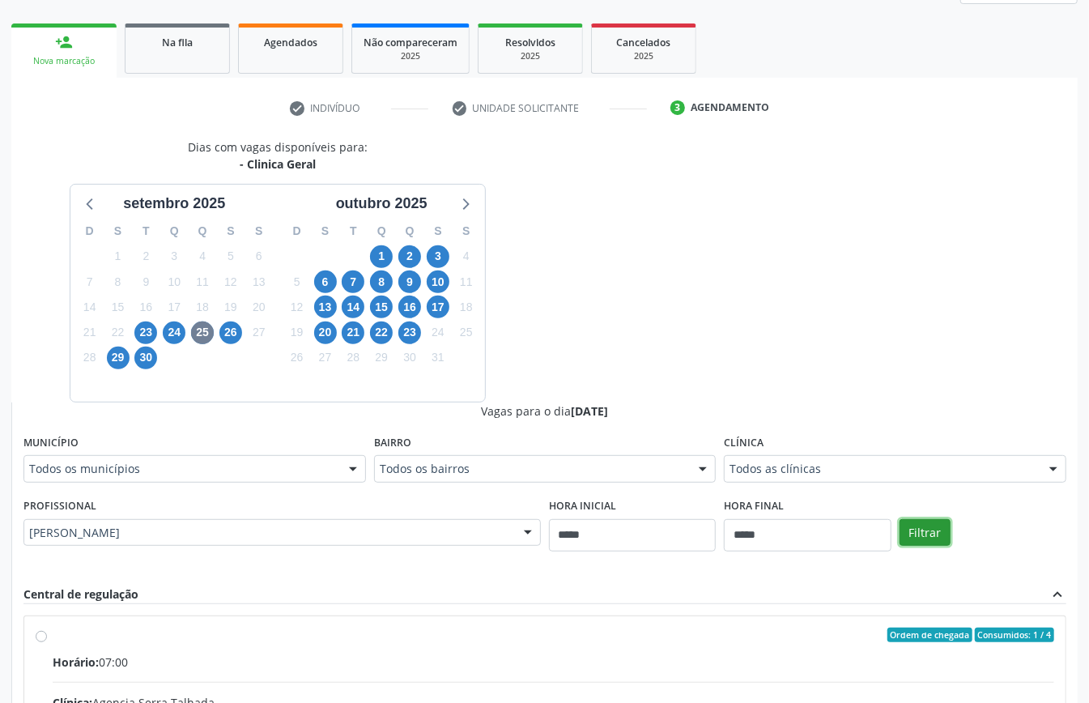
click at [929, 532] on button "Filtrar" at bounding box center [924, 533] width 51 height 28
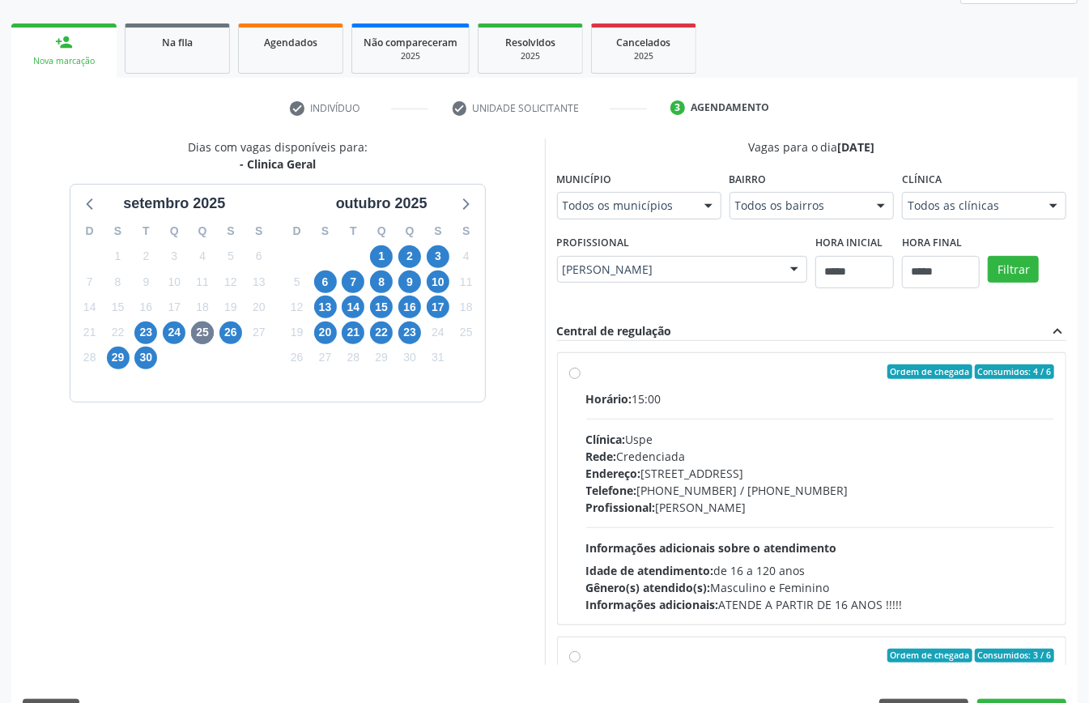
click at [709, 522] on div "Horário: 15:00 Clínica: Uspe Rede: Credenciada Endereço: [STREET_ADDRESS] Telef…" at bounding box center [820, 501] width 469 height 223
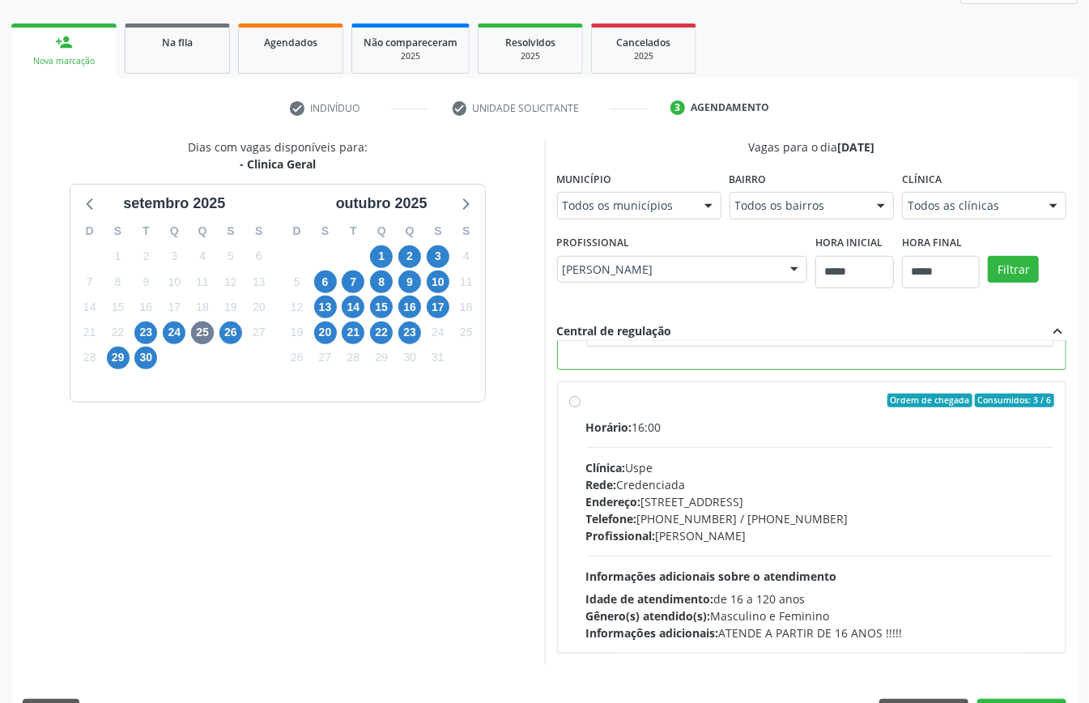
scroll to position [151, 0]
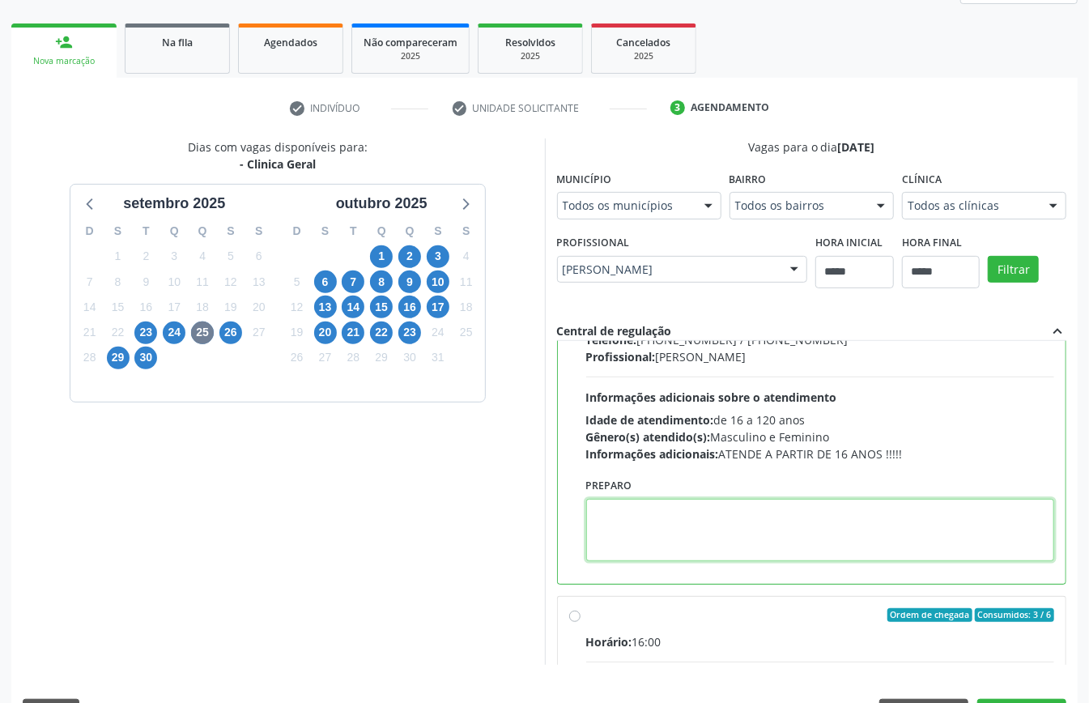
paste textarea "**********"
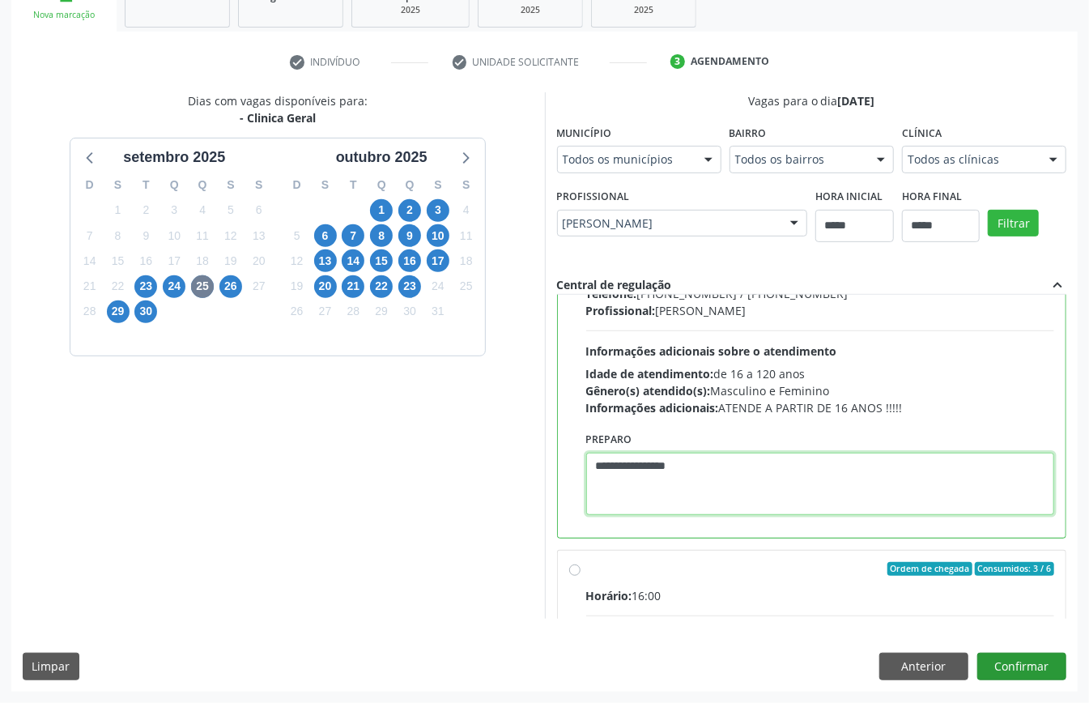
type textarea "**********"
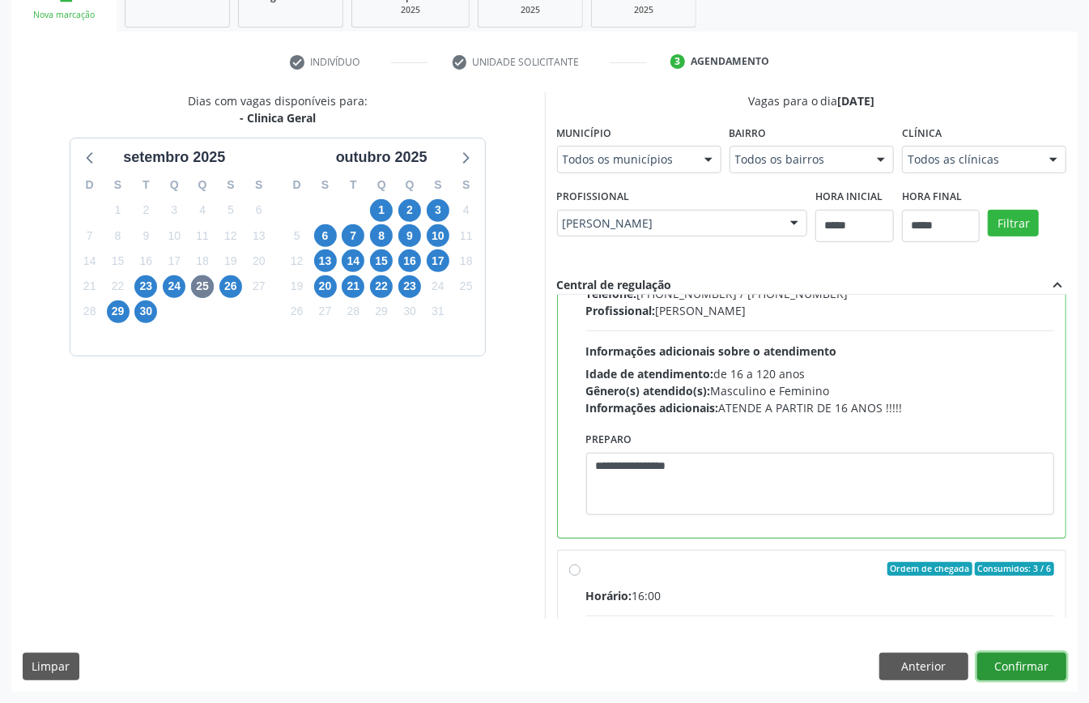
click at [1004, 667] on button "Confirmar" at bounding box center [1021, 667] width 89 height 28
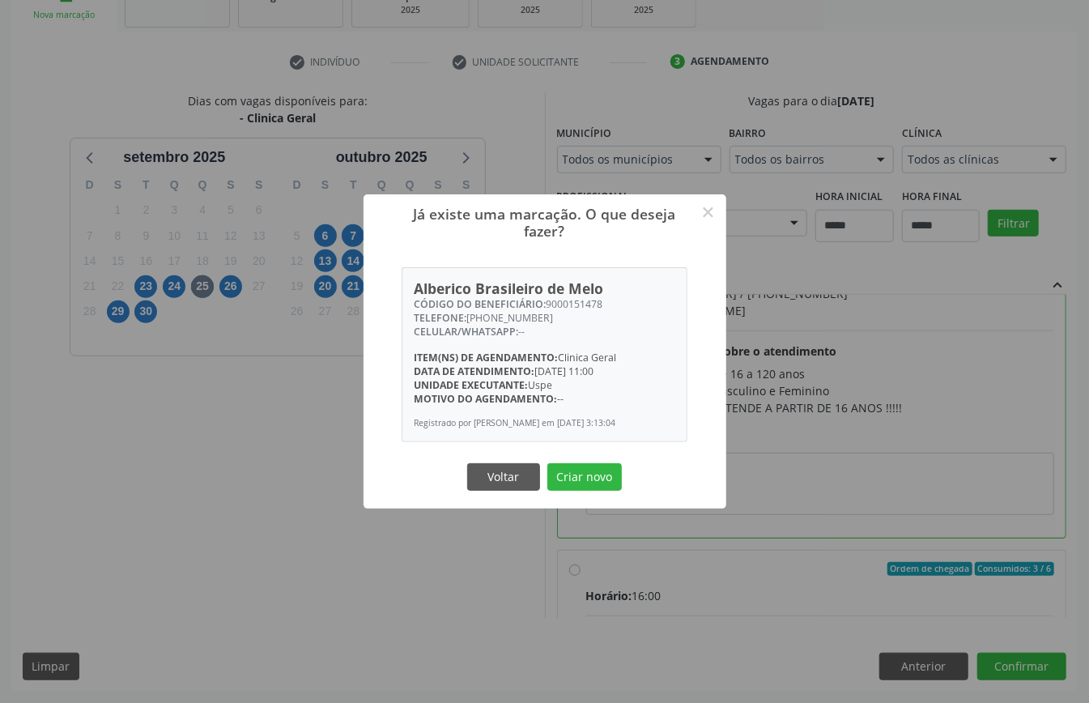
click at [590, 467] on button "Criar novo" at bounding box center [584, 477] width 74 height 28
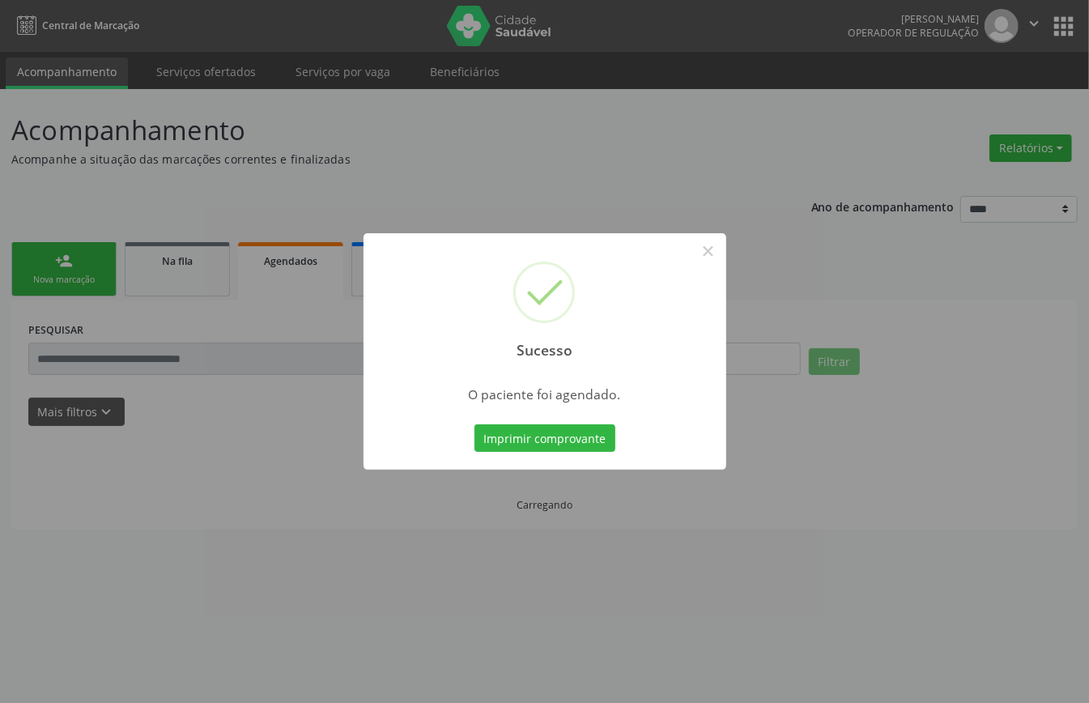
scroll to position [0, 0]
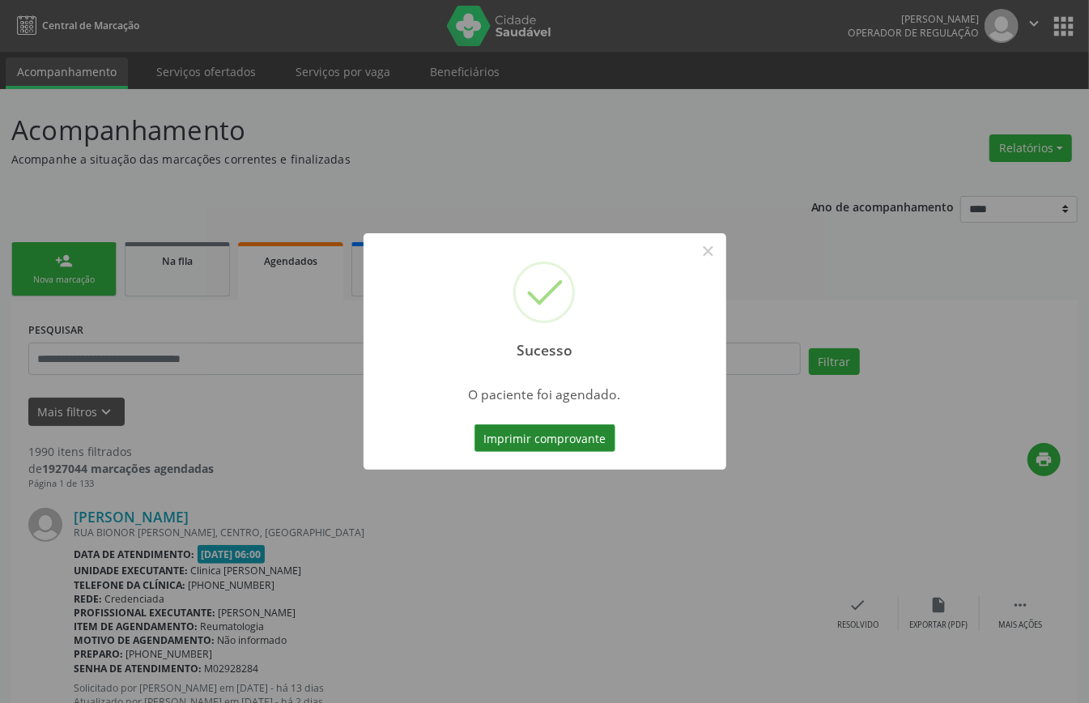
click at [557, 434] on button "Imprimir comprovante" at bounding box center [544, 438] width 141 height 28
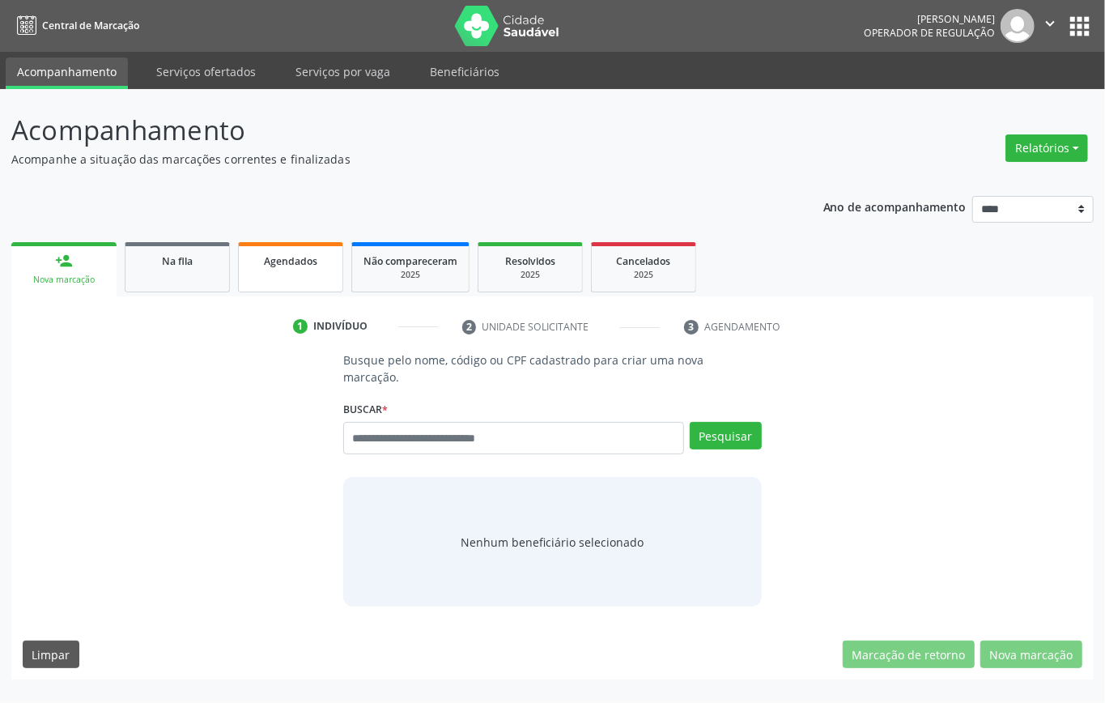
drag, startPoint x: 300, startPoint y: 240, endPoint x: 306, endPoint y: 254, distance: 15.2
click at [302, 247] on ul "person_add Nova marcação Na fila Agendados Não compareceram 2025 Resolvidos 202…" at bounding box center [552, 267] width 1082 height 58
click at [306, 256] on span "Agendados" at bounding box center [290, 261] width 53 height 14
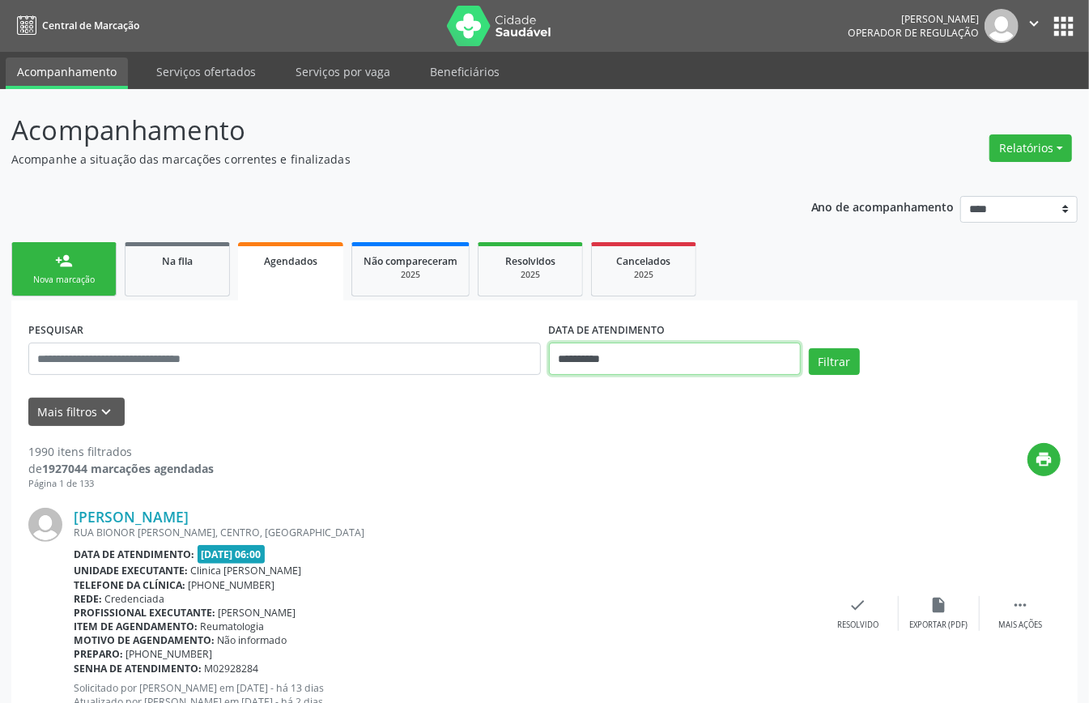
drag, startPoint x: 598, startPoint y: 363, endPoint x: 620, endPoint y: 363, distance: 22.7
click at [598, 363] on input "**********" at bounding box center [675, 358] width 252 height 32
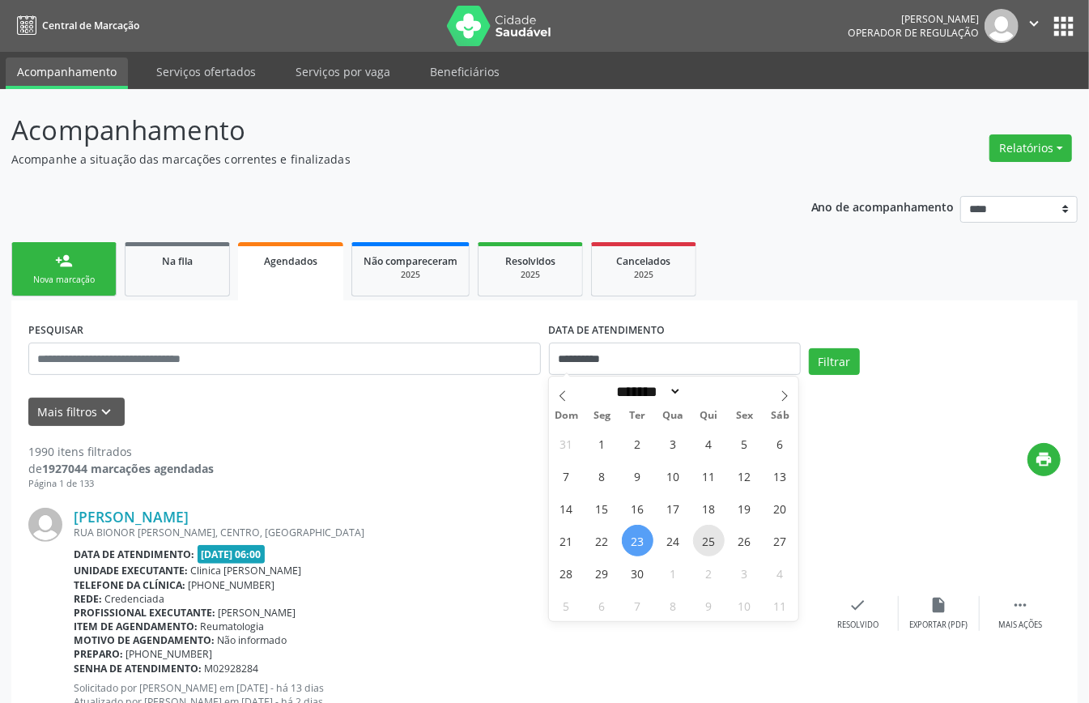
click at [703, 541] on span "25" at bounding box center [709, 541] width 32 height 32
type input "**********"
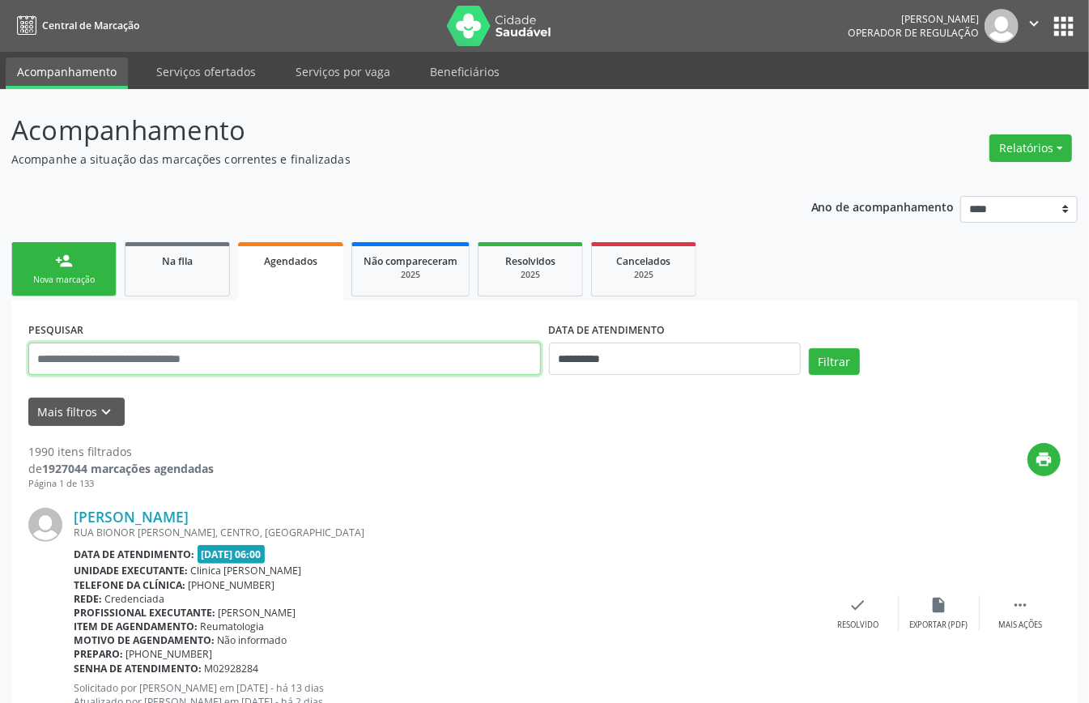
paste input "**********"
type input "**********"
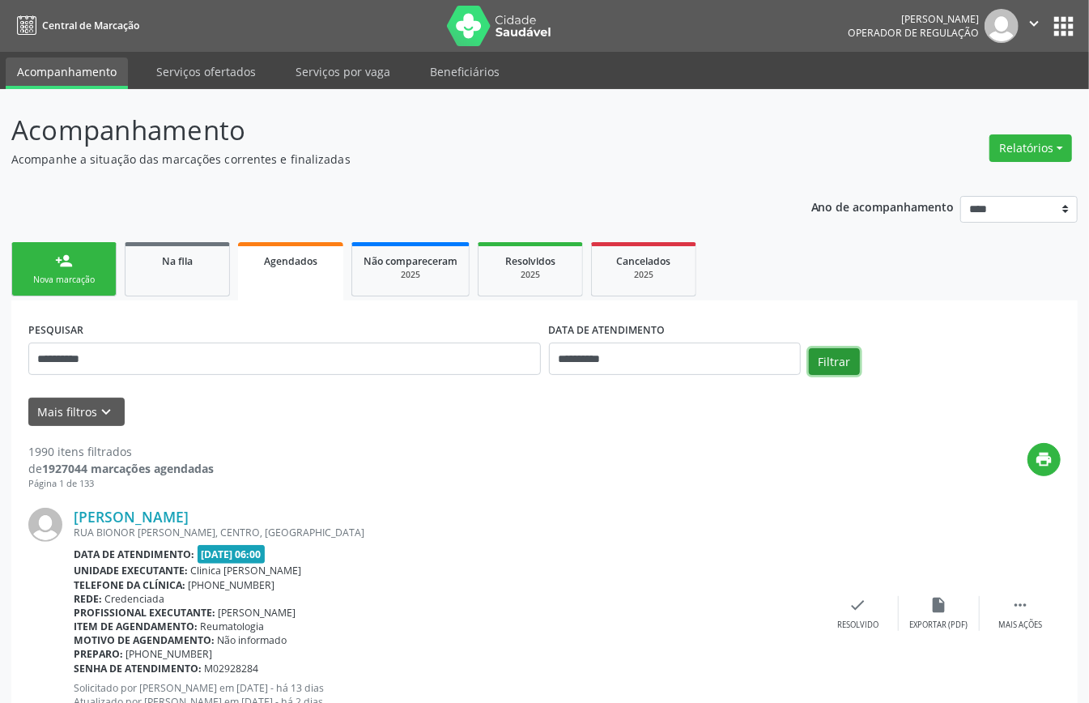
click at [848, 364] on button "Filtrar" at bounding box center [834, 362] width 51 height 28
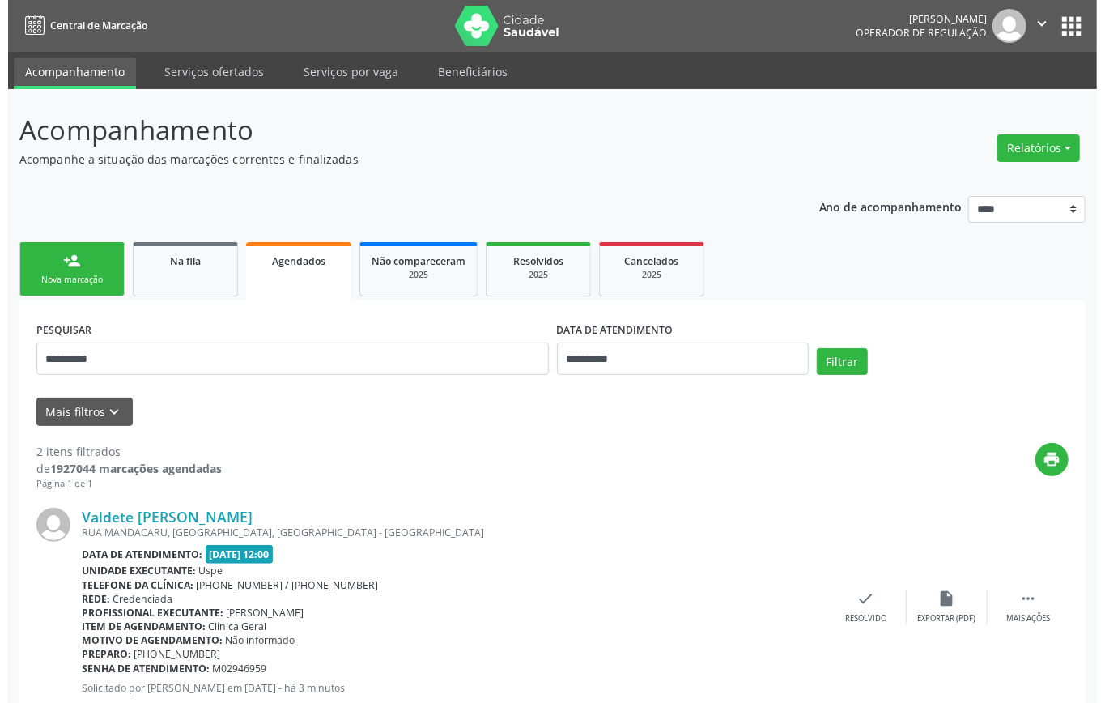
scroll to position [283, 0]
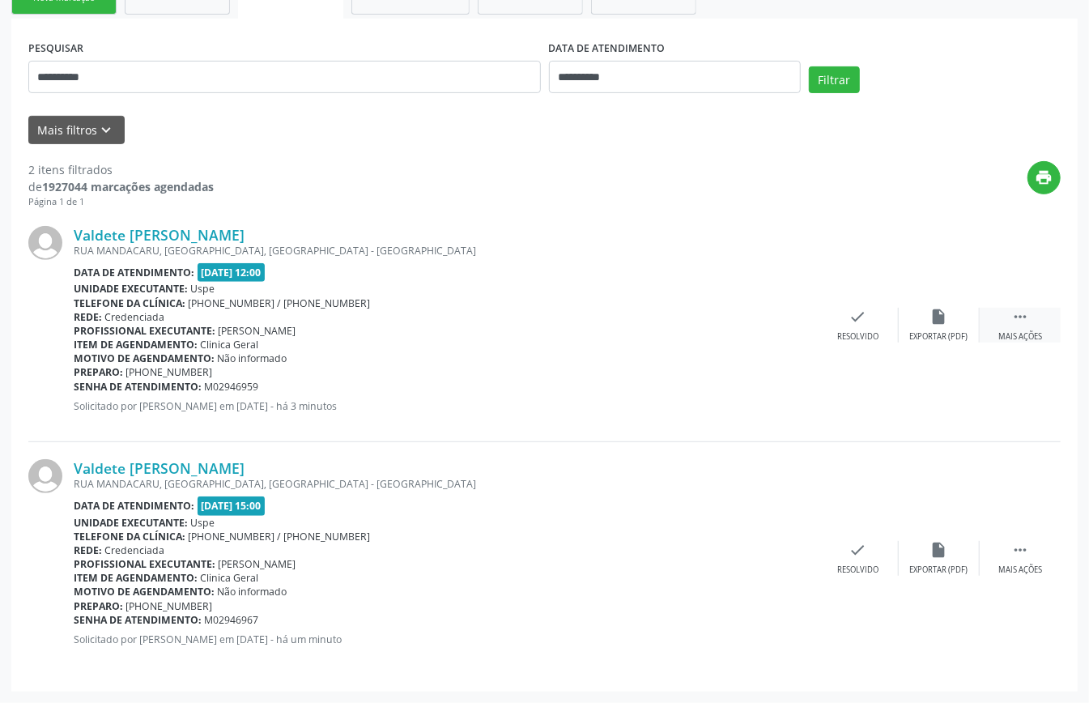
click at [1027, 316] on icon "" at bounding box center [1020, 317] width 18 height 18
click at [774, 319] on icon "cancel" at bounding box center [777, 317] width 18 height 18
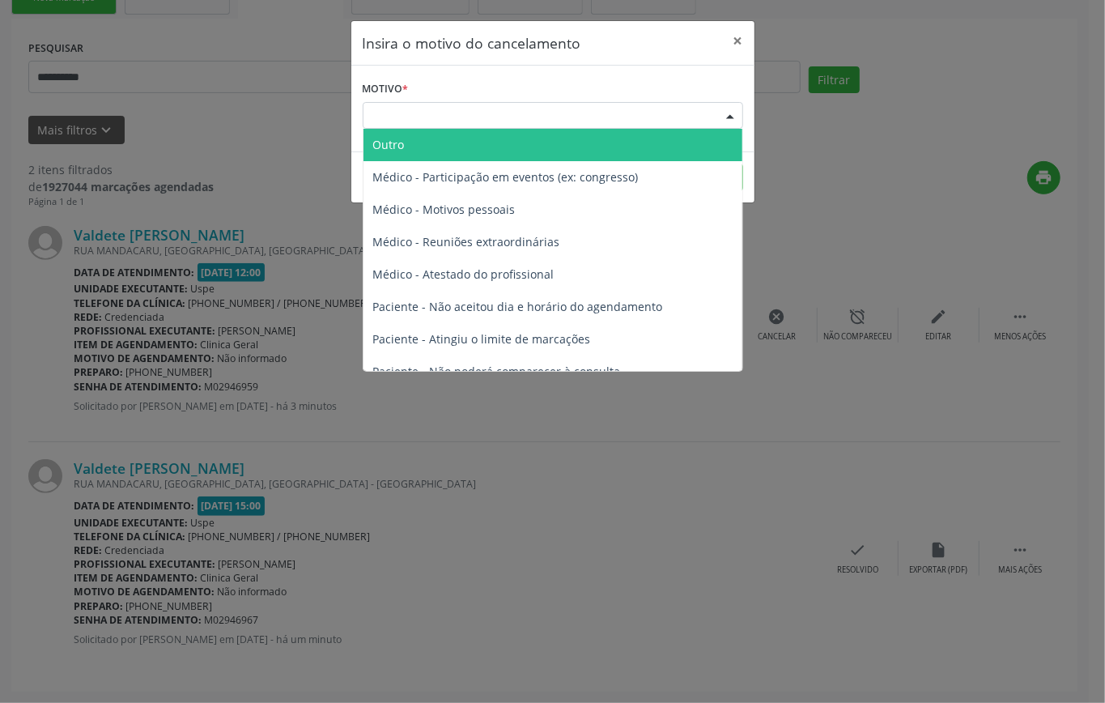
click at [589, 113] on div "Escolha o motivo" at bounding box center [553, 116] width 381 height 28
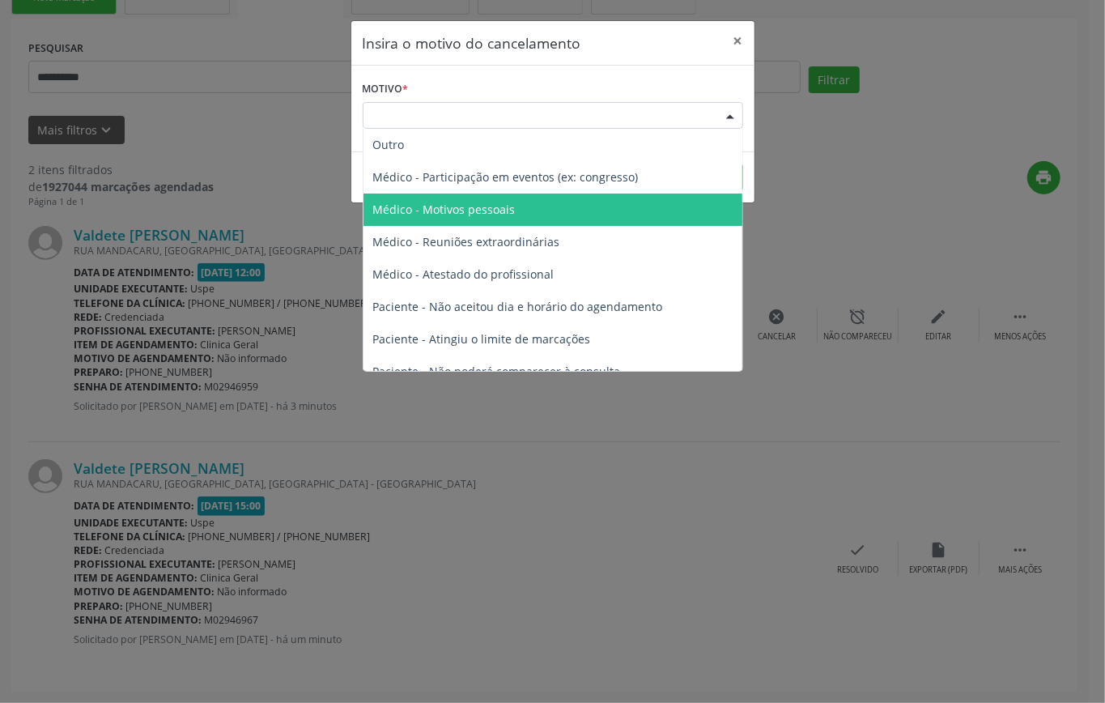
scroll to position [82, 0]
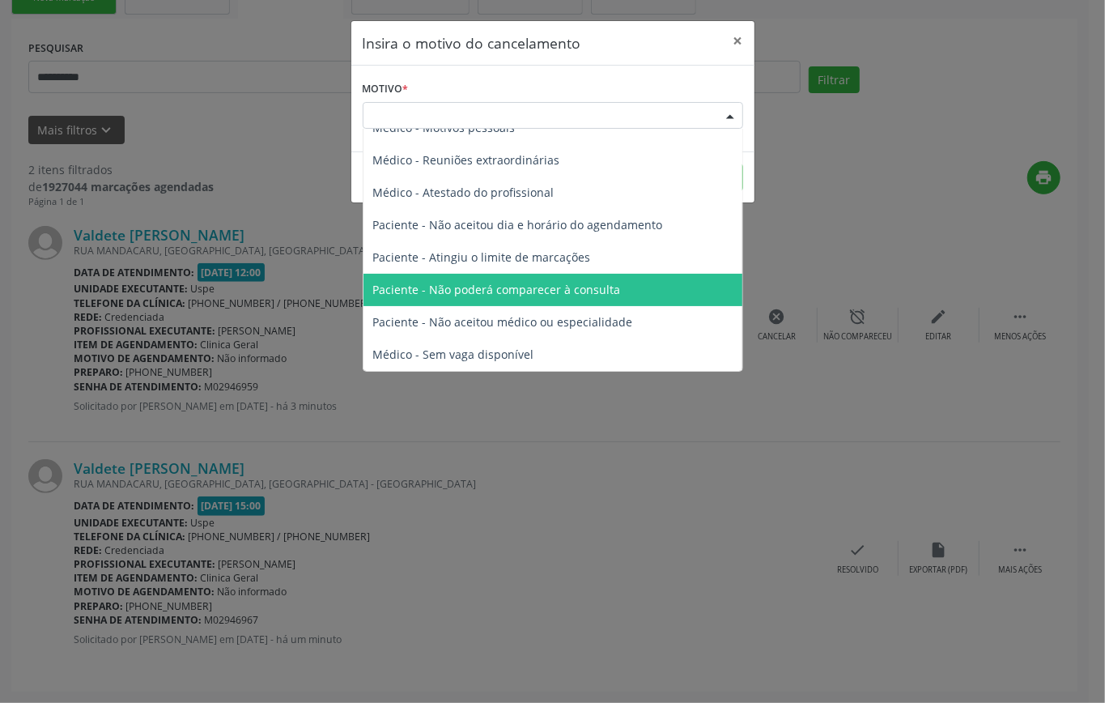
click at [552, 292] on span "Paciente - Não poderá comparecer à consulta" at bounding box center [497, 289] width 248 height 15
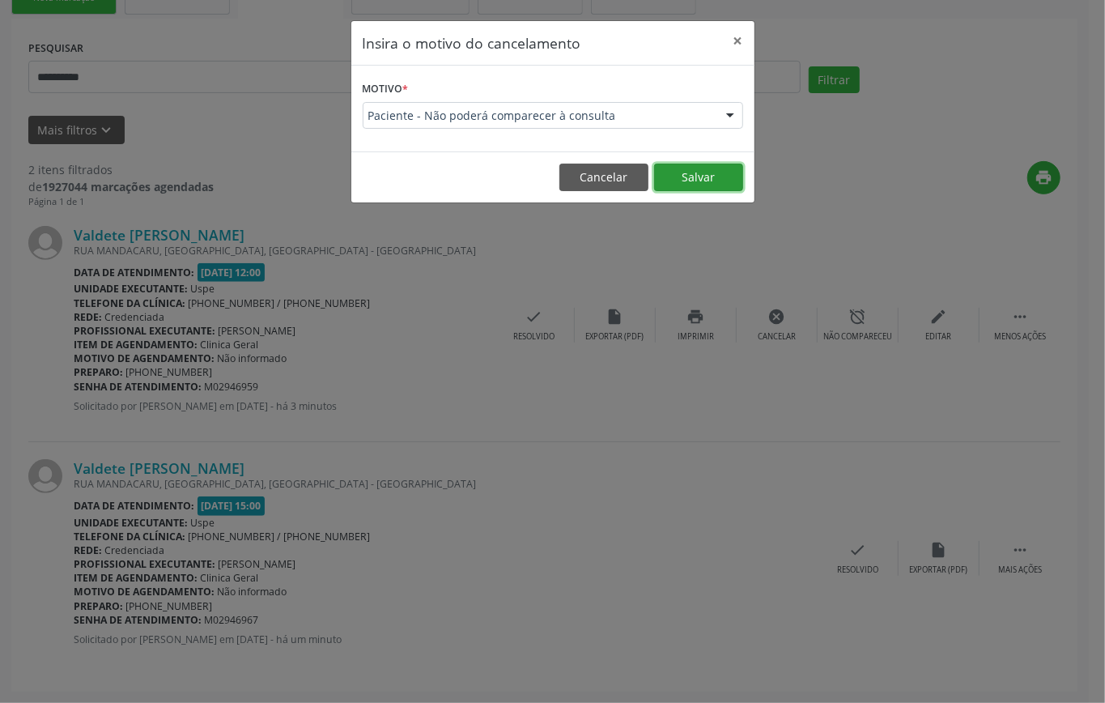
click at [711, 178] on button "Salvar" at bounding box center [698, 178] width 89 height 28
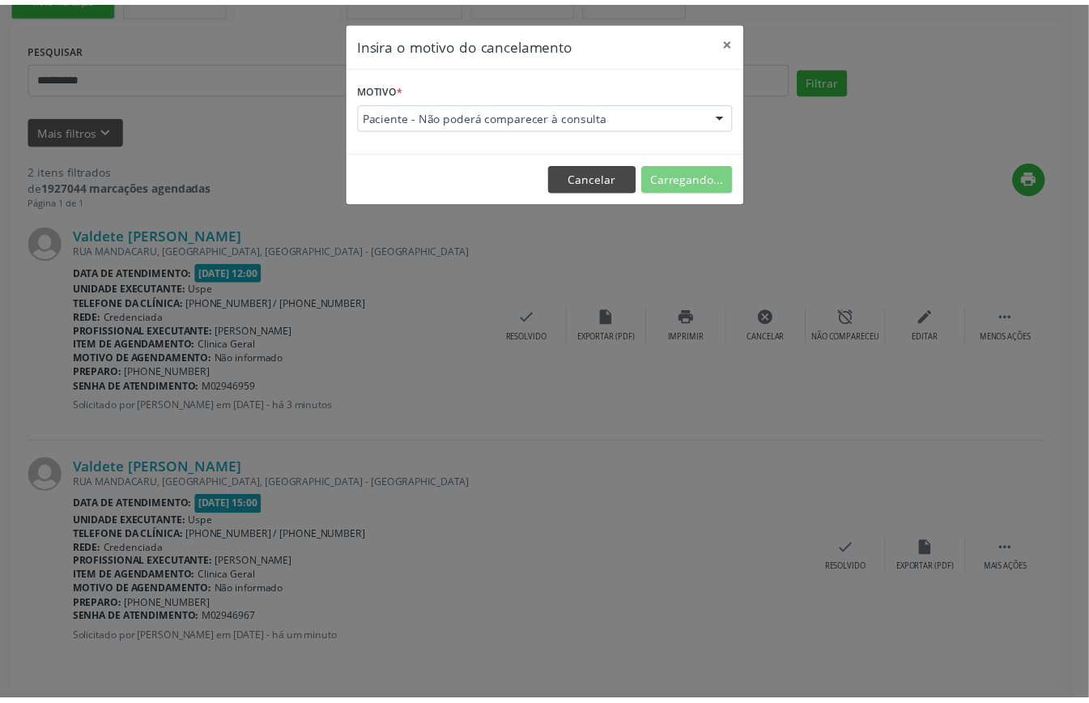
scroll to position [0, 0]
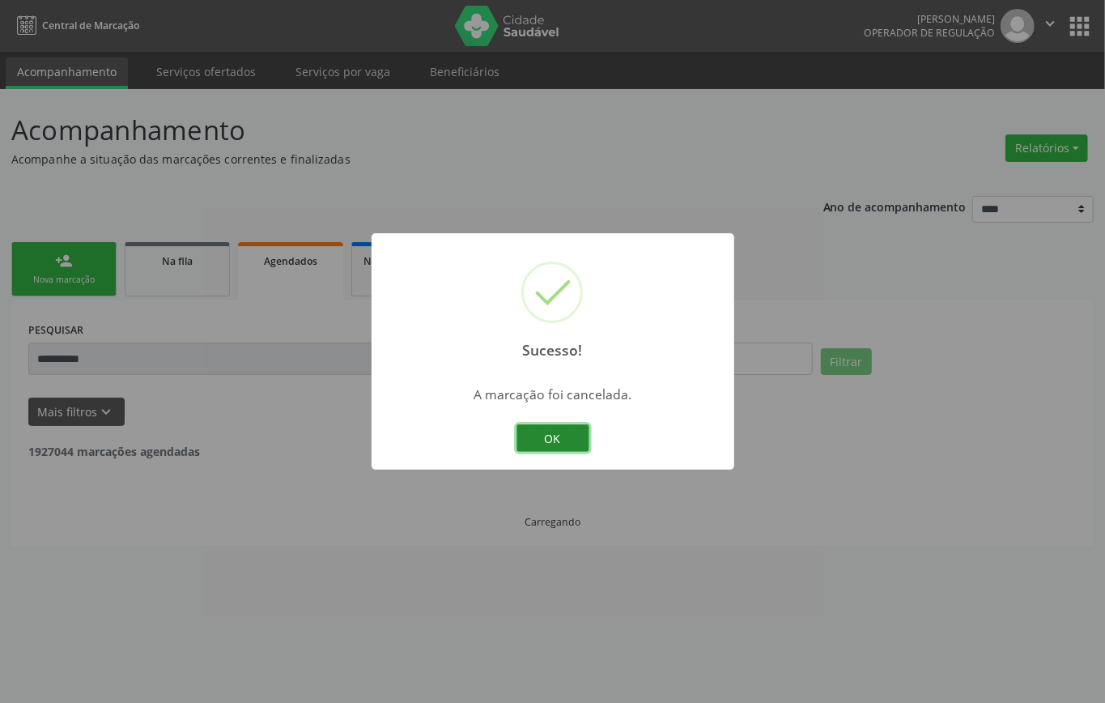
click at [572, 440] on button "OK" at bounding box center [553, 438] width 73 height 28
